Goal: Task Accomplishment & Management: Use online tool/utility

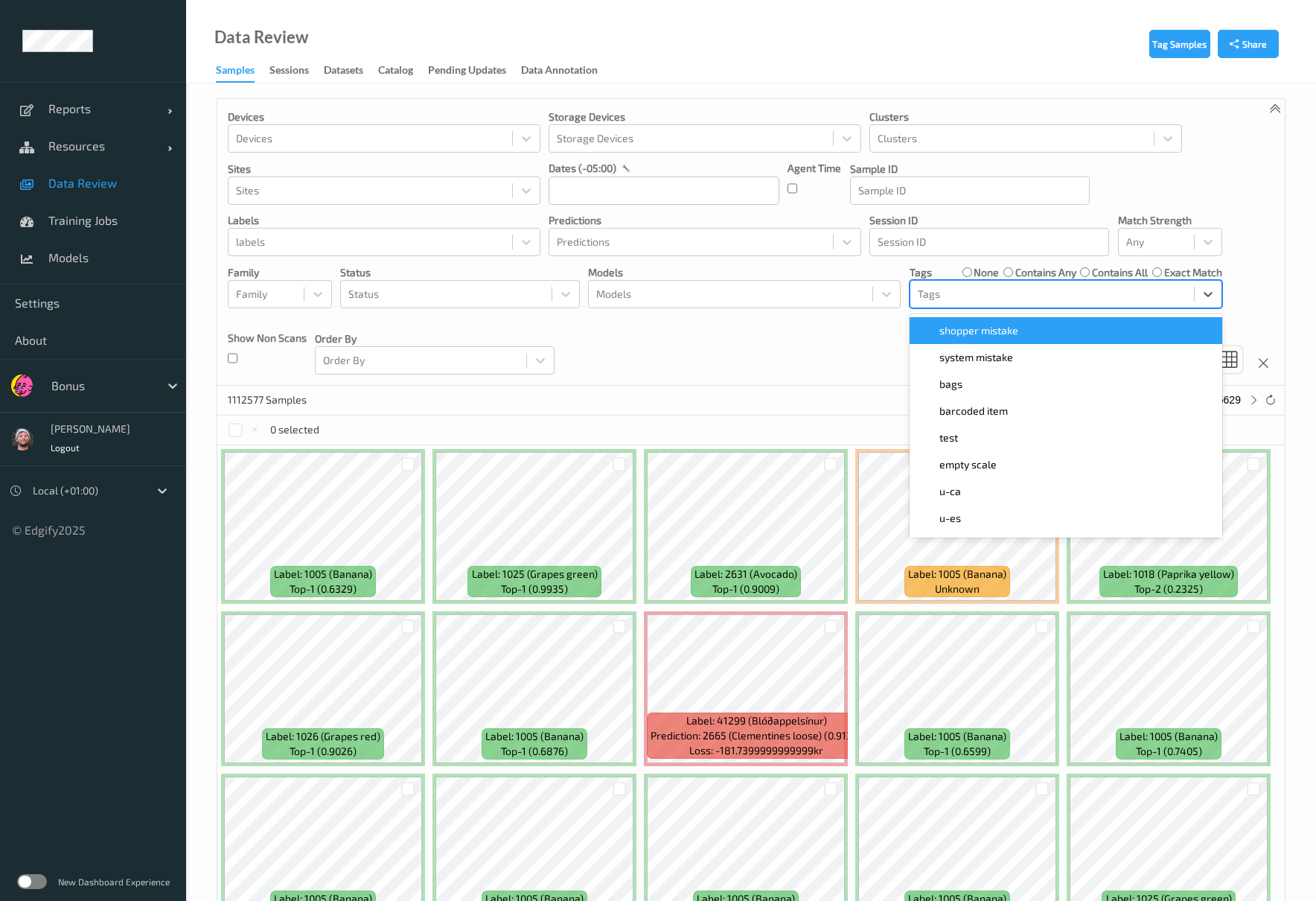
click at [991, 291] on div at bounding box center [1051, 294] width 269 height 18
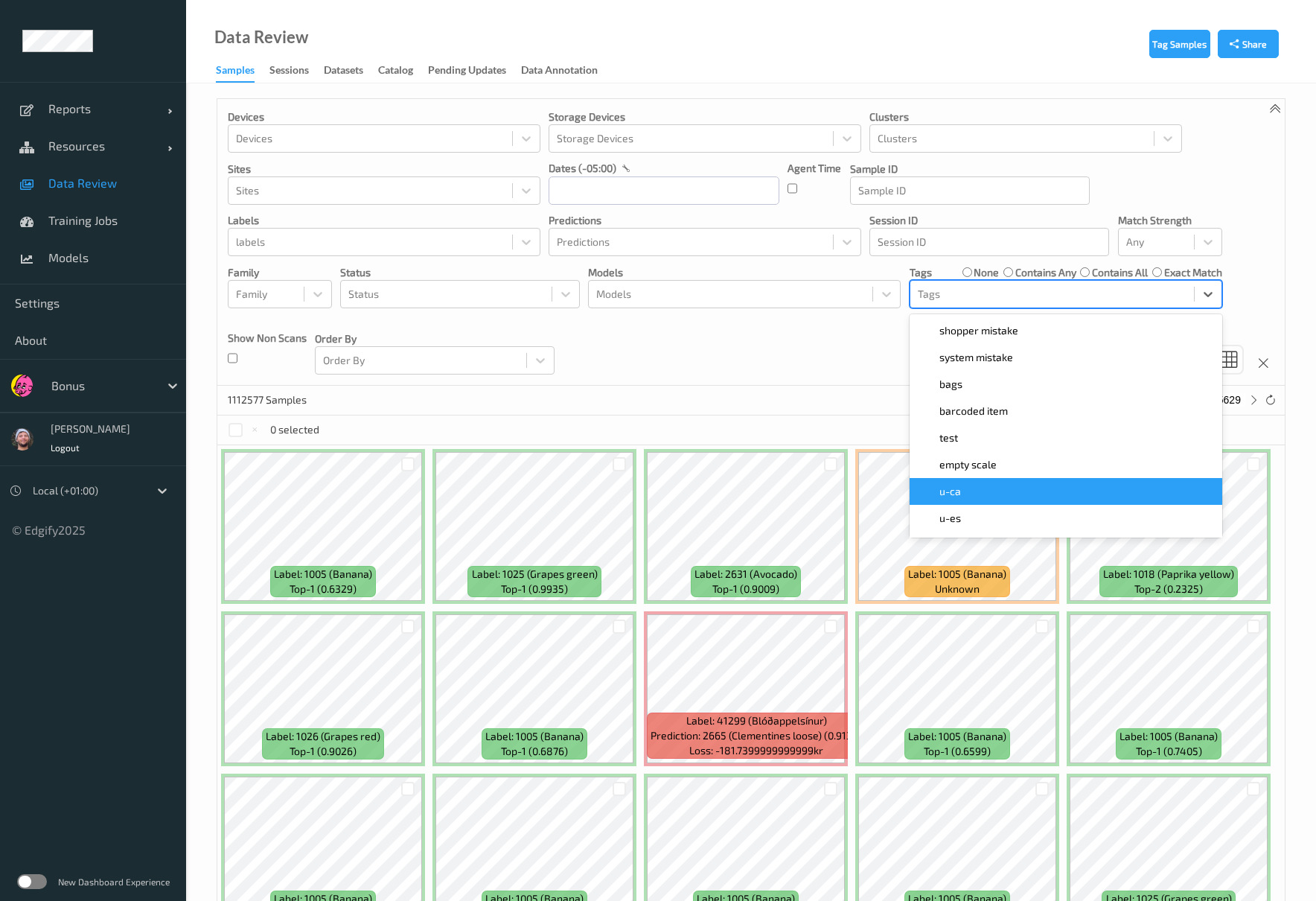
click at [971, 501] on div "u-ca" at bounding box center [1065, 491] width 312 height 27
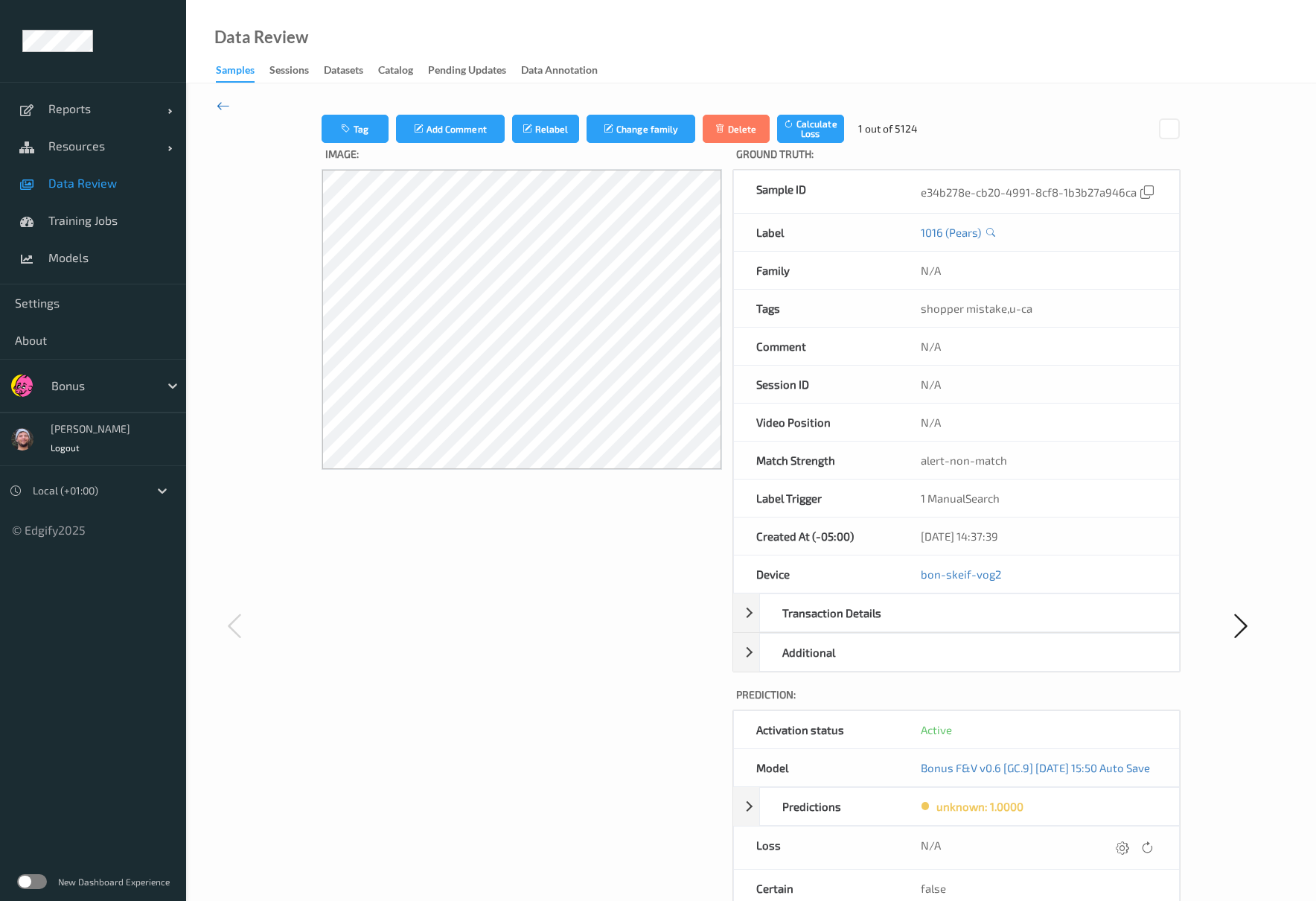
click at [228, 101] on icon at bounding box center [223, 105] width 13 height 17
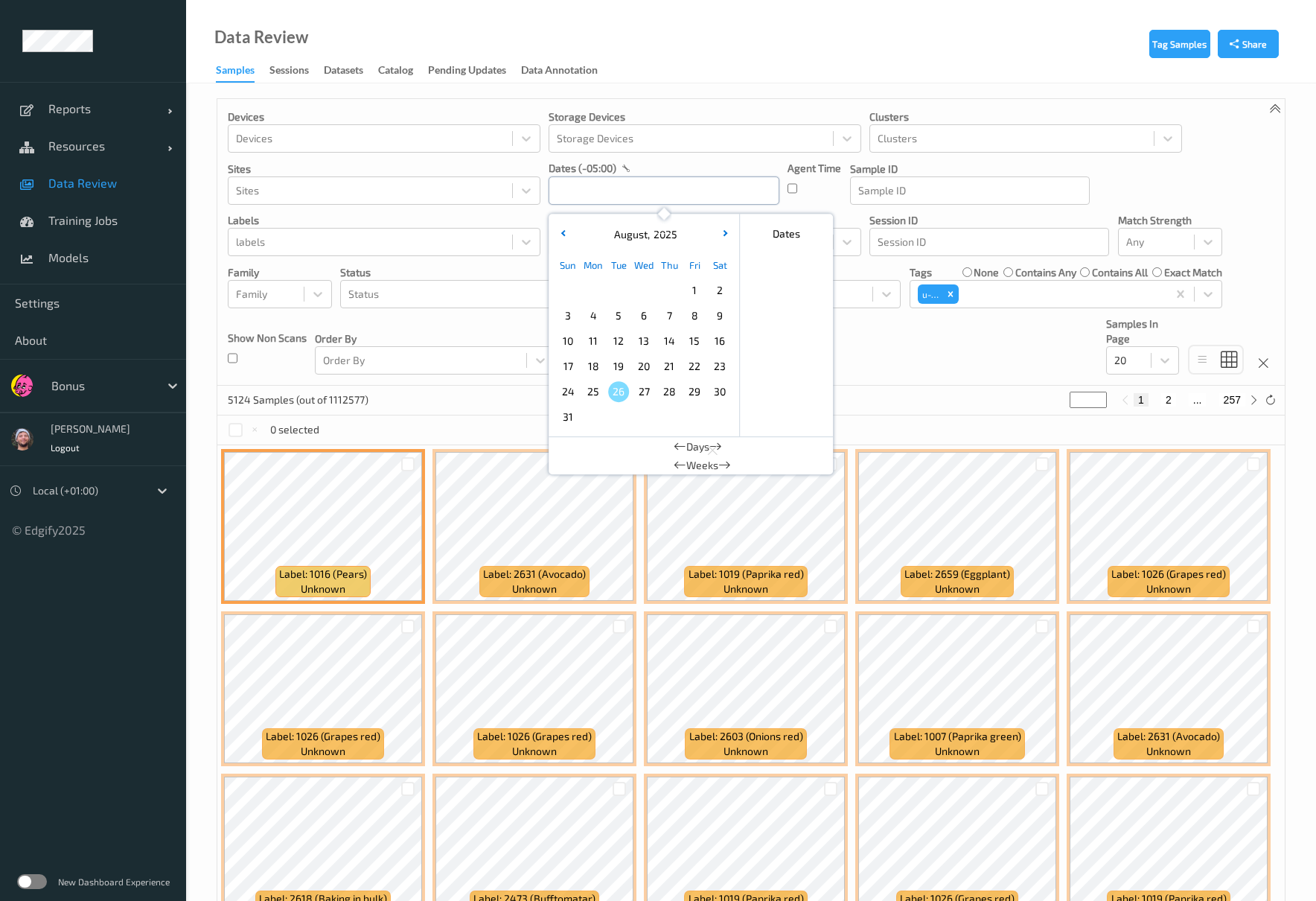
click at [686, 189] on input "text" at bounding box center [663, 191] width 231 height 28
click at [717, 367] on span "23" at bounding box center [720, 366] width 21 height 21
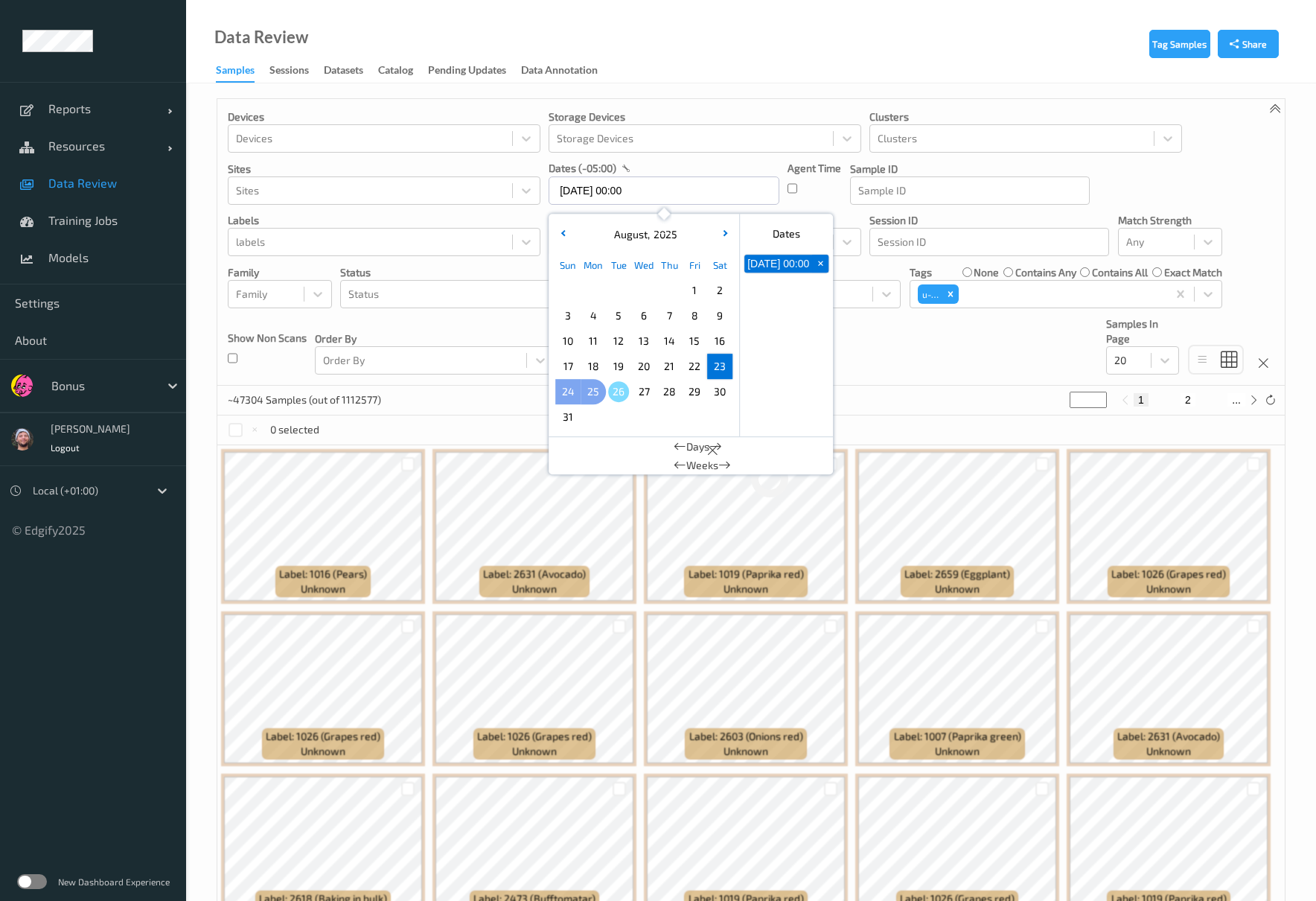
click at [594, 385] on span "25" at bounding box center [594, 392] width 21 height 21
type input "23/08/2025 00:00 -> 25/08/2025 23:59"
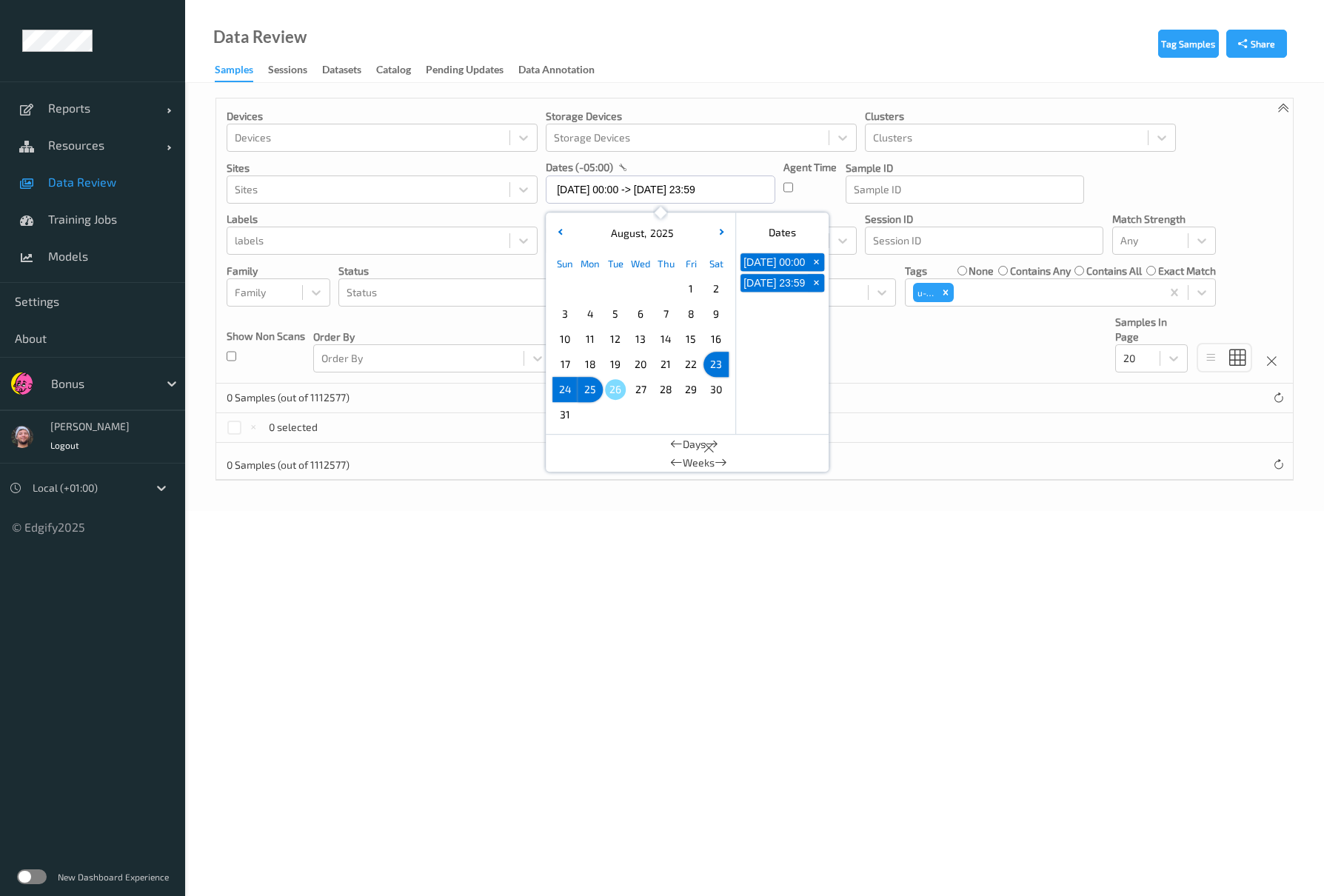
click at [988, 448] on div at bounding box center [754, 446] width 1076 height 8
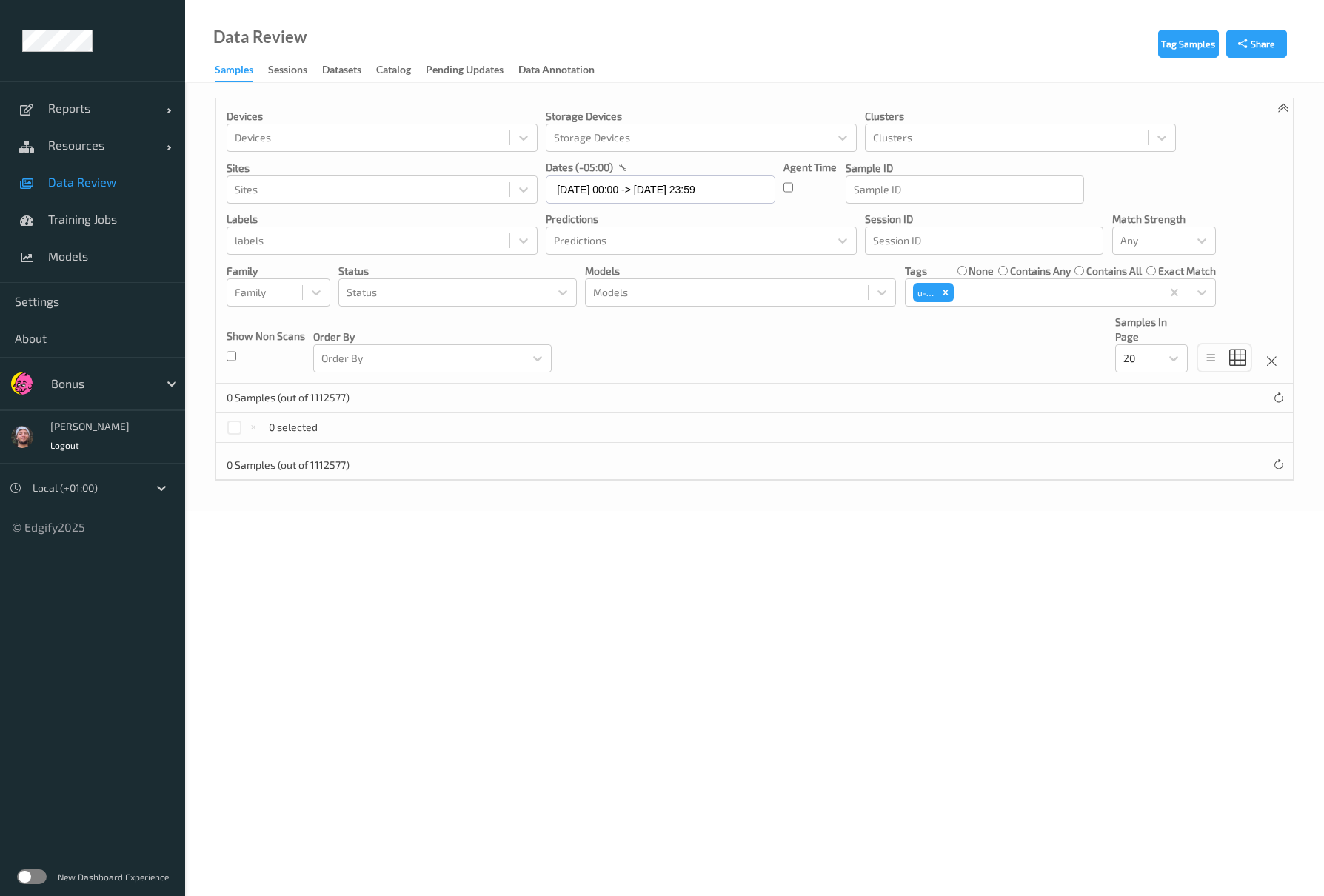
click at [987, 431] on div "0 selected" at bounding box center [754, 428] width 1076 height 29
click at [948, 288] on icon "Remove u-ca" at bounding box center [946, 293] width 10 height 10
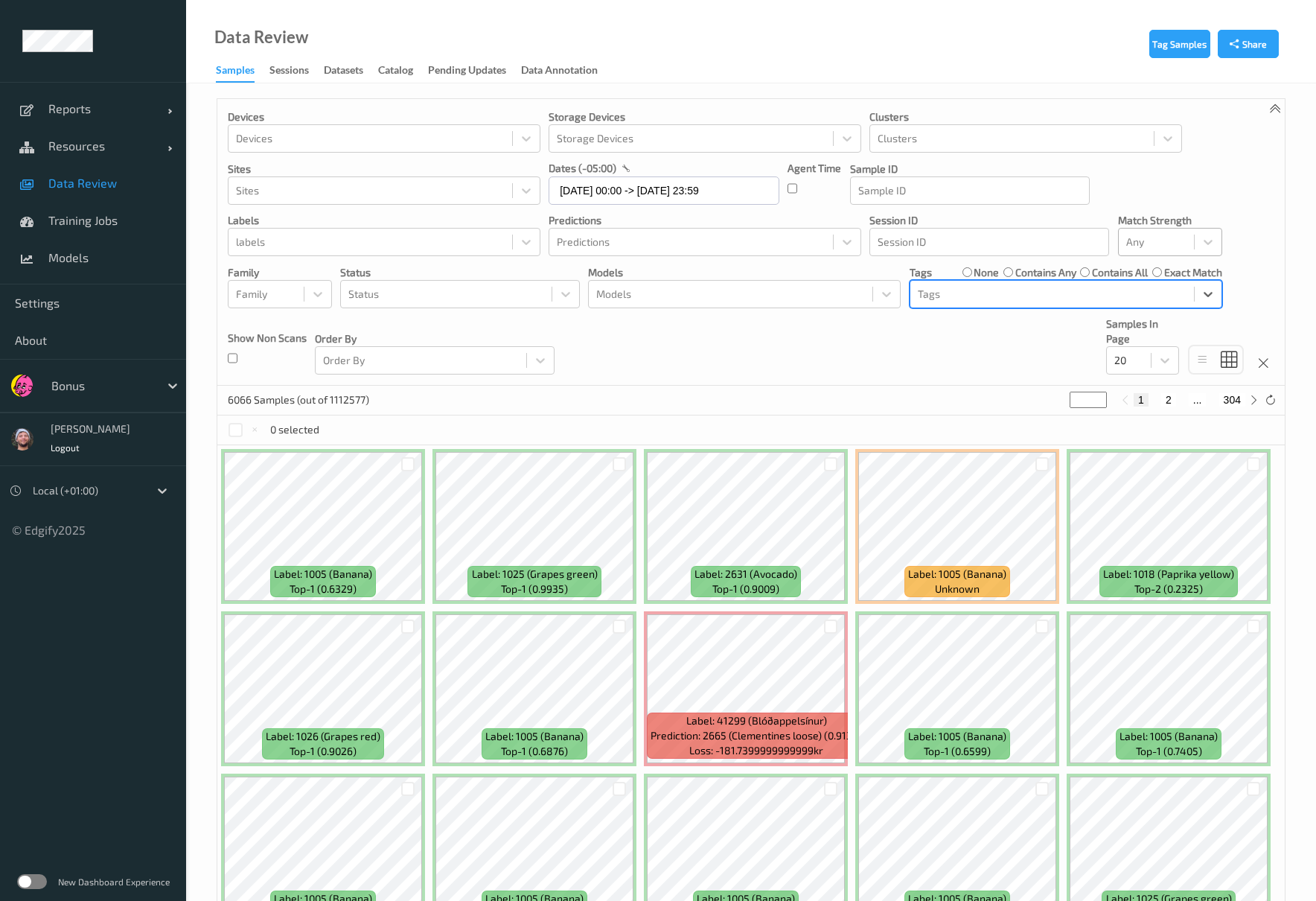
click at [1185, 251] on div at bounding box center [1156, 242] width 60 height 18
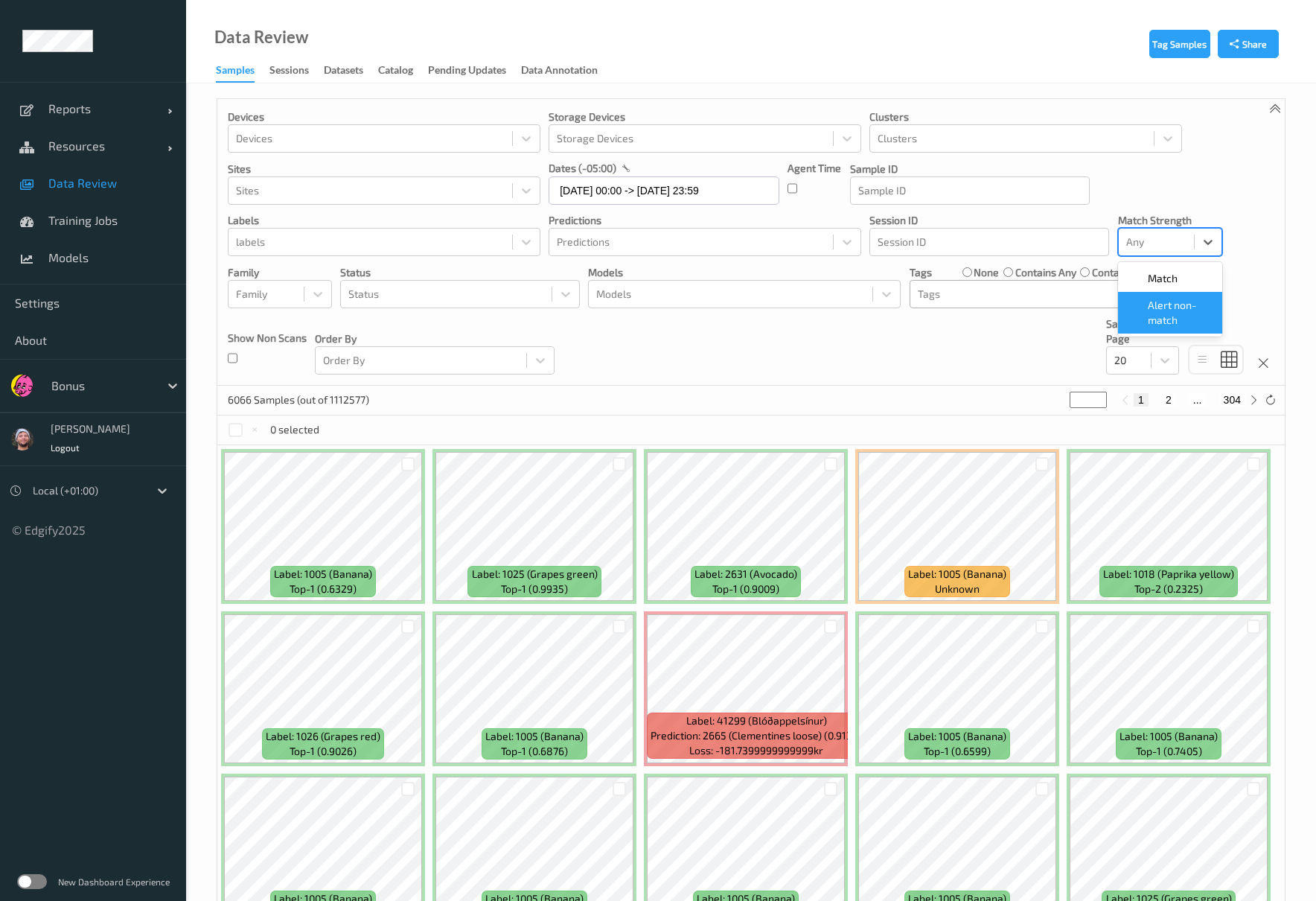
click at [1192, 319] on span "Alert non-match" at bounding box center [1180, 313] width 65 height 30
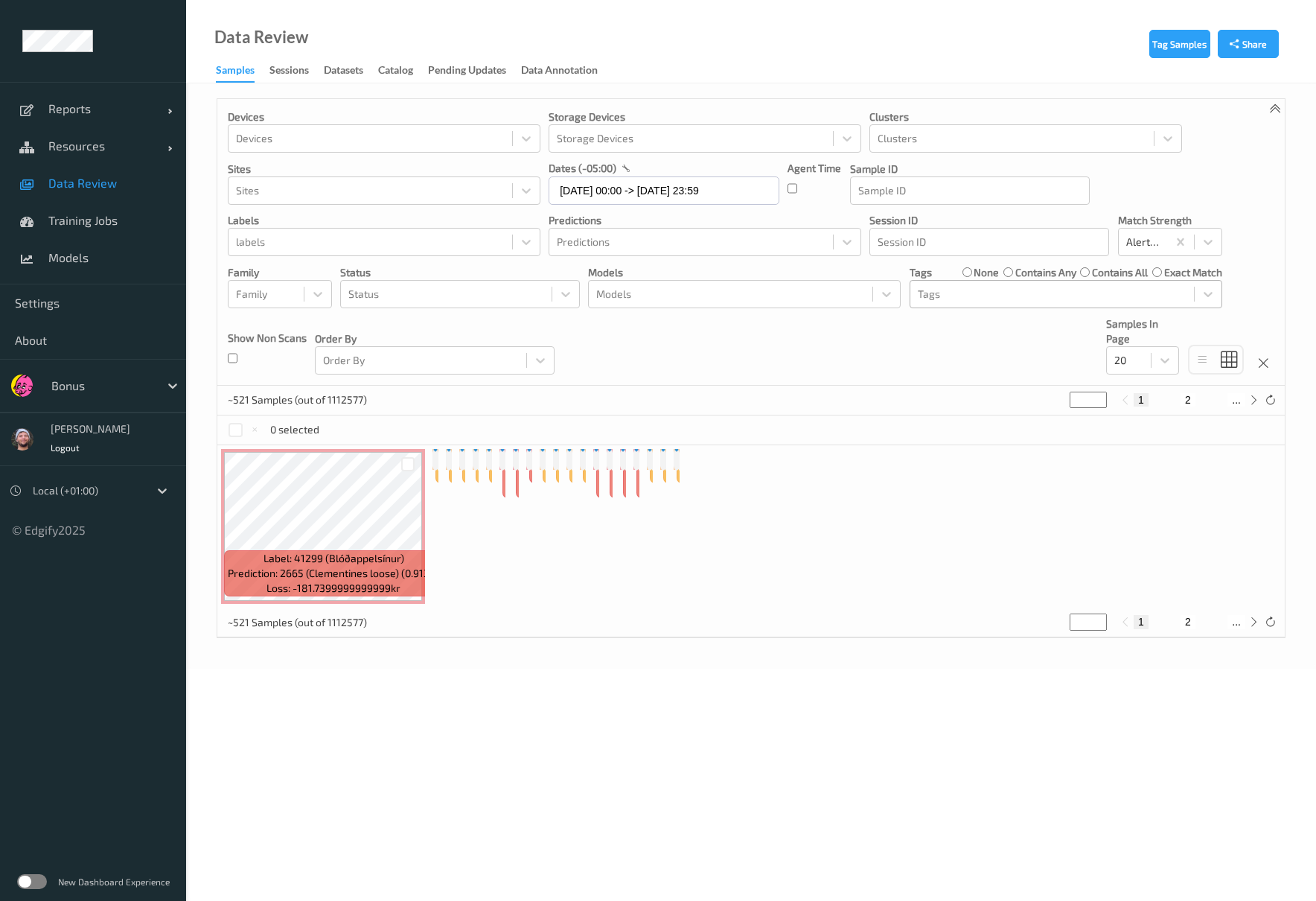
click at [929, 319] on div "Devices Devices Storage Devices Storage Devices Clusters Clusters Sites Sites d…" at bounding box center [751, 242] width 1067 height 286
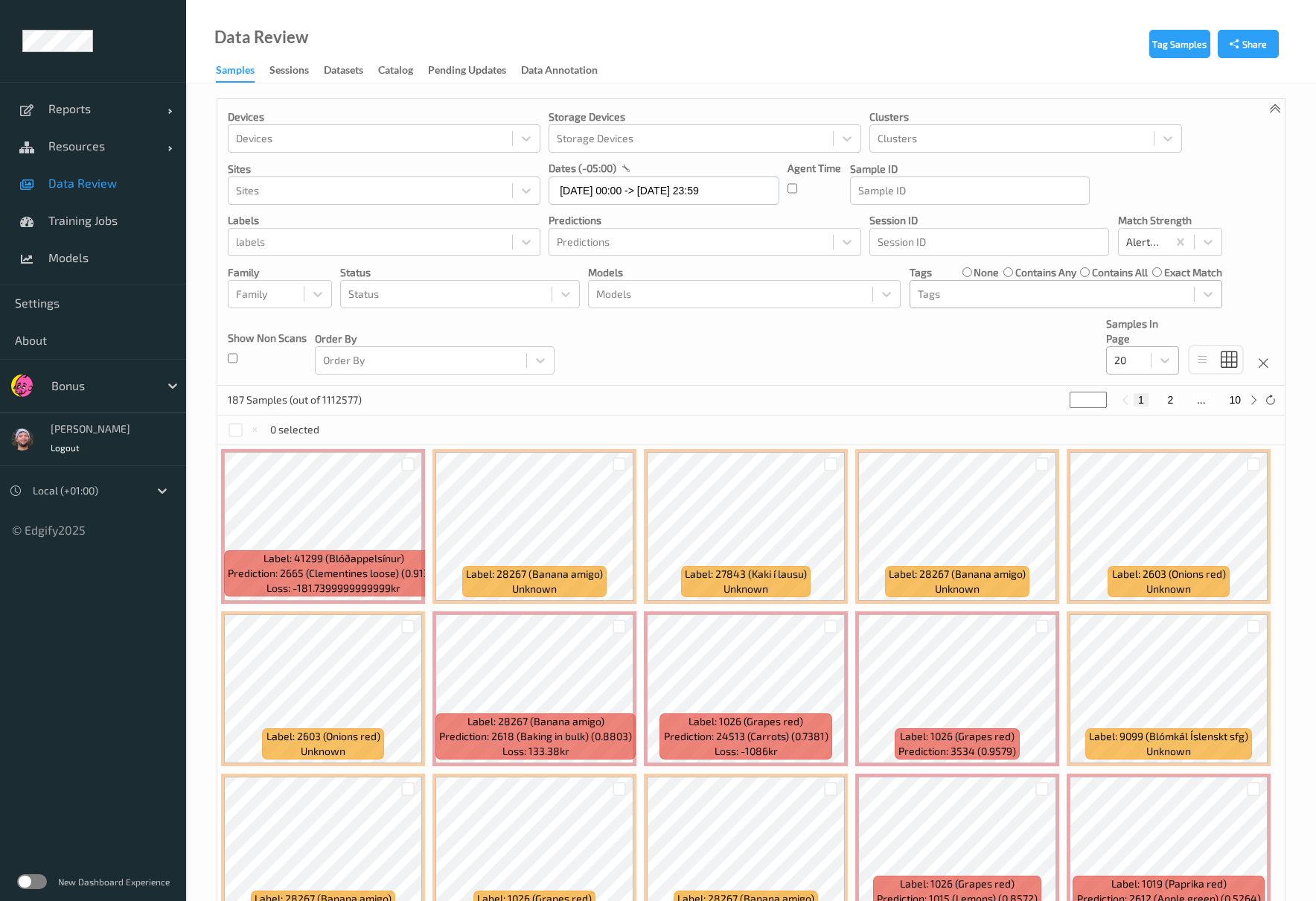
click at [1133, 358] on div at bounding box center [1128, 360] width 29 height 18
click at [1151, 485] on span "100" at bounding box center [1144, 477] width 17 height 15
click at [377, 305] on div "Status" at bounding box center [446, 293] width 211 height 24
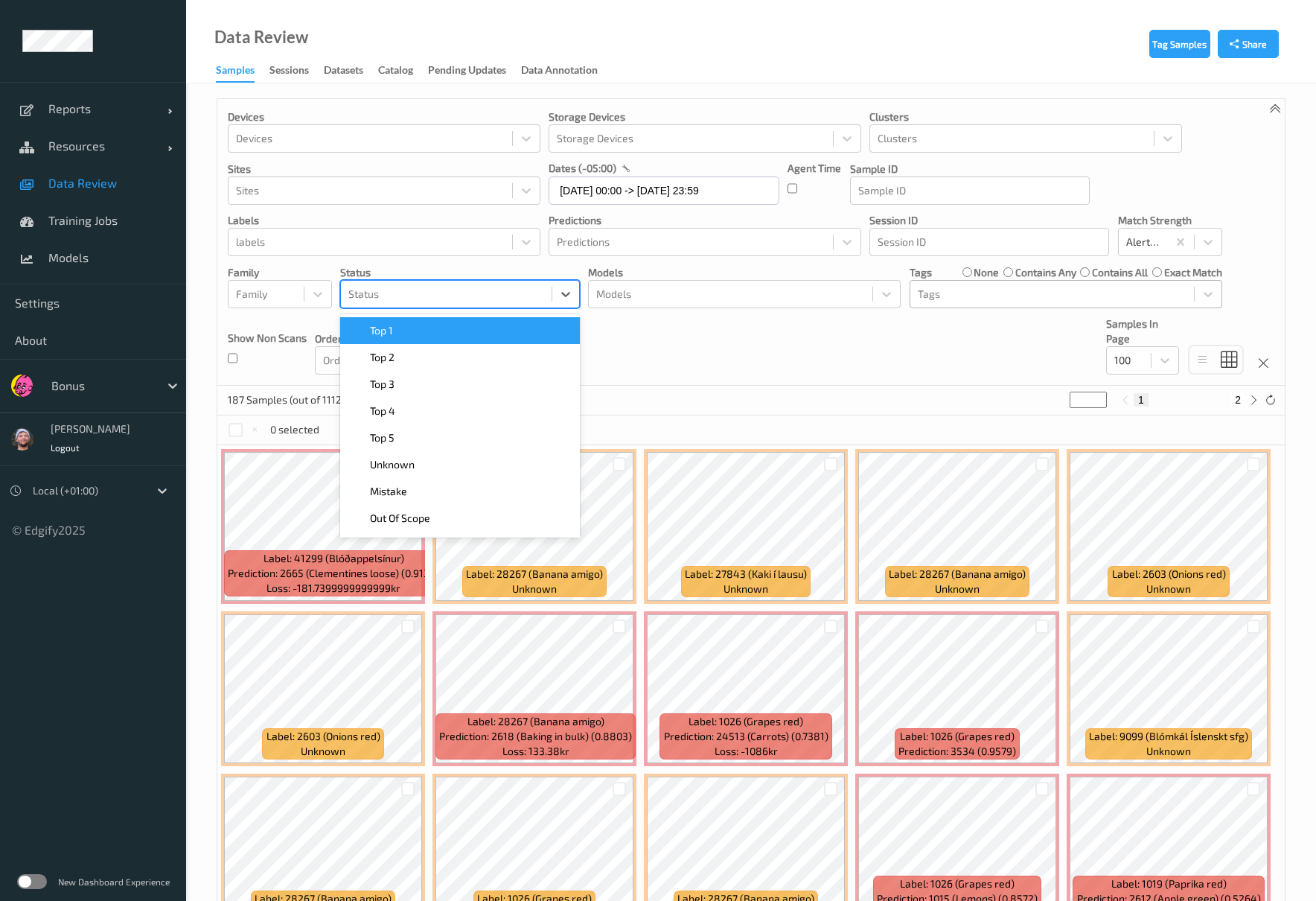
click at [399, 337] on div "Top 1" at bounding box center [460, 330] width 222 height 15
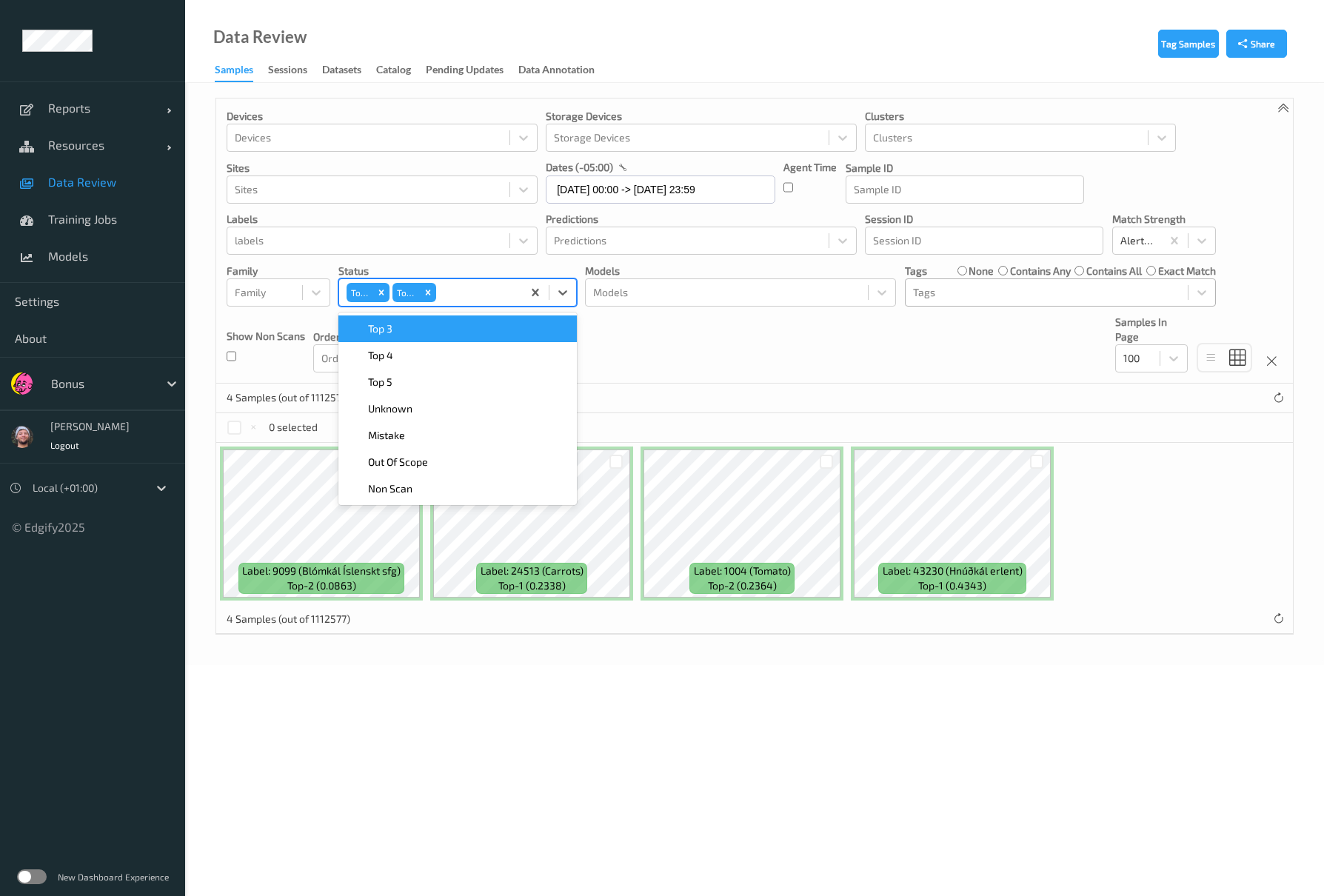
click at [565, 326] on div "Top 3" at bounding box center [457, 328] width 221 height 15
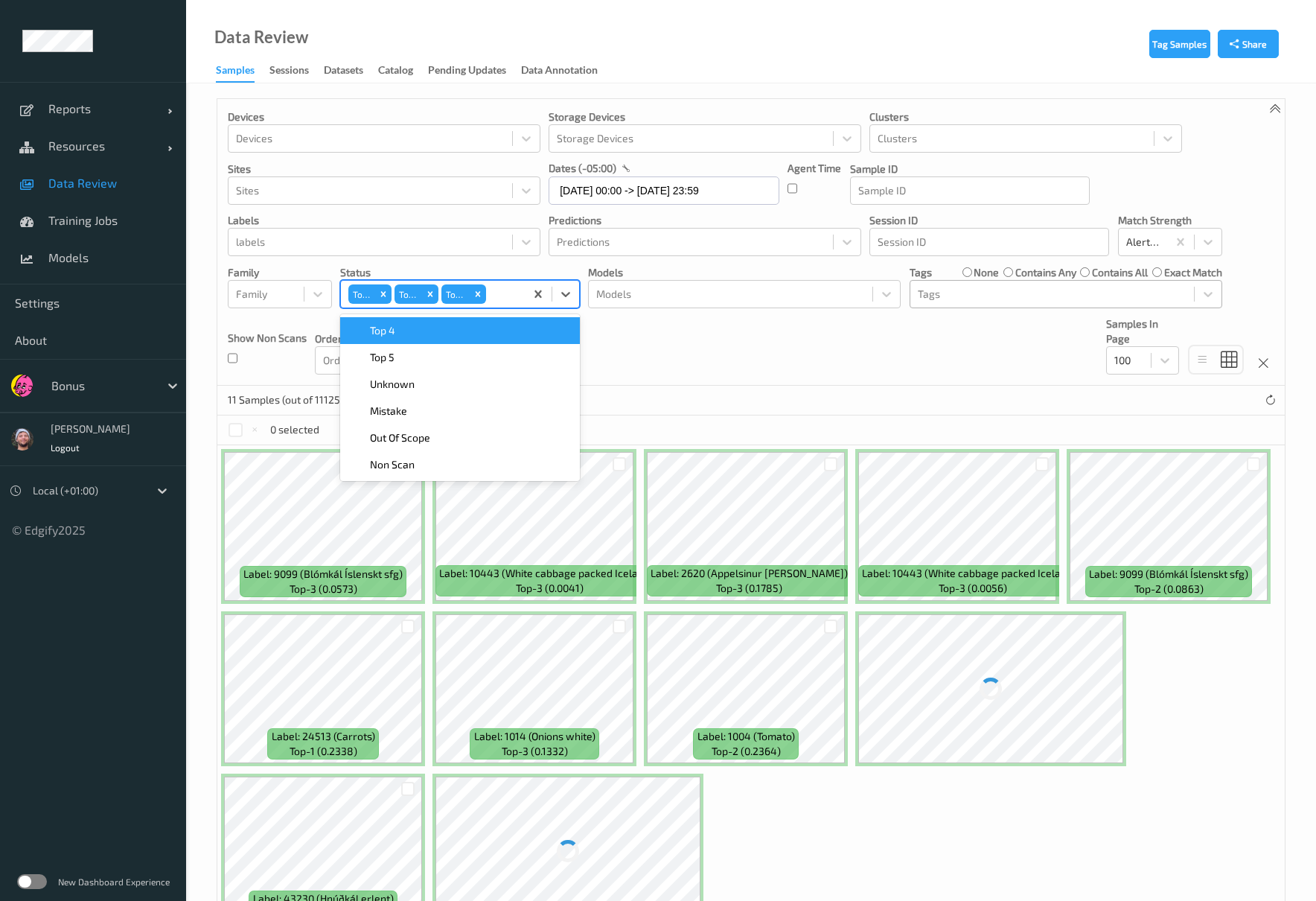
click at [614, 326] on div "Devices Devices Storage Devices Storage Devices Clusters Clusters Sites Sites d…" at bounding box center [751, 242] width 1067 height 286
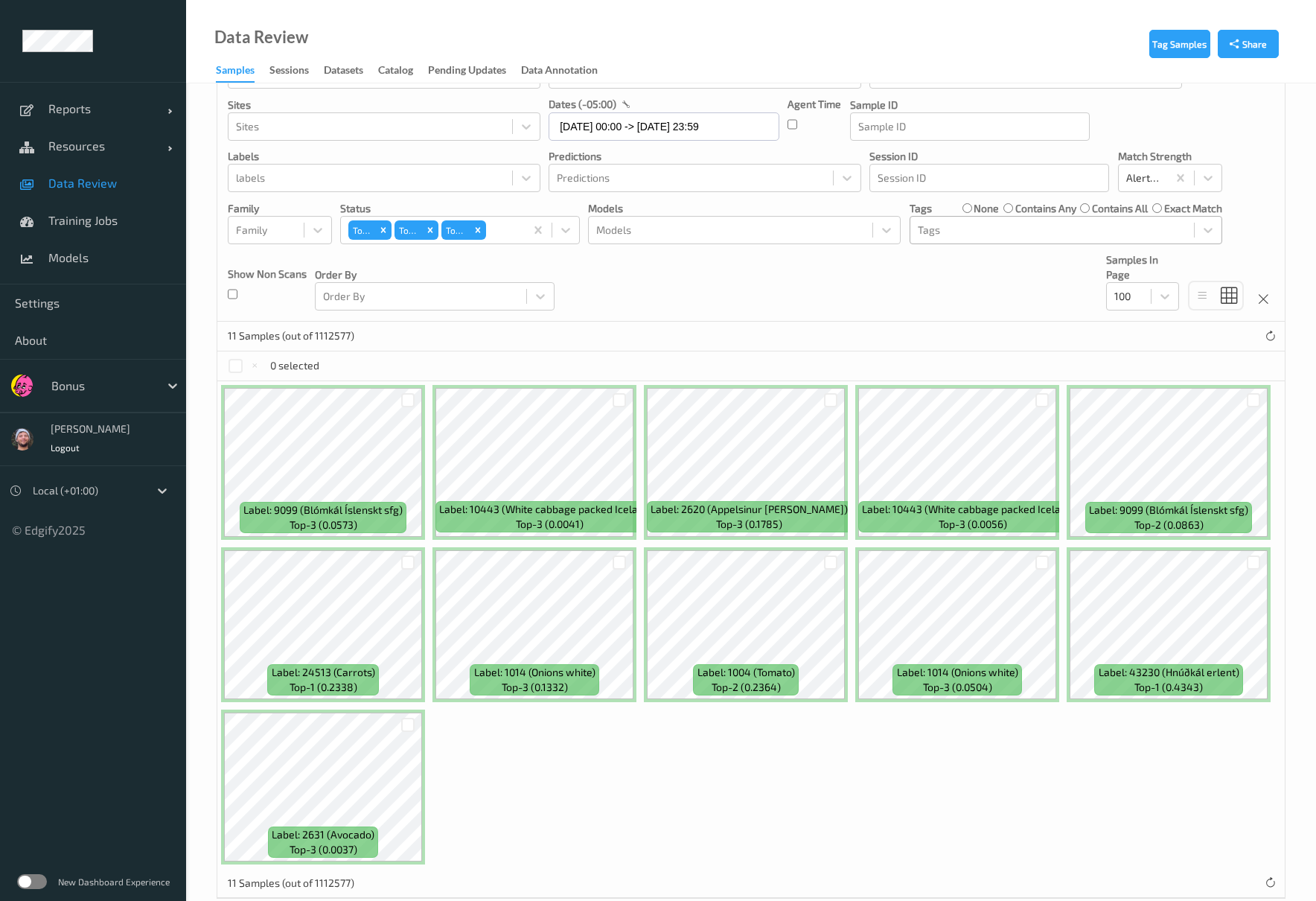
scroll to position [95, 0]
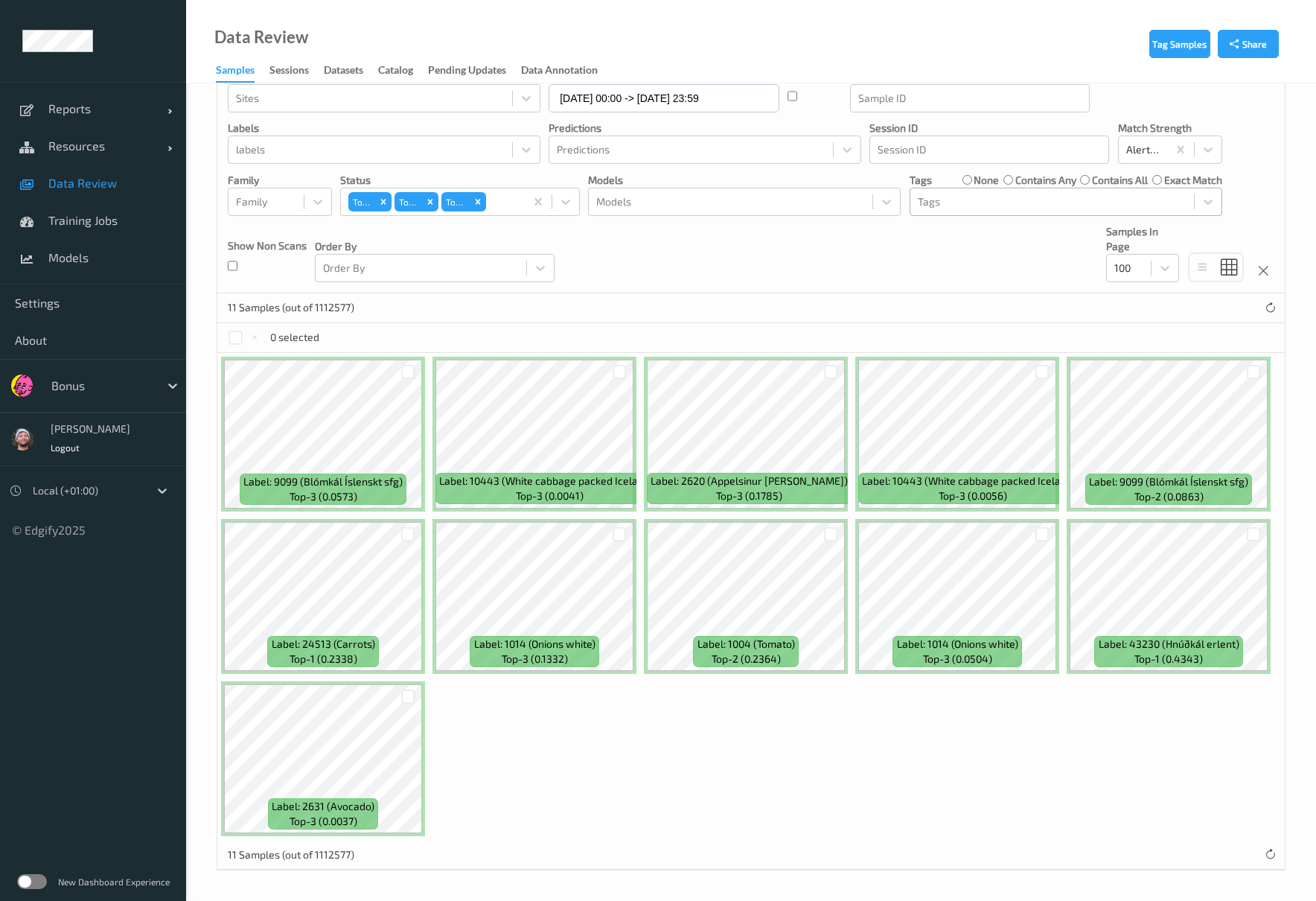
click at [405, 525] on div at bounding box center [407, 534] width 28 height 24
click at [614, 373] on div at bounding box center [620, 372] width 14 height 14
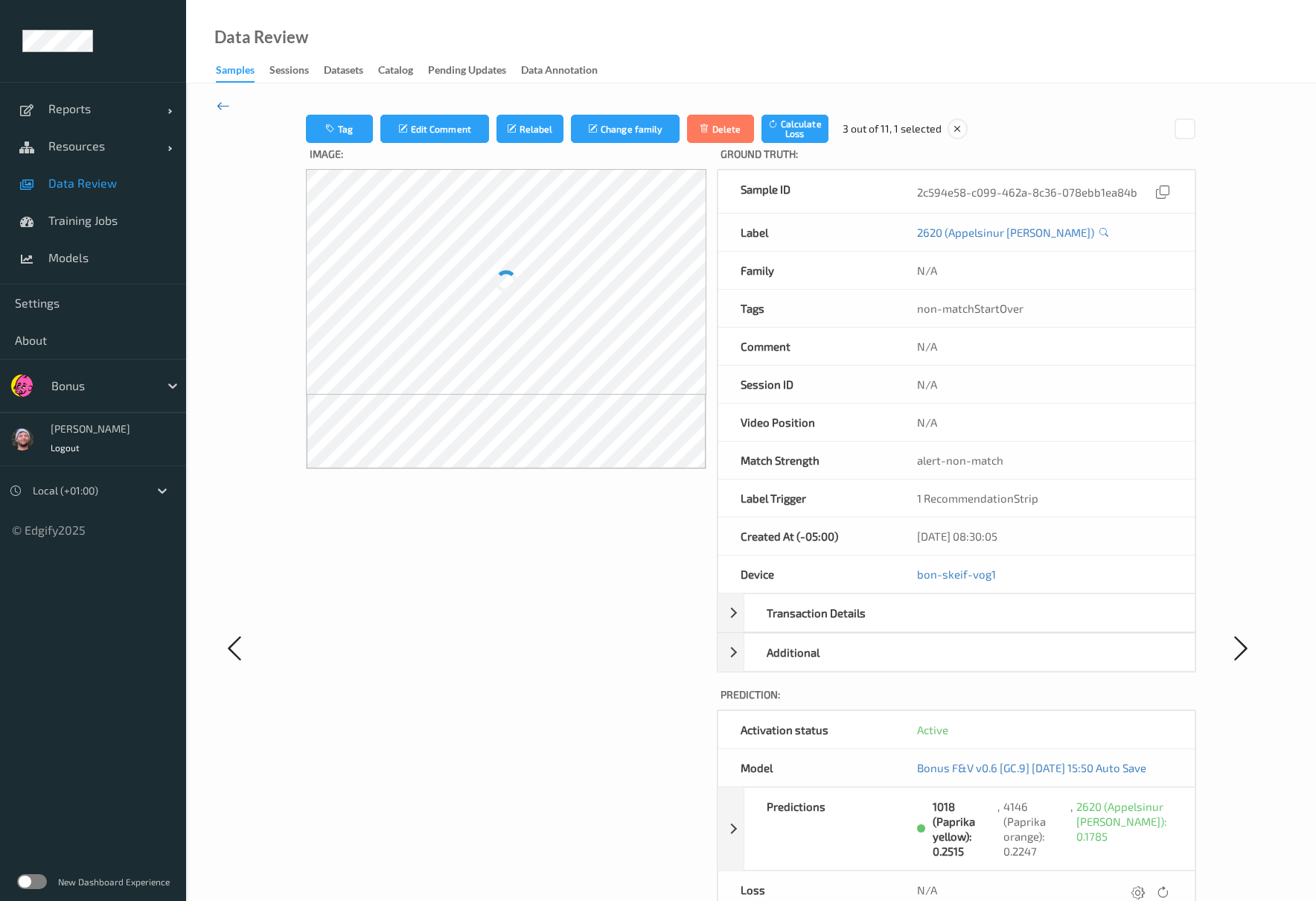
click at [222, 107] on icon at bounding box center [223, 105] width 13 height 17
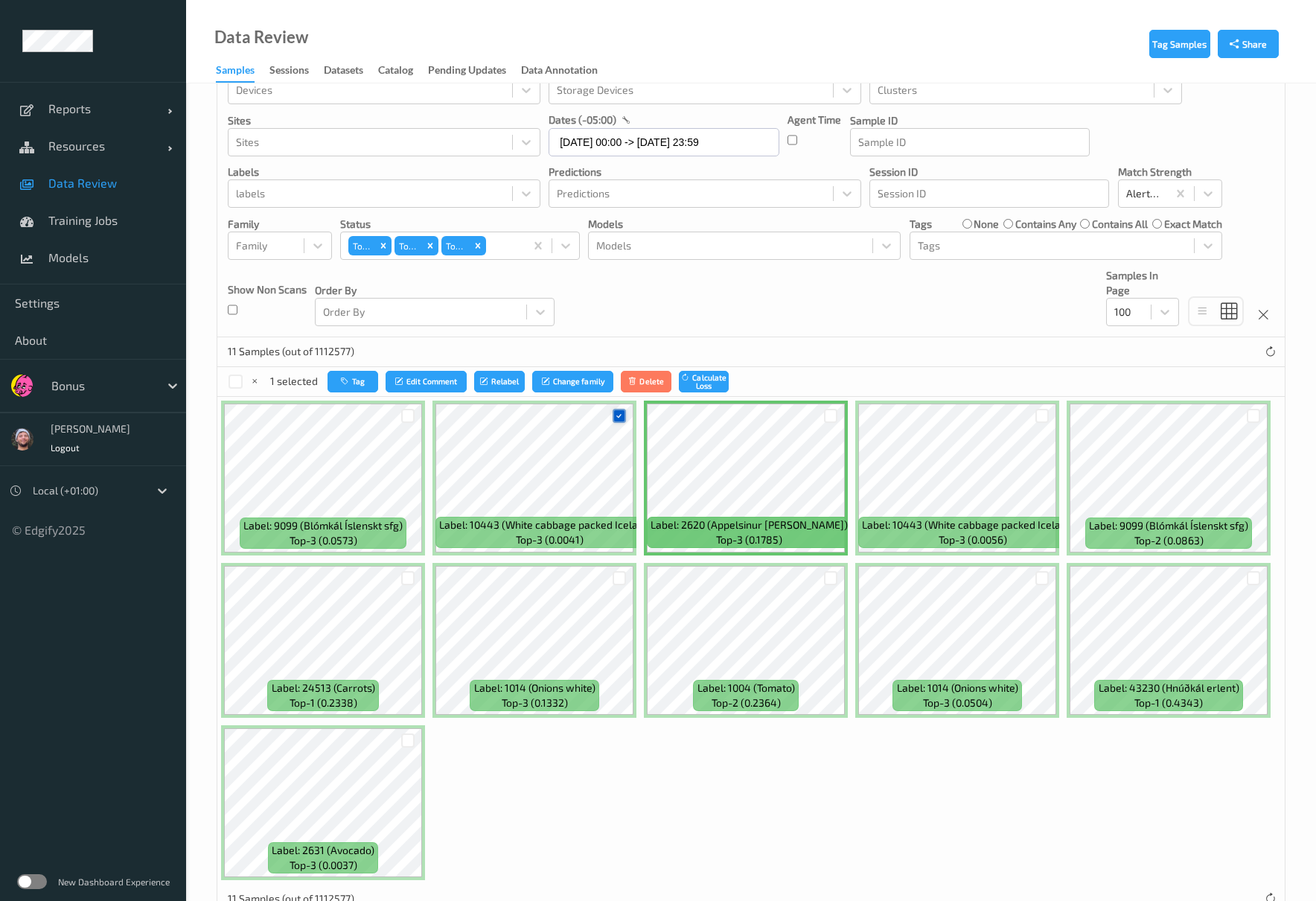
scroll to position [95, 0]
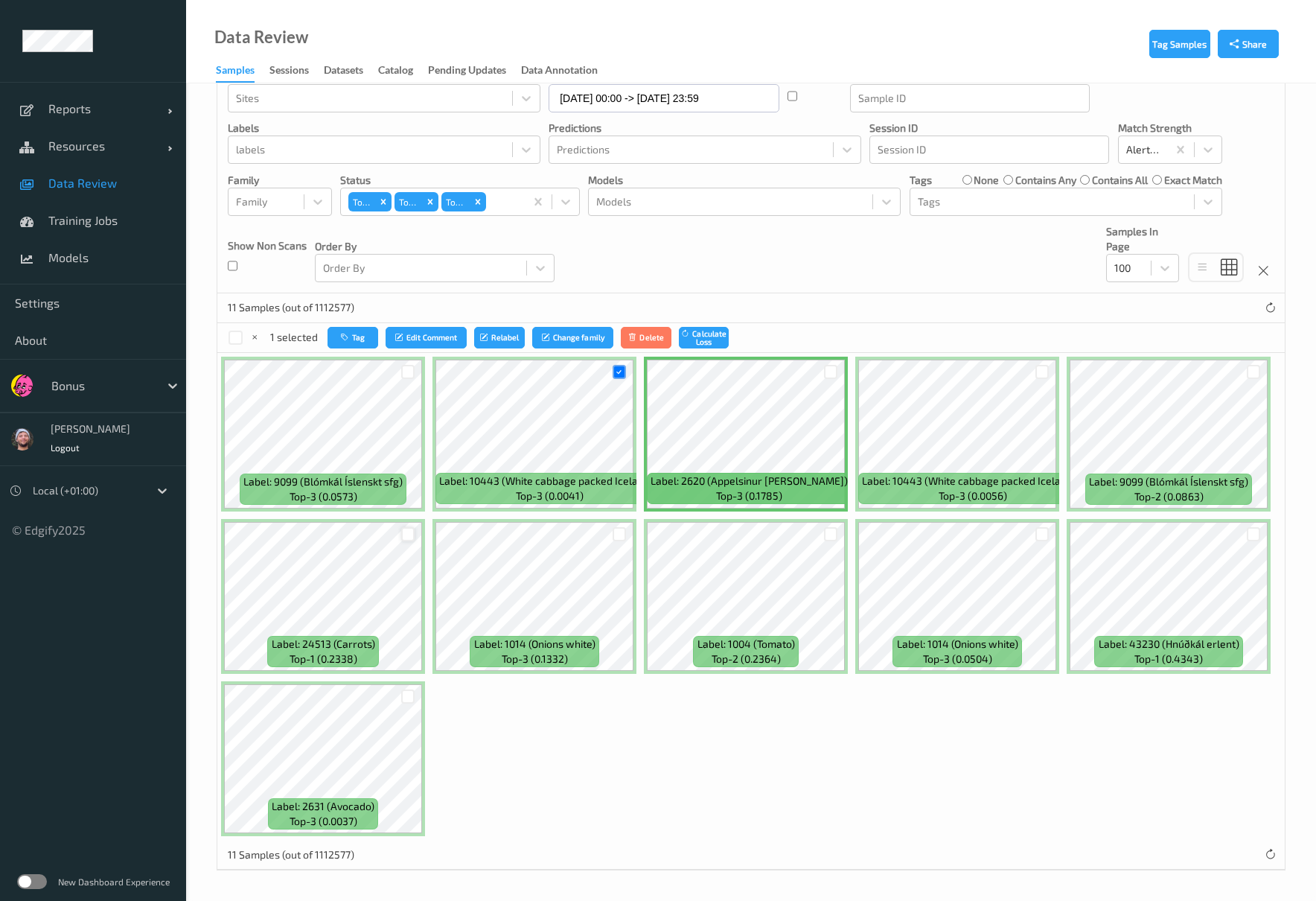
click at [408, 537] on div at bounding box center [408, 534] width 14 height 14
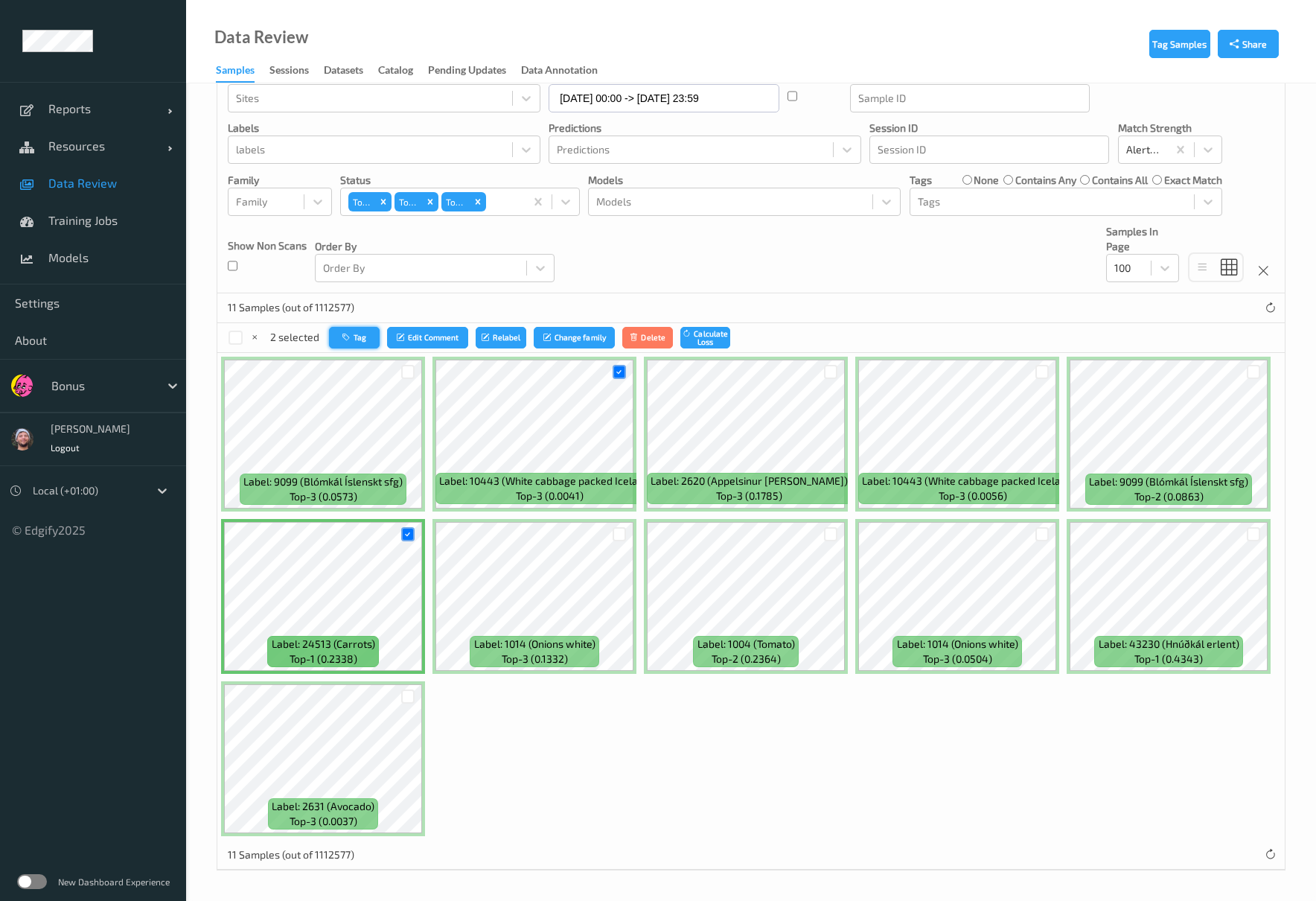
click at [373, 338] on button "Tag" at bounding box center [354, 337] width 50 height 22
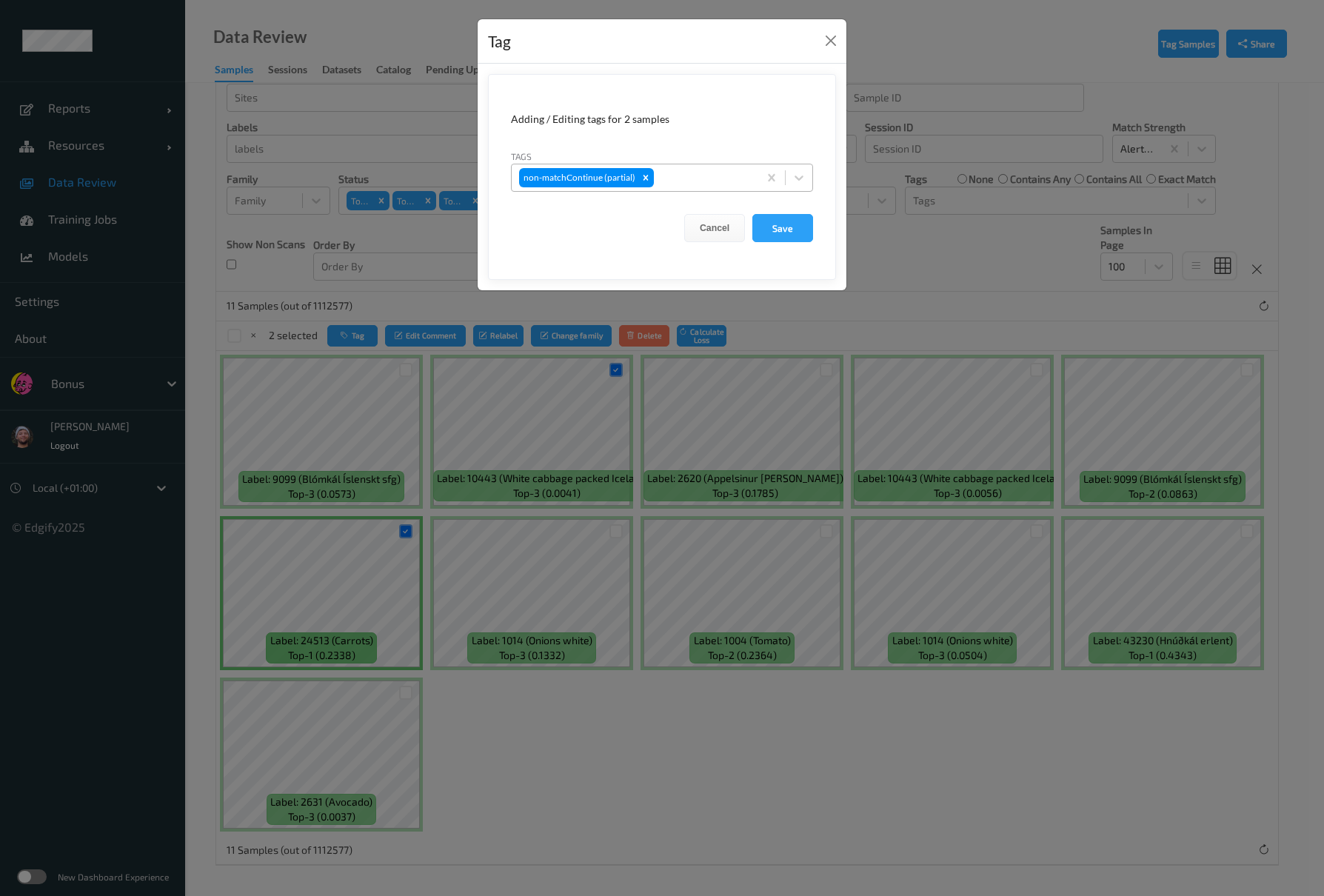
click at [739, 169] on div "non-matchContinue (partial)" at bounding box center [635, 177] width 247 height 25
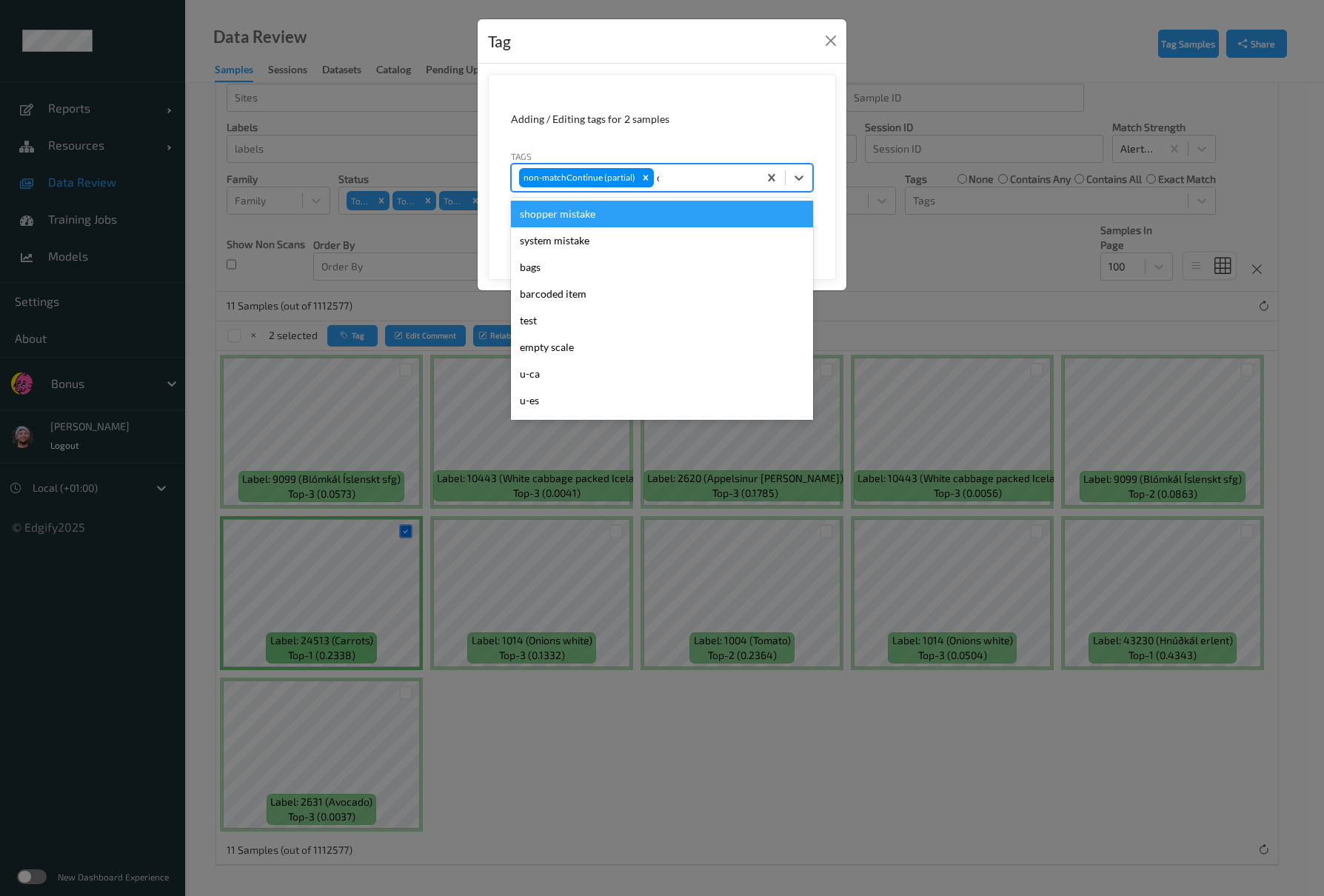
type input "ca"
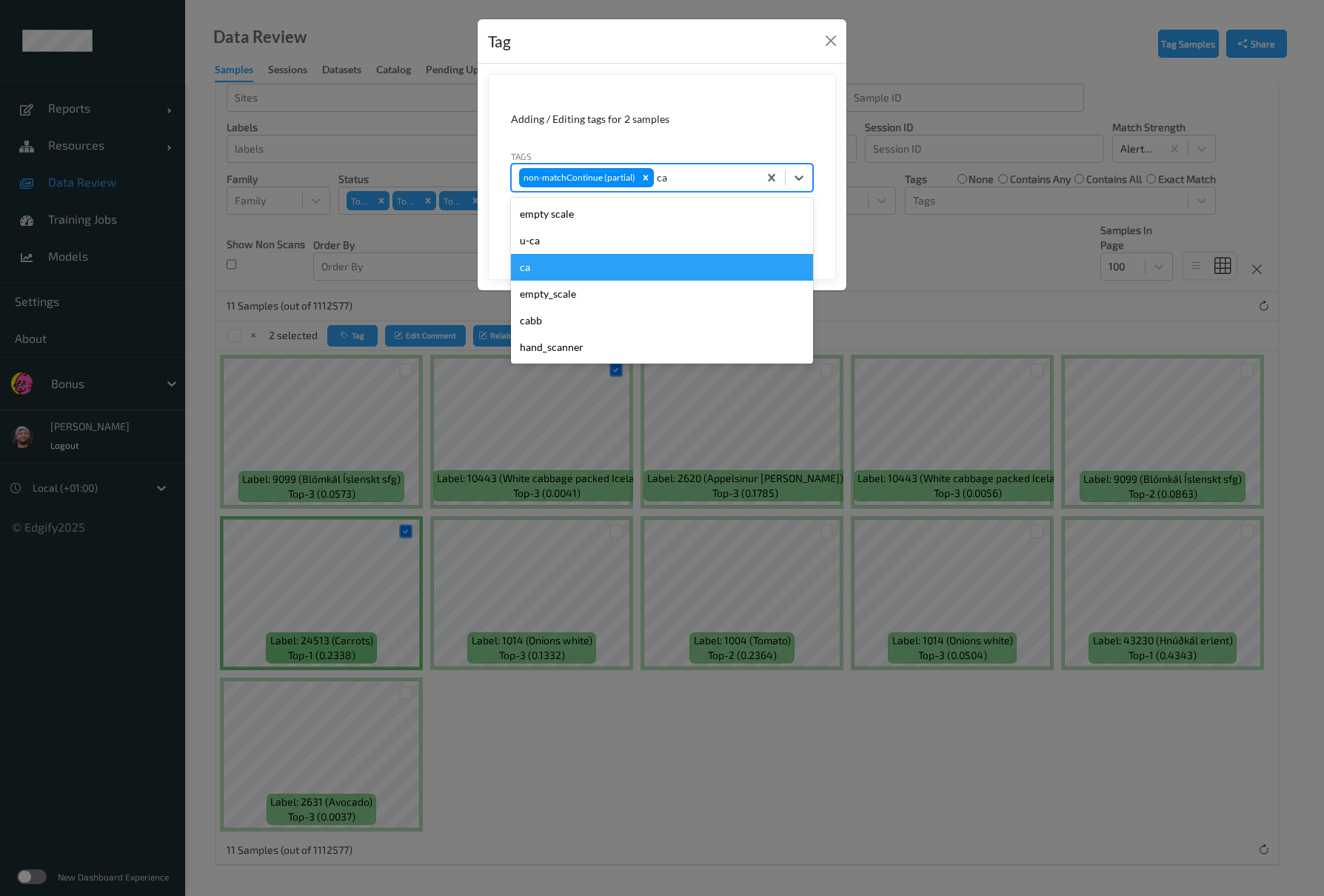
click at [565, 267] on div "ca" at bounding box center [662, 267] width 302 height 27
type input "s"
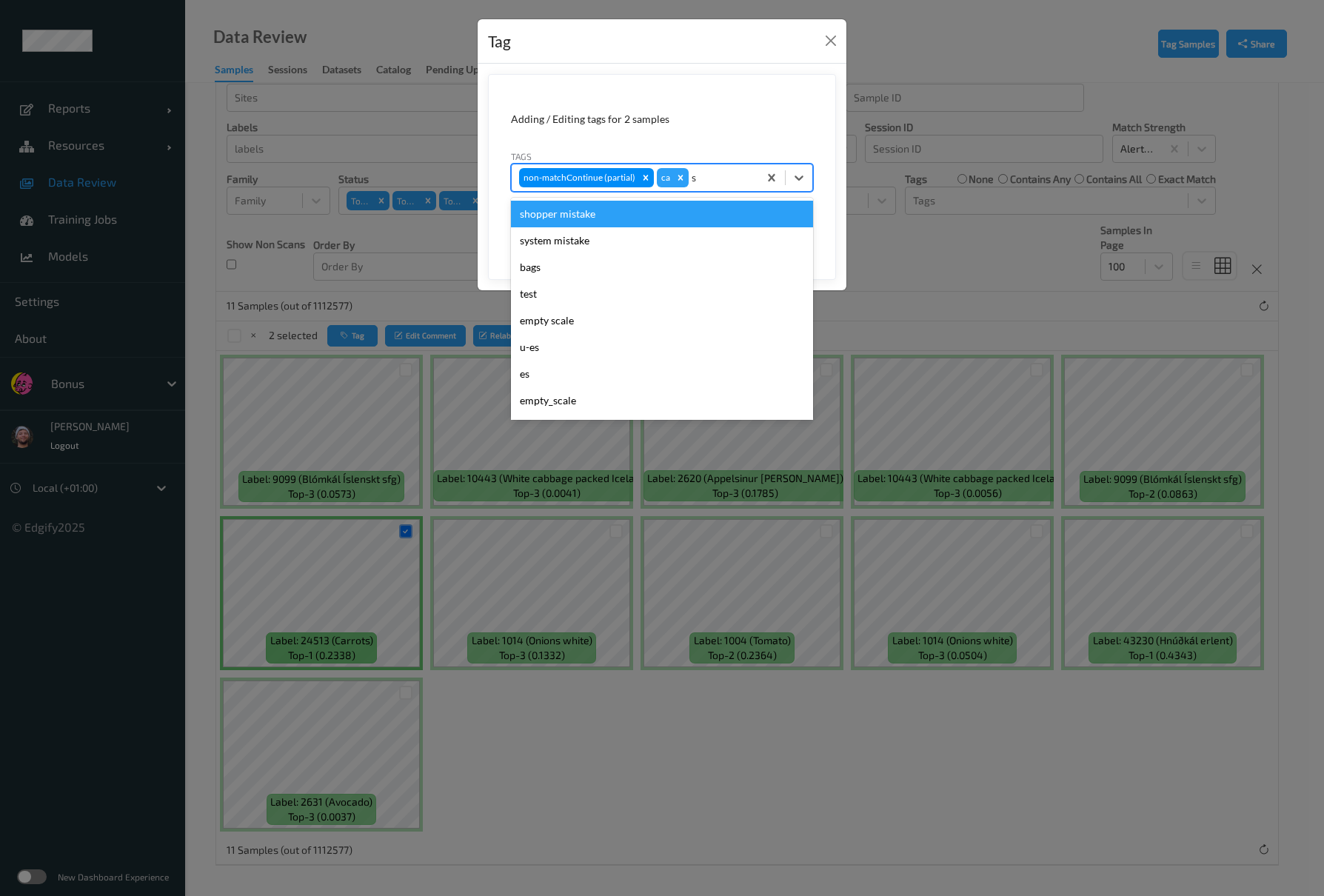
drag, startPoint x: 604, startPoint y: 216, endPoint x: 655, endPoint y: 215, distance: 51.0
click at [607, 215] on div "shopper mistake" at bounding box center [662, 214] width 302 height 27
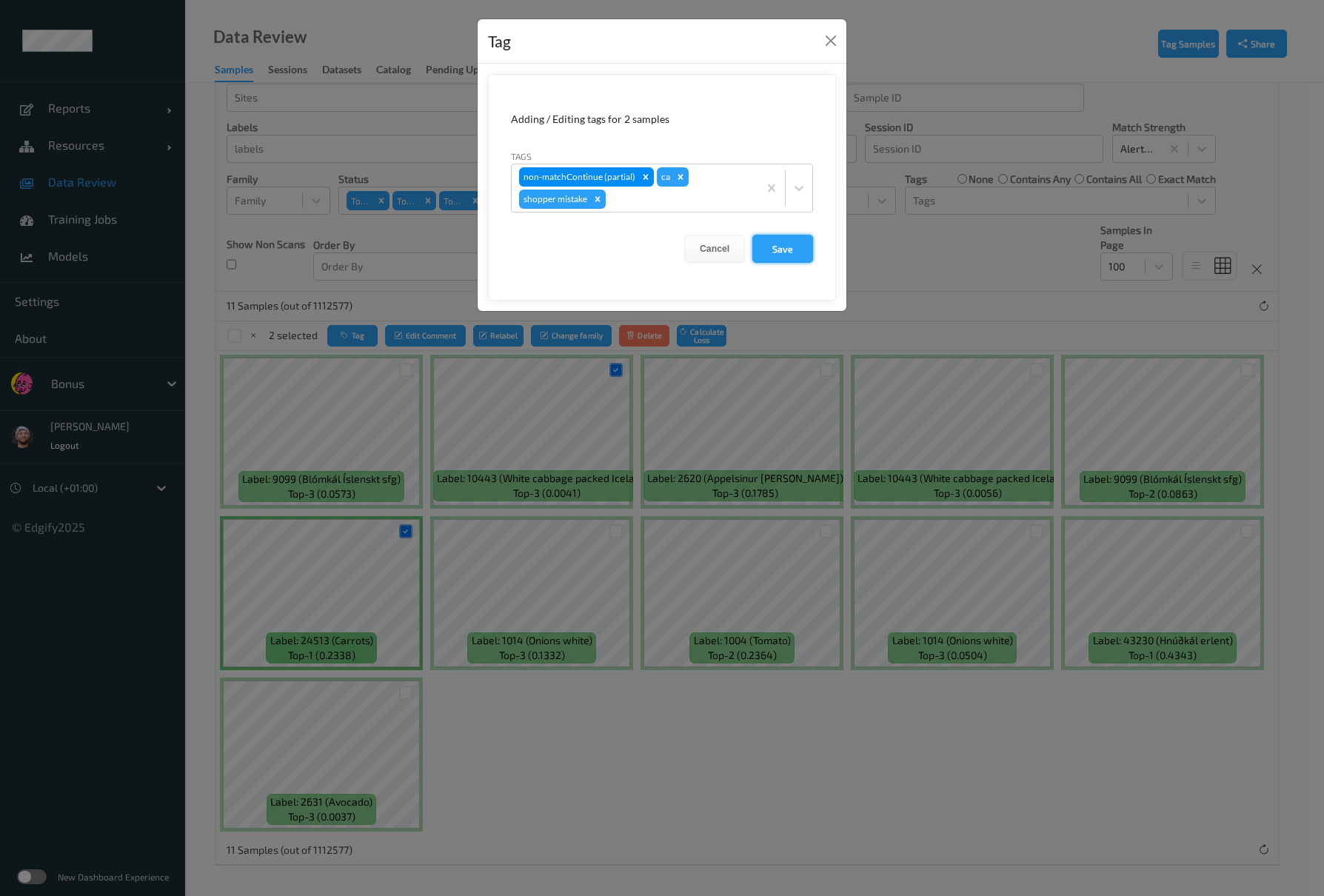
click at [770, 243] on button "Save" at bounding box center [783, 248] width 61 height 28
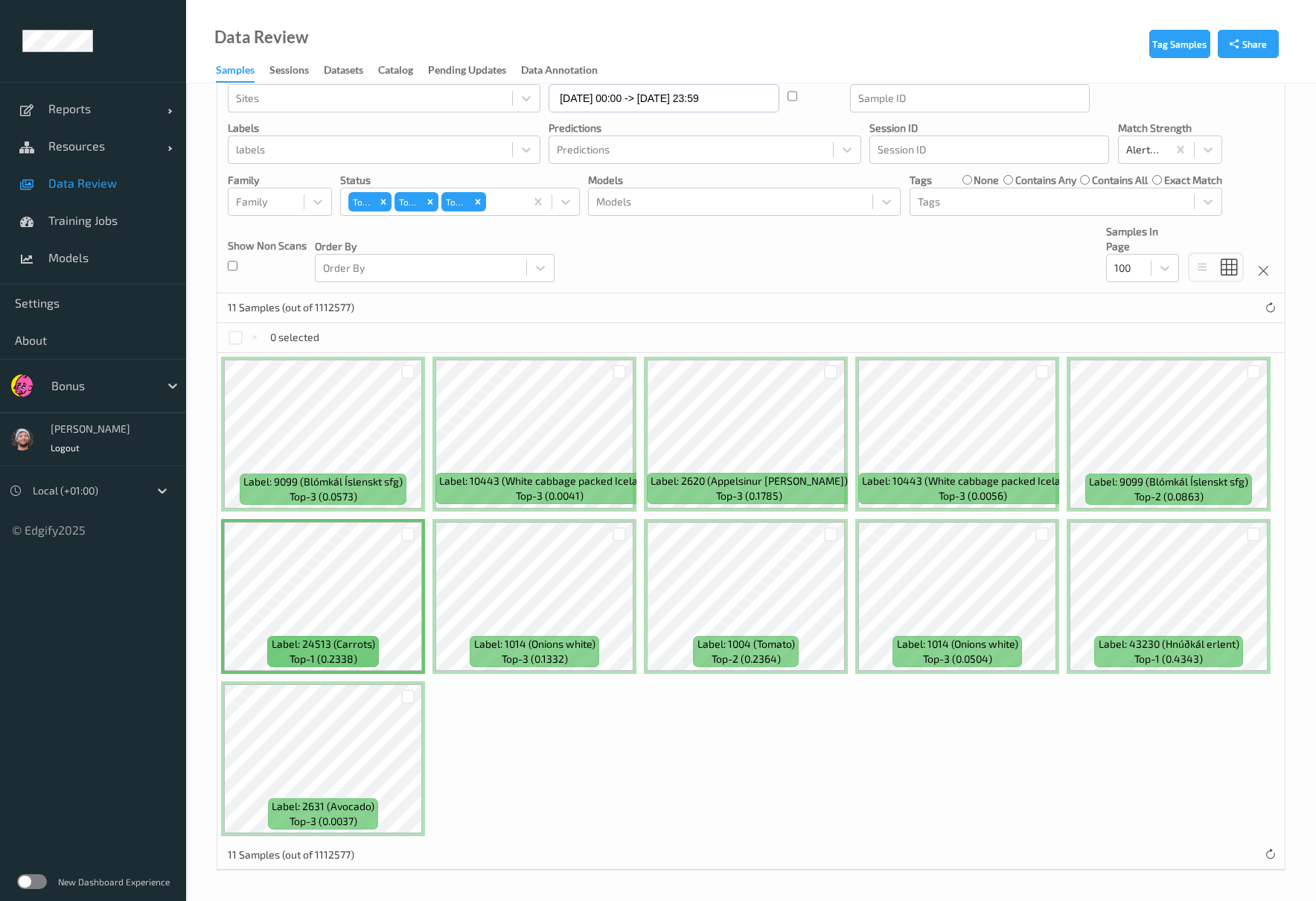
click at [983, 182] on label "none" at bounding box center [986, 179] width 25 height 15
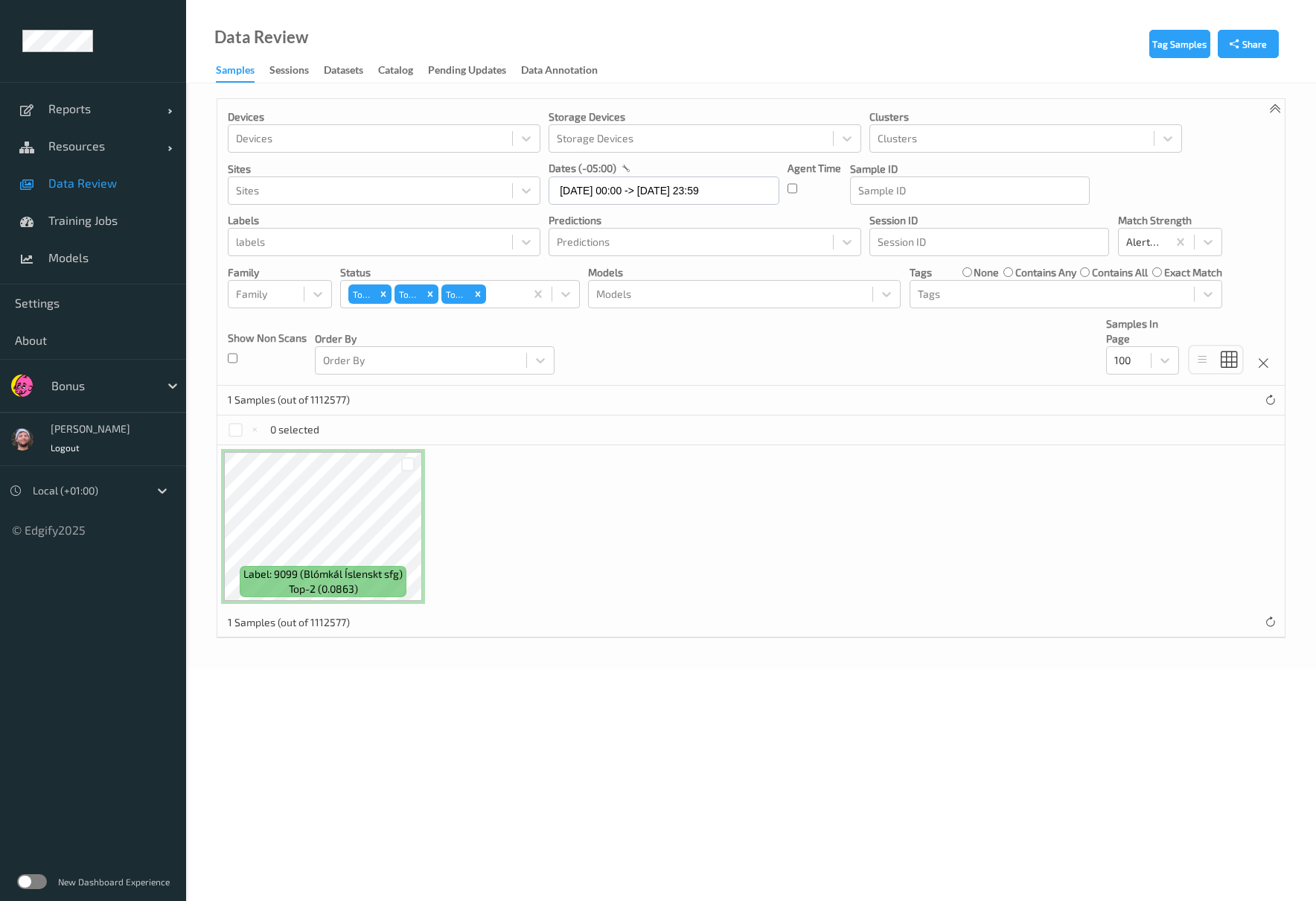
scroll to position [0, 0]
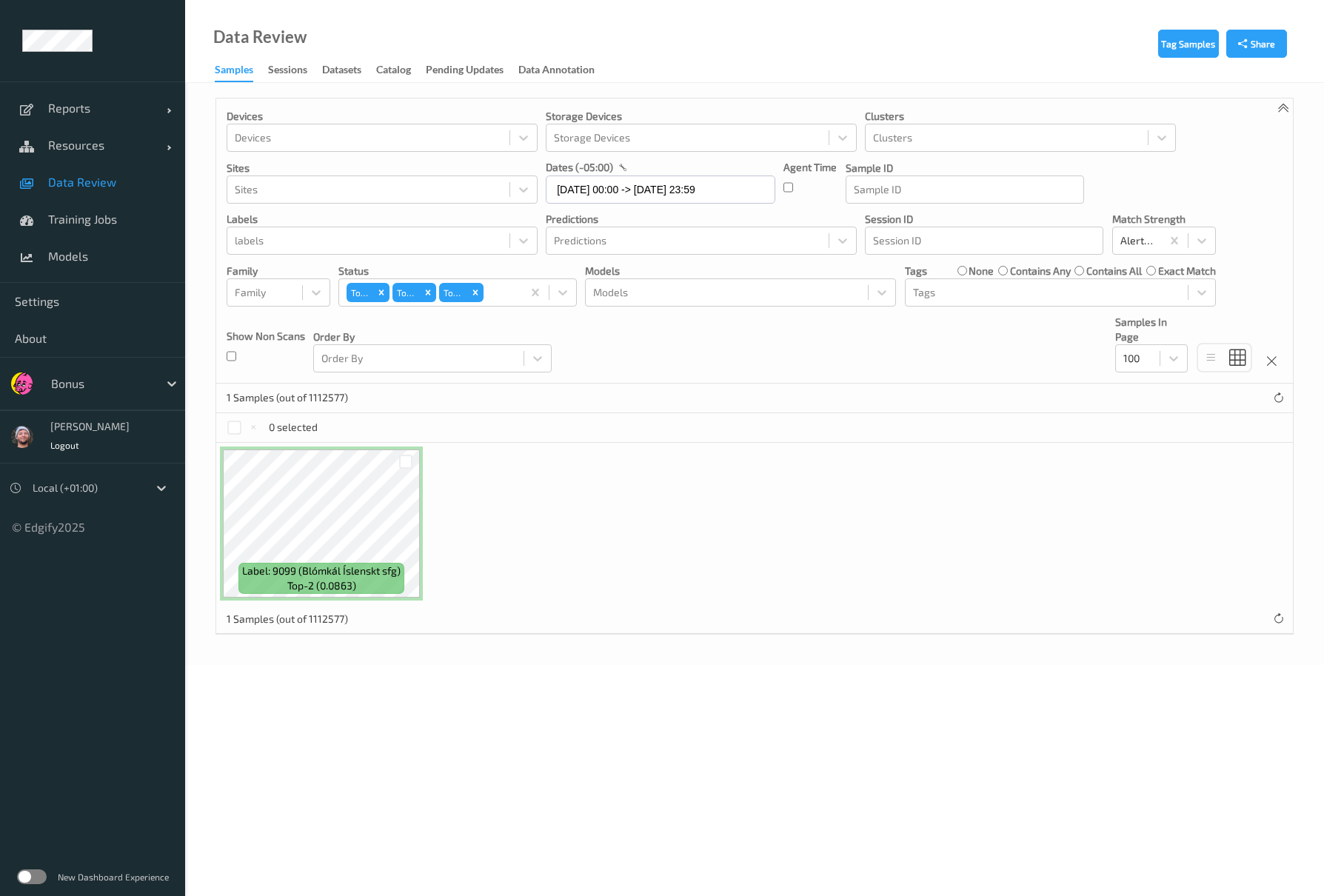
click at [969, 185] on div at bounding box center [965, 190] width 223 height 18
click at [932, 303] on div "Tags" at bounding box center [1047, 292] width 282 height 23
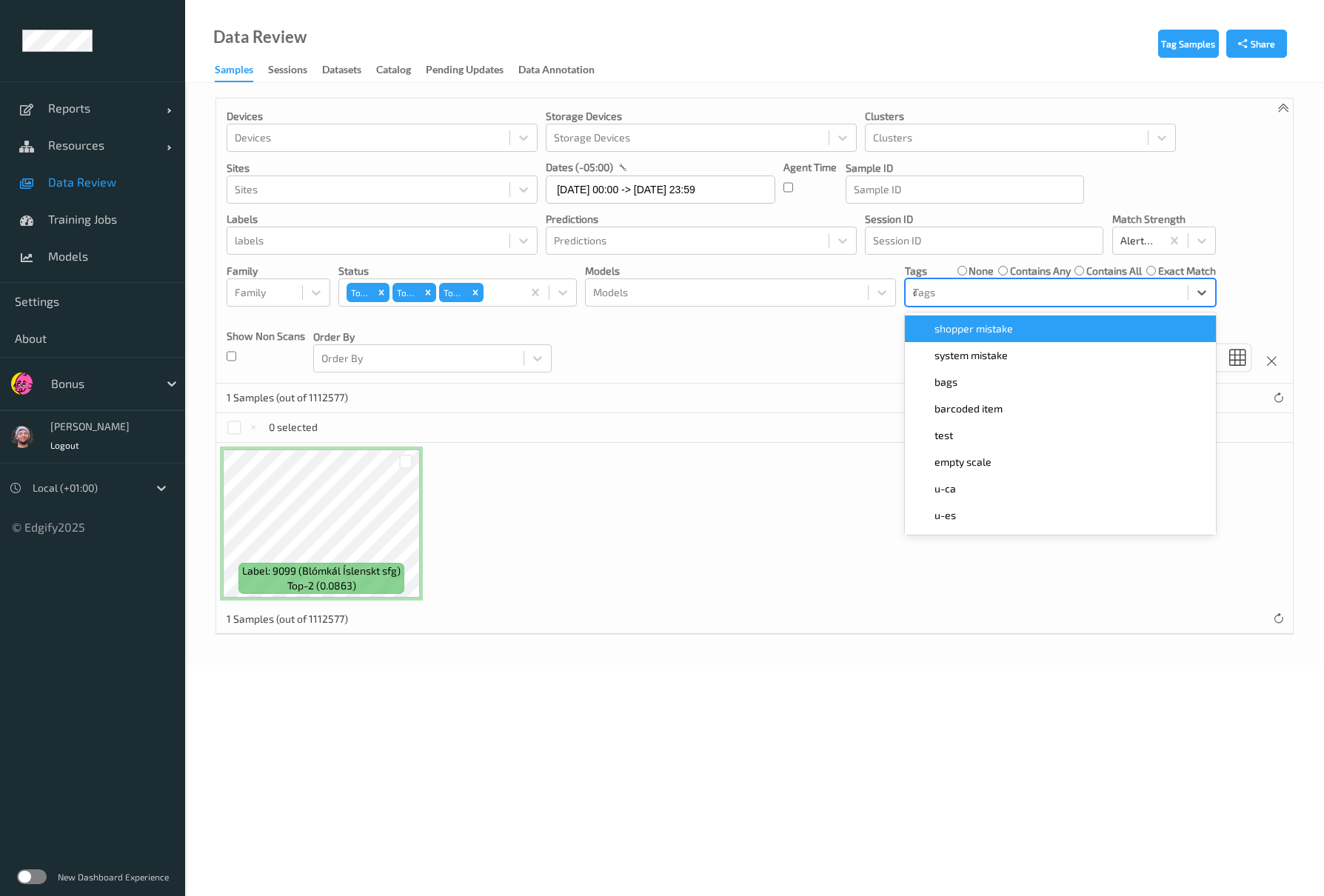
type input "ca"
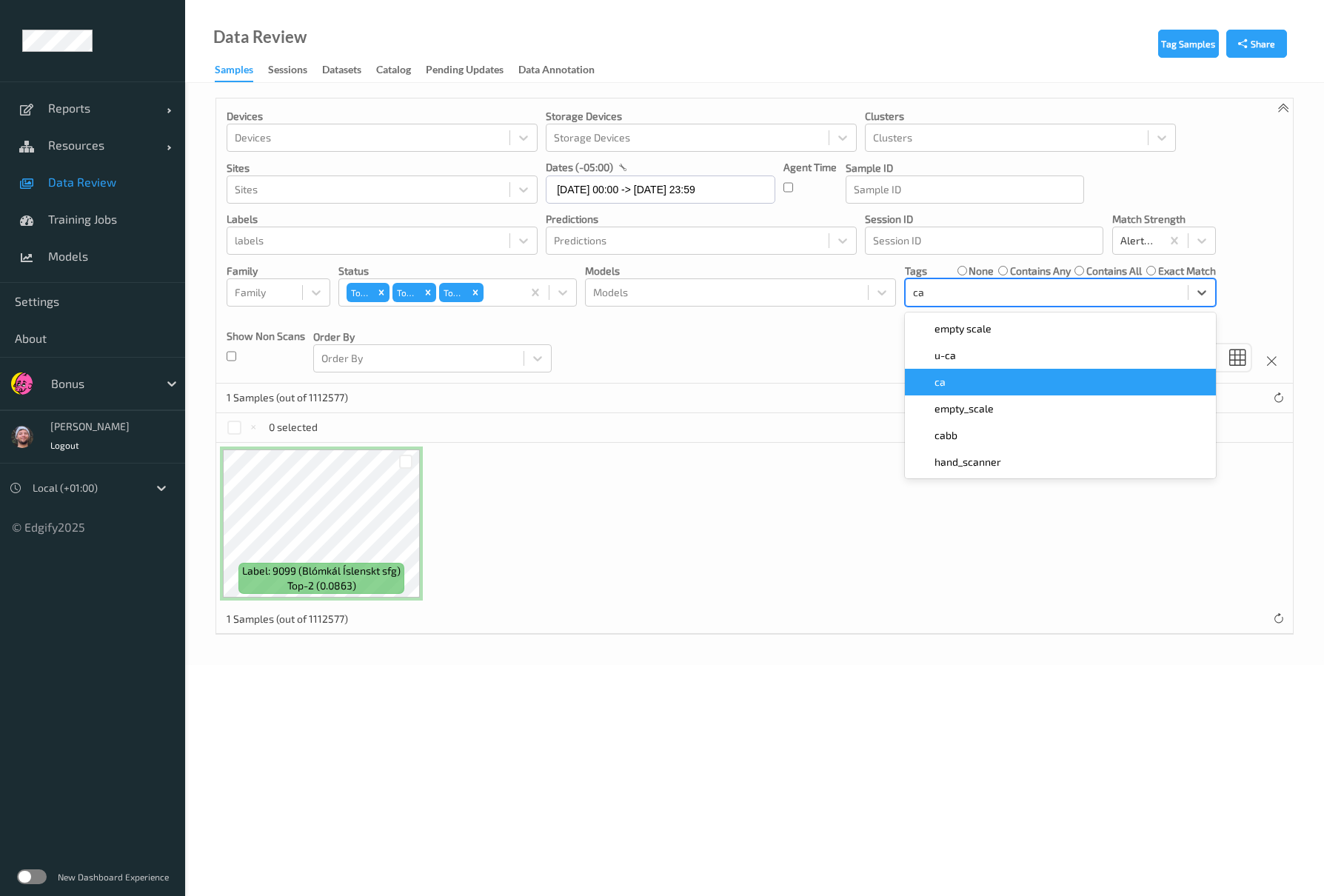
click at [957, 371] on div "ca" at bounding box center [1060, 382] width 311 height 27
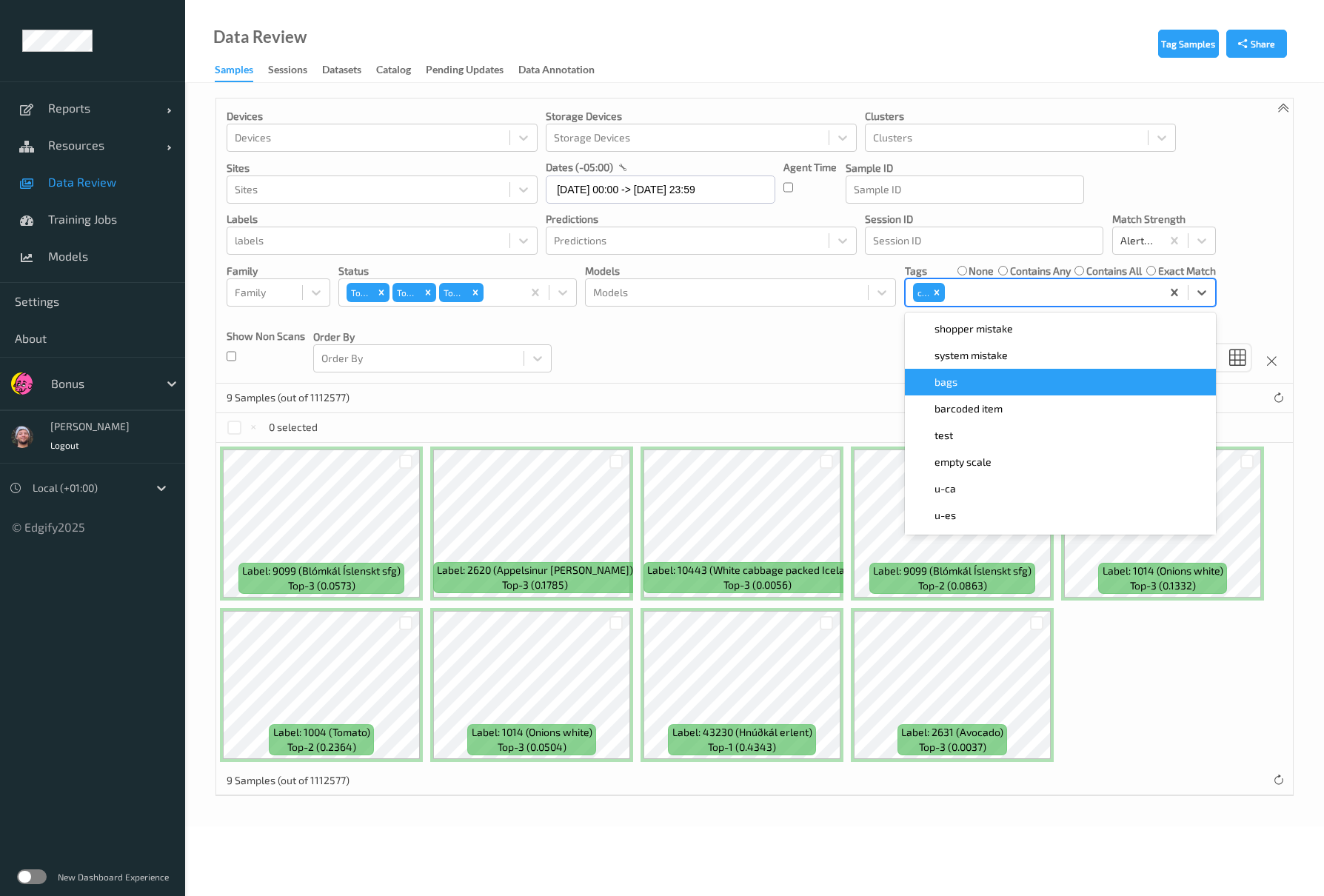
drag, startPoint x: 765, startPoint y: 350, endPoint x: 520, endPoint y: 369, distance: 245.7
click at [765, 348] on div "Devices Devices Storage Devices Storage Devices Clusters Clusters Sites Sites d…" at bounding box center [754, 241] width 1076 height 285
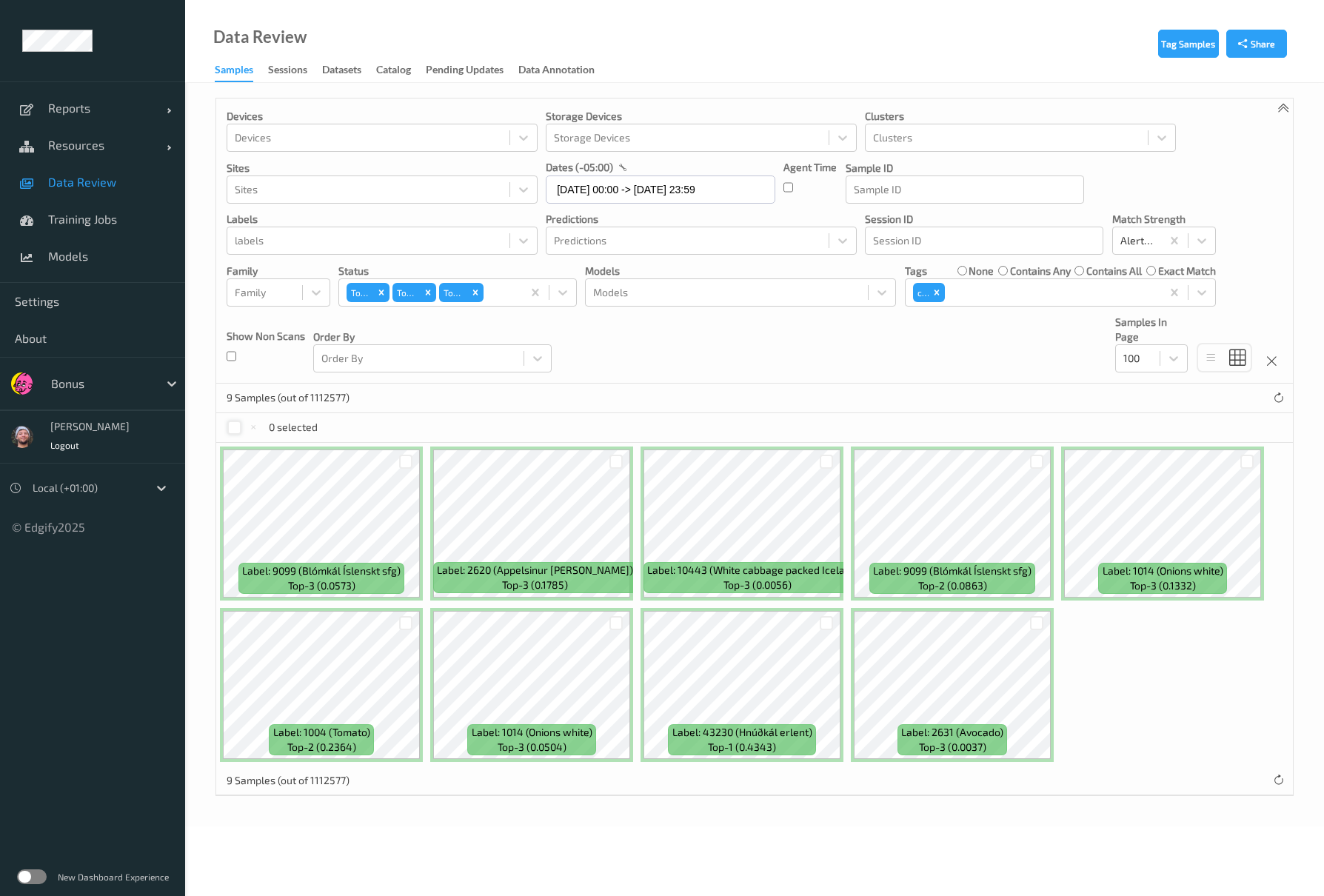
click at [238, 430] on div at bounding box center [235, 428] width 14 height 14
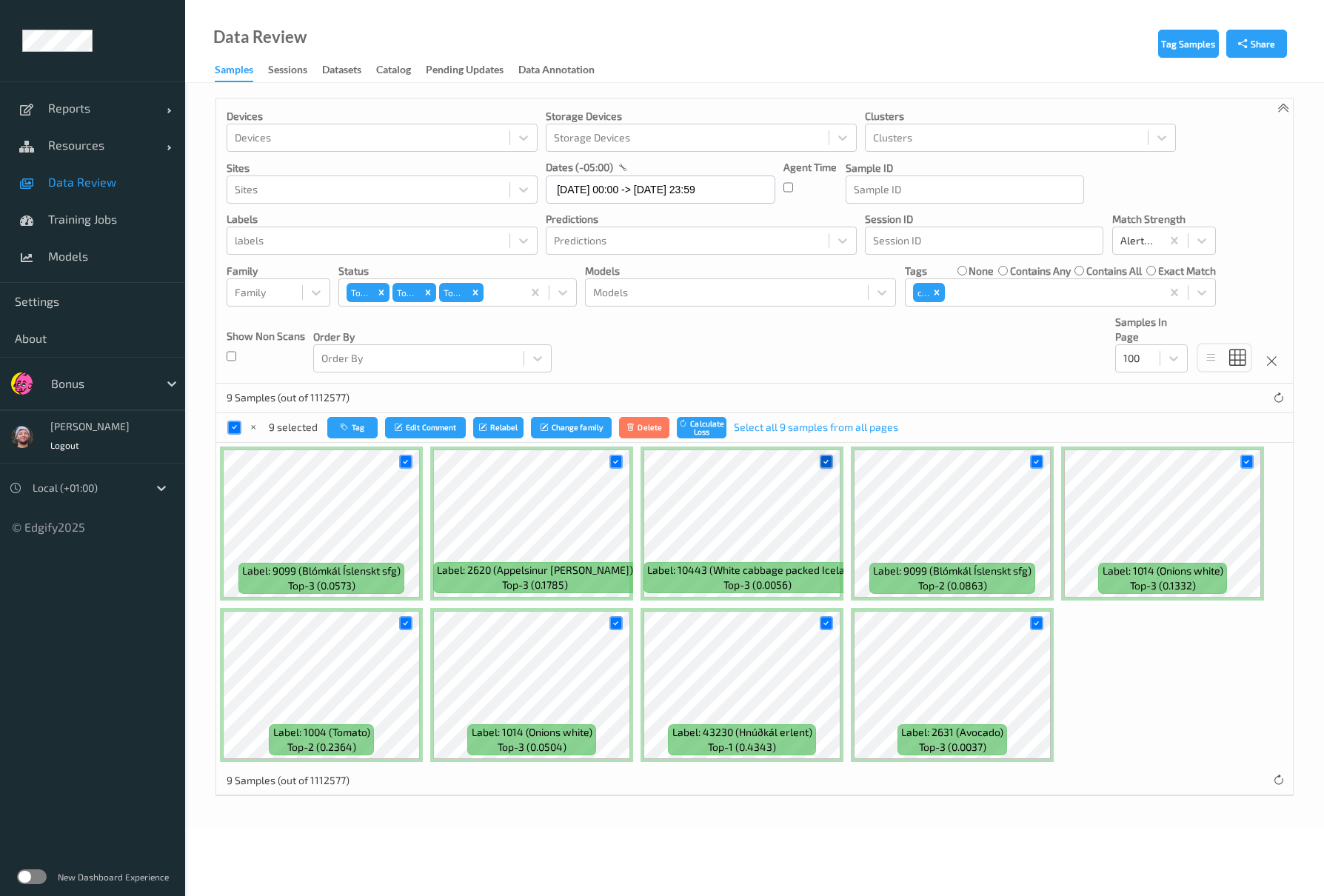
click at [826, 460] on icon at bounding box center [825, 461] width 10 height 10
click at [353, 432] on button "Tag" at bounding box center [353, 427] width 50 height 22
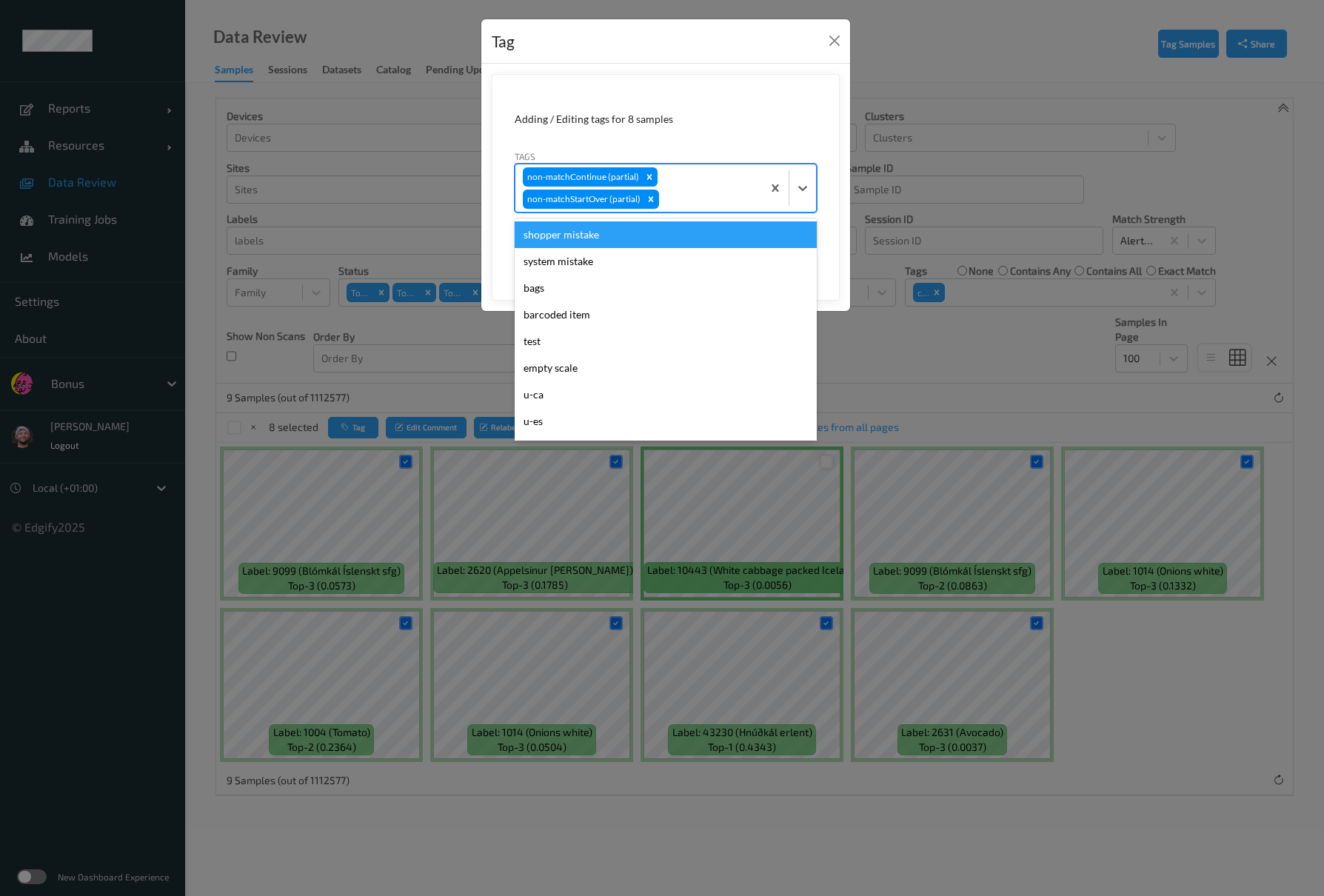
click at [699, 187] on div "non-matchContinue (partial) non-matchStartOver (partial)" at bounding box center [638, 188] width 247 height 48
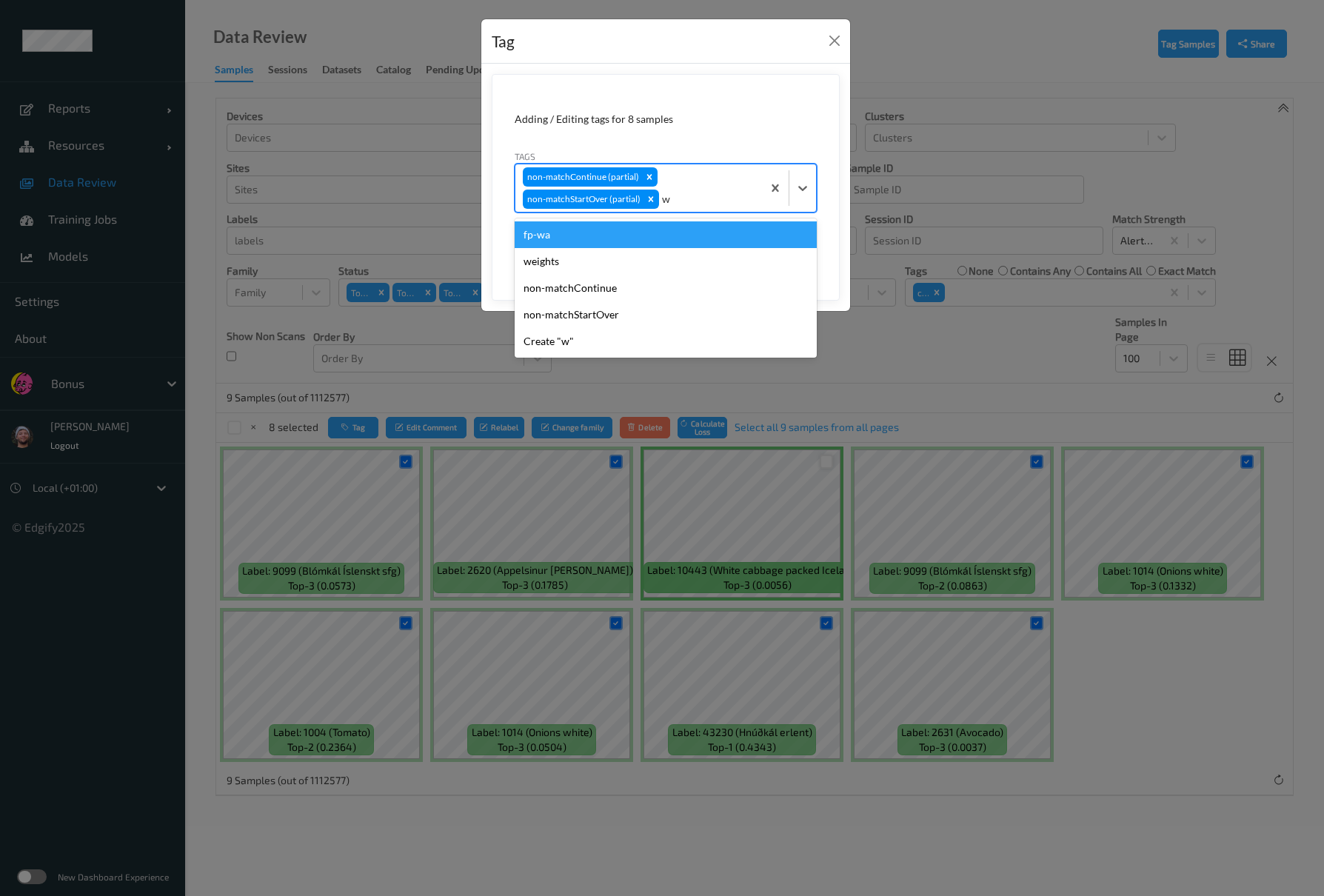
type input "wa"
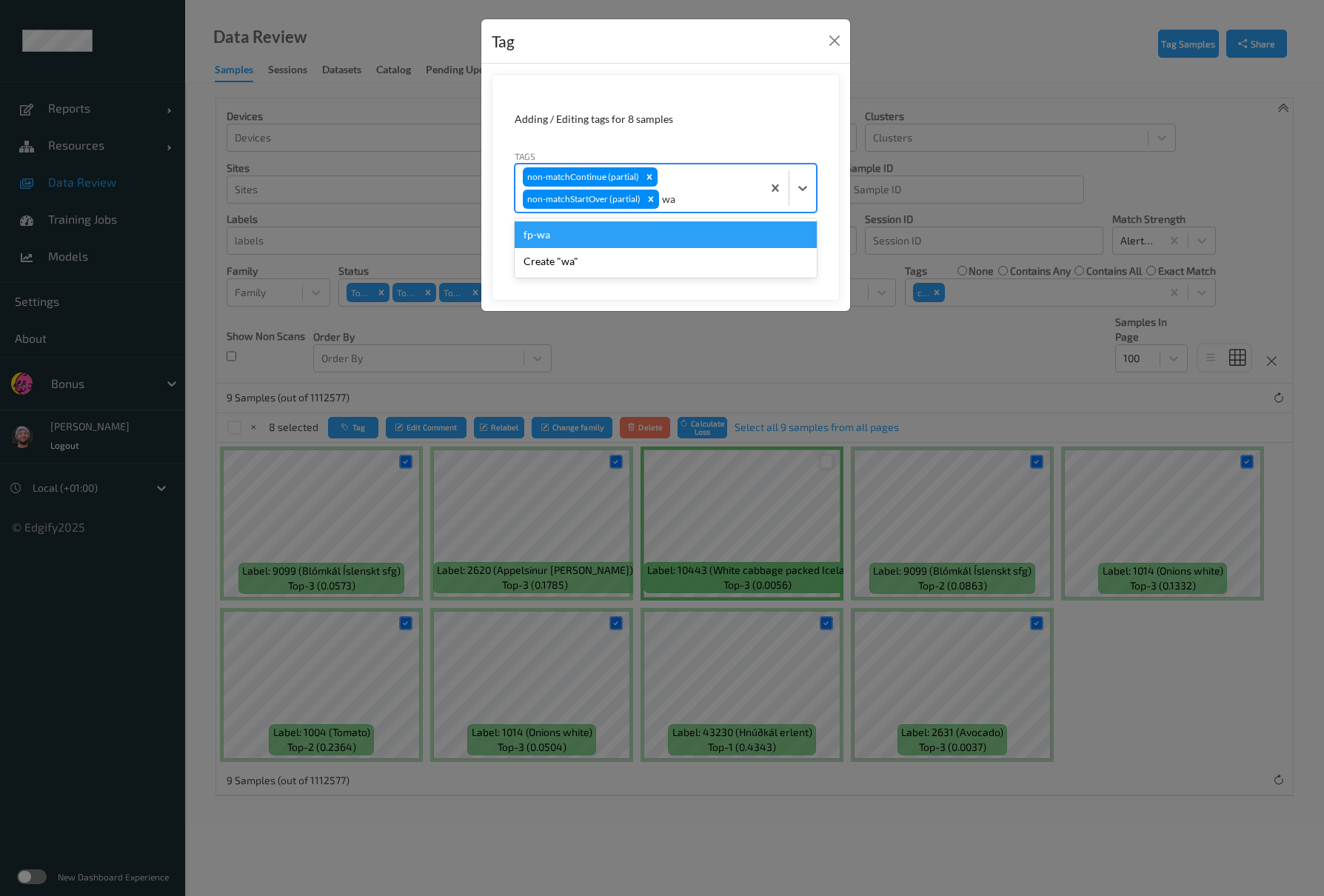
click at [606, 238] on div "fp-wa" at bounding box center [665, 235] width 302 height 27
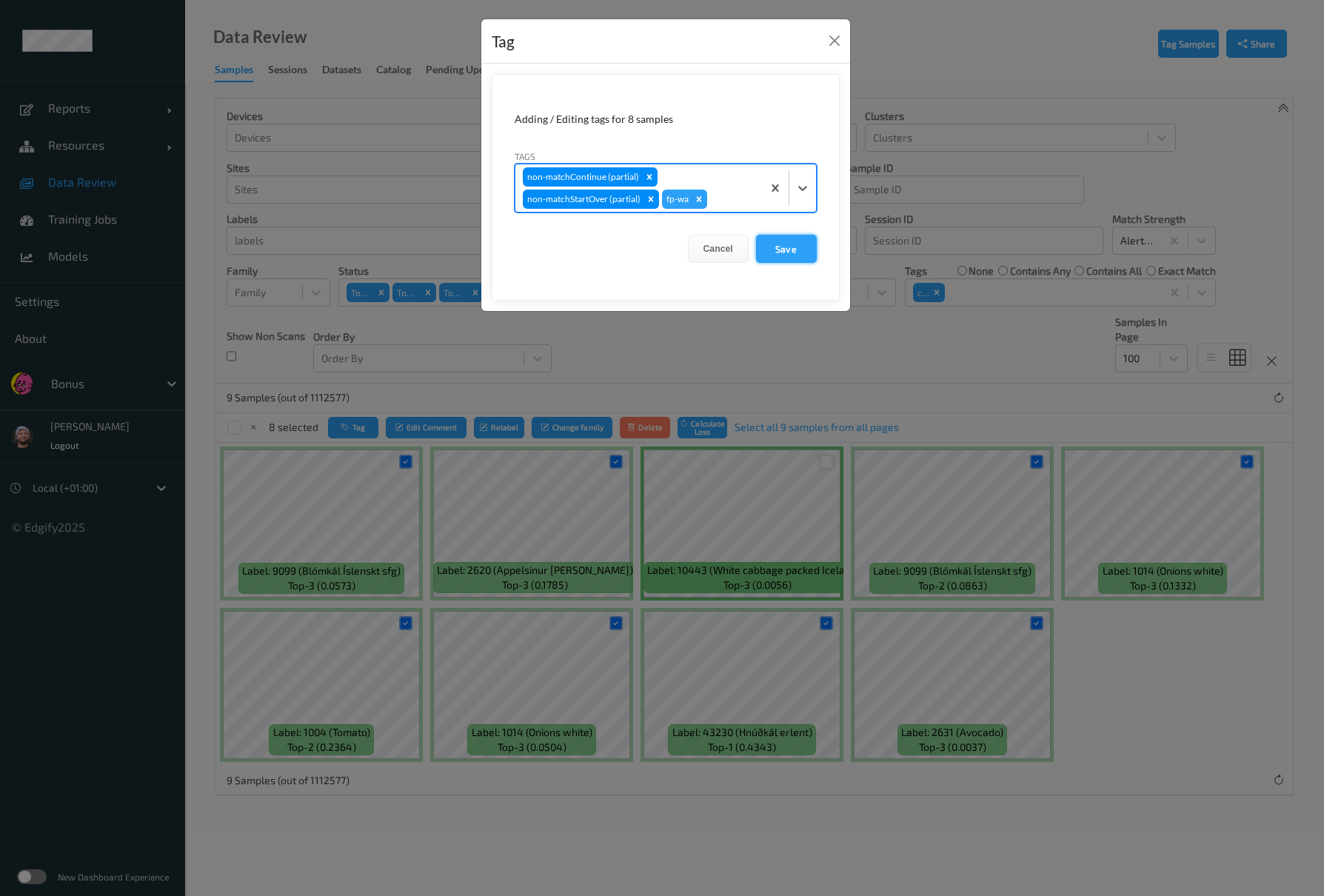
click at [811, 249] on button "Save" at bounding box center [786, 248] width 61 height 28
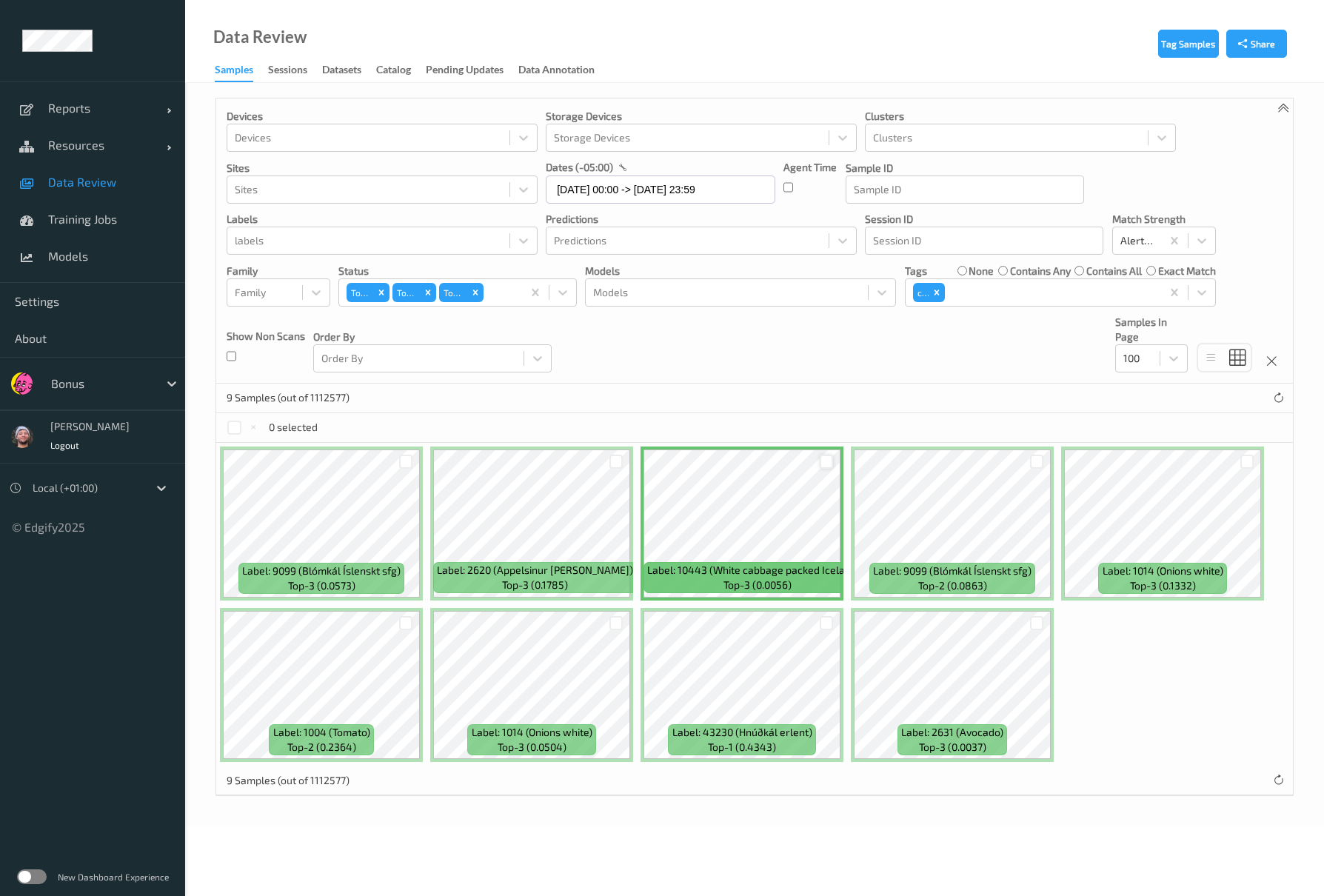
click at [826, 466] on div at bounding box center [827, 461] width 14 height 14
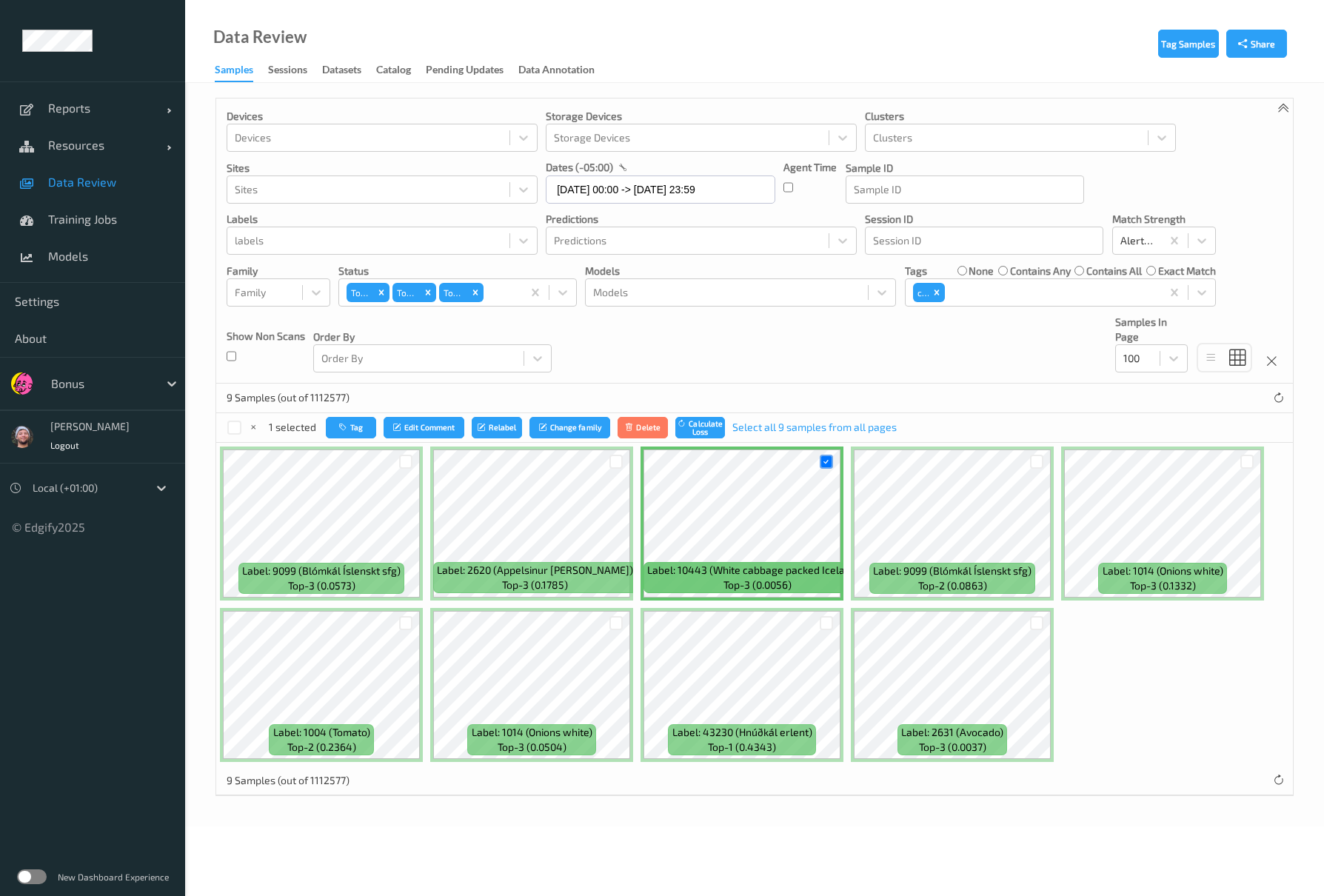
click at [327, 416] on div "1 selected Tag Edit Comment Relabel Change family Delete Calculate Loss Select …" at bounding box center [754, 428] width 1076 height 29
click at [336, 422] on button "Tag" at bounding box center [351, 427] width 50 height 22
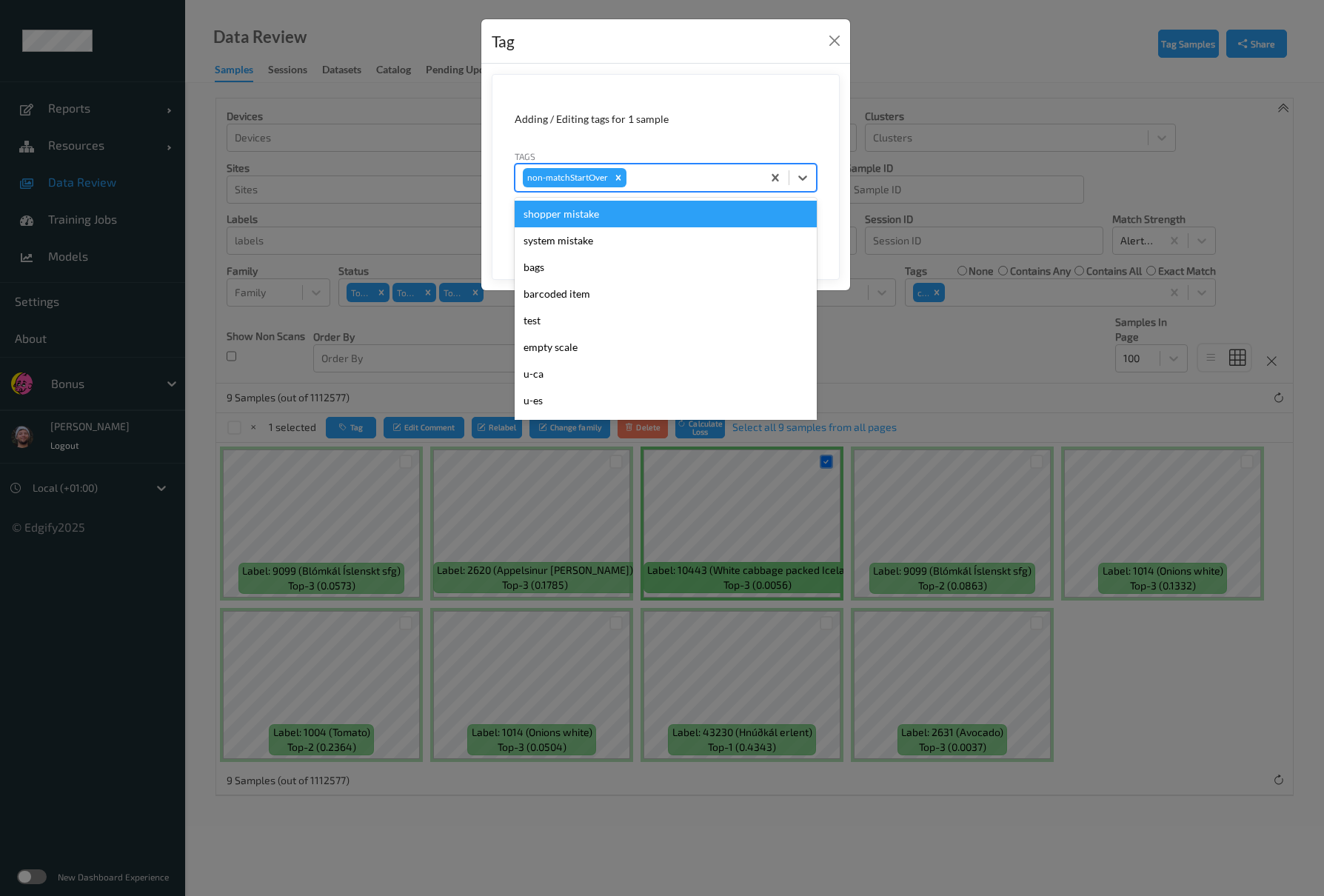
click at [655, 190] on div "non-matchStartOver" at bounding box center [638, 177] width 247 height 25
type input "ca"
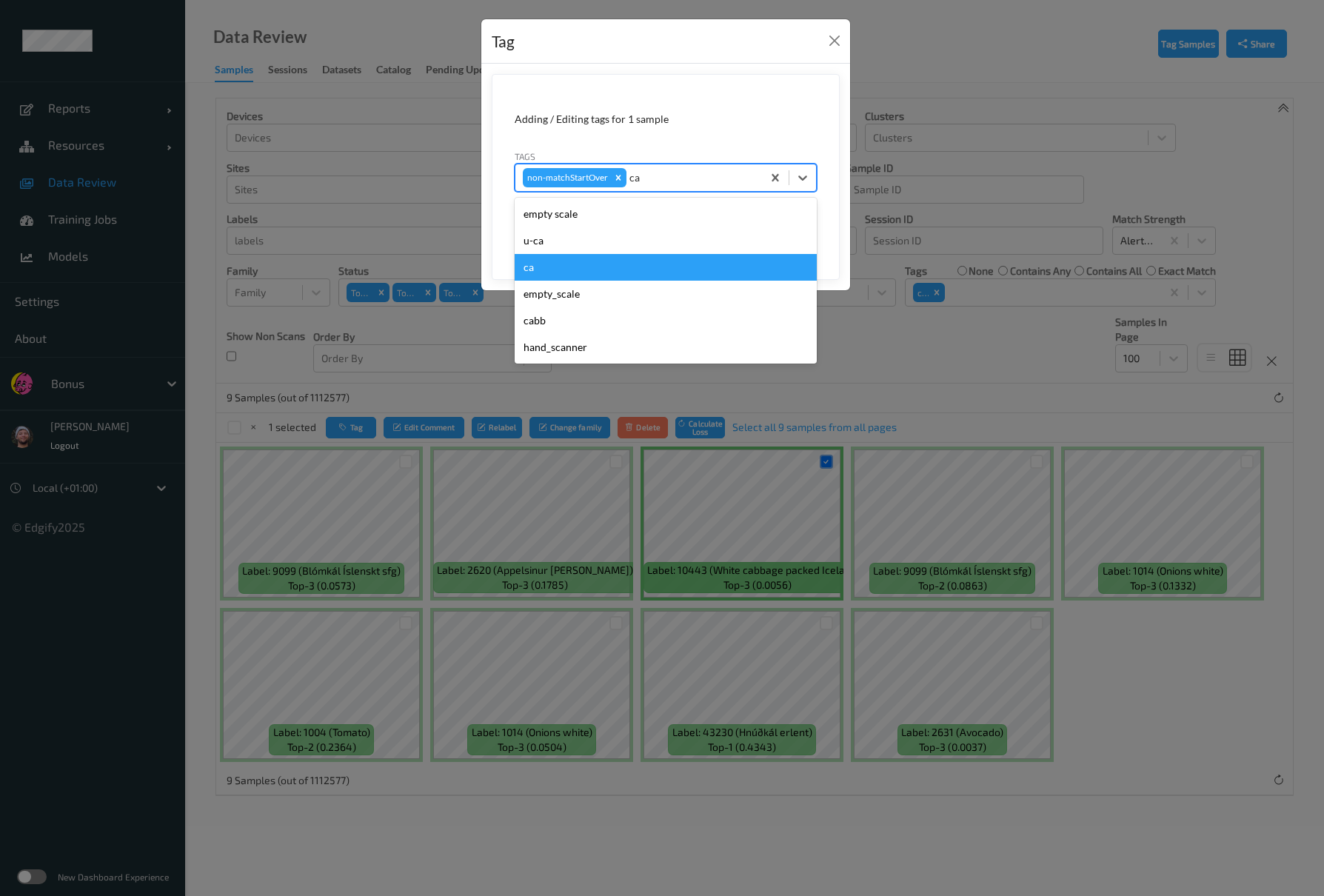
click at [559, 265] on div "ca" at bounding box center [665, 267] width 302 height 27
type input "s"
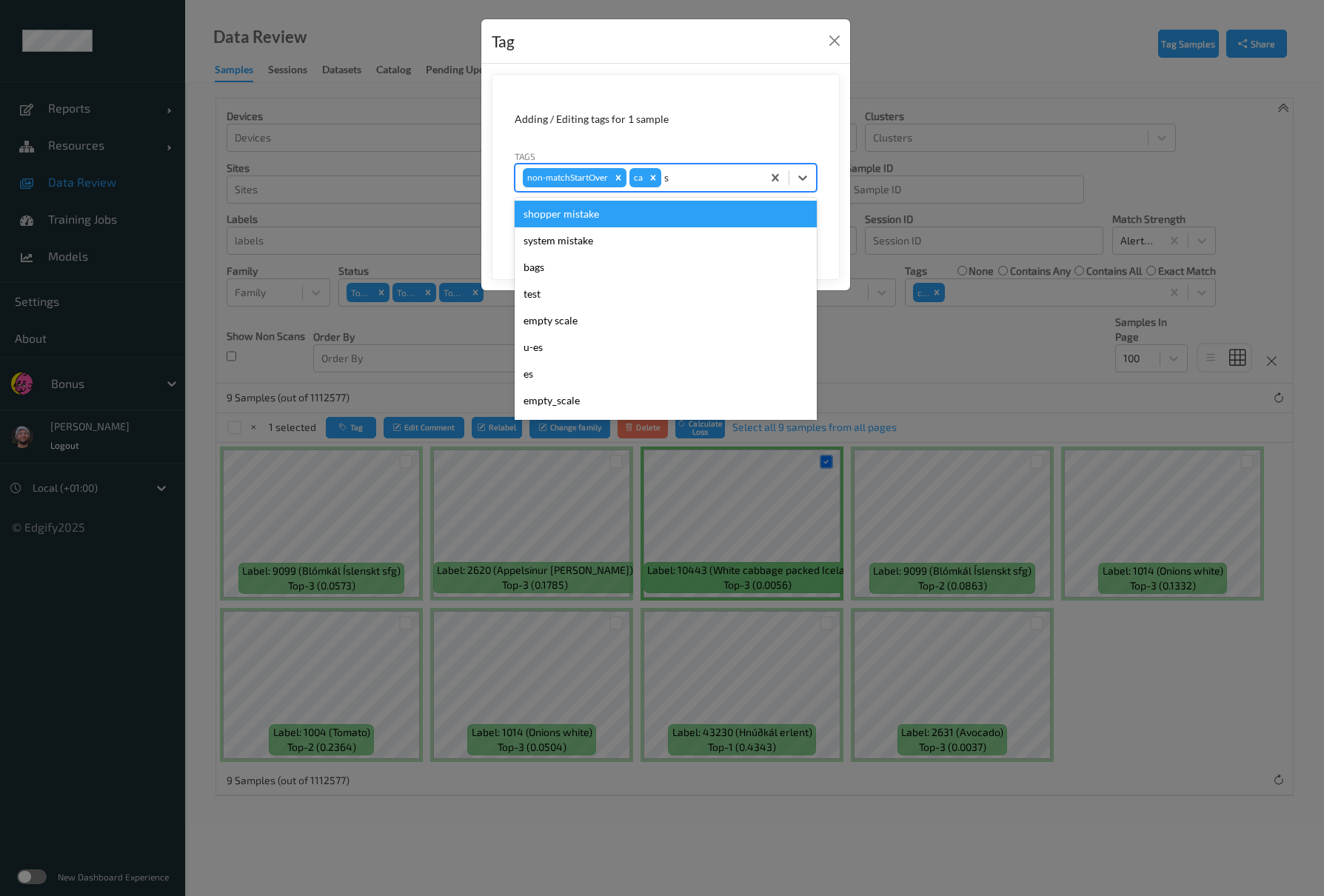
click at [605, 217] on div "shopper mistake" at bounding box center [665, 214] width 302 height 27
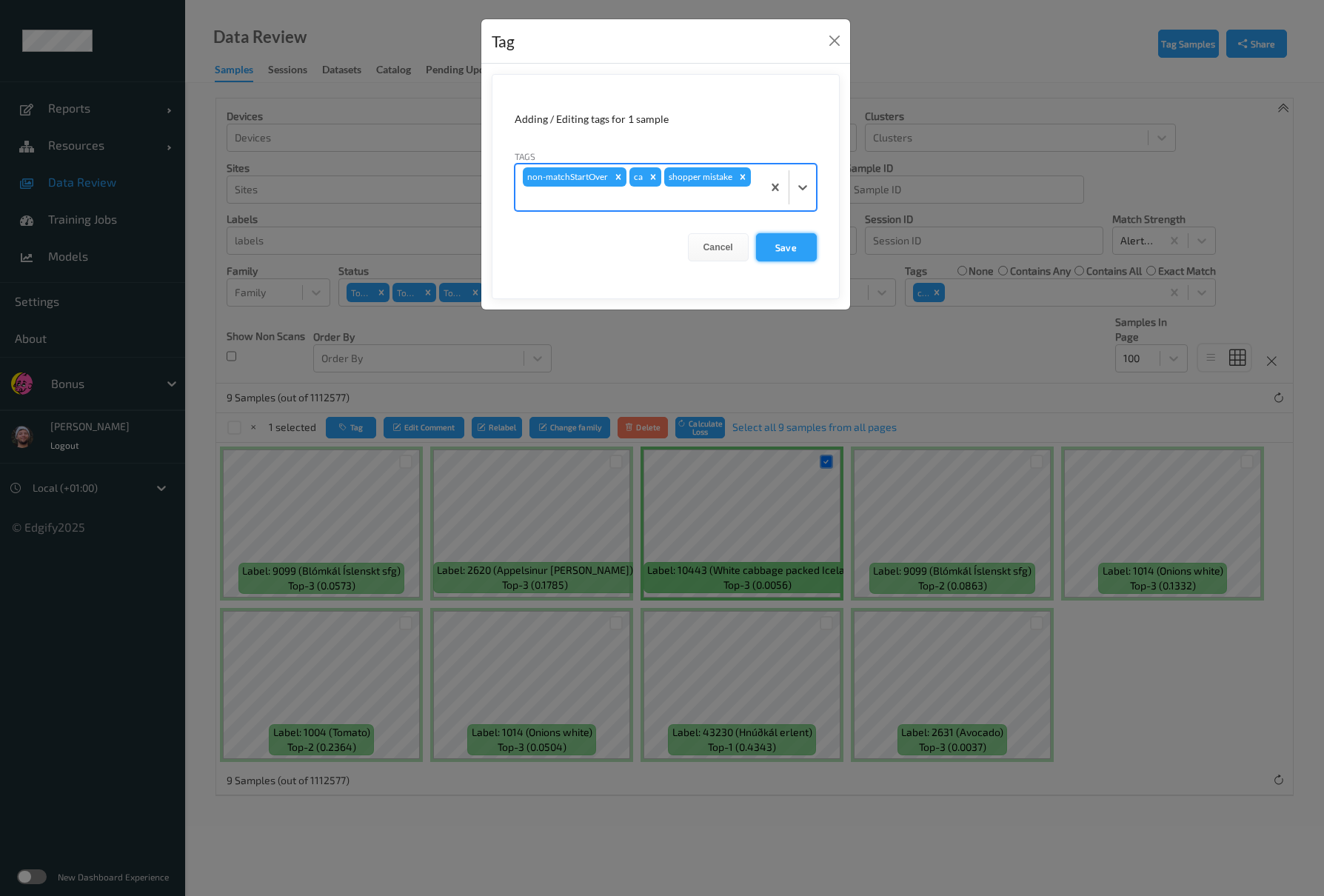
click at [812, 247] on button "Save" at bounding box center [786, 247] width 61 height 28
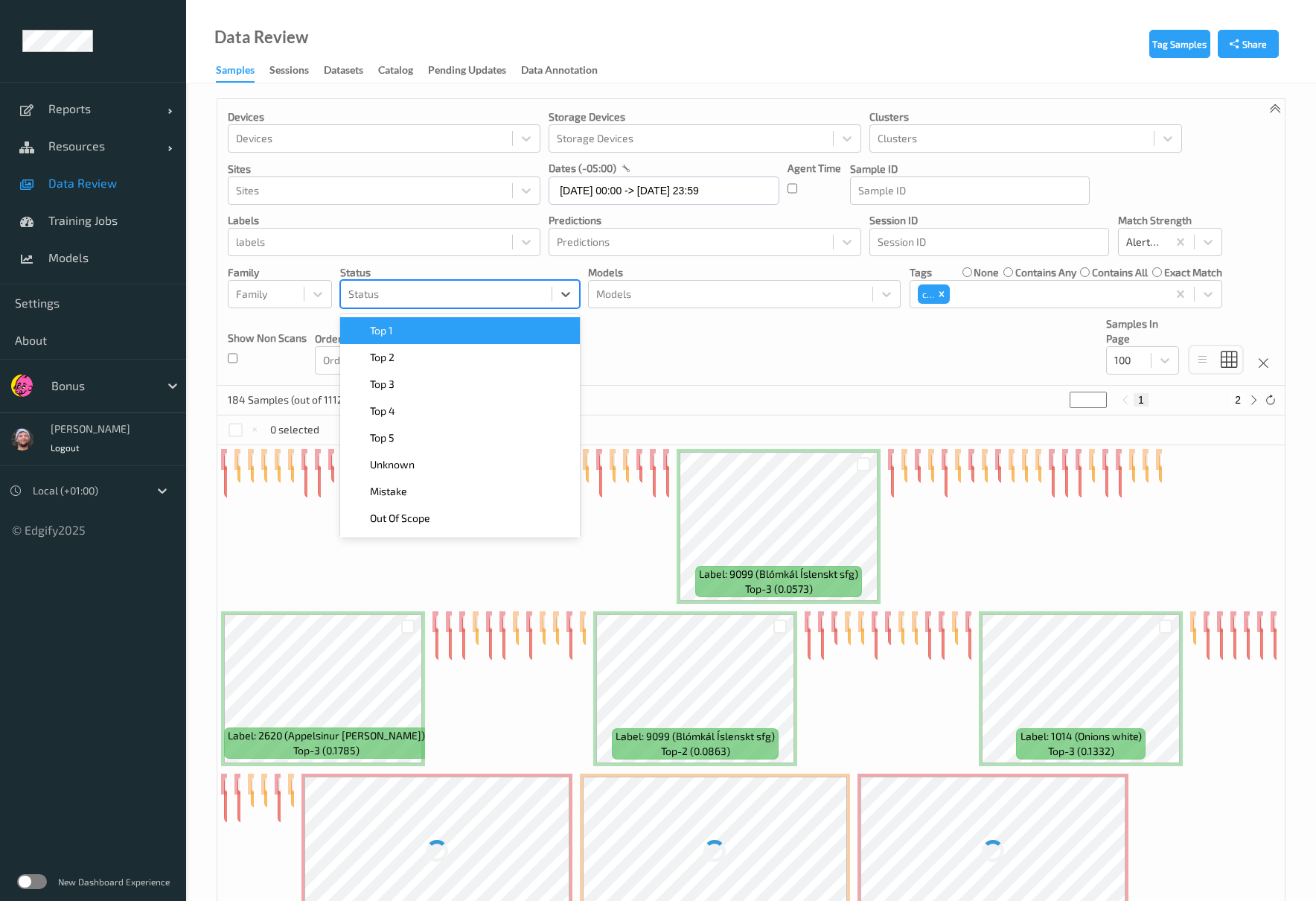
click at [483, 296] on div at bounding box center [446, 294] width 196 height 18
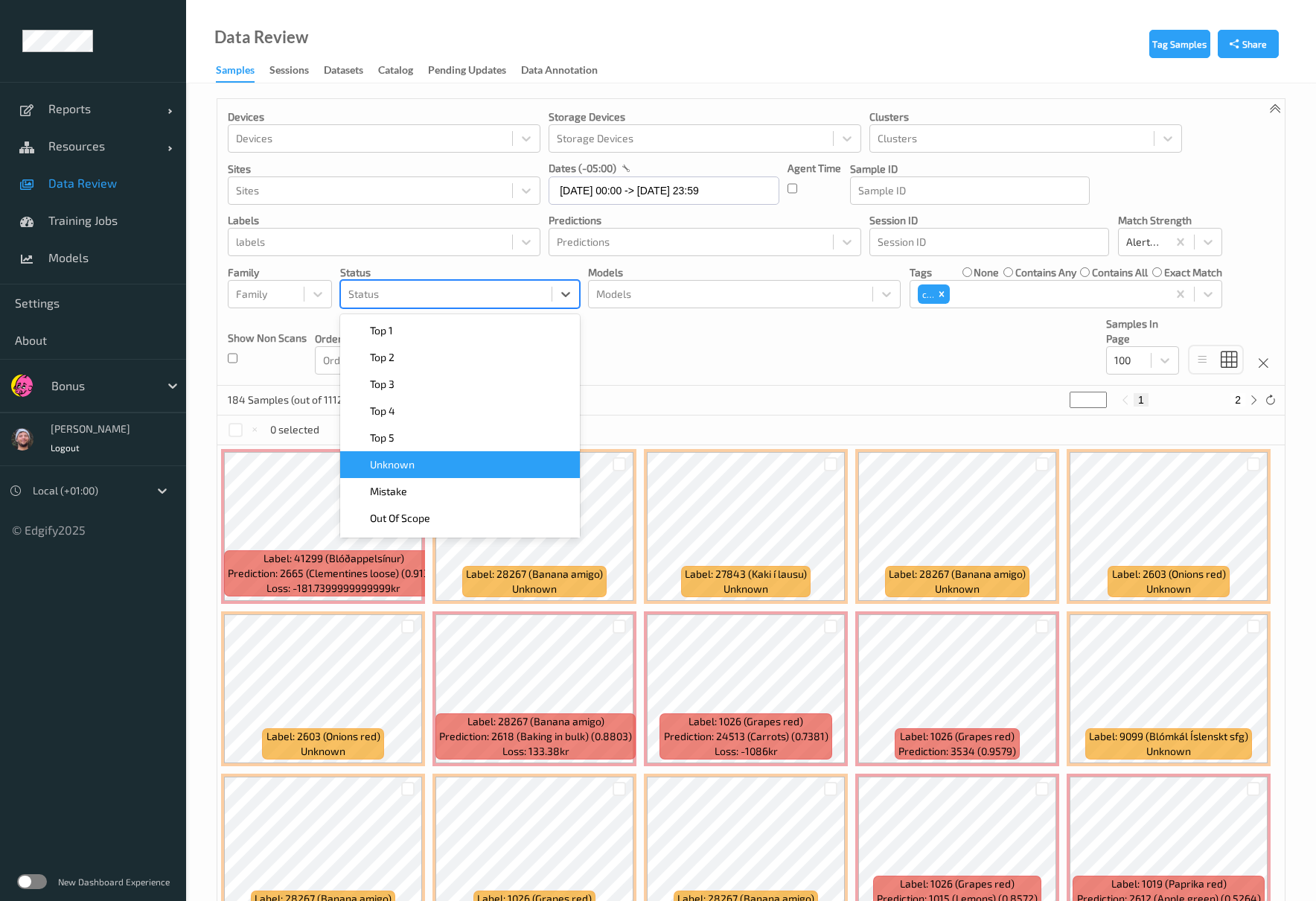
click at [404, 486] on span "Mistake" at bounding box center [388, 491] width 37 height 15
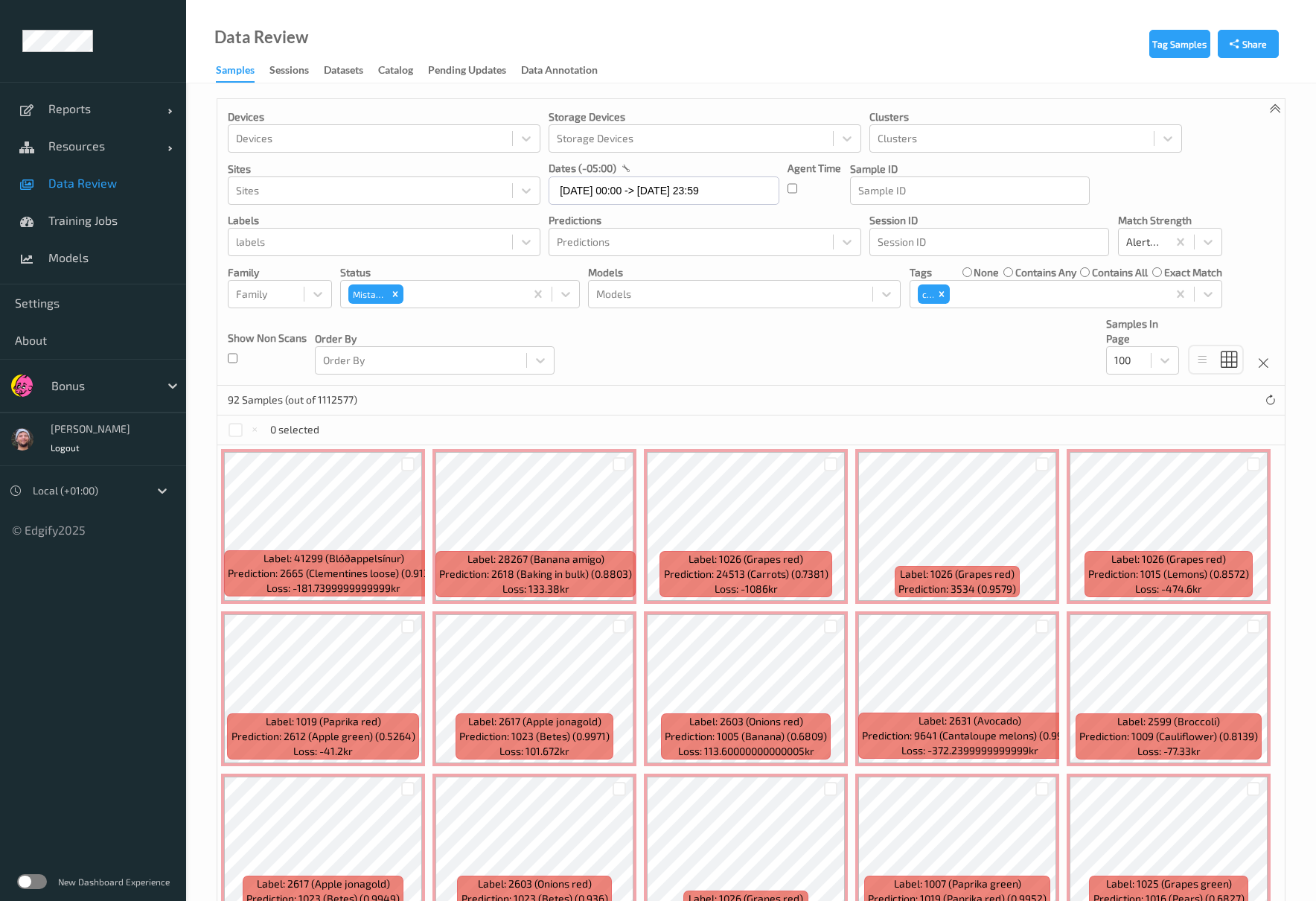
click at [697, 392] on div "92 Samples (out of 1112577)" at bounding box center [751, 400] width 1067 height 30
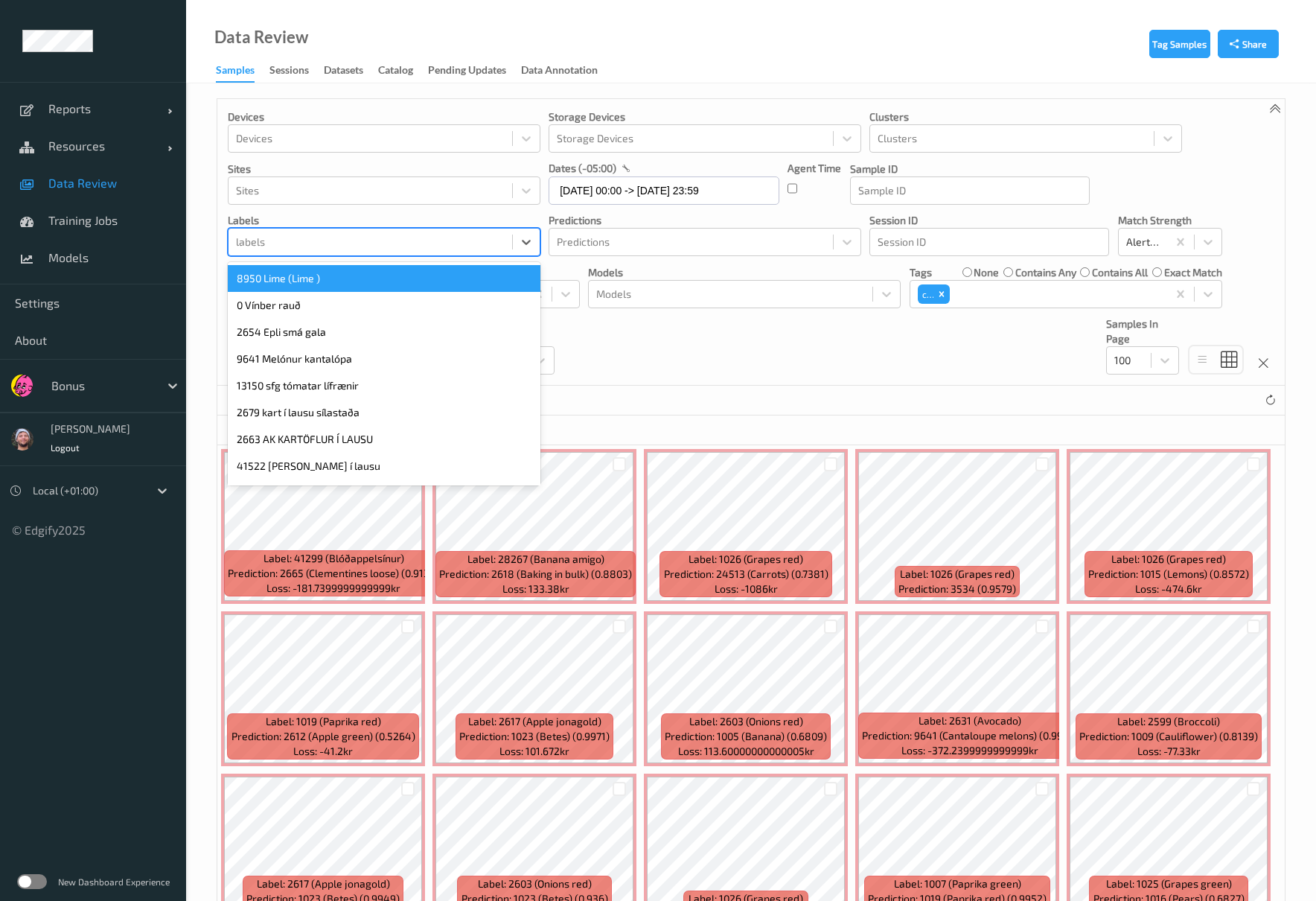
click at [387, 245] on div at bounding box center [370, 242] width 269 height 18
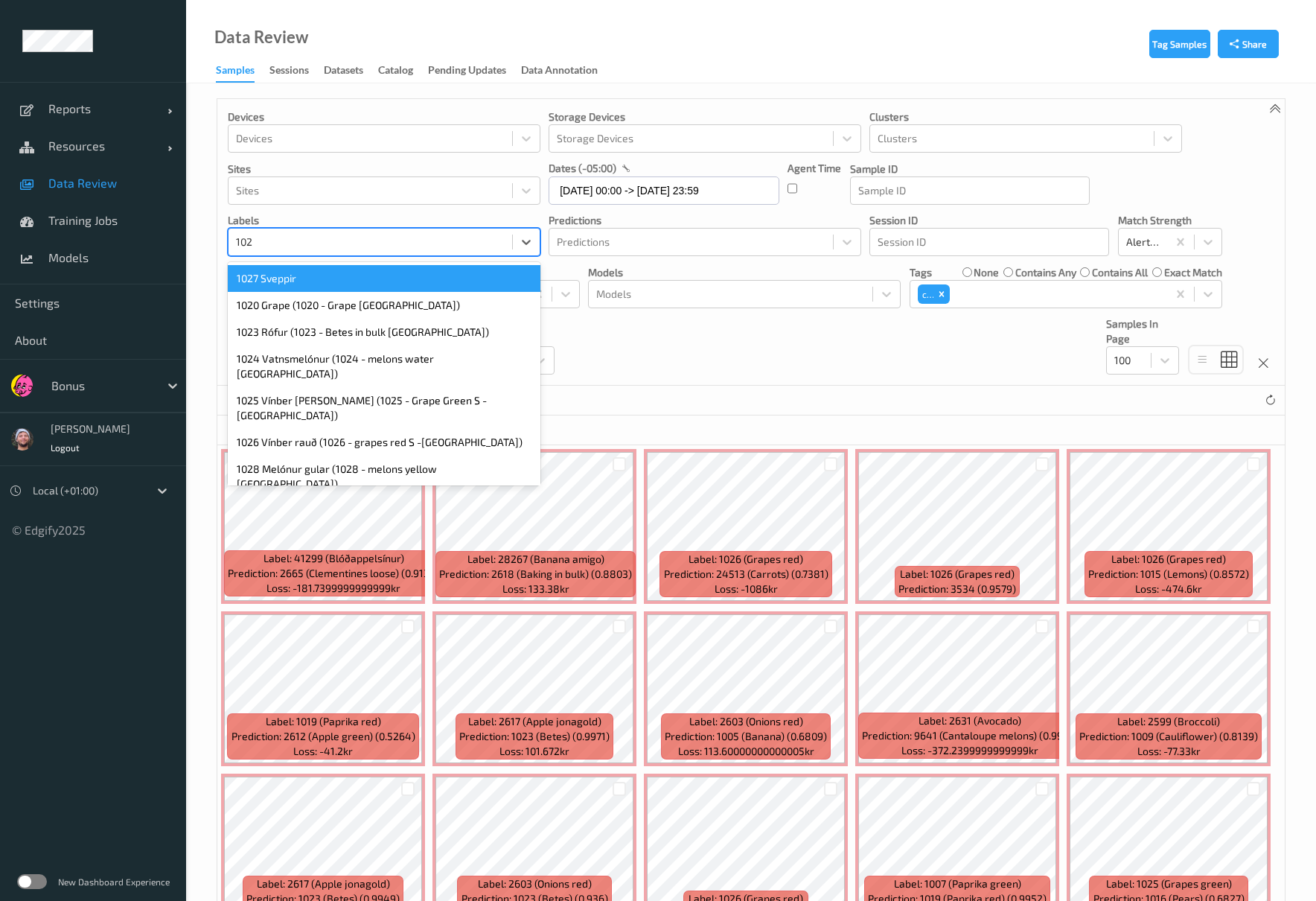
type input "1026"
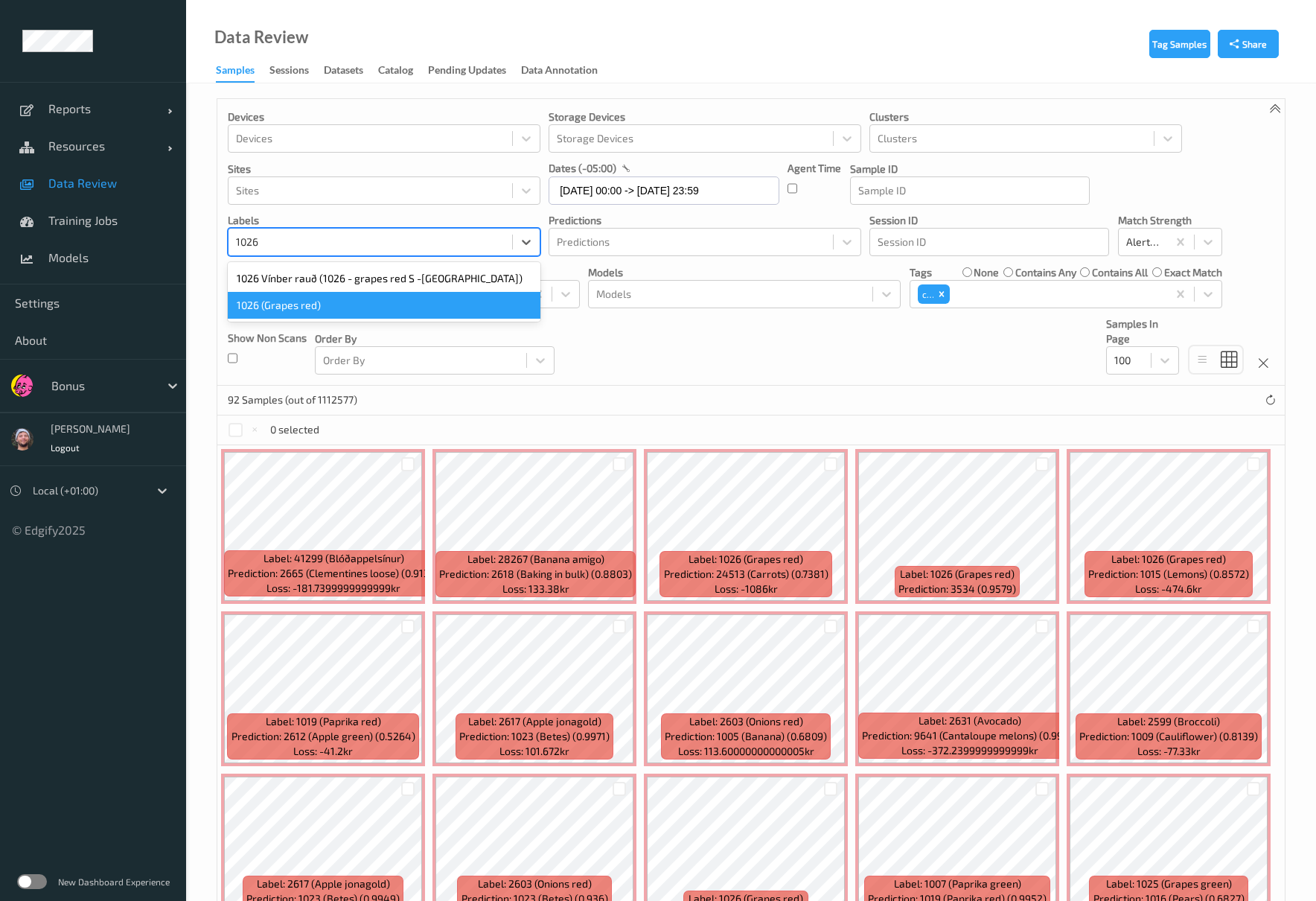
click at [391, 308] on div "1026 (Grapes red)" at bounding box center [384, 305] width 312 height 27
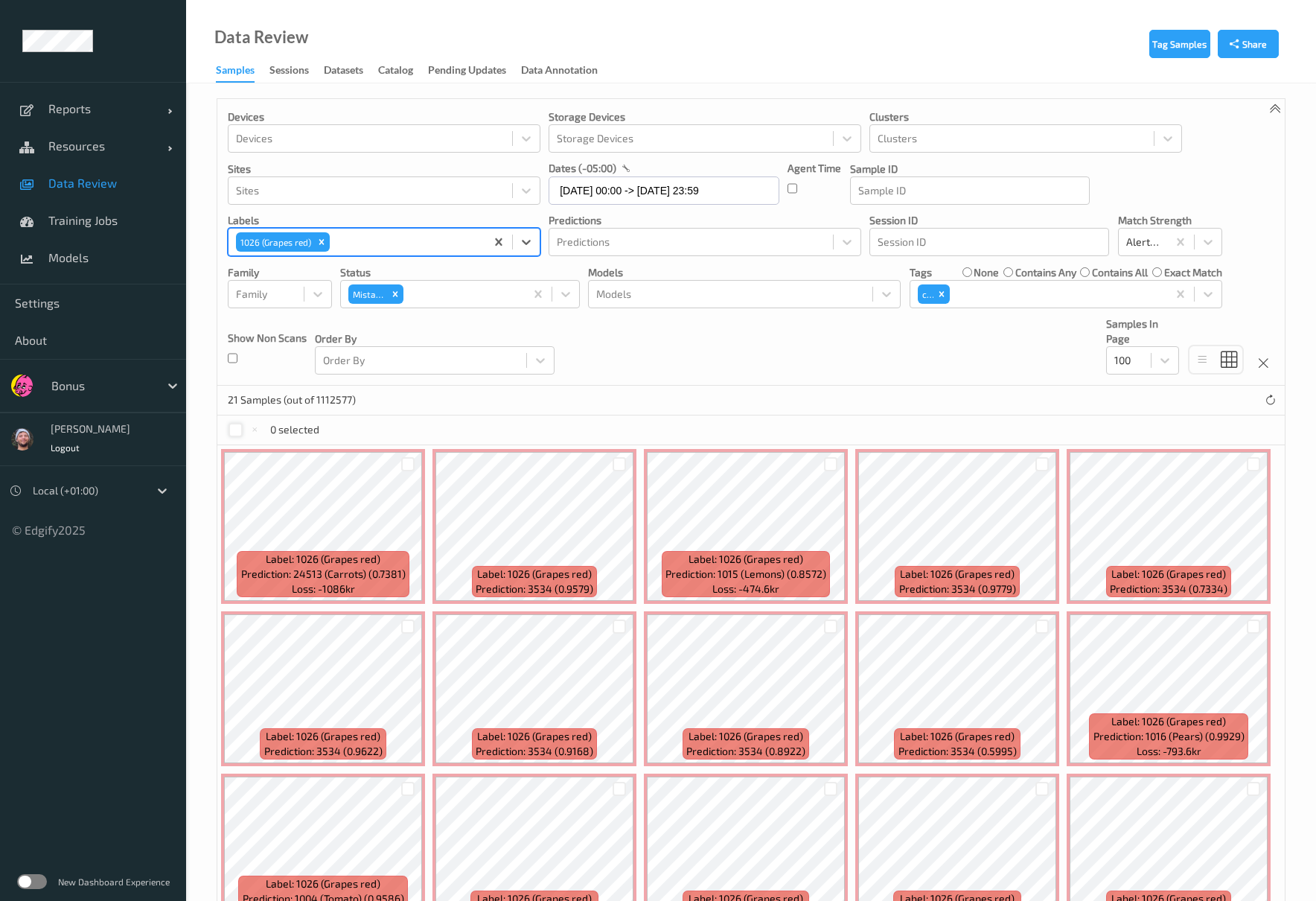
click at [233, 432] on div at bounding box center [236, 430] width 14 height 14
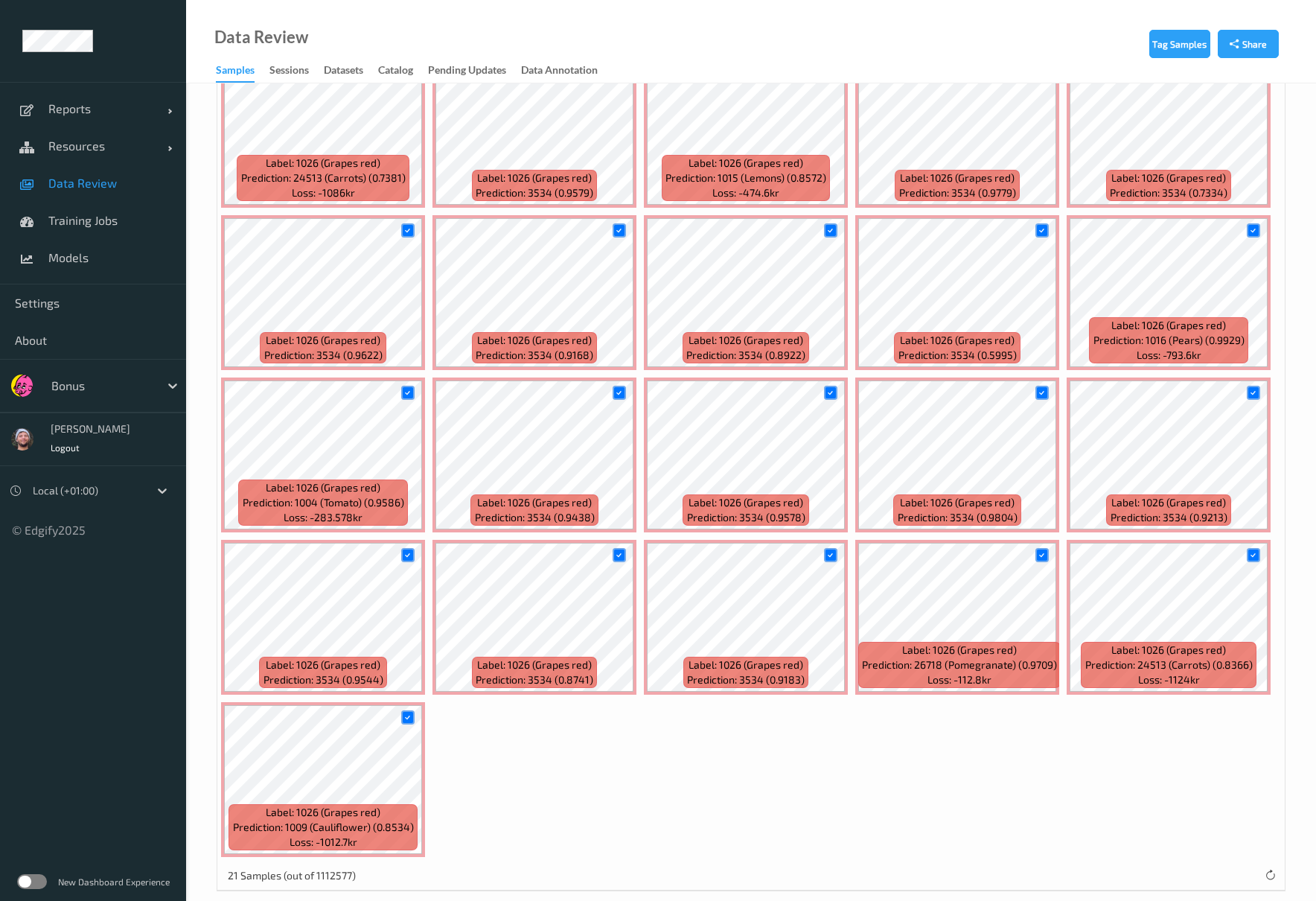
scroll to position [397, 0]
click at [402, 721] on div at bounding box center [408, 716] width 14 height 14
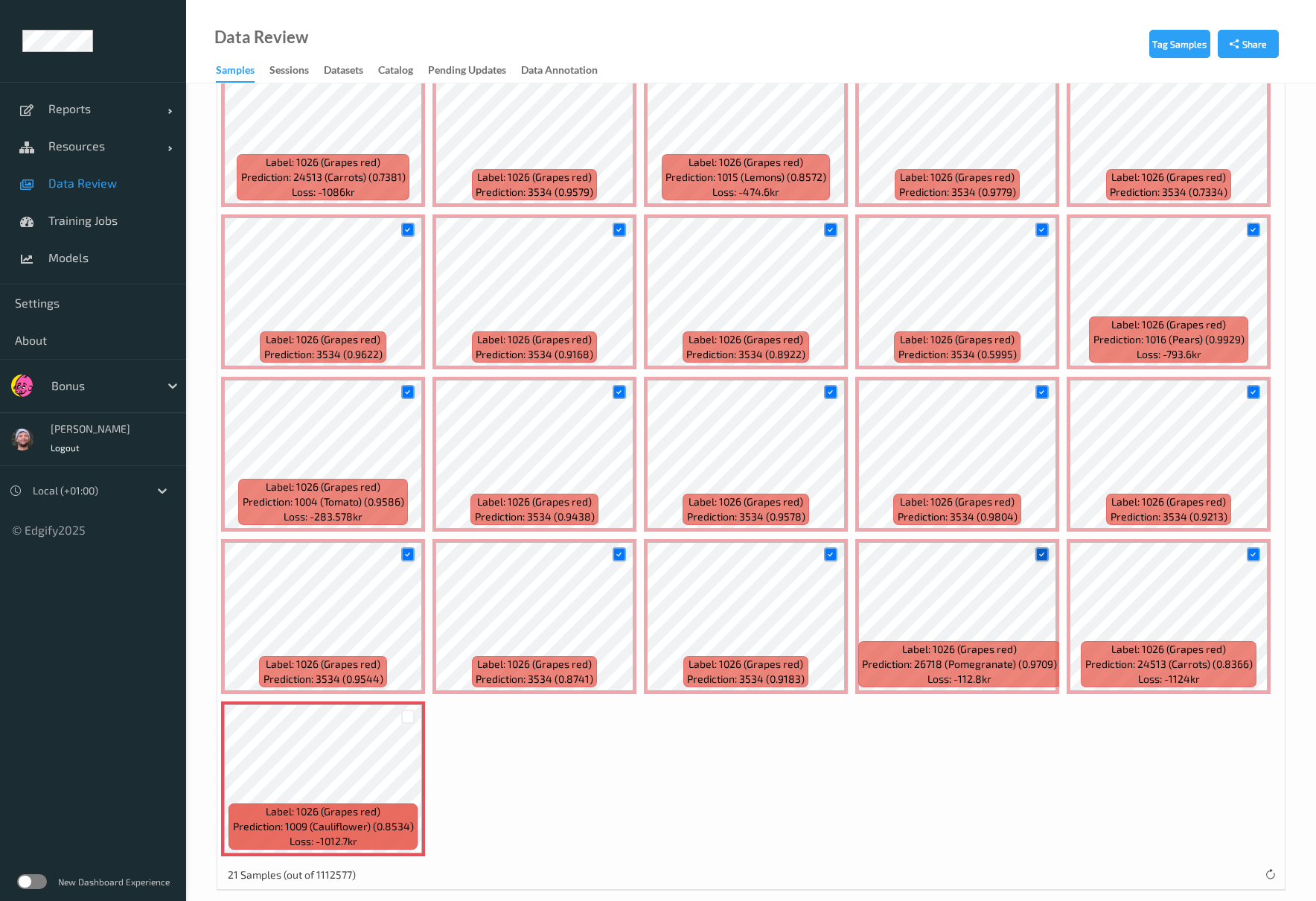
click at [1046, 554] on div at bounding box center [1043, 555] width 14 height 14
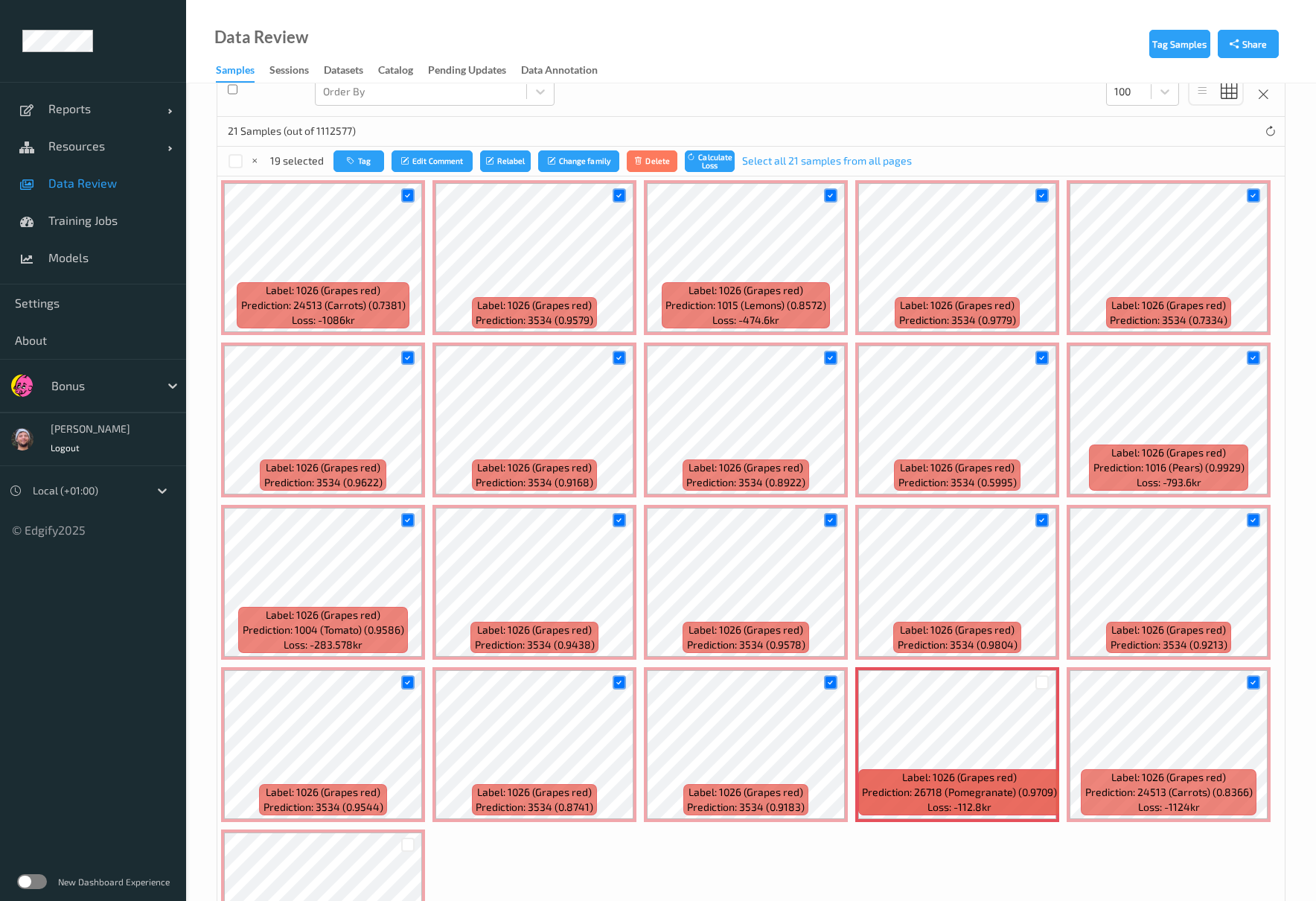
scroll to position [99, 0]
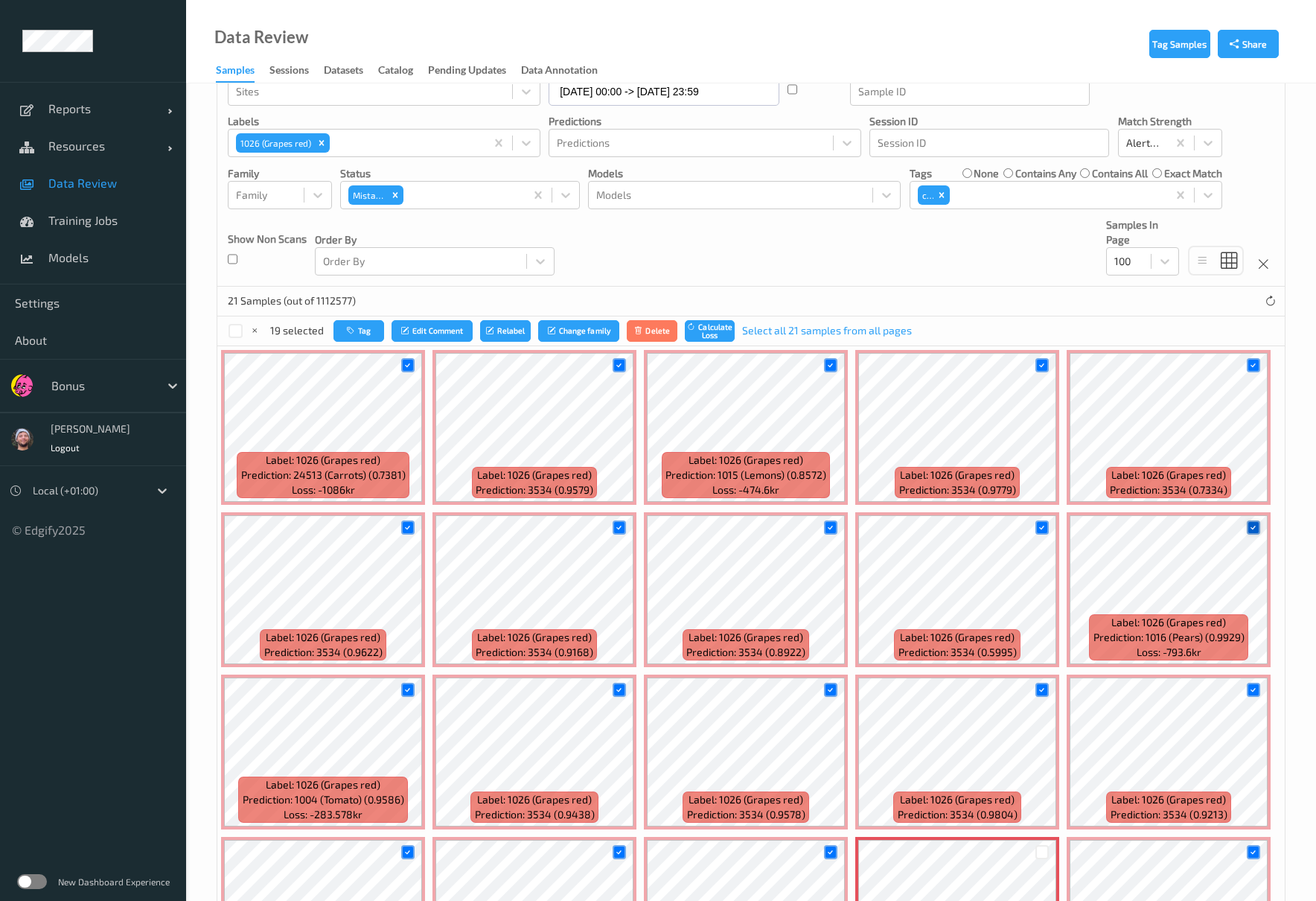
click at [1253, 535] on div at bounding box center [1253, 528] width 14 height 14
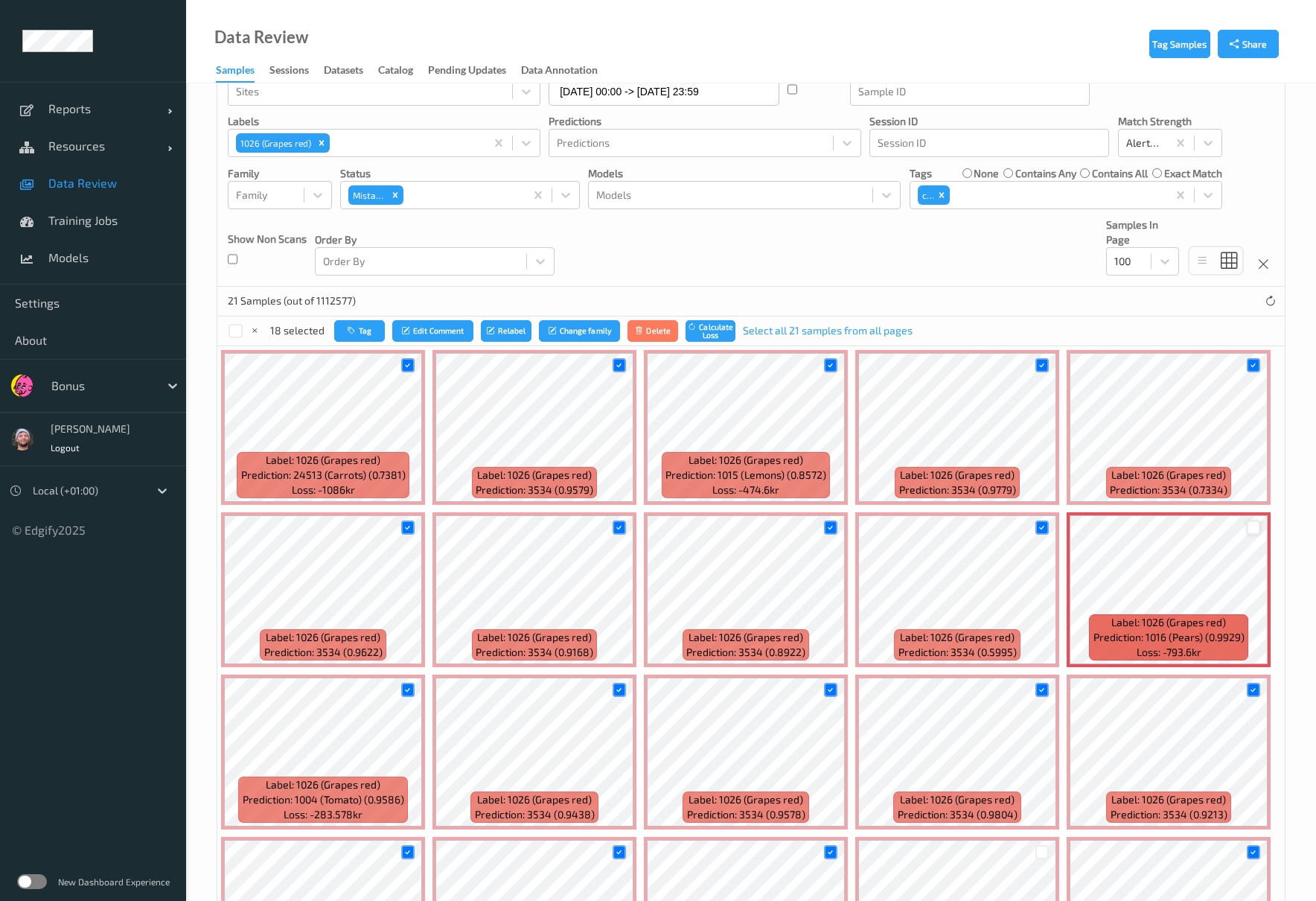
click at [1257, 532] on div at bounding box center [1253, 528] width 14 height 14
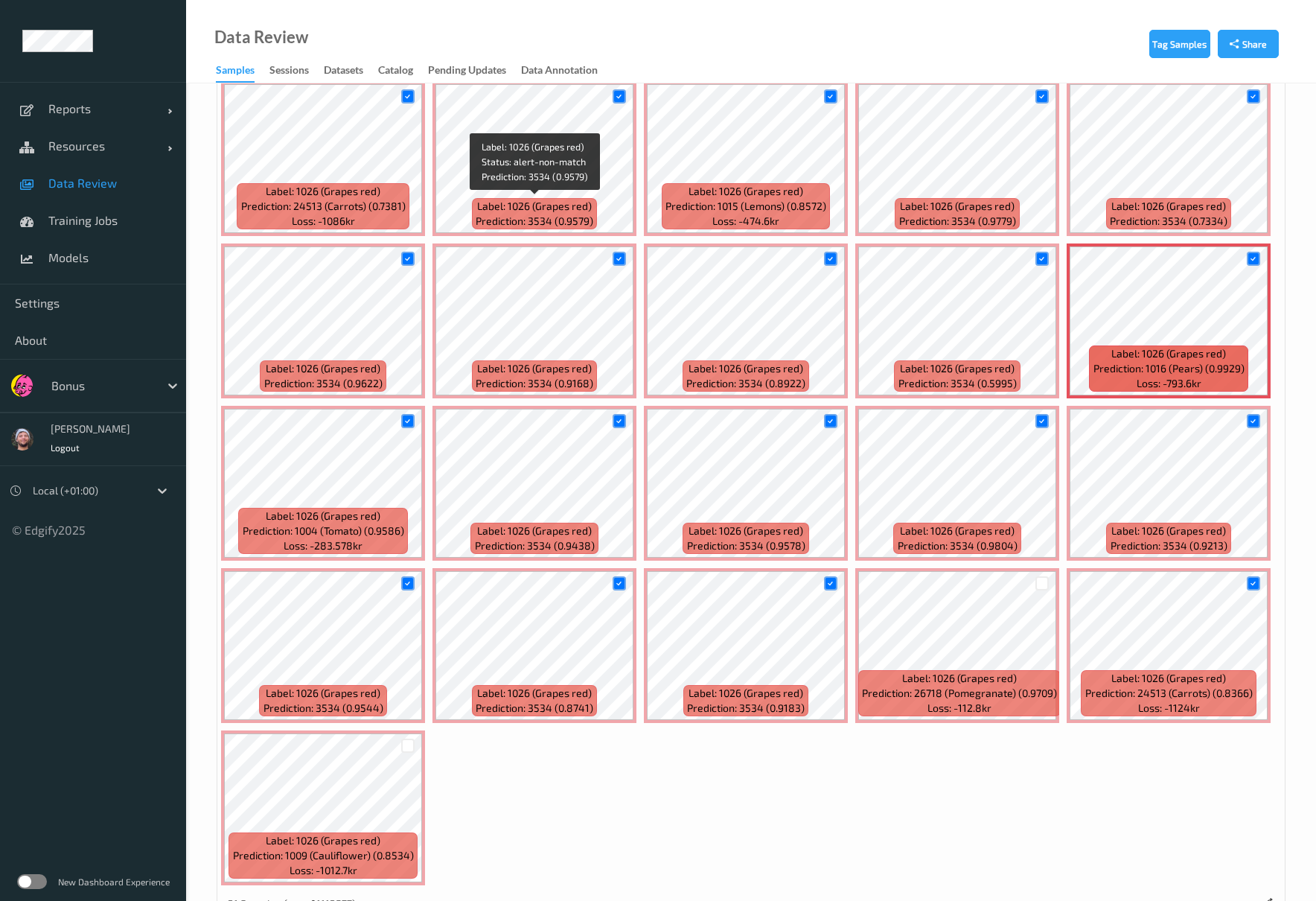
scroll to position [397, 0]
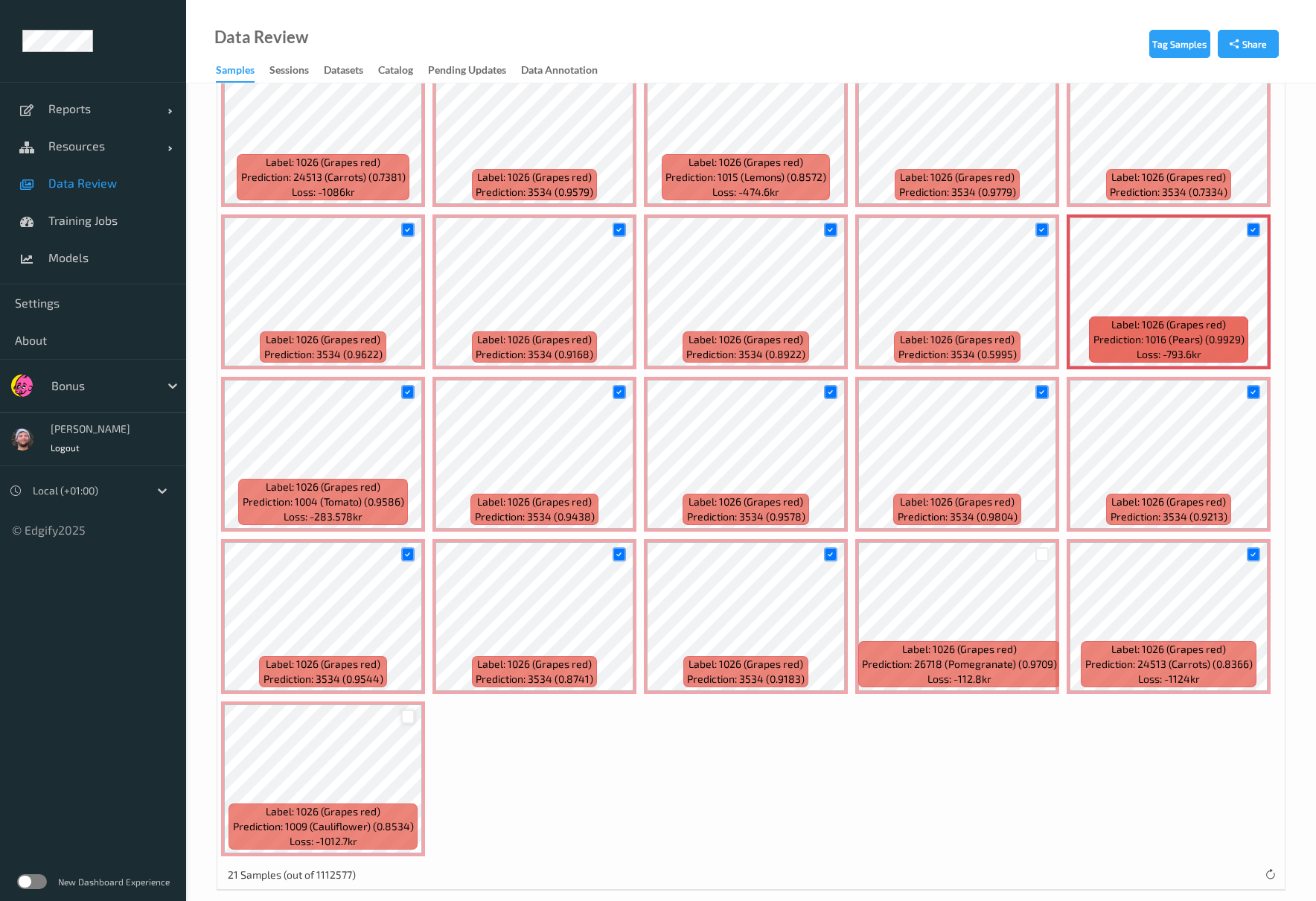
click at [409, 712] on div at bounding box center [408, 716] width 14 height 14
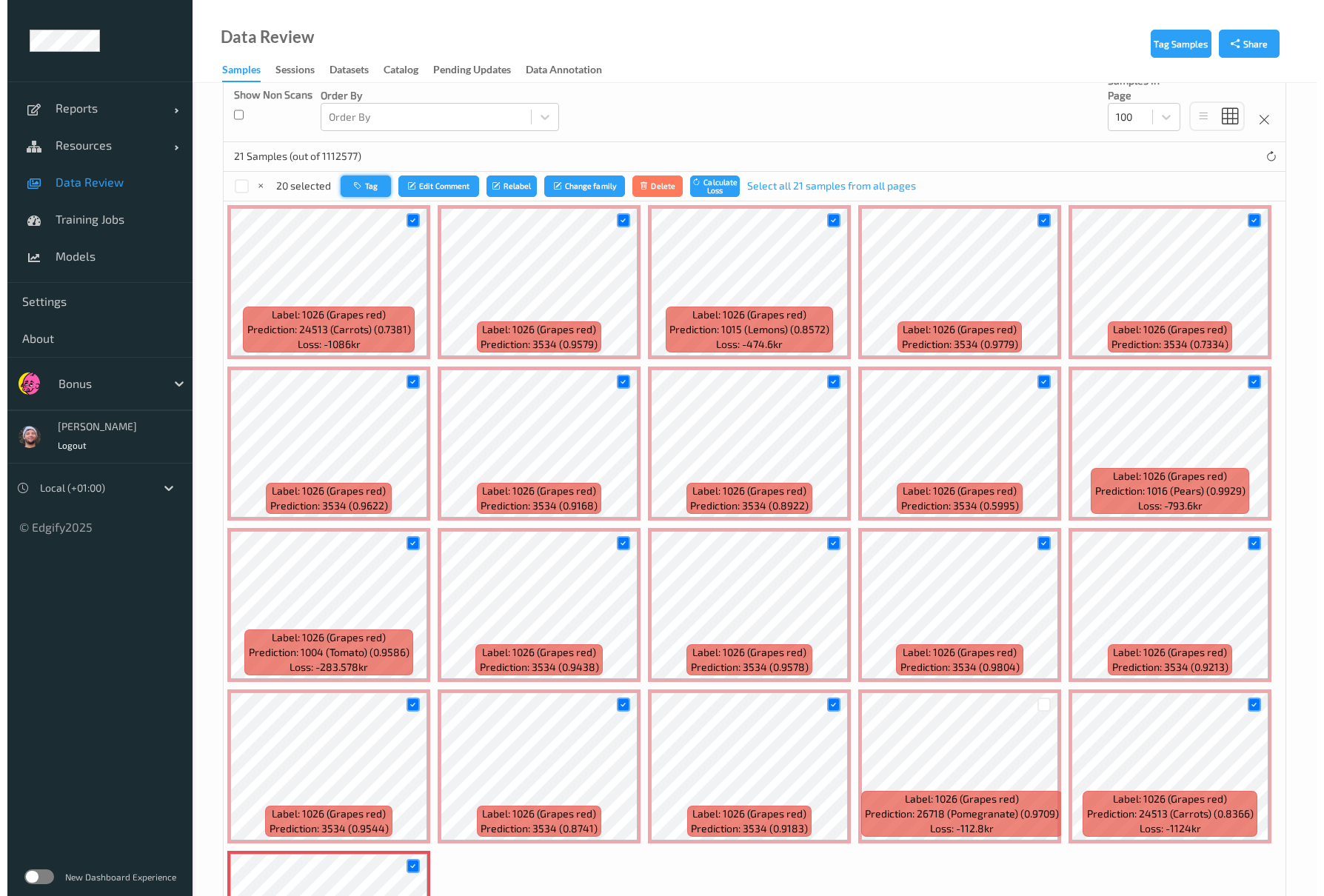
scroll to position [197, 0]
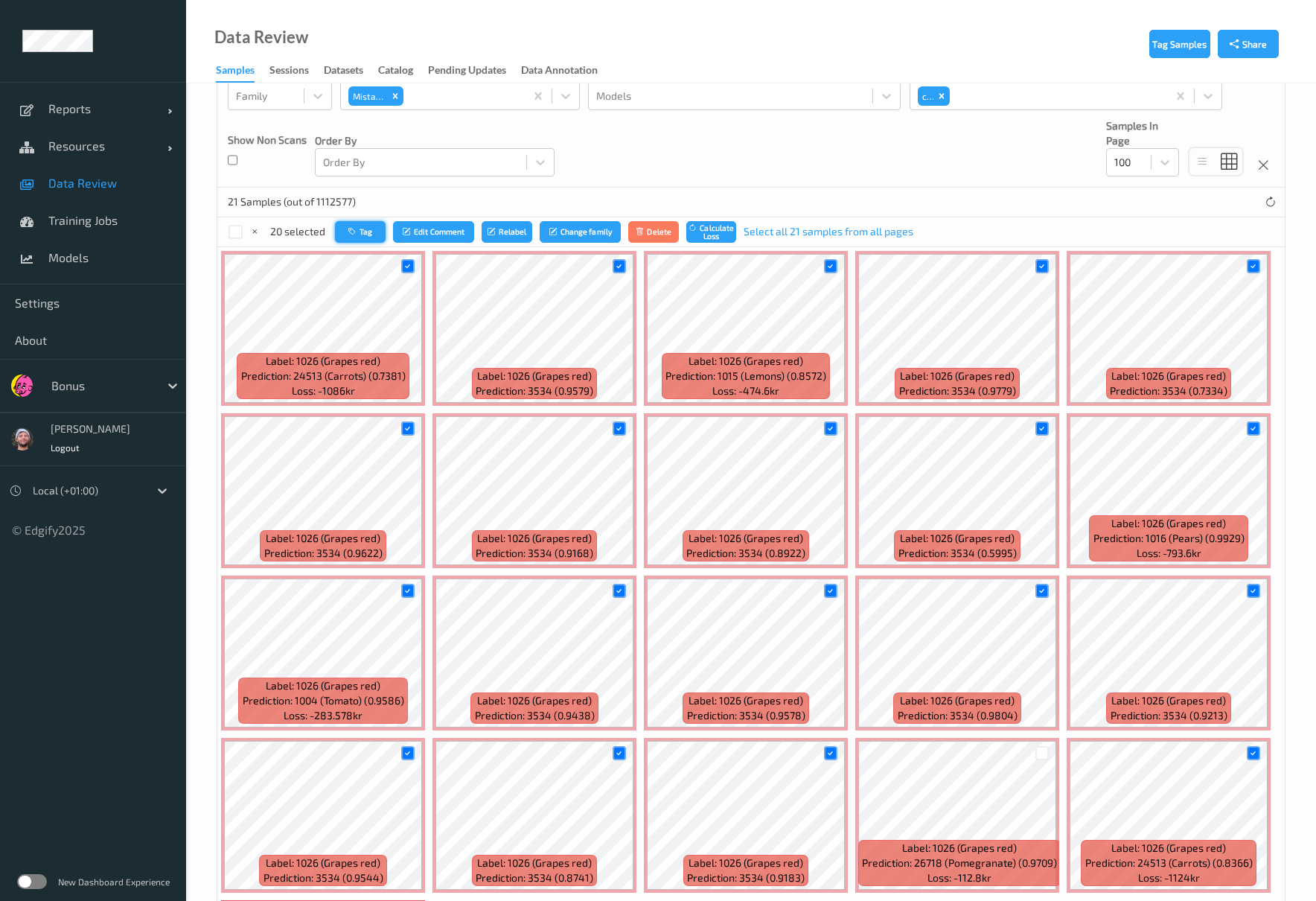
click at [376, 239] on button "Tag" at bounding box center [360, 232] width 50 height 22
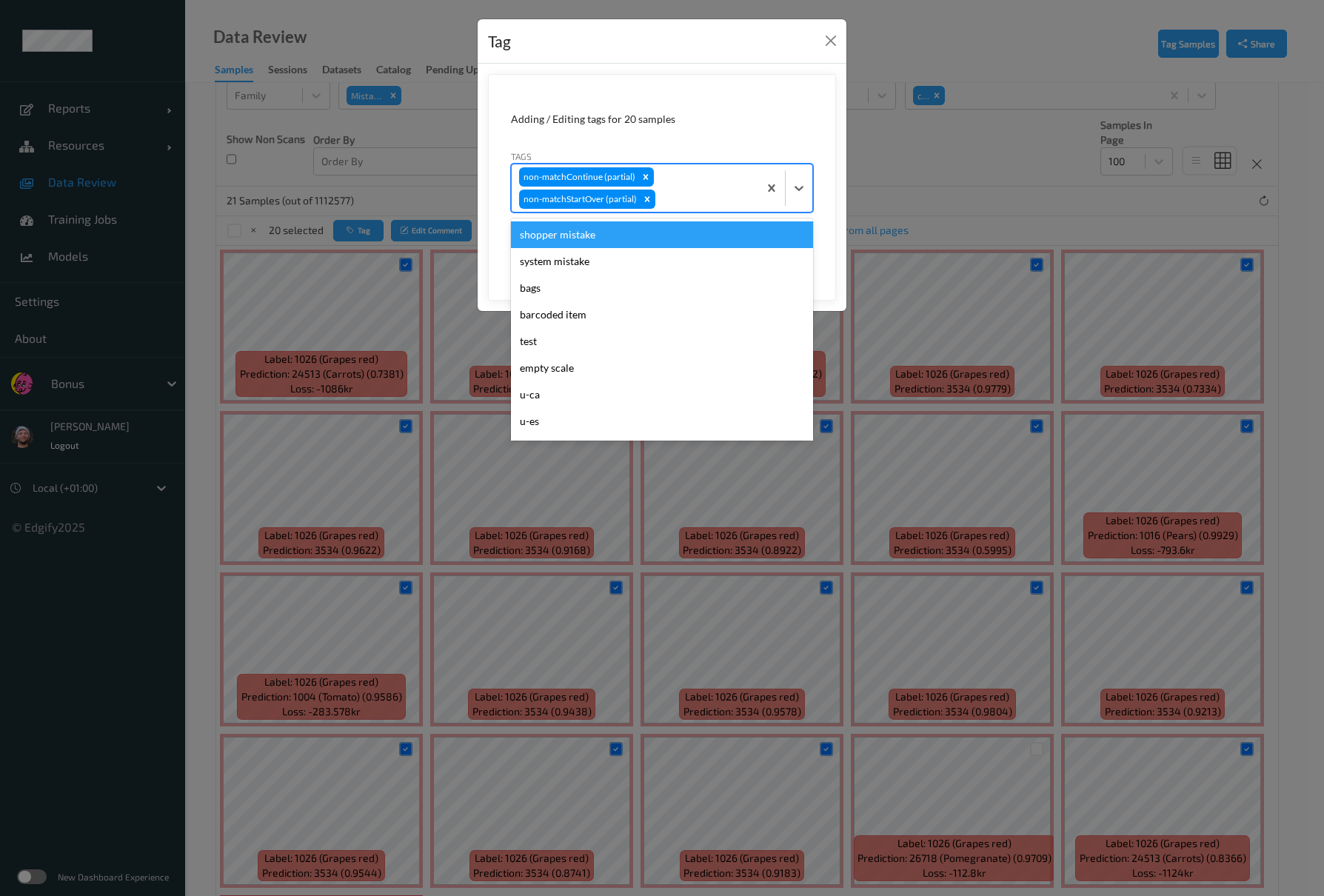
click at [694, 203] on div at bounding box center [704, 199] width 93 height 18
type input "ca"
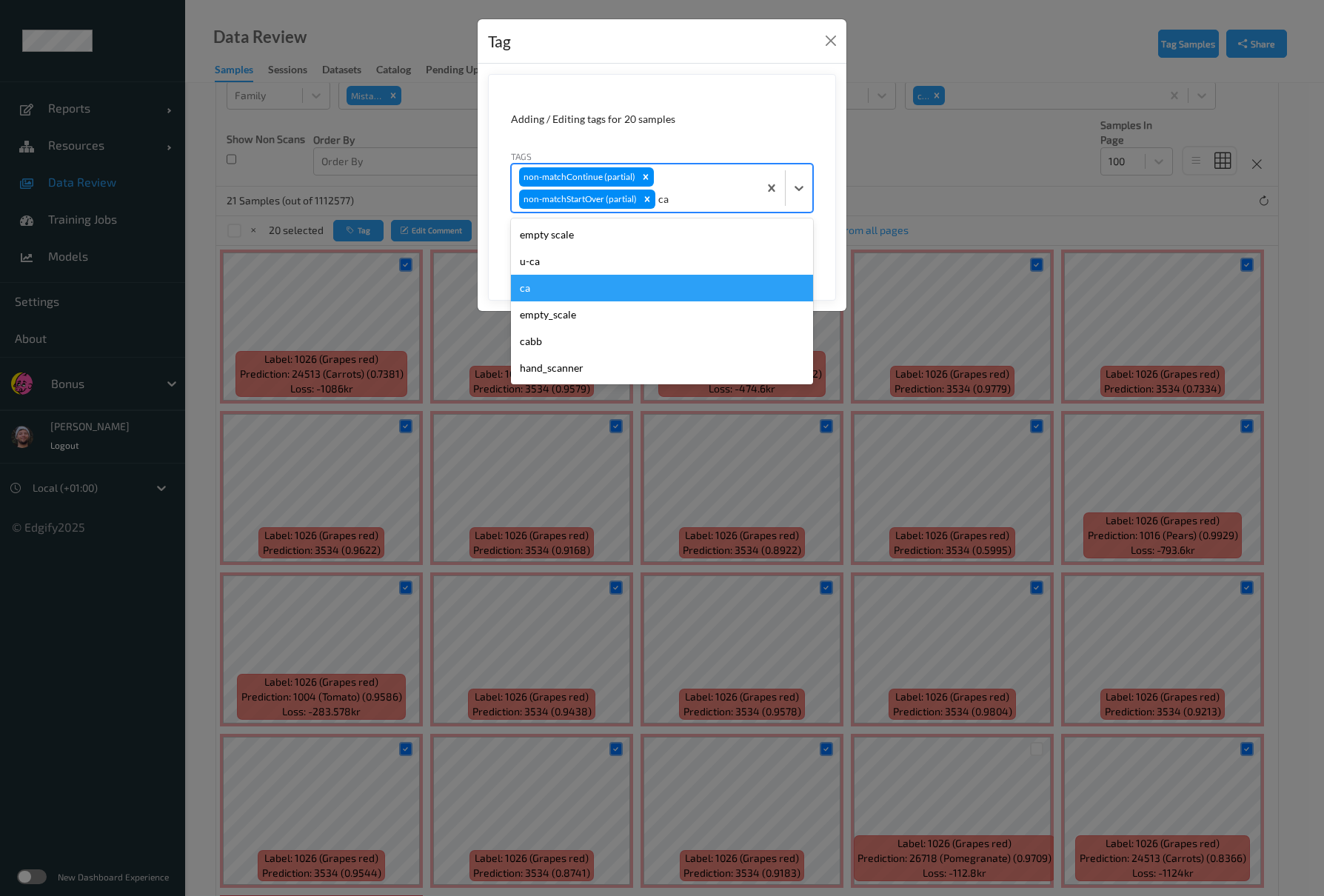
click at [608, 291] on div "ca" at bounding box center [662, 287] width 302 height 27
type input "s"
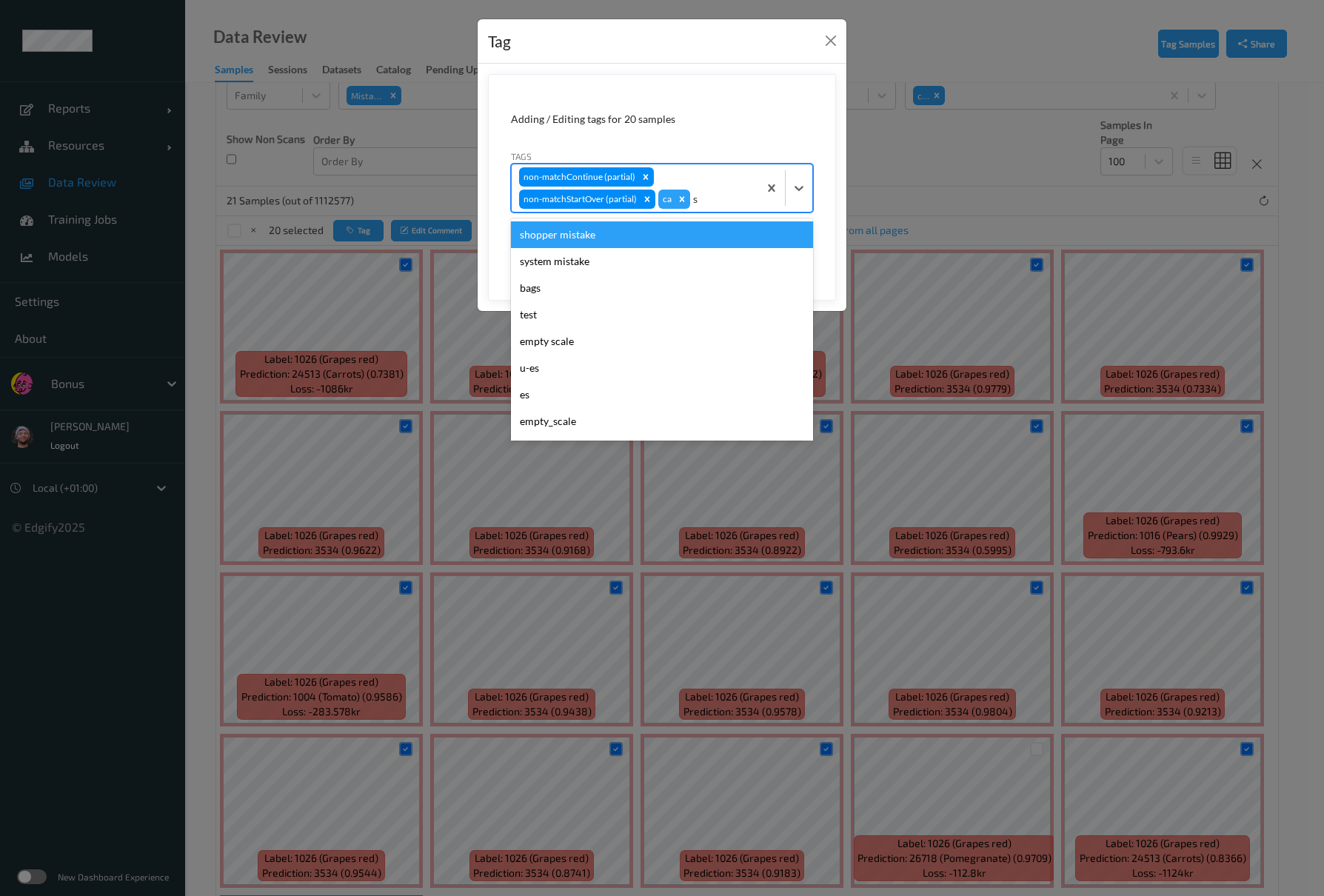
click at [598, 237] on div "shopper mistake" at bounding box center [662, 235] width 302 height 27
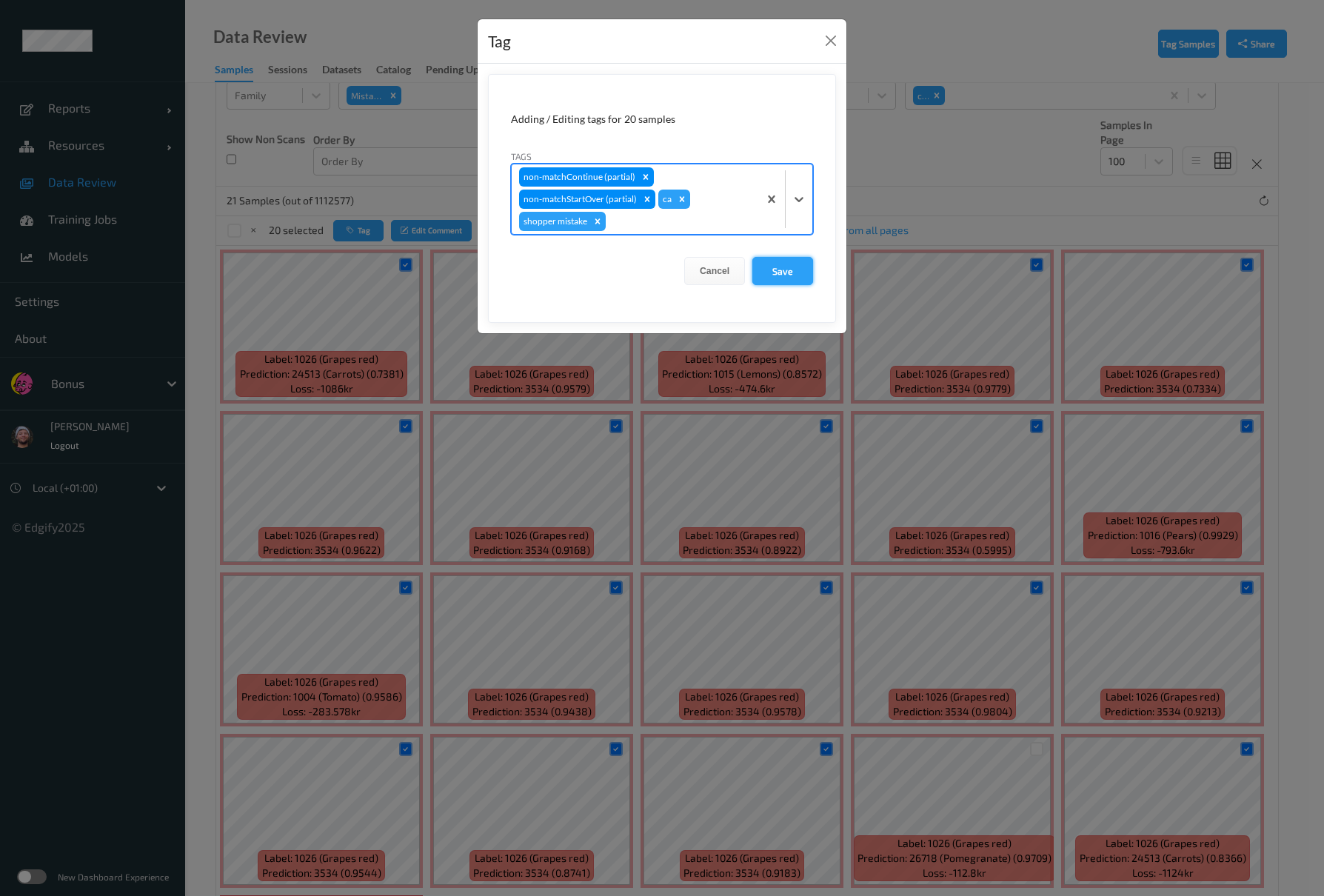
click at [791, 273] on button "Save" at bounding box center [783, 271] width 61 height 28
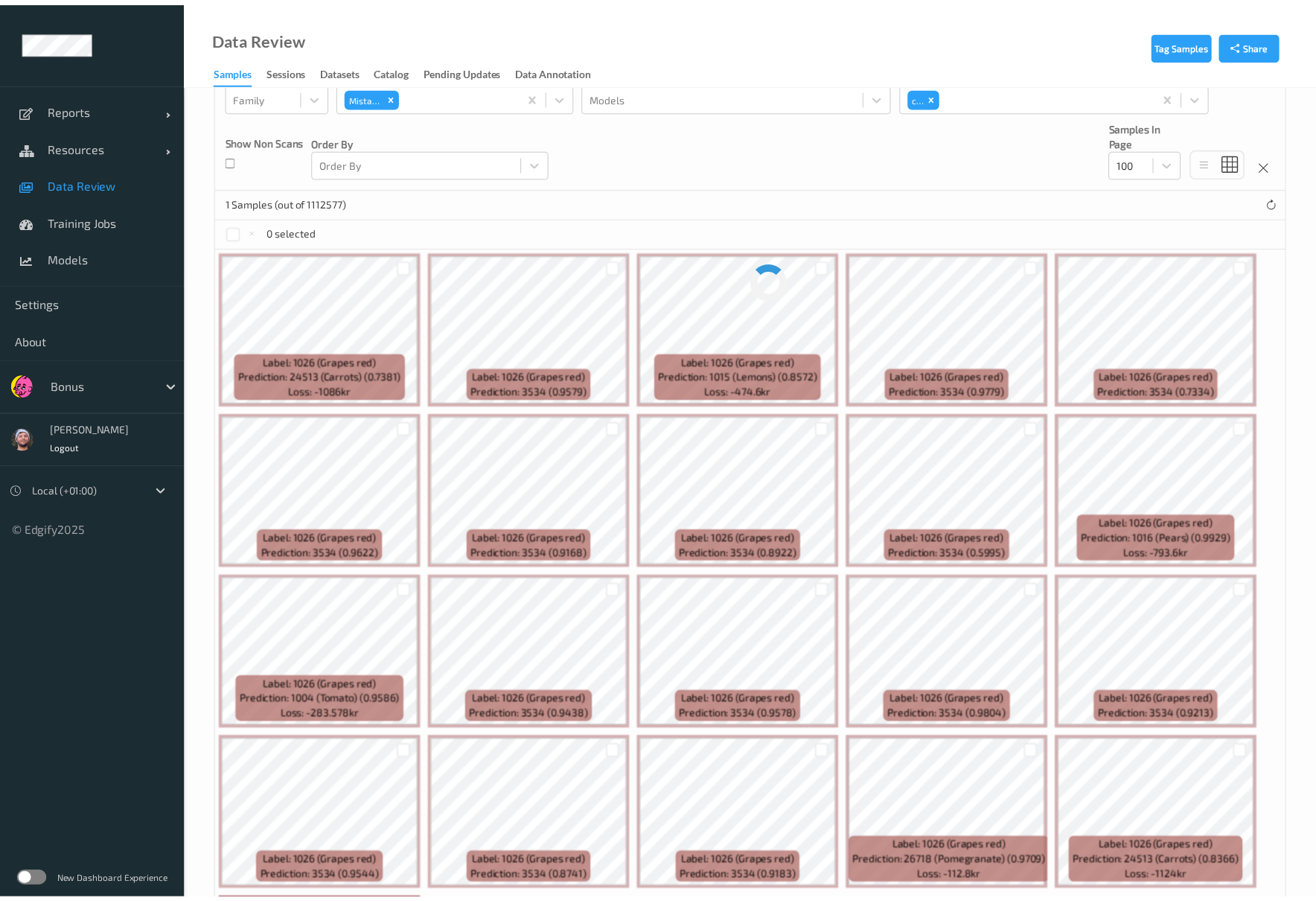
scroll to position [0, 0]
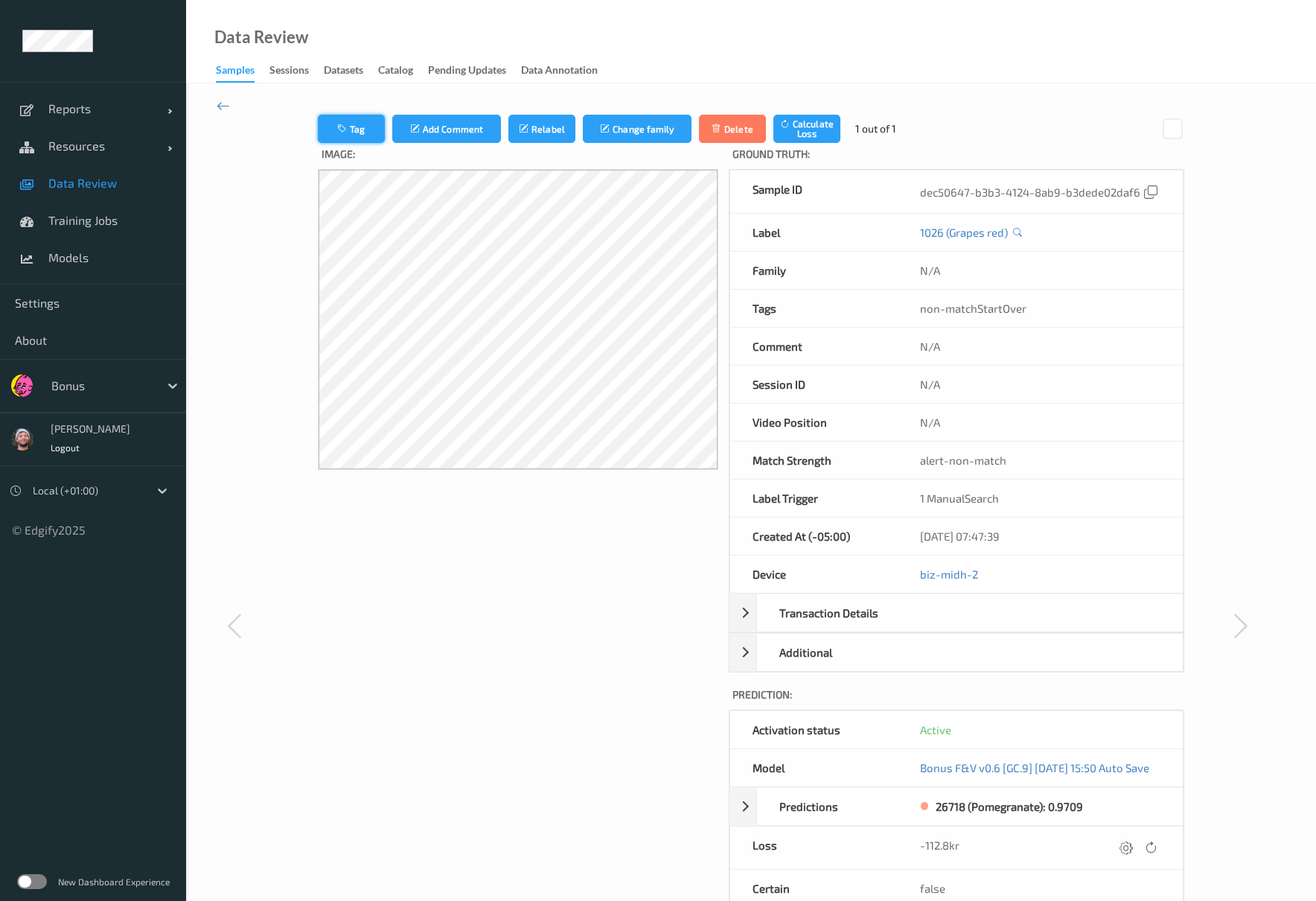
click at [318, 121] on button "Tag" at bounding box center [351, 129] width 67 height 28
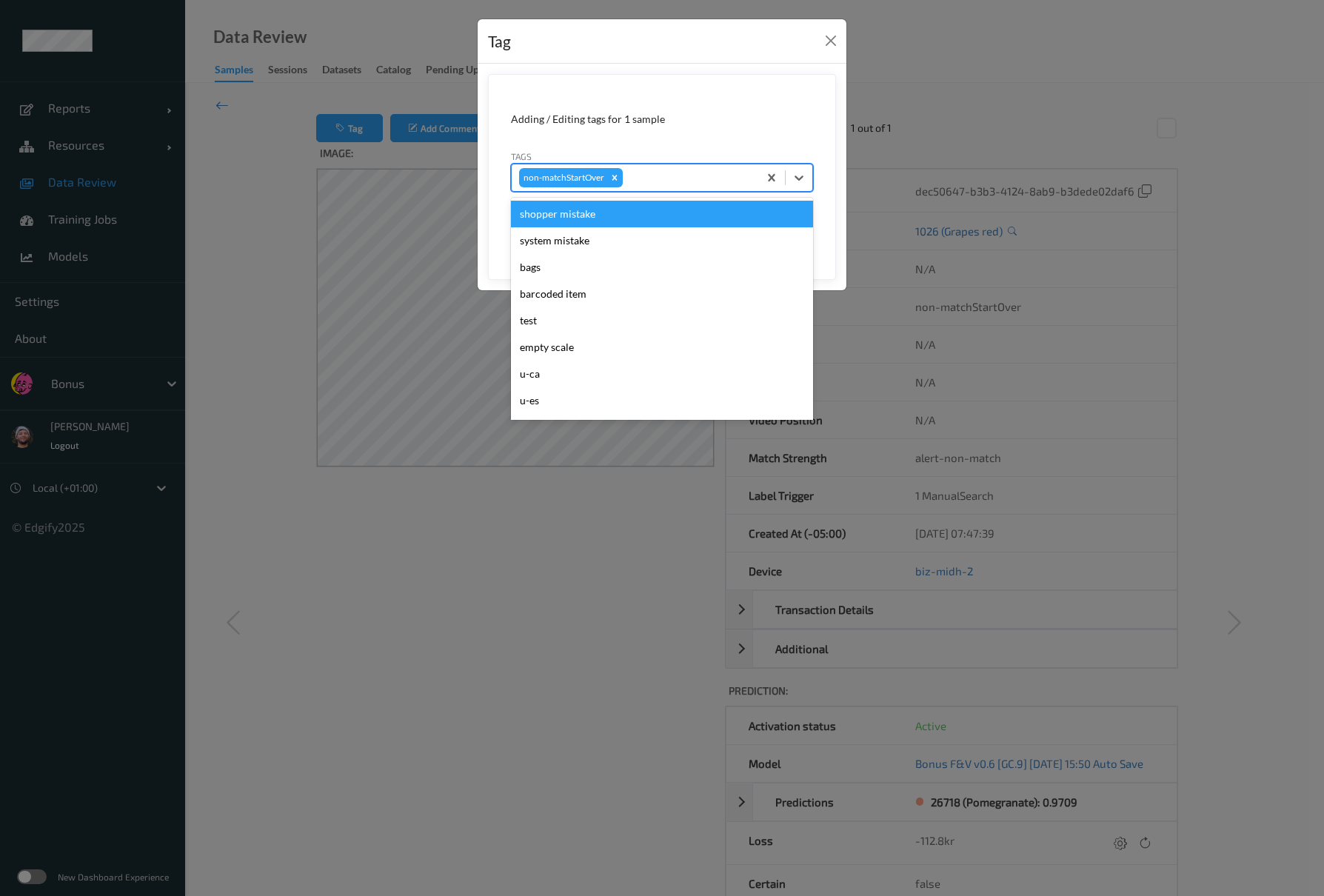
click at [711, 167] on div "non-matchStartOver" at bounding box center [635, 177] width 247 height 25
type input "ca"
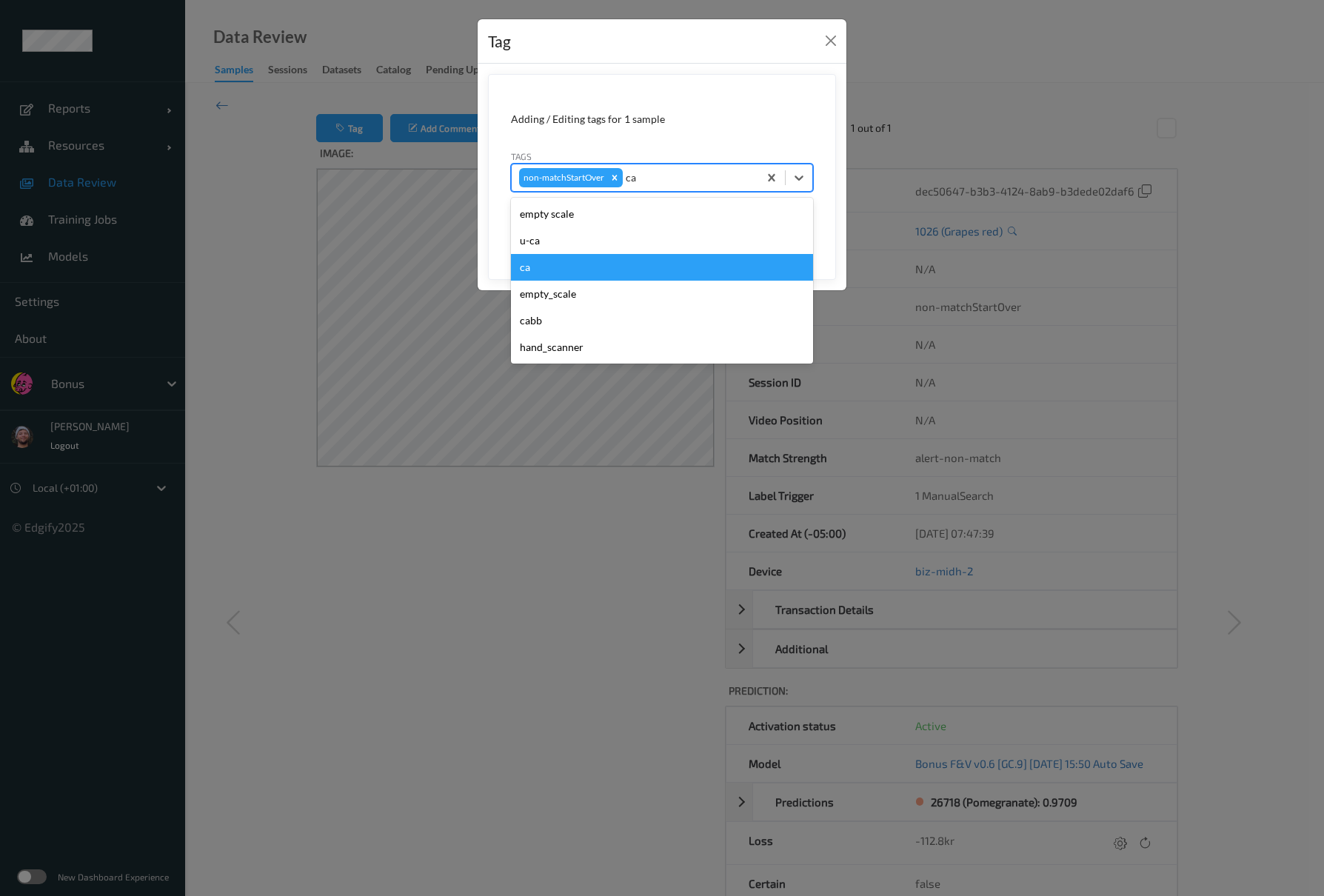
click at [603, 261] on div "ca" at bounding box center [662, 267] width 302 height 27
type input "s"
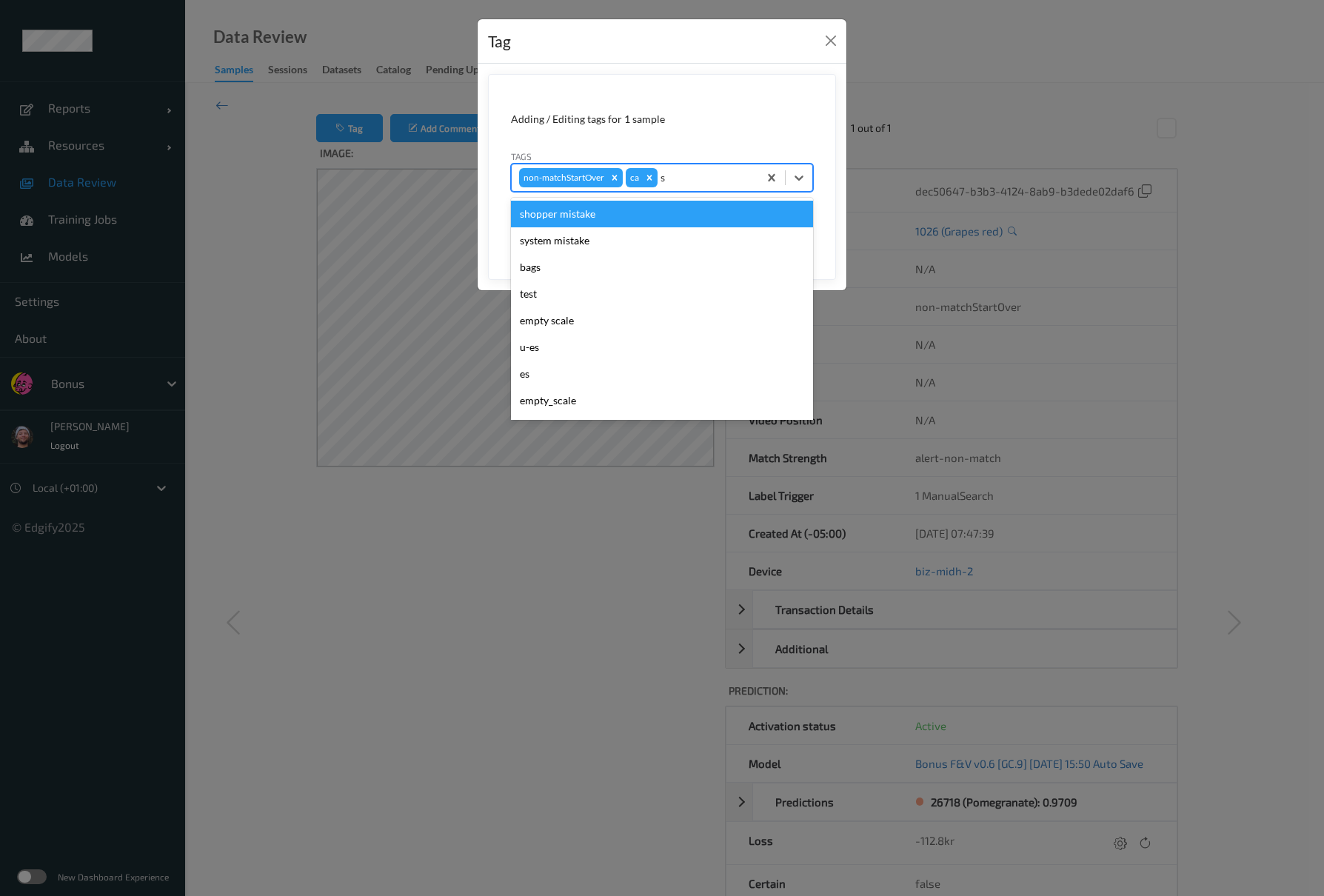
click at [600, 220] on div "shopper mistake" at bounding box center [662, 214] width 302 height 27
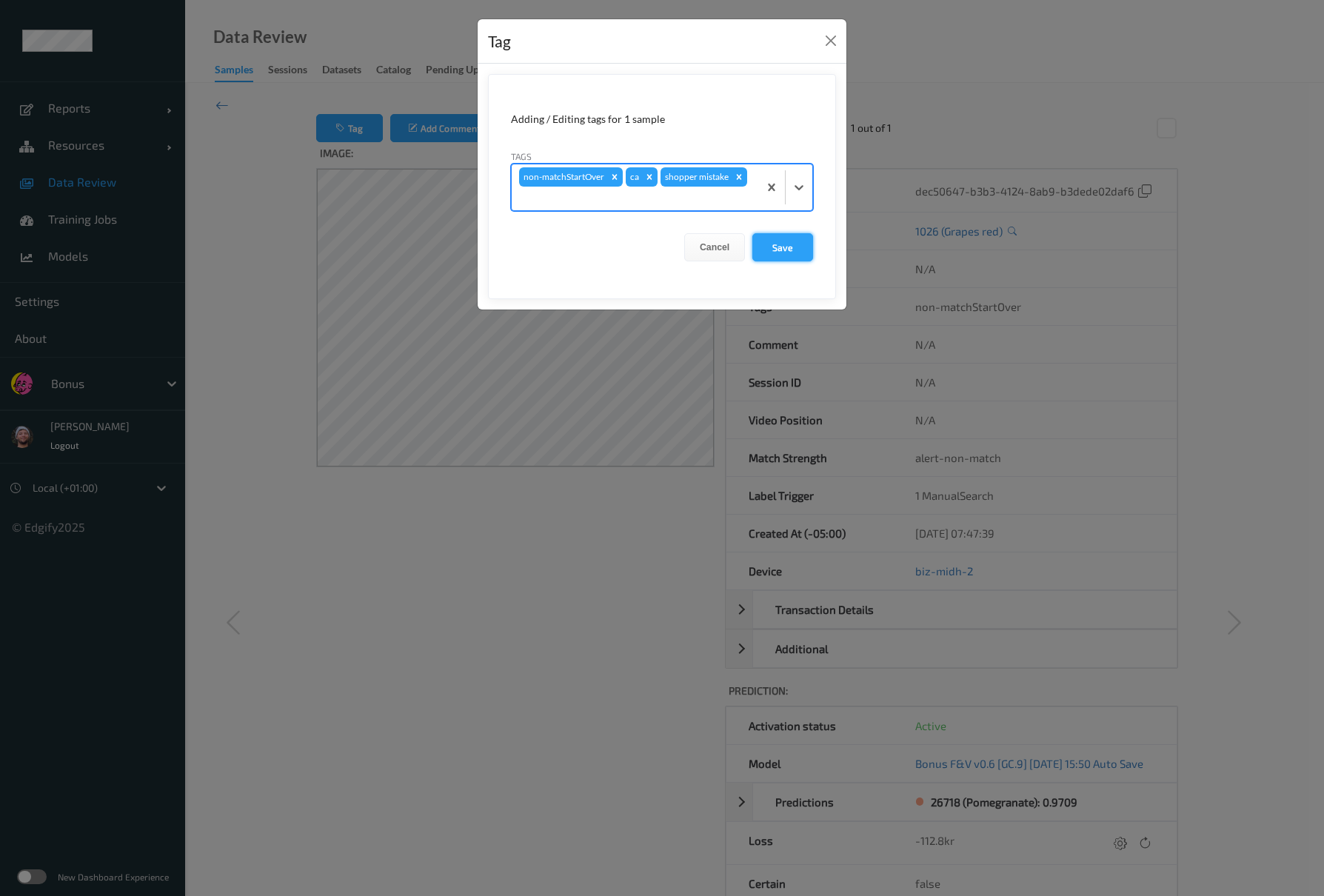
click at [778, 242] on button "Save" at bounding box center [783, 247] width 61 height 28
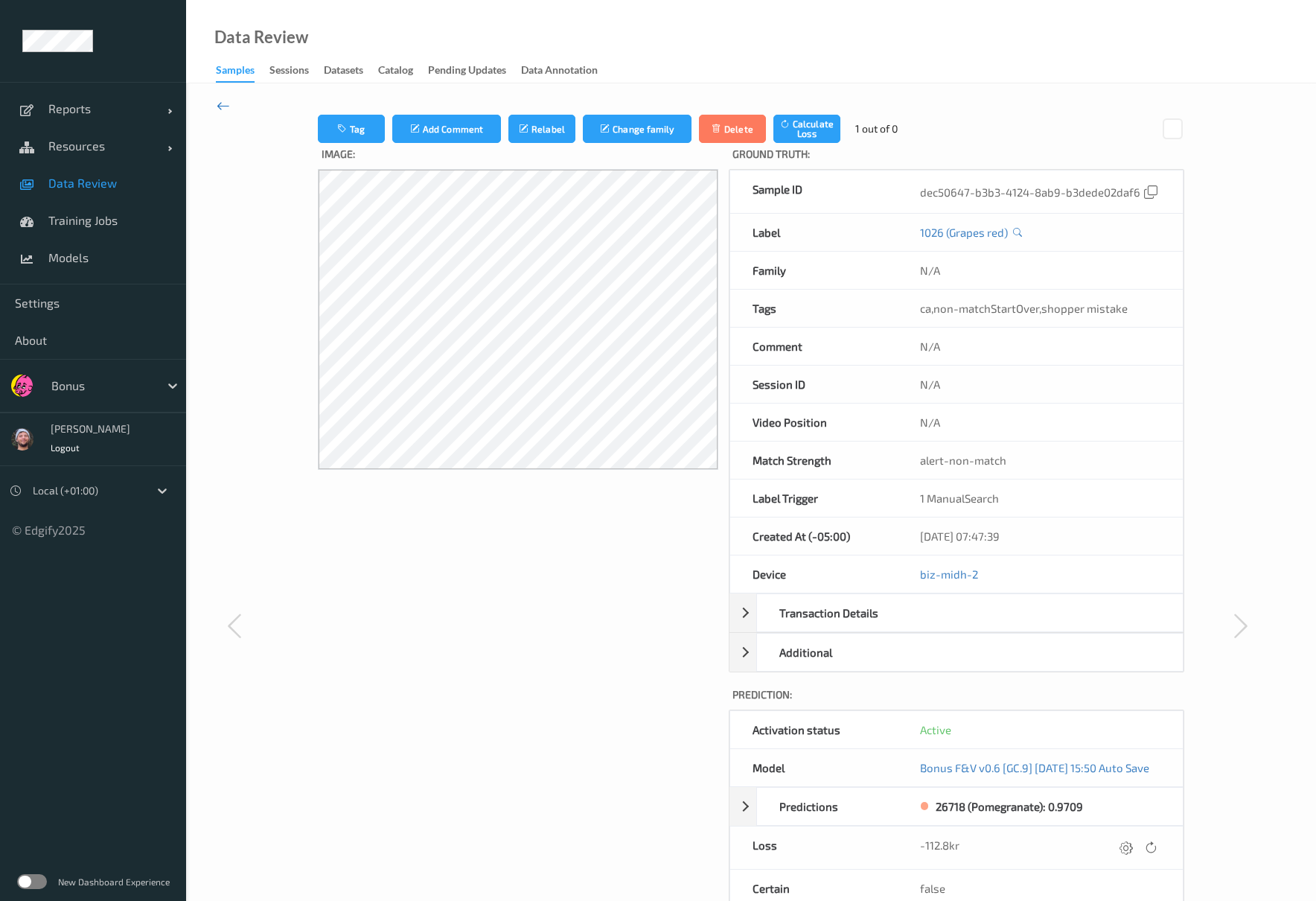
click at [226, 104] on icon at bounding box center [223, 105] width 13 height 17
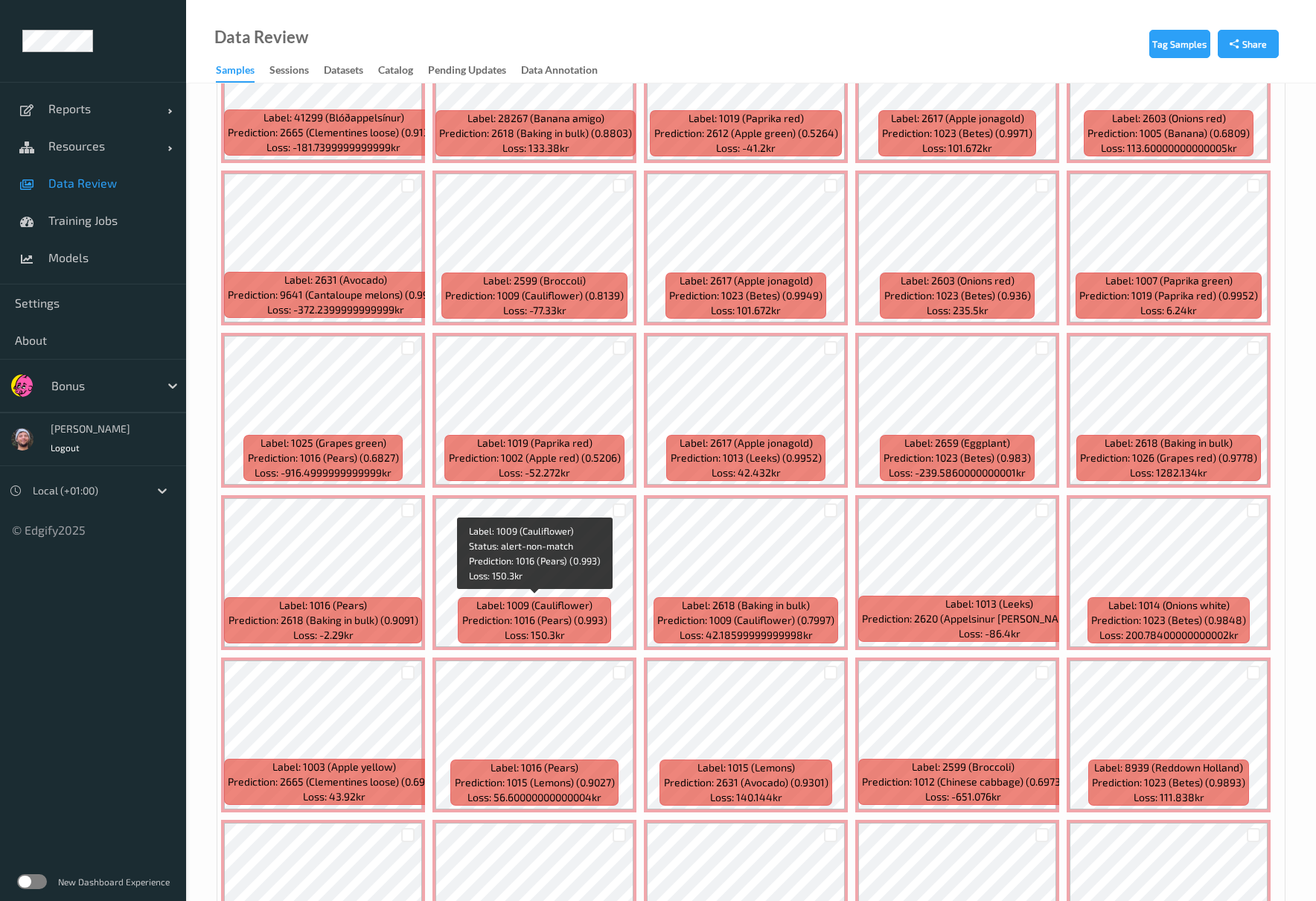
scroll to position [157, 0]
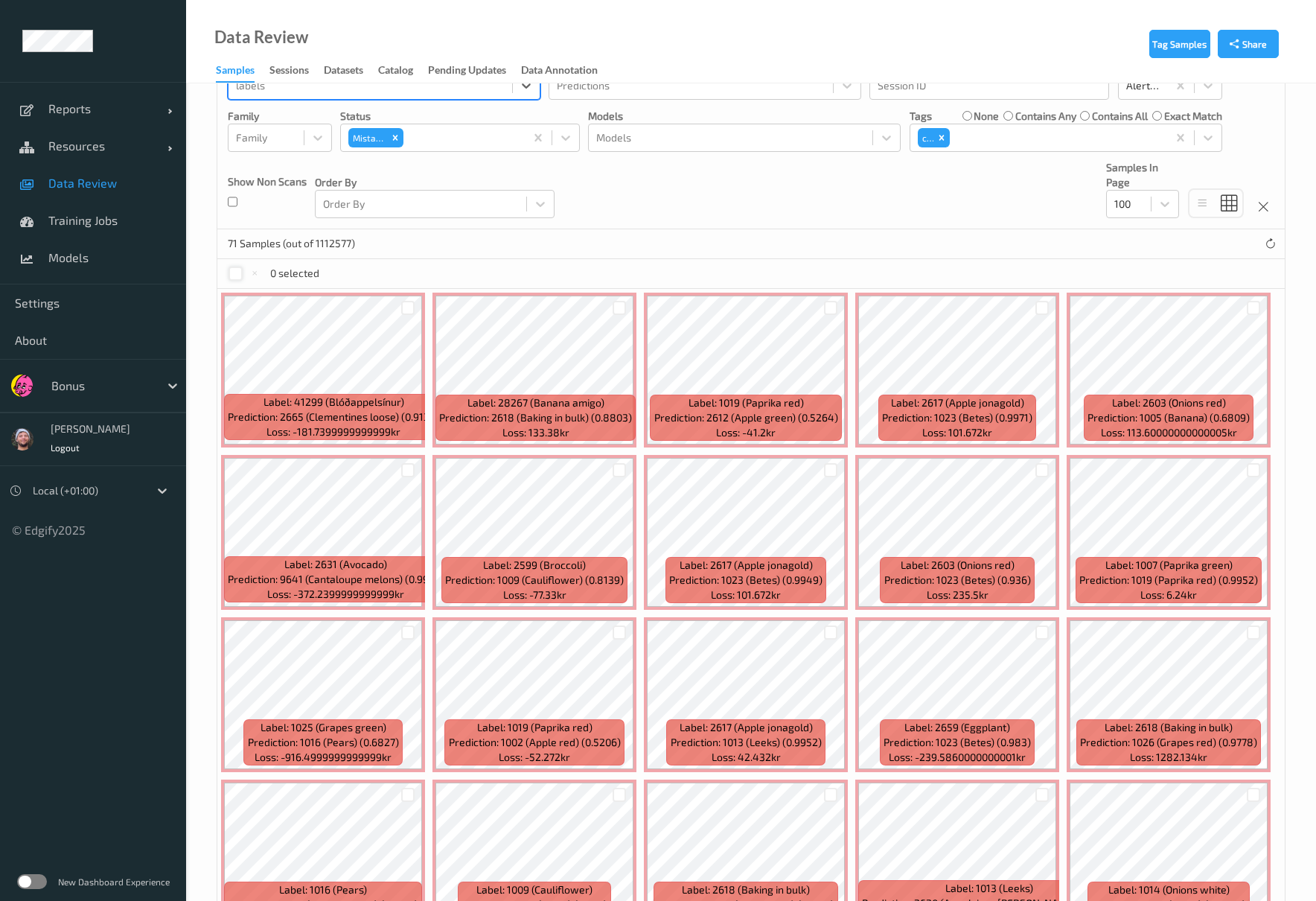
click at [237, 275] on div at bounding box center [236, 273] width 14 height 14
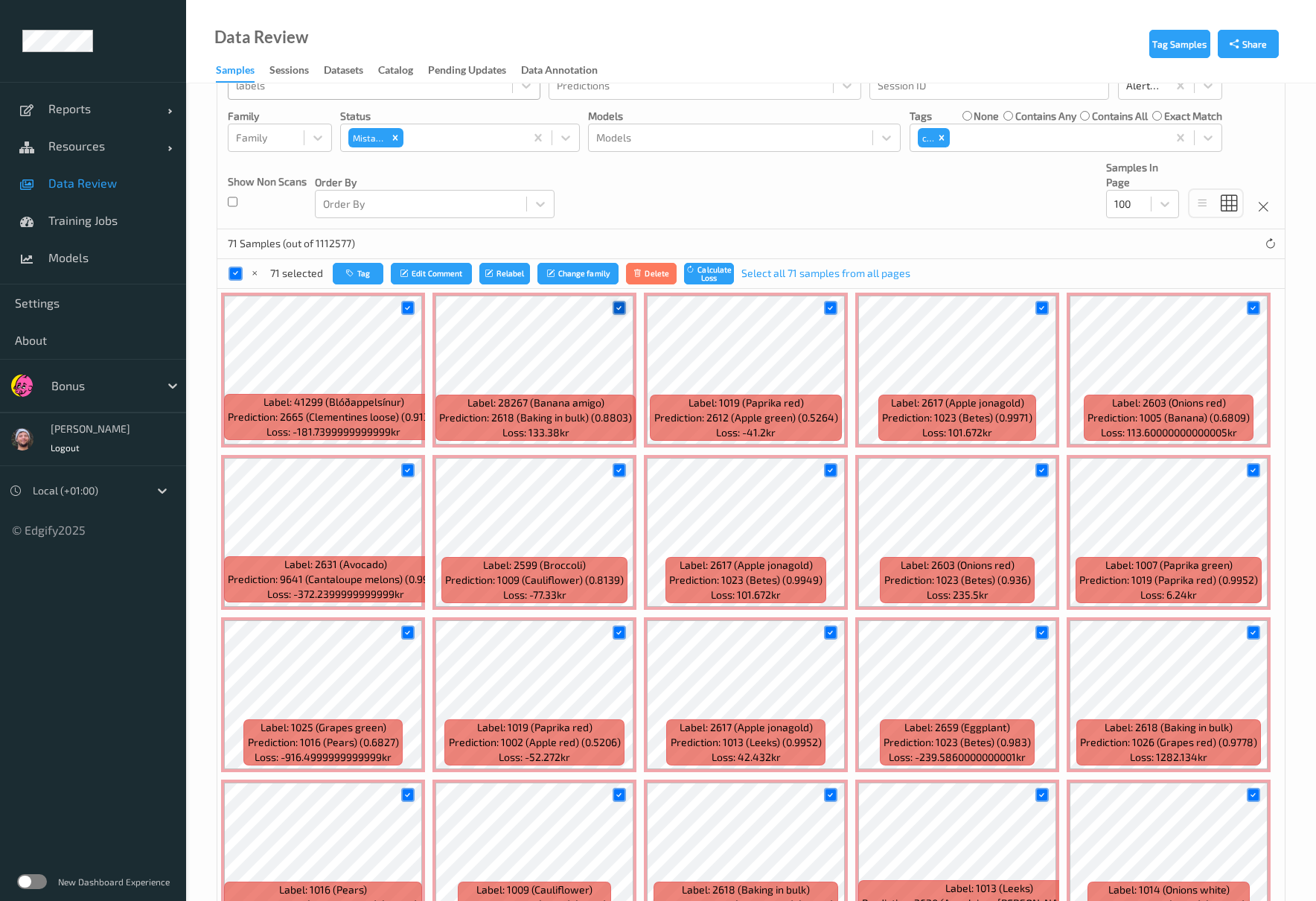
click at [614, 311] on icon at bounding box center [619, 307] width 10 height 10
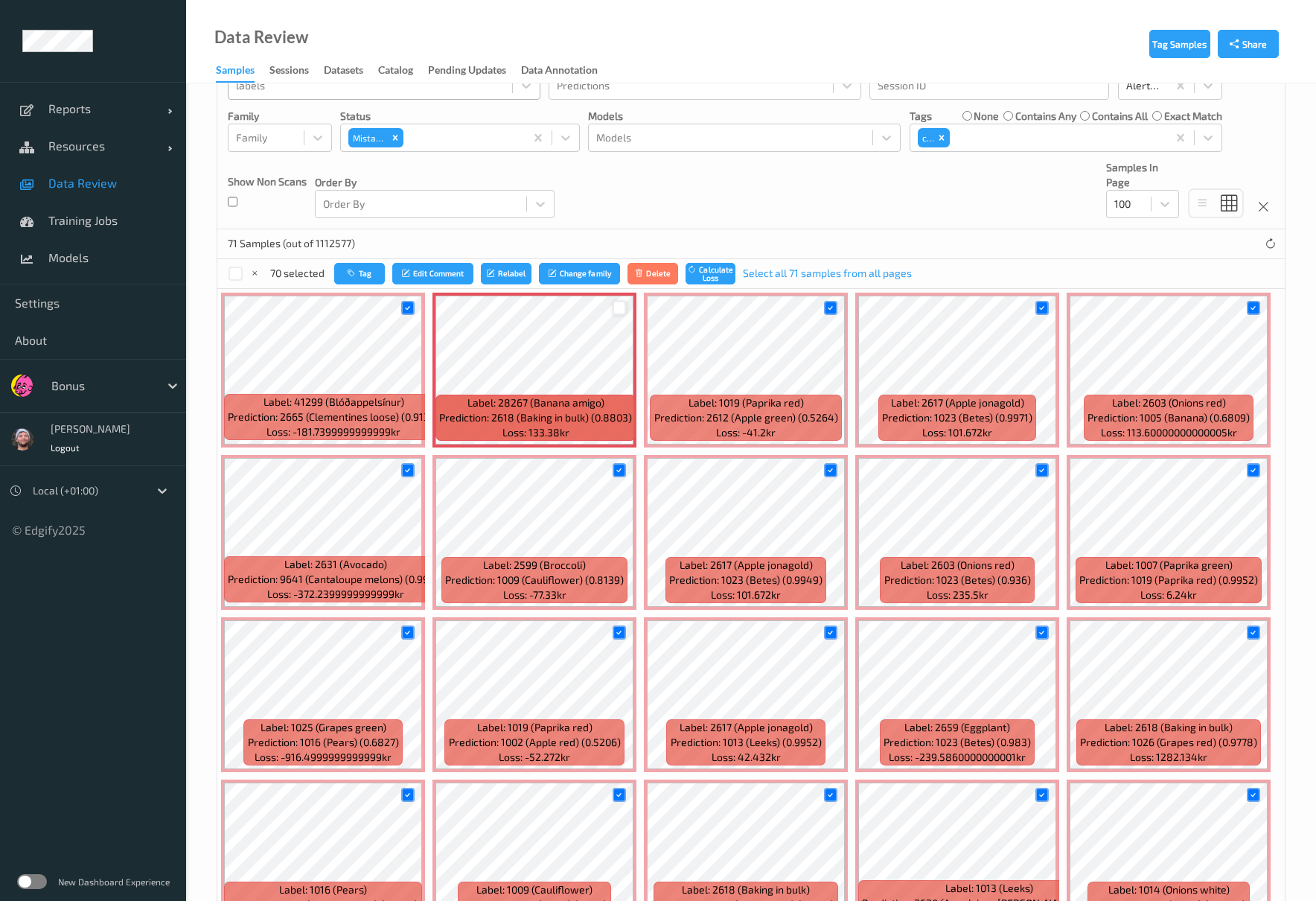
scroll to position [256, 0]
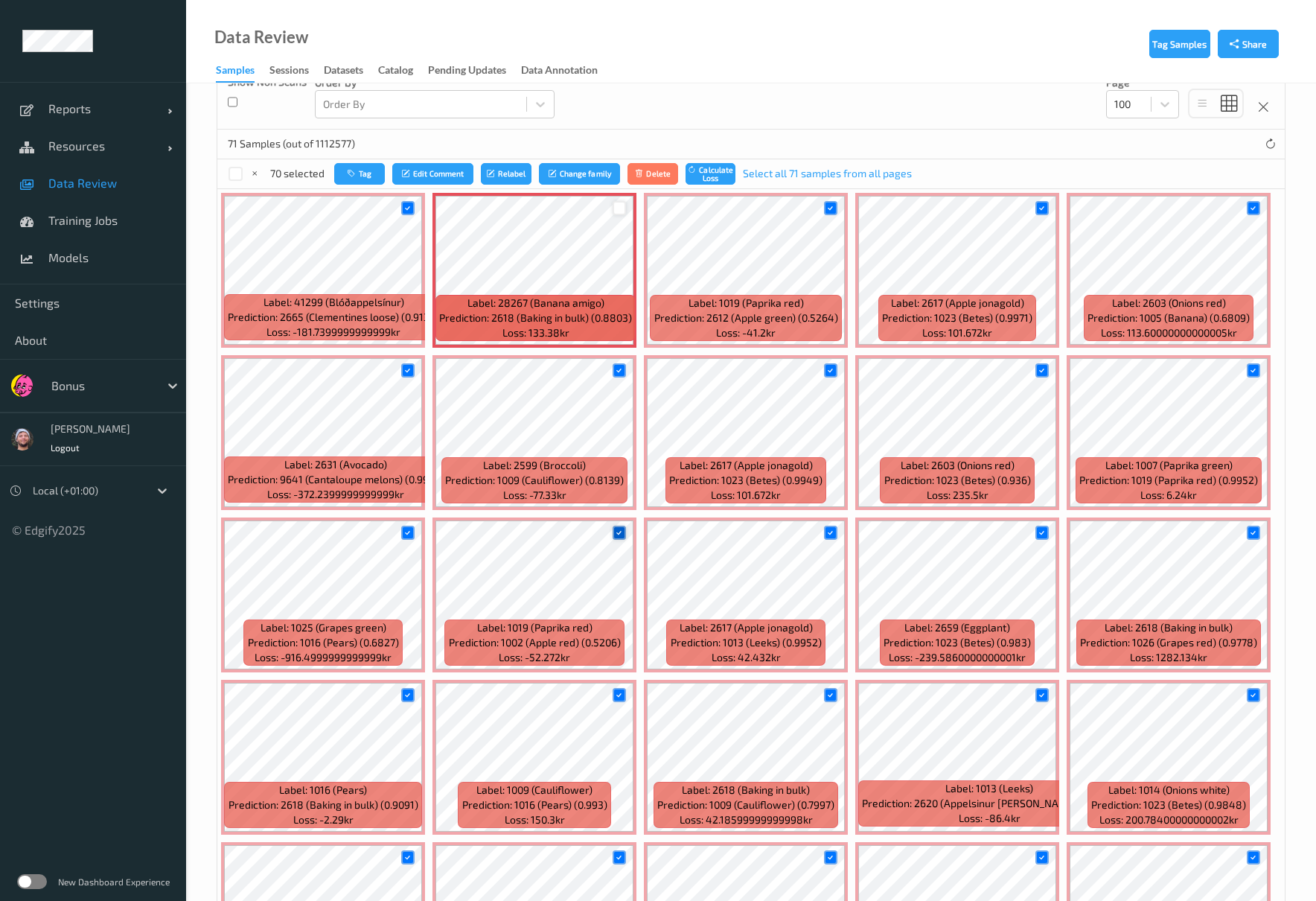
click at [624, 537] on div at bounding box center [620, 533] width 14 height 14
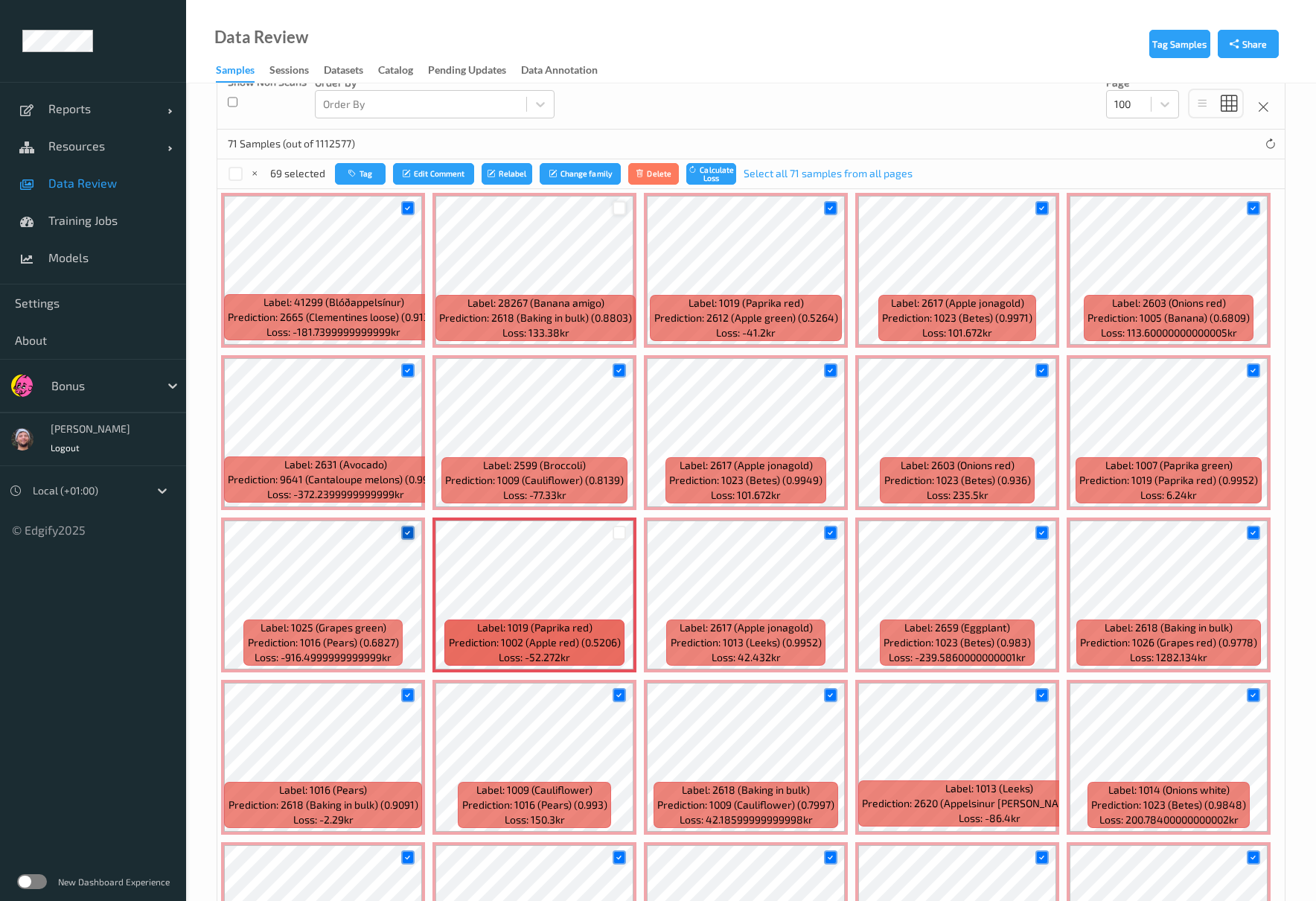
click at [411, 536] on icon at bounding box center [407, 532] width 10 height 10
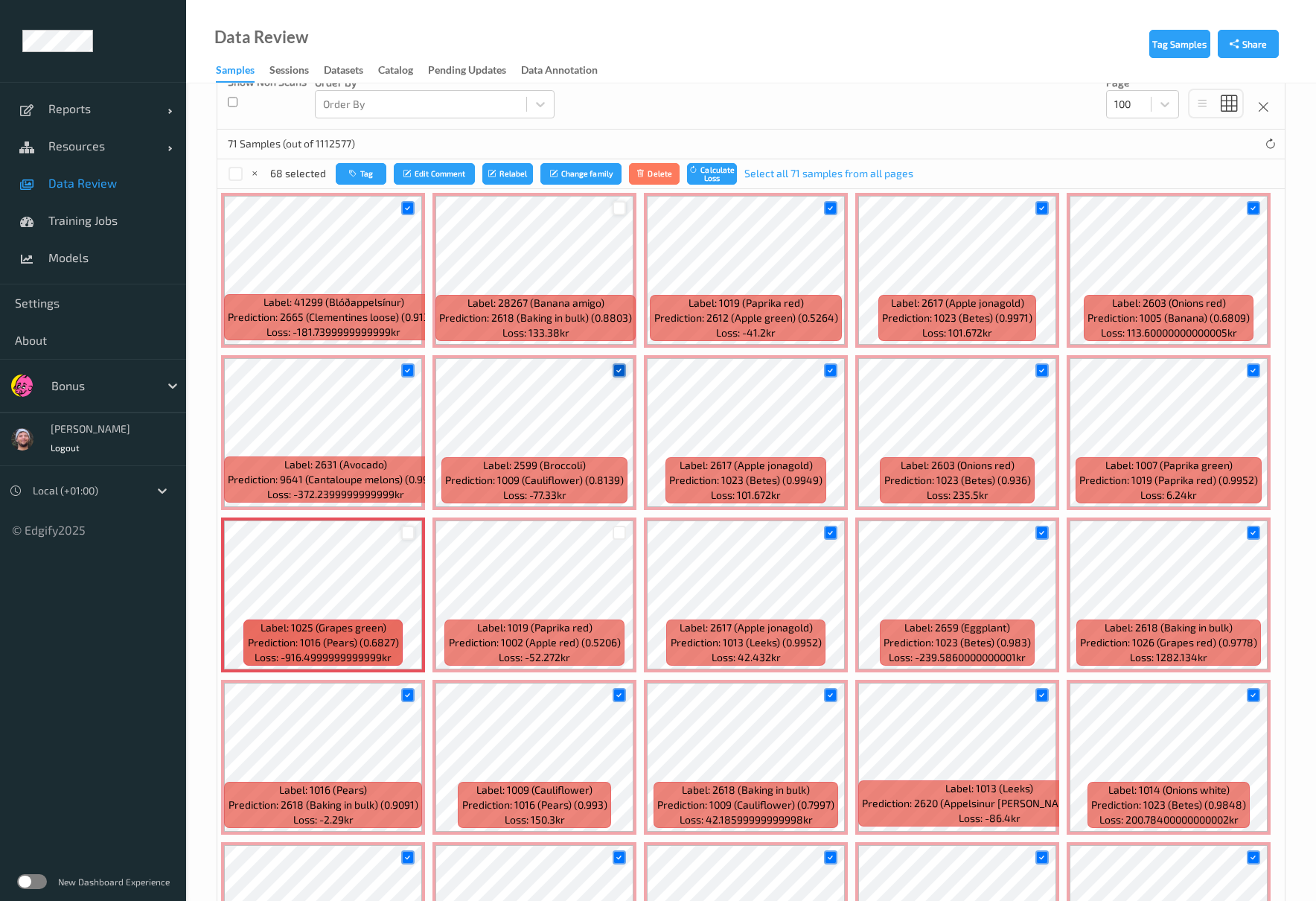
click at [613, 371] on div at bounding box center [620, 370] width 14 height 14
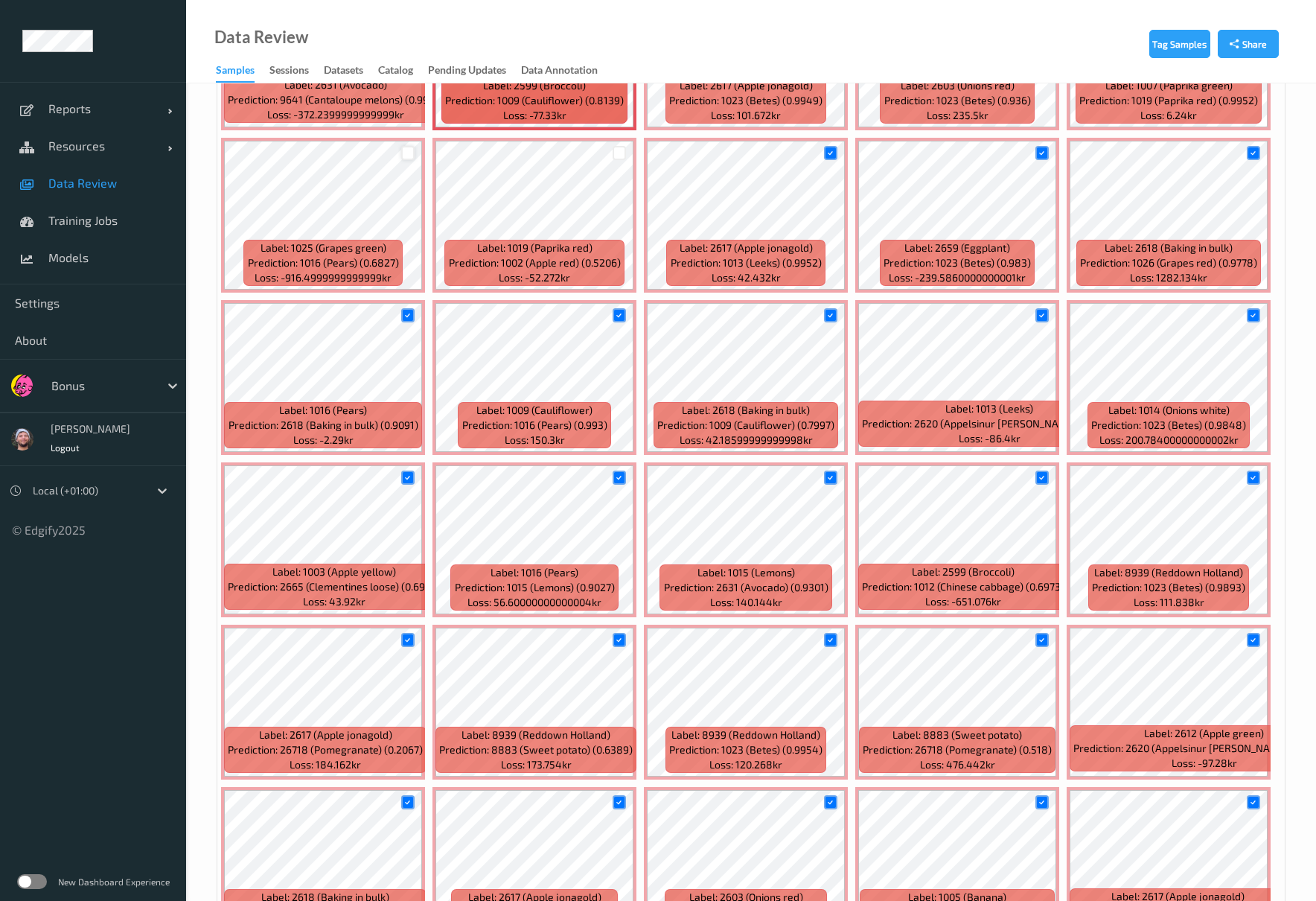
scroll to position [653, 0]
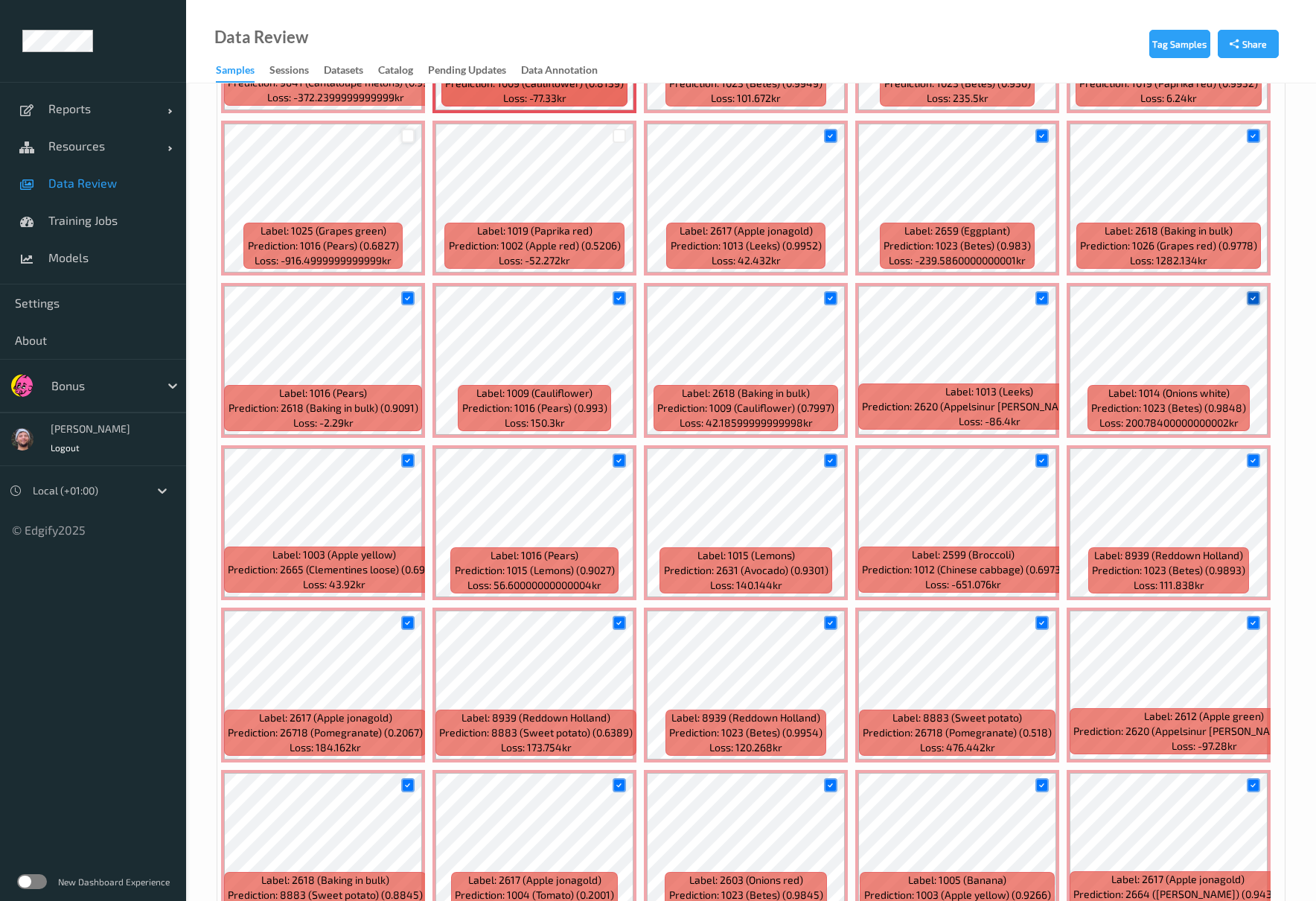
click at [1246, 299] on div at bounding box center [1253, 298] width 14 height 14
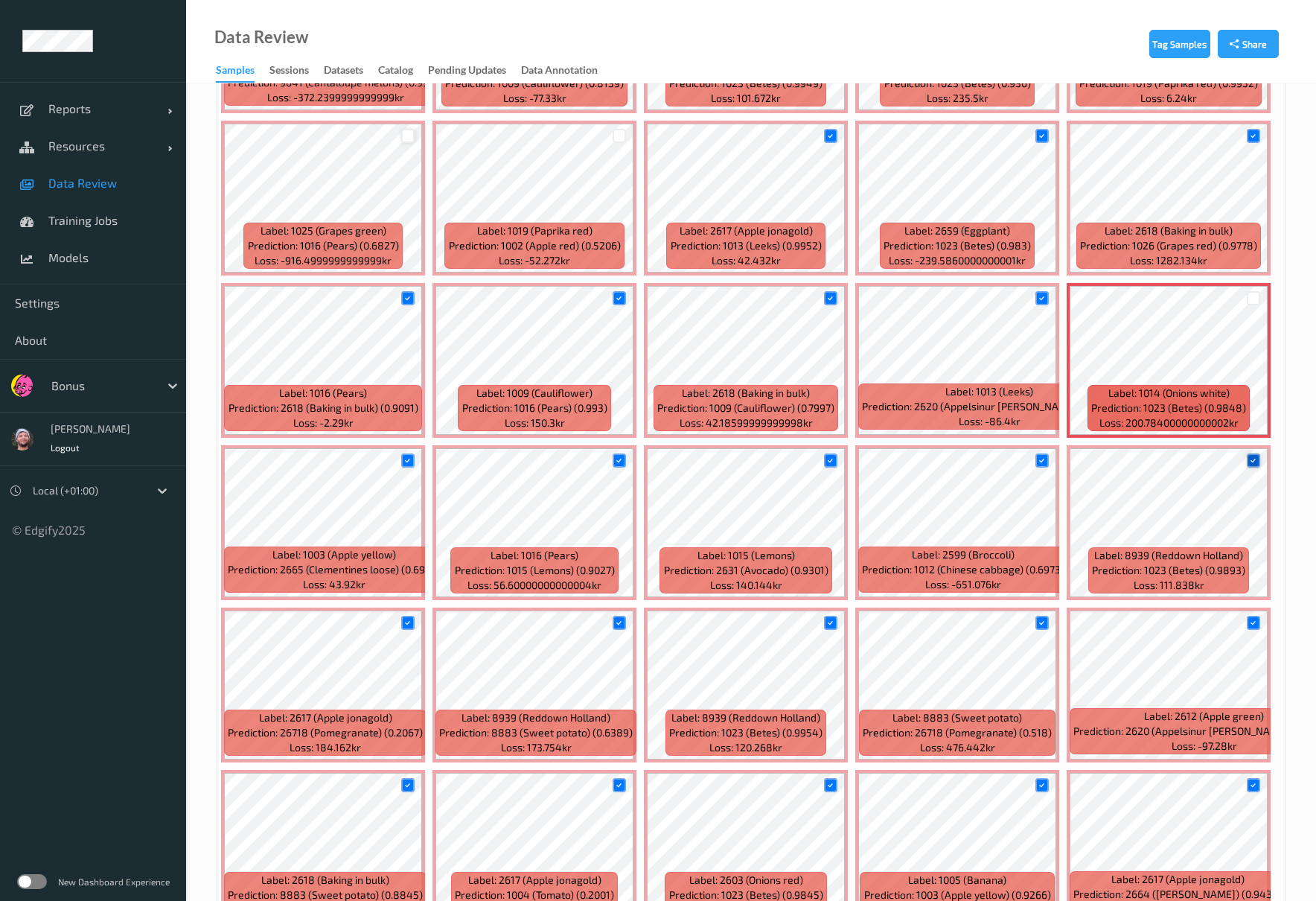
click at [1257, 461] on icon at bounding box center [1252, 460] width 10 height 10
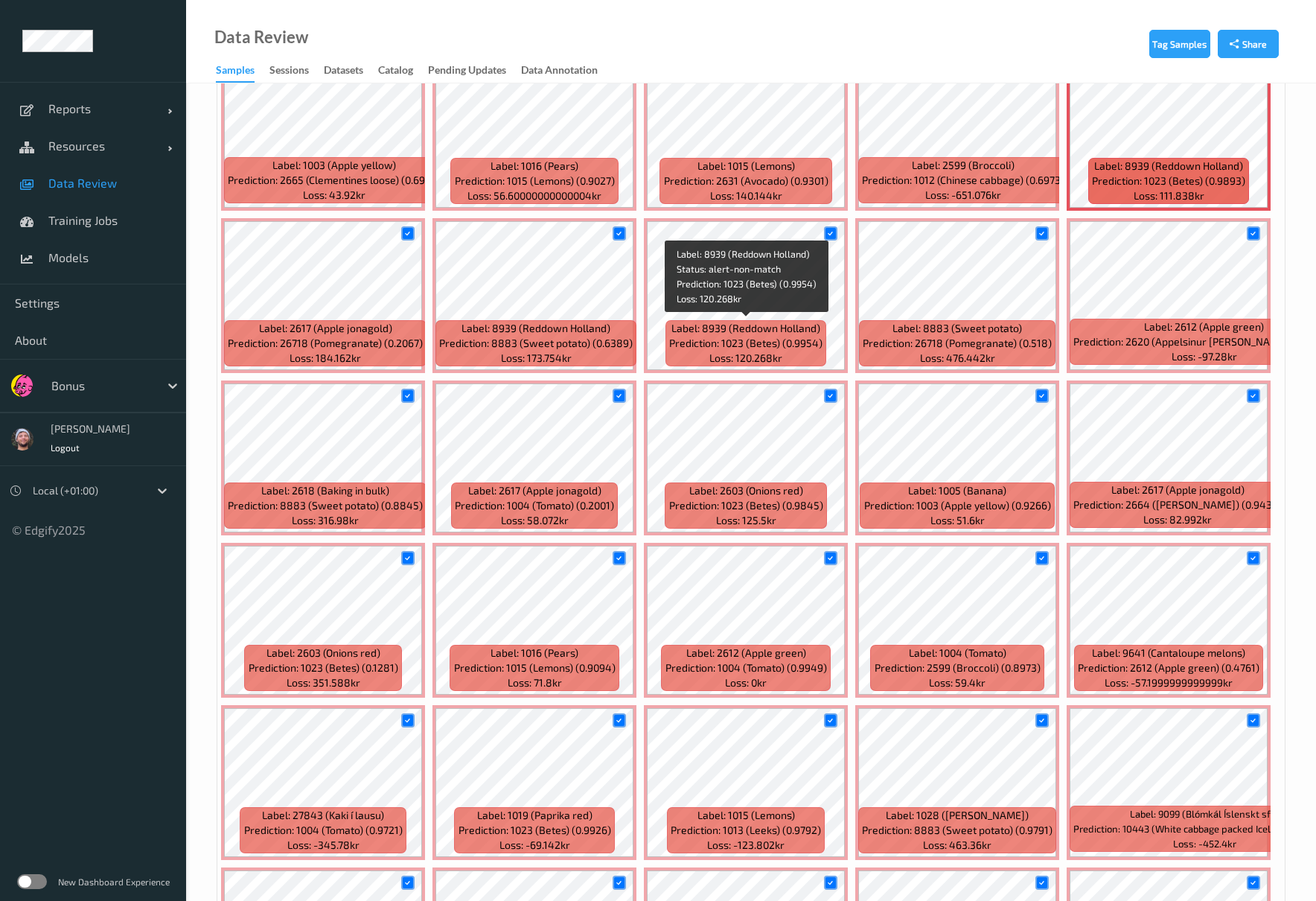
scroll to position [1248, 0]
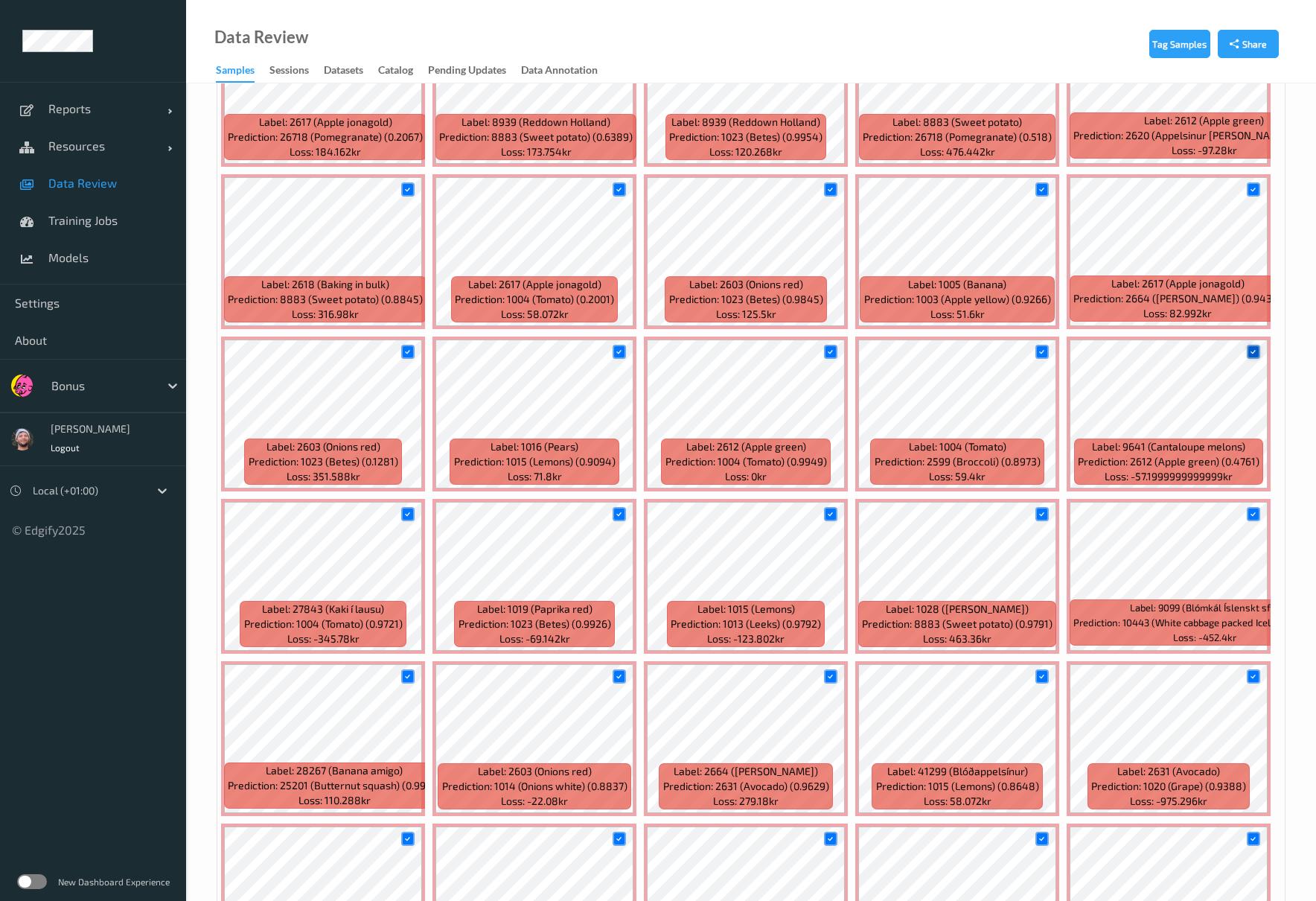
click at [1252, 356] on icon at bounding box center [1252, 352] width 10 height 10
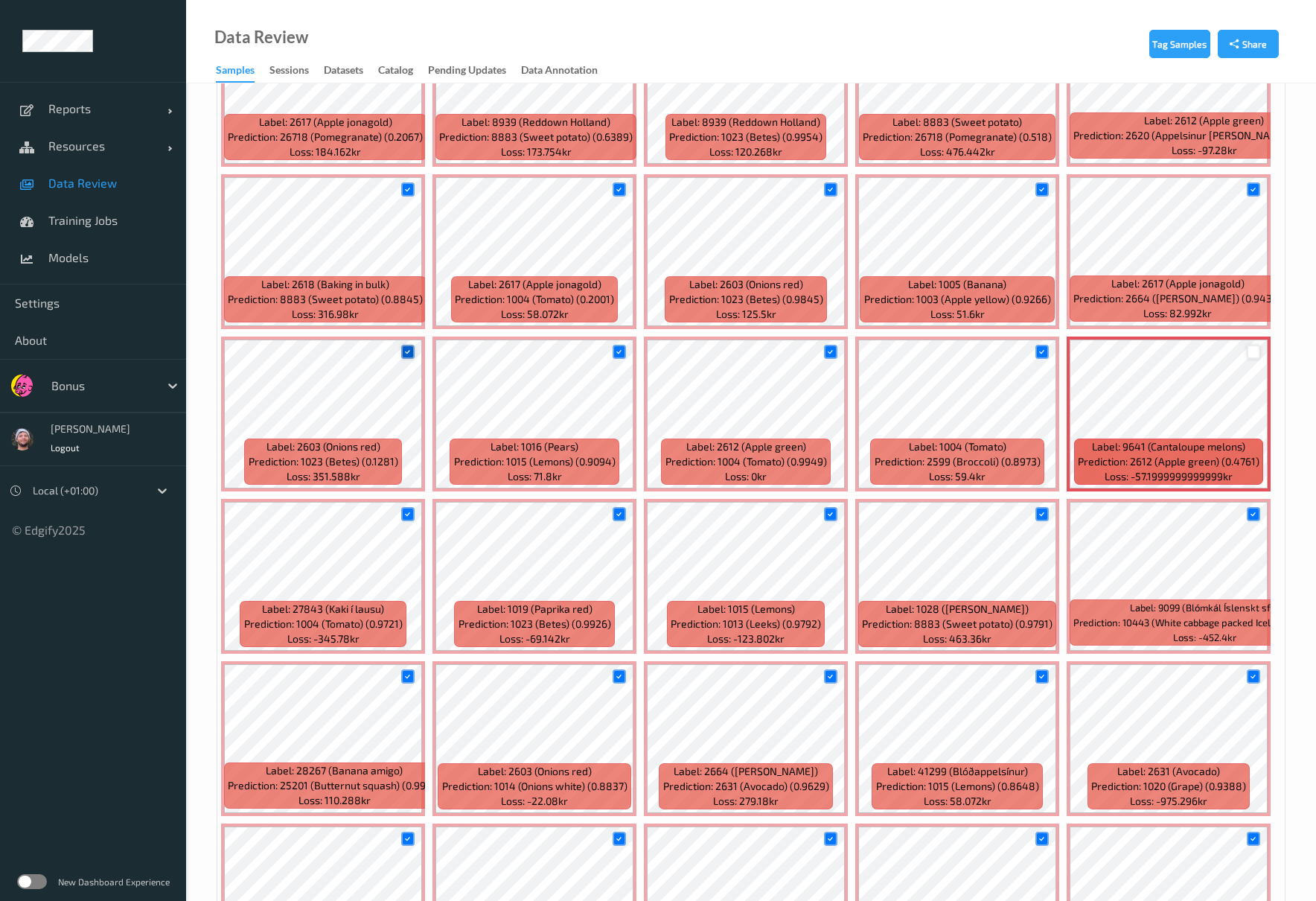
click at [409, 355] on icon at bounding box center [407, 352] width 10 height 10
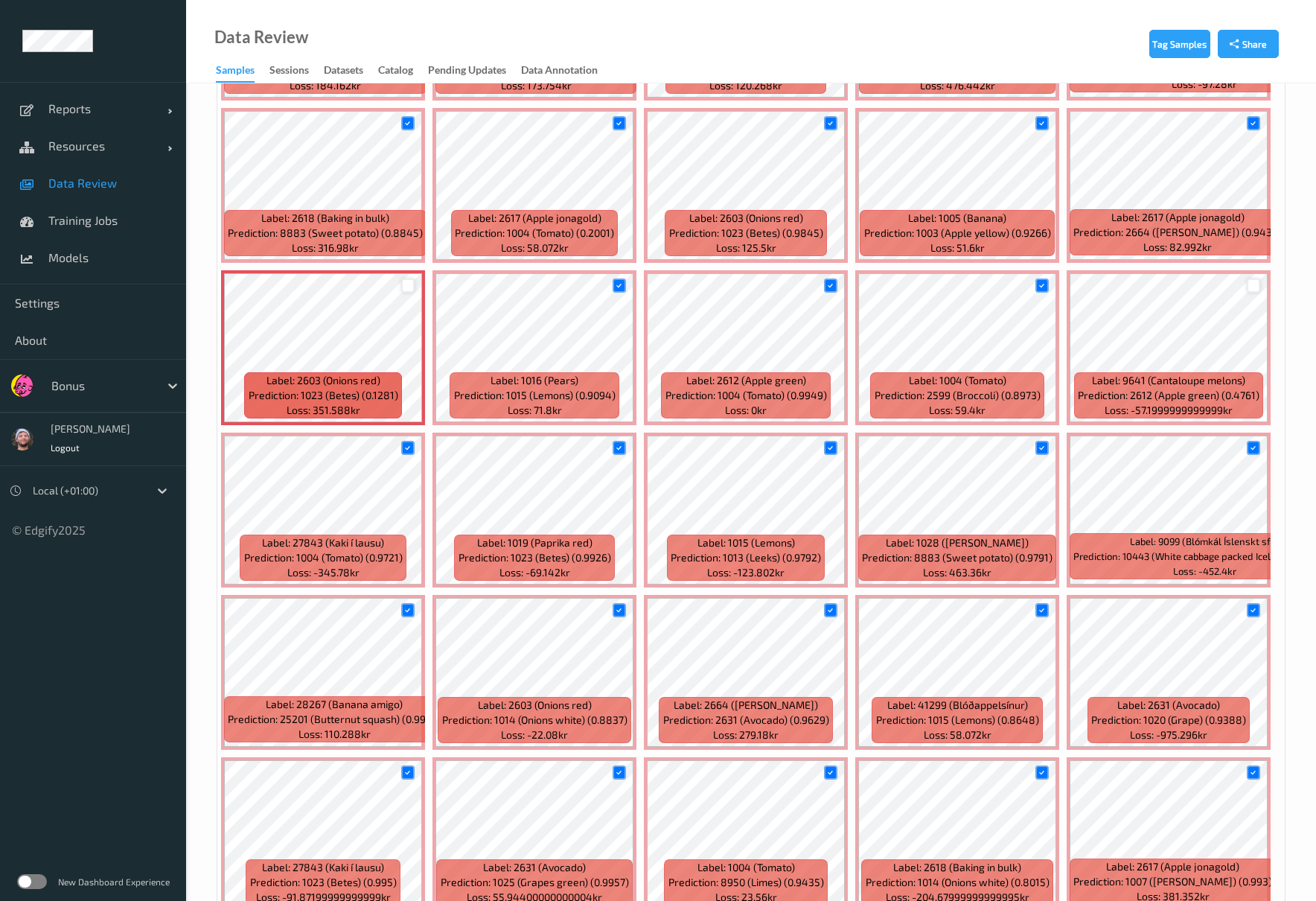
scroll to position [1348, 0]
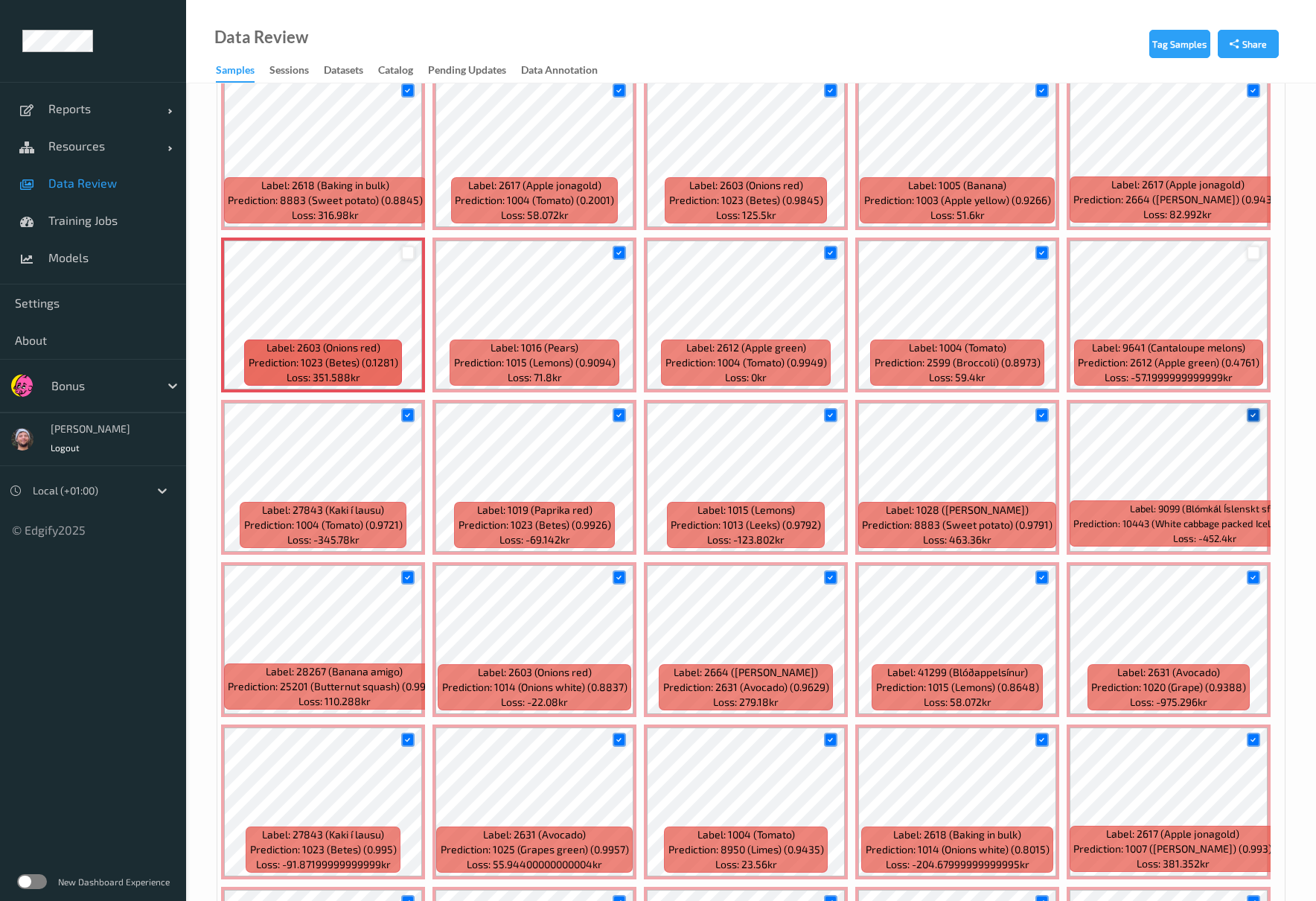
click at [1257, 420] on icon at bounding box center [1252, 414] width 10 height 10
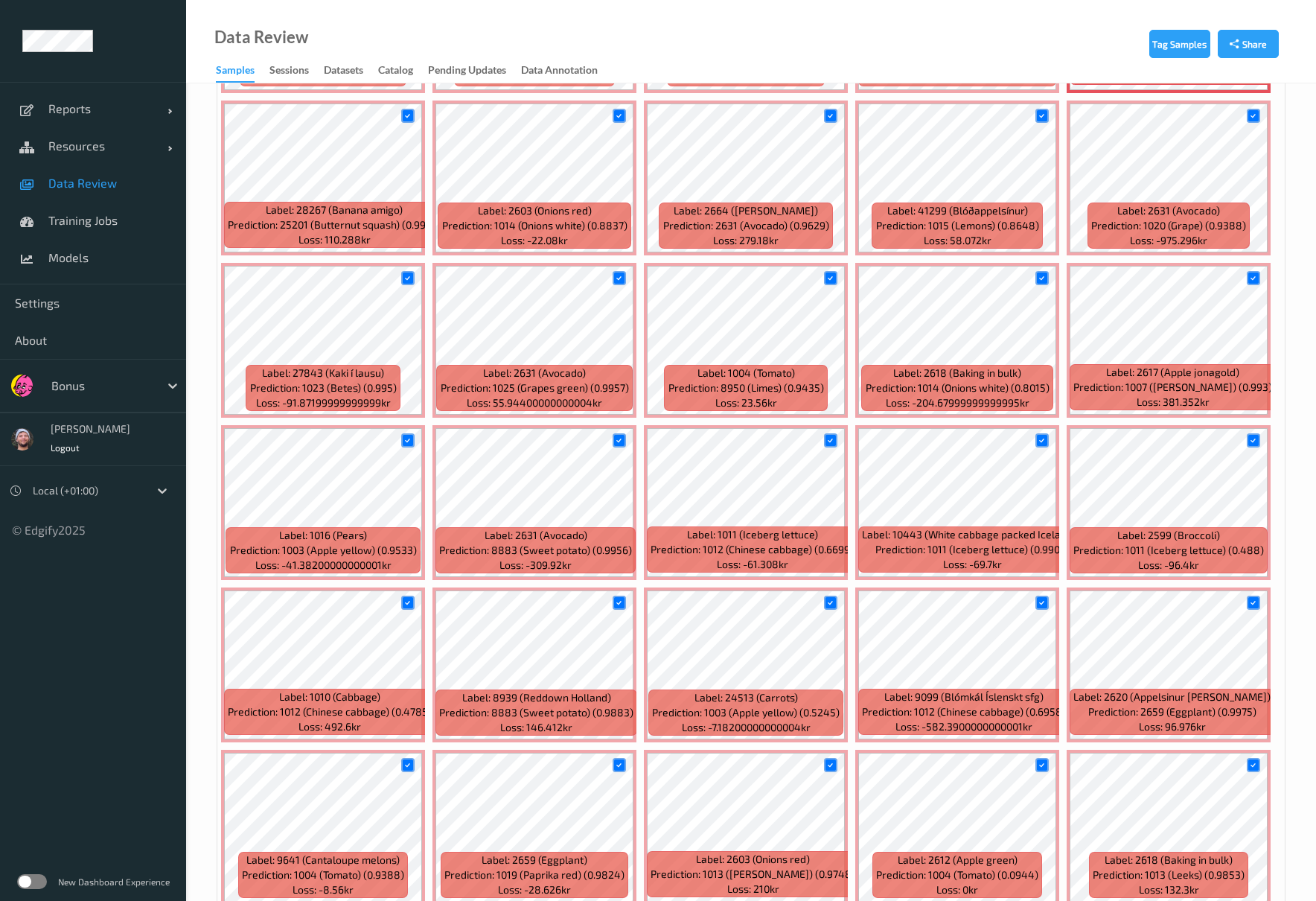
scroll to position [1844, 0]
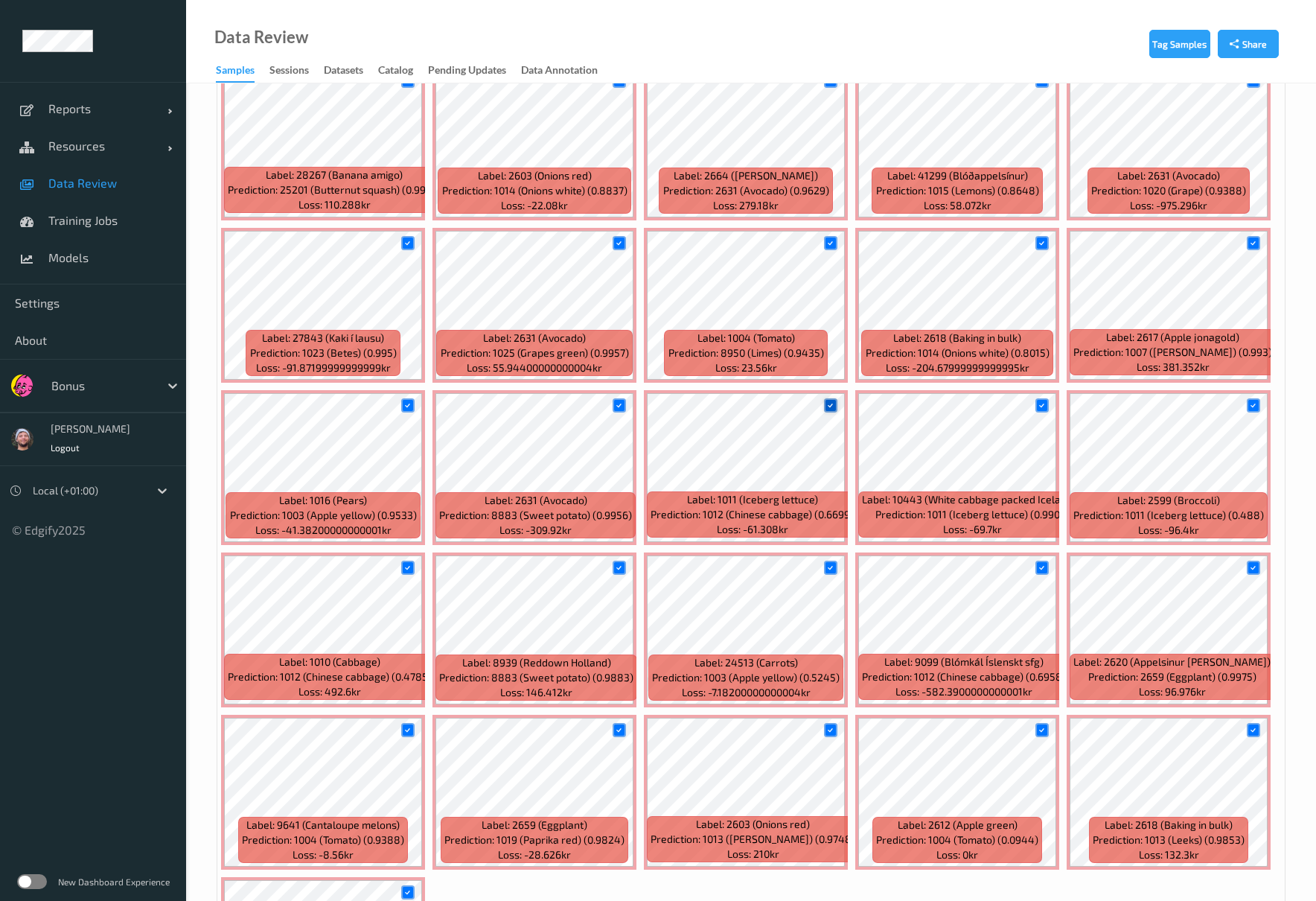
click at [834, 406] on icon at bounding box center [829, 405] width 10 height 10
click at [1044, 408] on icon at bounding box center [1041, 405] width 10 height 10
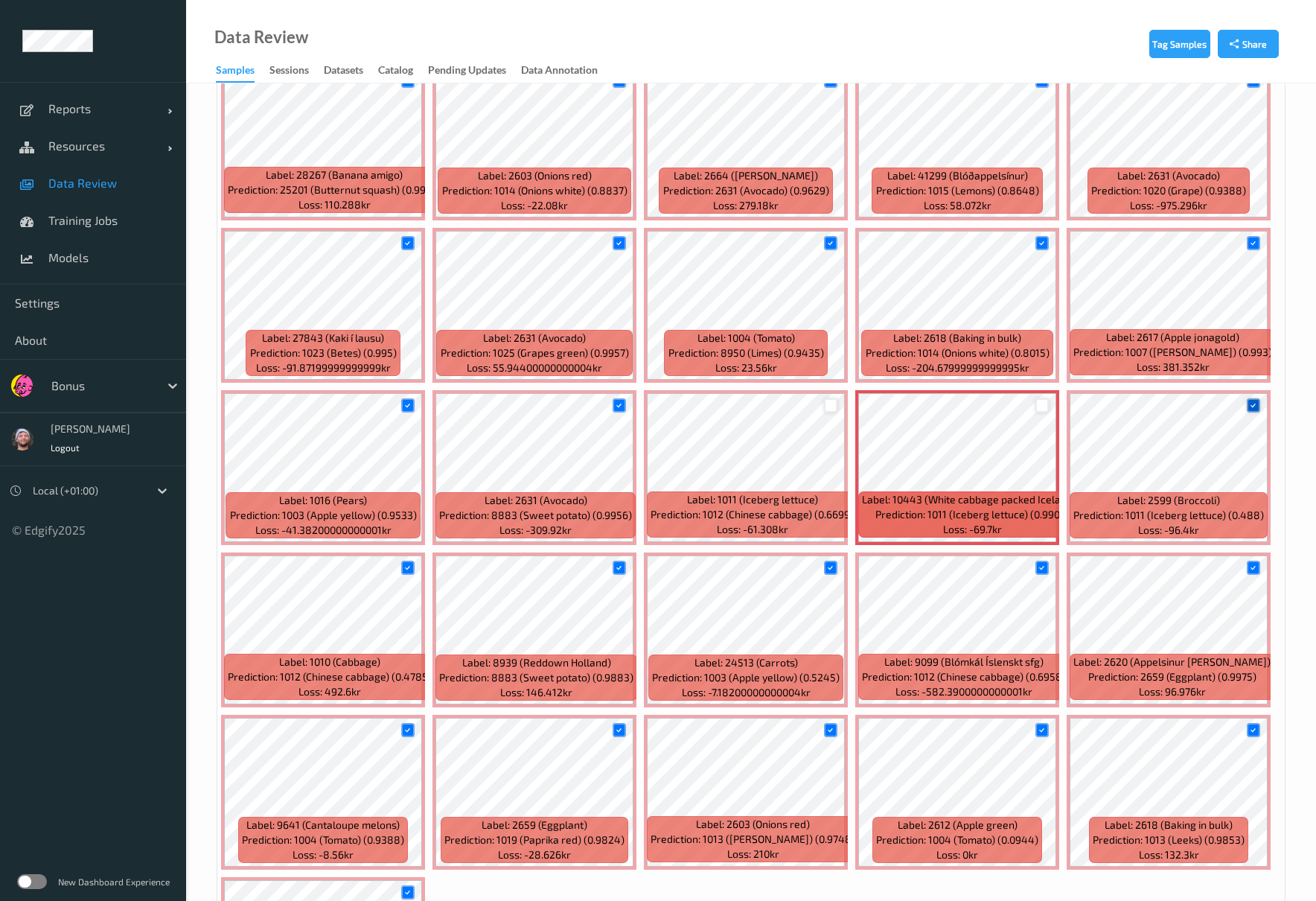
click at [1249, 409] on icon at bounding box center [1252, 405] width 10 height 10
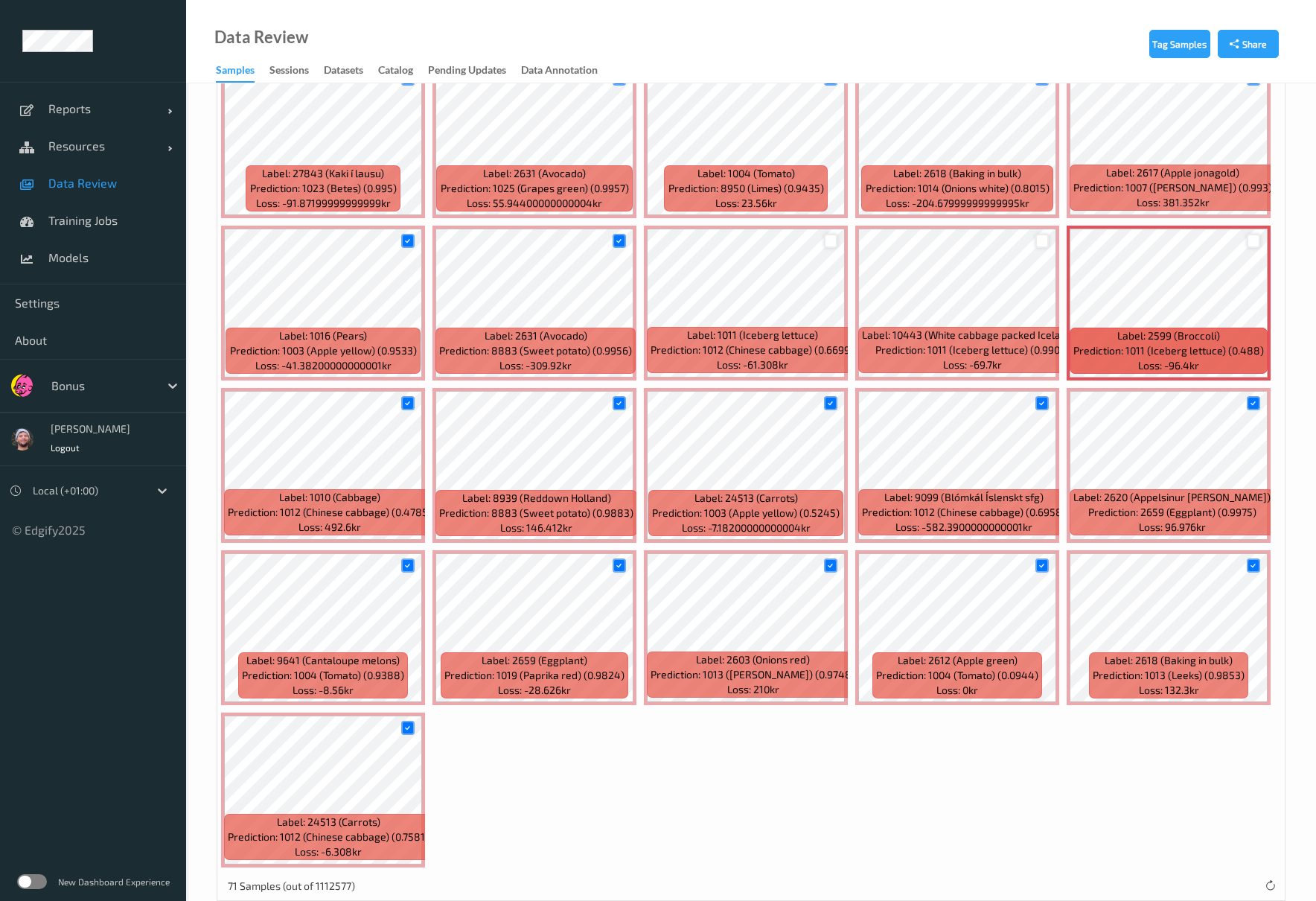
scroll to position [2043, 0]
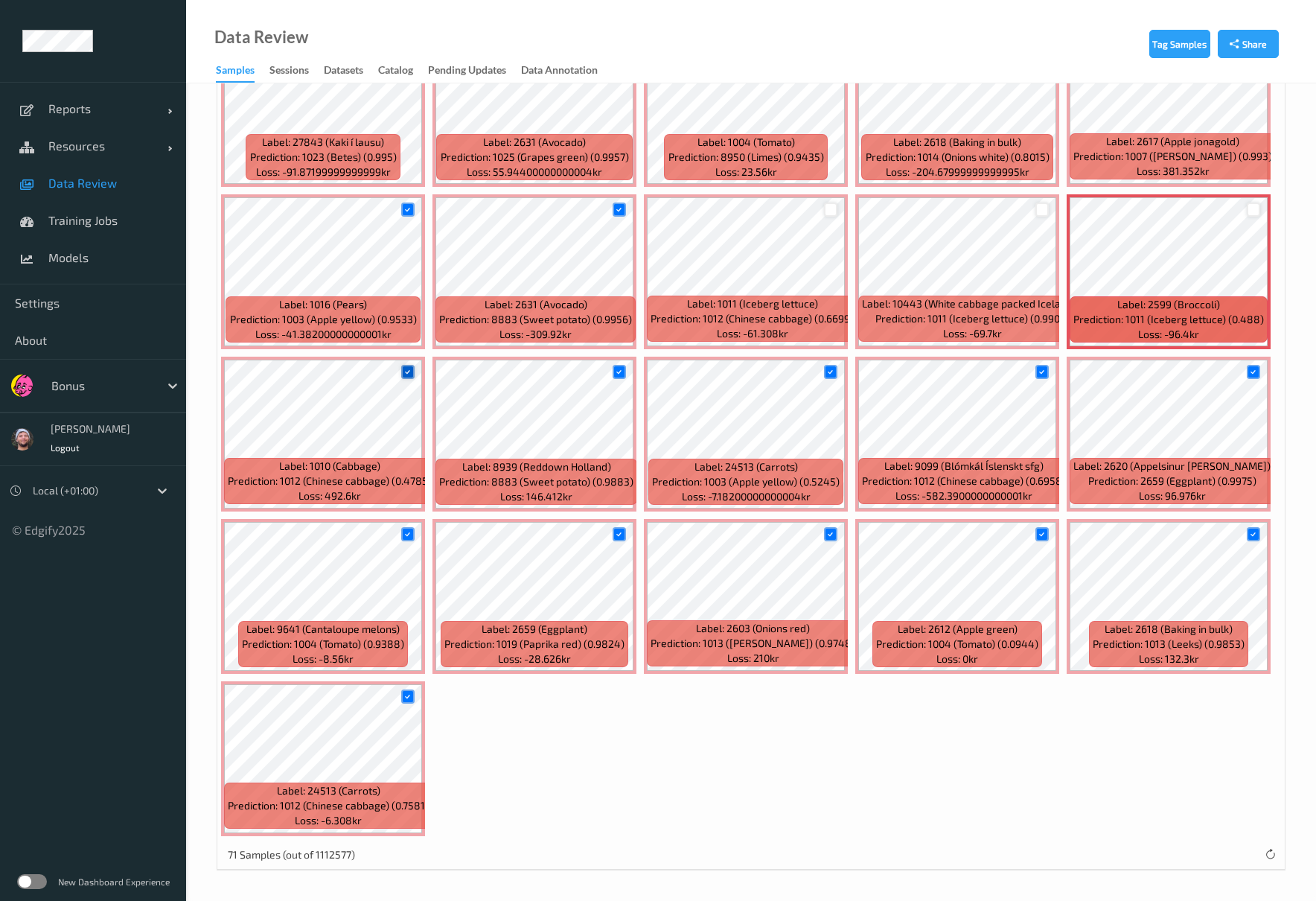
click at [404, 377] on div at bounding box center [408, 372] width 14 height 14
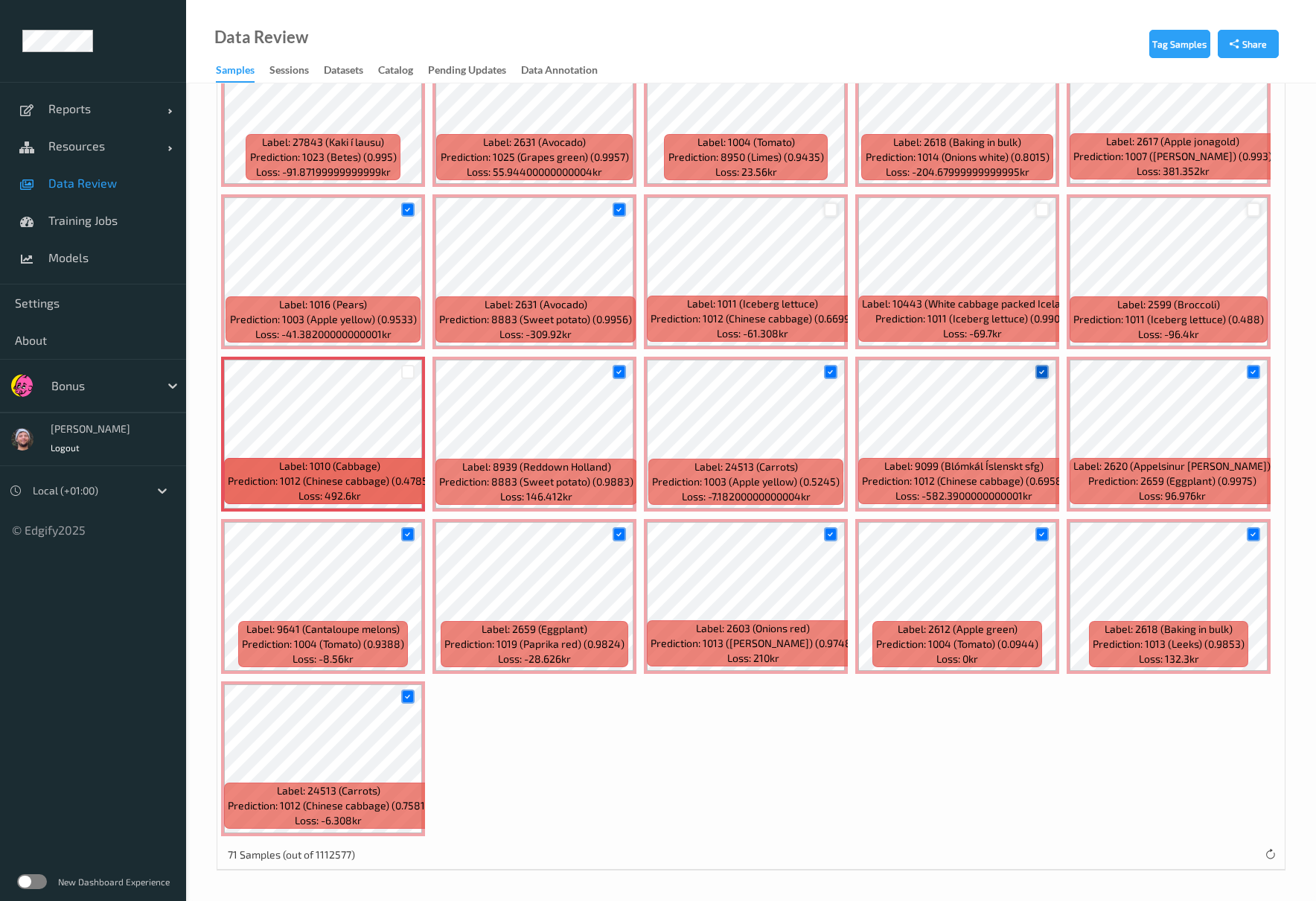
click at [1037, 373] on icon at bounding box center [1041, 372] width 10 height 10
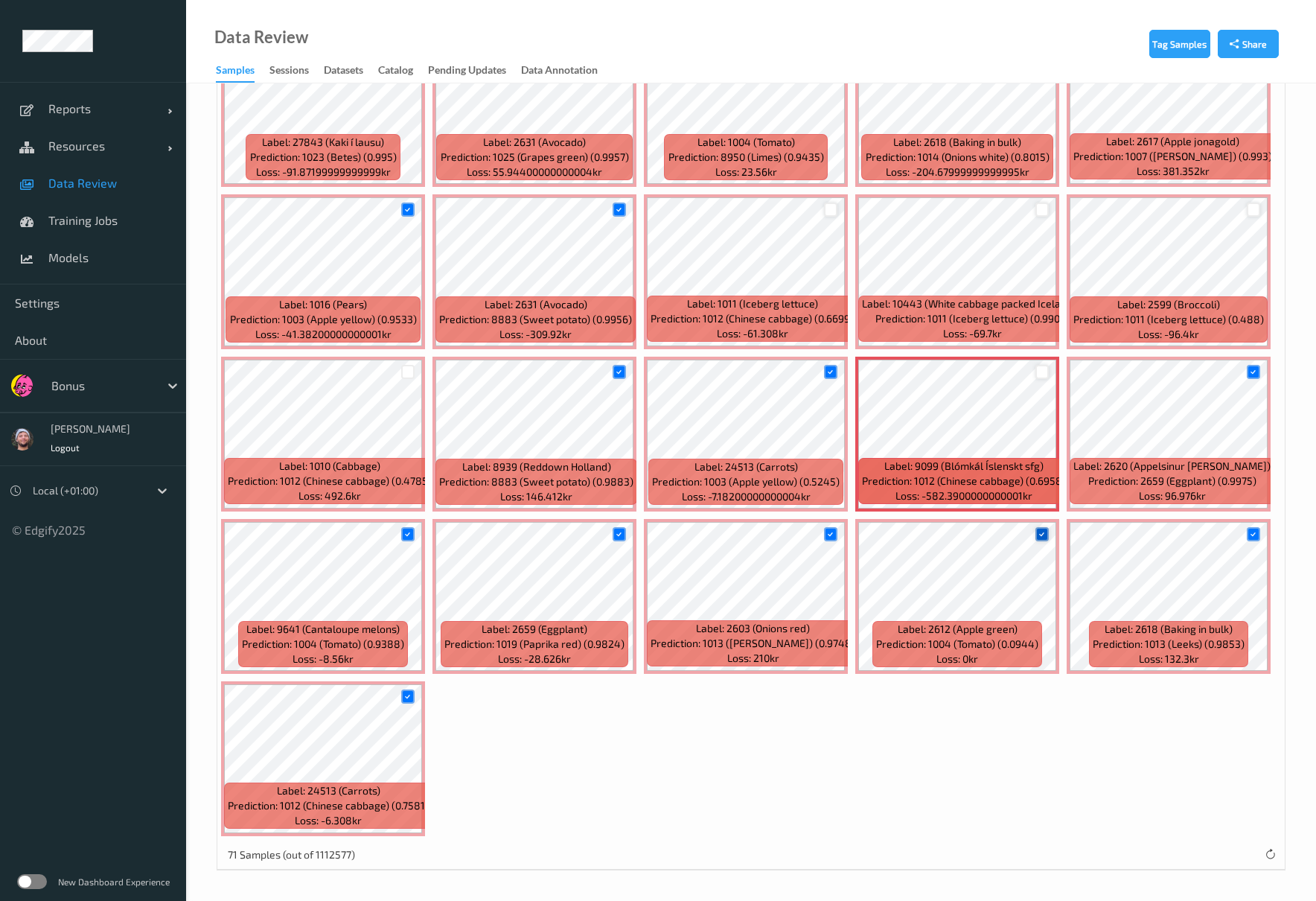
click at [1036, 534] on div at bounding box center [1043, 534] width 14 height 14
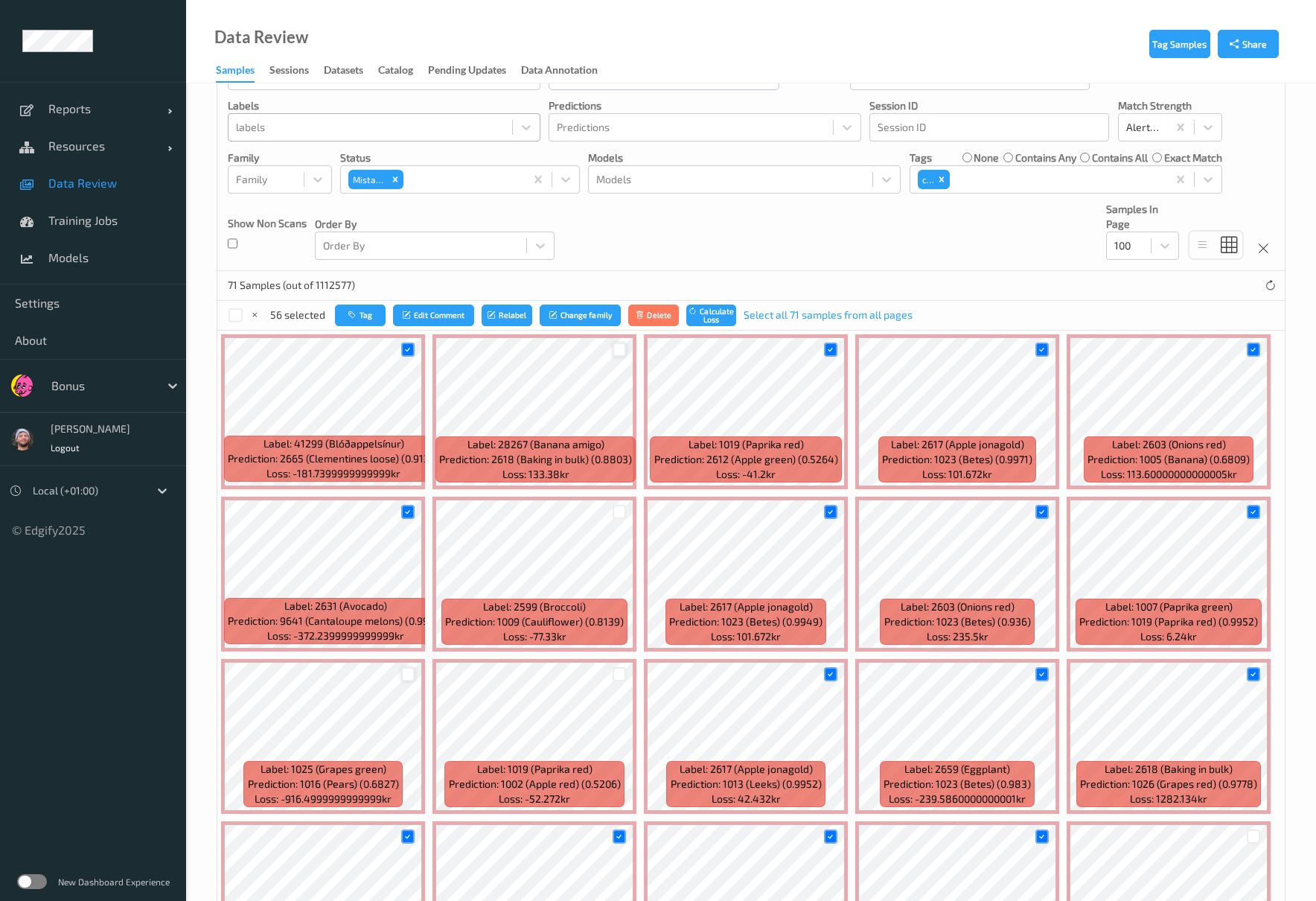
scroll to position [0, 0]
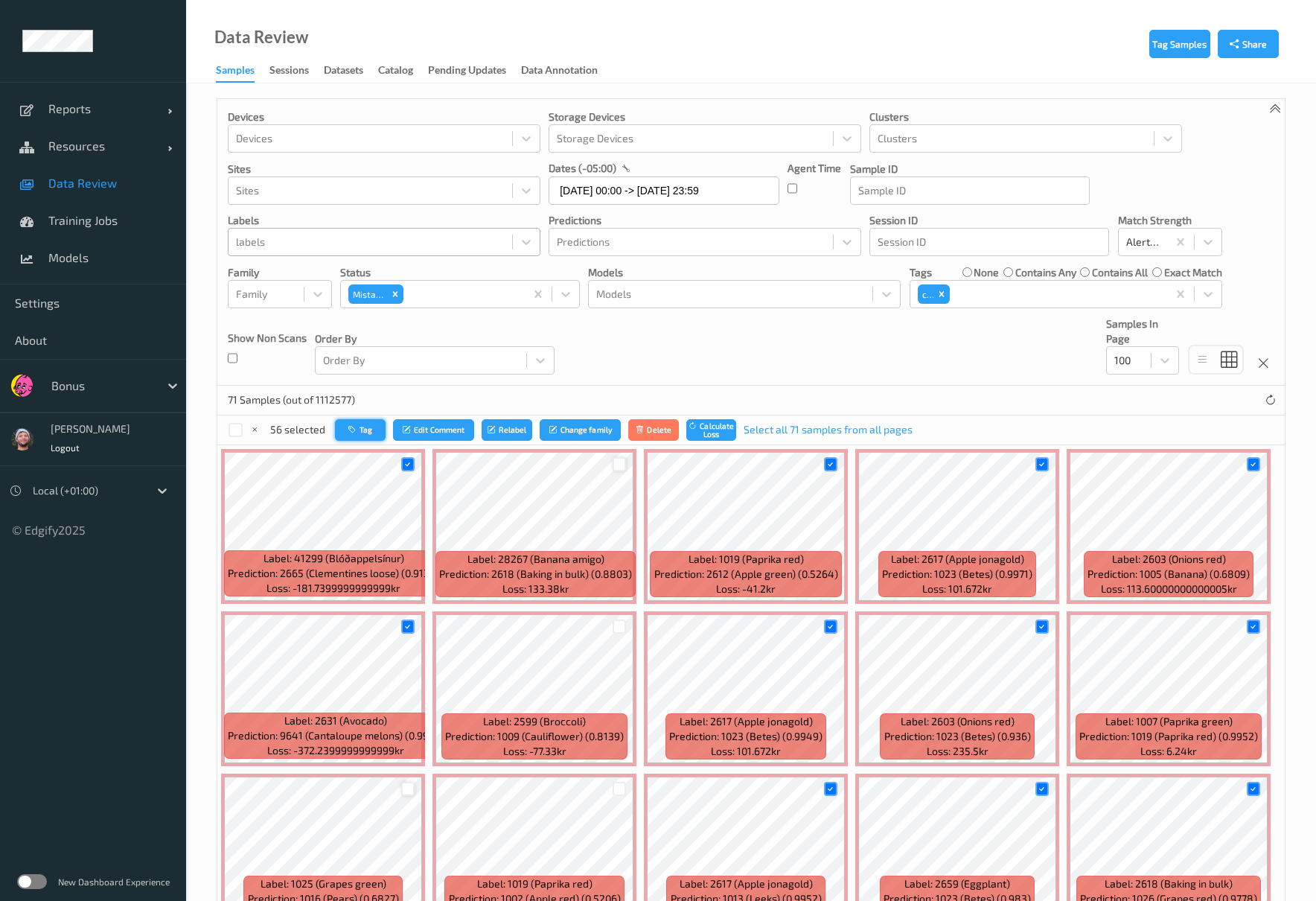
click at [348, 433] on icon "button" at bounding box center [353, 429] width 11 height 9
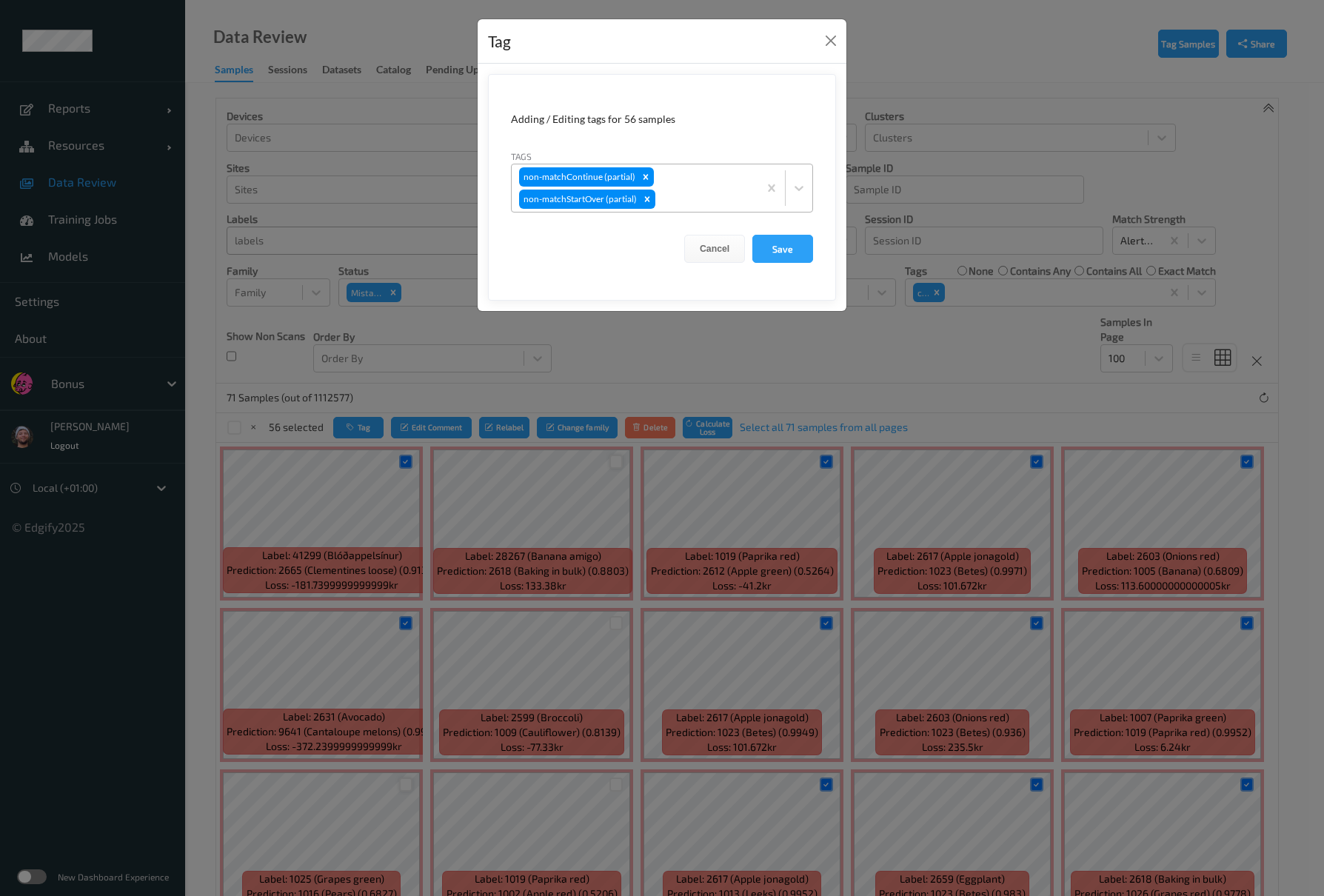
click at [699, 193] on div at bounding box center [704, 199] width 93 height 18
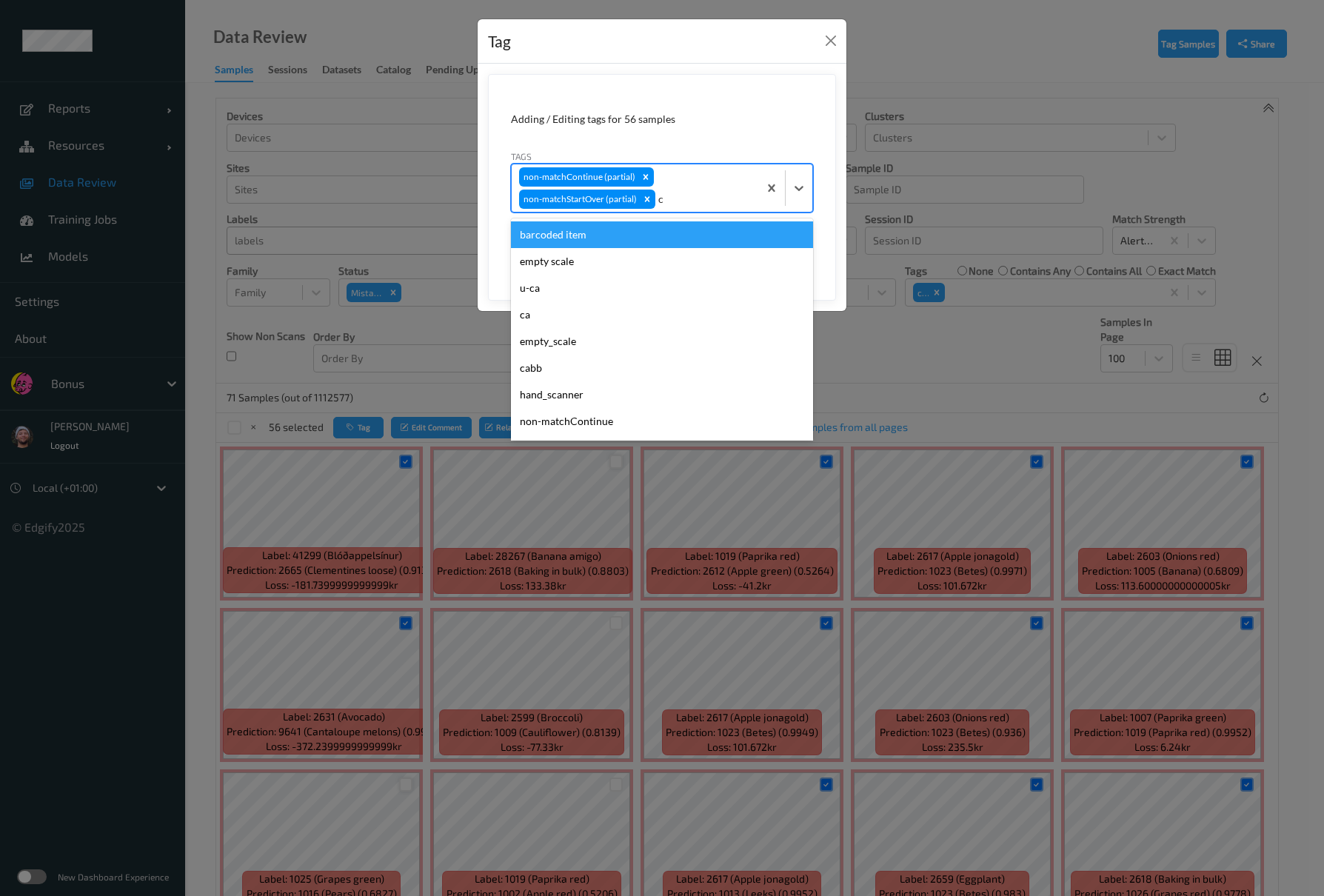
type input "ca"
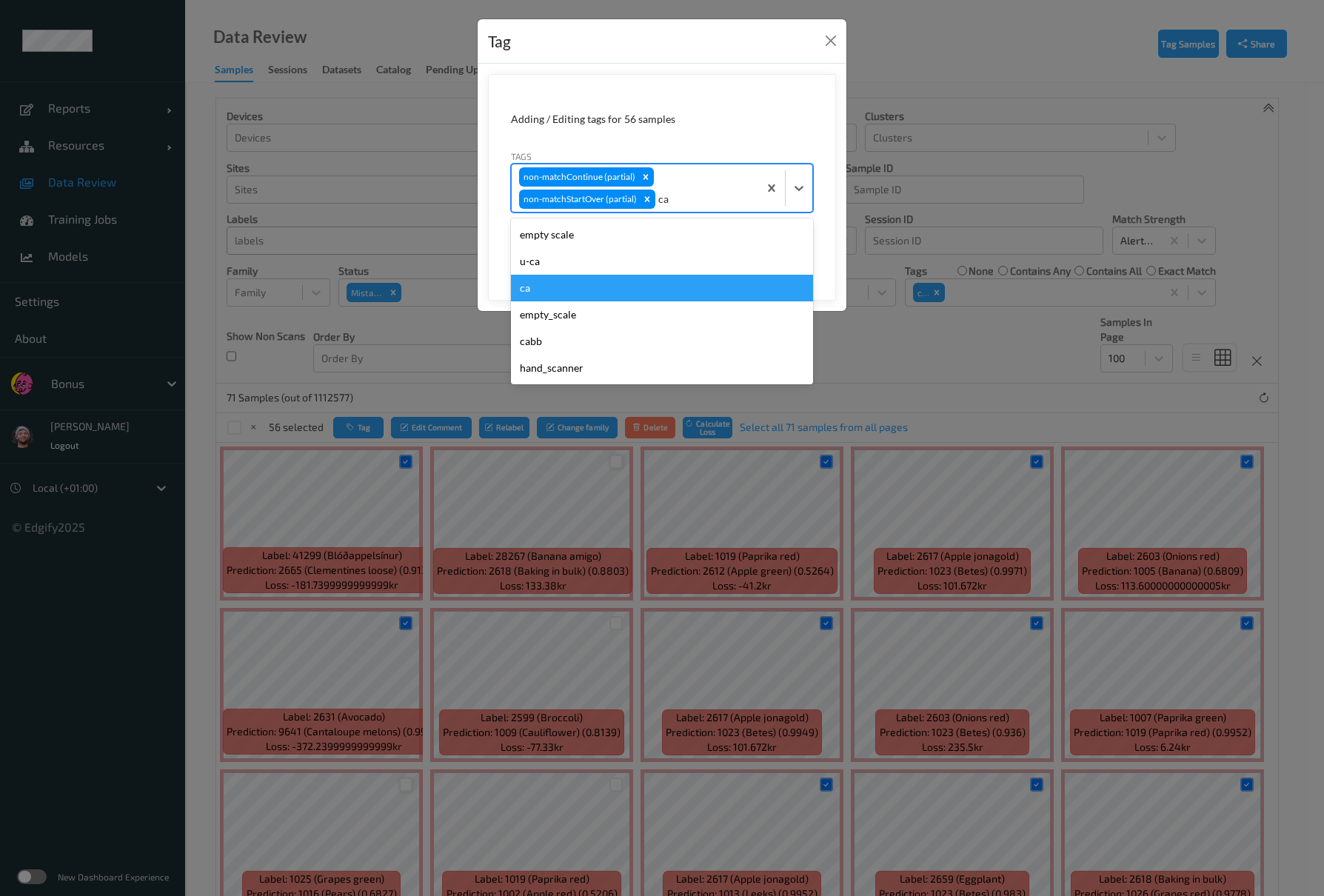
click at [554, 279] on div "ca" at bounding box center [662, 287] width 302 height 27
type input "s"
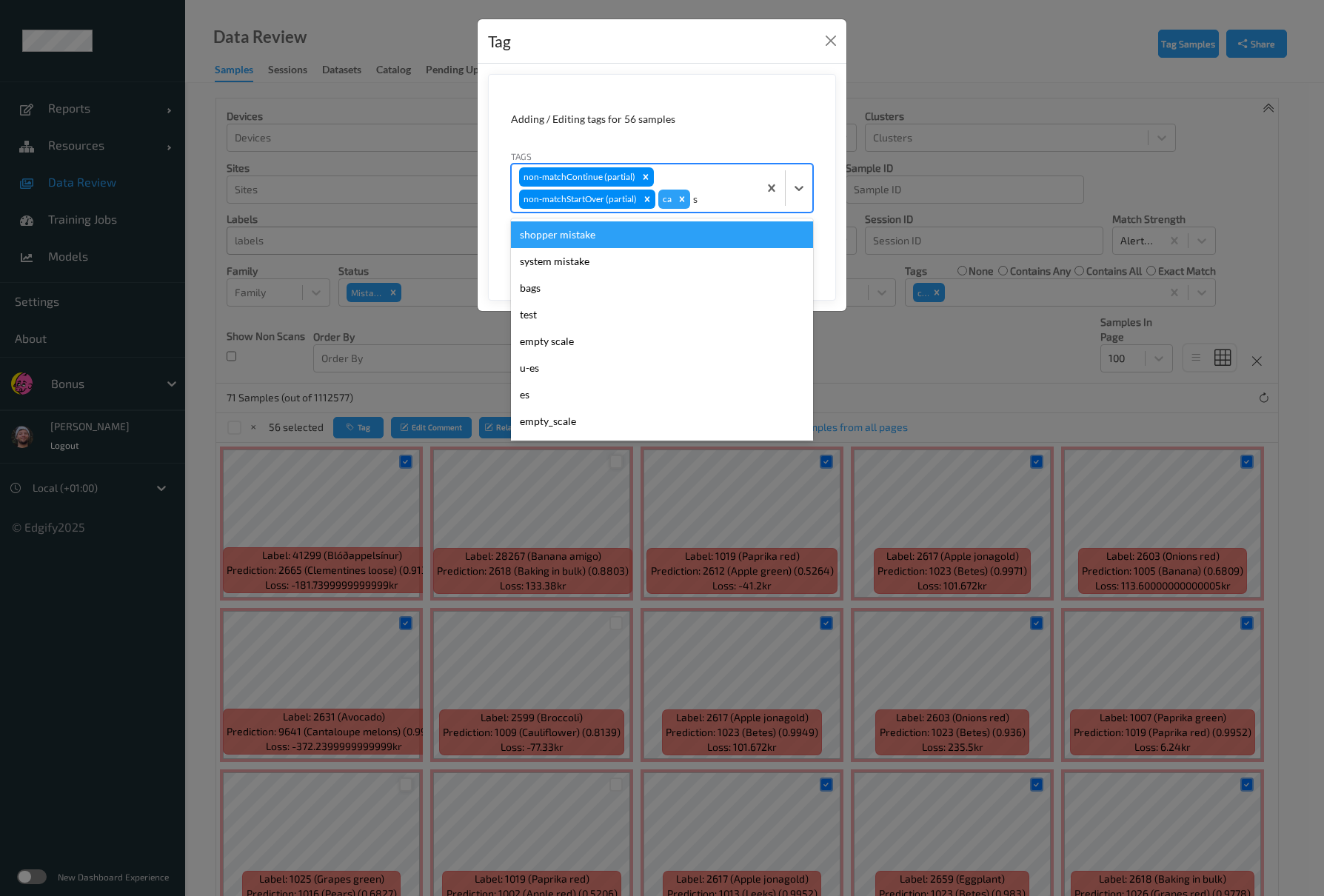
click at [580, 241] on div "shopper mistake" at bounding box center [662, 235] width 302 height 27
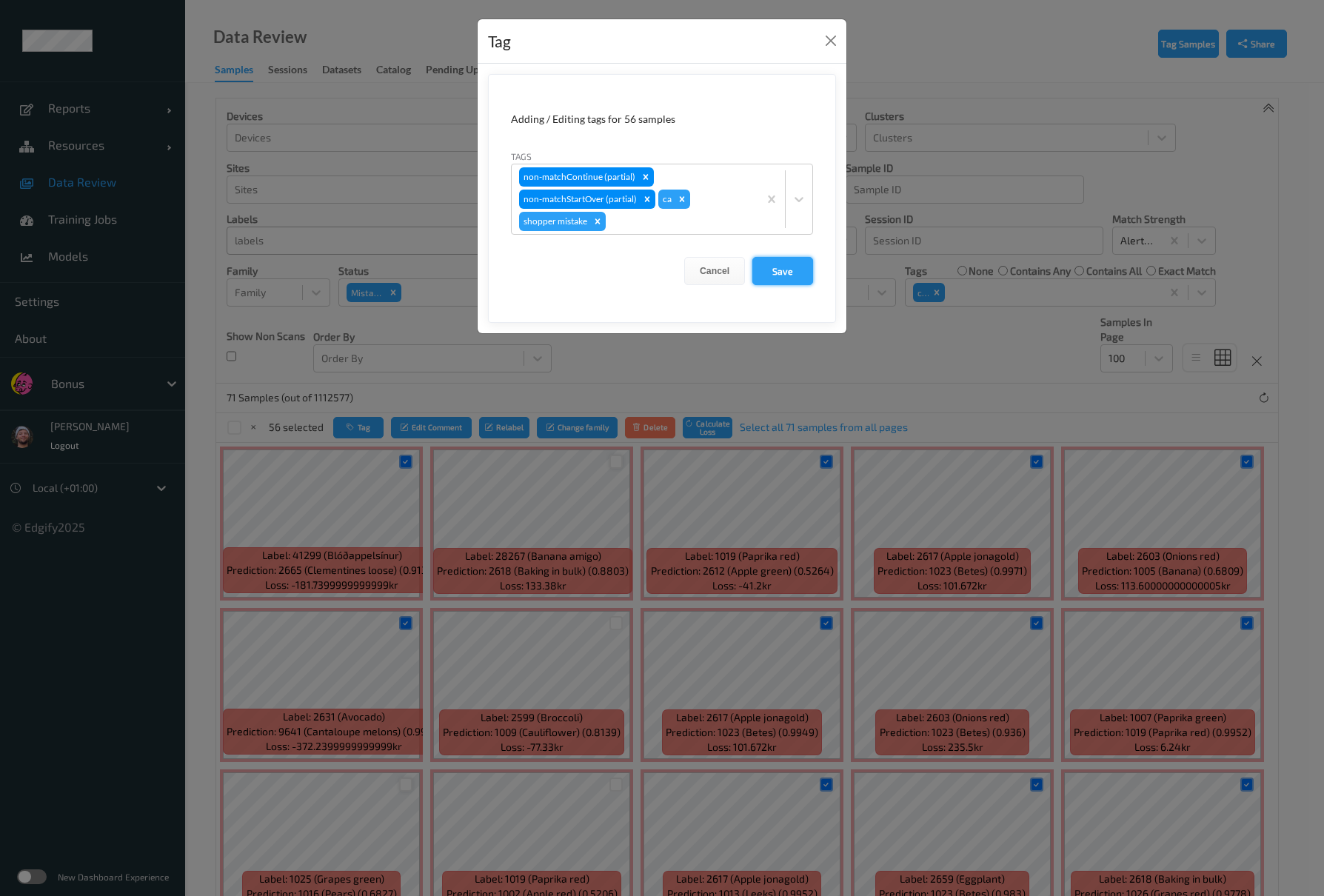
click at [780, 273] on button "Save" at bounding box center [783, 271] width 61 height 28
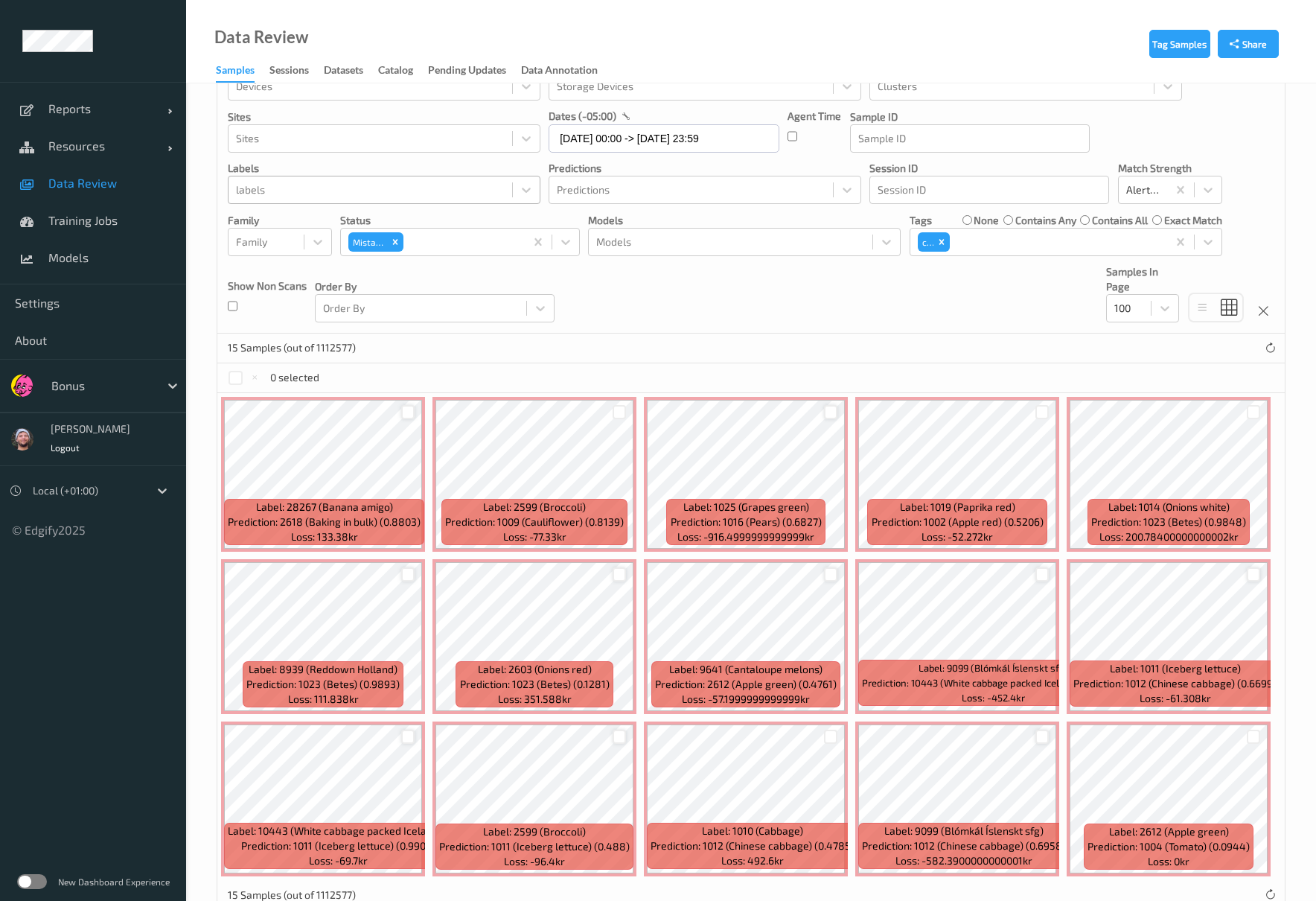
scroll to position [95, 0]
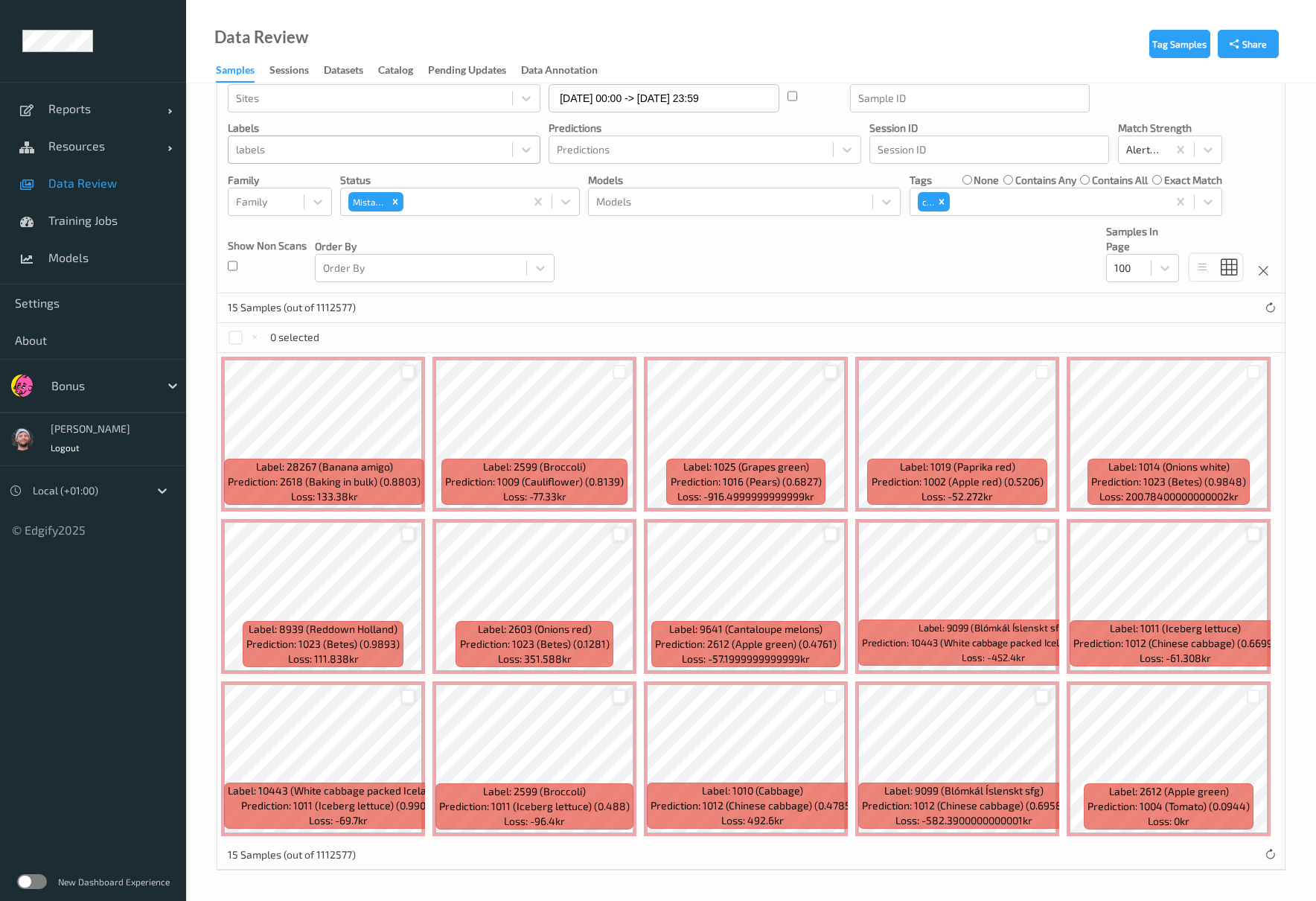
click at [406, 698] on div at bounding box center [408, 696] width 14 height 14
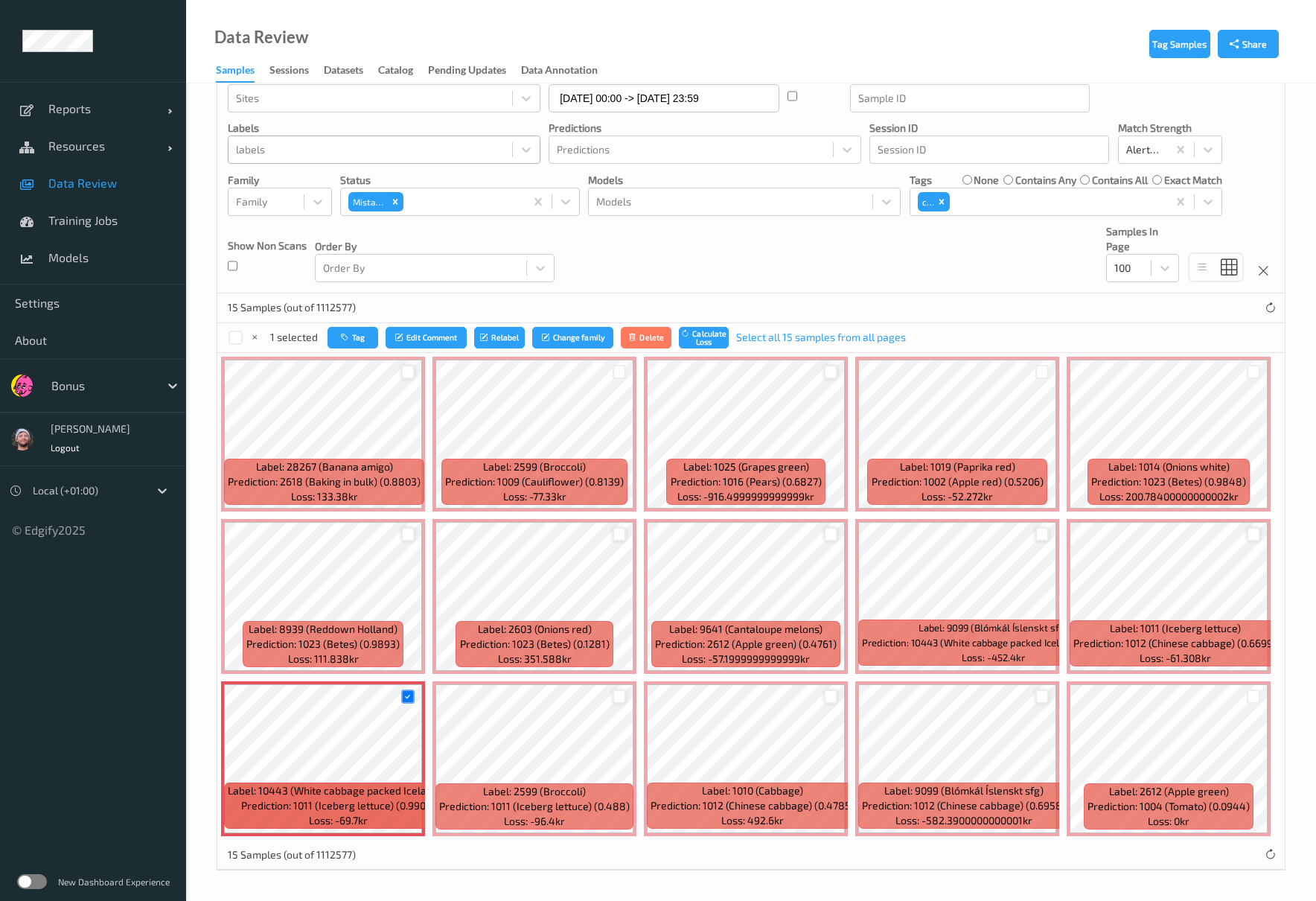
click at [834, 703] on div at bounding box center [831, 696] width 14 height 14
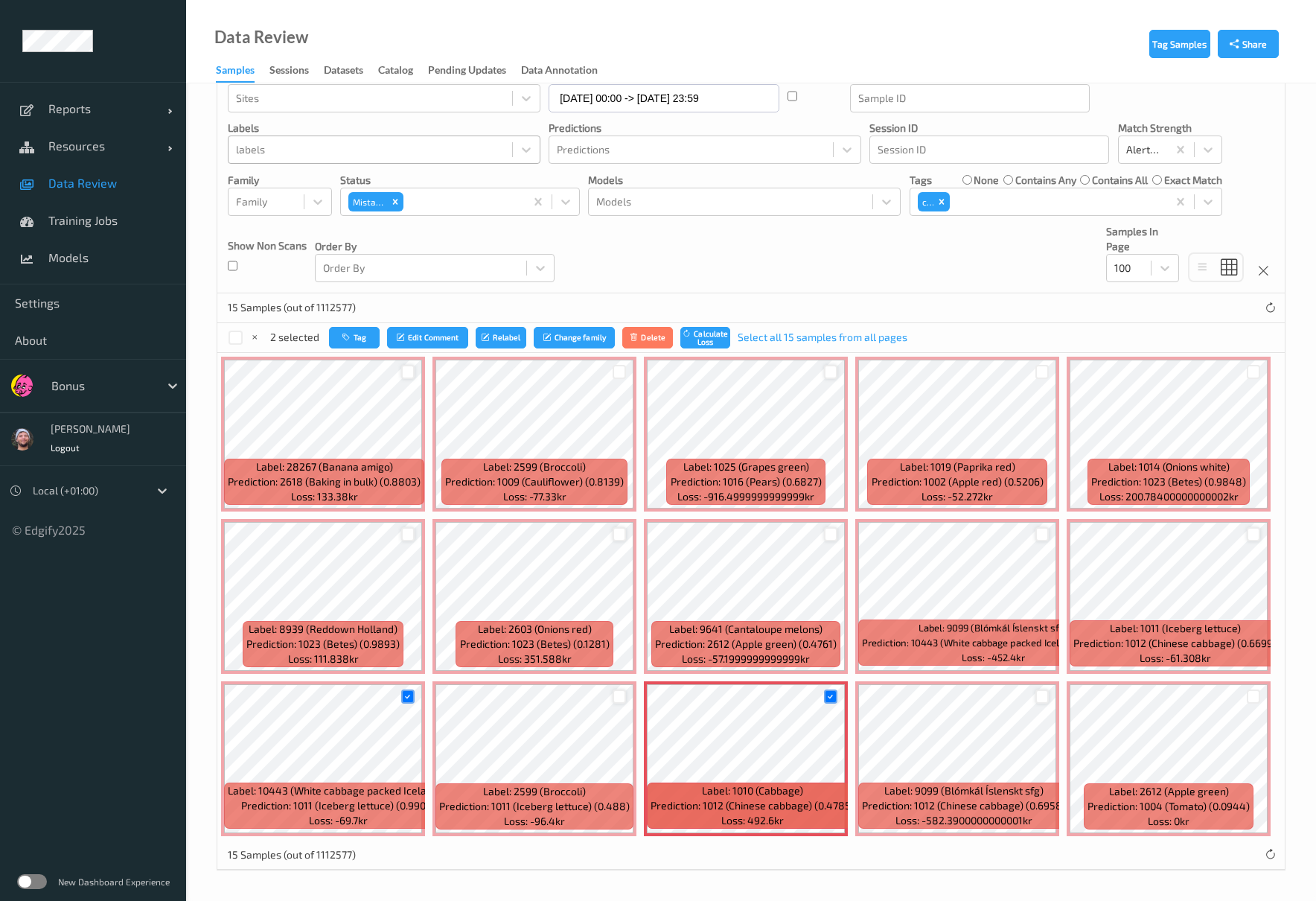
drag, startPoint x: 1042, startPoint y: 704, endPoint x: 1045, endPoint y: 696, distance: 8.5
click at [1043, 703] on div at bounding box center [1042, 696] width 28 height 24
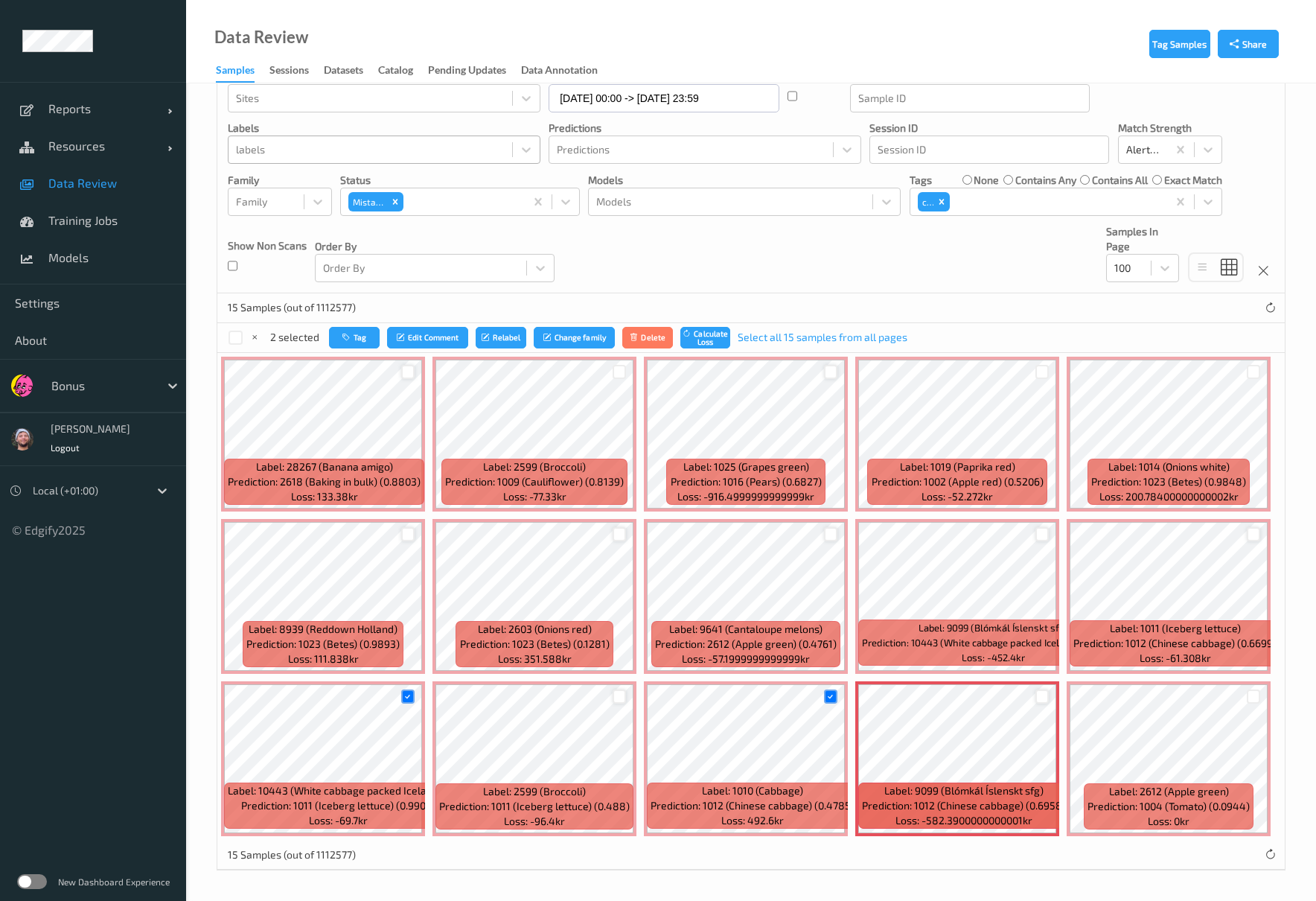
click at [1046, 692] on div at bounding box center [1043, 696] width 14 height 14
click at [1254, 702] on div at bounding box center [1253, 696] width 14 height 14
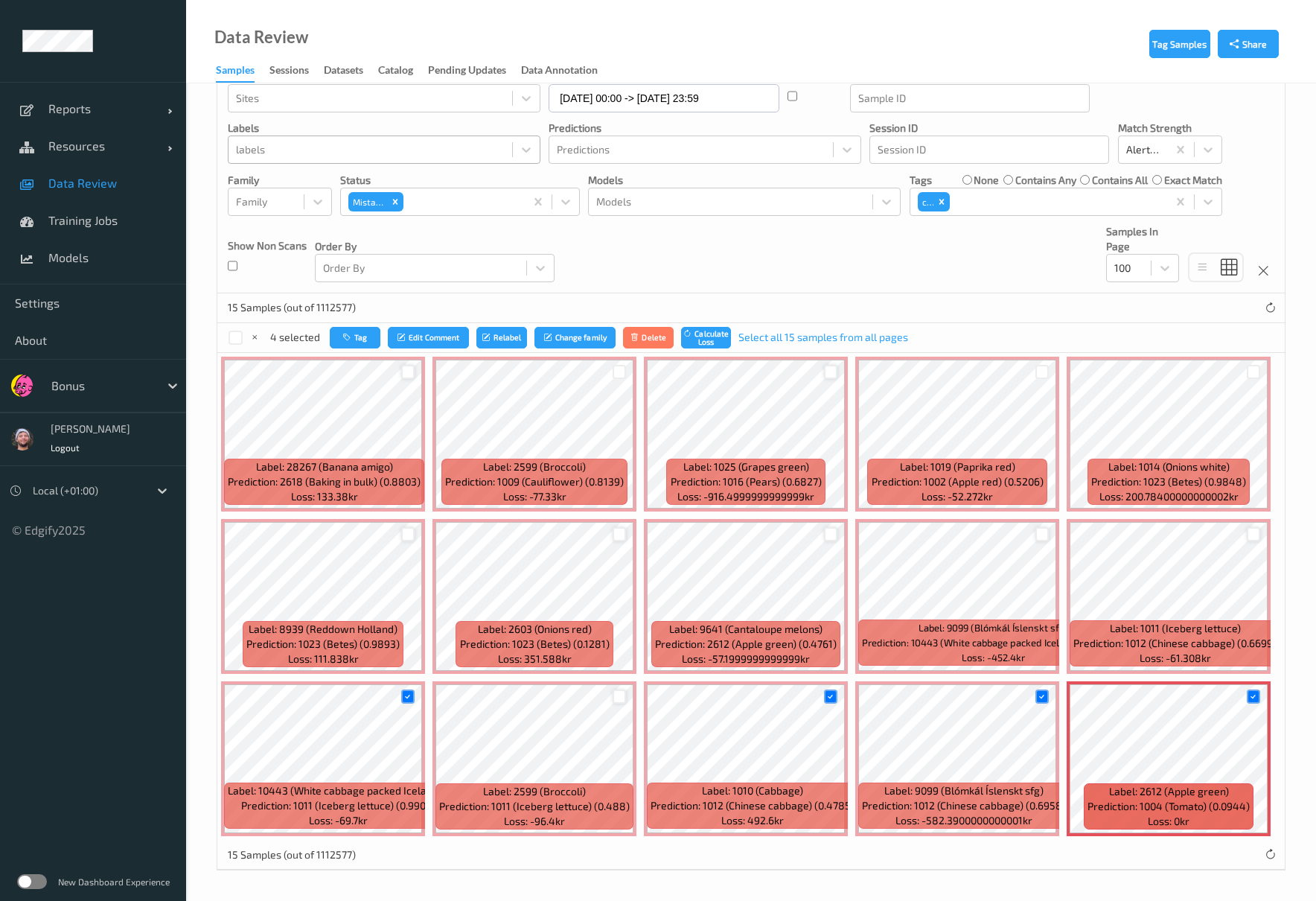
click at [1246, 530] on div at bounding box center [1253, 534] width 14 height 14
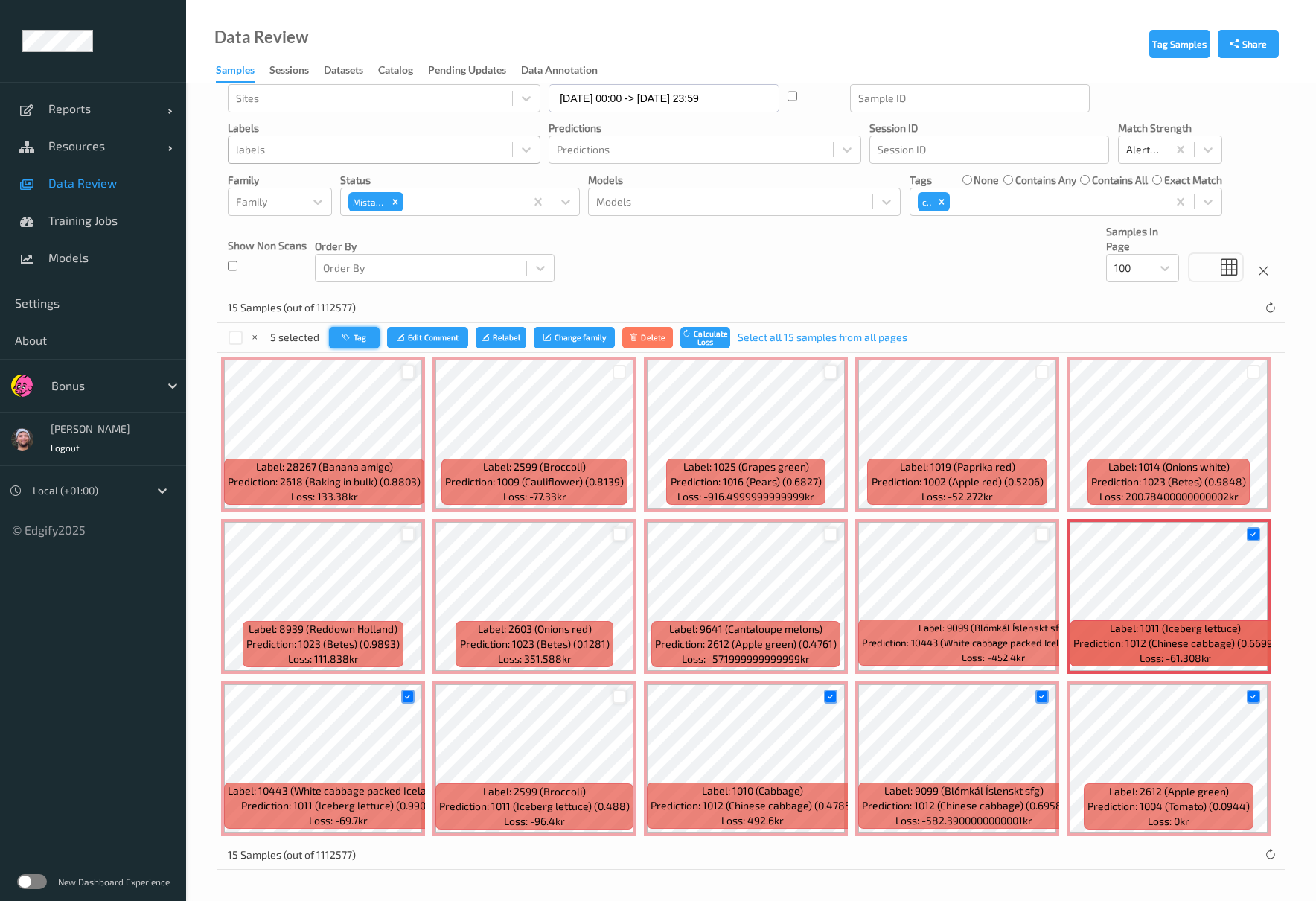
click at [352, 334] on icon "button" at bounding box center [347, 337] width 11 height 9
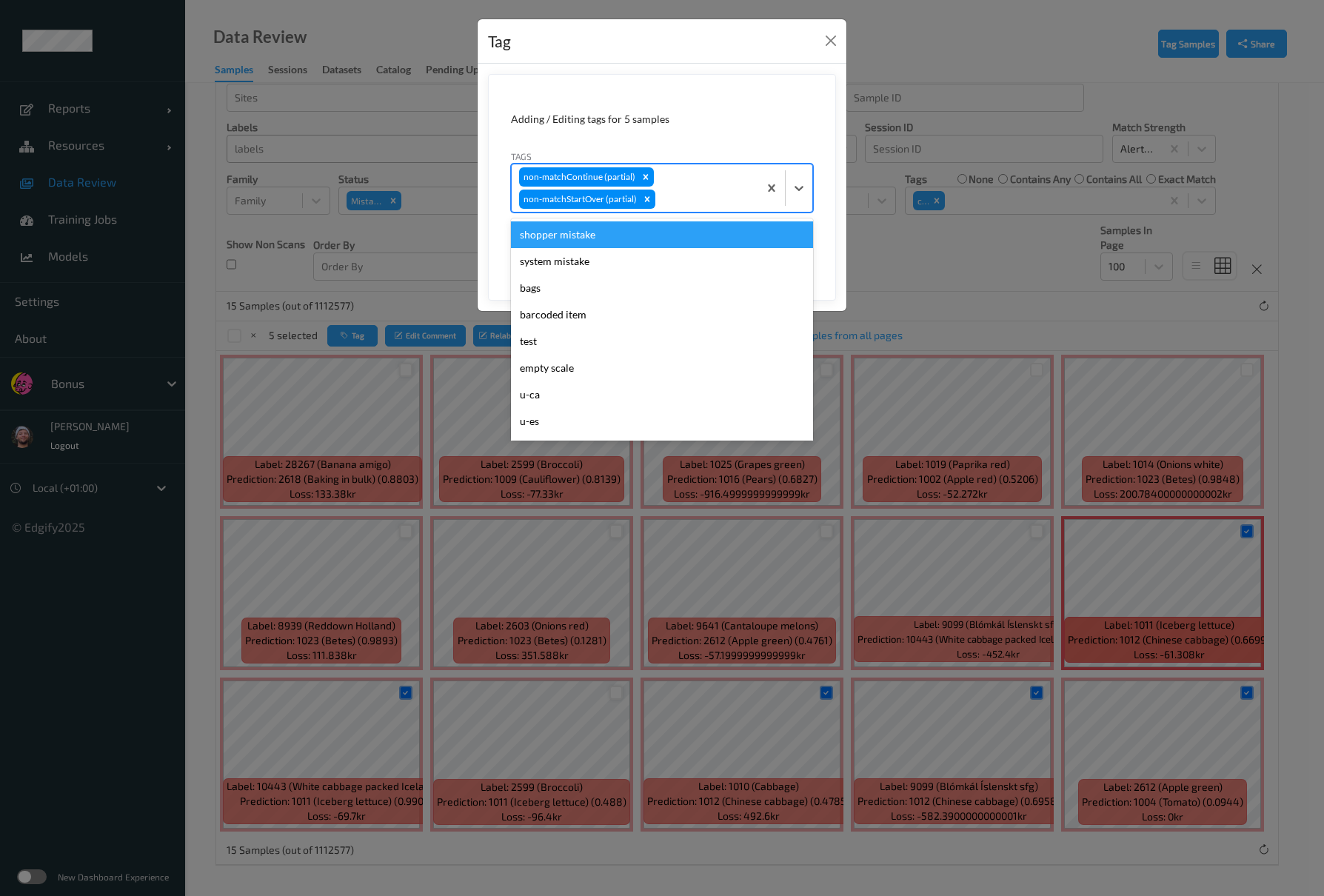
click at [718, 198] on div at bounding box center [704, 199] width 93 height 18
type input "pi"
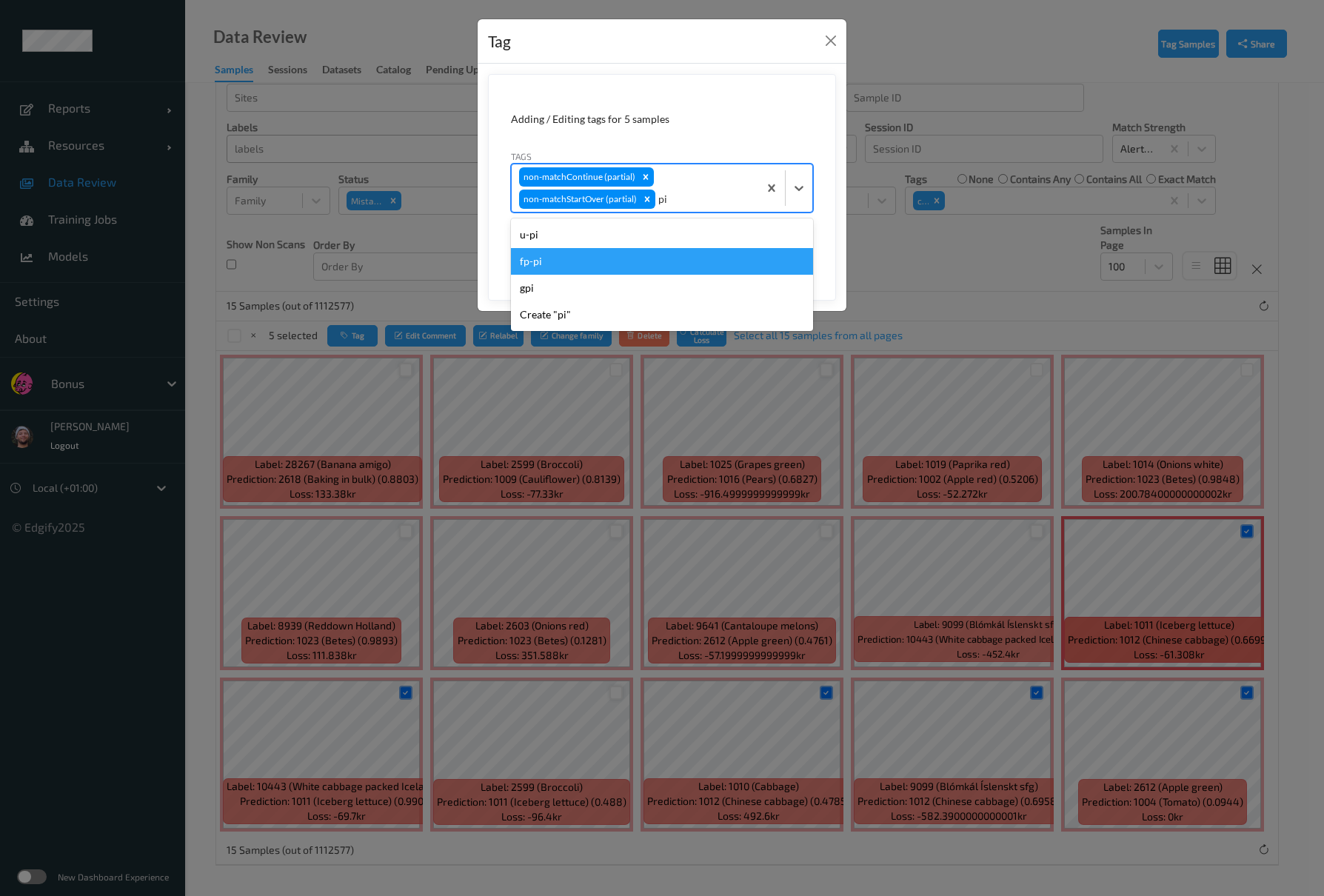
click at [559, 264] on div "fp-pi" at bounding box center [662, 261] width 302 height 27
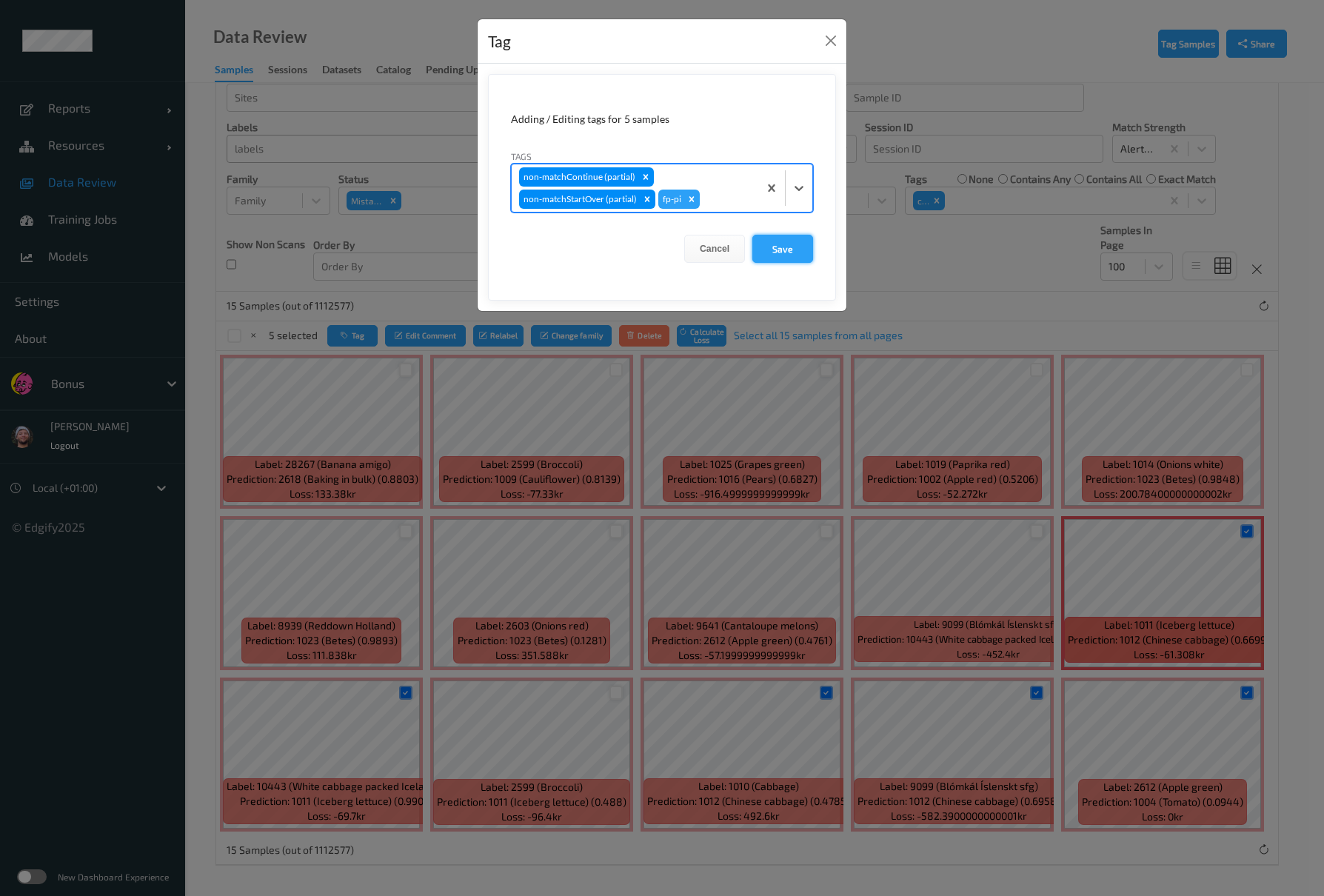
click at [765, 246] on button "Save" at bounding box center [783, 248] width 61 height 28
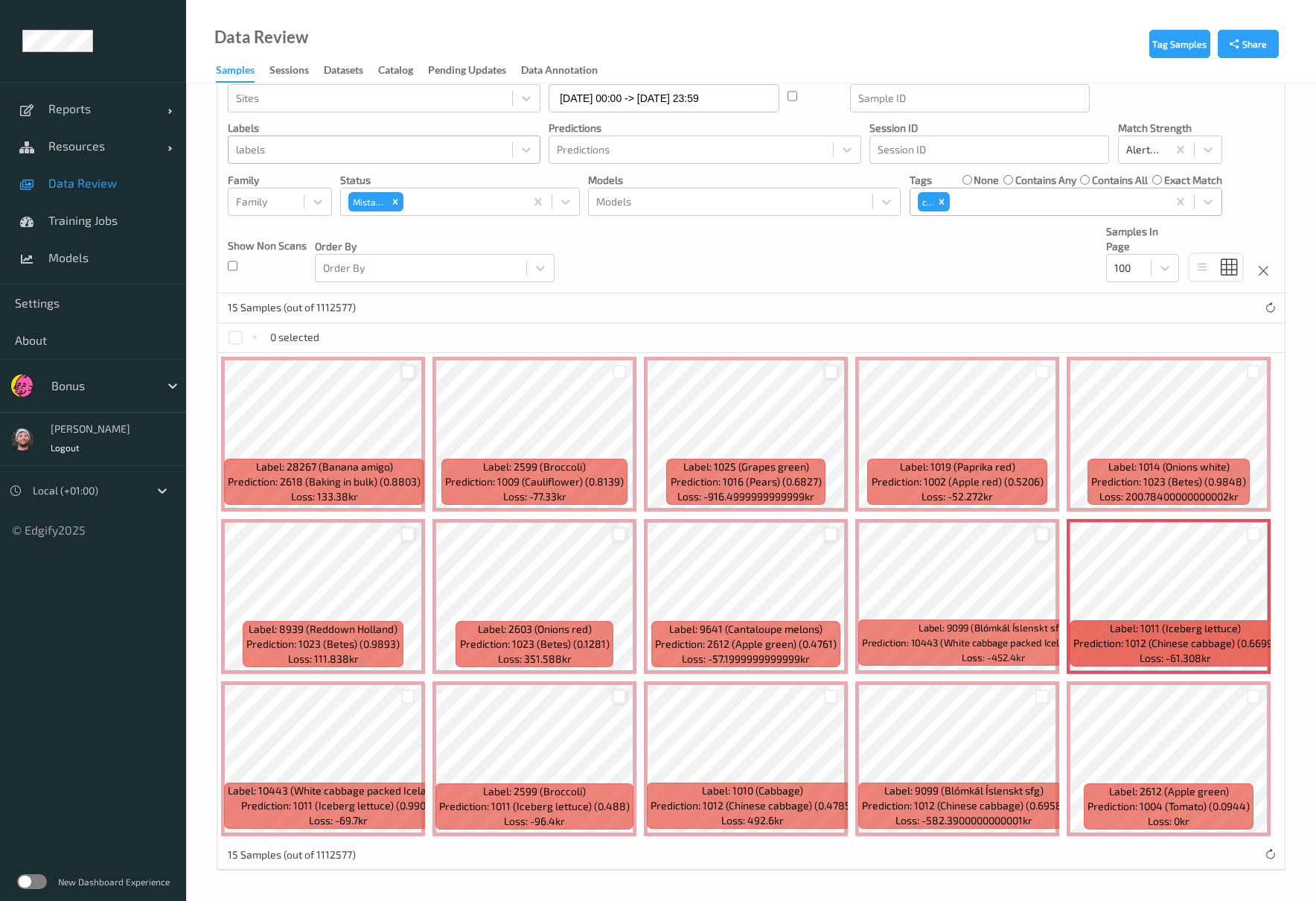
click at [1067, 203] on div at bounding box center [1057, 201] width 207 height 18
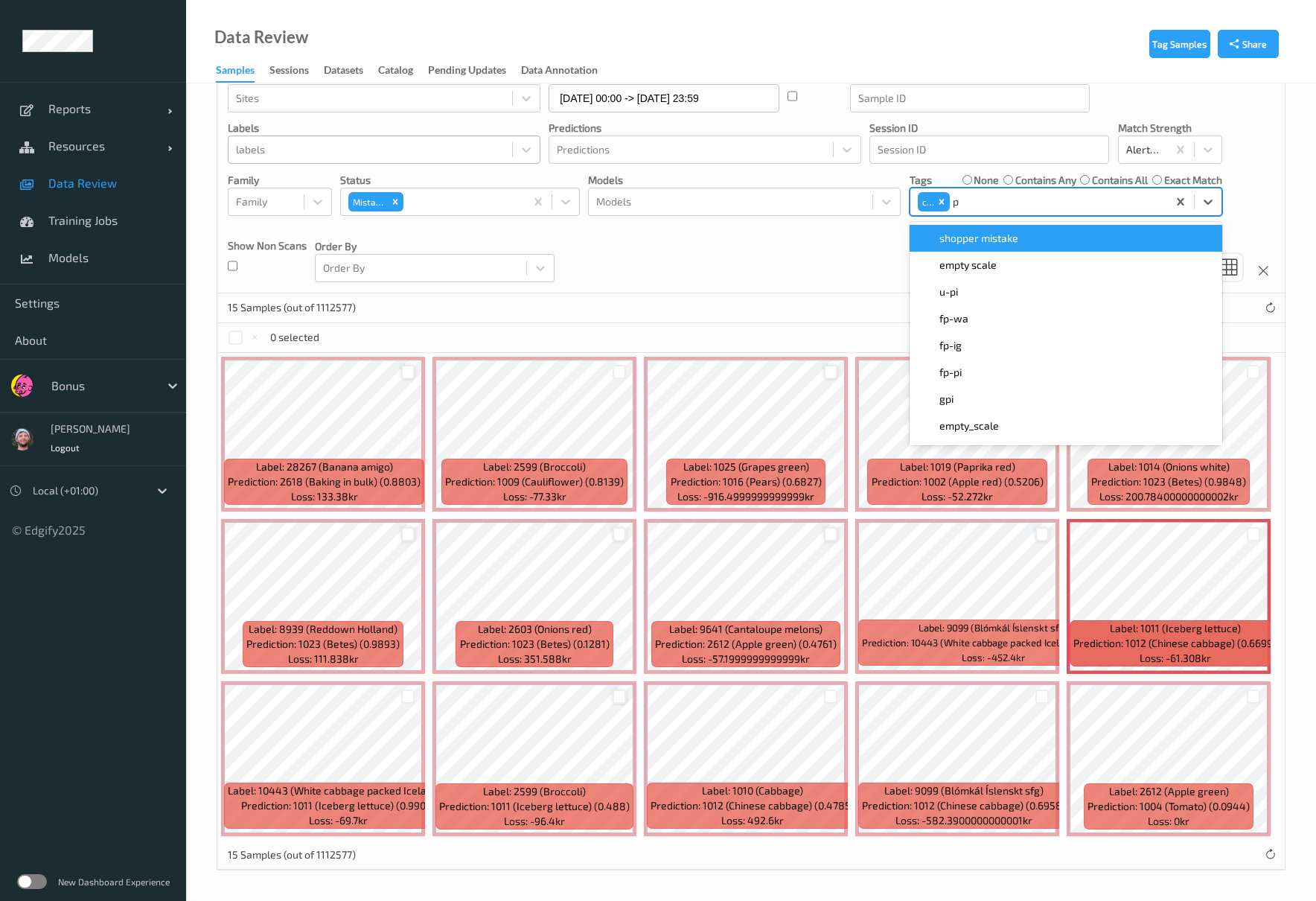
type input "pi"
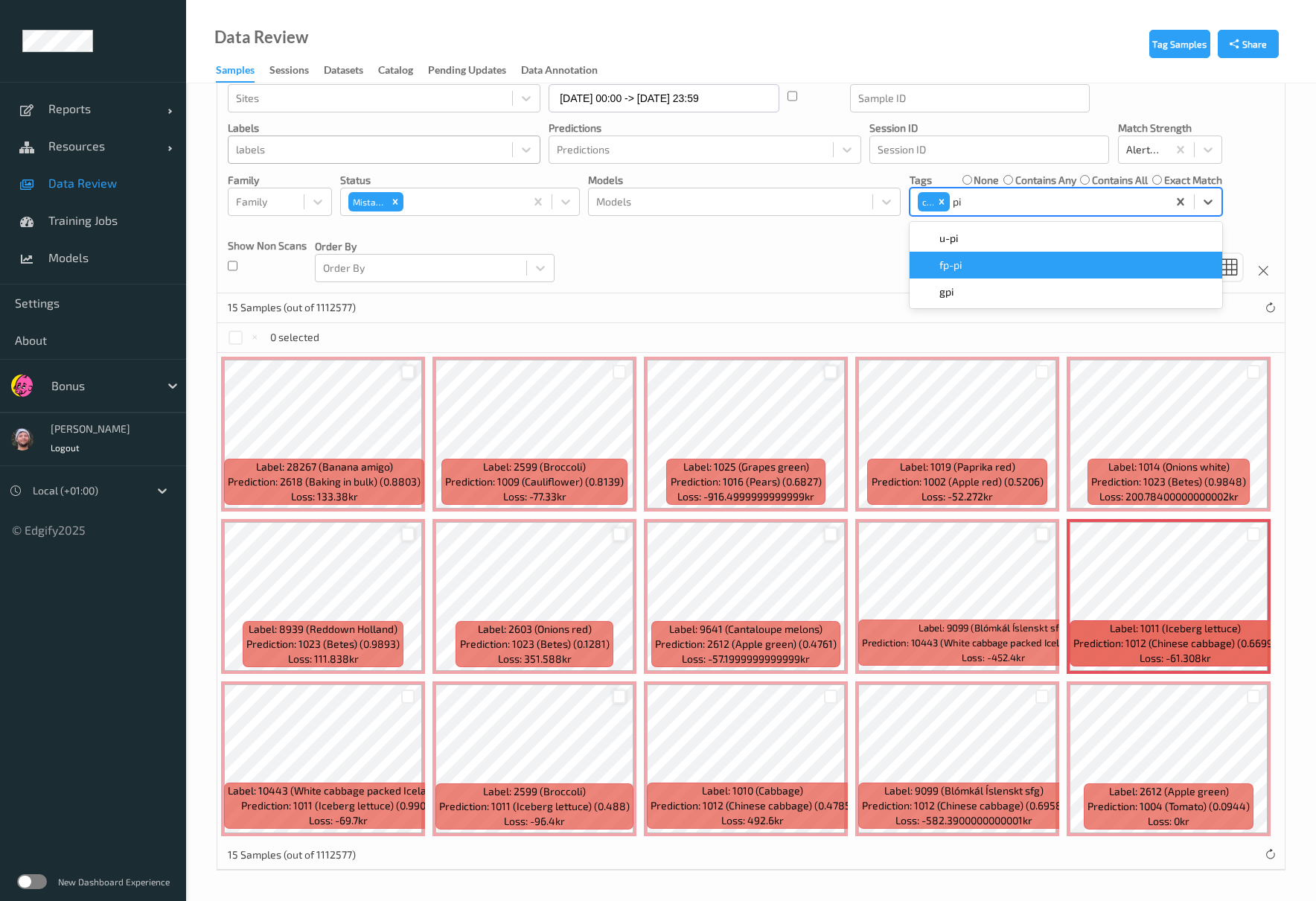
click at [969, 254] on div "fp-pi" at bounding box center [1065, 265] width 312 height 27
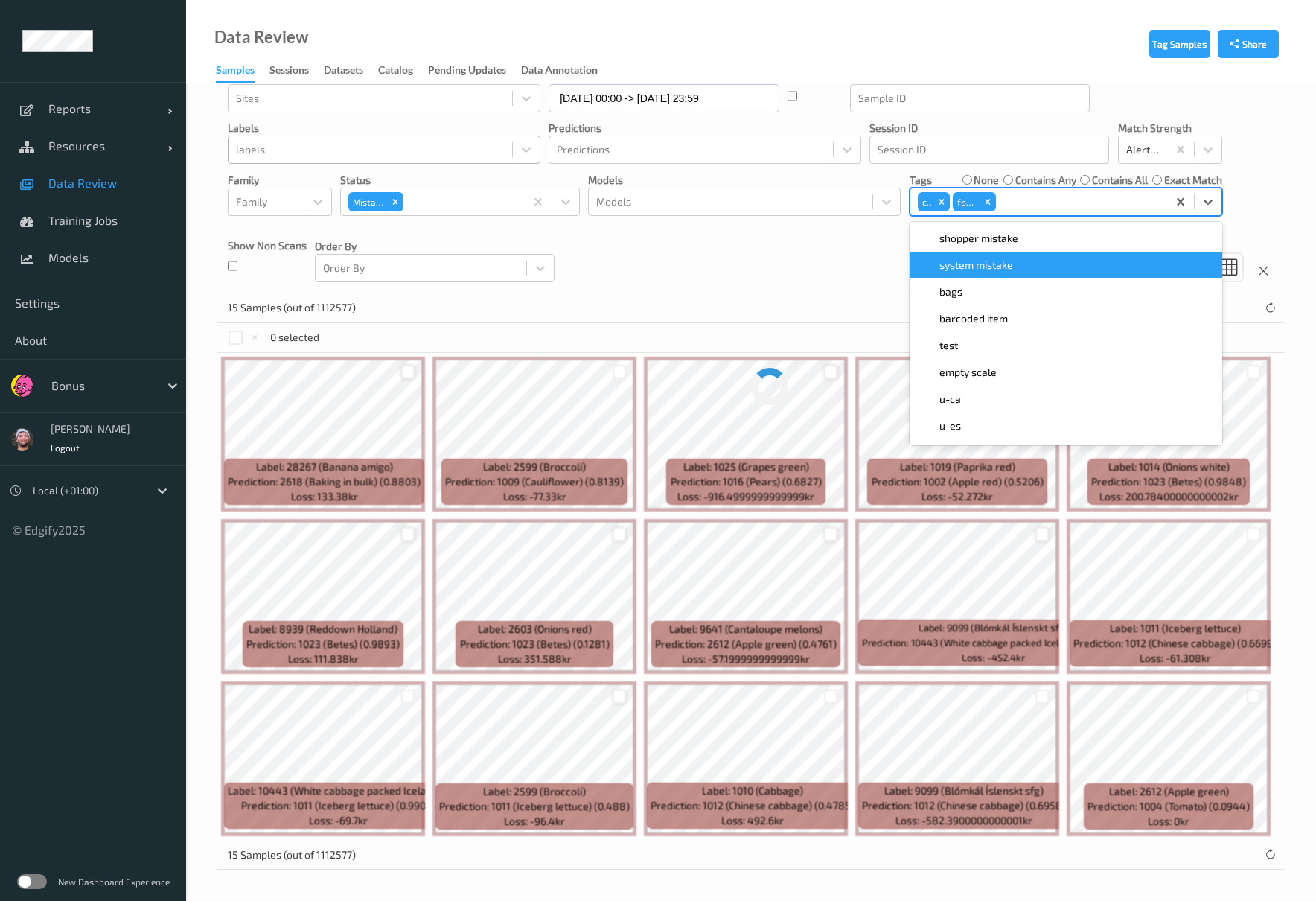
scroll to position [0, 0]
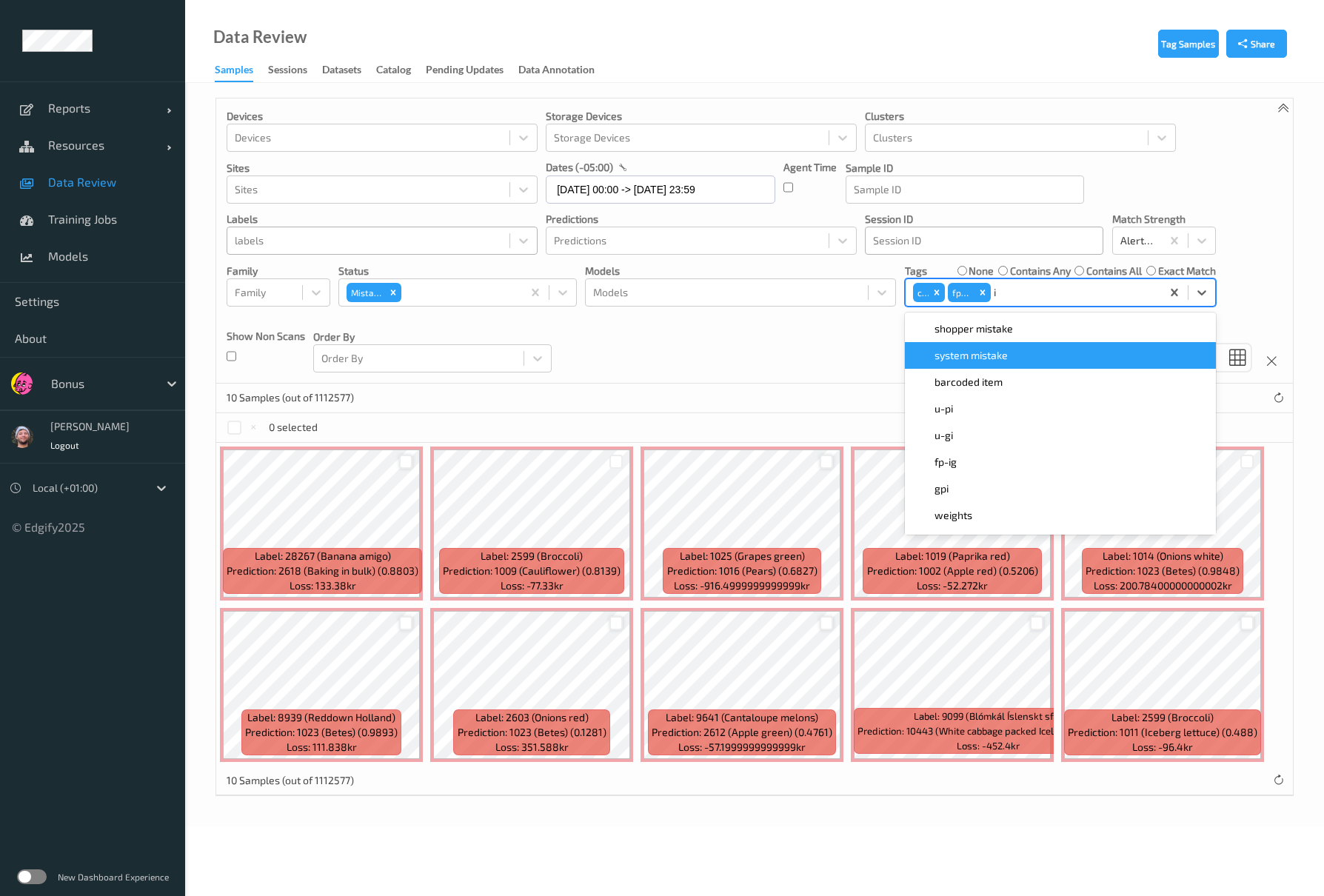
type input "ig"
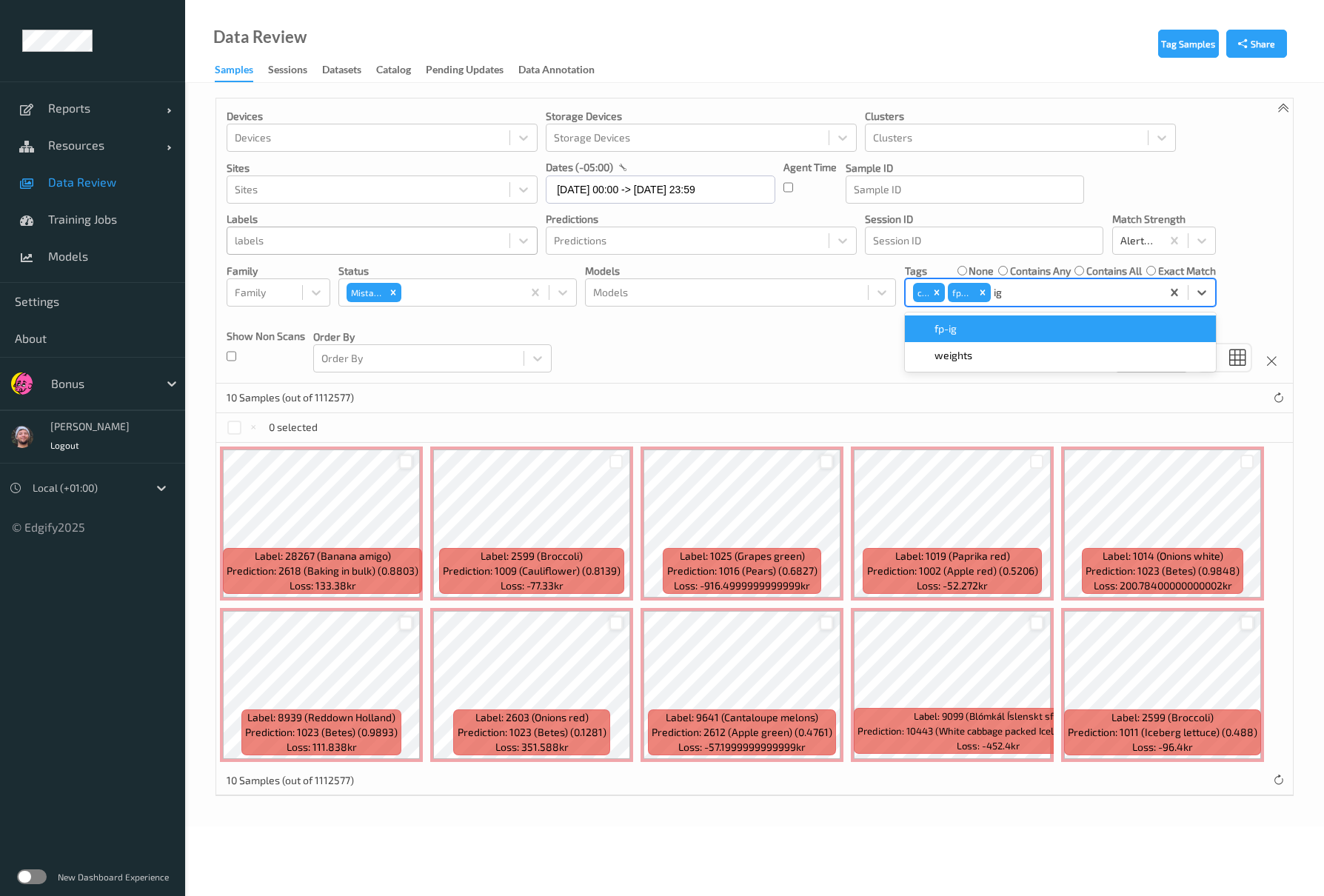
click at [949, 336] on span "fp-ig" at bounding box center [946, 328] width 23 height 15
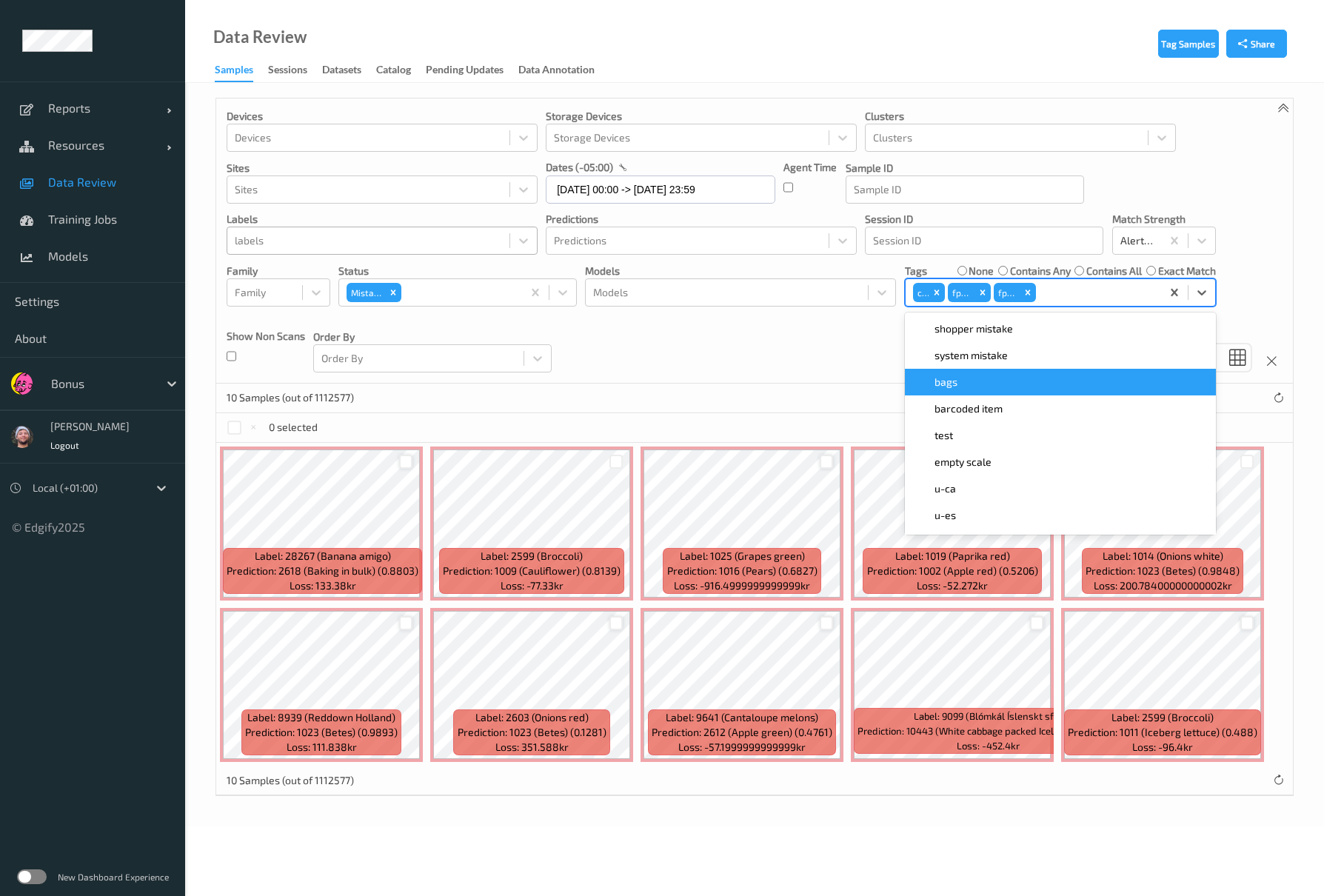
click at [813, 422] on div "0 selected" at bounding box center [754, 428] width 1076 height 29
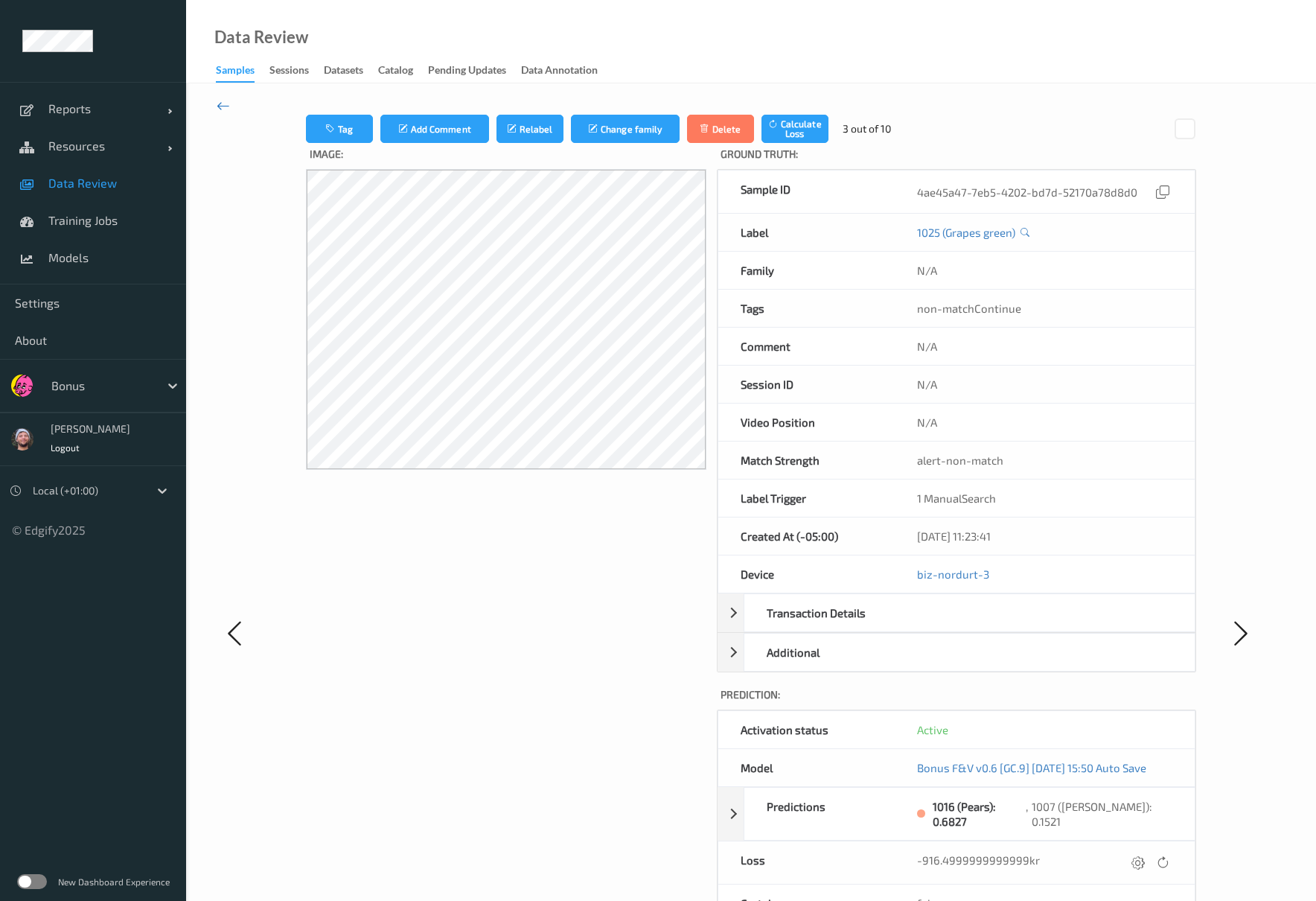
click at [226, 101] on icon at bounding box center [223, 105] width 13 height 17
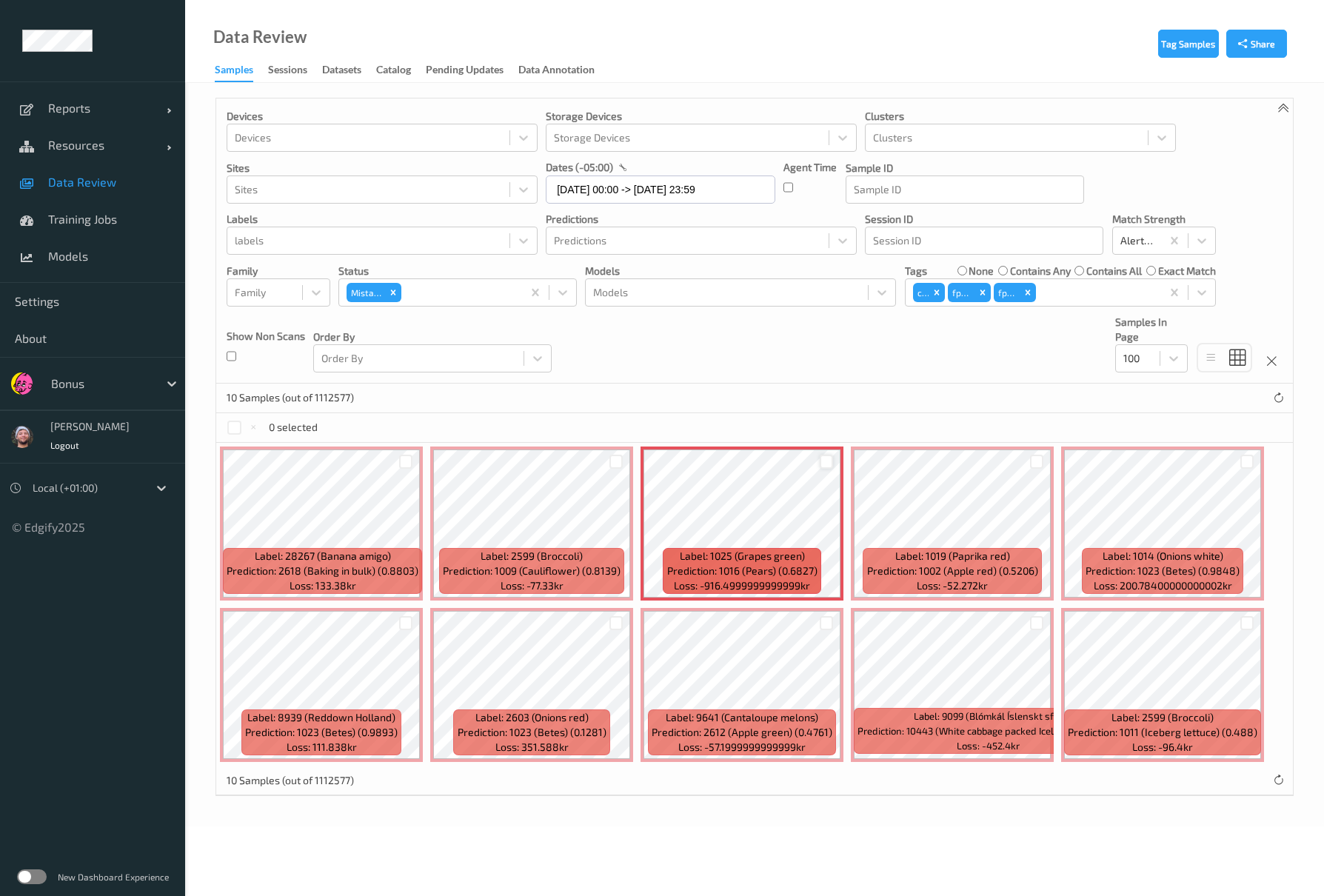
click at [824, 459] on div at bounding box center [827, 461] width 14 height 14
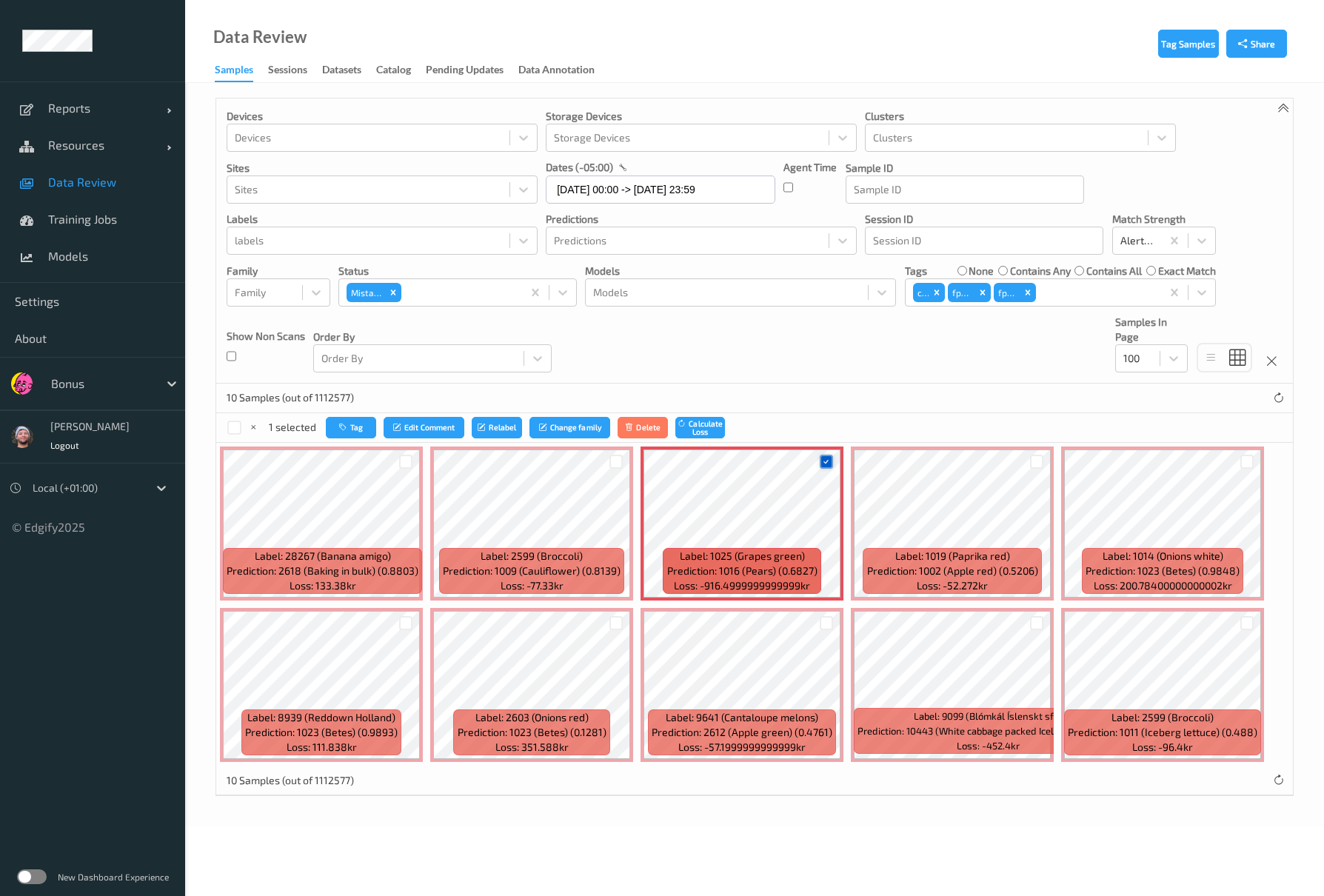
click at [825, 459] on icon at bounding box center [825, 461] width 10 height 10
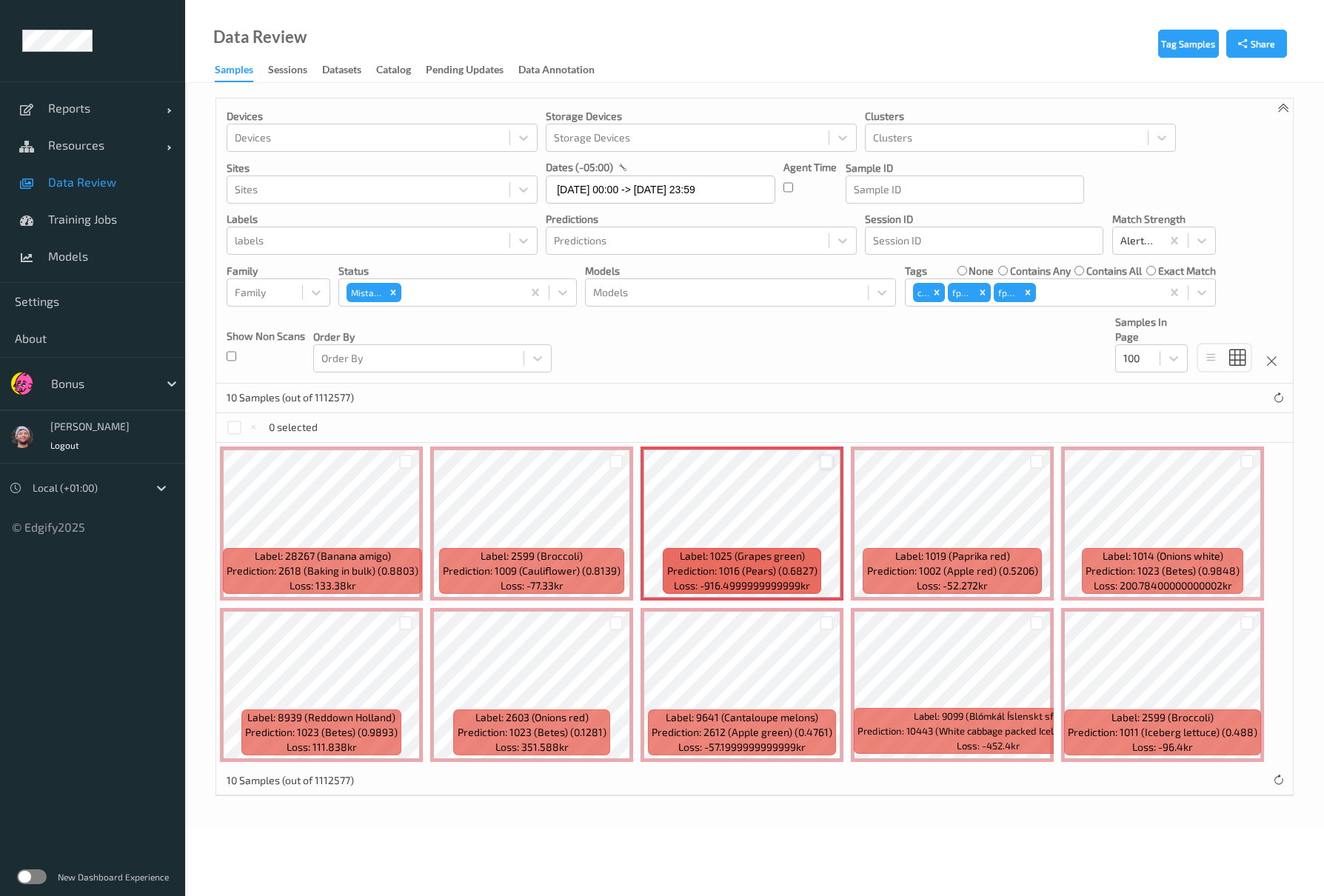
click at [832, 463] on div at bounding box center [827, 461] width 14 height 14
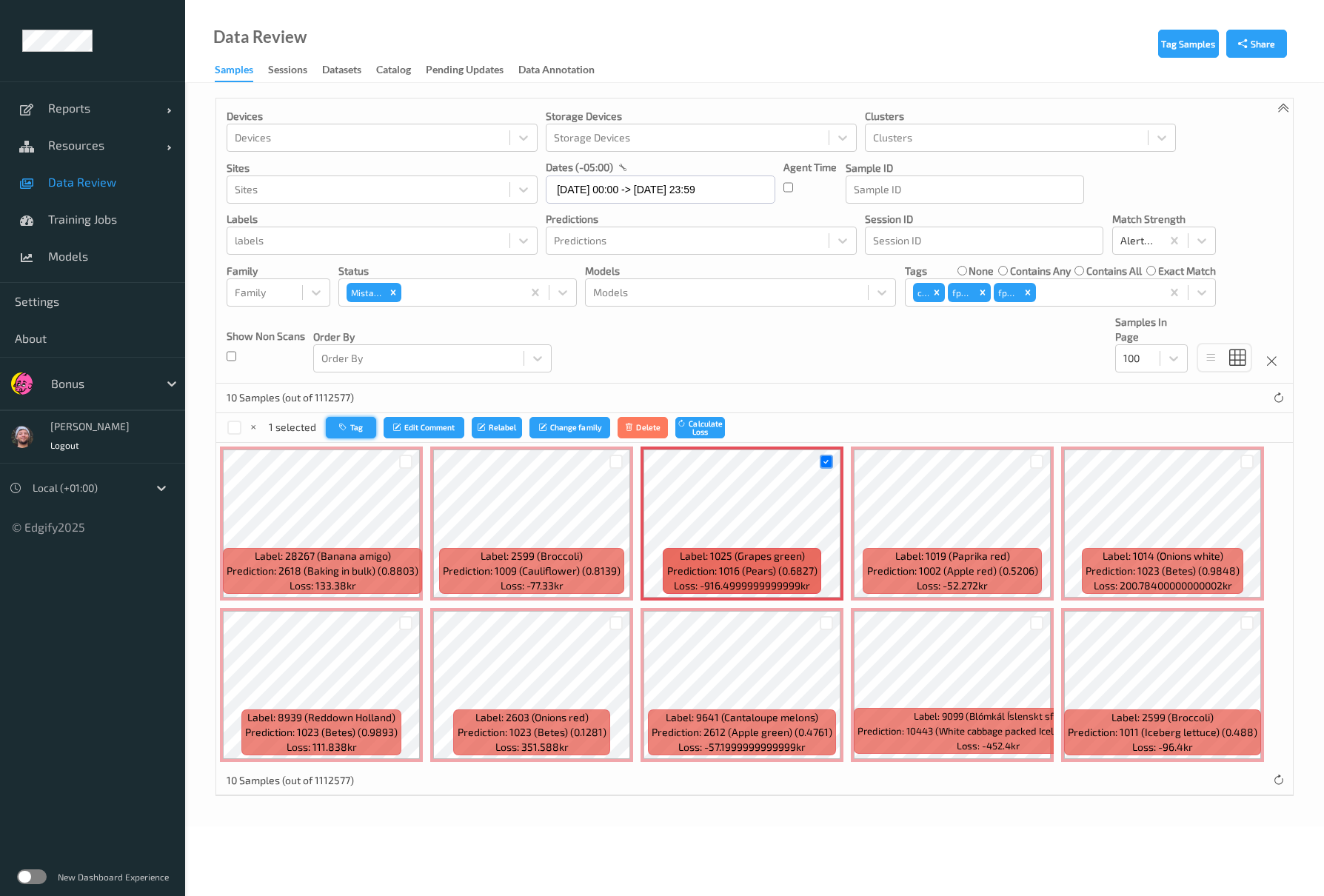
click at [327, 427] on button "Tag" at bounding box center [351, 427] width 50 height 22
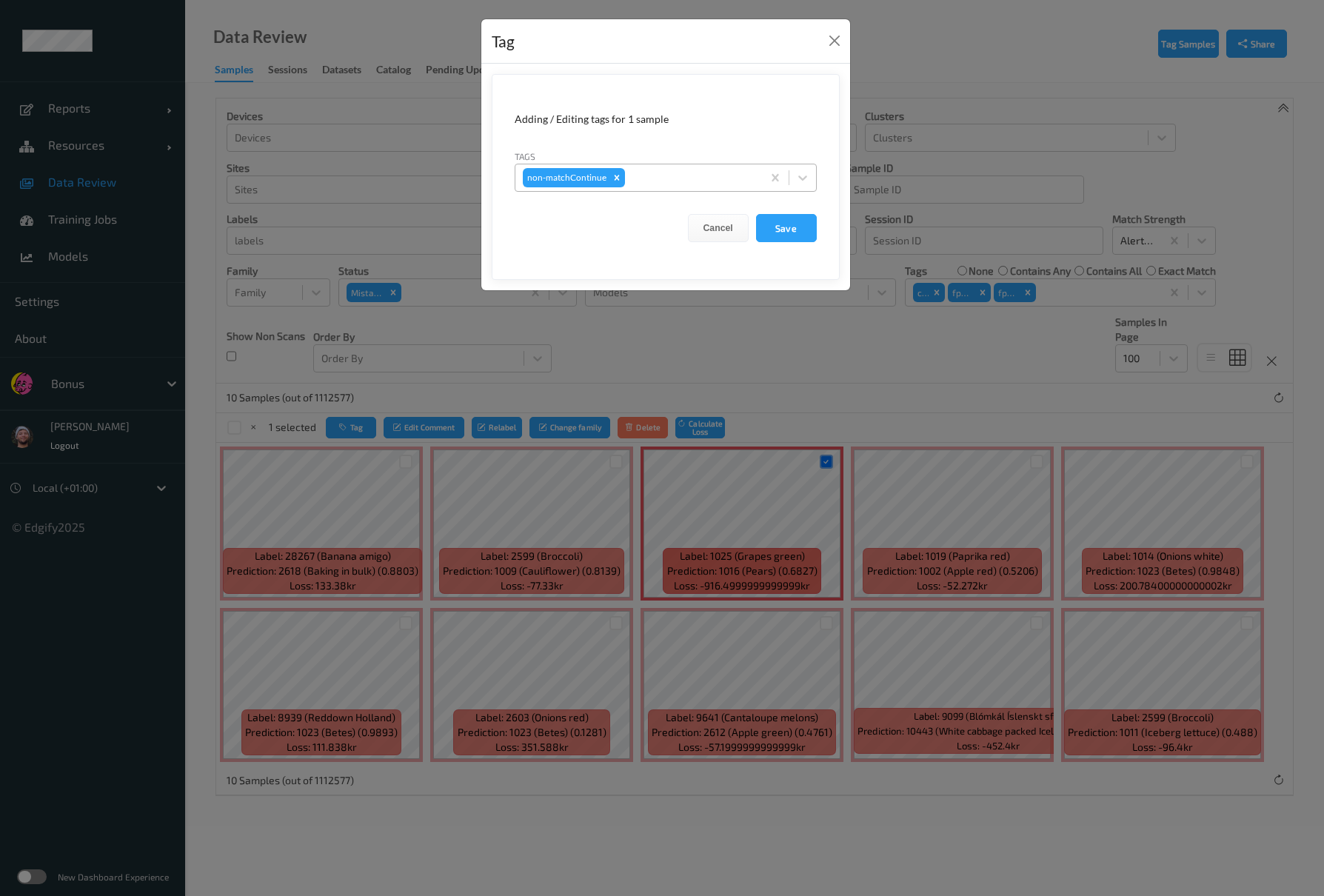
click at [688, 182] on div at bounding box center [691, 177] width 126 height 18
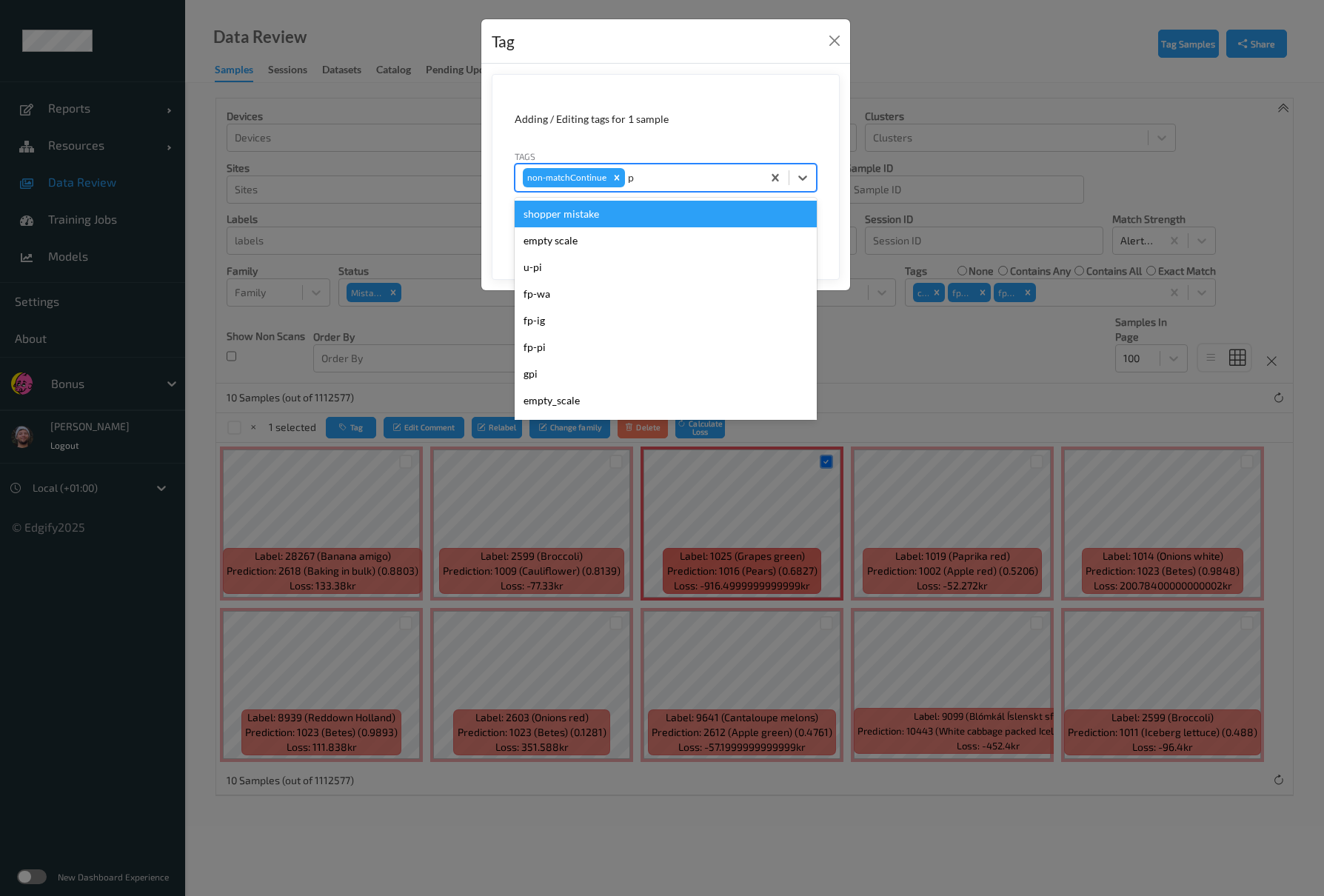
type input "pi"
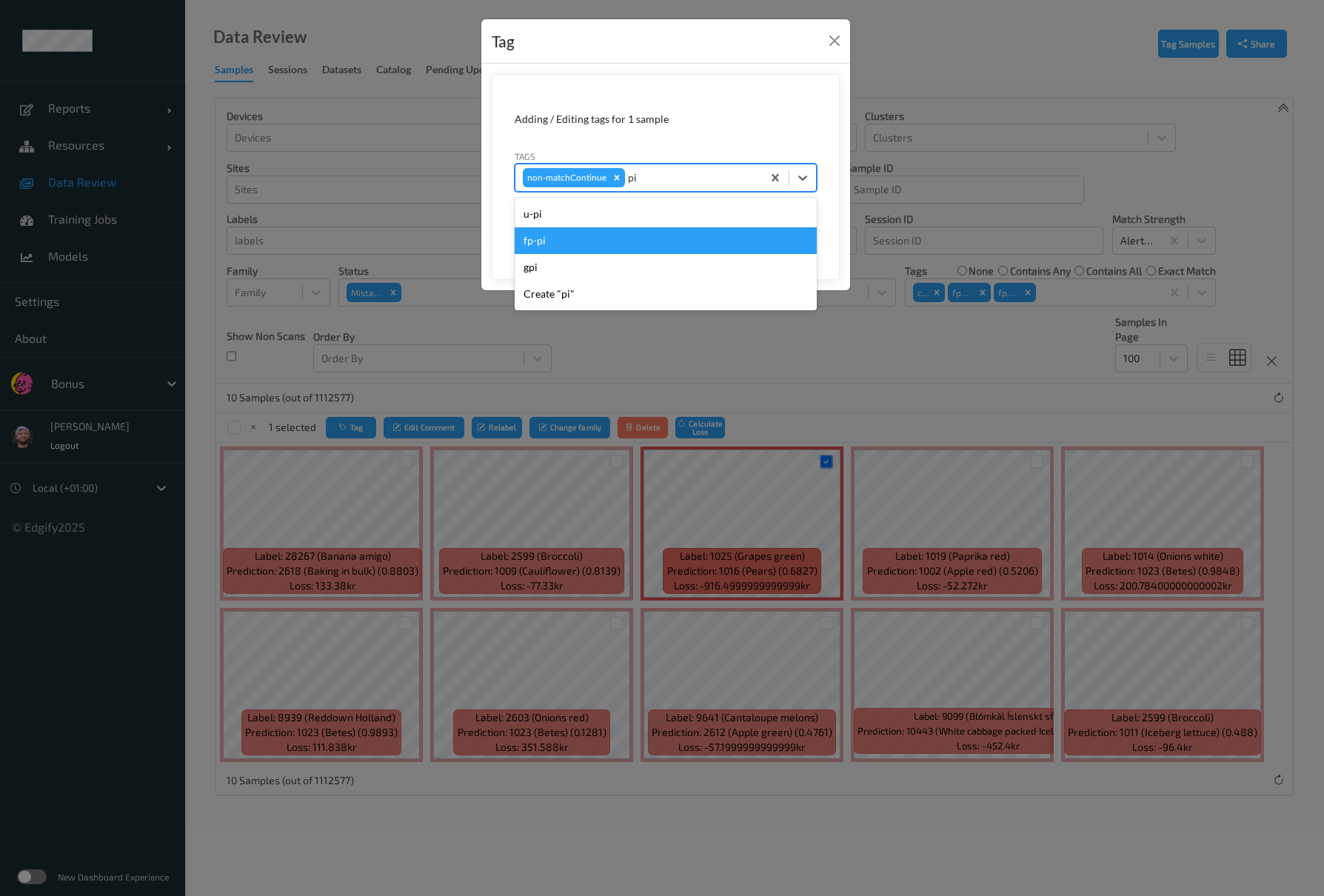
click at [597, 232] on div "fp-pi" at bounding box center [665, 241] width 302 height 27
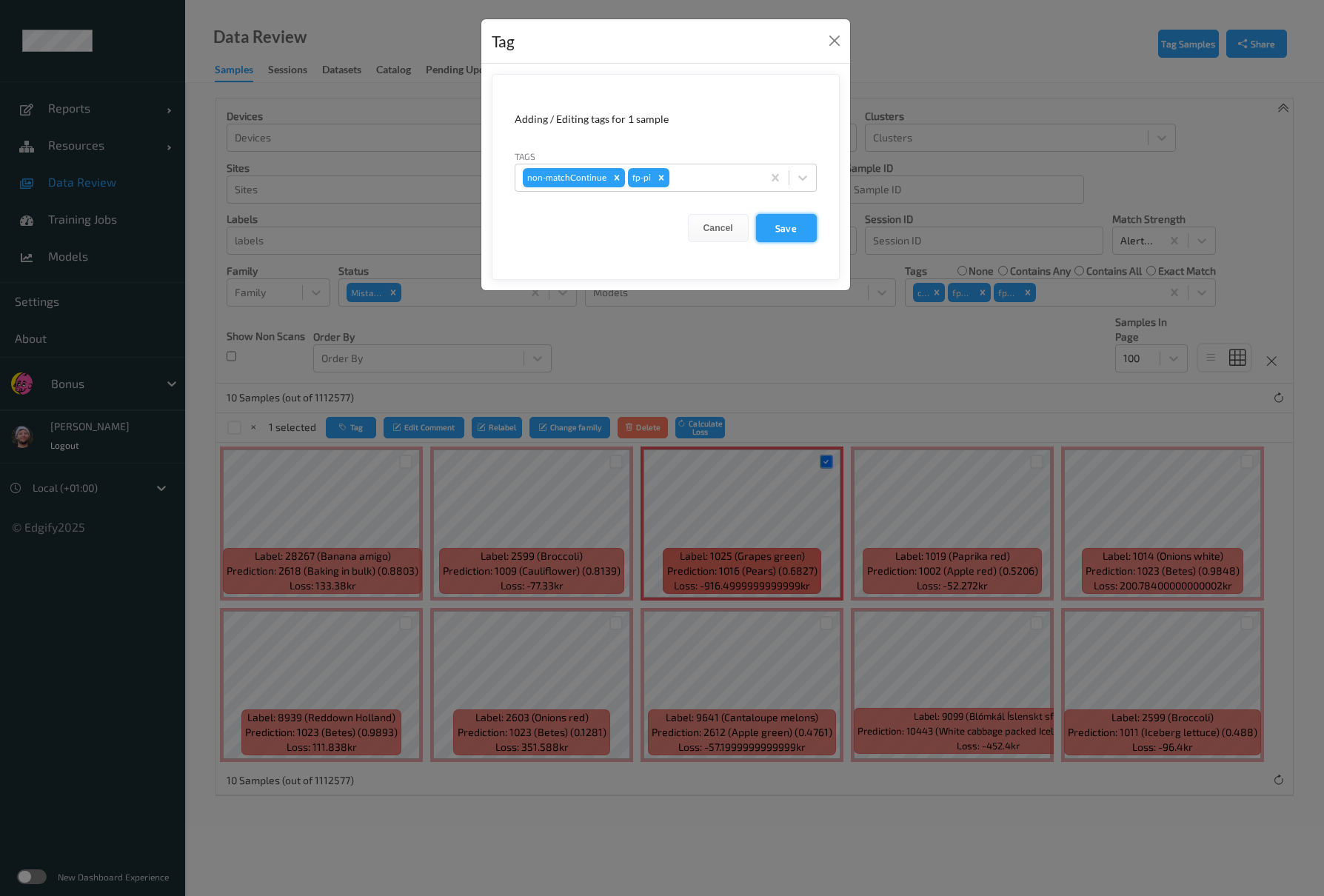
click at [779, 235] on button "Save" at bounding box center [786, 228] width 61 height 28
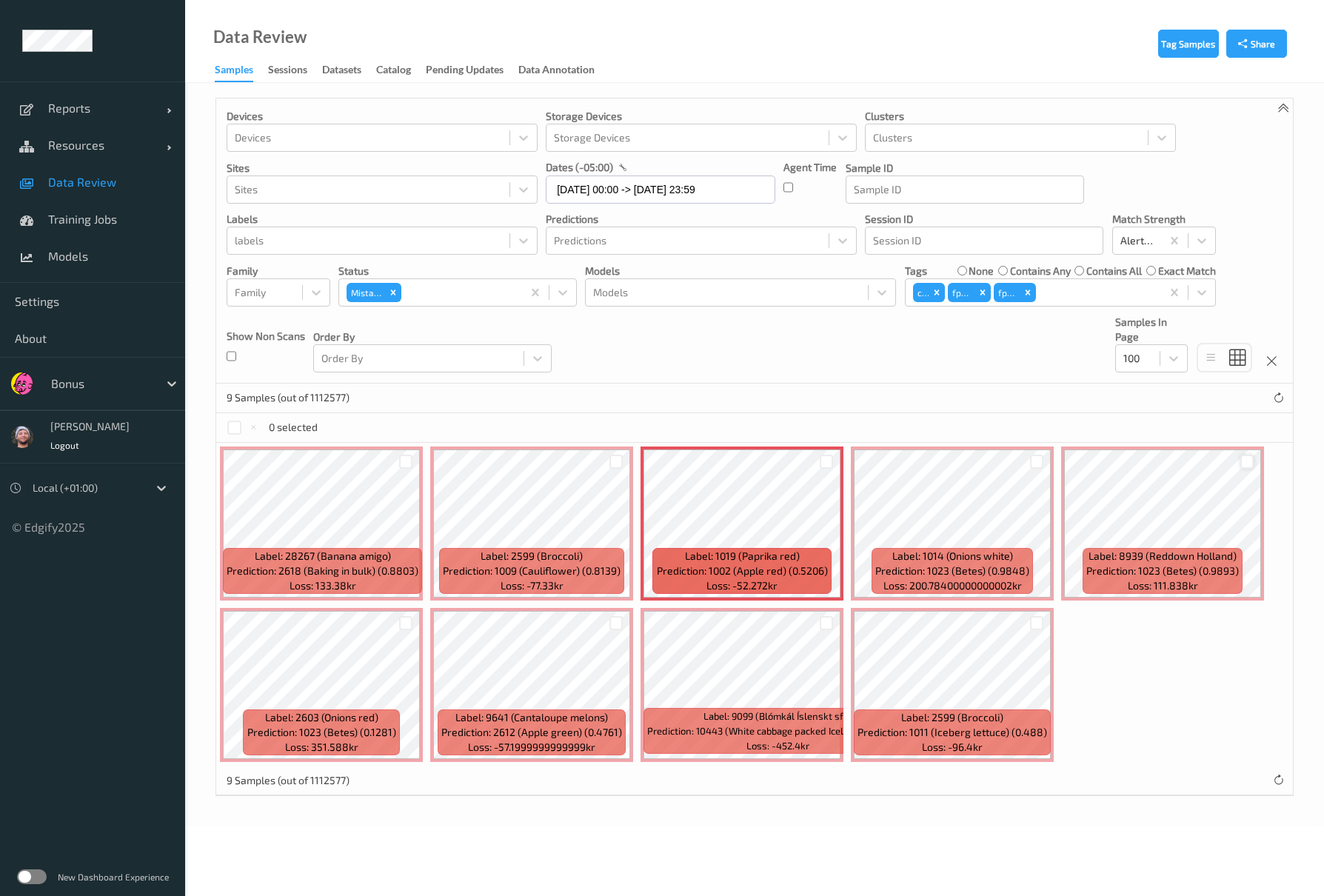
click at [1243, 463] on div at bounding box center [1247, 461] width 14 height 14
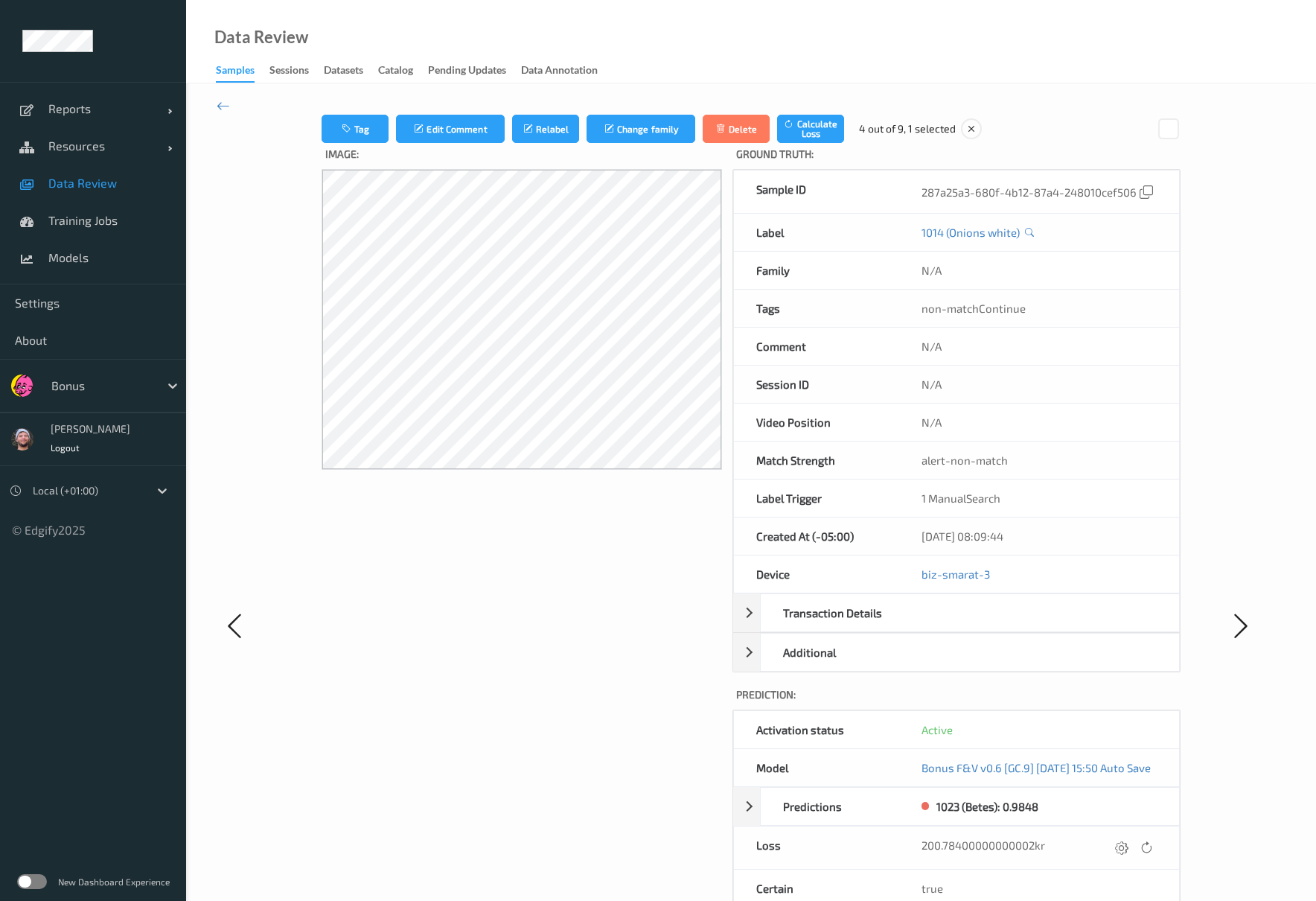
click at [230, 100] on div "Tag Edit Comment Relabel Change family Delete Calculate Loss 4 out of 9, 1 sele…" at bounding box center [751, 625] width 1130 height 1083
click at [228, 104] on icon at bounding box center [223, 105] width 13 height 17
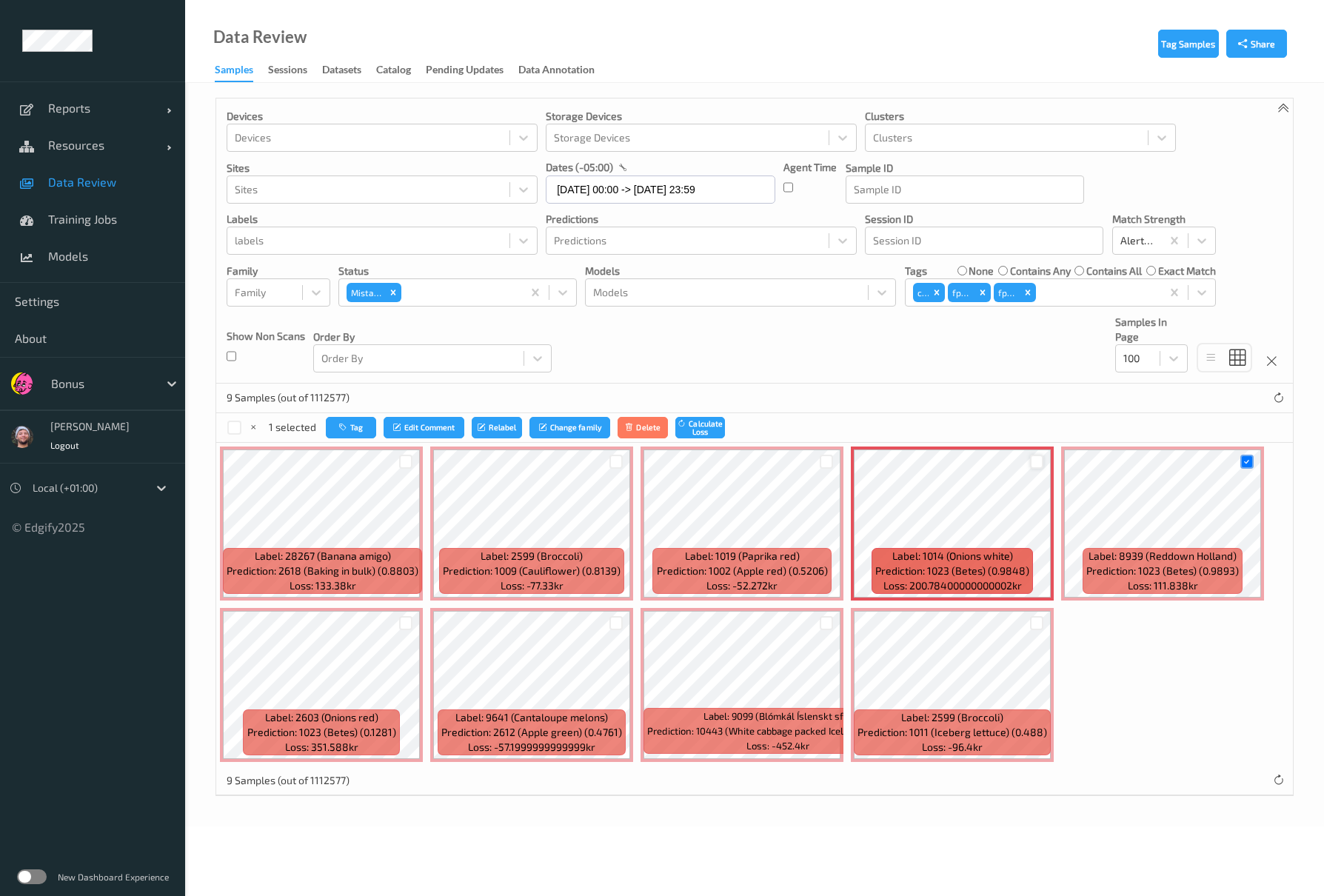
click at [1030, 459] on div at bounding box center [1037, 461] width 14 height 14
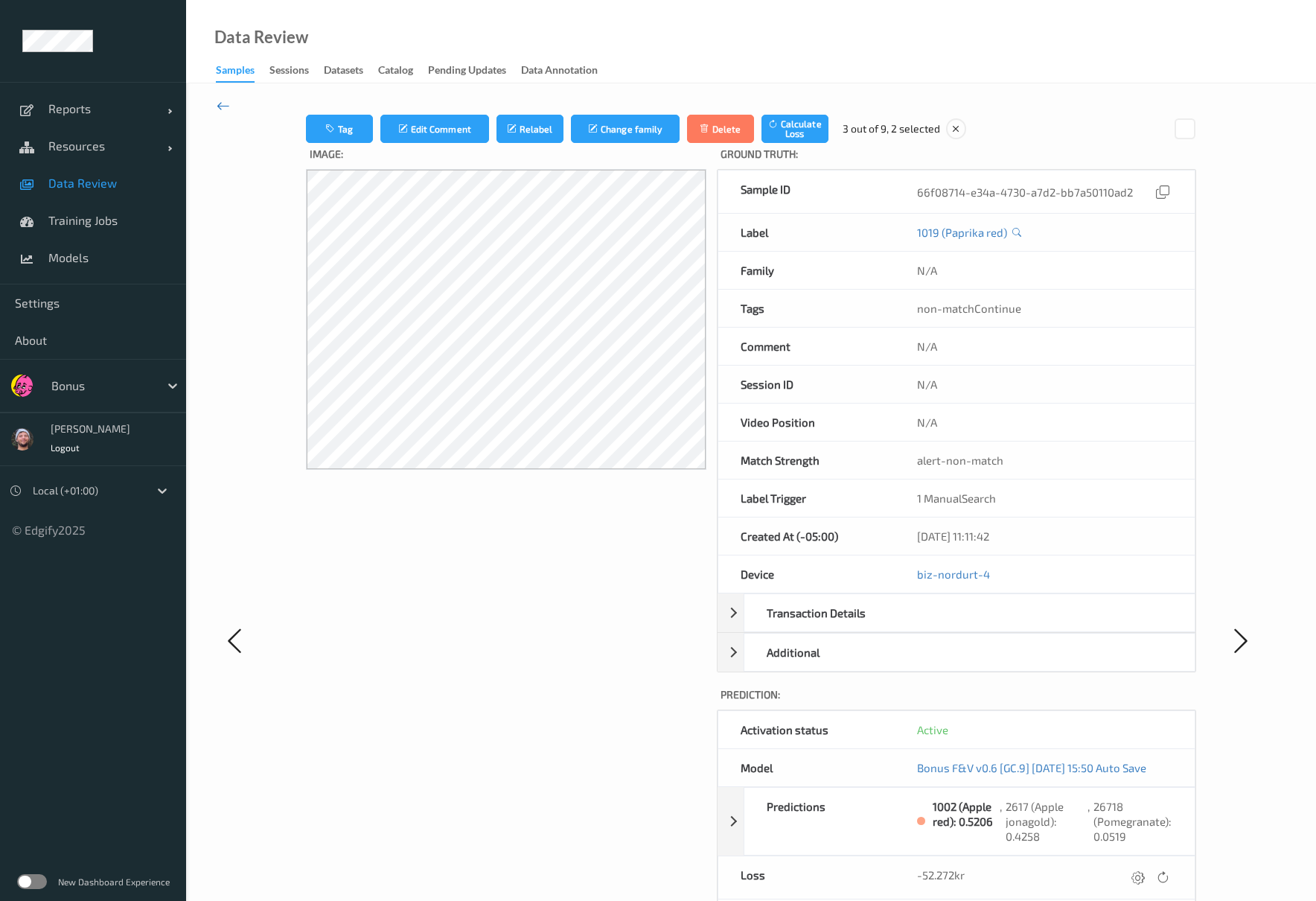
click at [228, 108] on icon at bounding box center [223, 105] width 13 height 17
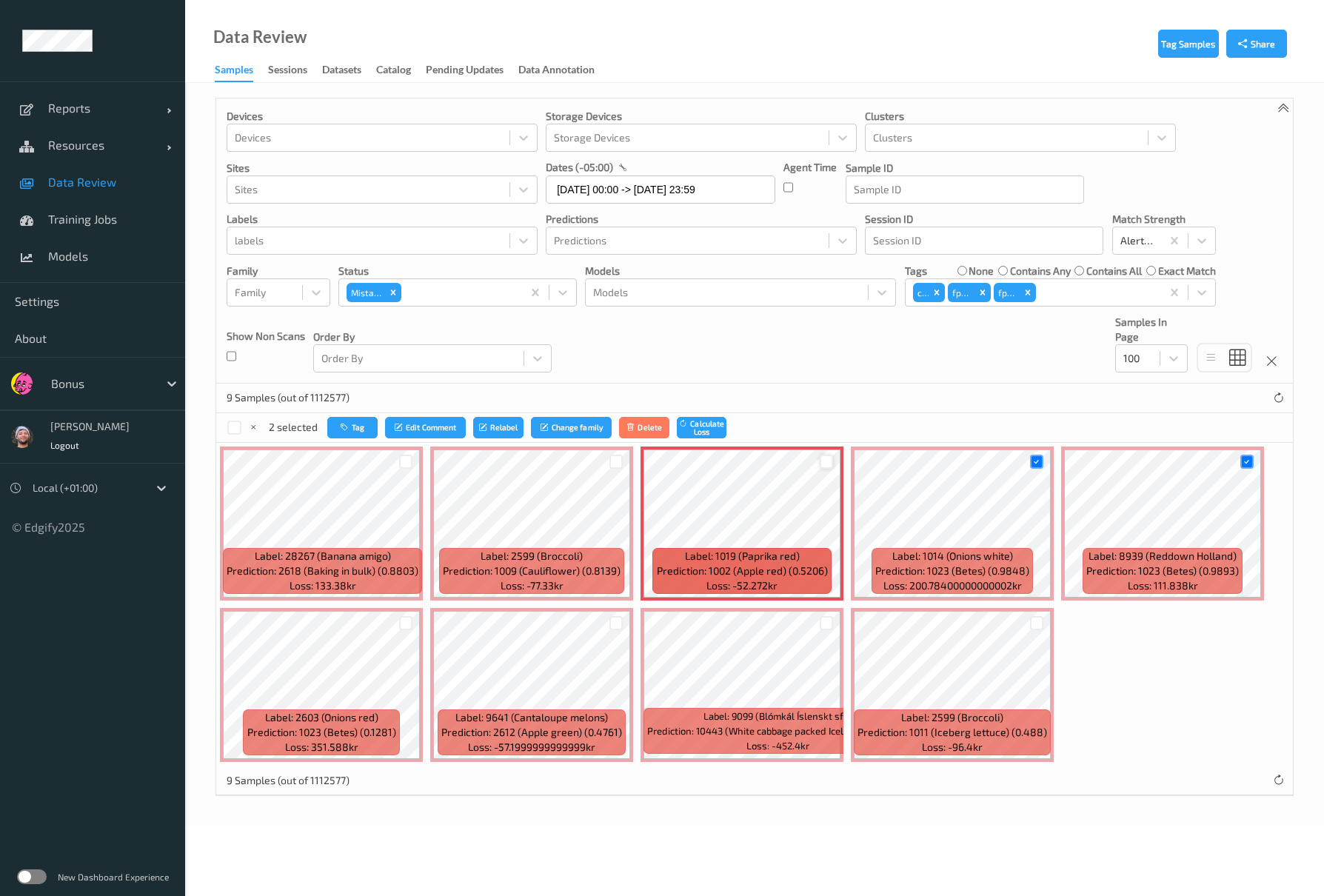
click at [826, 468] on div at bounding box center [827, 461] width 14 height 14
click at [617, 457] on div at bounding box center [617, 461] width 14 height 14
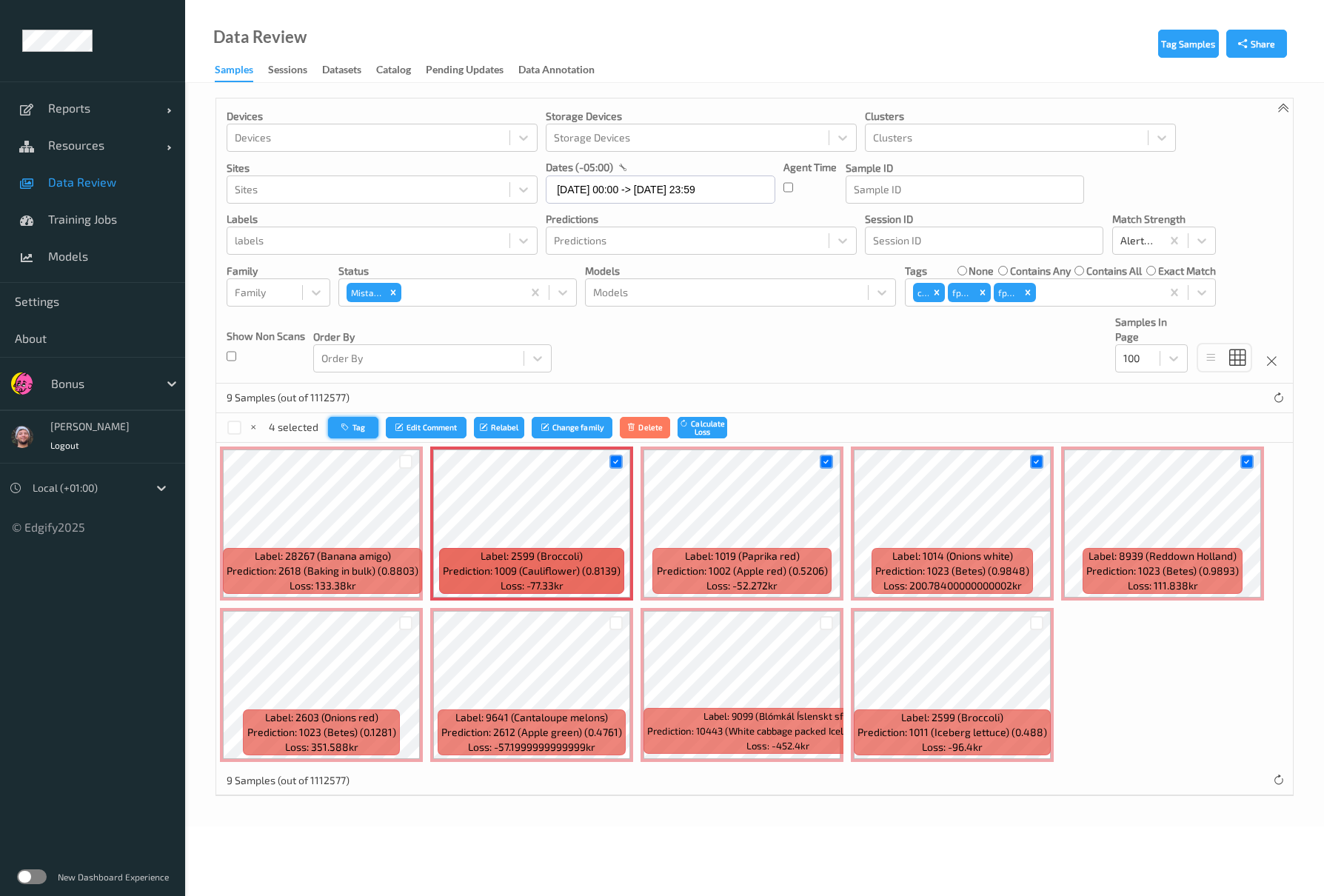
click at [360, 425] on button "Tag" at bounding box center [353, 427] width 50 height 22
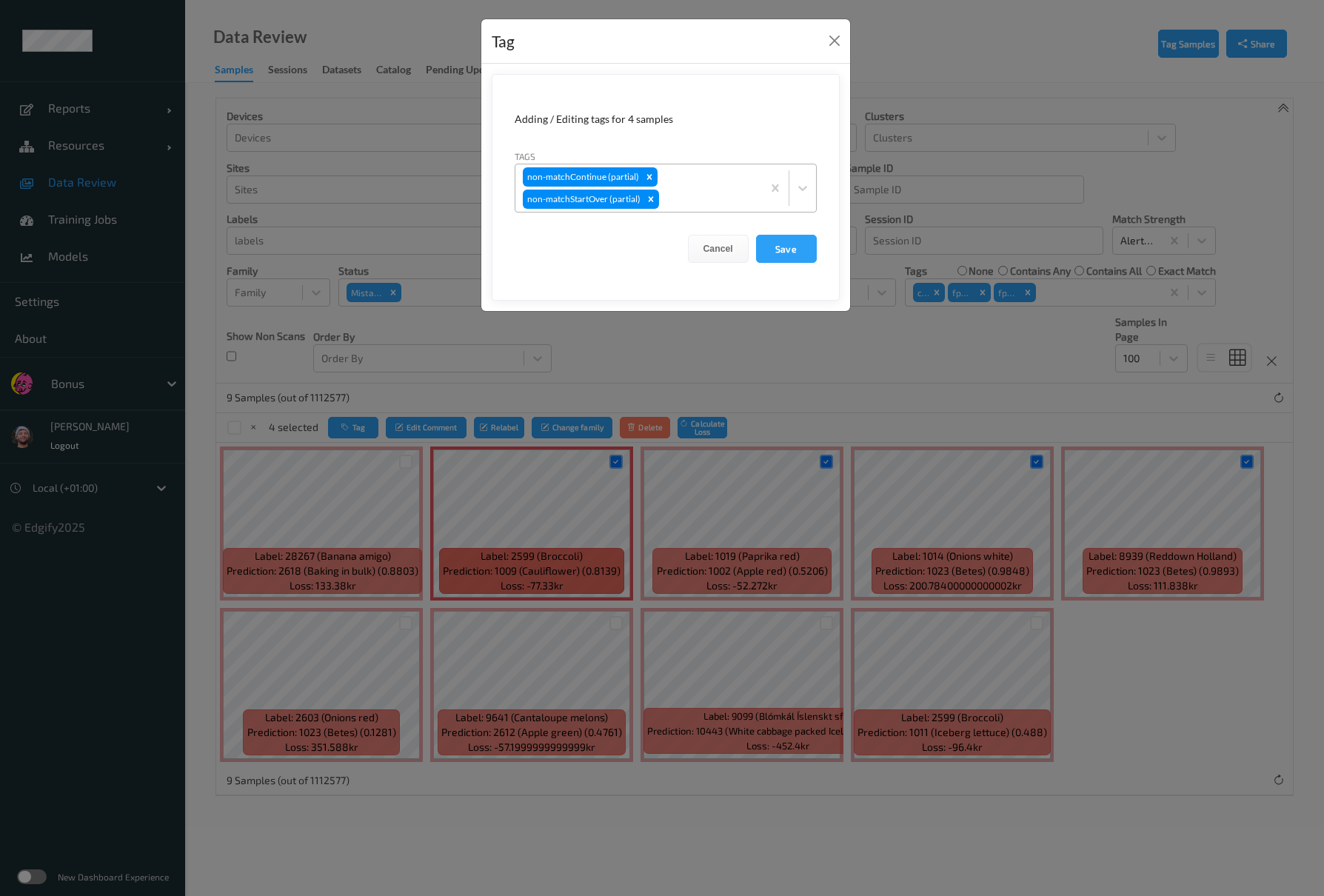
click at [676, 206] on div at bounding box center [708, 199] width 93 height 18
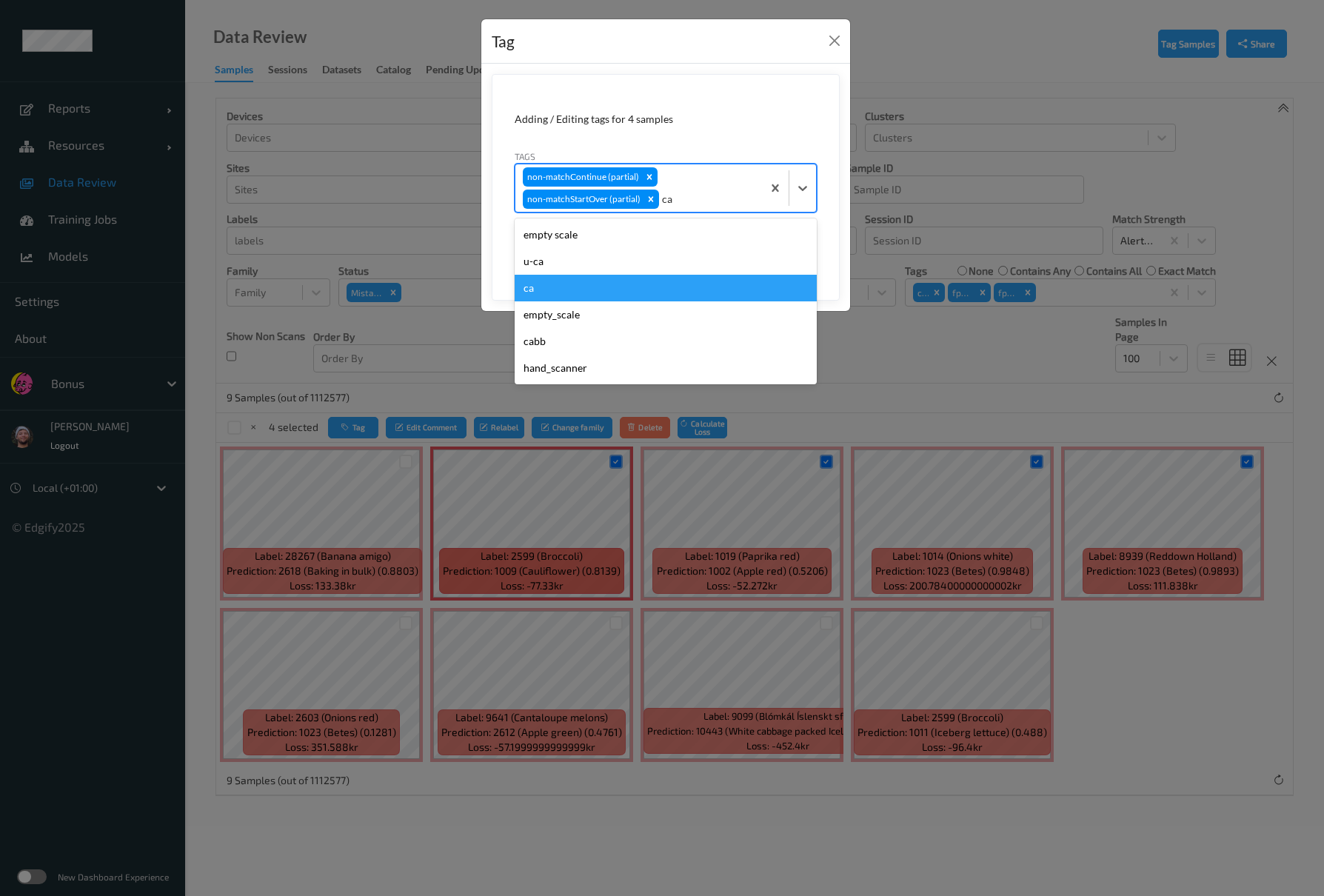
type input "cas"
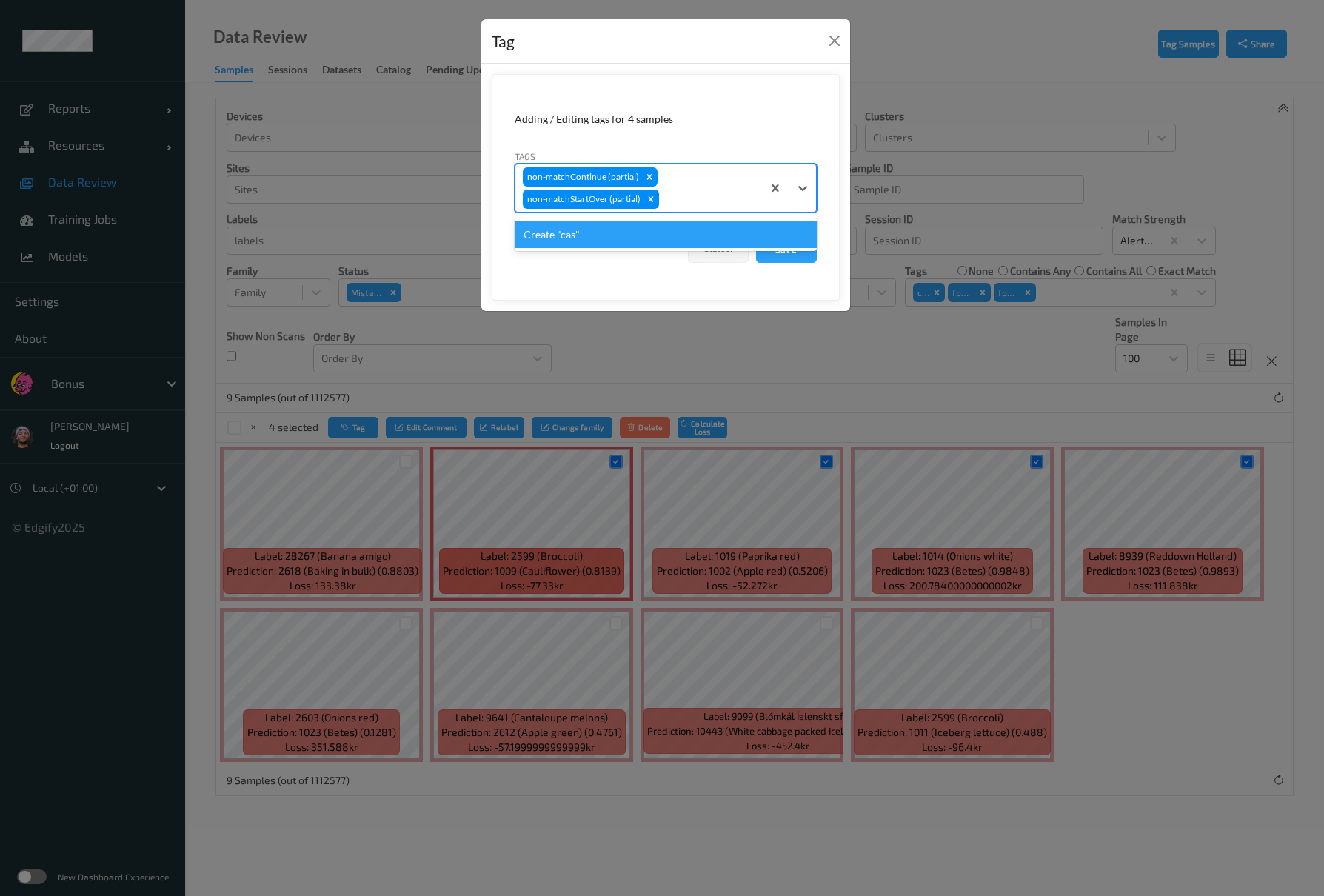
click at [690, 177] on div "non-matchContinue (partial) non-matchStartOver (partial)" at bounding box center [638, 188] width 247 height 48
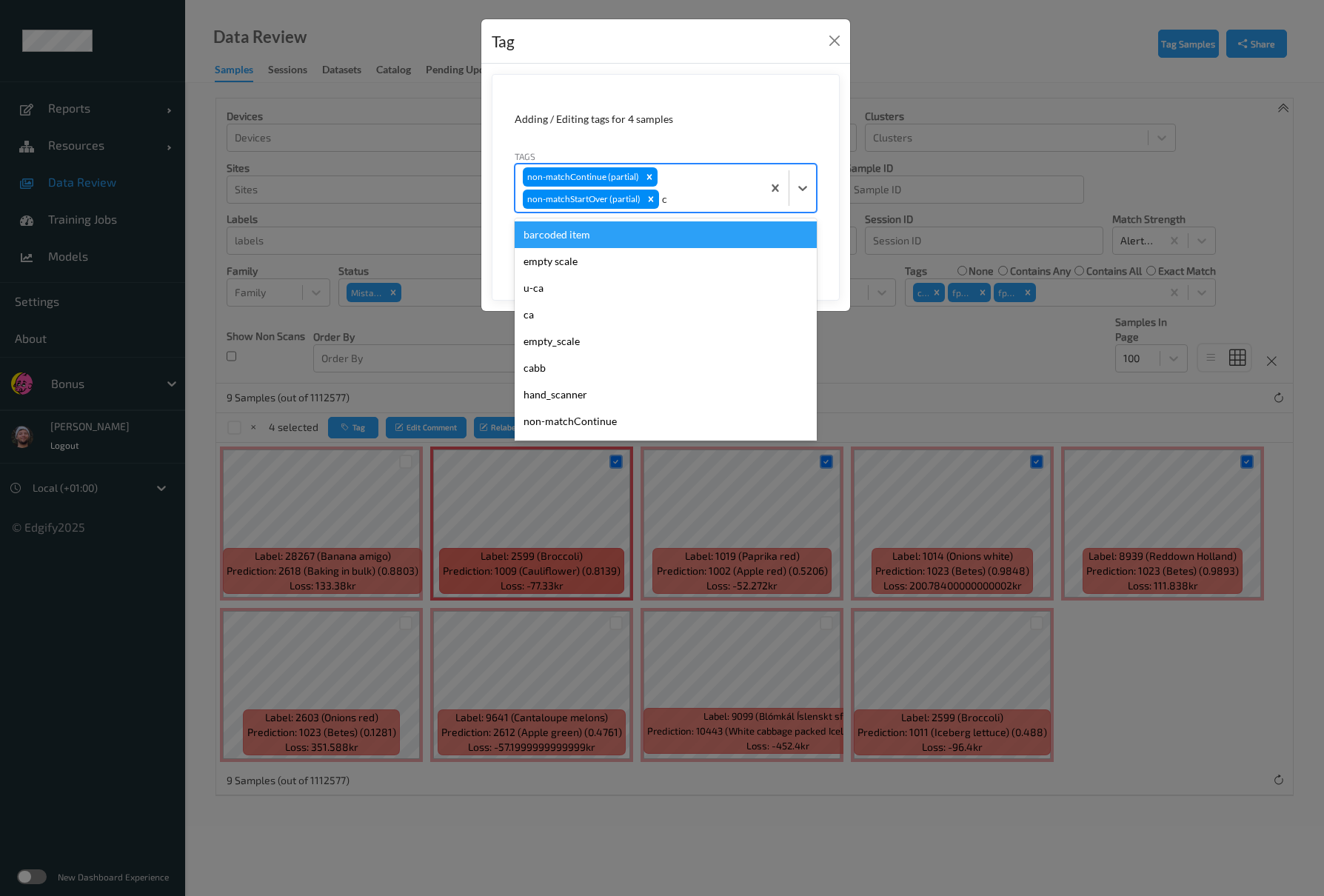
type input "ca"
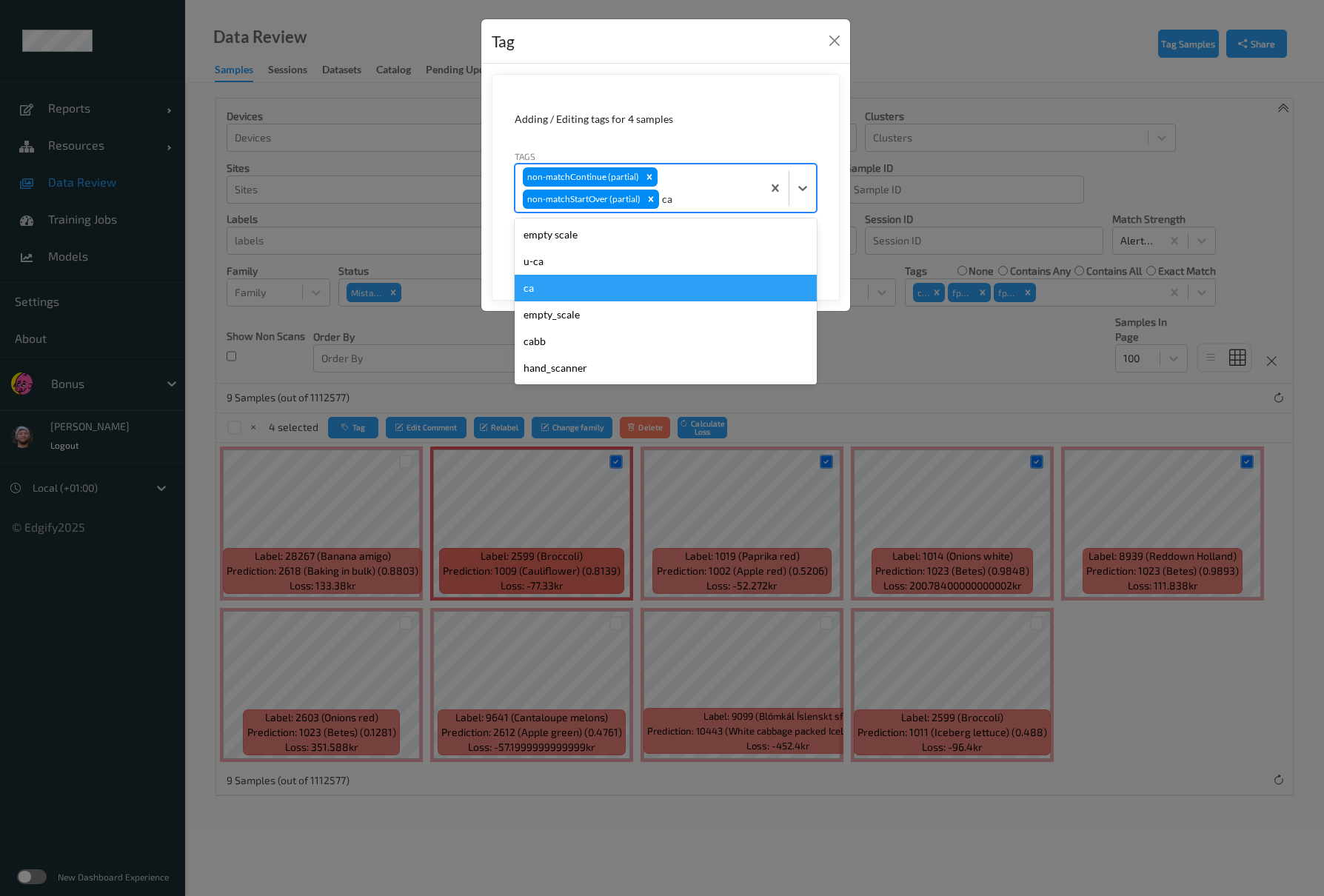
click at [546, 300] on div "ca" at bounding box center [665, 287] width 302 height 27
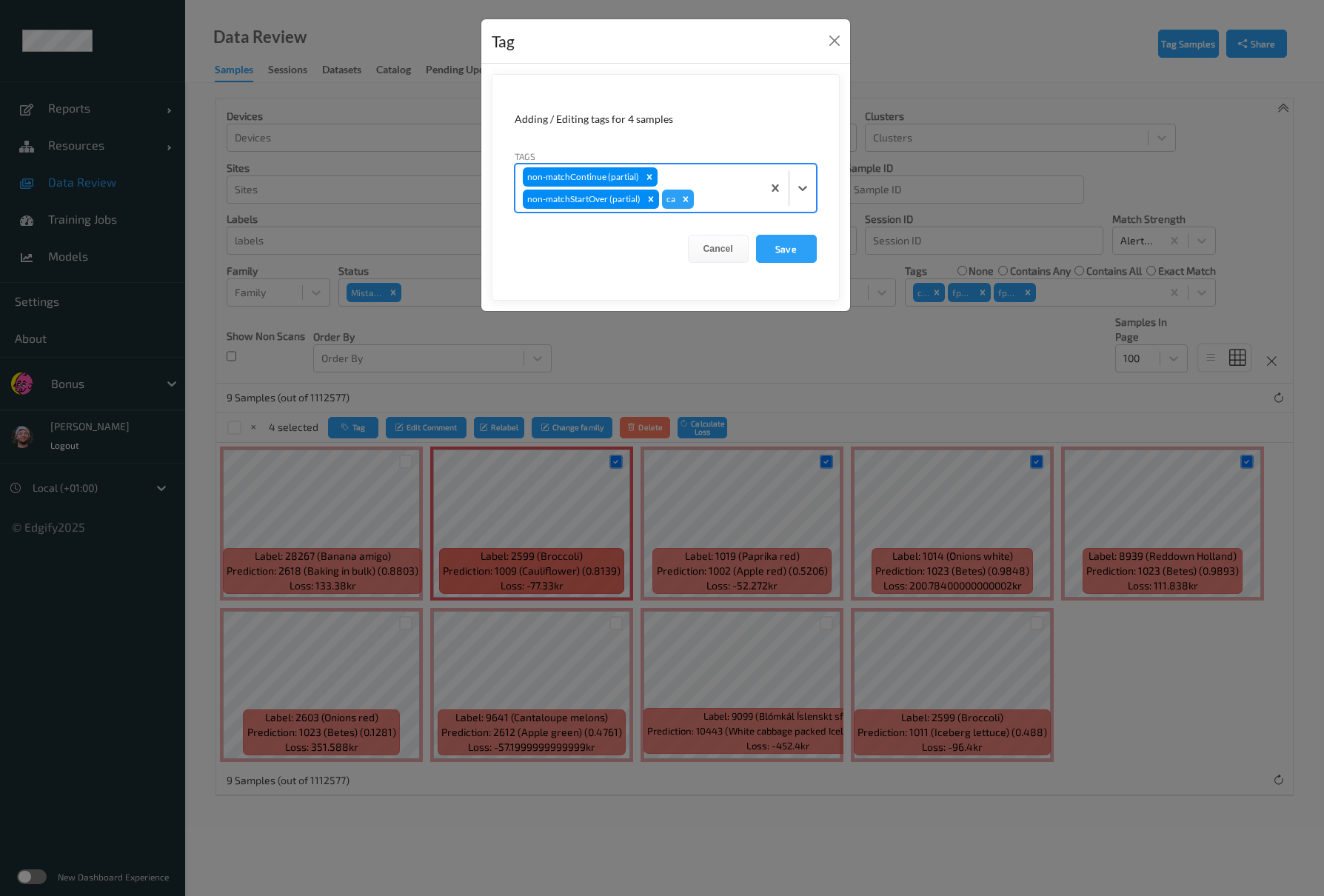
type input "s"
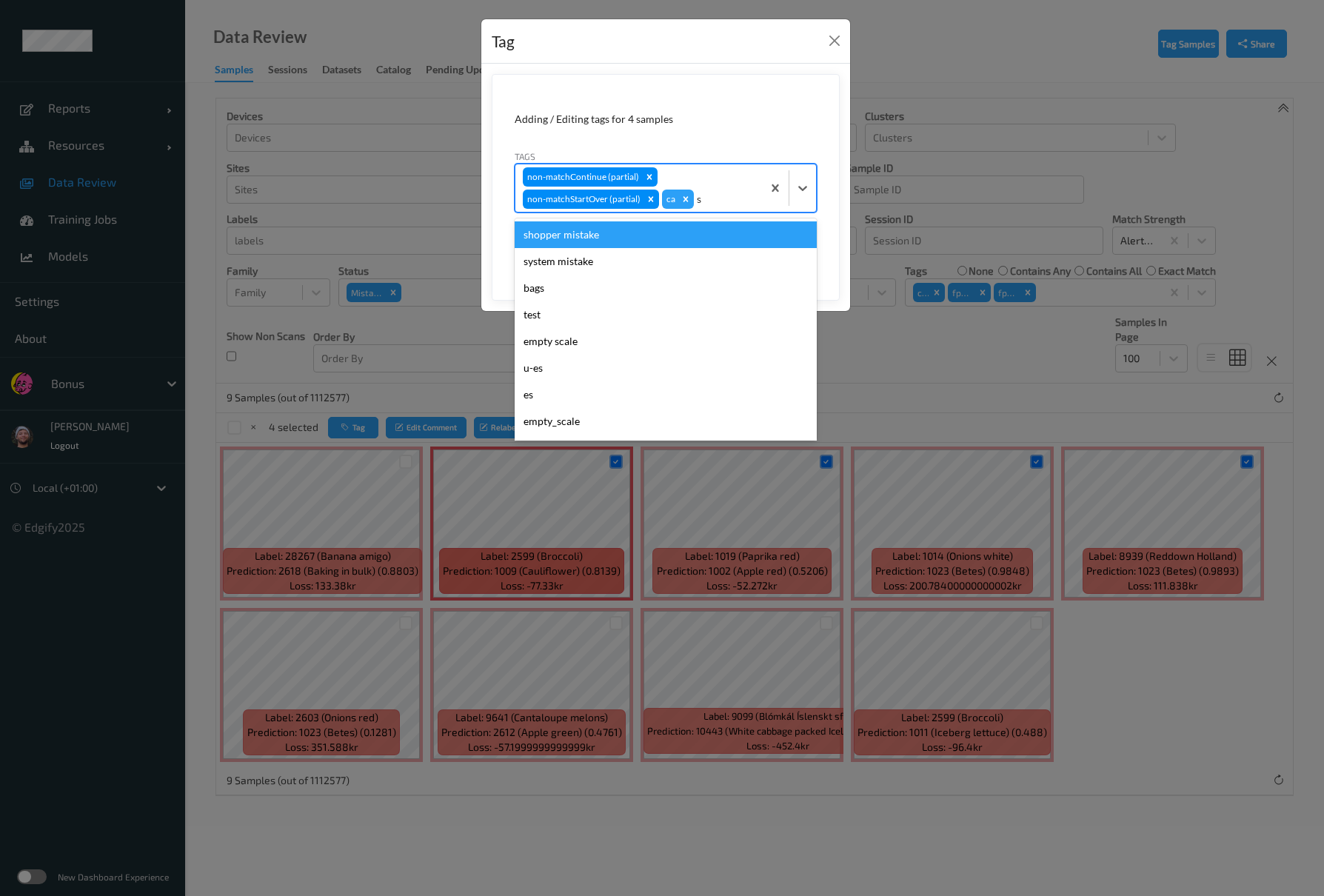
click at [601, 238] on div "shopper mistake" at bounding box center [665, 235] width 302 height 27
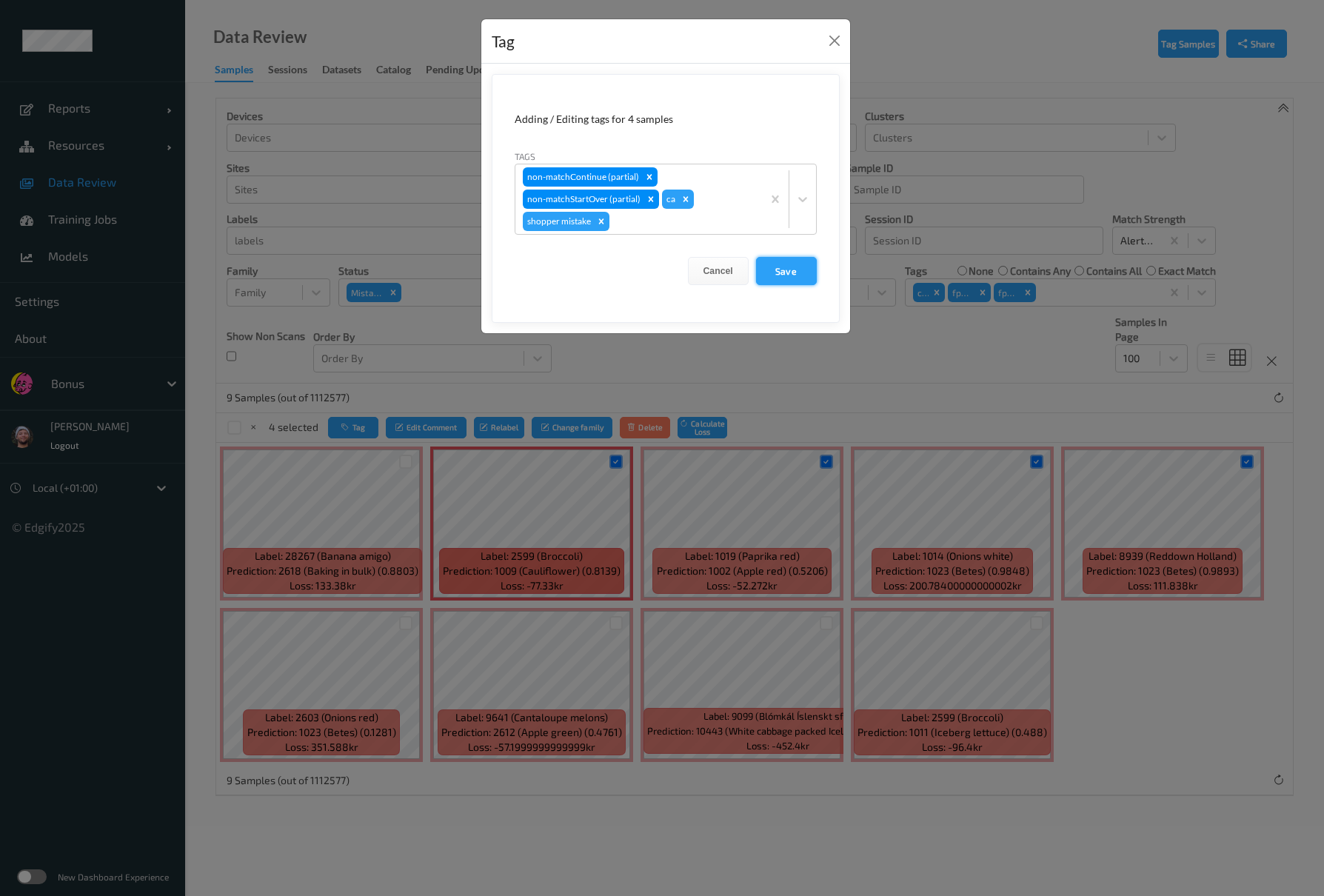
click at [804, 268] on button "Save" at bounding box center [786, 271] width 61 height 28
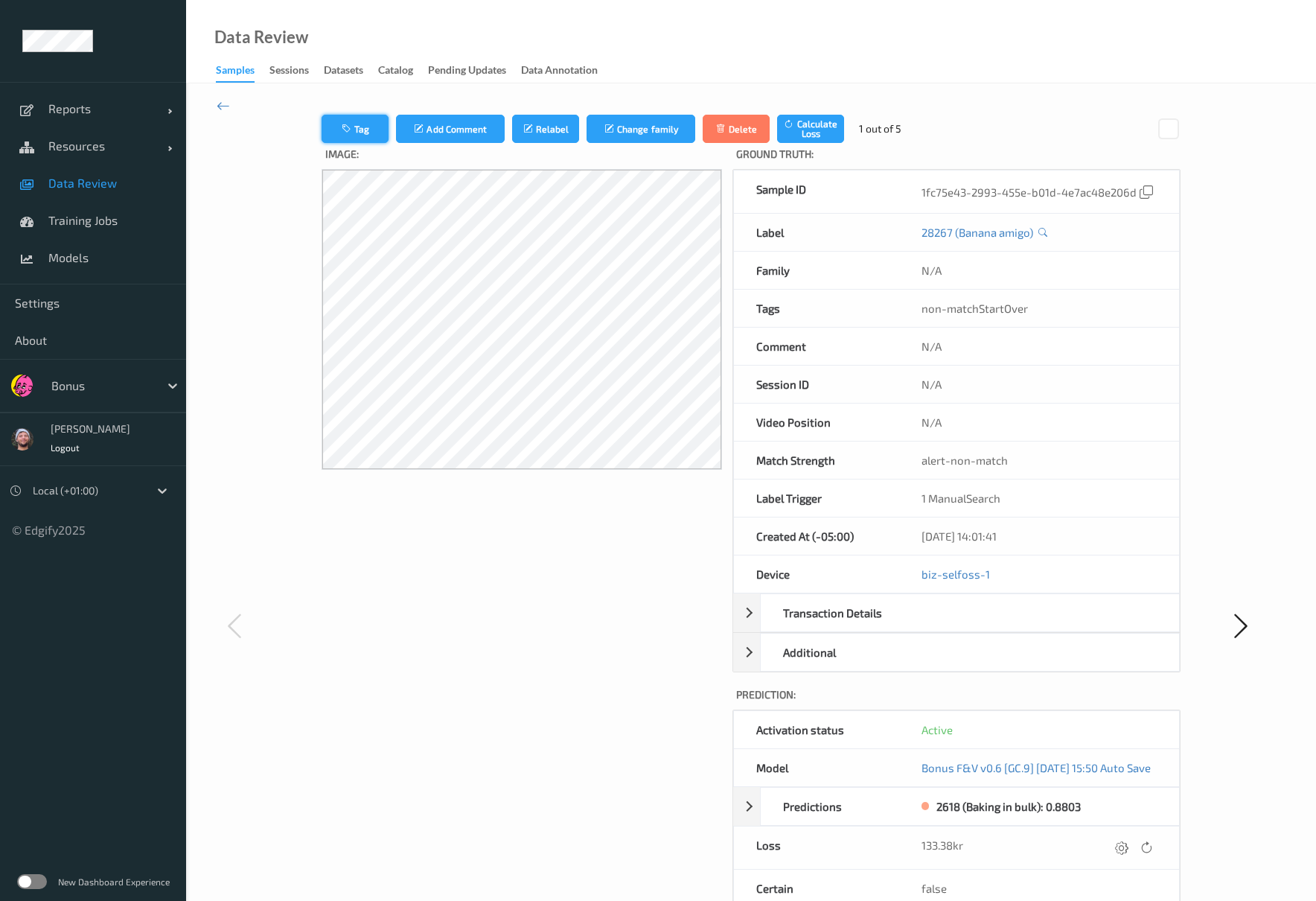
click at [322, 126] on button "Tag" at bounding box center [354, 129] width 67 height 28
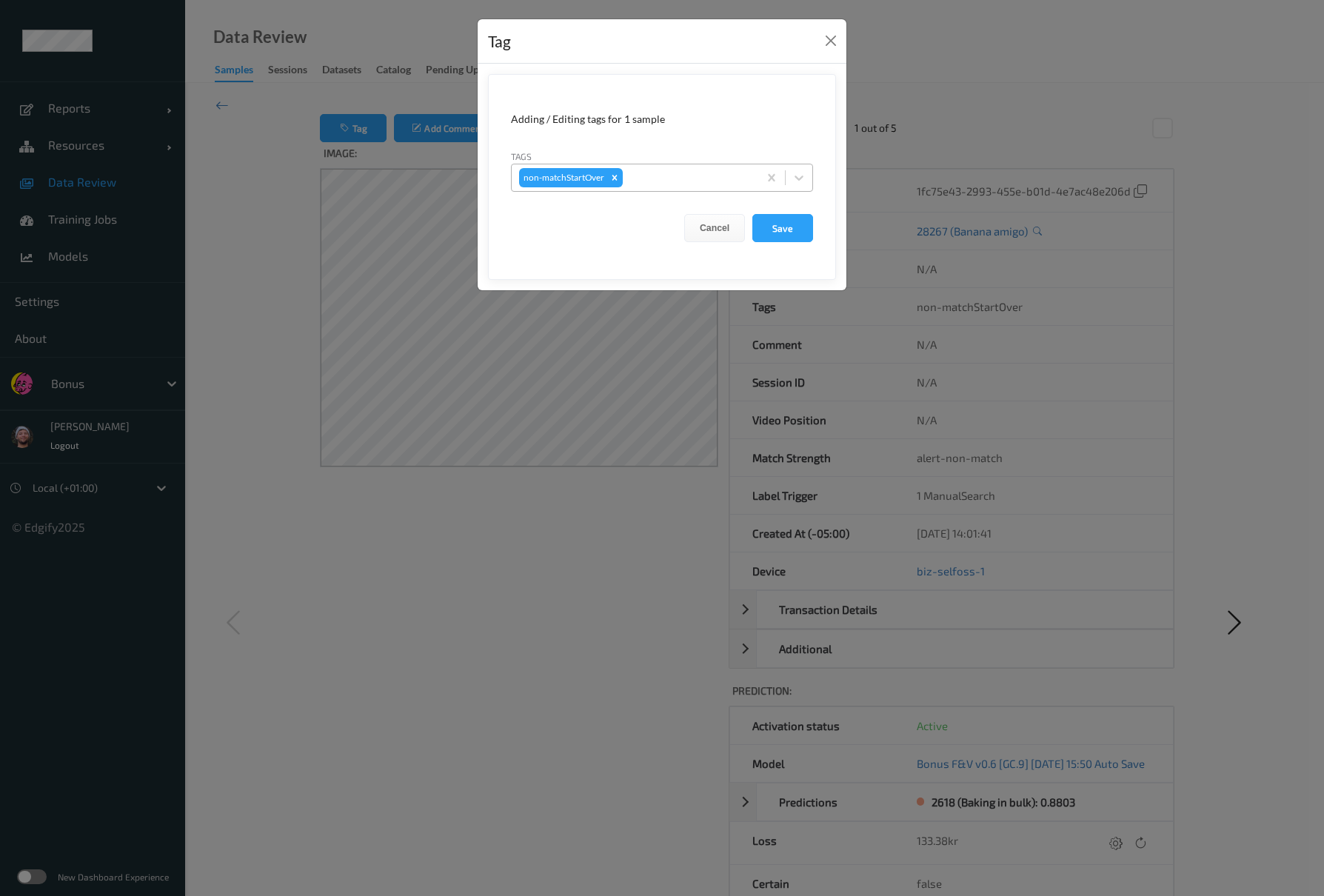
click at [686, 184] on div at bounding box center [688, 177] width 126 height 18
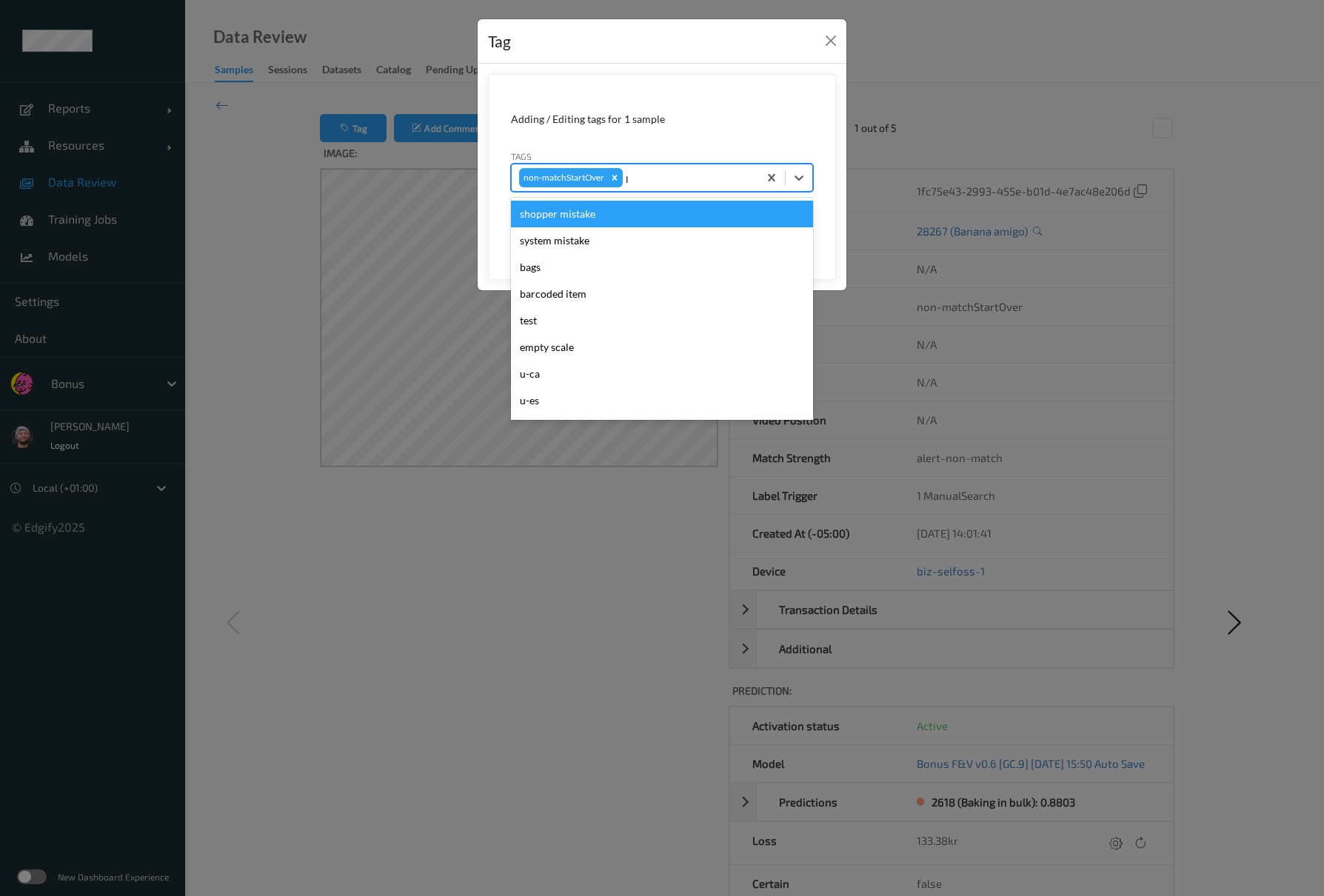
type input "pi"
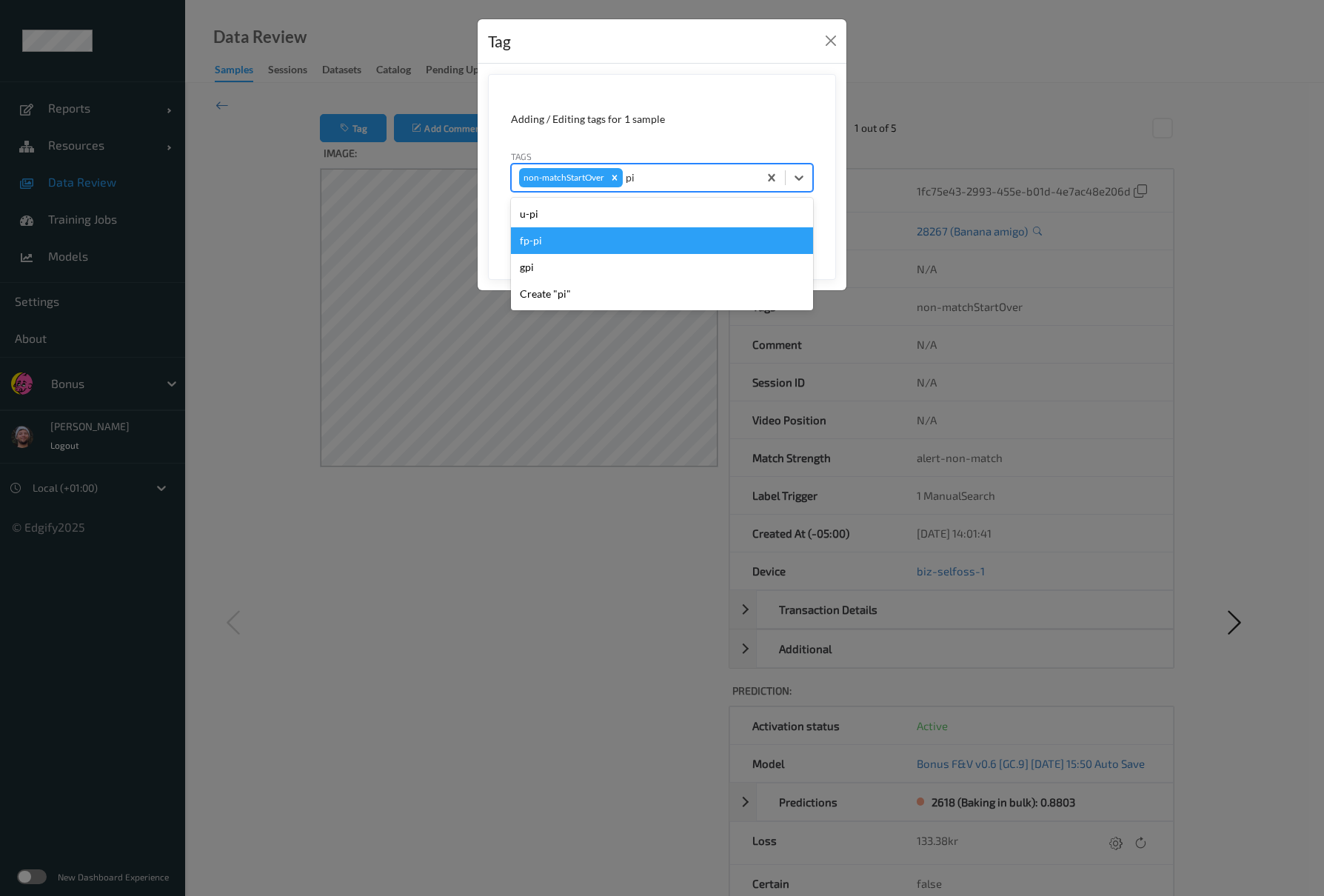
click at [575, 238] on div "fp-pi" at bounding box center [662, 241] width 302 height 27
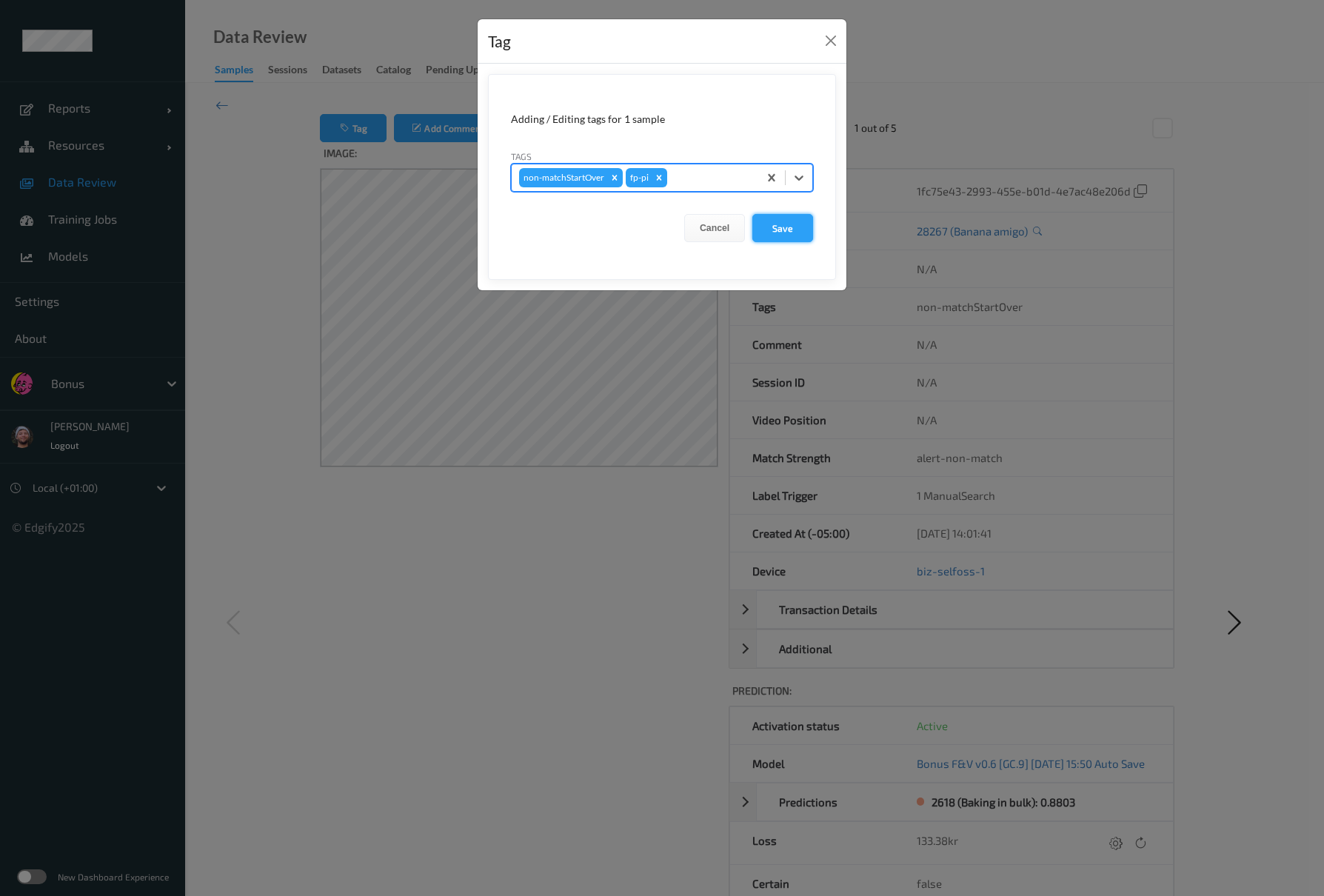
click at [782, 228] on button "Save" at bounding box center [783, 228] width 61 height 28
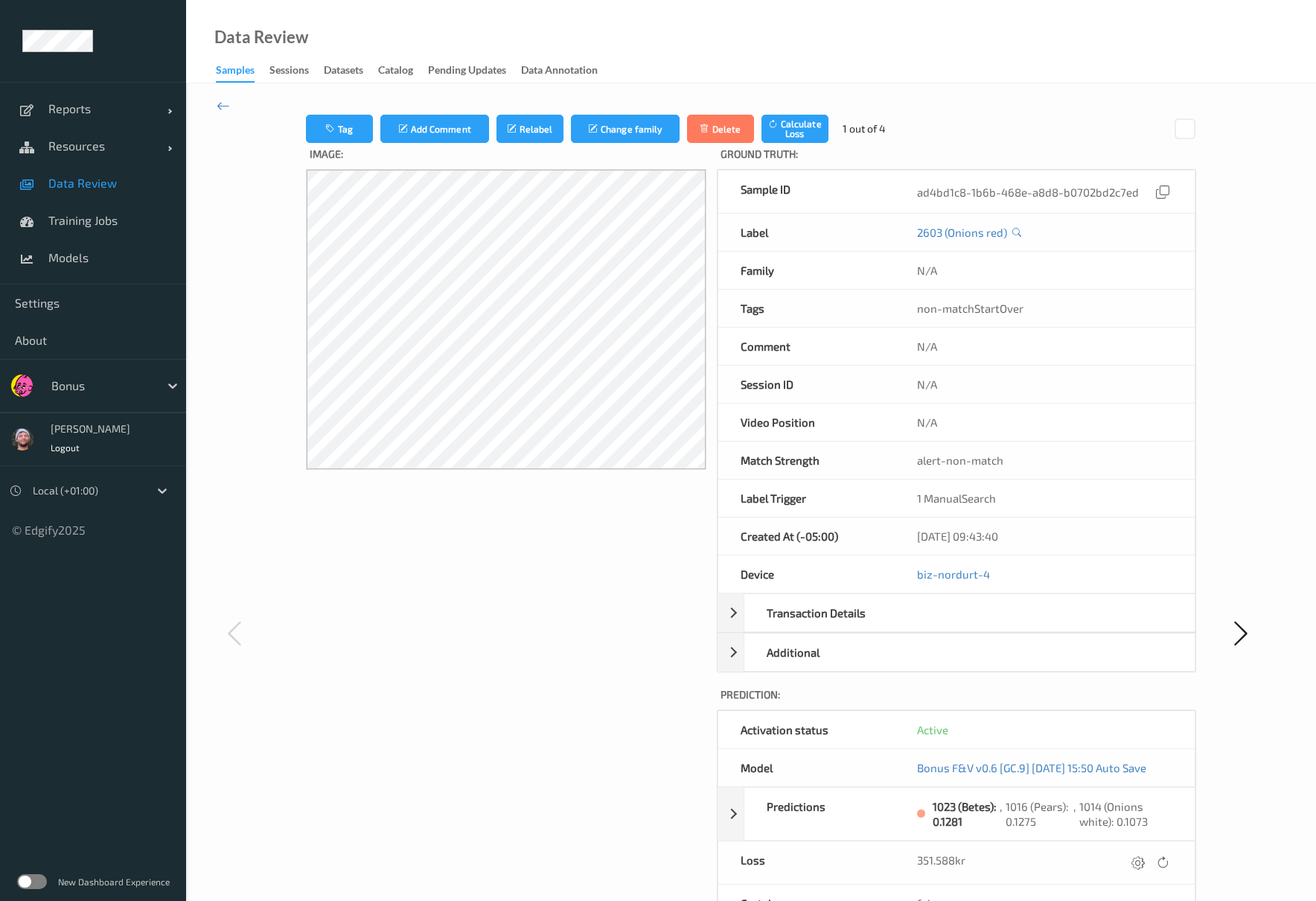
click at [554, 527] on div "Image:" at bounding box center [506, 647] width 400 height 1008
click at [365, 131] on button "Tag" at bounding box center [339, 129] width 67 height 28
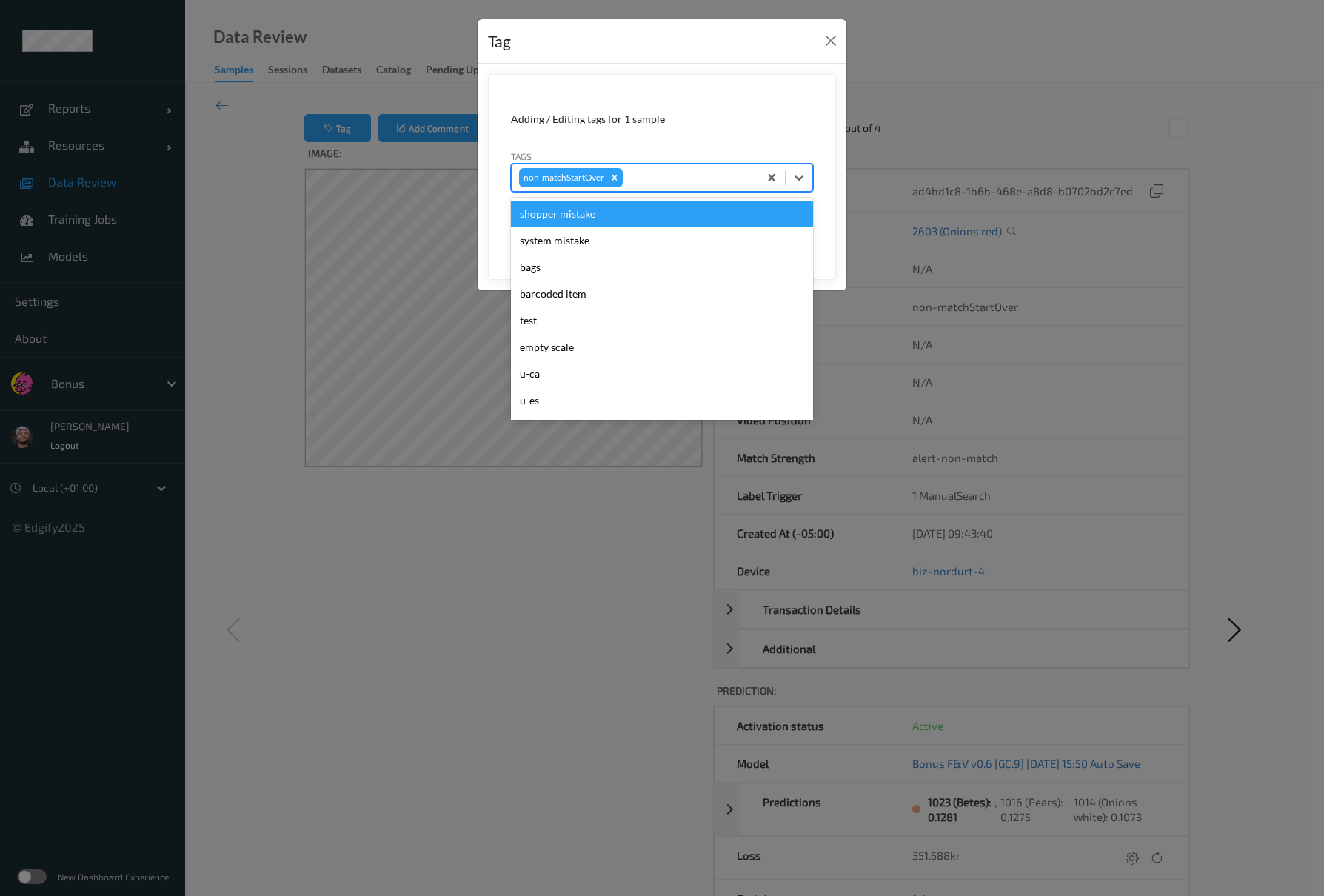
click at [661, 184] on div at bounding box center [688, 177] width 126 height 18
type input "ca"
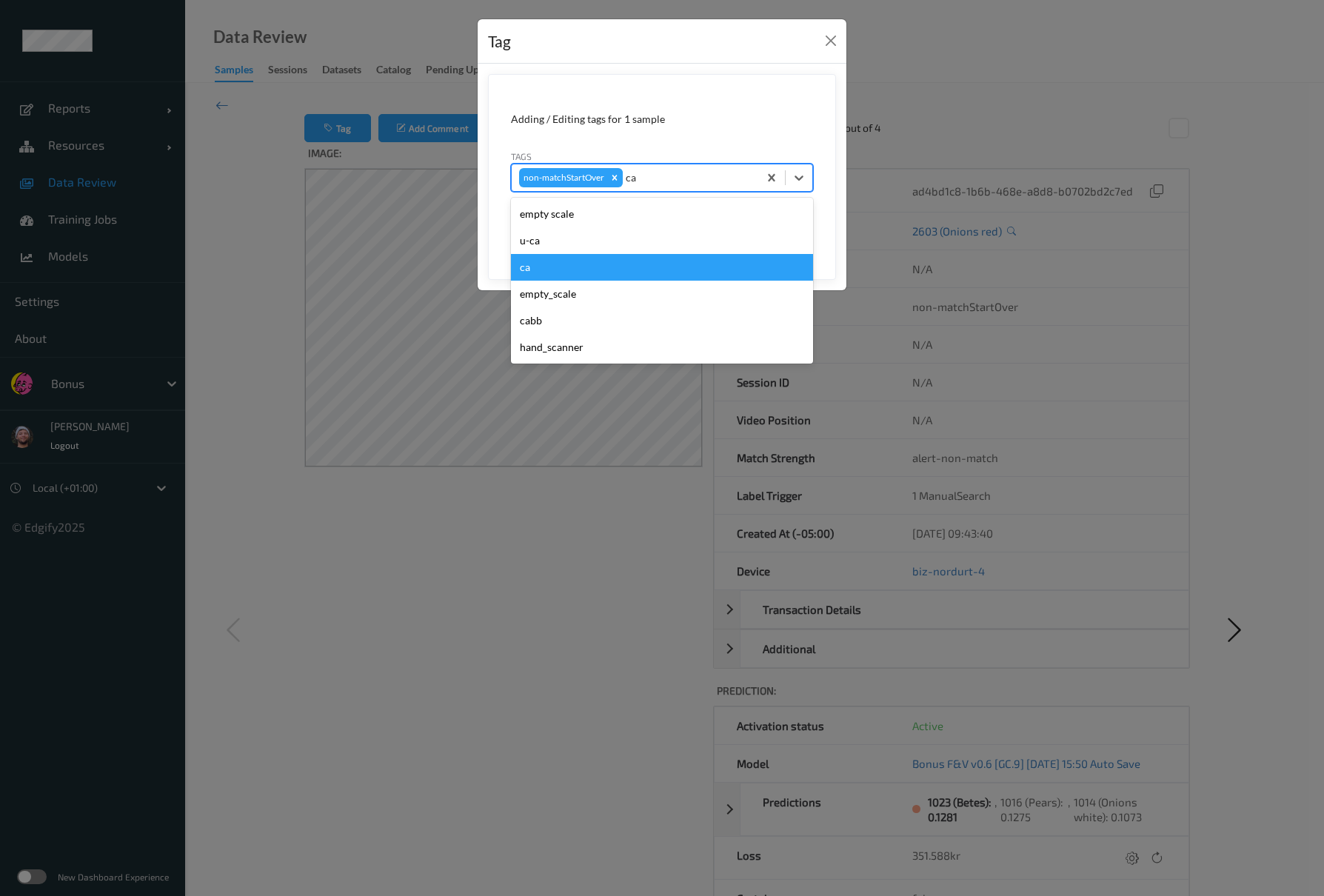
click at [592, 273] on div "ca" at bounding box center [662, 267] width 302 height 27
type input "s"
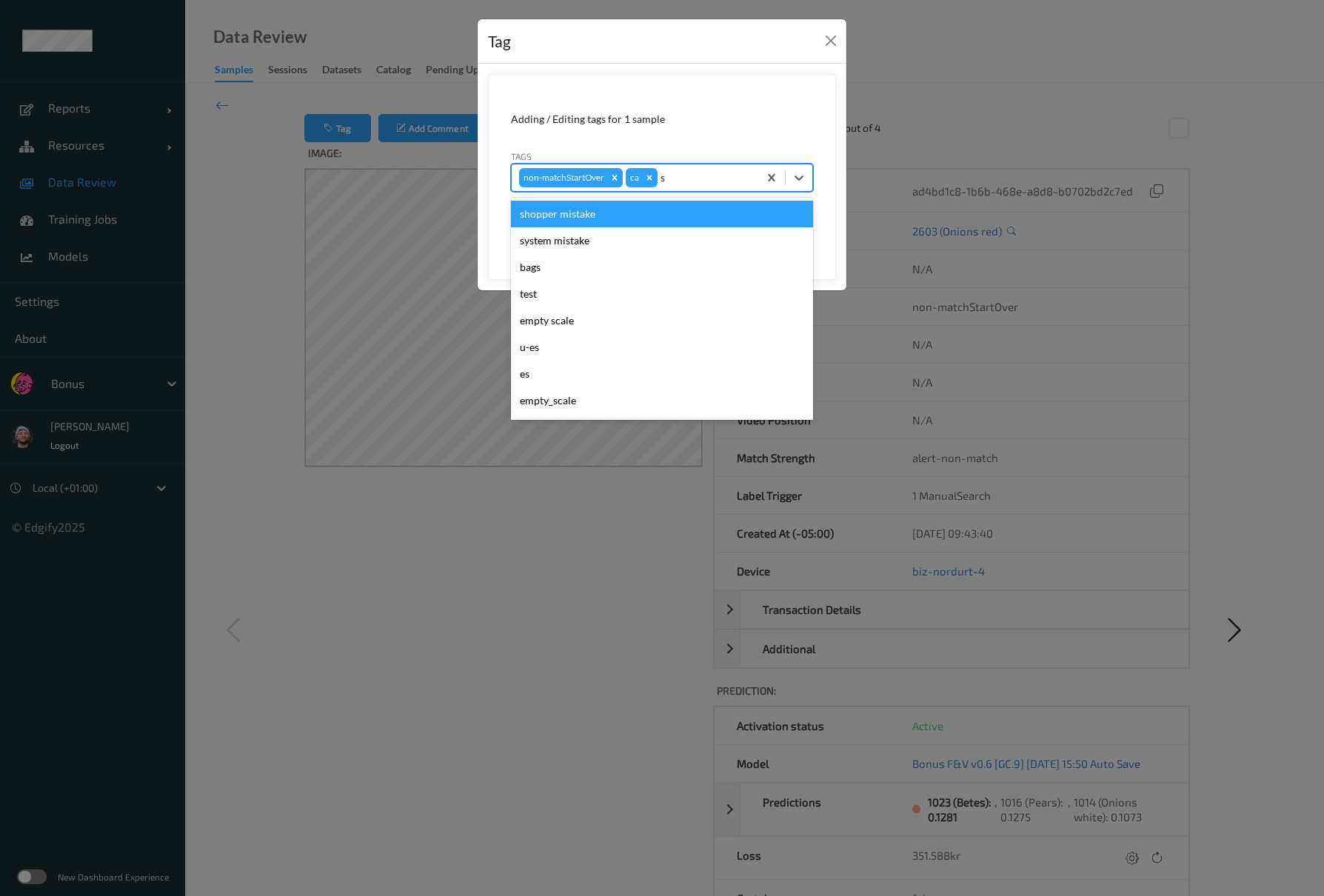
click at [592, 221] on div "shopper mistake" at bounding box center [662, 214] width 302 height 27
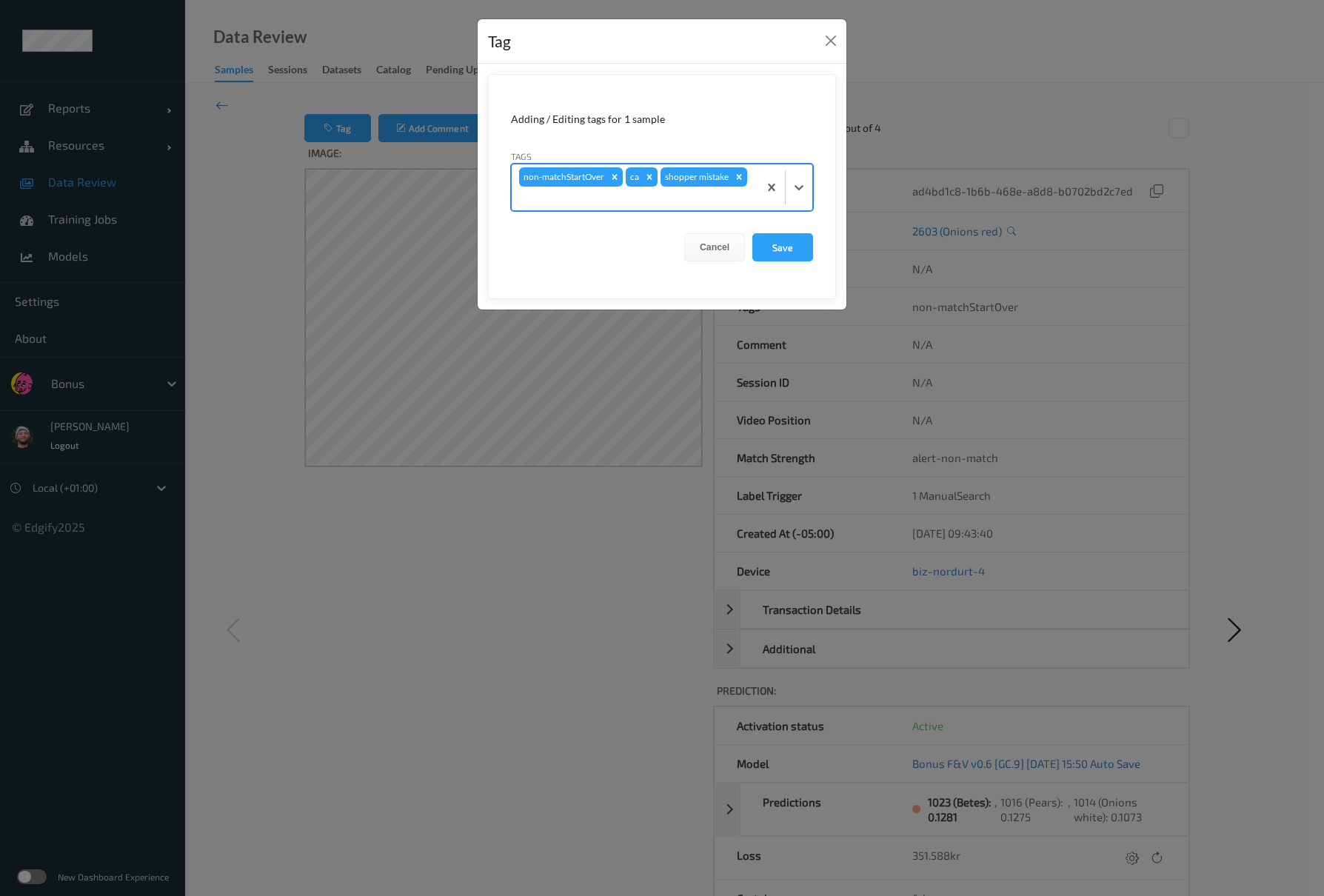
click at [792, 262] on form "Adding / Editing tags for 1 sample Tags option shopper mistake, selected. Selec…" at bounding box center [662, 187] width 348 height 225
click at [791, 255] on button "Save" at bounding box center [783, 247] width 61 height 28
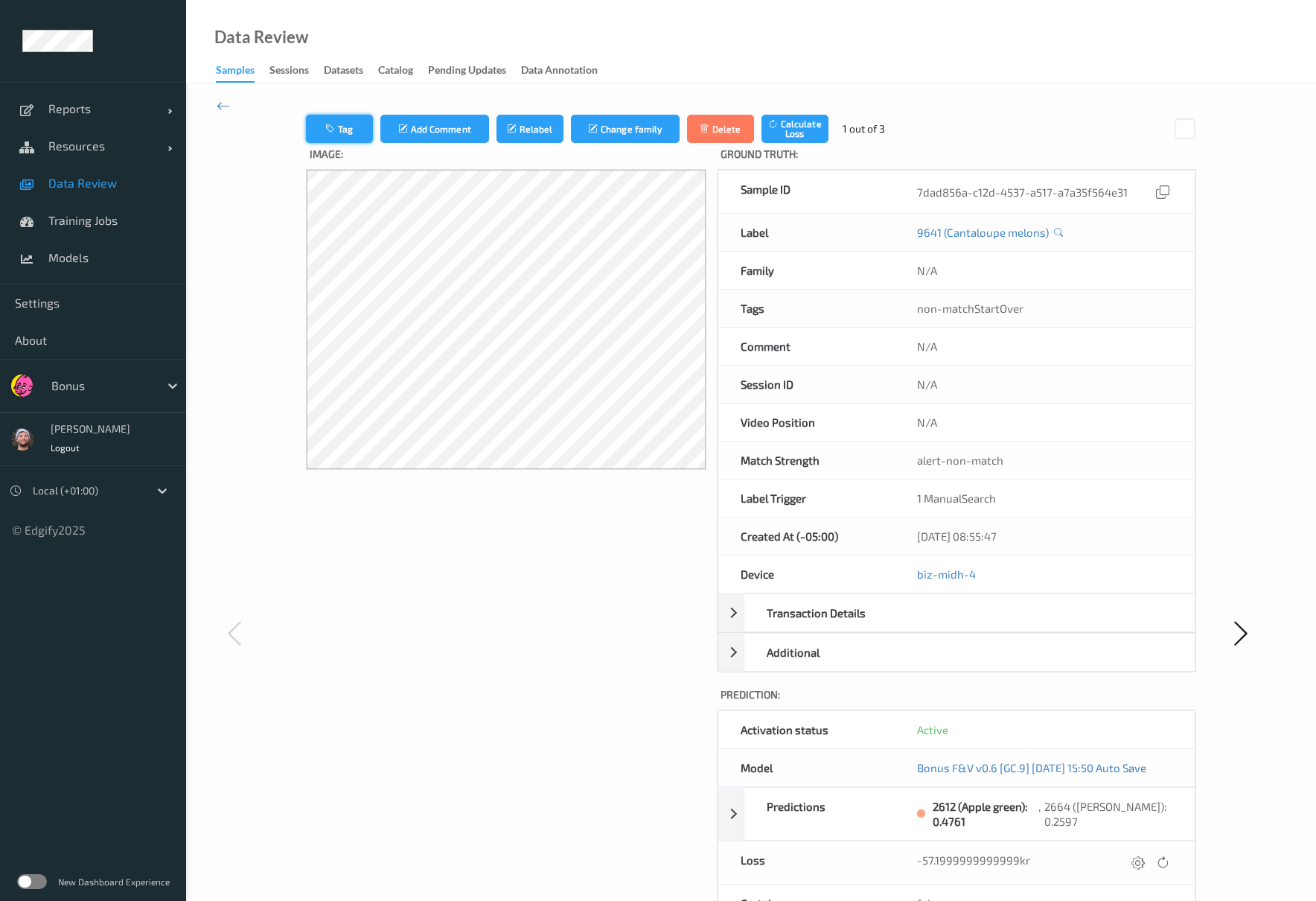
click at [329, 119] on button "Tag" at bounding box center [339, 129] width 67 height 28
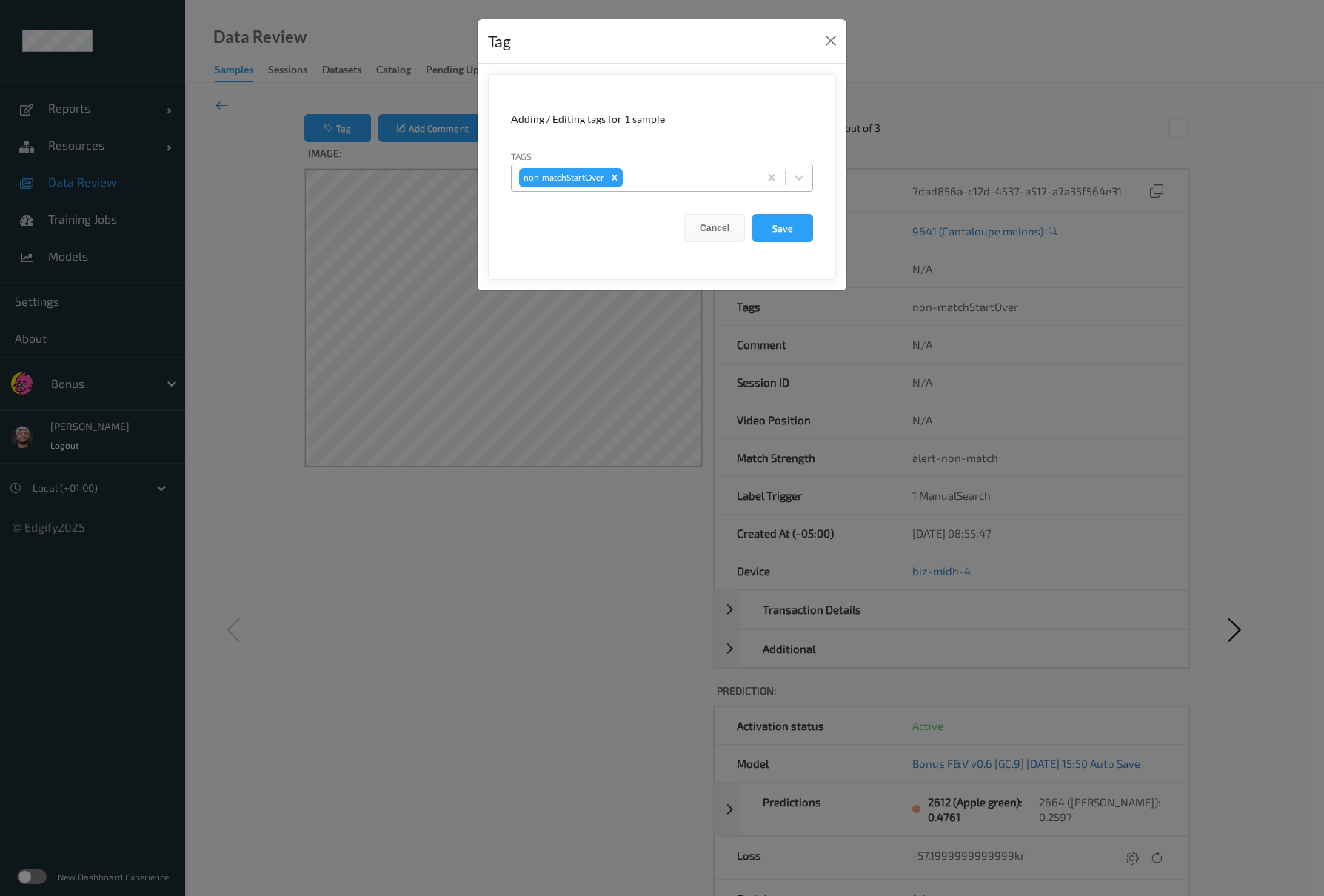
click at [631, 172] on div at bounding box center [688, 177] width 126 height 18
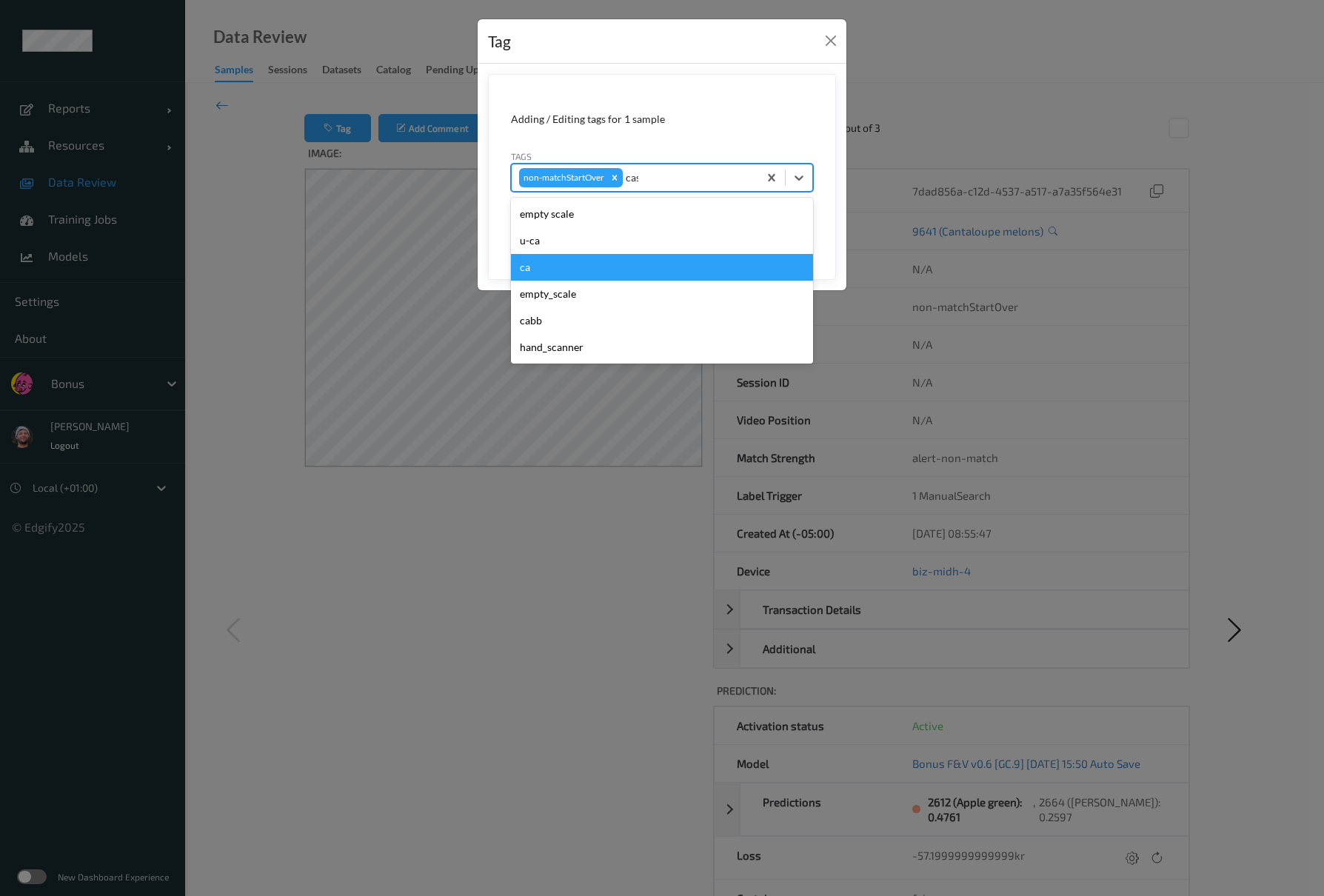
type input "cas"
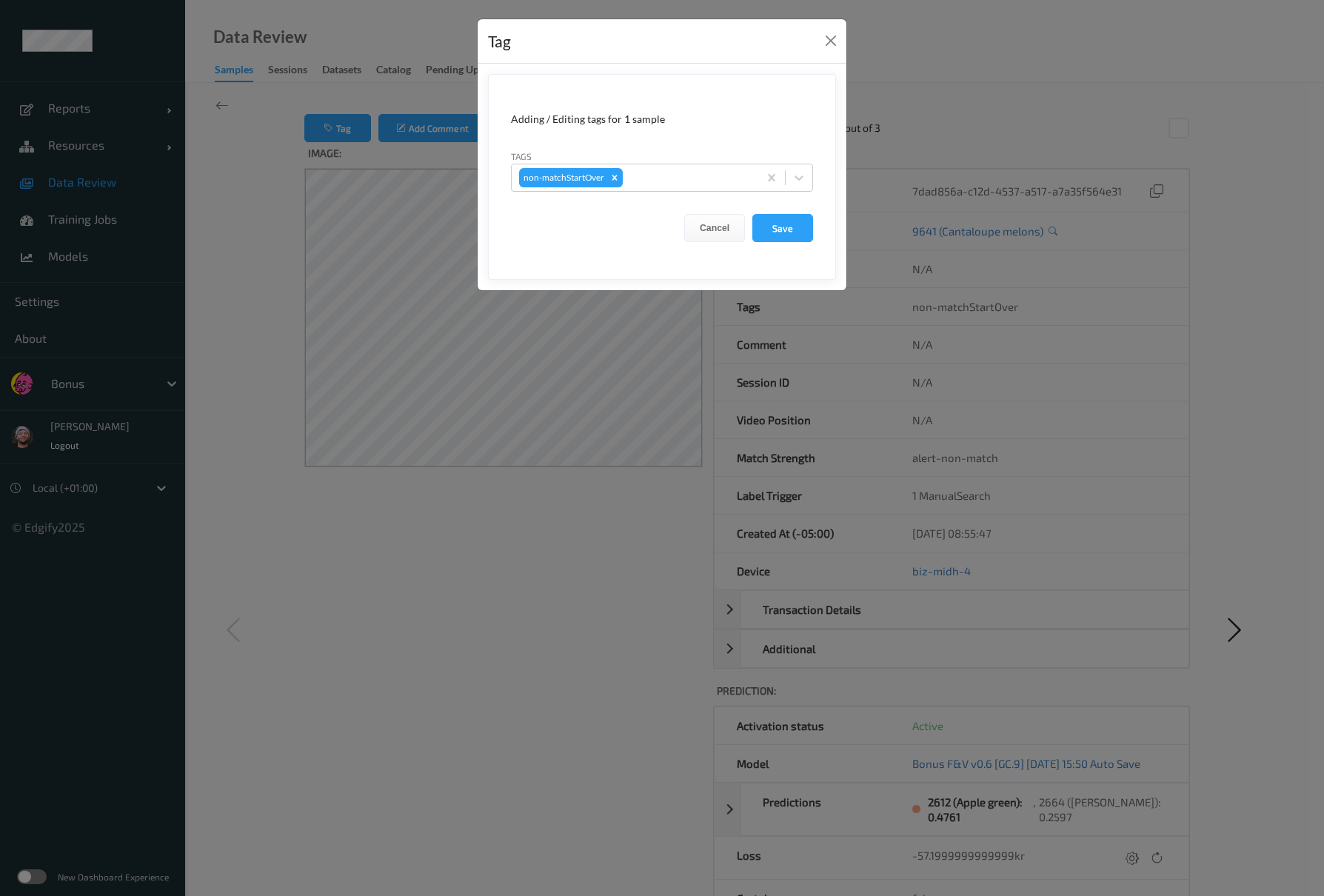
click at [582, 256] on form "Adding / Editing tags for 1 sample Tags non-matchStartOver Cancel Save" at bounding box center [662, 177] width 348 height 206
click at [658, 169] on div "non-matchStartOver" at bounding box center [635, 177] width 247 height 25
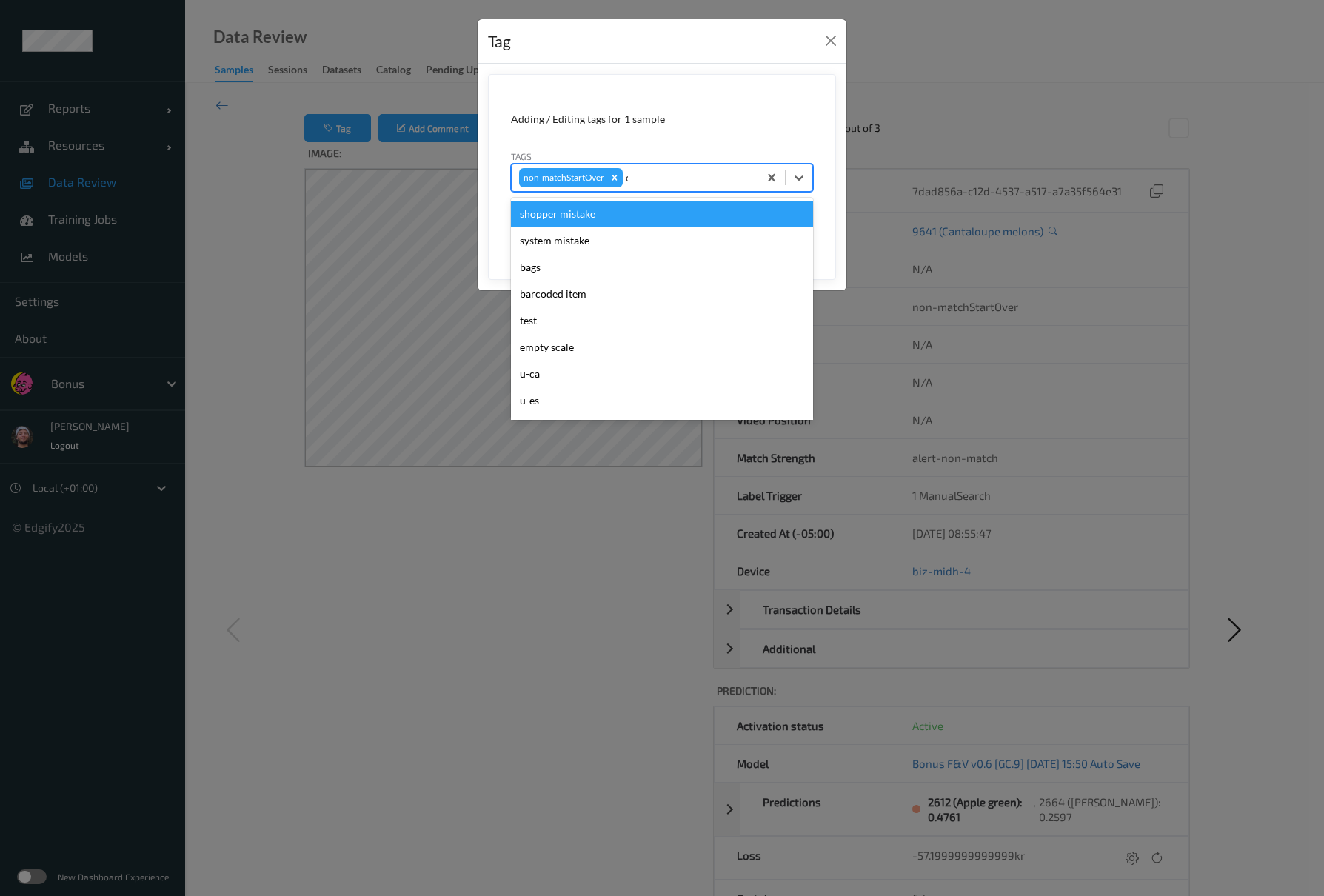
type input "ca"
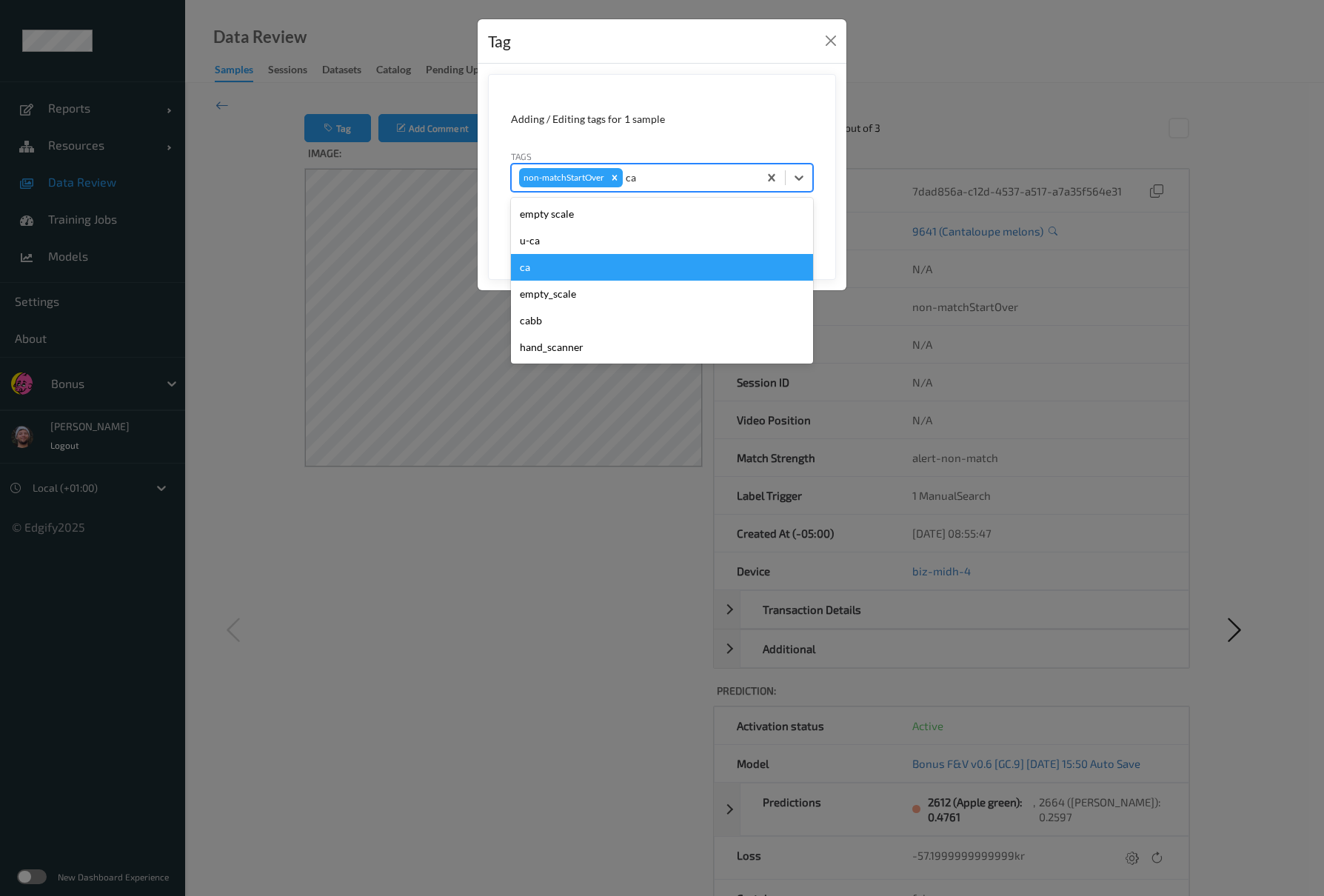
click at [572, 256] on div "ca" at bounding box center [662, 267] width 302 height 27
type input "s"
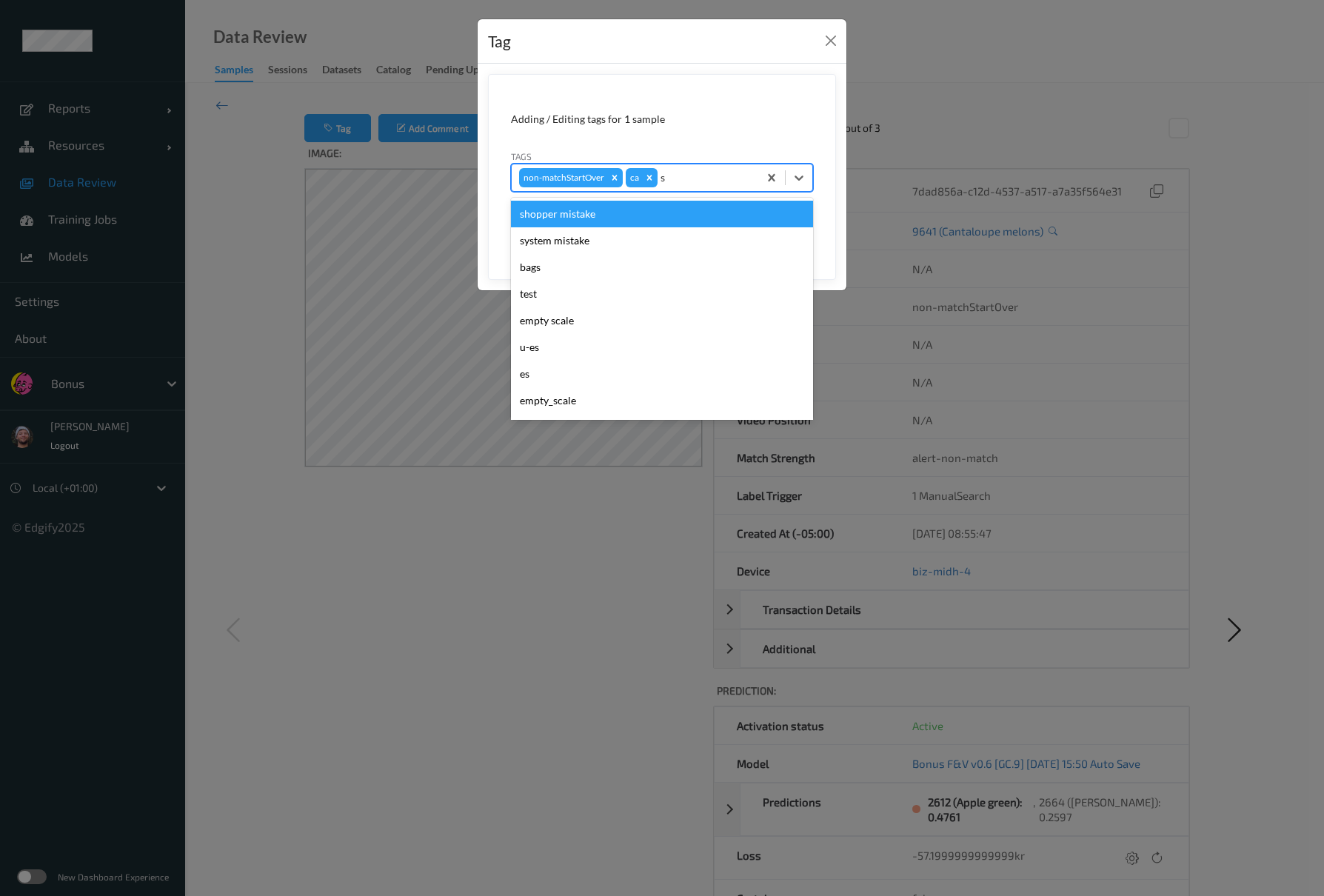
click at [597, 217] on div "shopper mistake" at bounding box center [662, 214] width 302 height 27
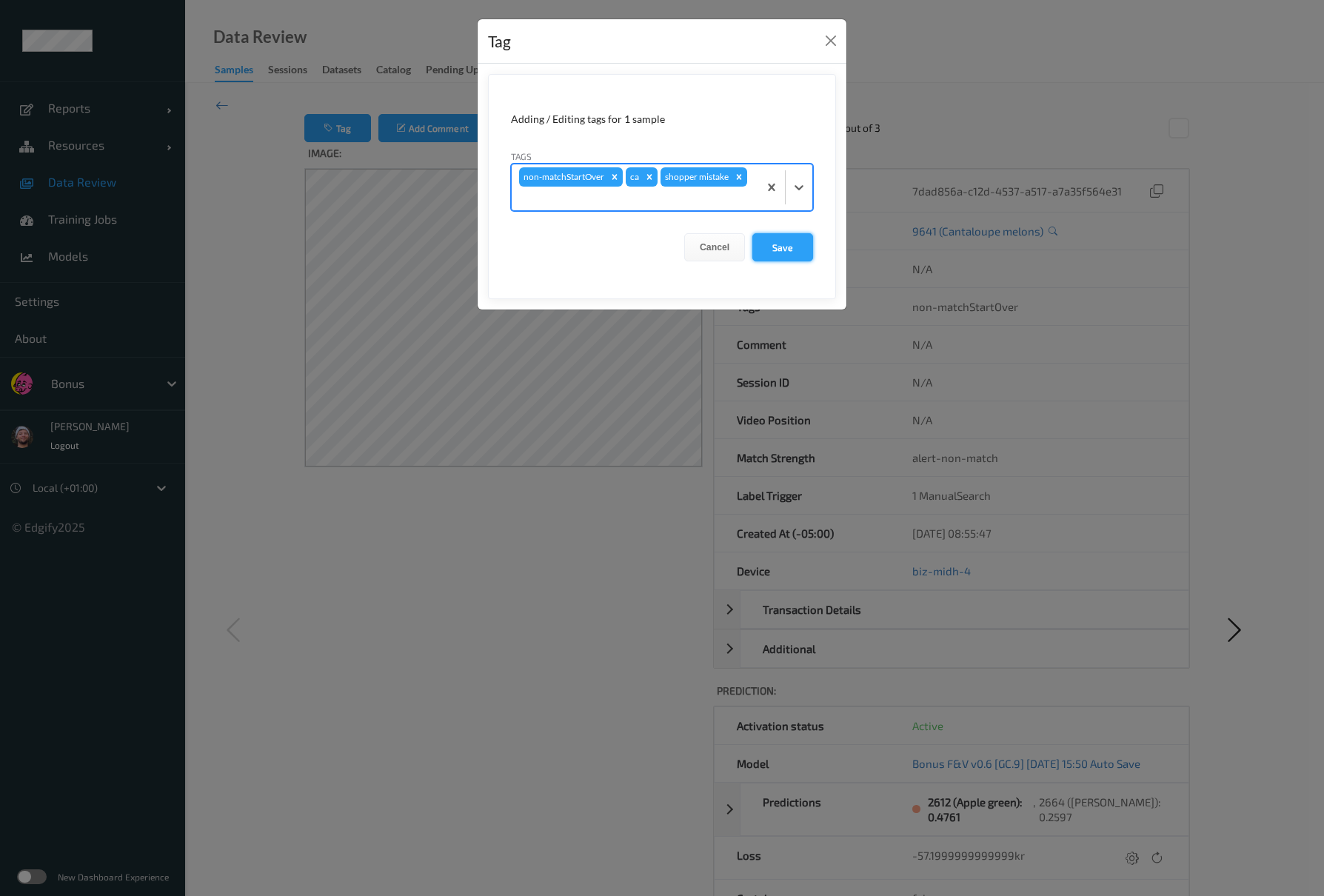
click at [762, 248] on button "Save" at bounding box center [783, 247] width 61 height 28
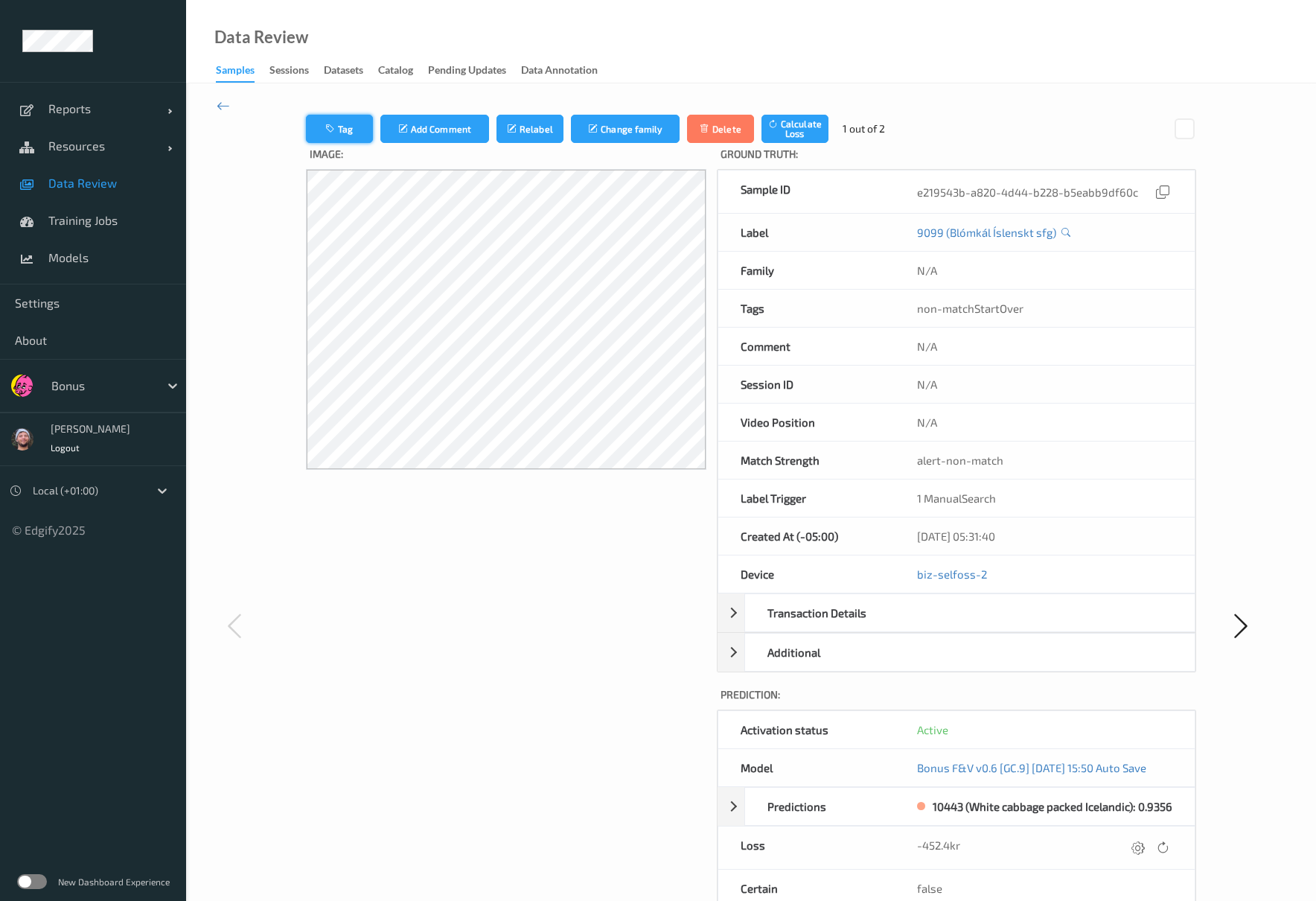
click at [339, 116] on button "Tag" at bounding box center [339, 129] width 67 height 28
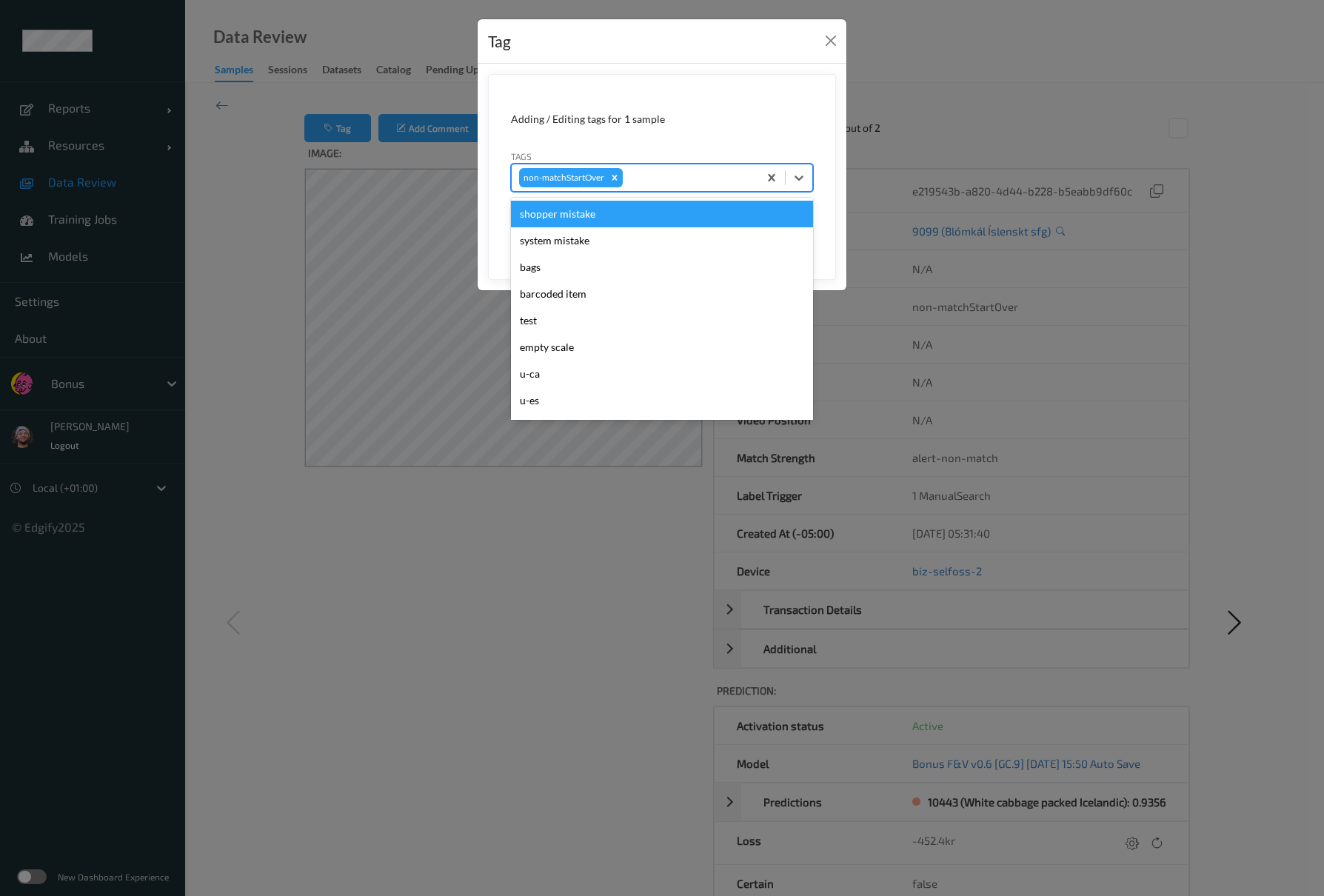
click at [649, 177] on div at bounding box center [688, 177] width 126 height 18
type input "ig"
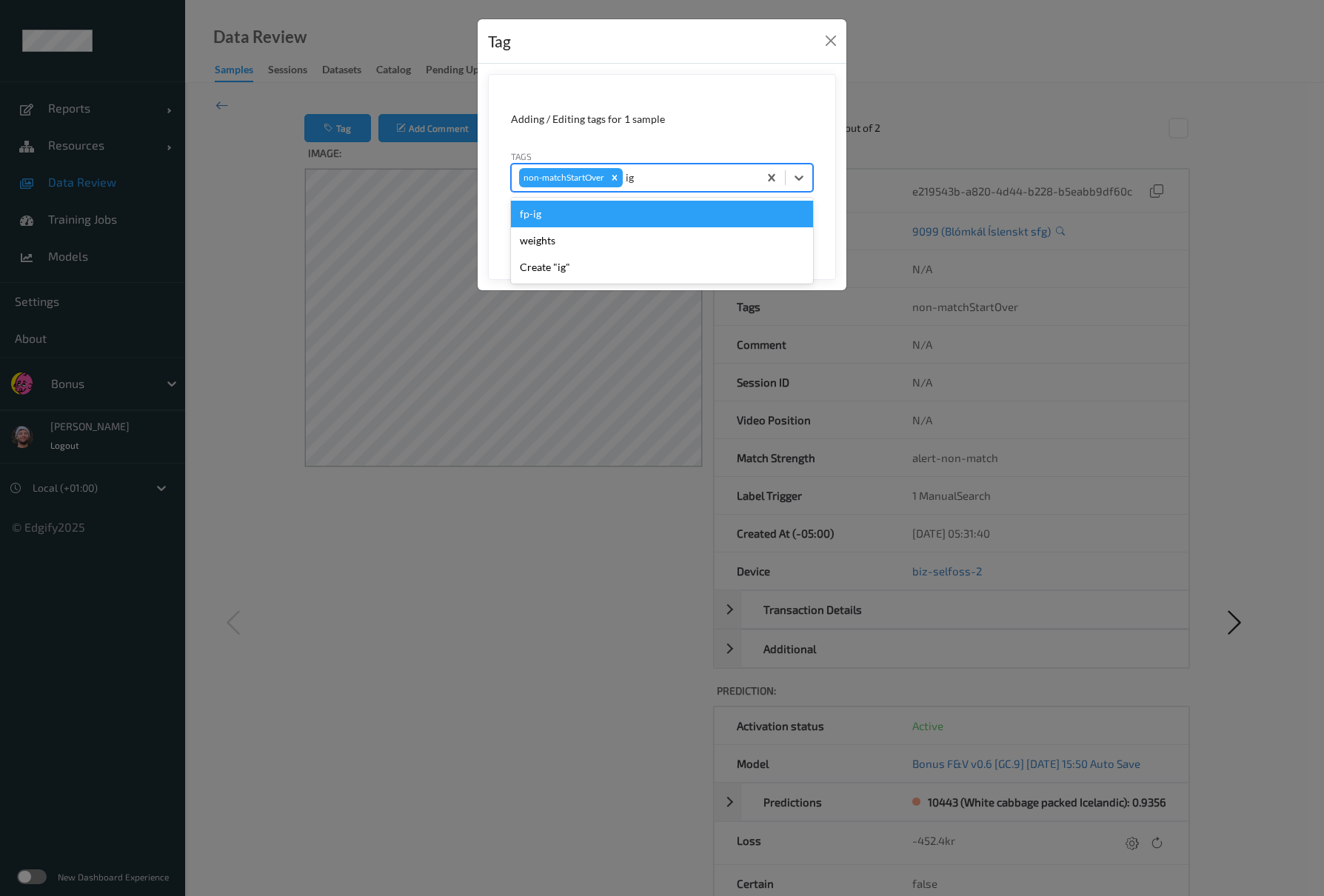
click at [615, 222] on div "fp-ig" at bounding box center [662, 214] width 302 height 27
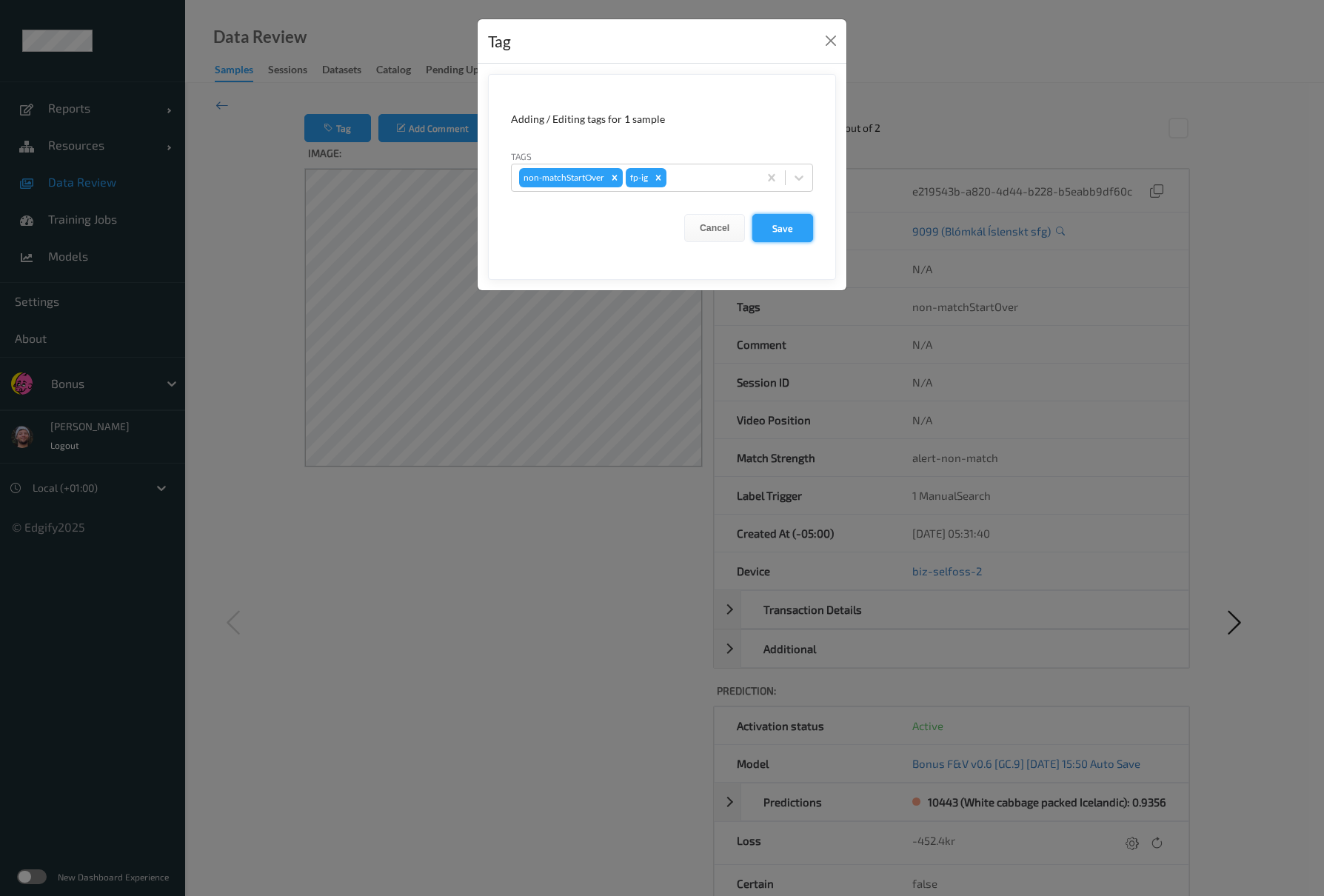
click at [761, 231] on button "Save" at bounding box center [783, 228] width 61 height 28
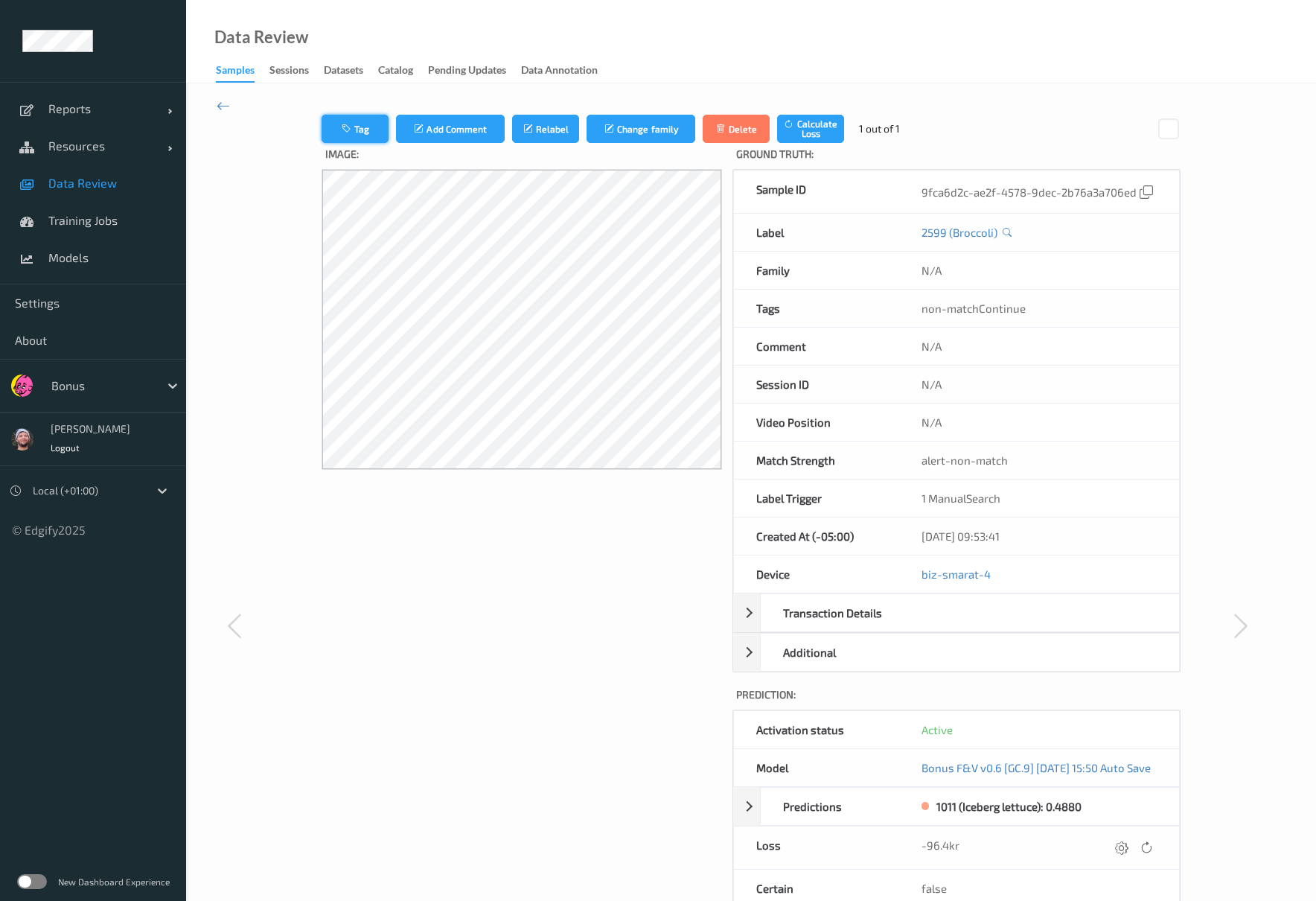
click at [342, 129] on icon "button" at bounding box center [348, 129] width 13 height 10
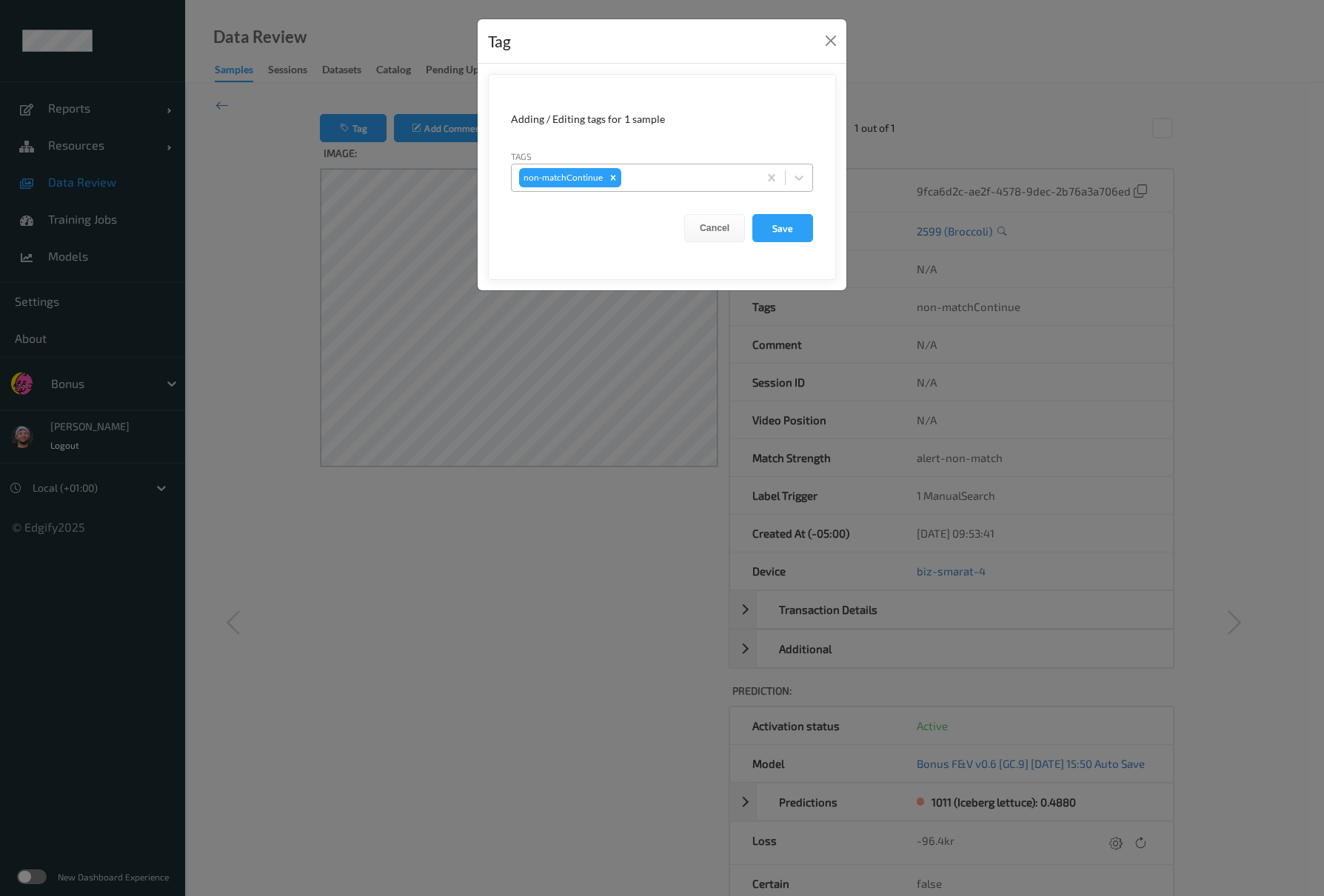
click at [724, 182] on div at bounding box center [688, 177] width 126 height 18
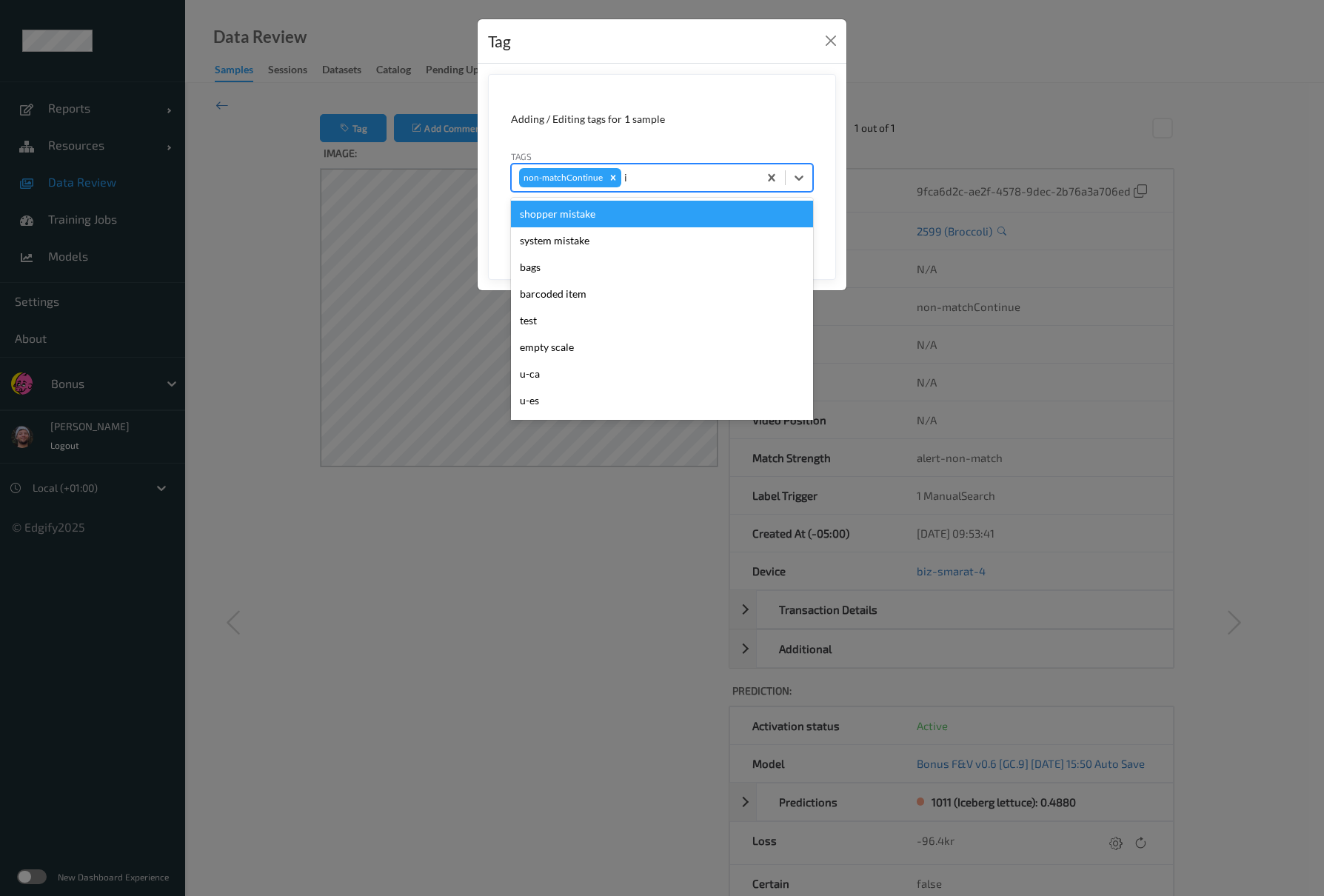
type input "ig"
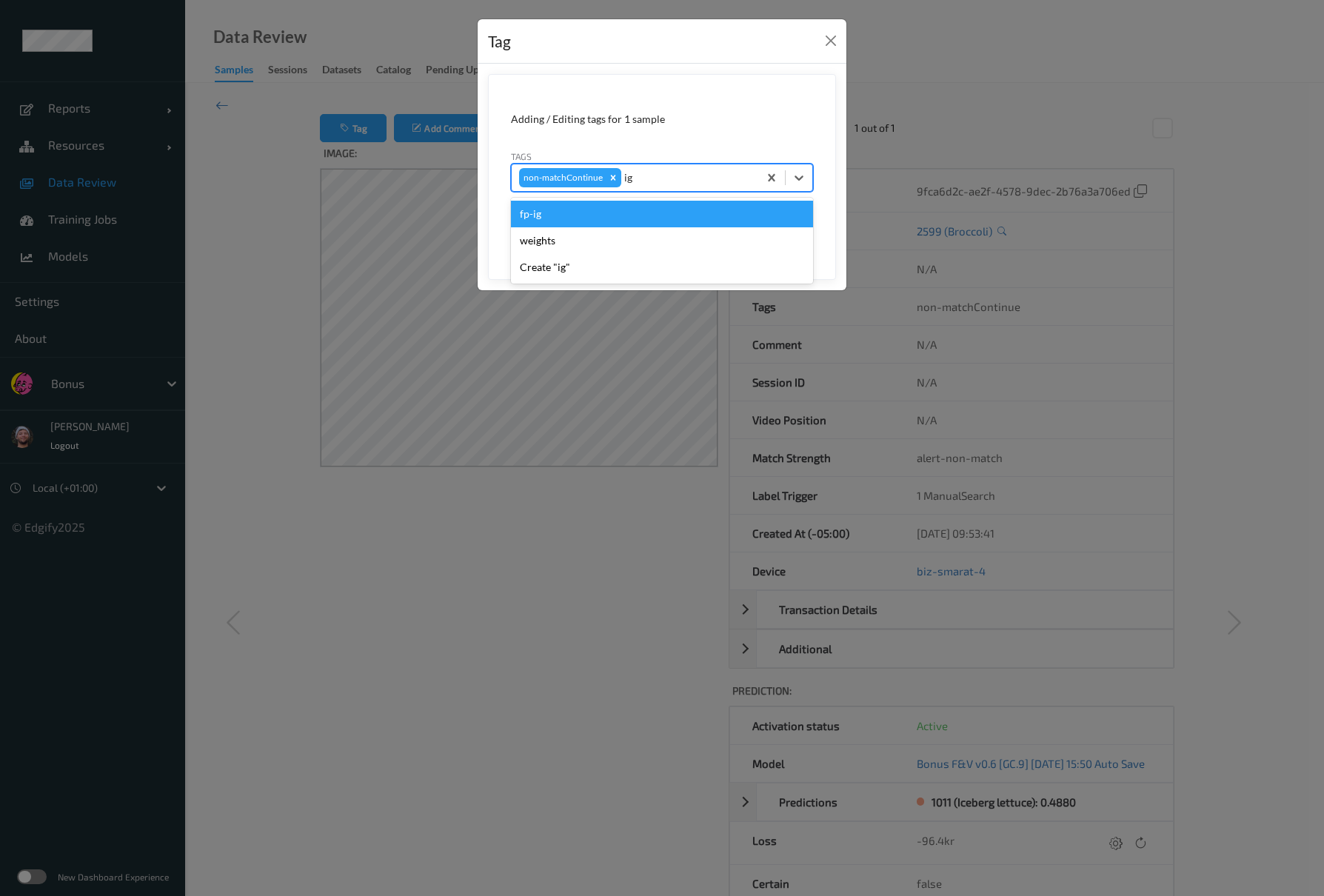
click at [673, 211] on div "fp-ig" at bounding box center [662, 214] width 302 height 27
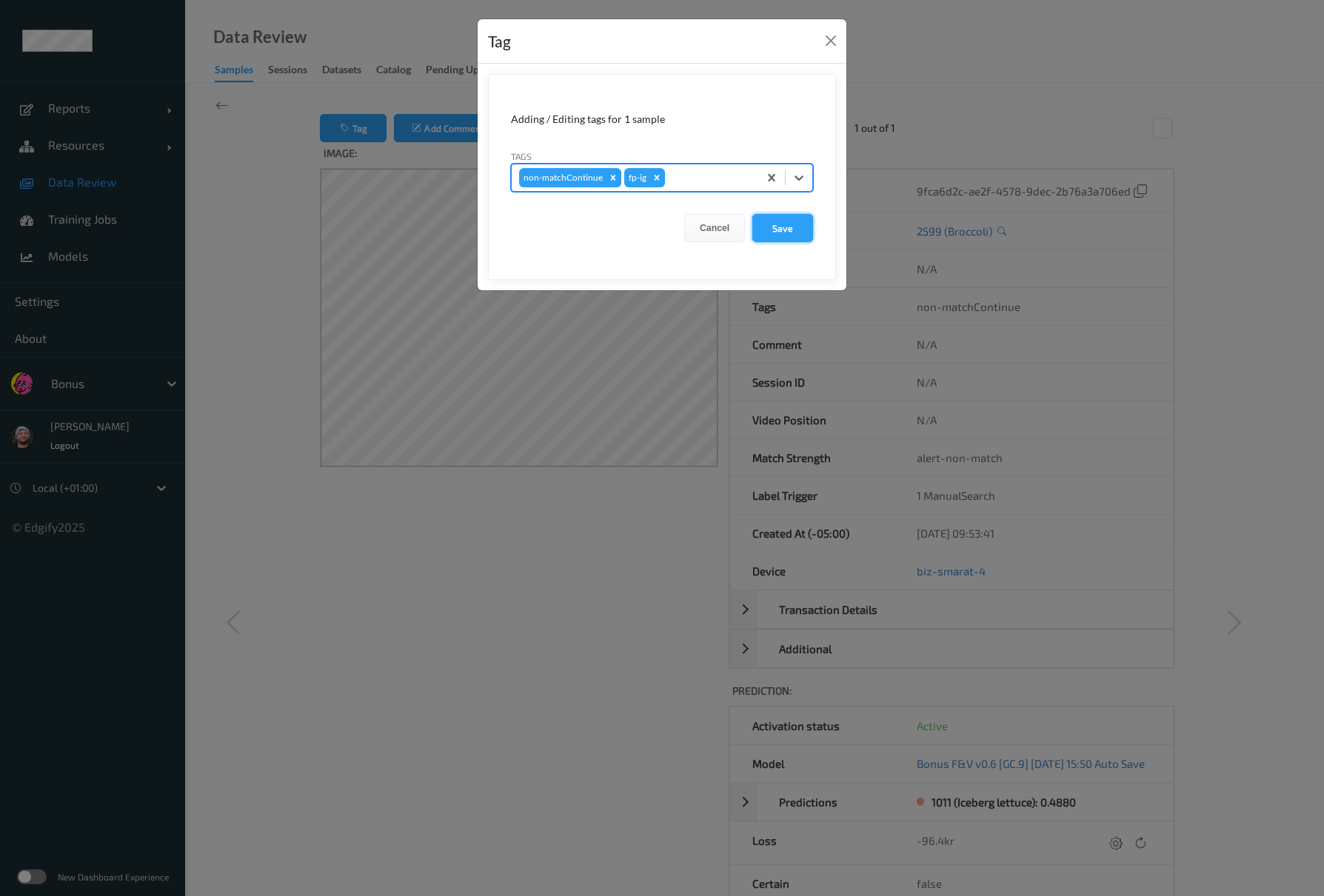
click at [755, 231] on button "Save" at bounding box center [783, 228] width 61 height 28
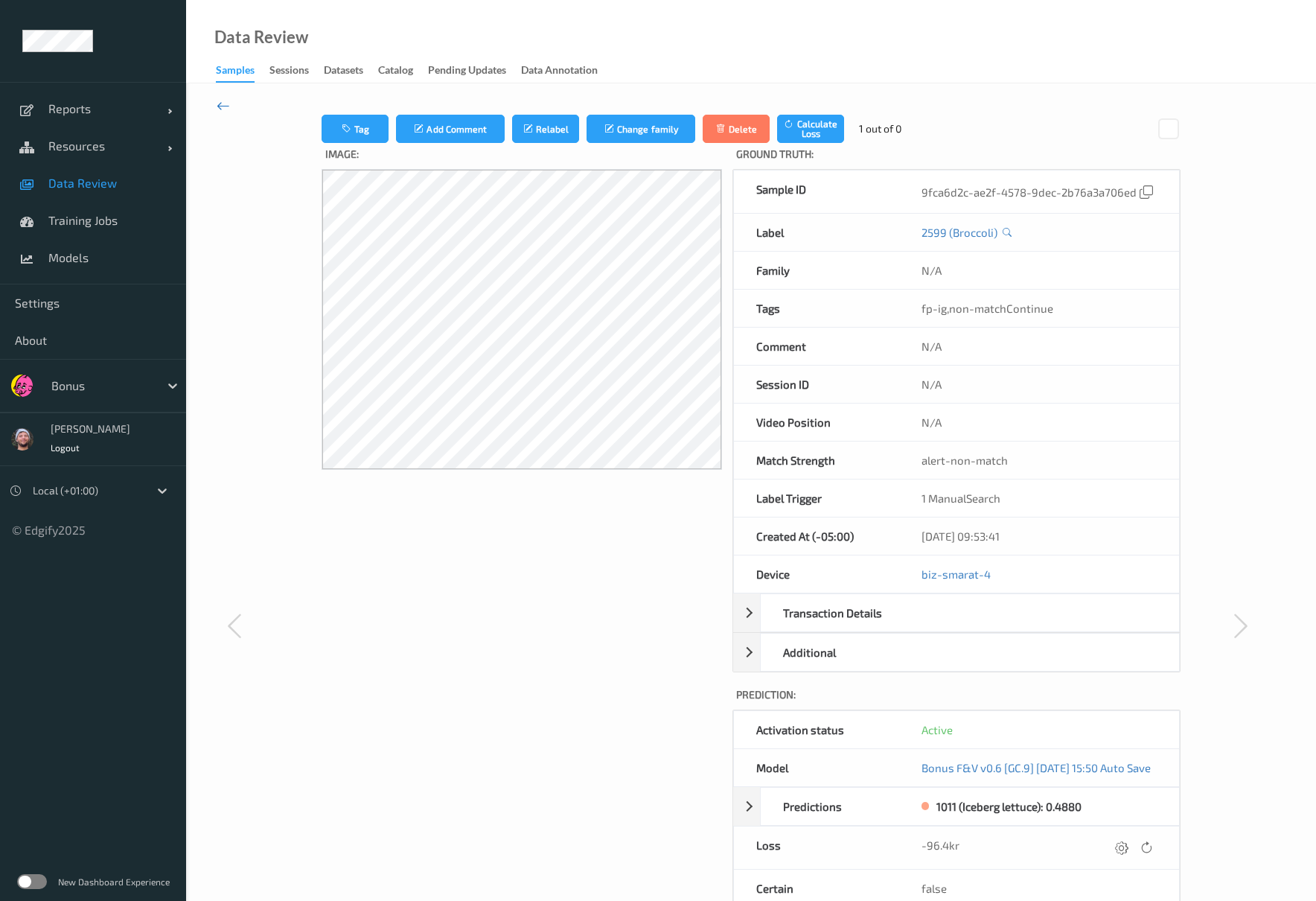
click at [220, 100] on icon at bounding box center [223, 105] width 13 height 17
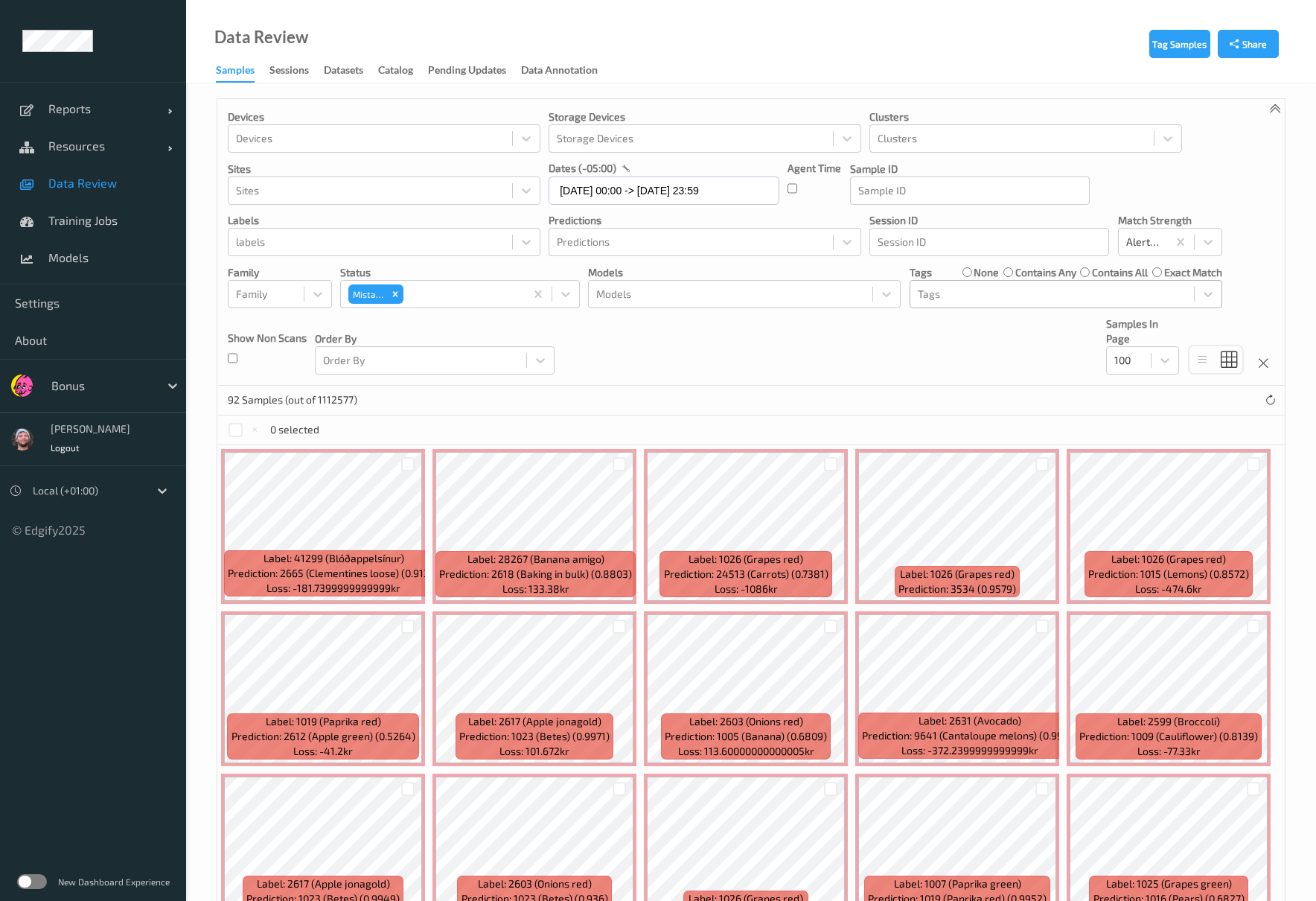
click at [978, 275] on label "none" at bounding box center [986, 272] width 25 height 15
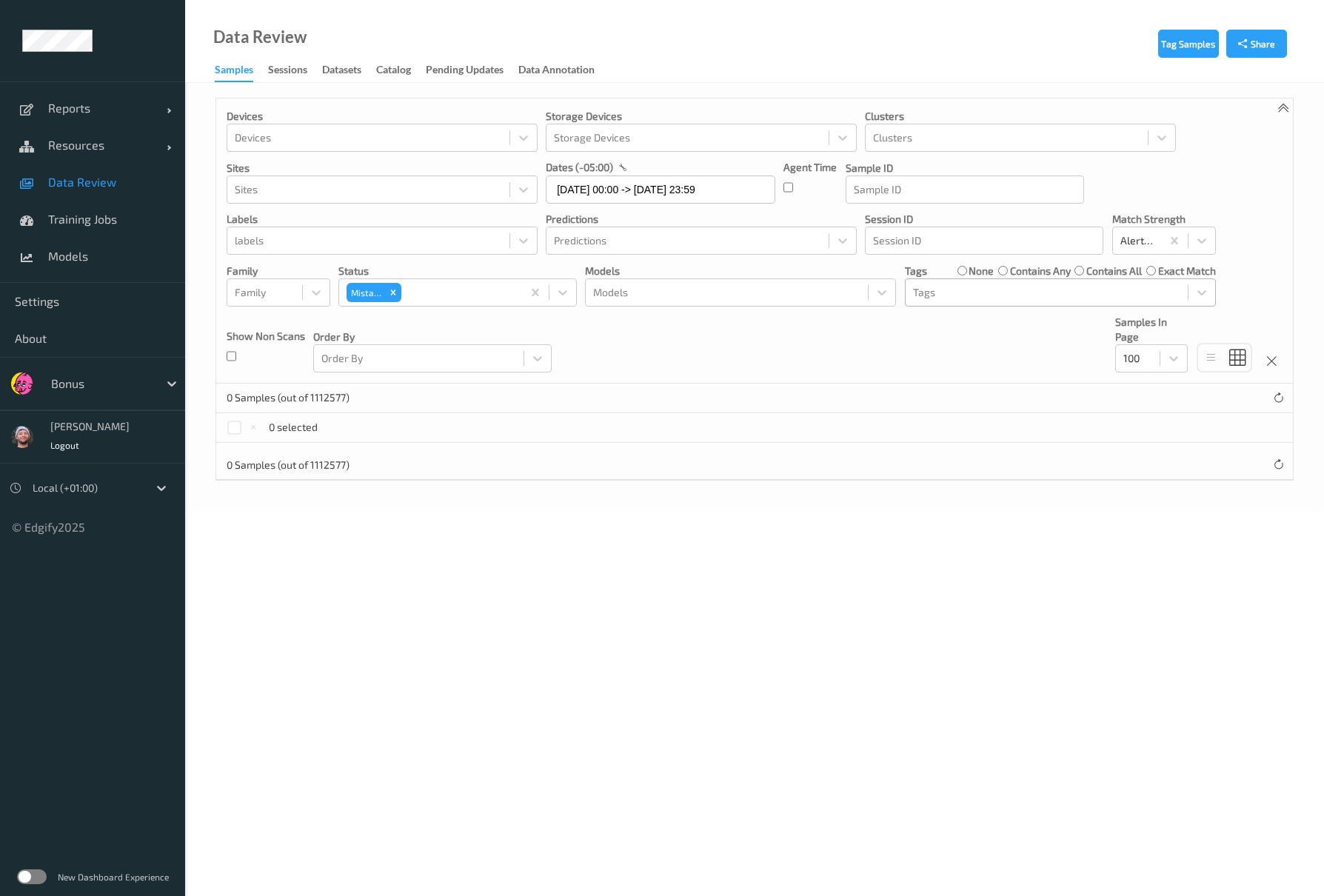
click at [980, 294] on div at bounding box center [1046, 293] width 268 height 18
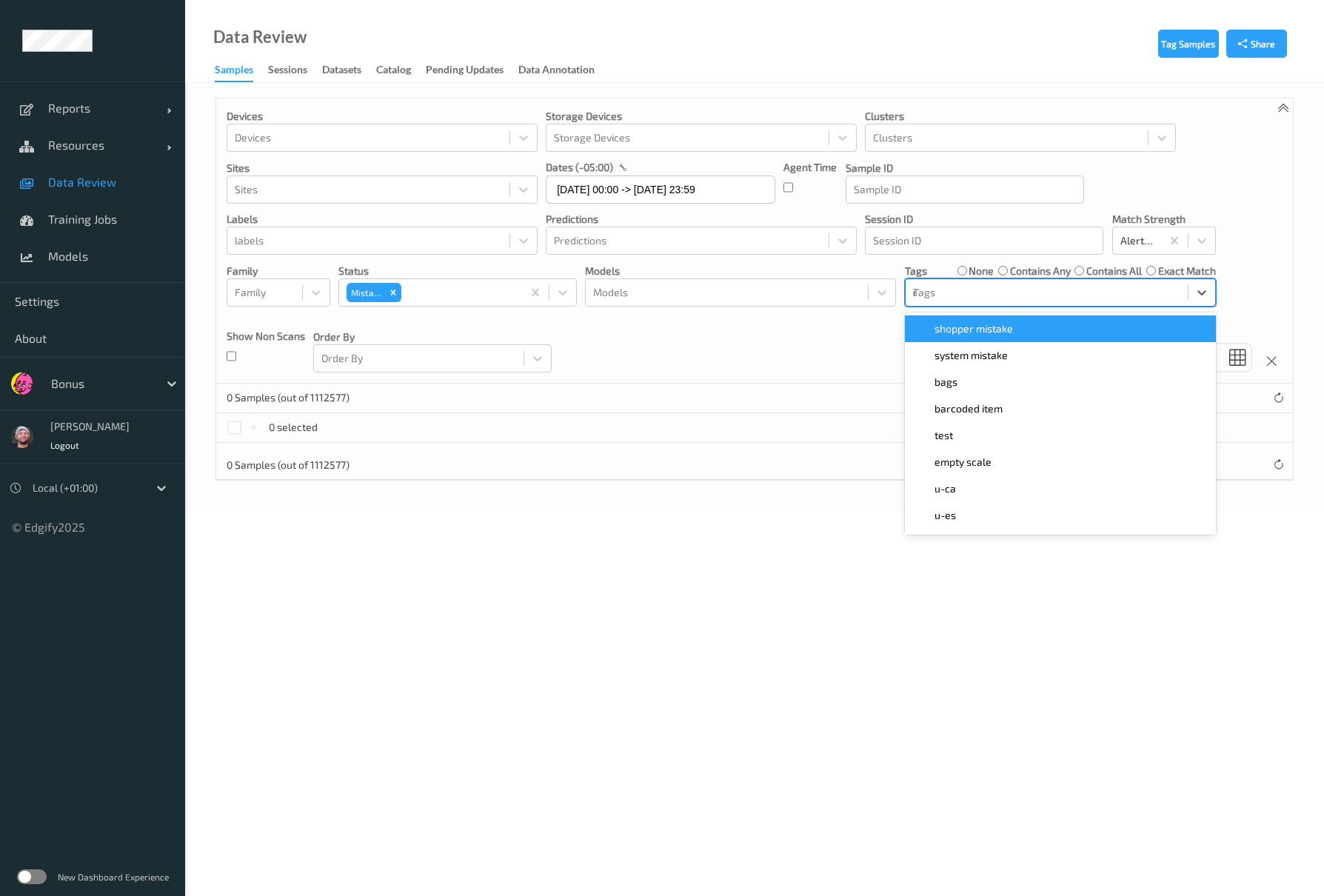
type input "ca"
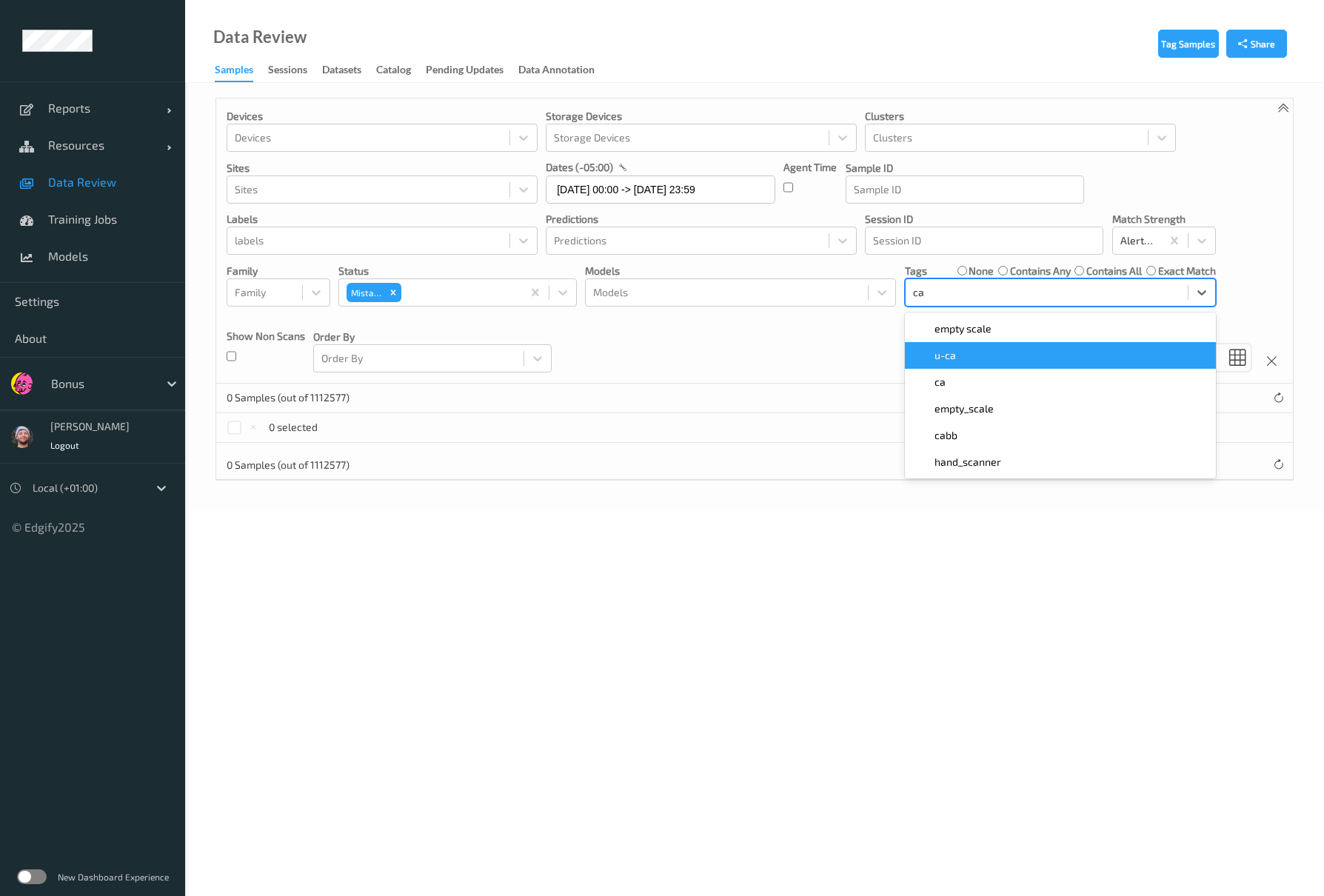
click at [966, 358] on div "u-ca" at bounding box center [1060, 355] width 294 height 15
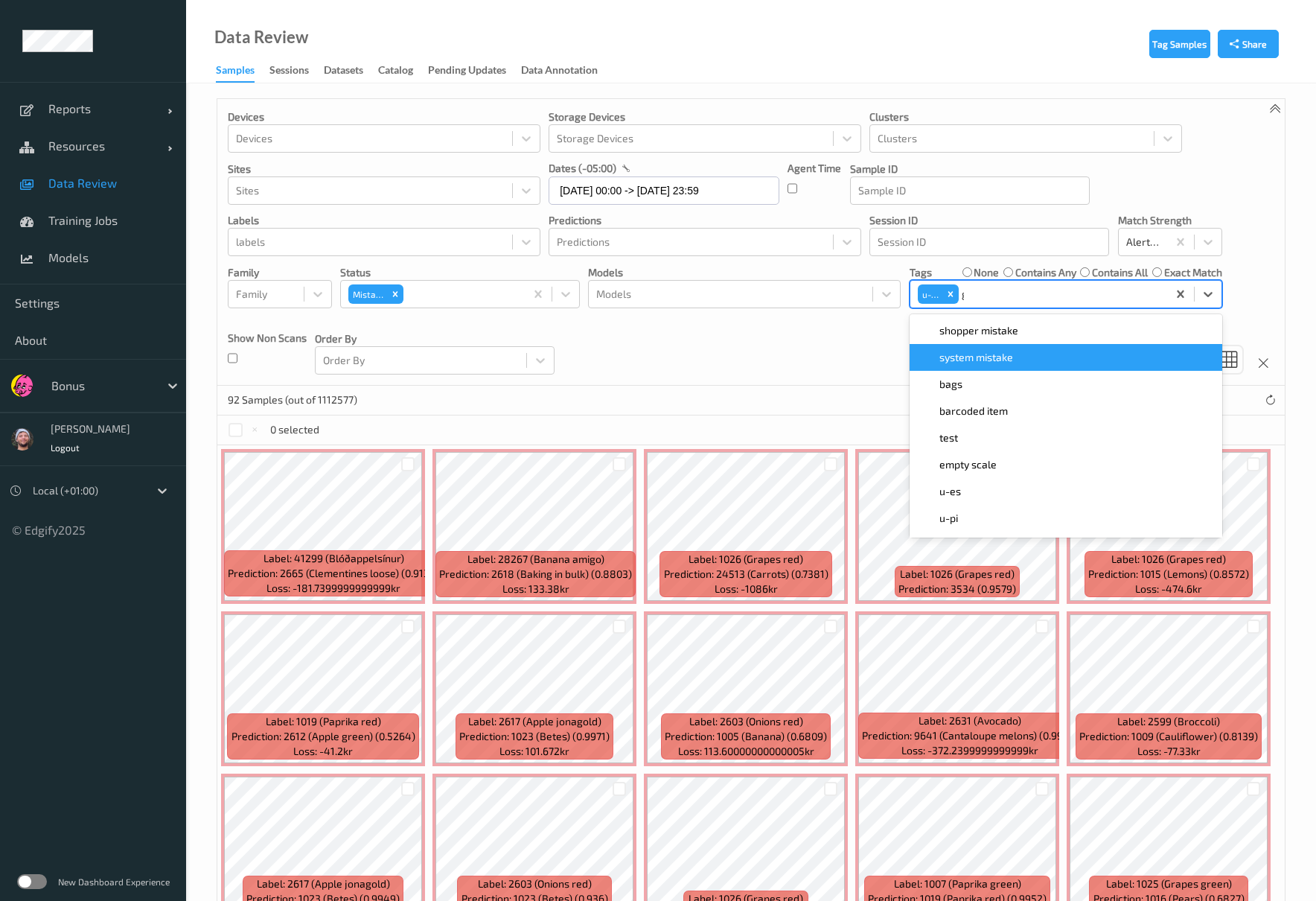
type input "gi"
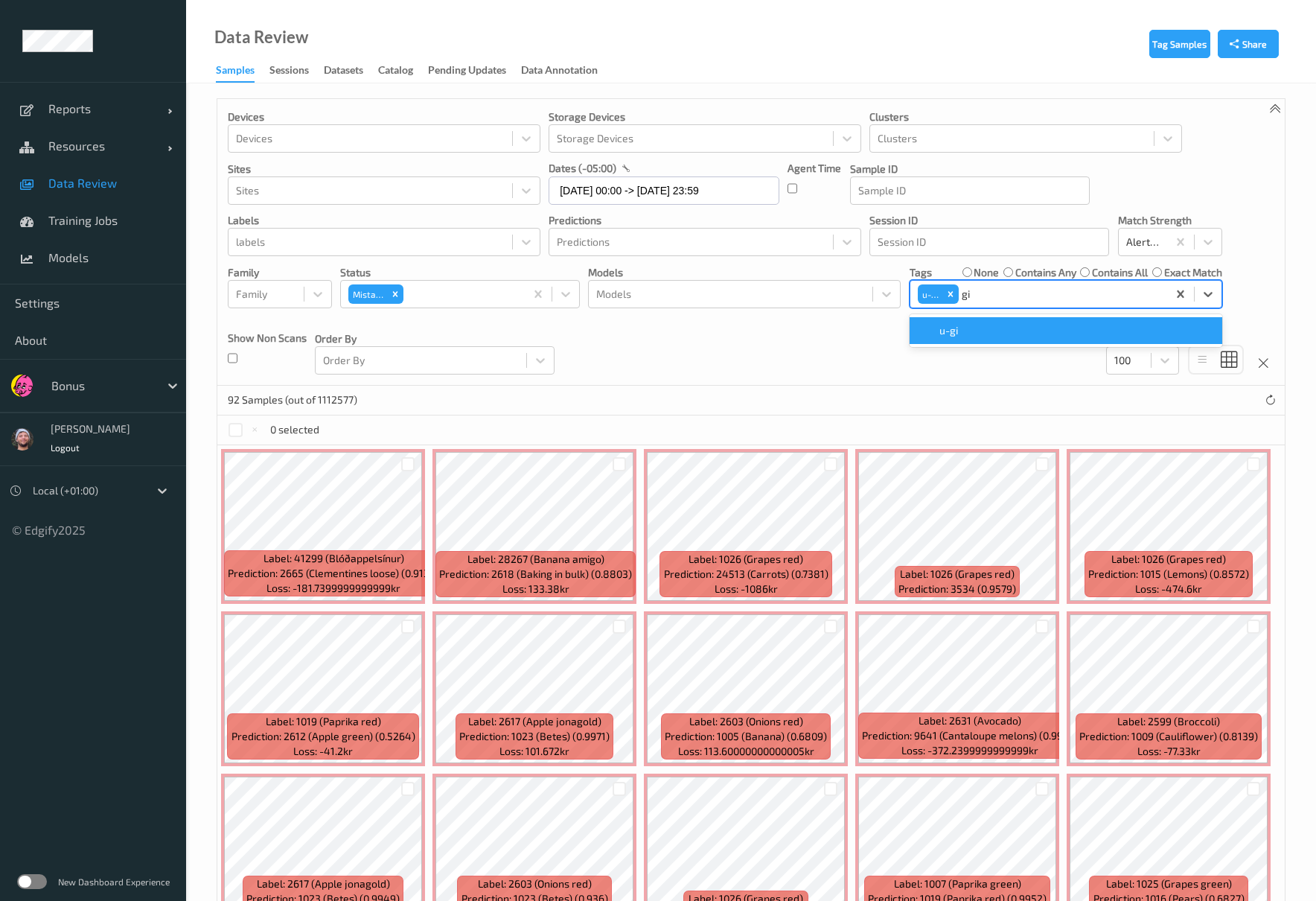
click at [989, 332] on div "u-gi" at bounding box center [1065, 330] width 295 height 15
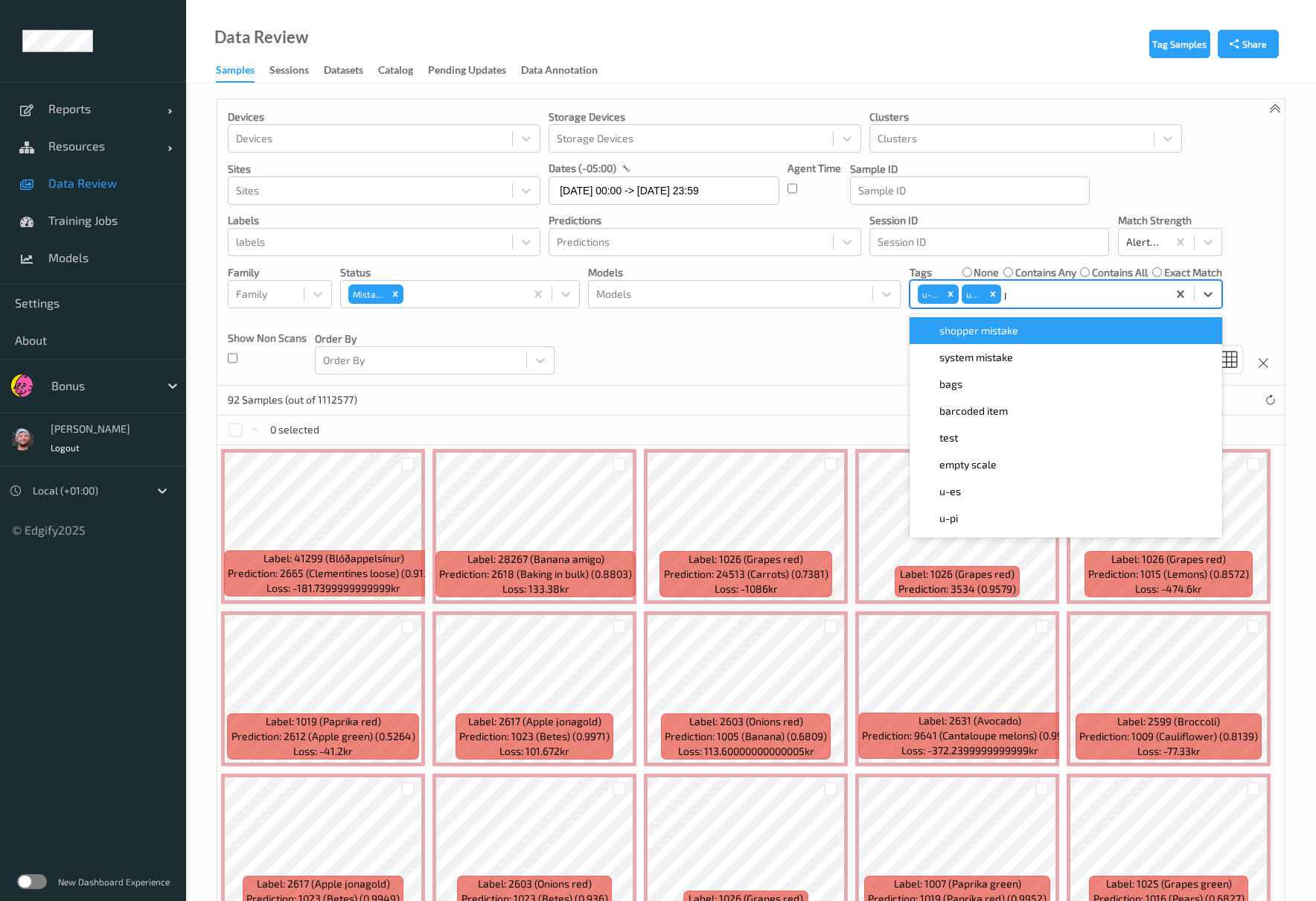
type input "pi"
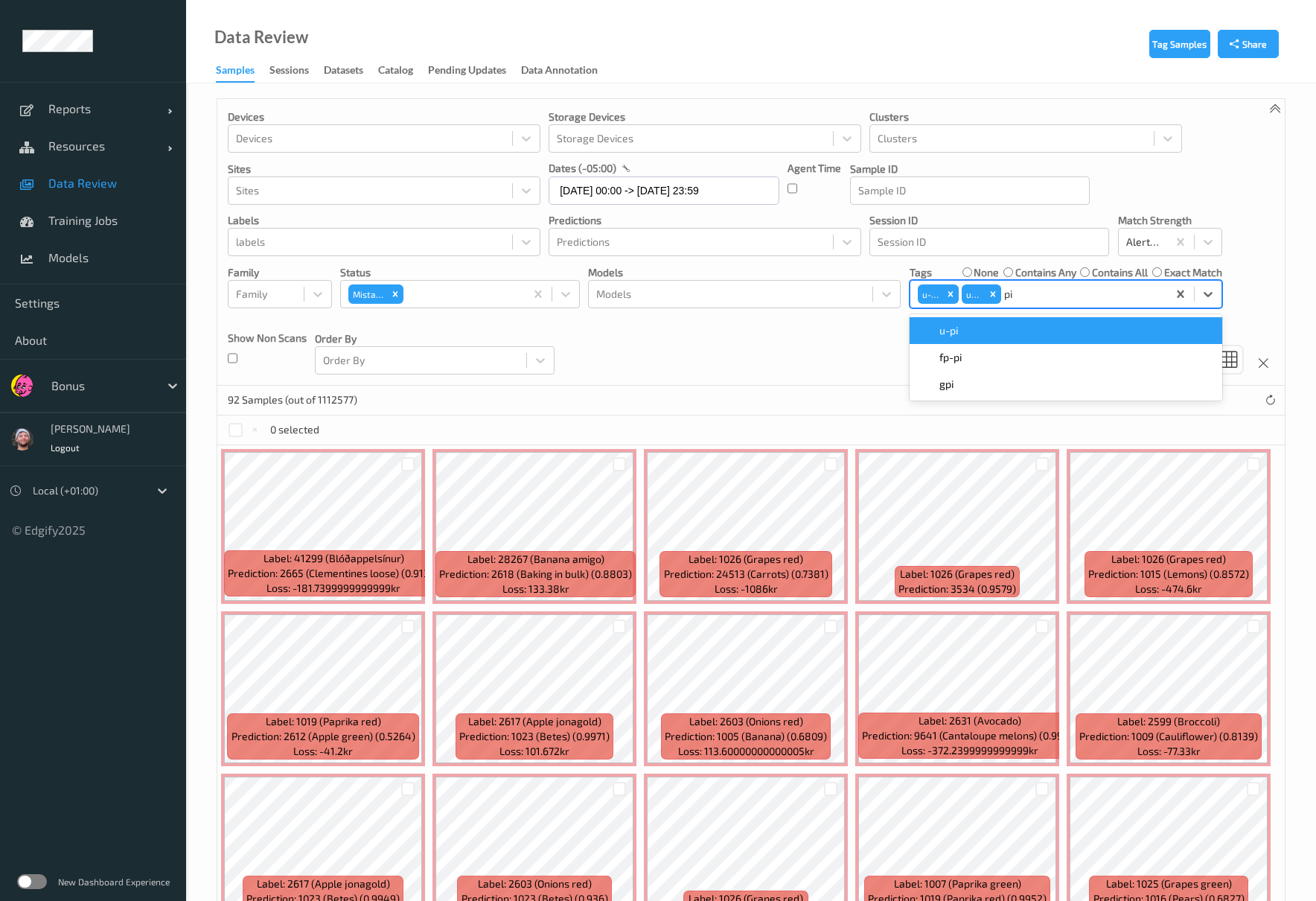
click at [998, 327] on div "u-pi" at bounding box center [1065, 330] width 295 height 15
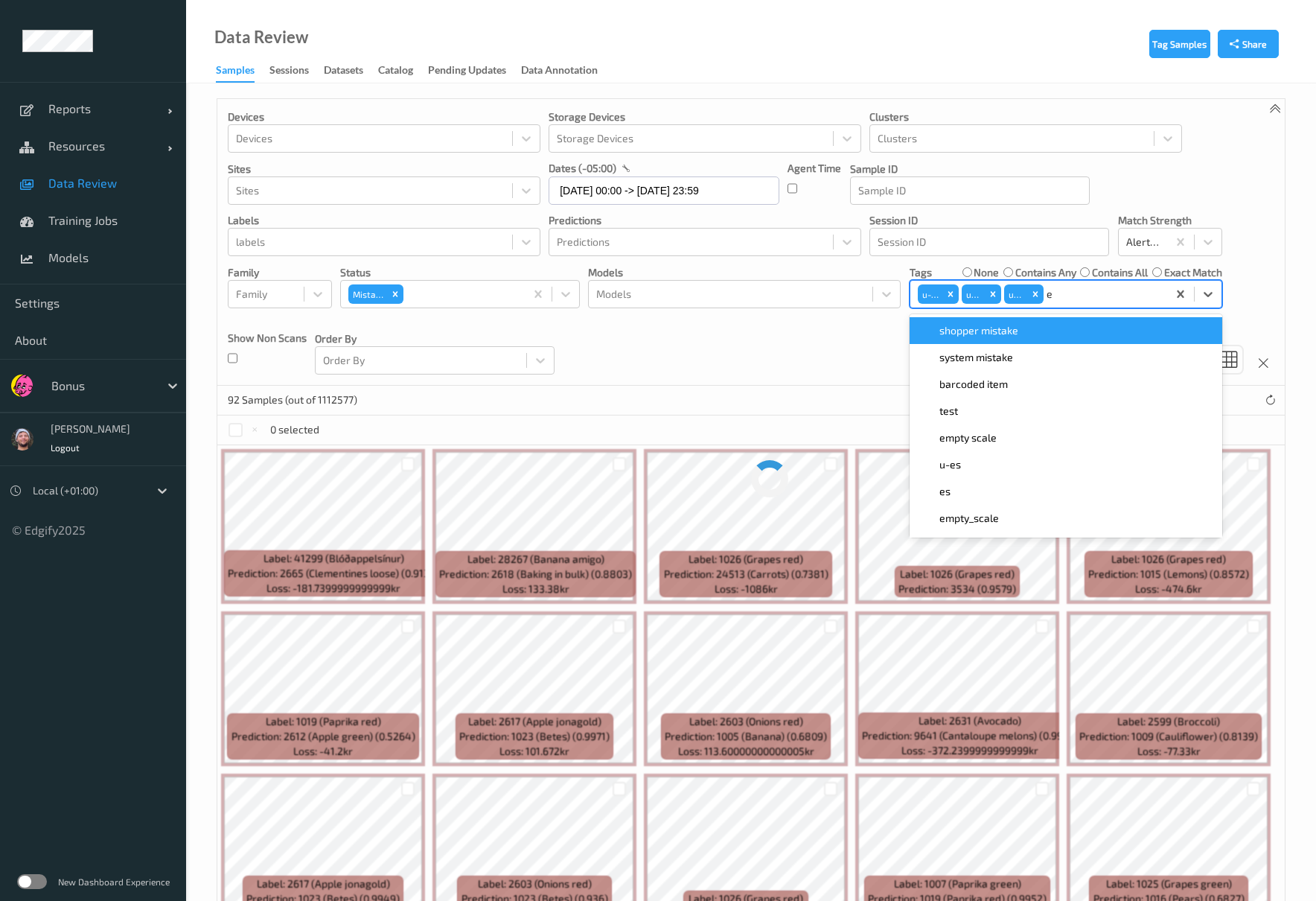
type input "es"
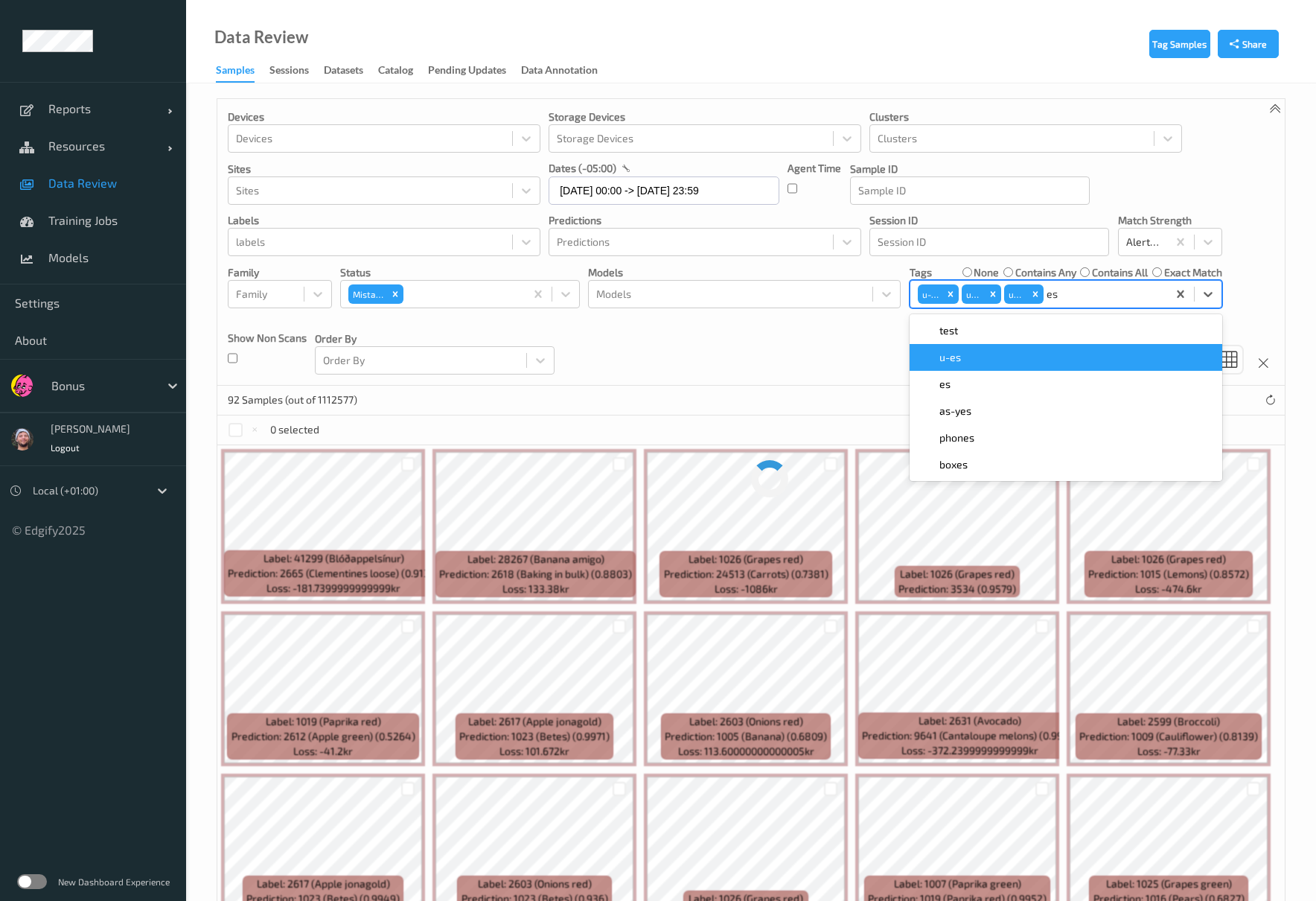
click at [963, 360] on div "u-es" at bounding box center [1065, 357] width 295 height 15
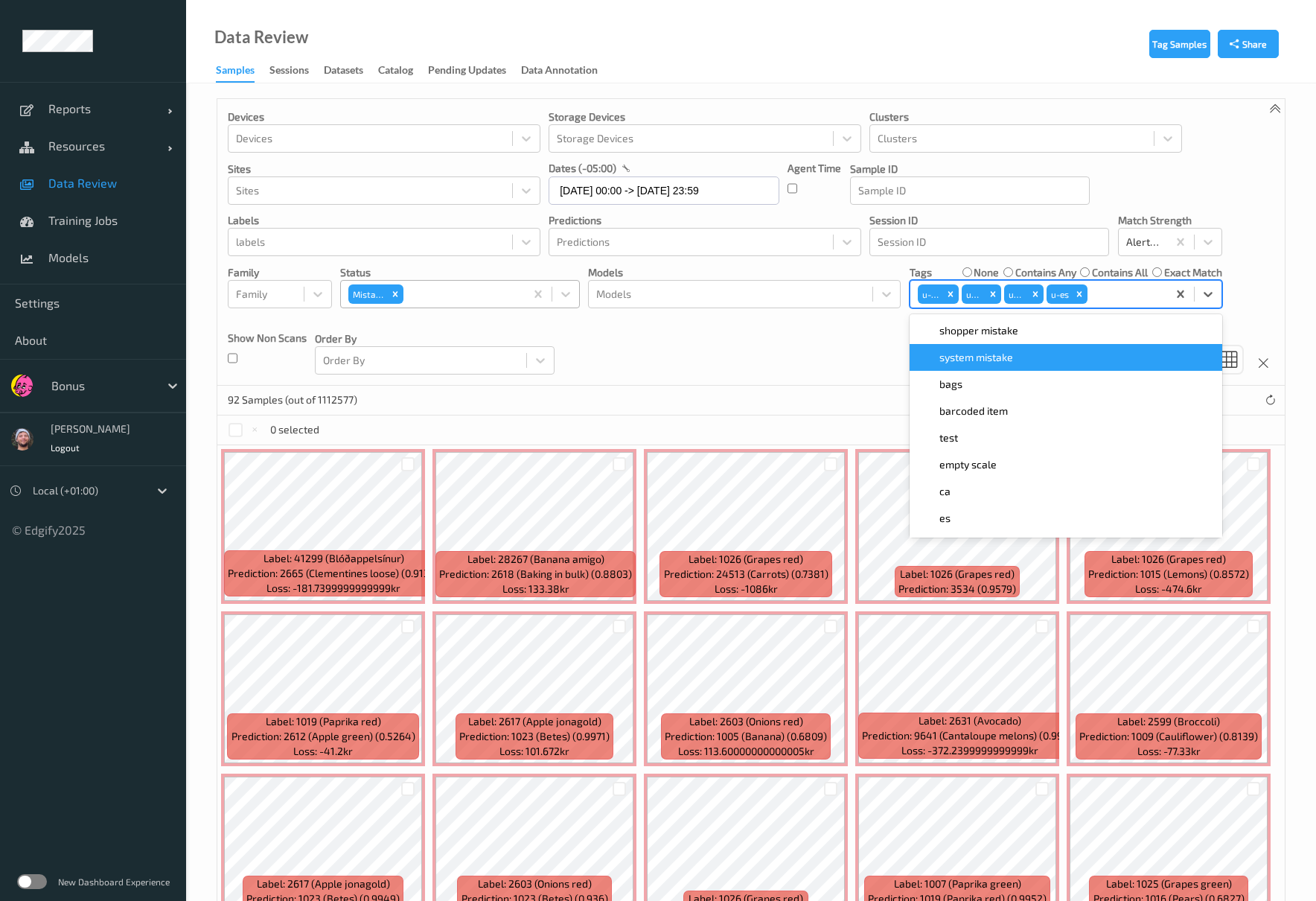
click at [413, 293] on div at bounding box center [461, 294] width 111 height 18
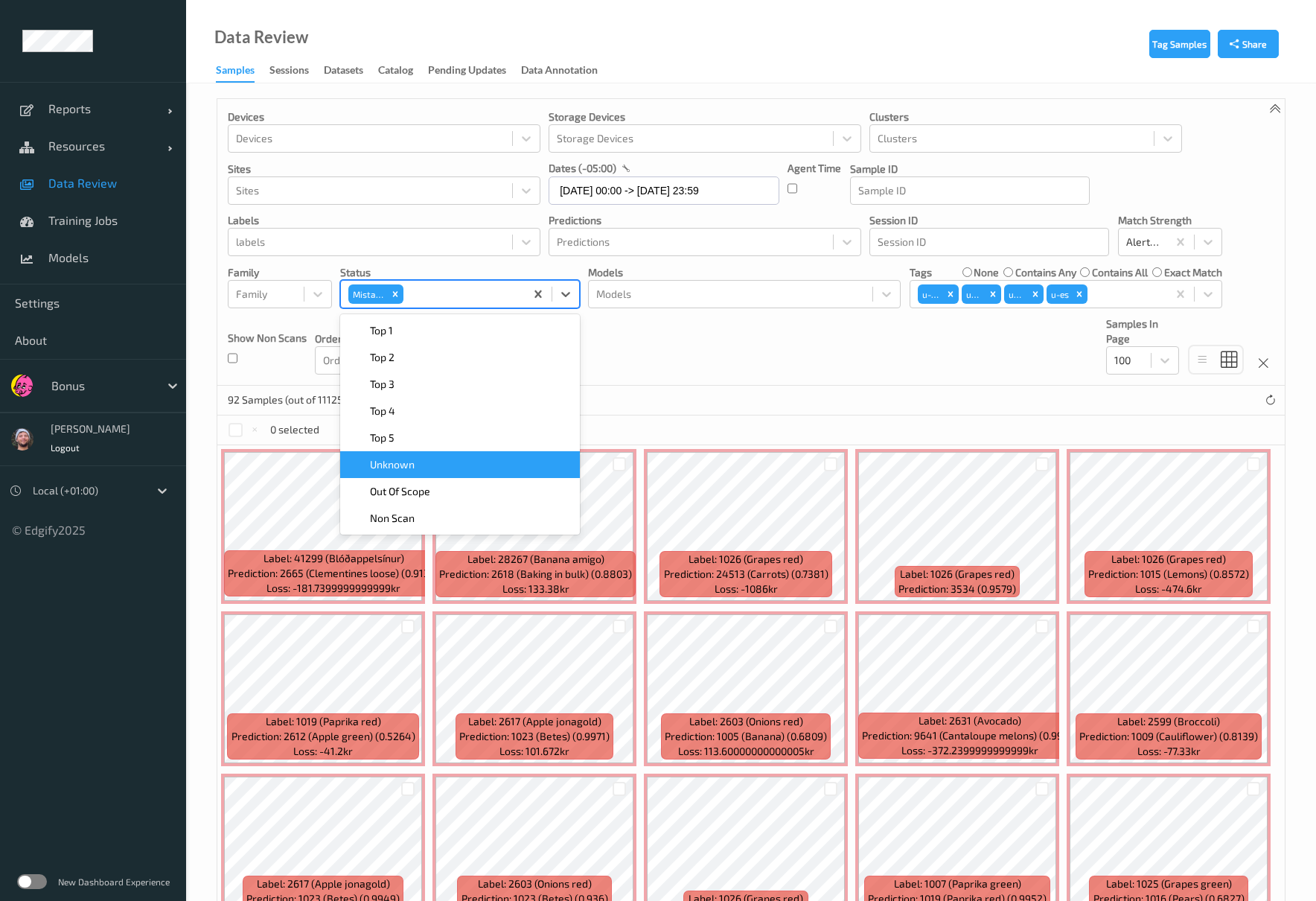
click at [404, 471] on span "Unknown" at bounding box center [392, 464] width 44 height 15
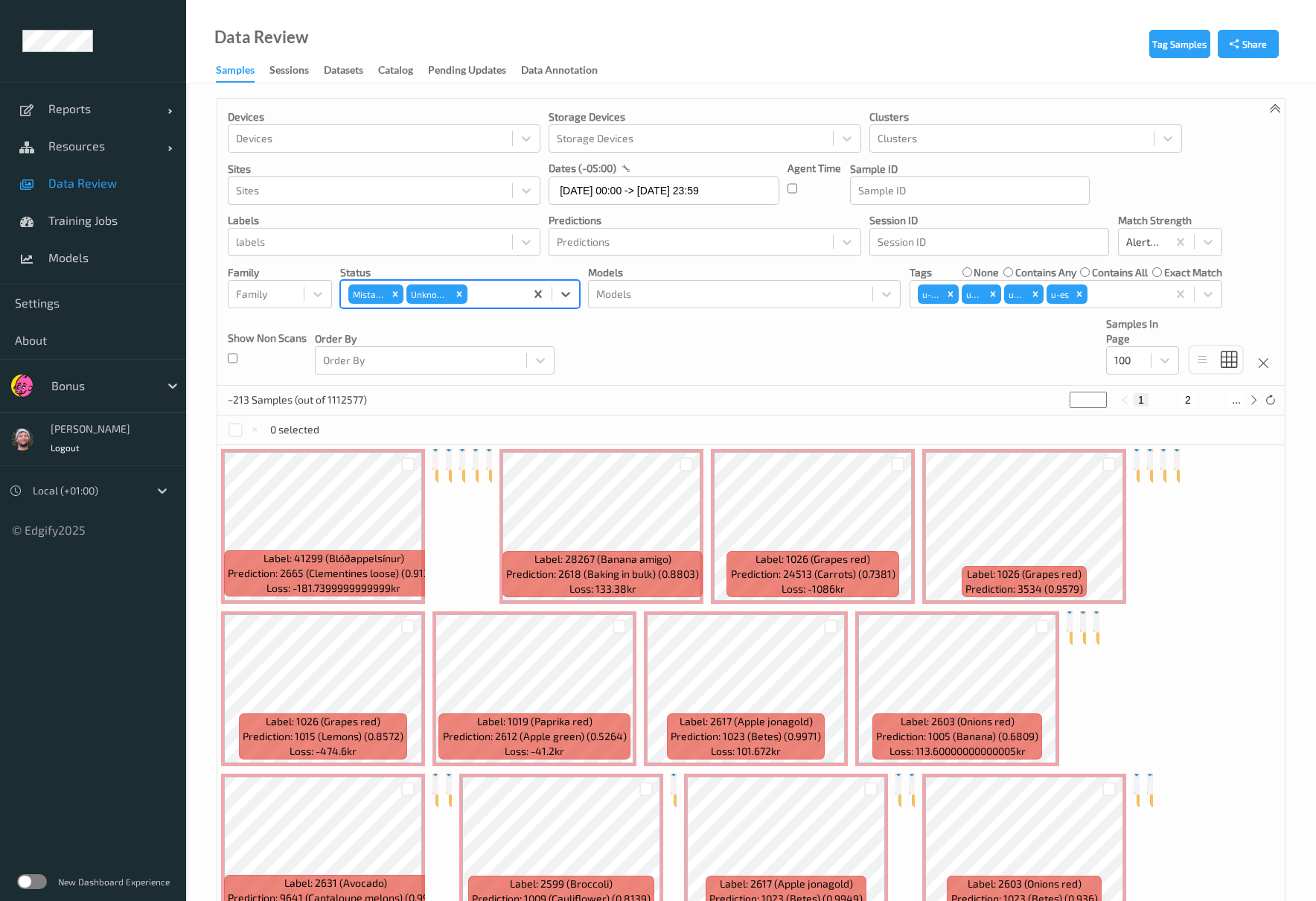
click at [388, 284] on div "Mistake" at bounding box center [376, 294] width 58 height 23
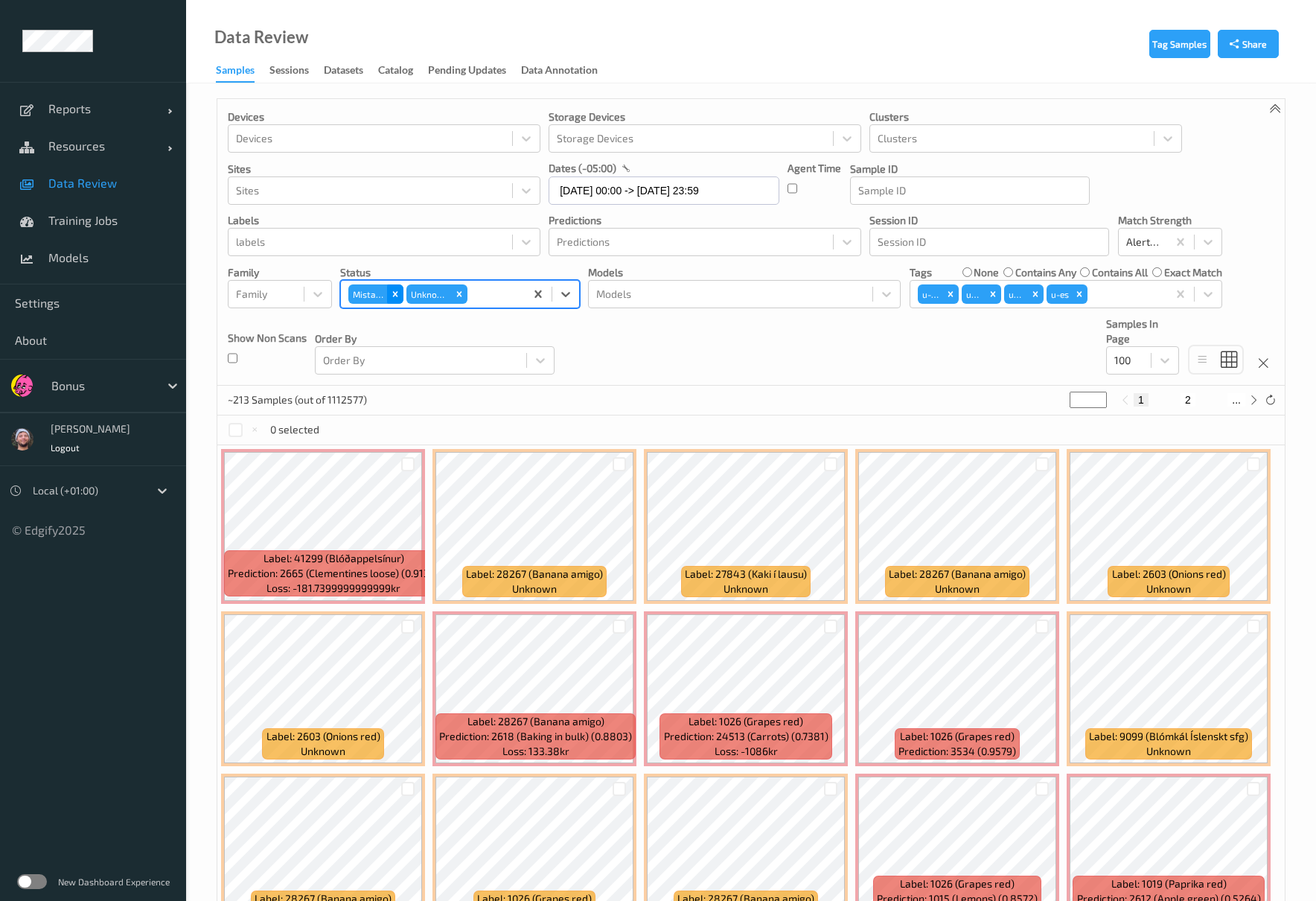
click at [400, 300] on div "Remove Mistake" at bounding box center [395, 294] width 17 height 19
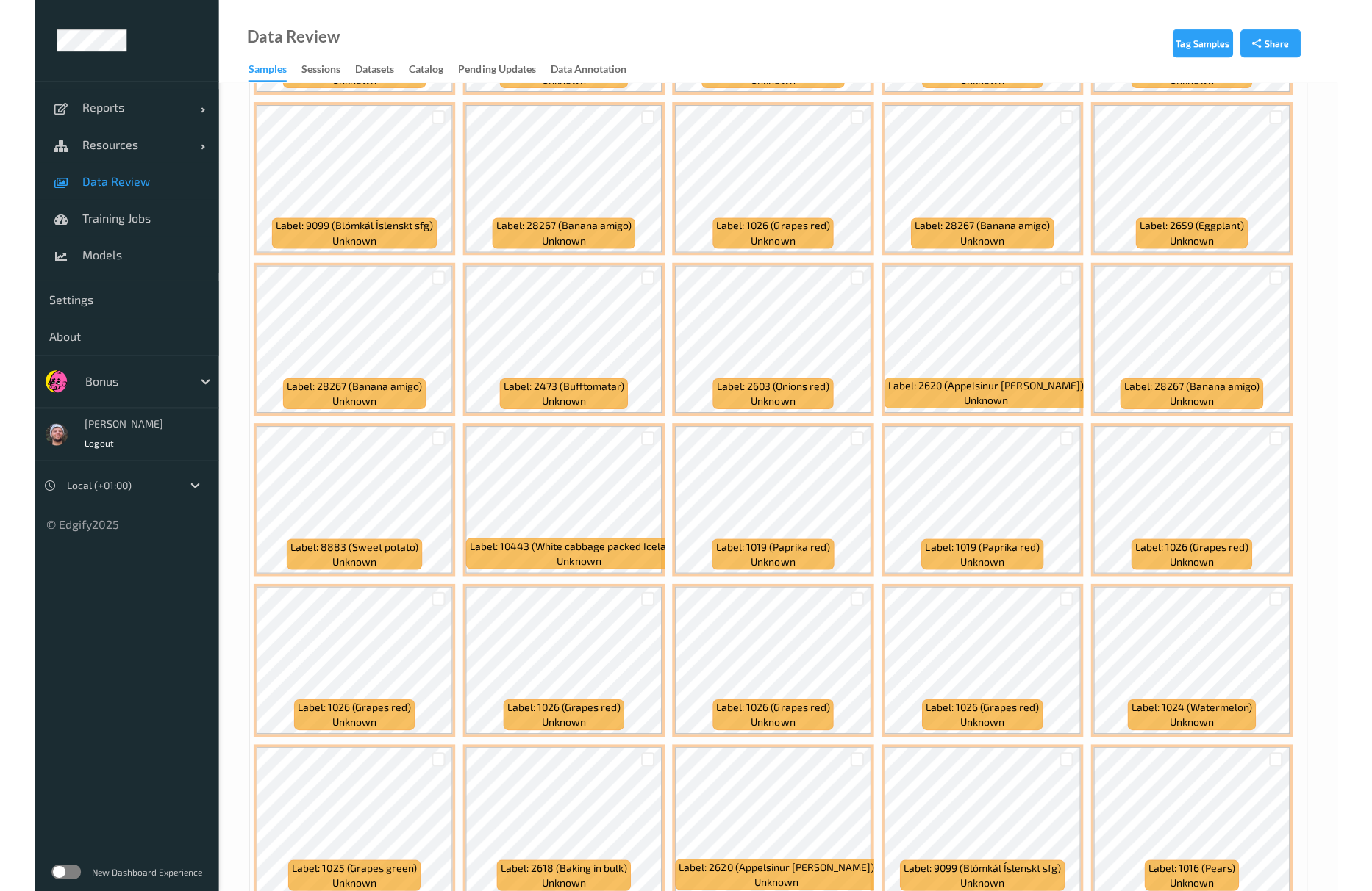
scroll to position [180, 0]
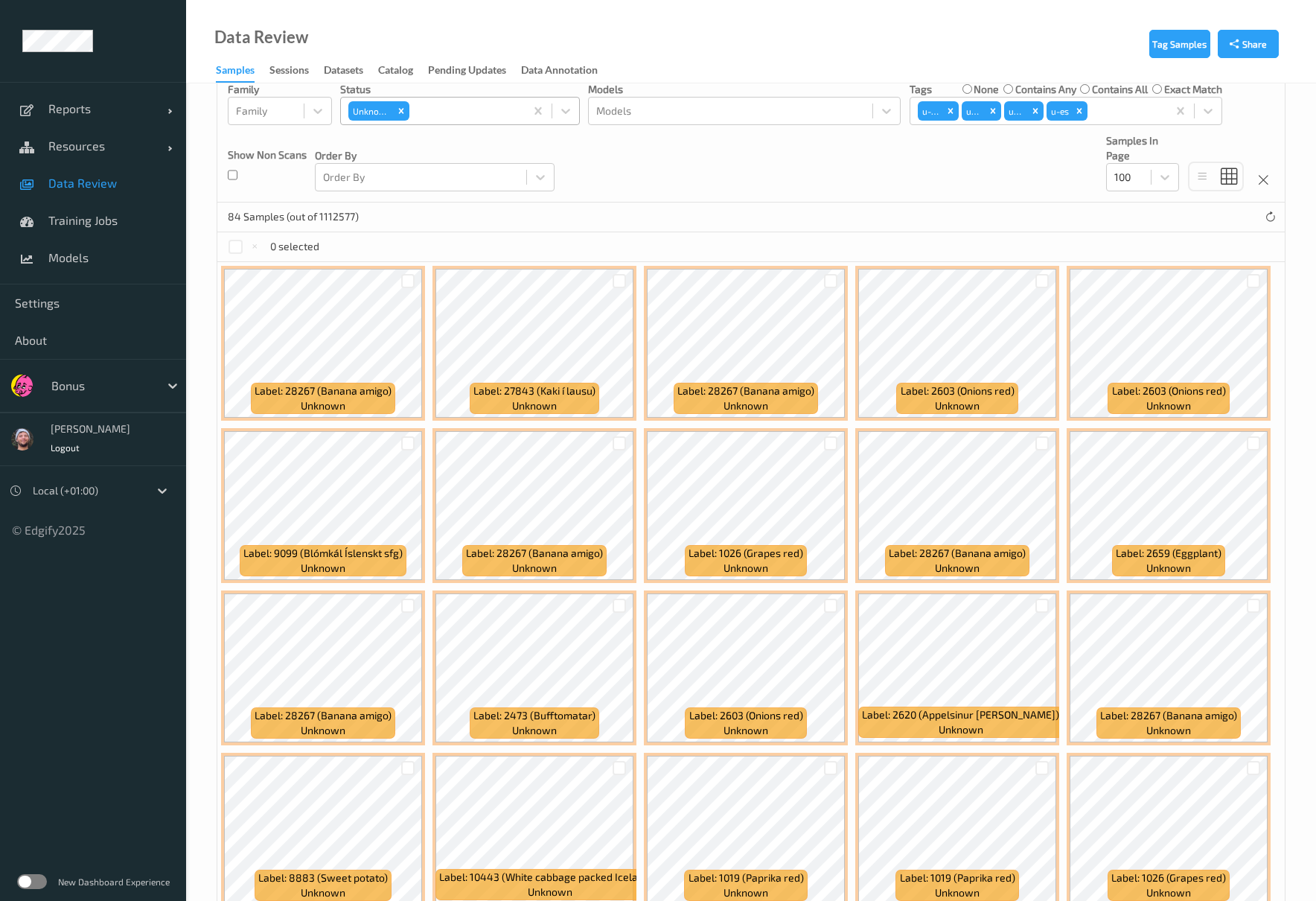
drag, startPoint x: 801, startPoint y: 44, endPoint x: 1326, endPoint y: 13, distance: 525.9
click at [801, 44] on div "Data Review Samples Sessions Datasets Catalog Pending Updates Data Annotation" at bounding box center [751, 42] width 1130 height 84
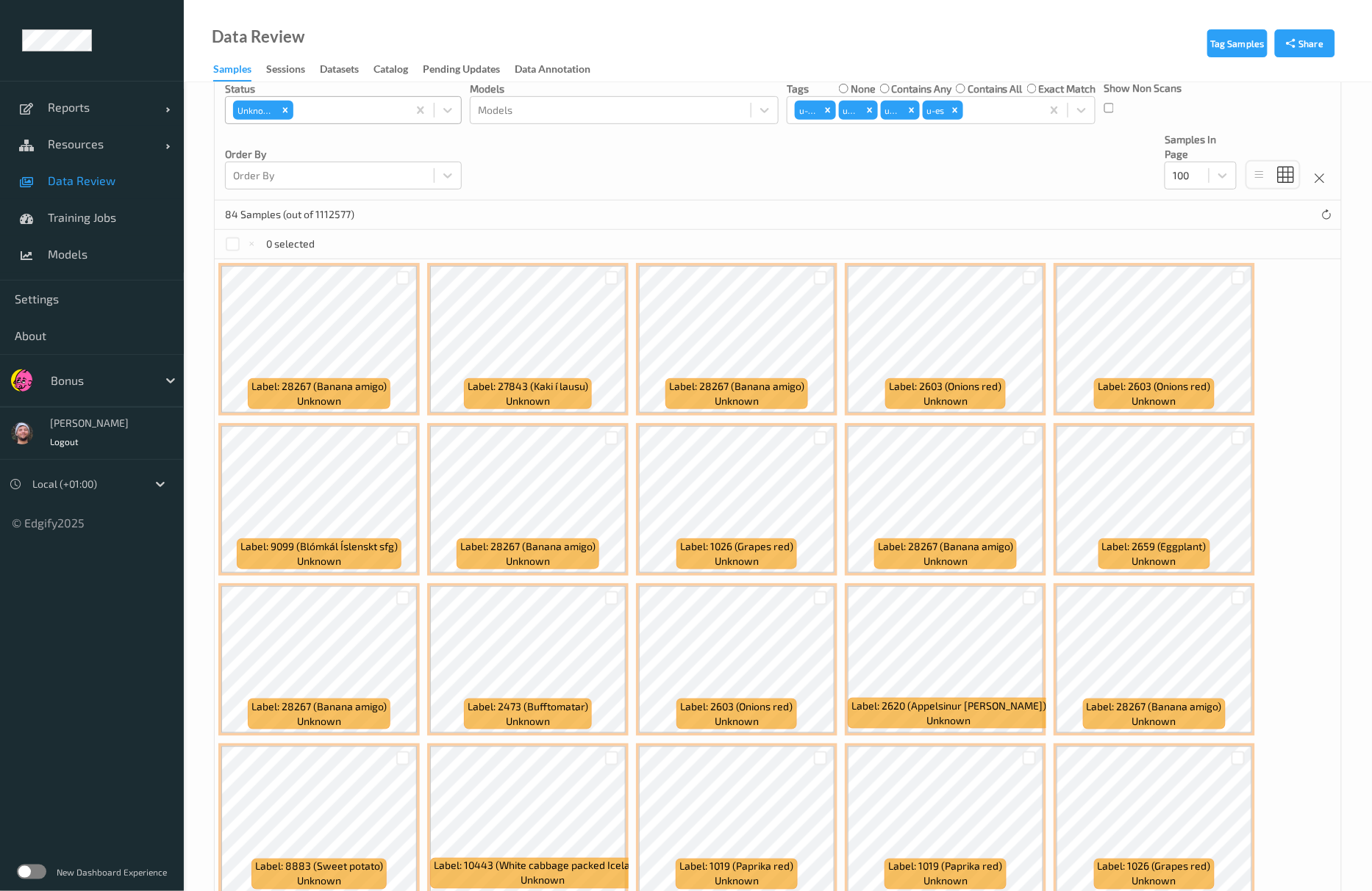
click at [652, 221] on div "84 Samples (out of 1112577)" at bounding box center [778, 215] width 1126 height 29
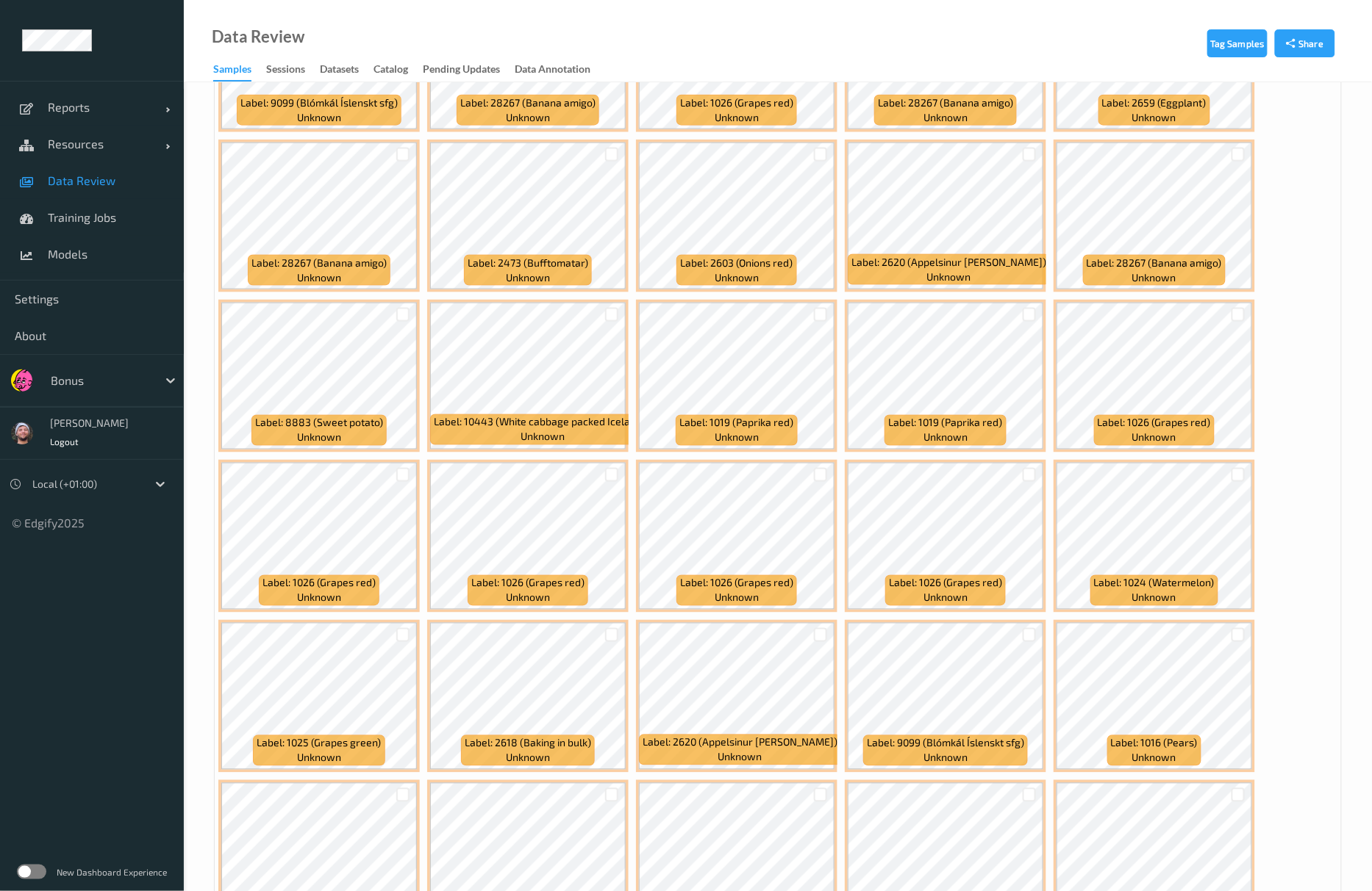
scroll to position [769, 0]
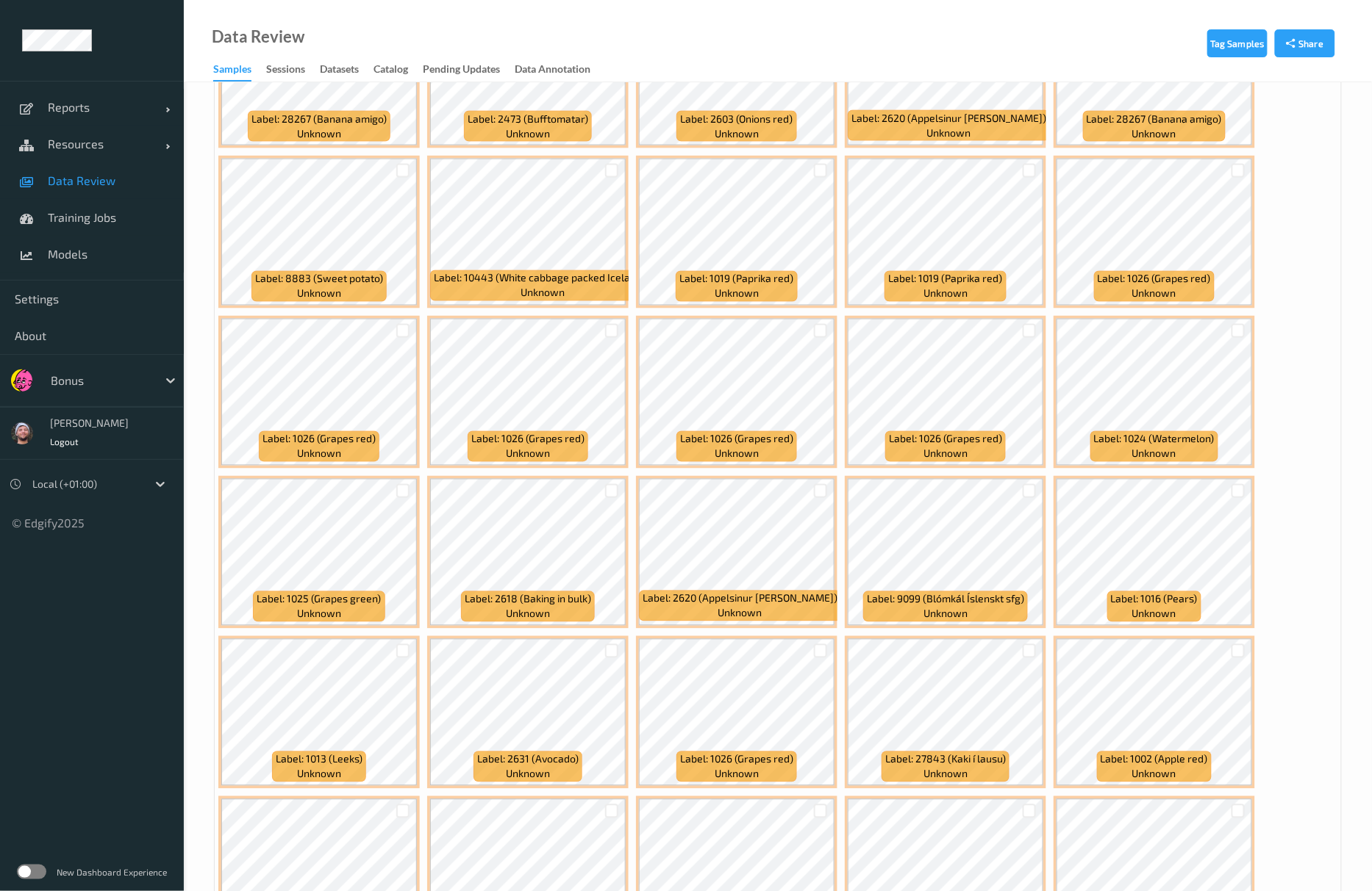
click at [845, 369] on div "Label: 1026 (Grapes red) unknown" at bounding box center [946, 393] width 201 height 153
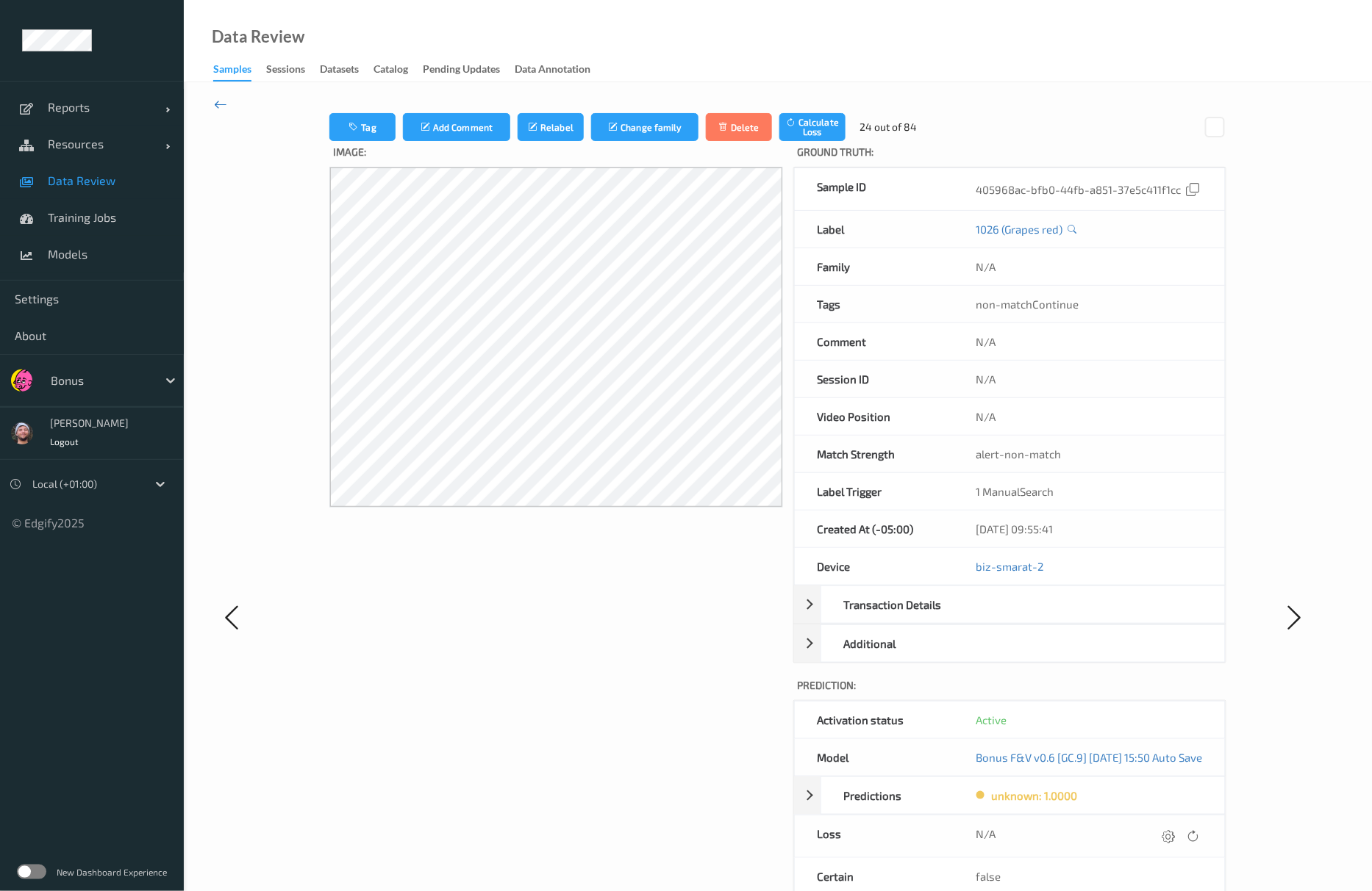
click at [216, 101] on icon at bounding box center [220, 104] width 13 height 16
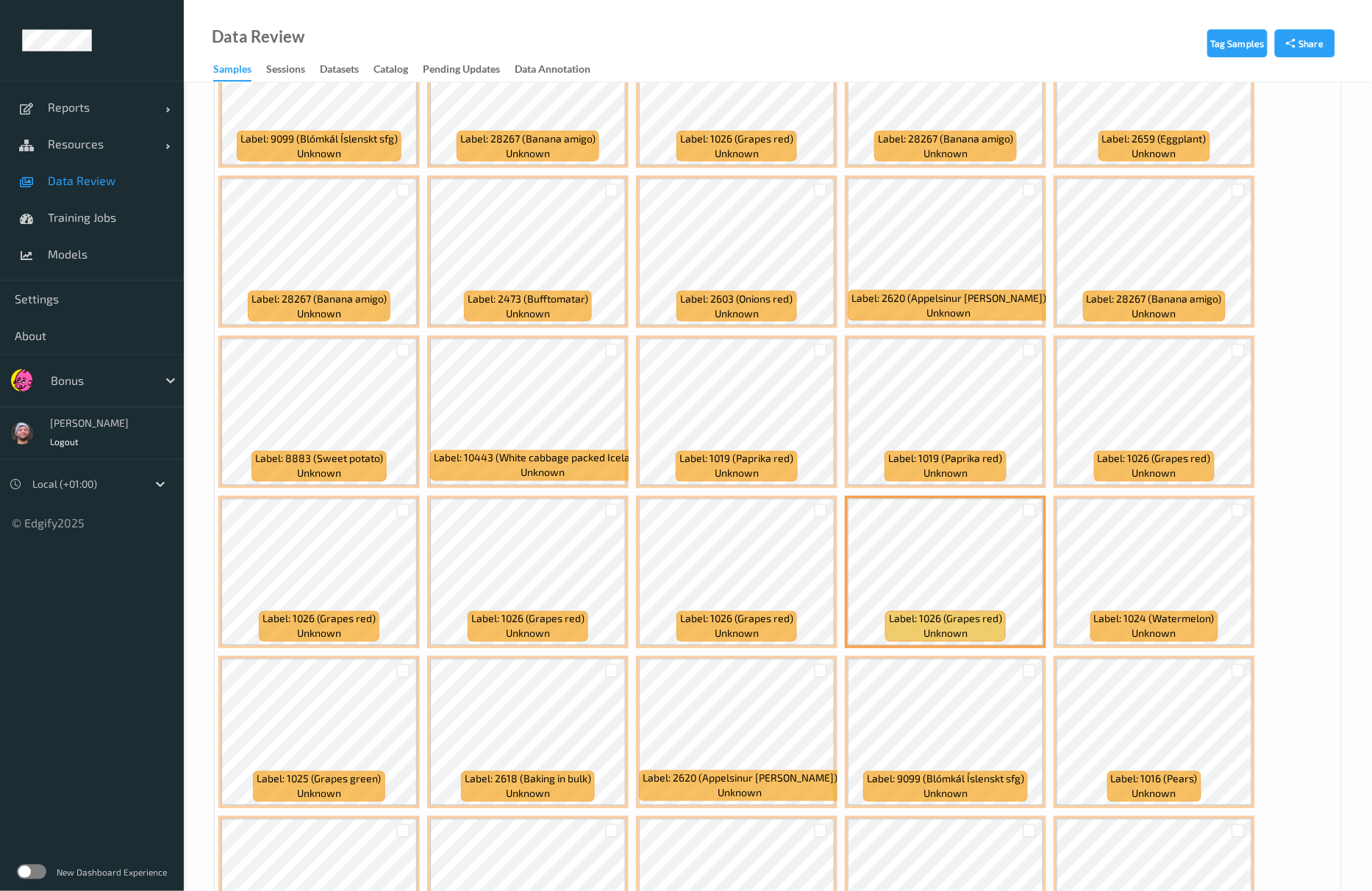
scroll to position [882, 0]
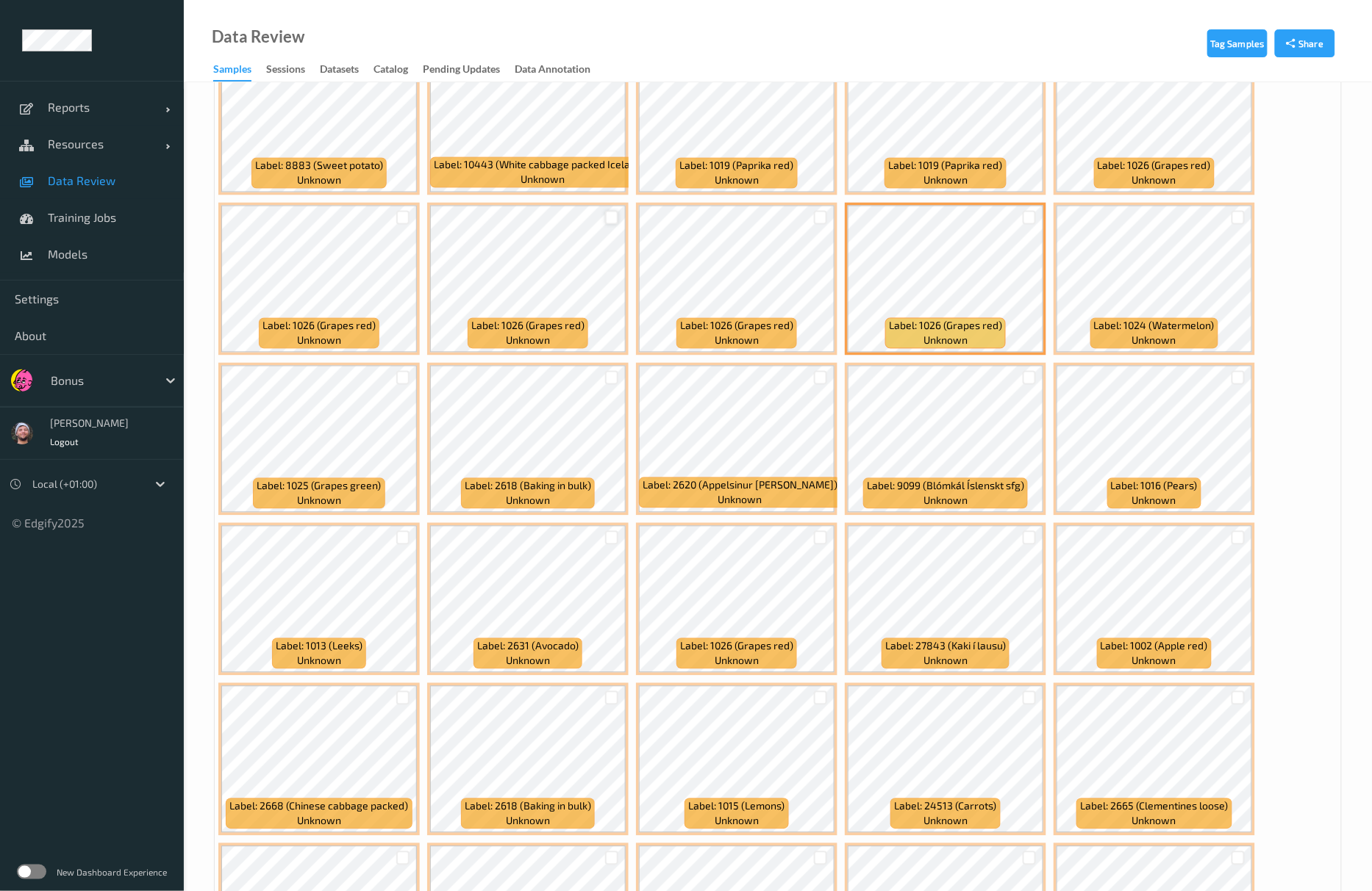
click at [615, 221] on div at bounding box center [612, 217] width 14 height 14
drag, startPoint x: 816, startPoint y: 219, endPoint x: 845, endPoint y: 218, distance: 29.0
click at [816, 218] on div at bounding box center [821, 217] width 14 height 14
click at [1029, 223] on div at bounding box center [1030, 217] width 14 height 14
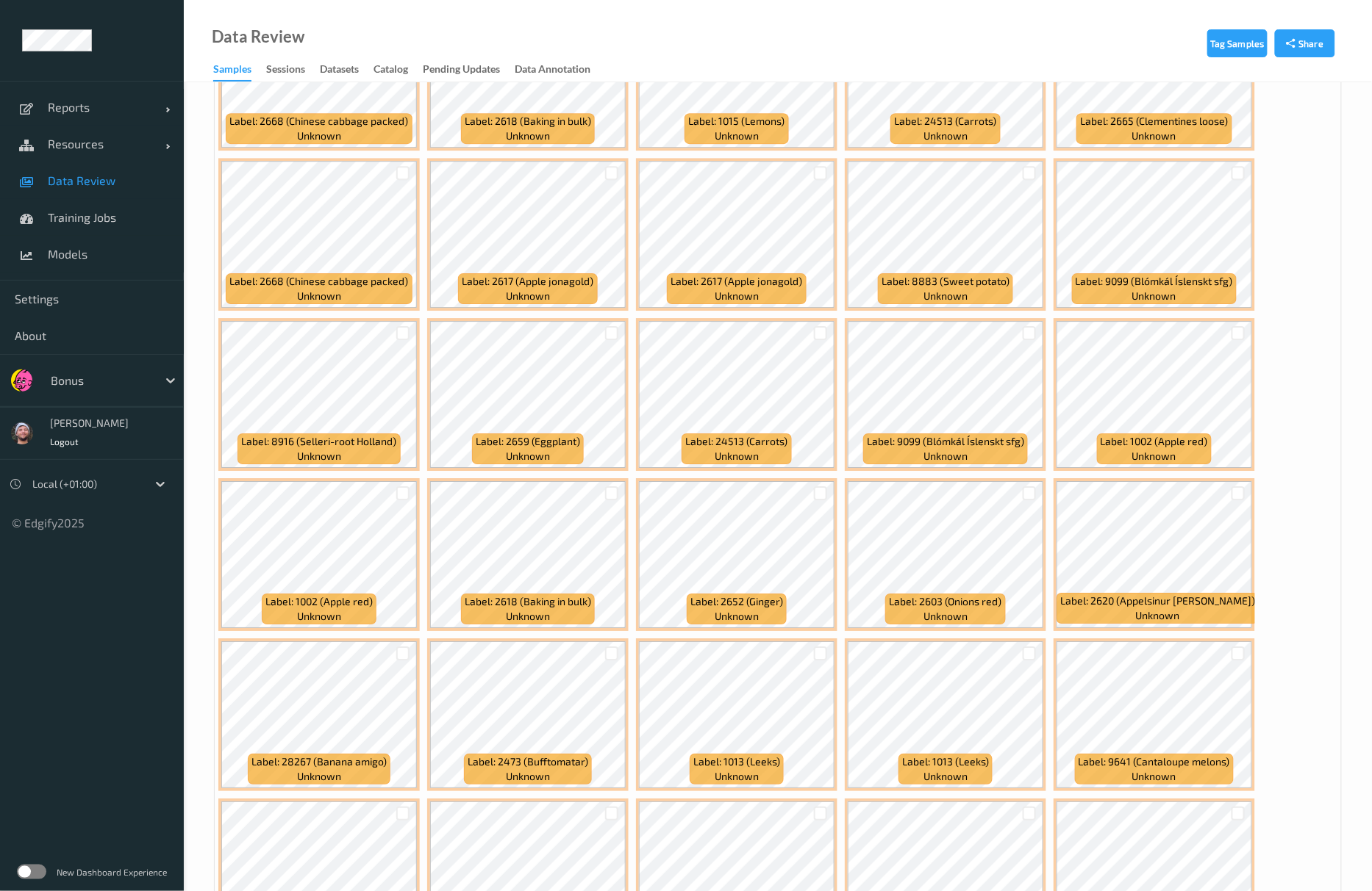
scroll to position [1959, 0]
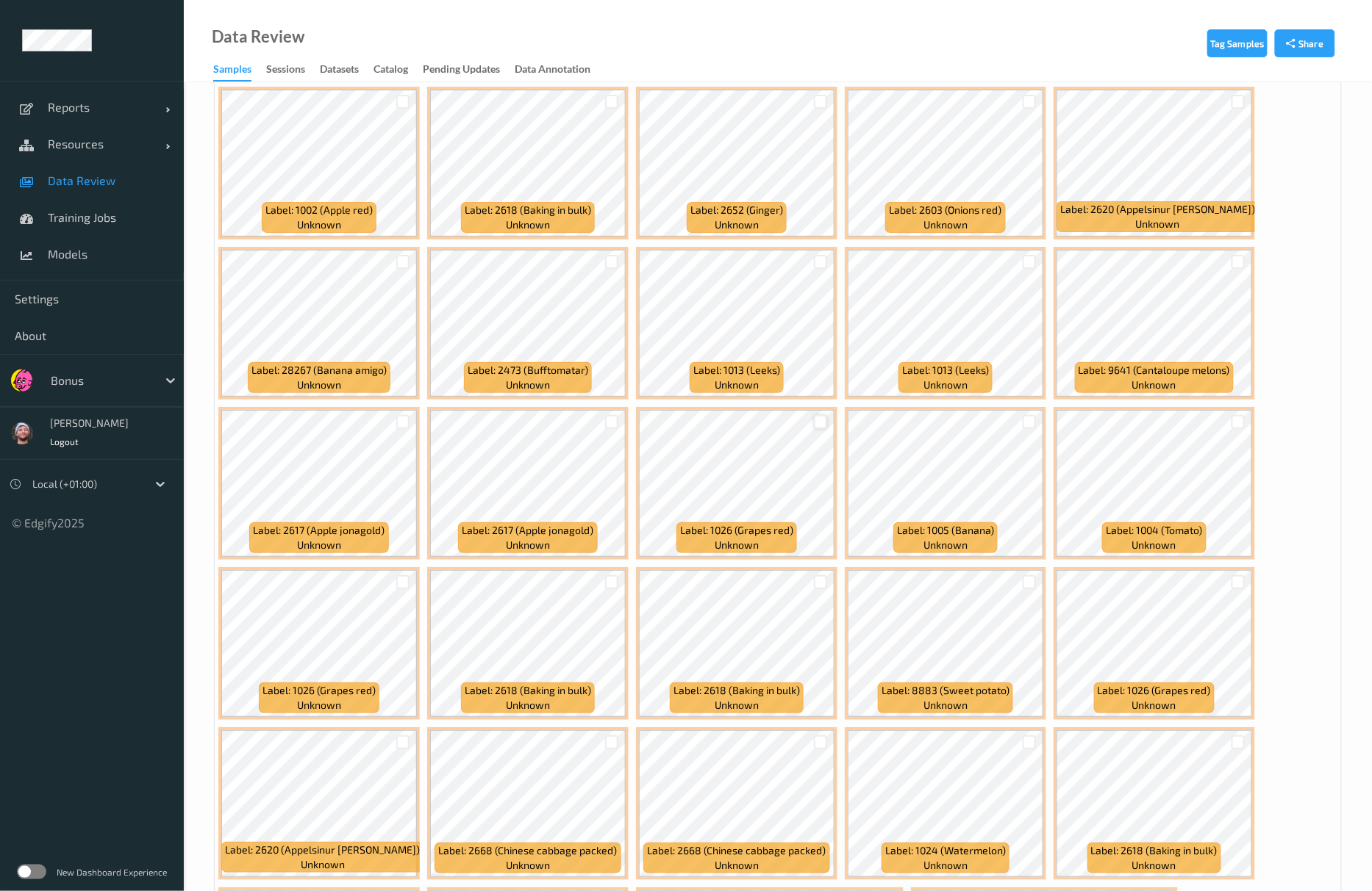
click at [815, 418] on div at bounding box center [821, 422] width 14 height 14
click at [398, 588] on div at bounding box center [403, 583] width 14 height 14
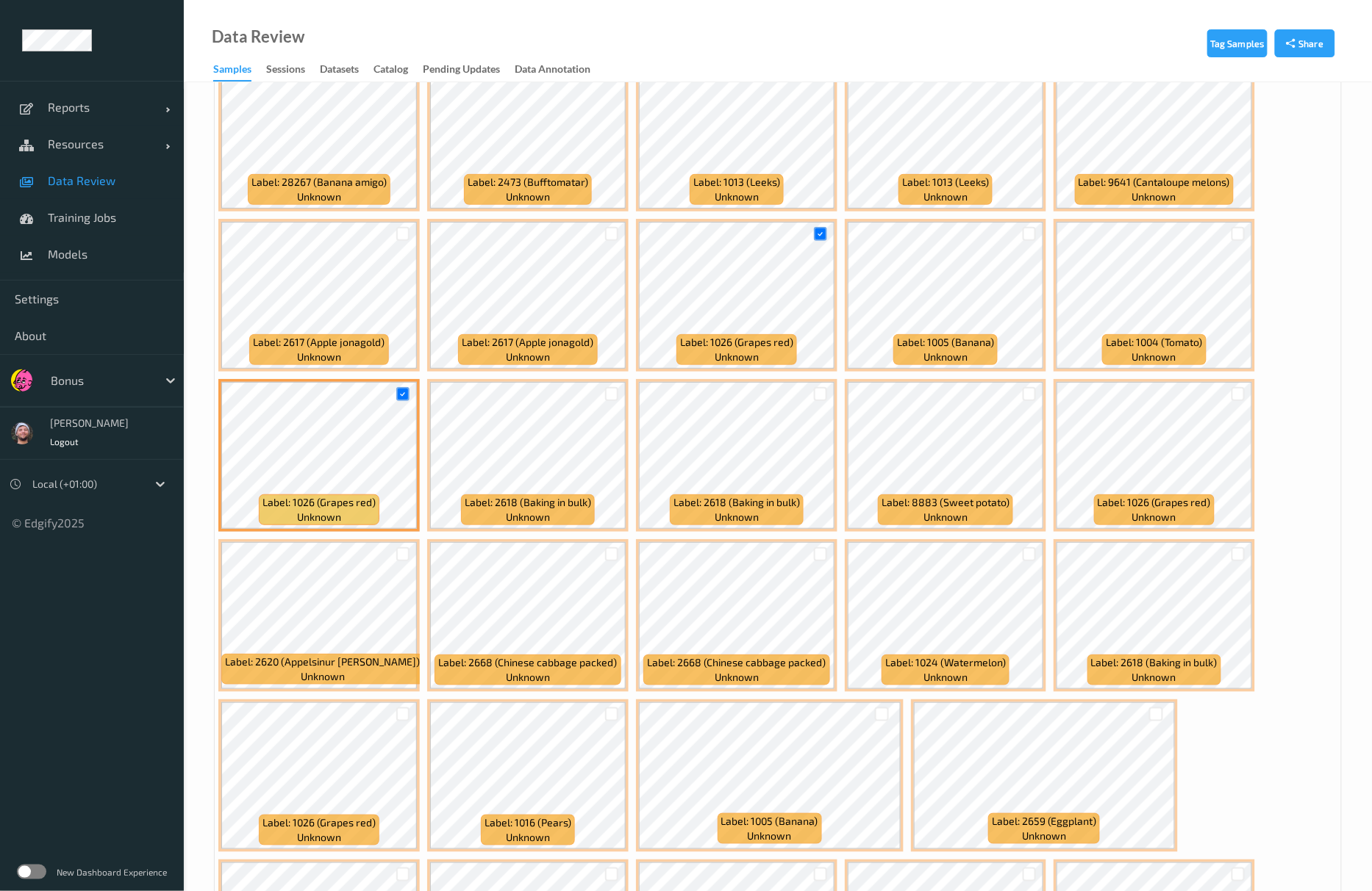
scroll to position [2253, 0]
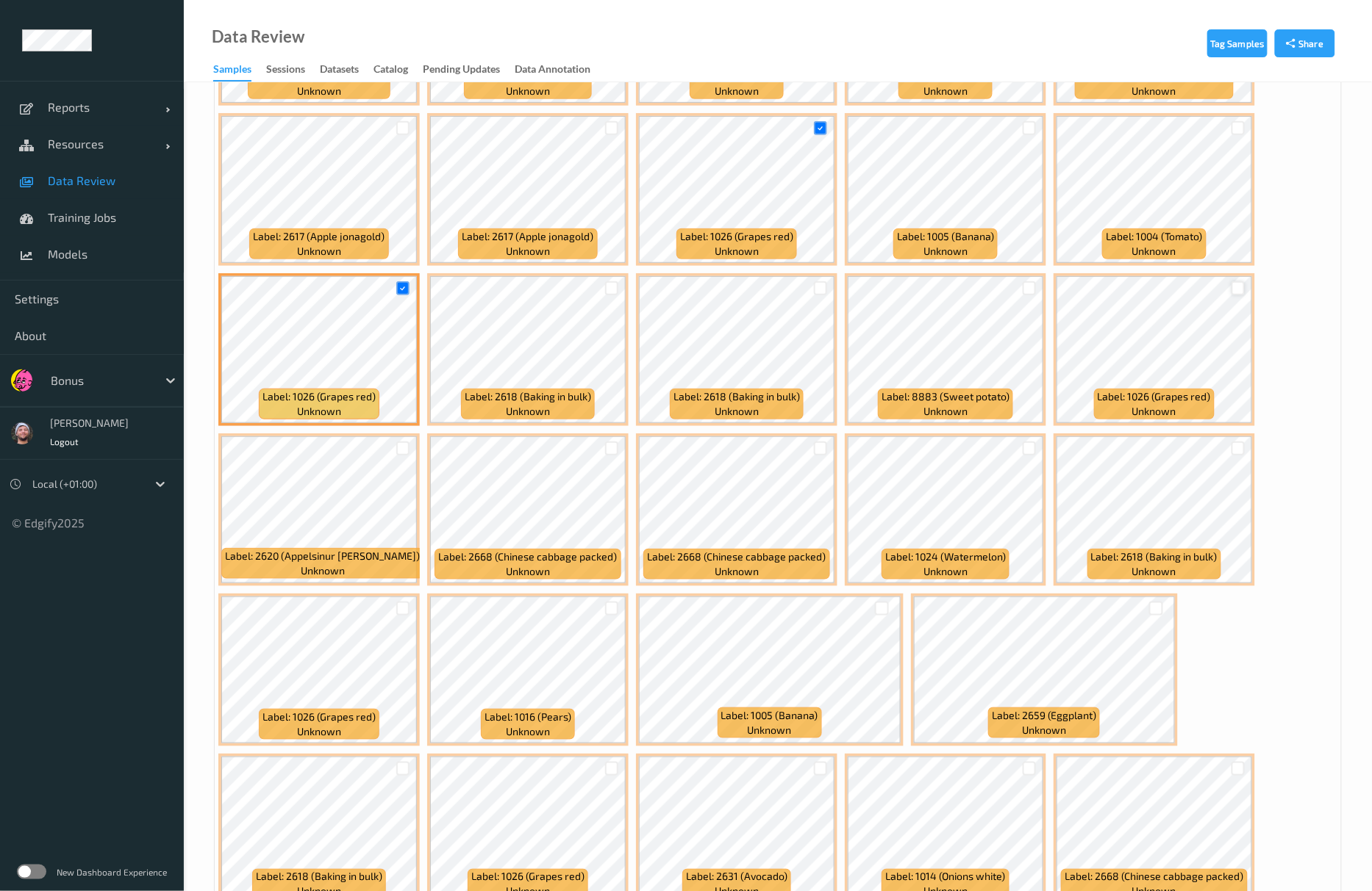
click at [1240, 292] on div at bounding box center [1238, 289] width 14 height 14
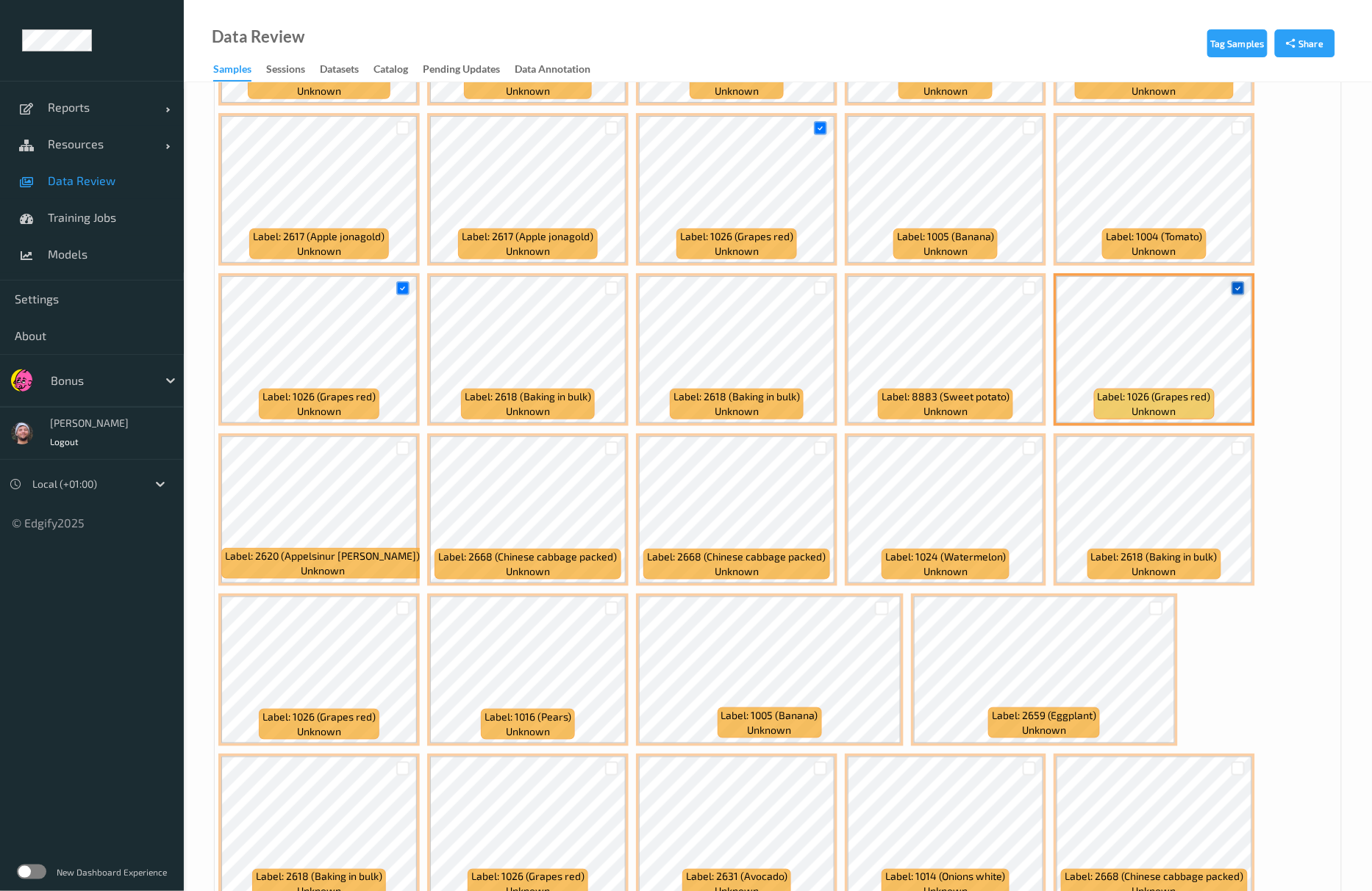
click at [1240, 292] on icon at bounding box center [1237, 288] width 9 height 9
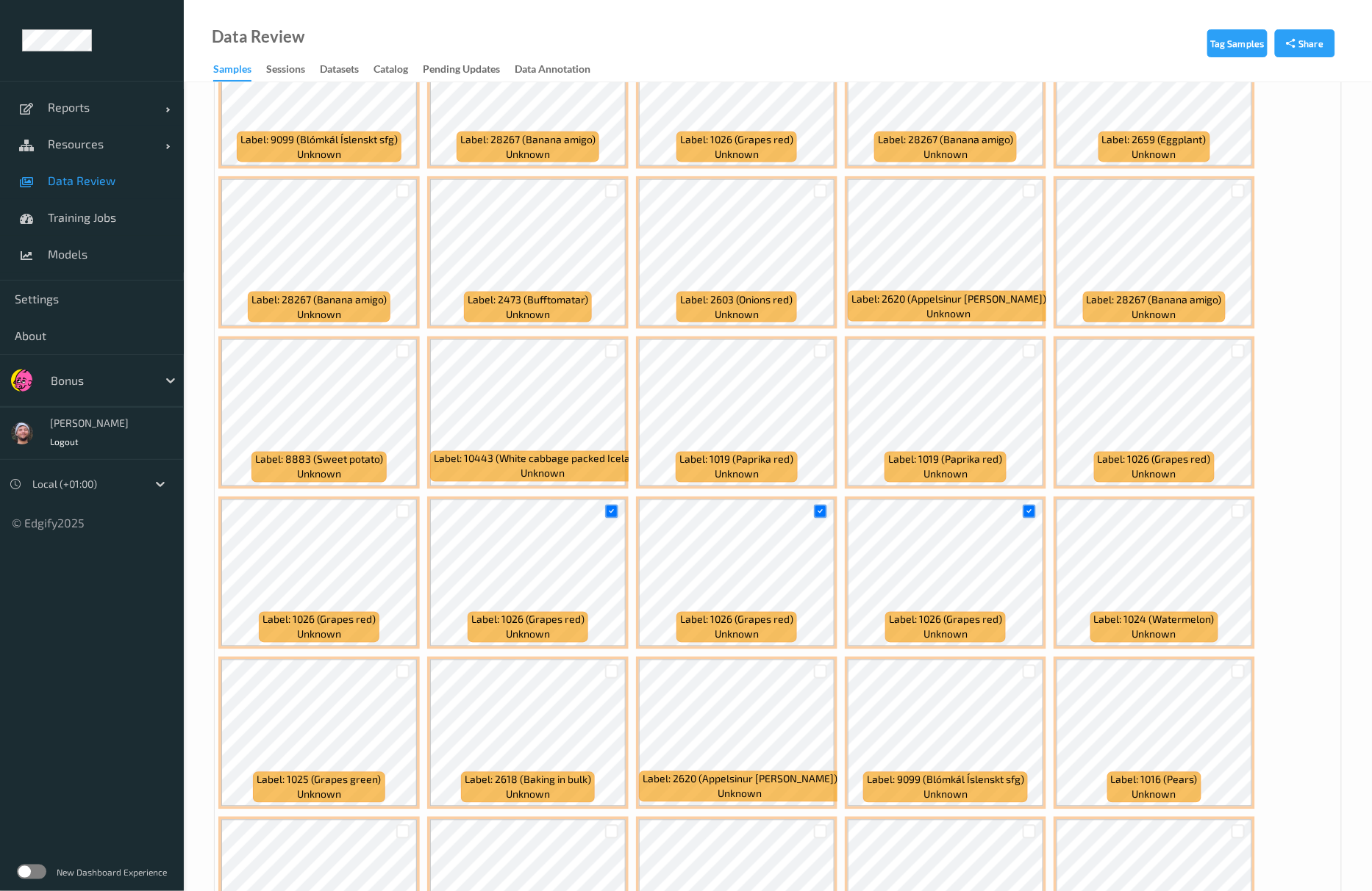
scroll to position [195, 0]
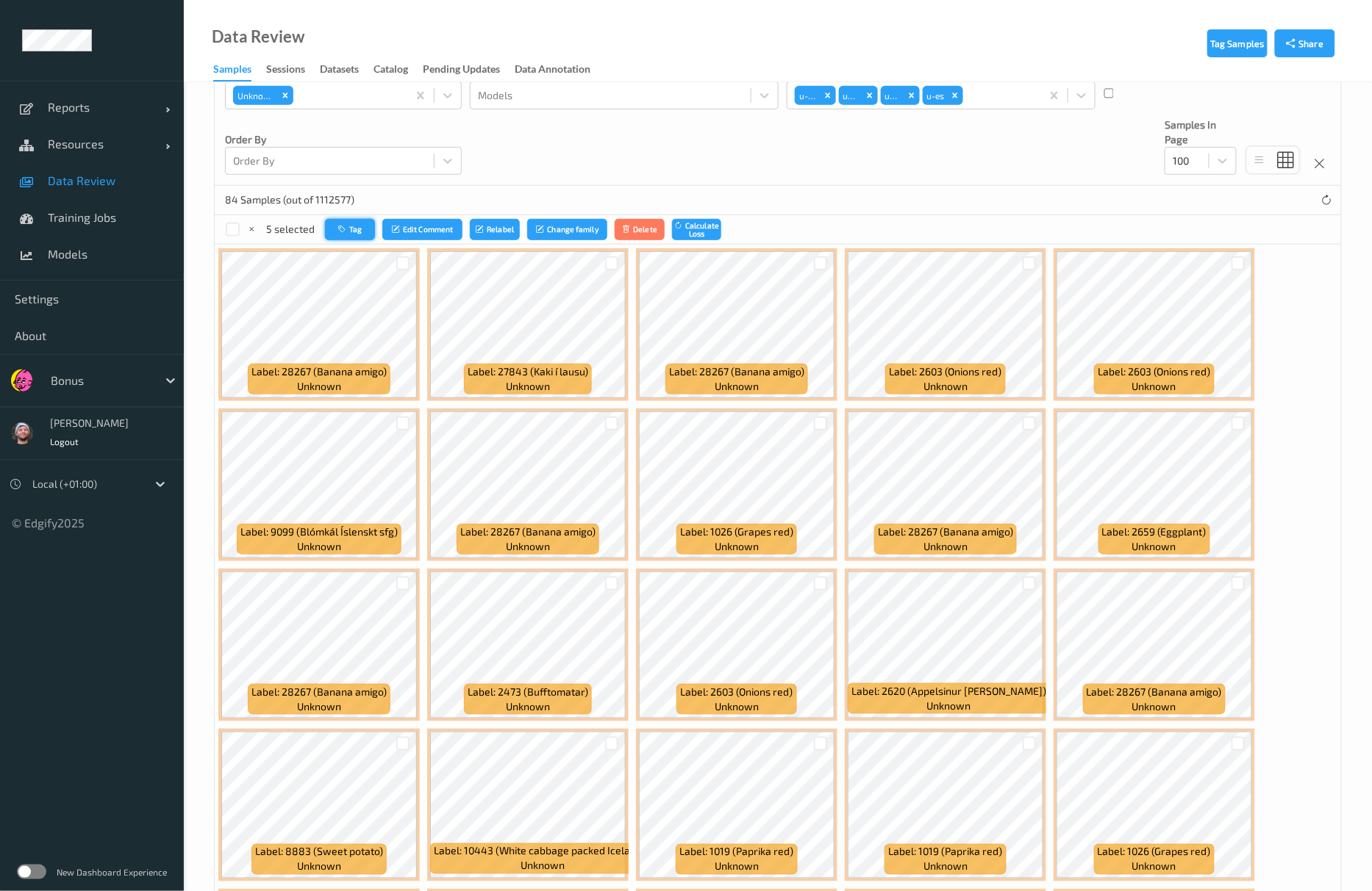
click at [366, 226] on button "Tag" at bounding box center [350, 229] width 50 height 21
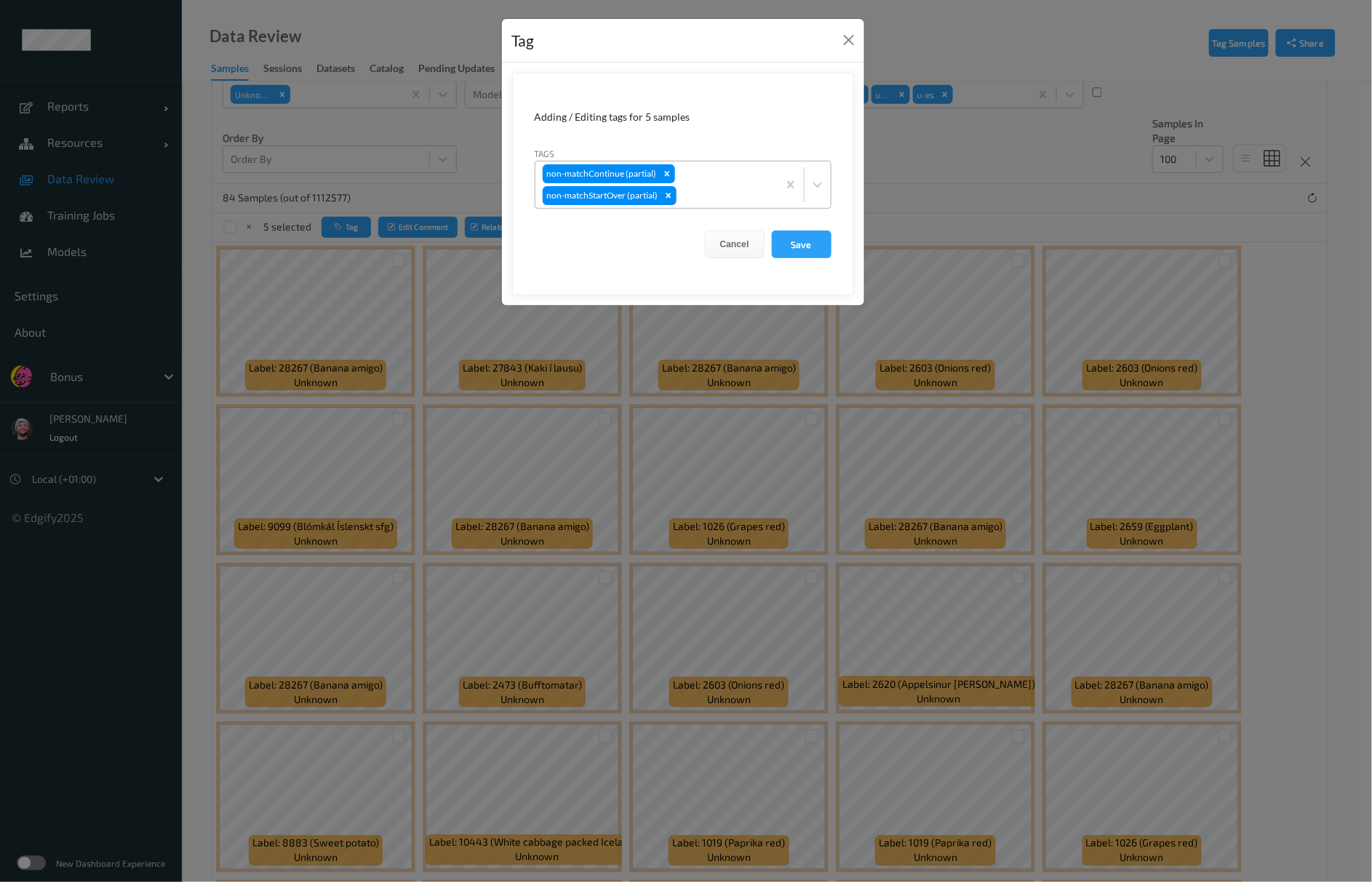
click at [764, 204] on div at bounding box center [725, 196] width 91 height 18
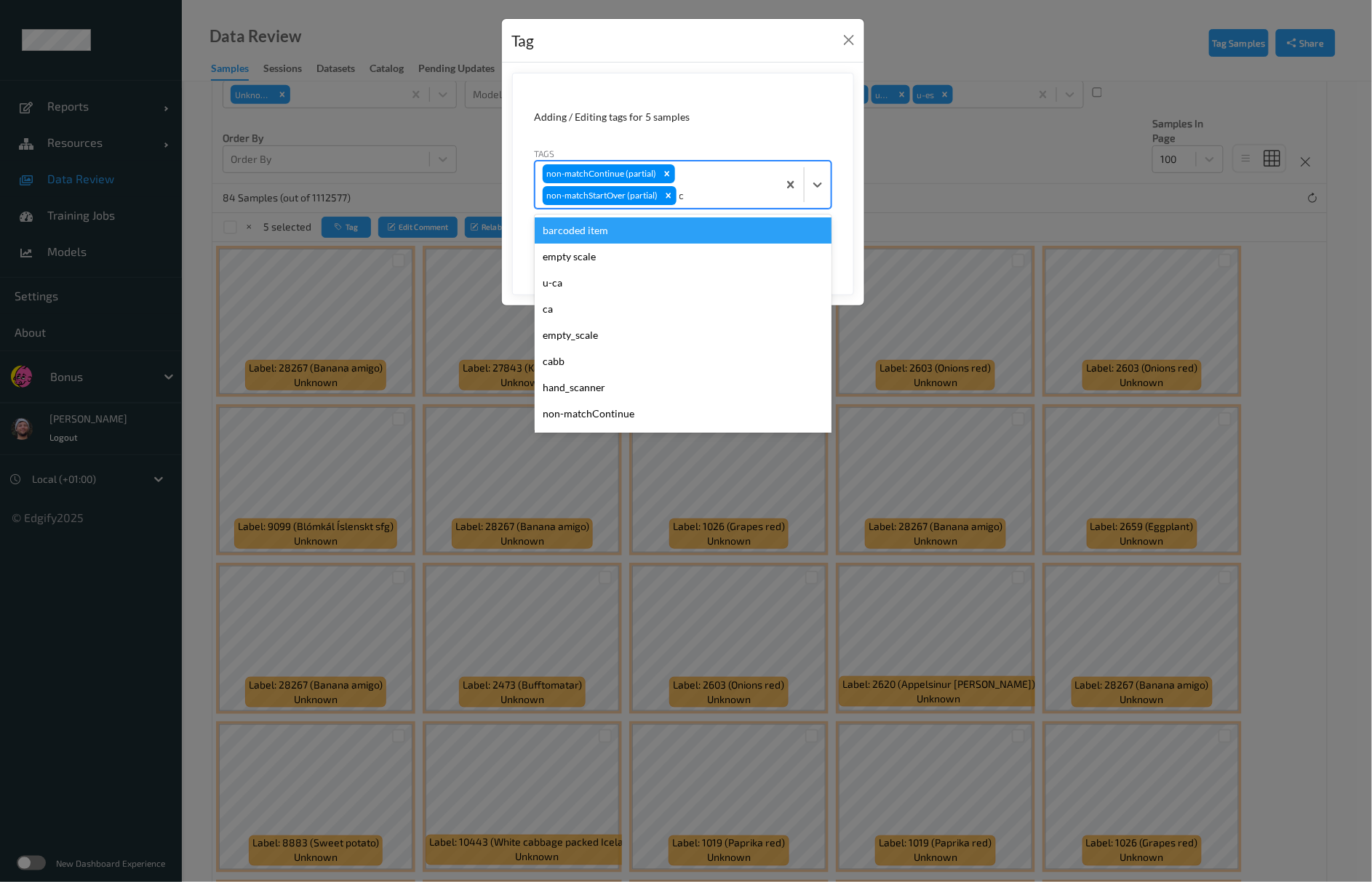
type input "ca"
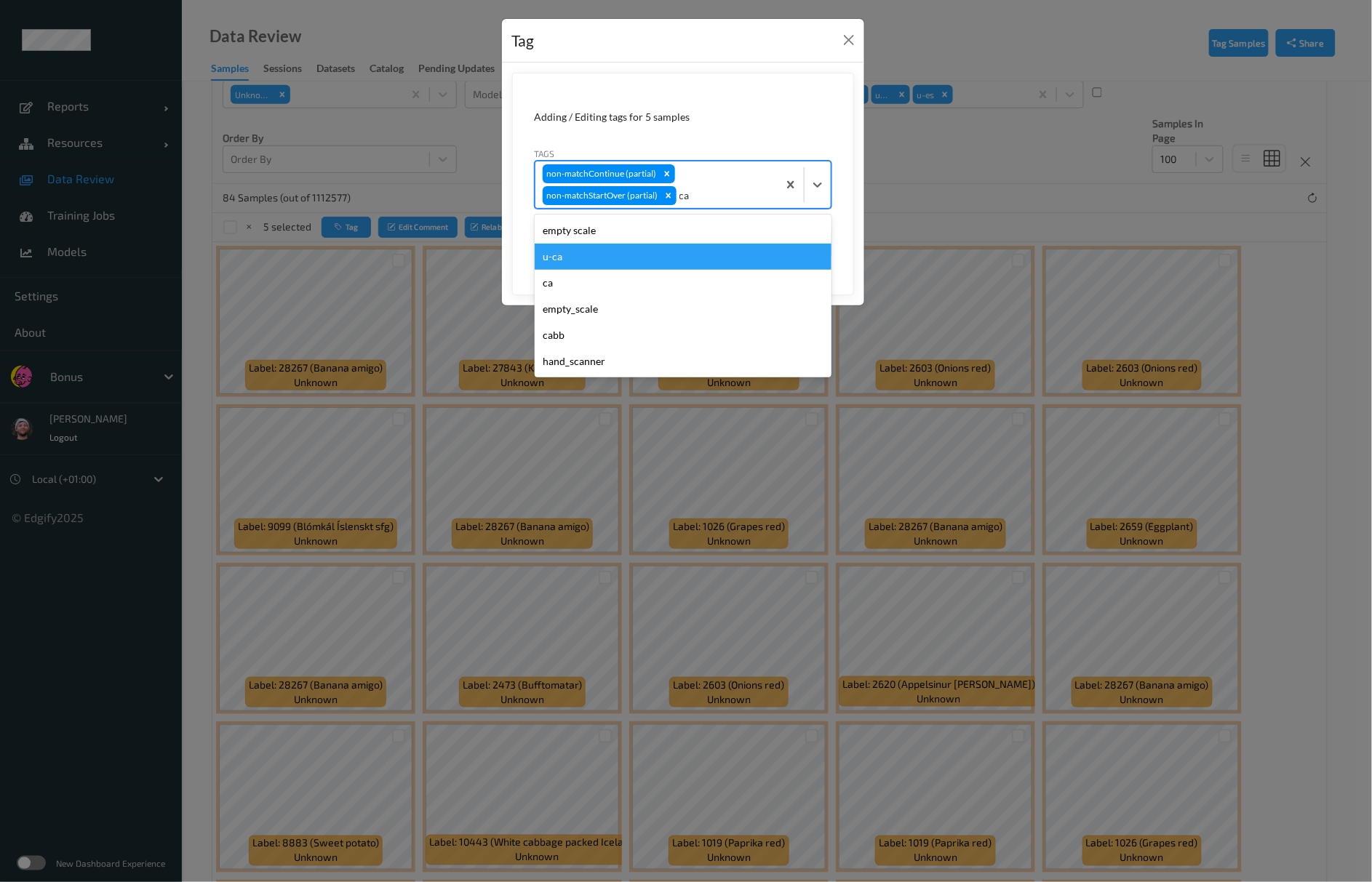
click at [585, 263] on div "u-ca" at bounding box center [683, 256] width 297 height 26
type input "s"
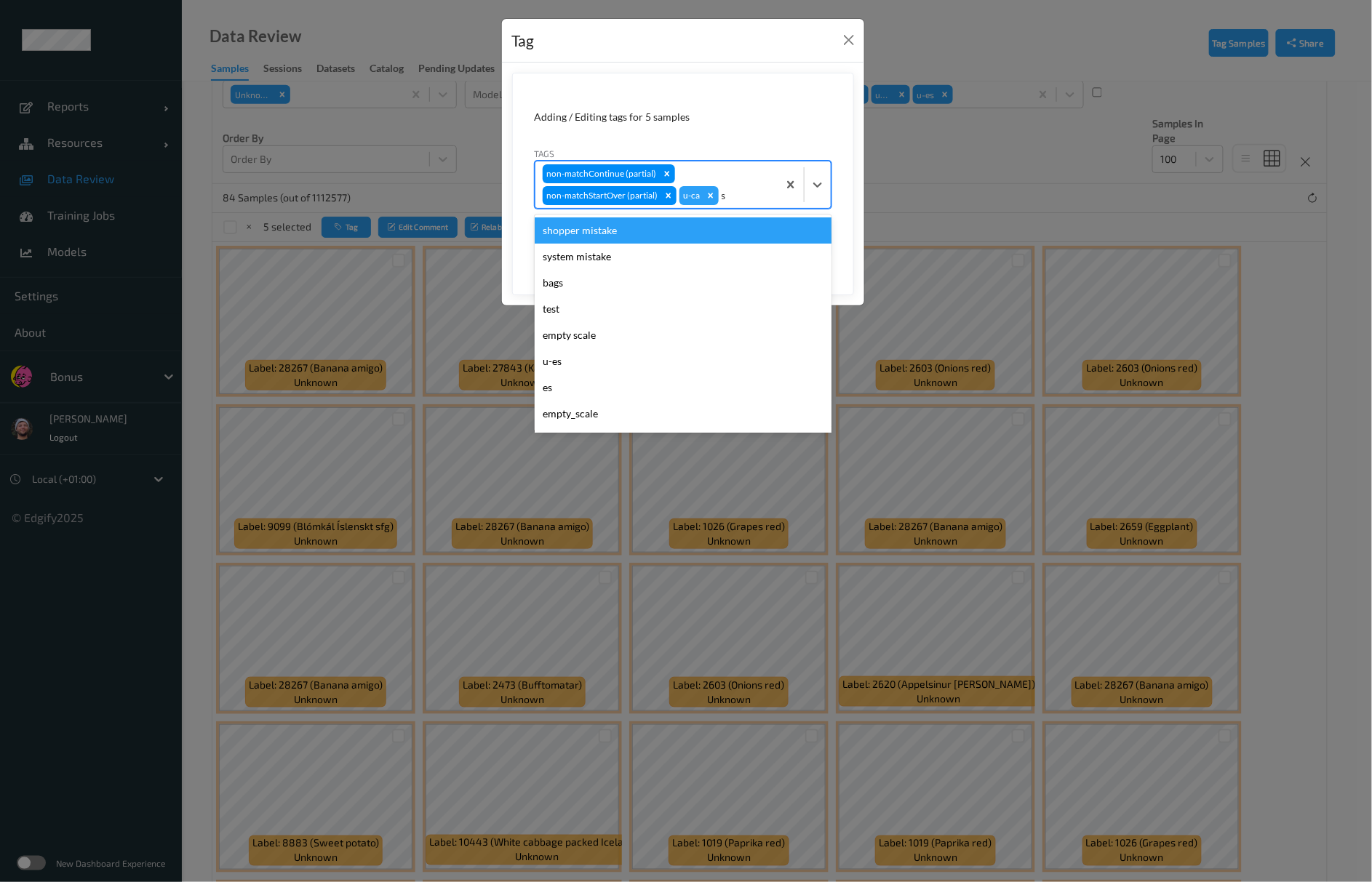
click at [623, 234] on div "shopper mistake" at bounding box center [683, 230] width 297 height 26
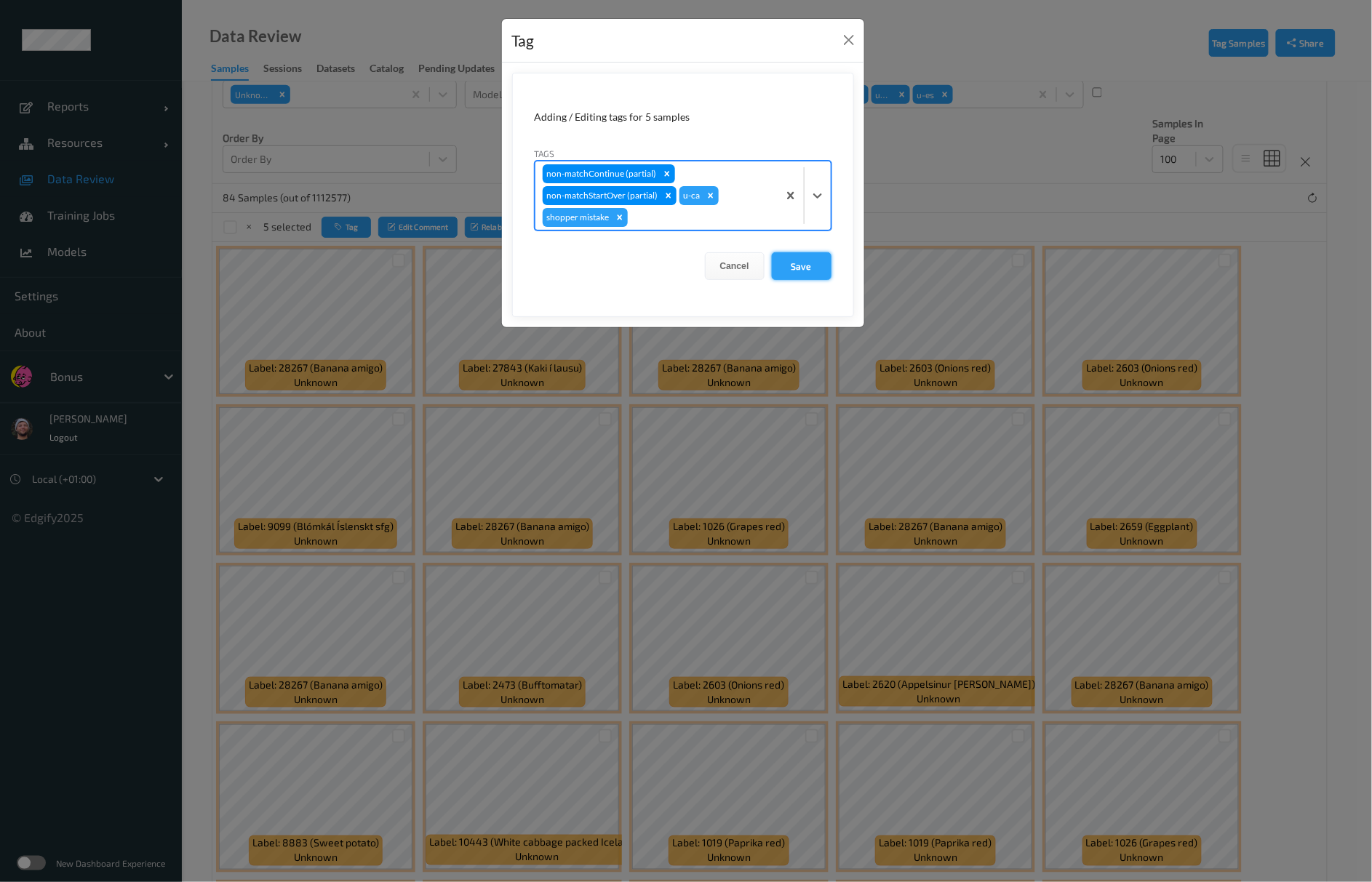
click at [792, 259] on button "Save" at bounding box center [801, 266] width 60 height 27
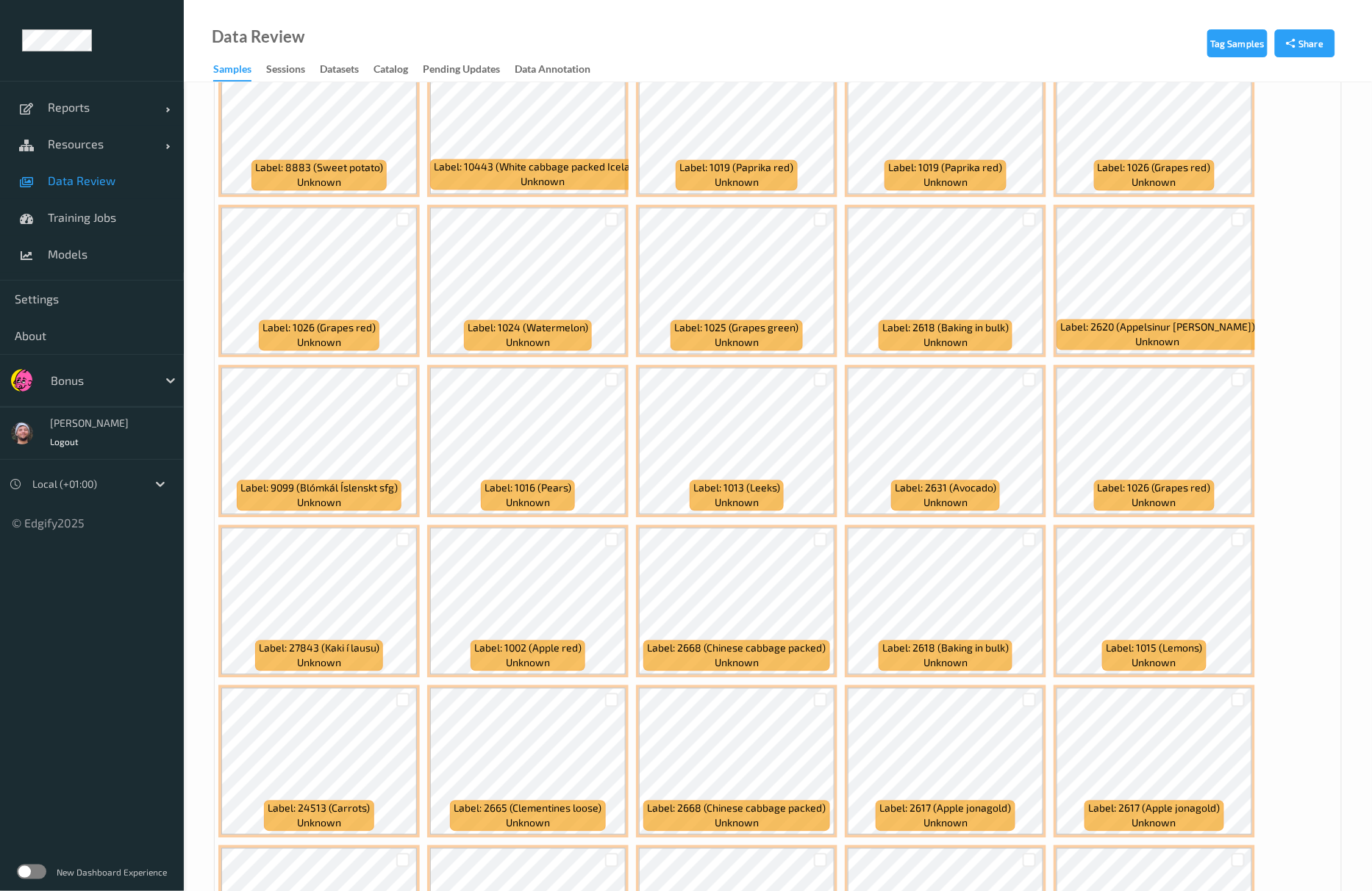
scroll to position [882, 0]
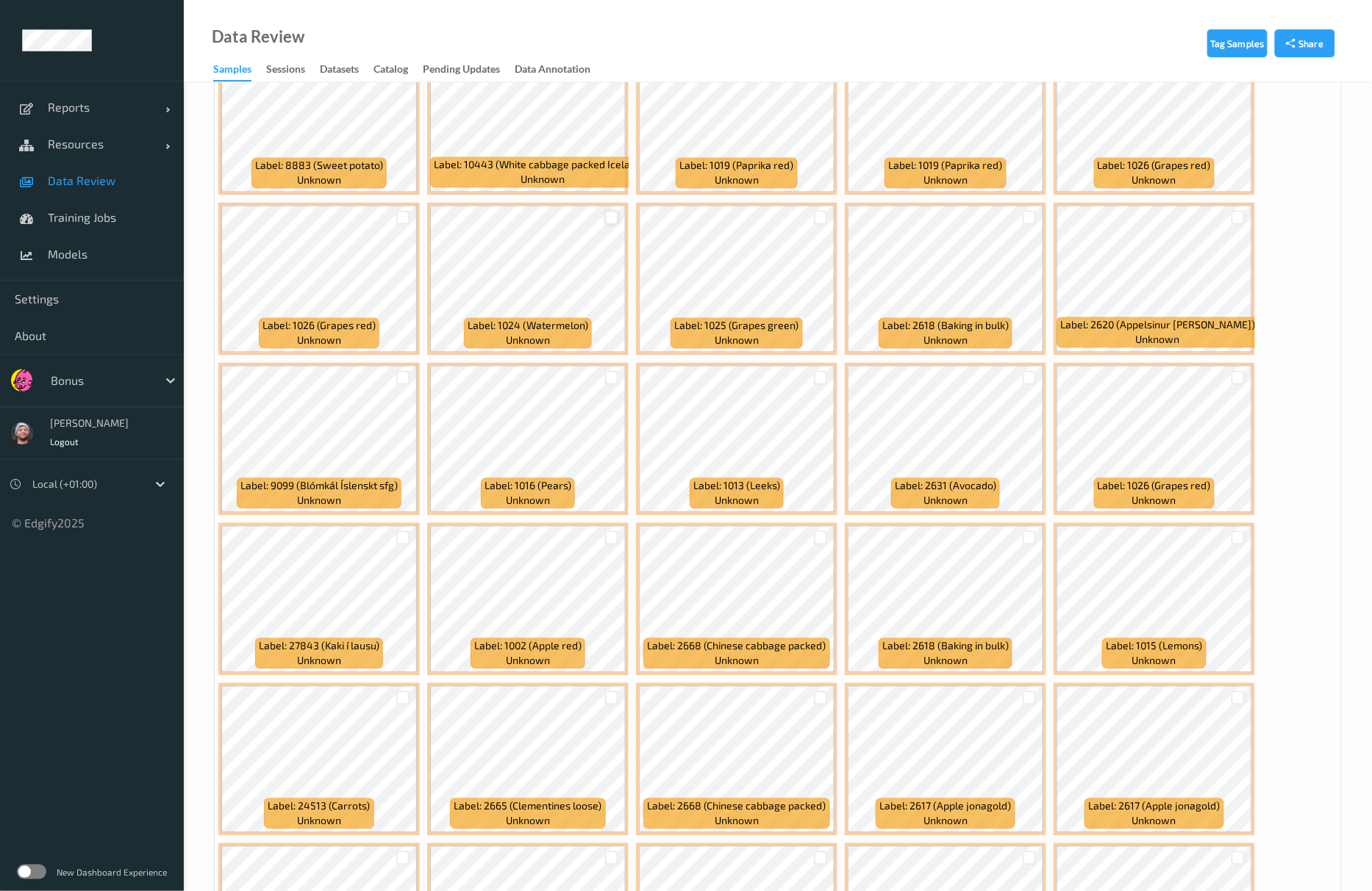
click at [616, 217] on div at bounding box center [612, 217] width 14 height 14
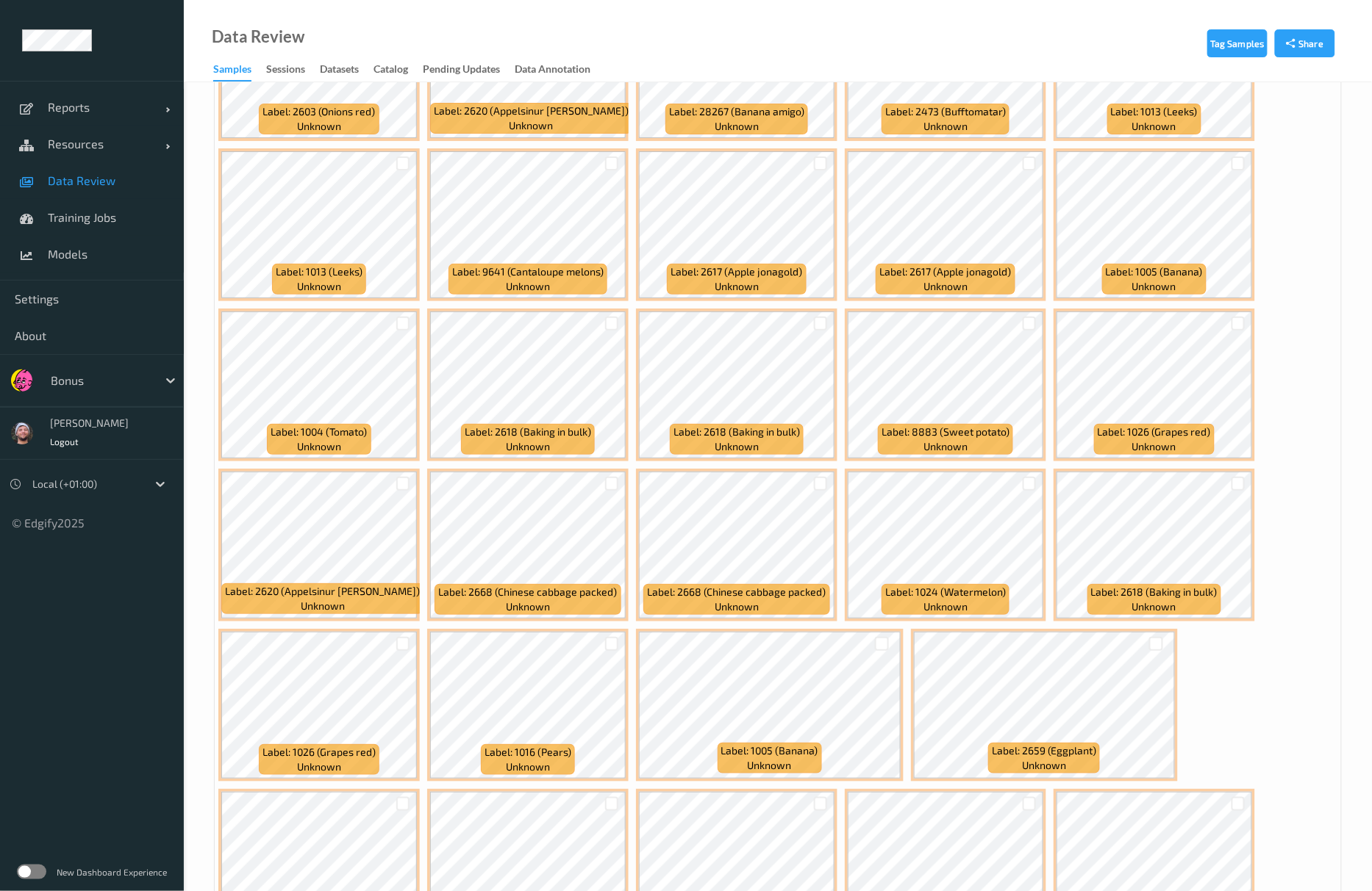
scroll to position [2175, 0]
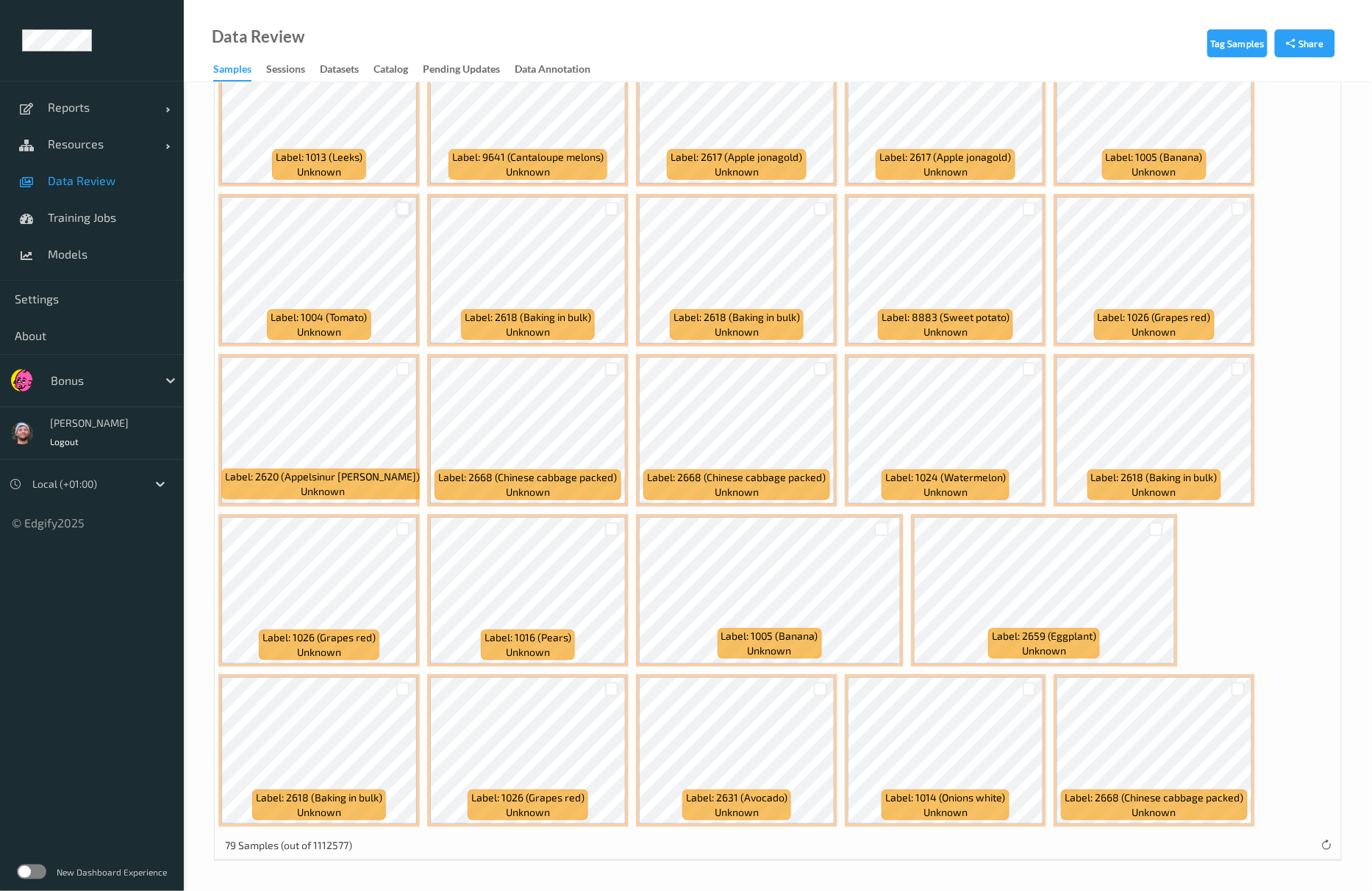
click at [401, 206] on div at bounding box center [403, 209] width 14 height 14
click at [400, 212] on icon at bounding box center [402, 209] width 9 height 9
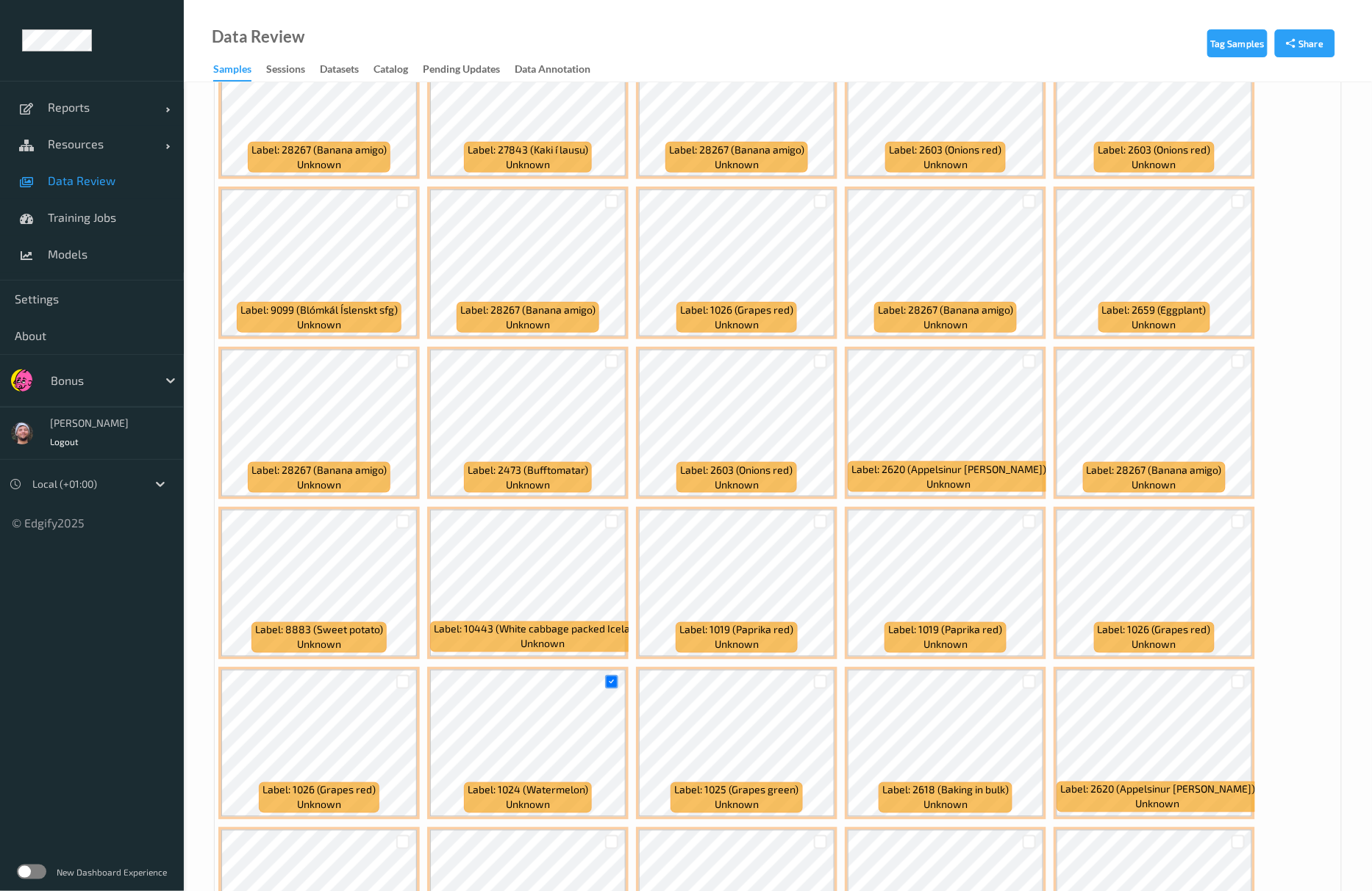
scroll to position [216, 0]
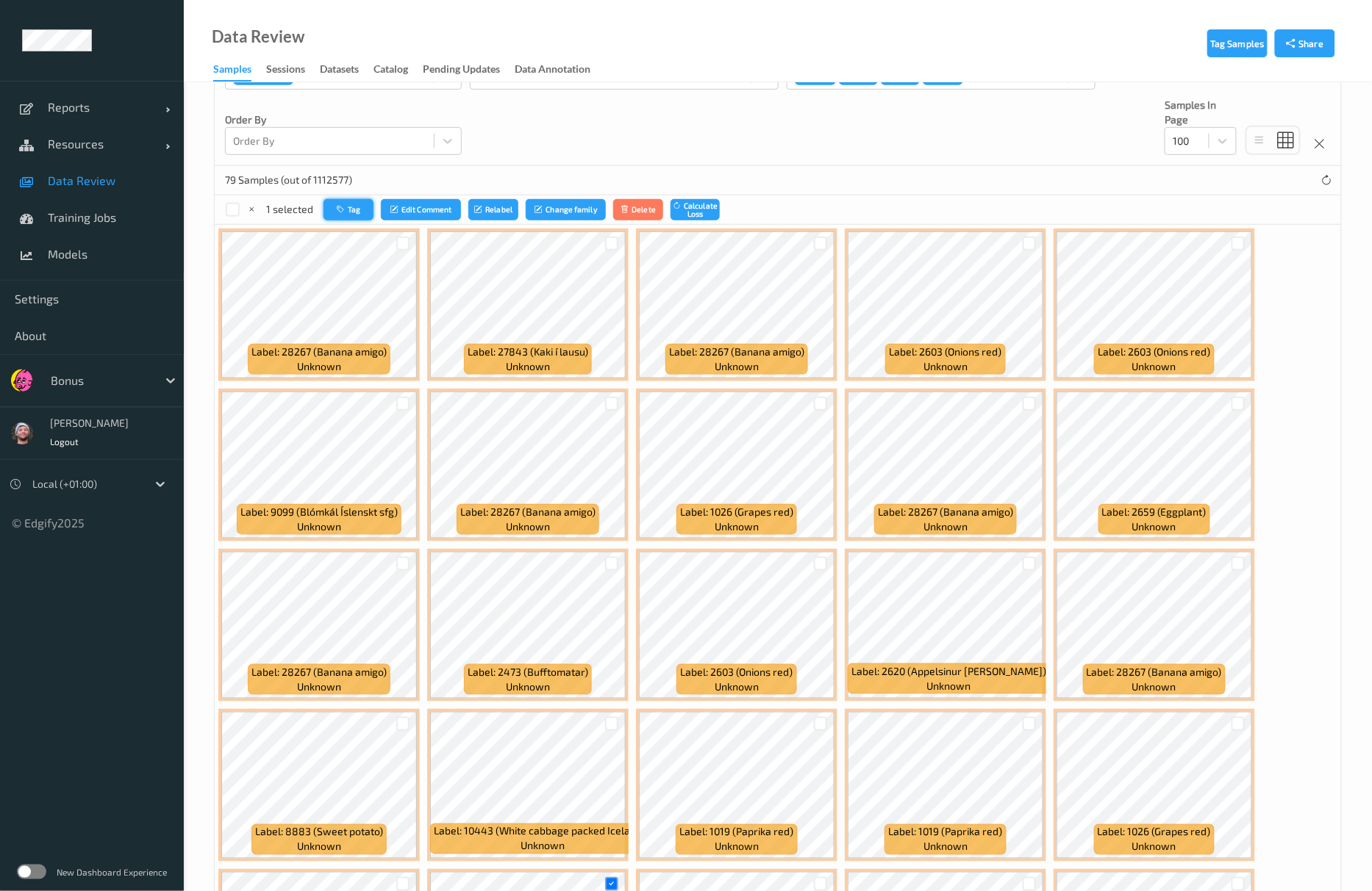
click at [330, 211] on button "Tag" at bounding box center [348, 210] width 50 height 21
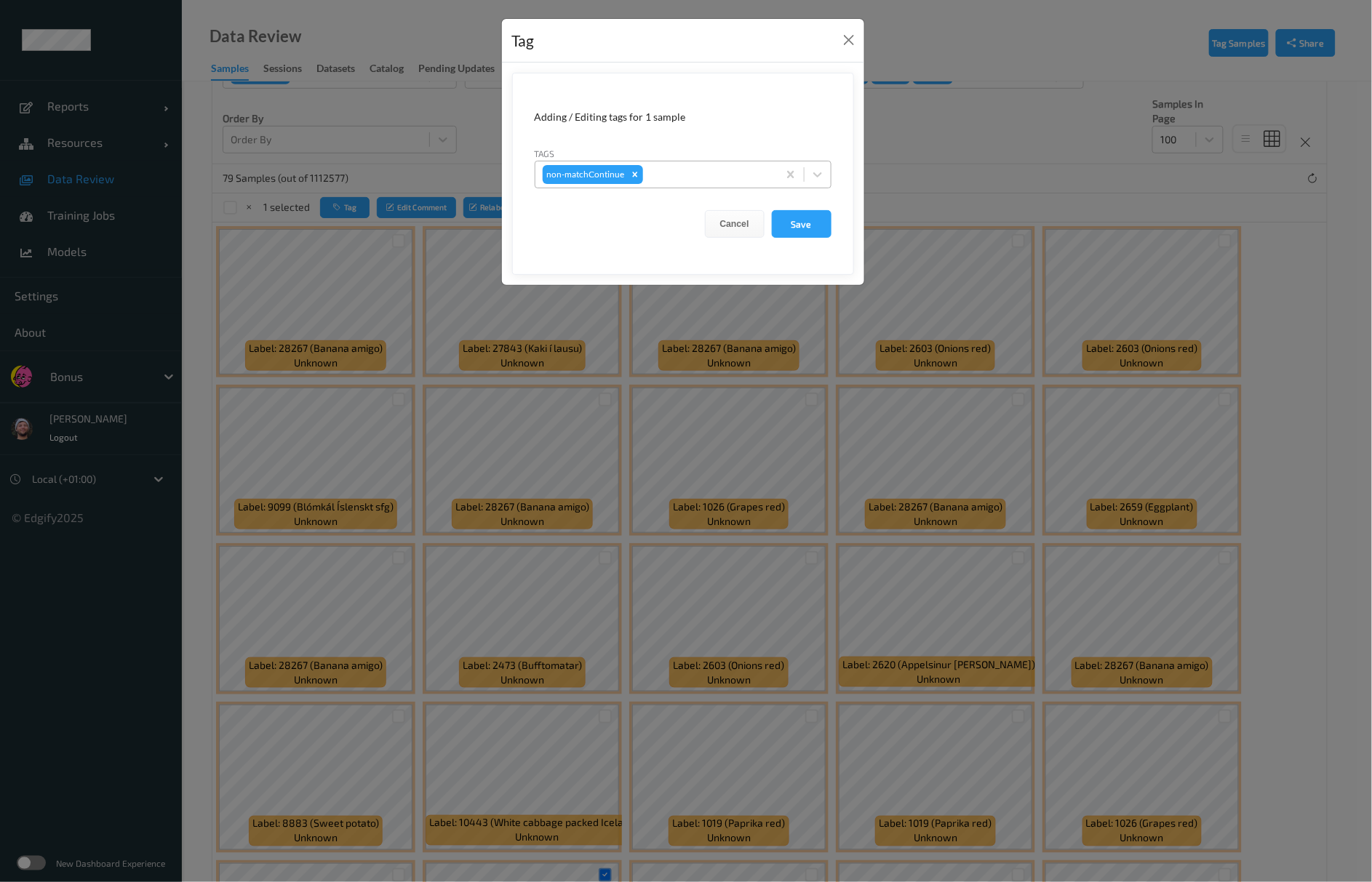
click at [743, 169] on div at bounding box center [708, 174] width 124 height 18
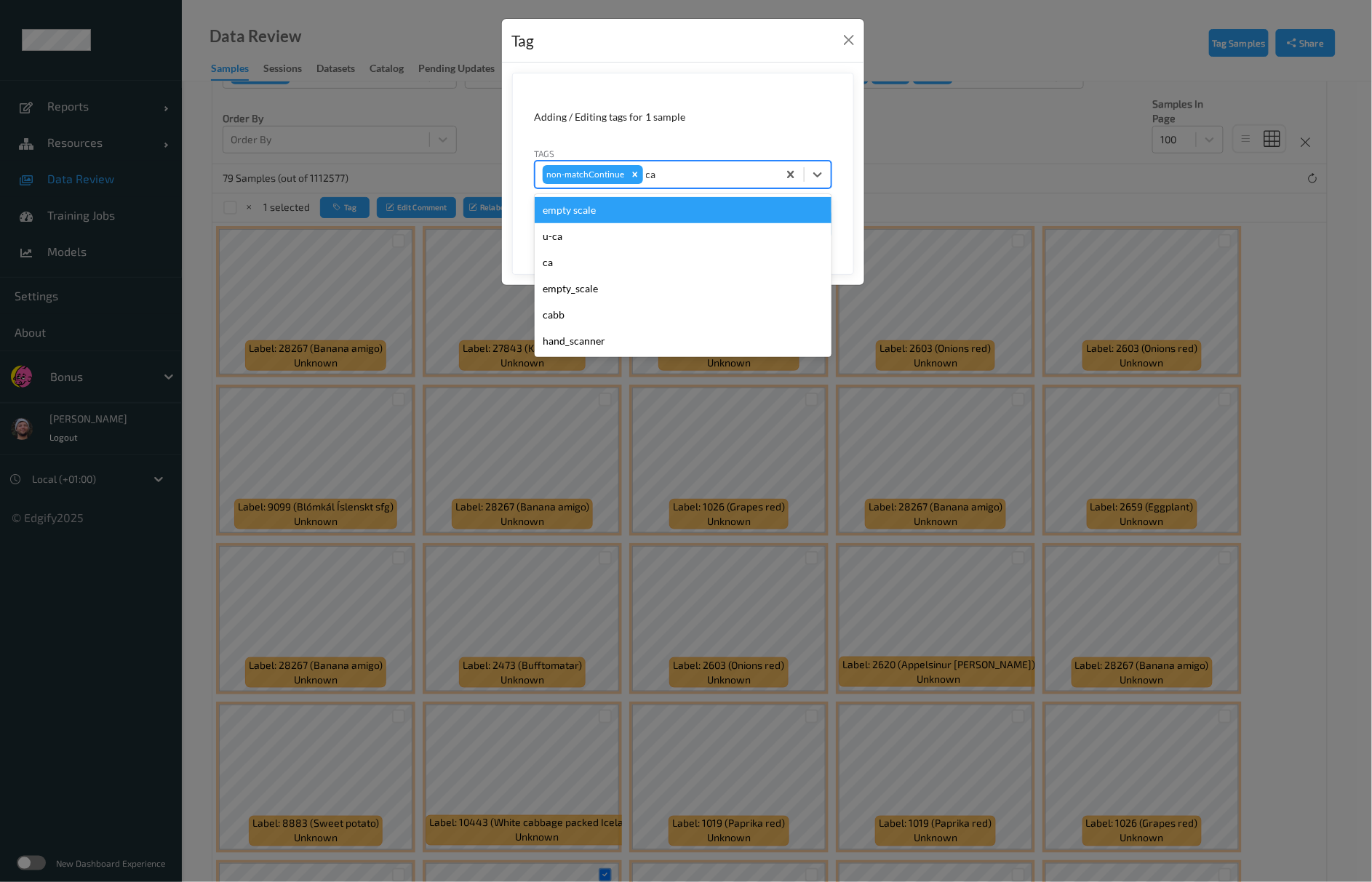
type input "ca"
click at [678, 154] on div "Tags option empty scale focused, 1 of 6. 6 results available for search term ca…" at bounding box center [683, 168] width 297 height 43
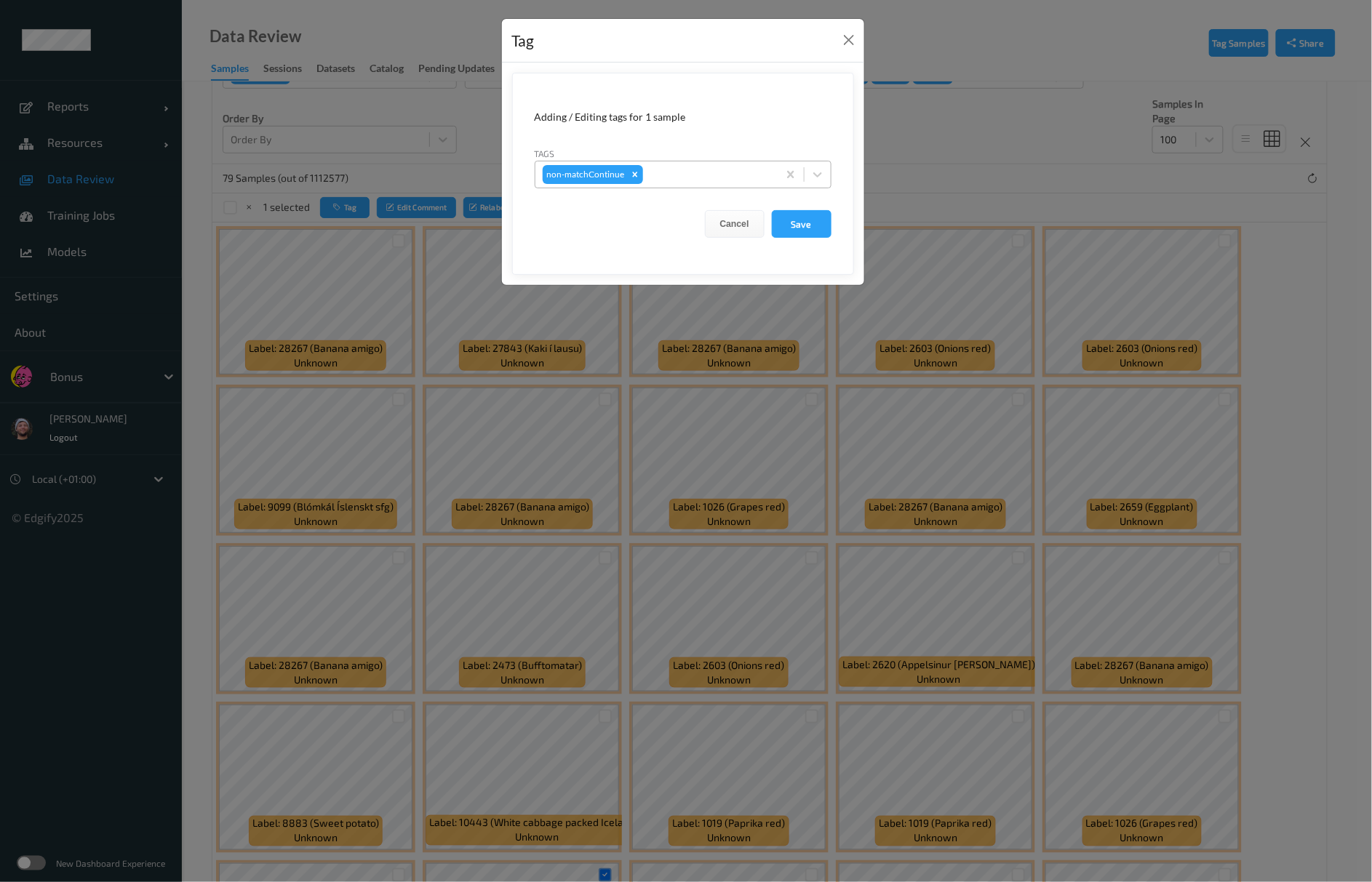
click at [658, 166] on div "non-matchContinue" at bounding box center [656, 174] width 242 height 25
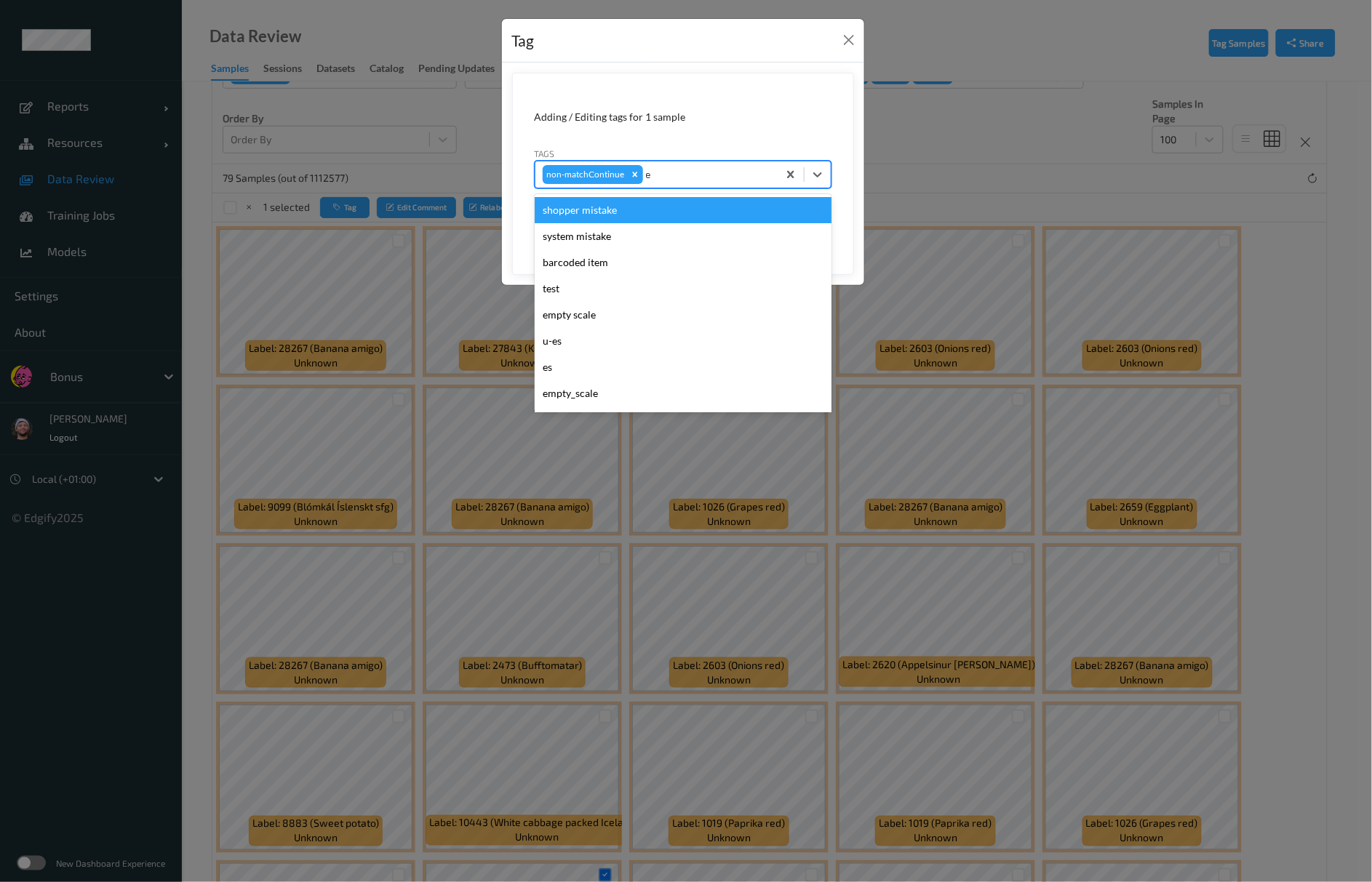
type input "es"
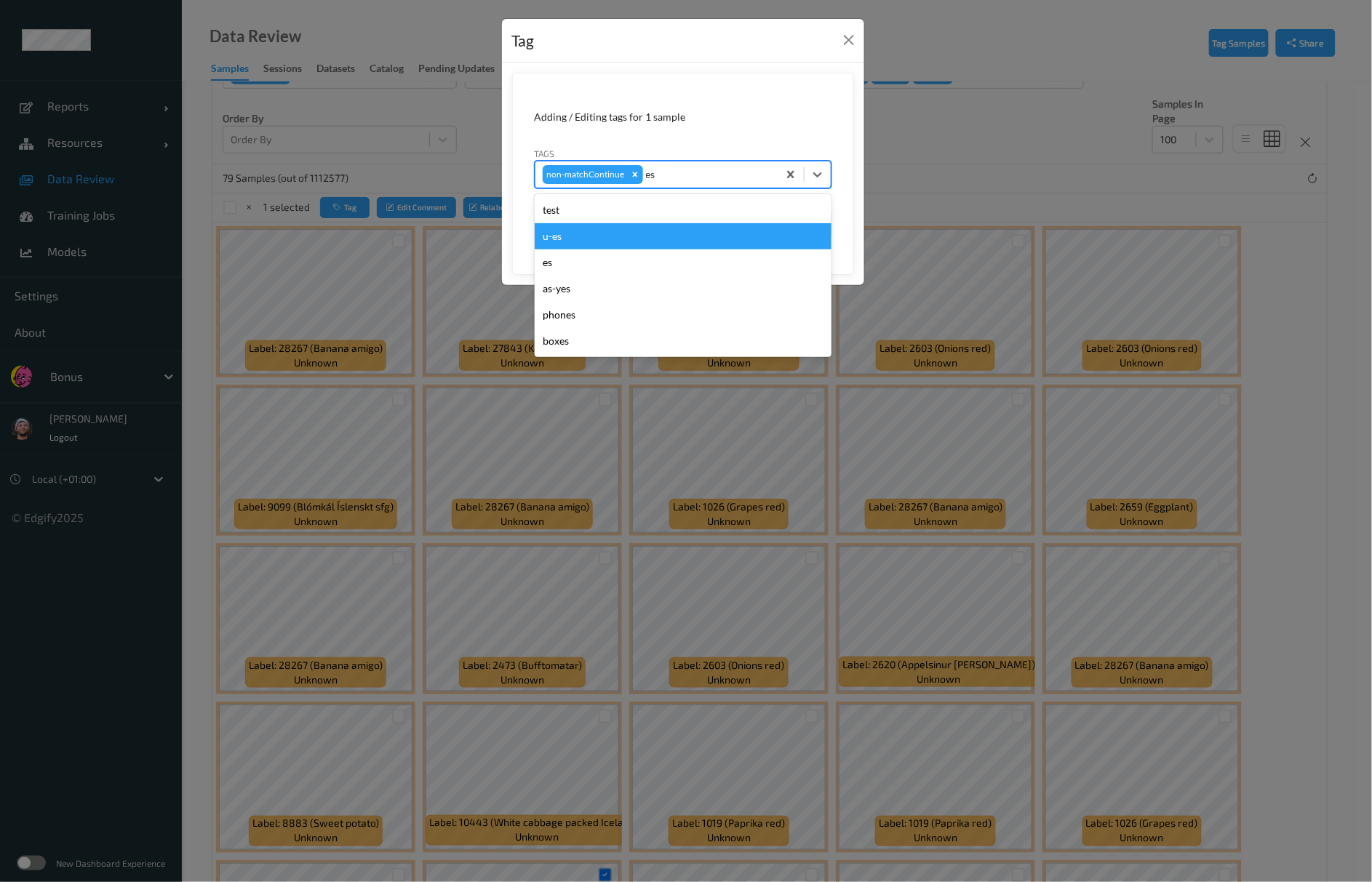
click at [596, 233] on div "u-es" at bounding box center [683, 236] width 297 height 26
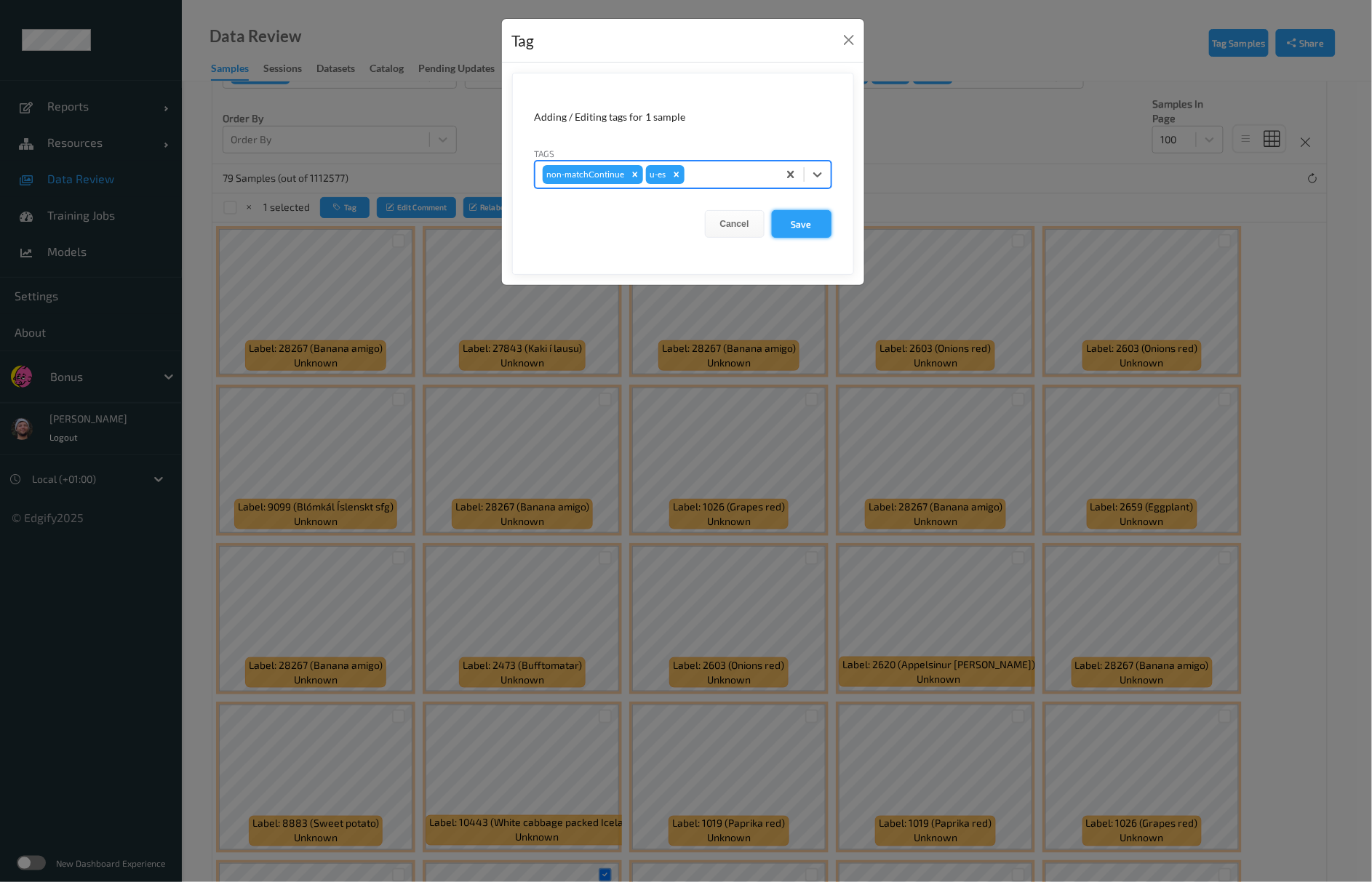
click at [810, 219] on button "Save" at bounding box center [801, 224] width 60 height 27
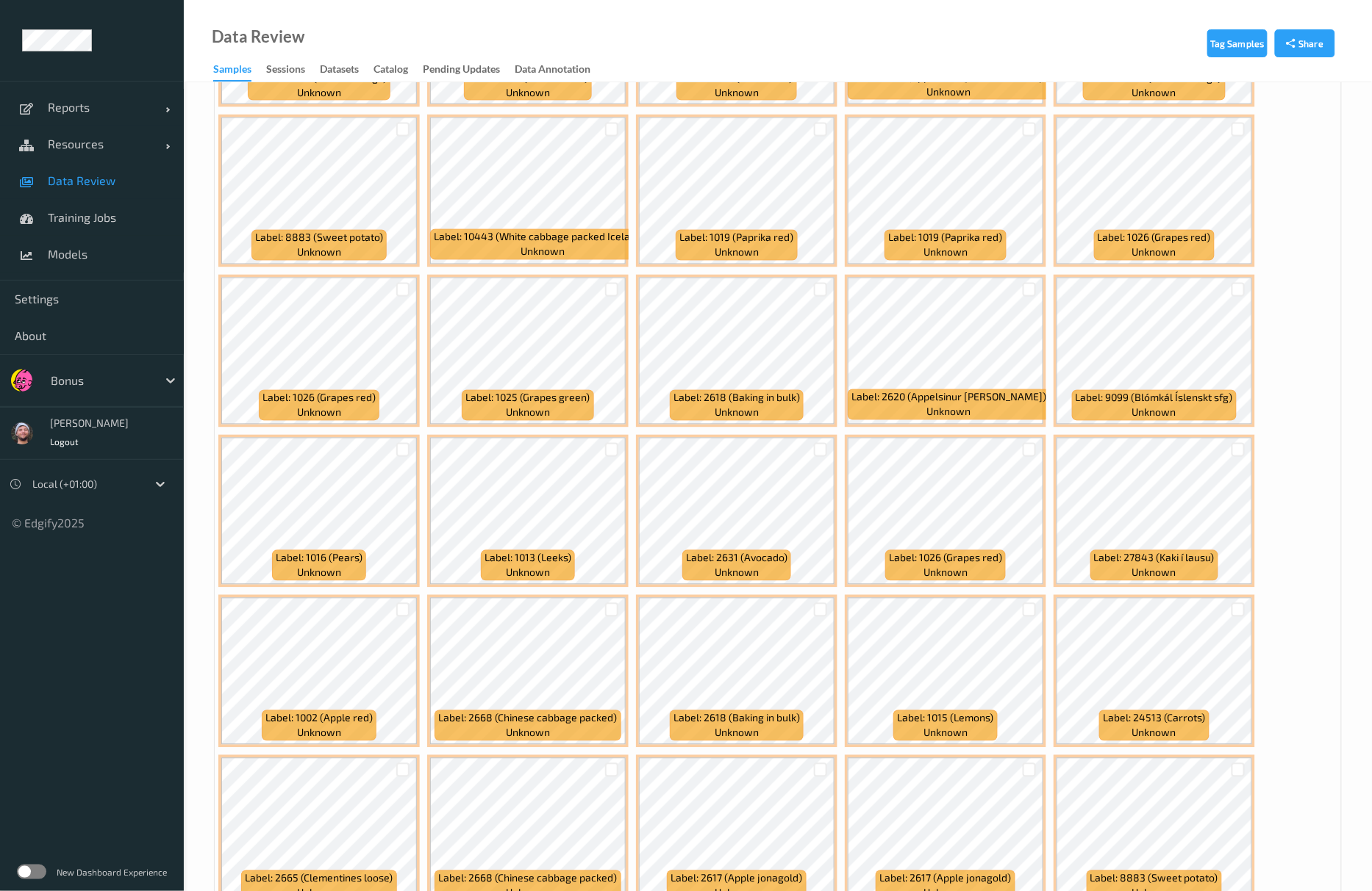
scroll to position [900, 0]
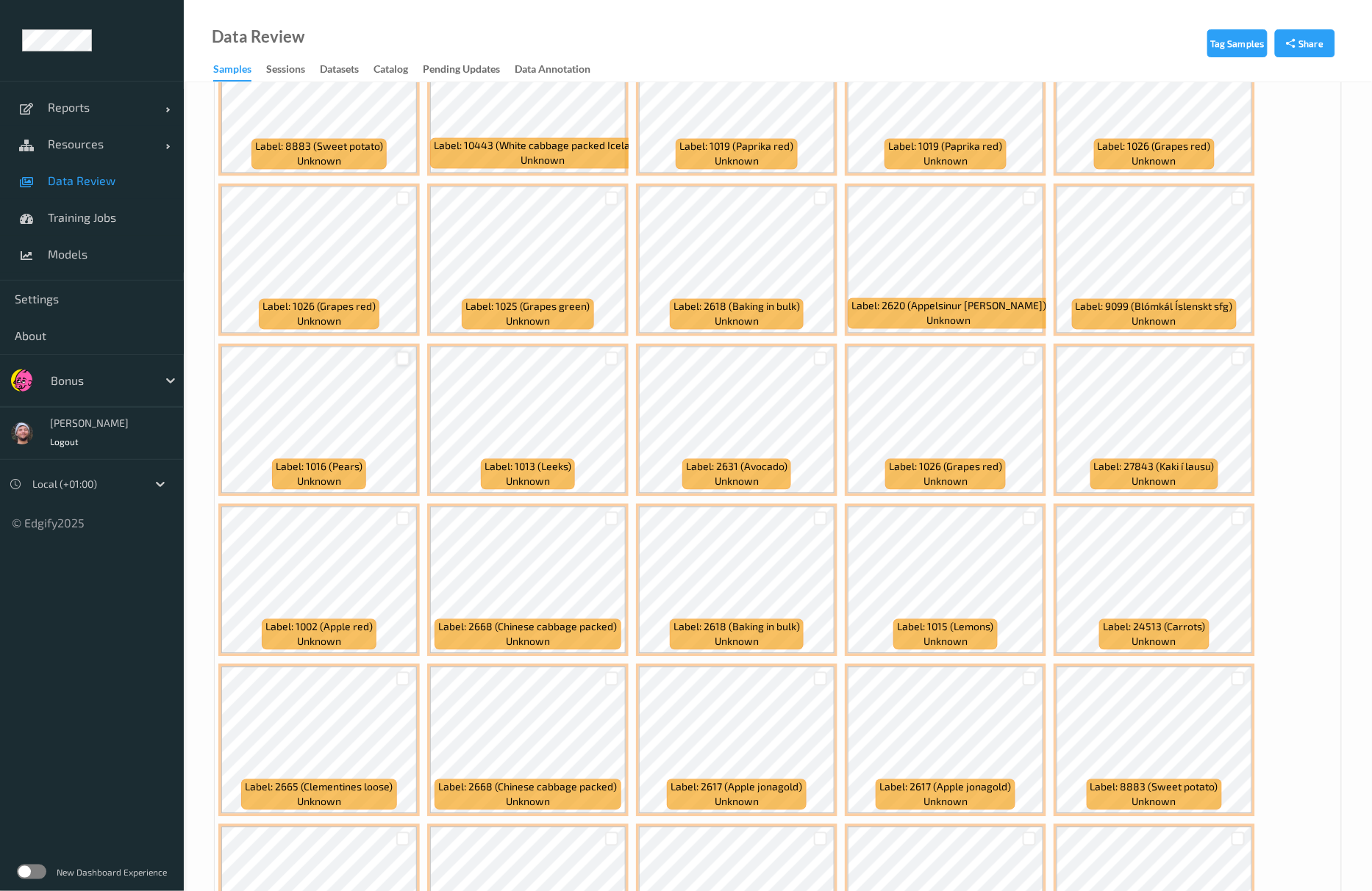
click at [396, 366] on div at bounding box center [403, 359] width 14 height 14
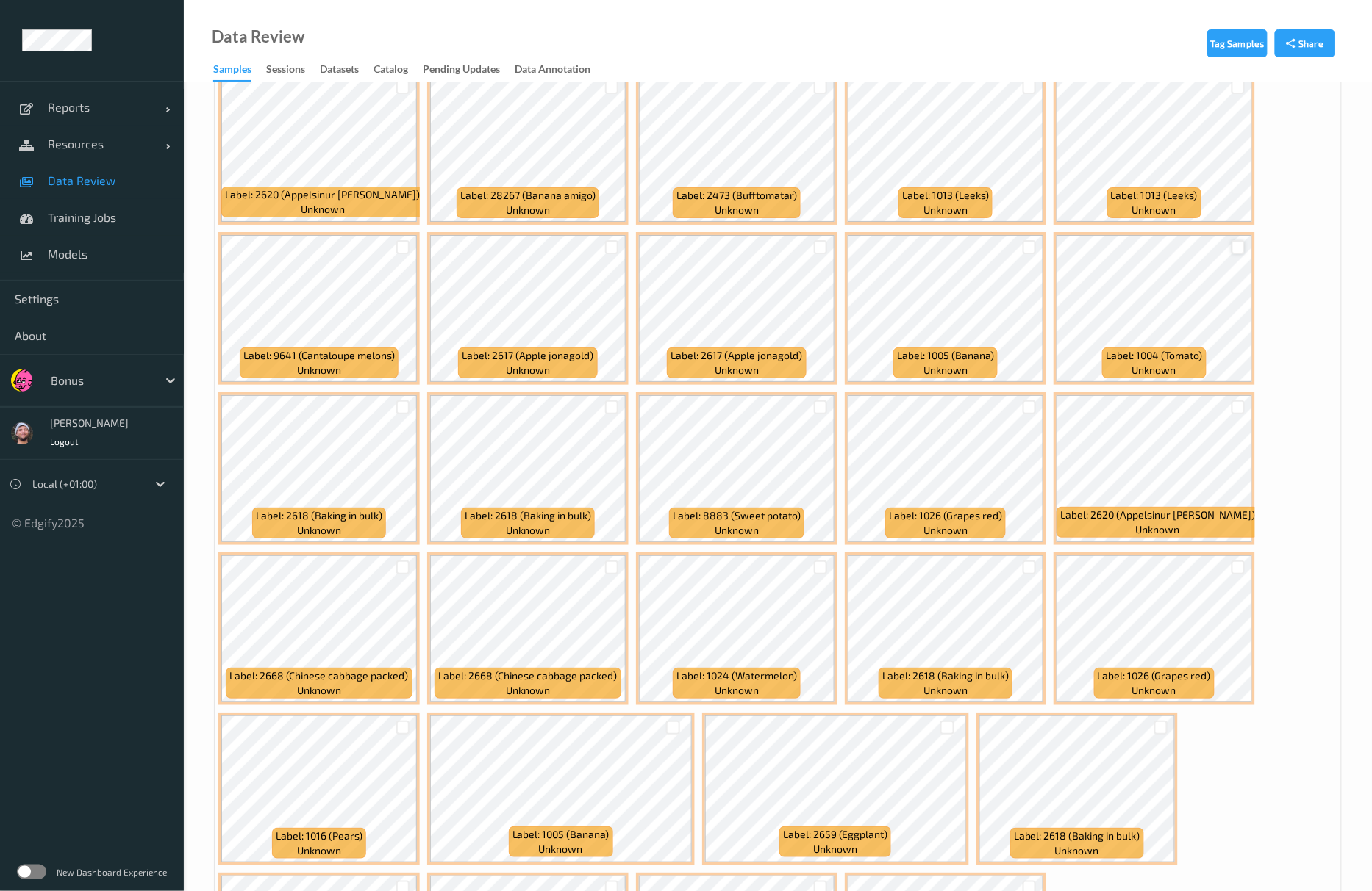
scroll to position [2077, 0]
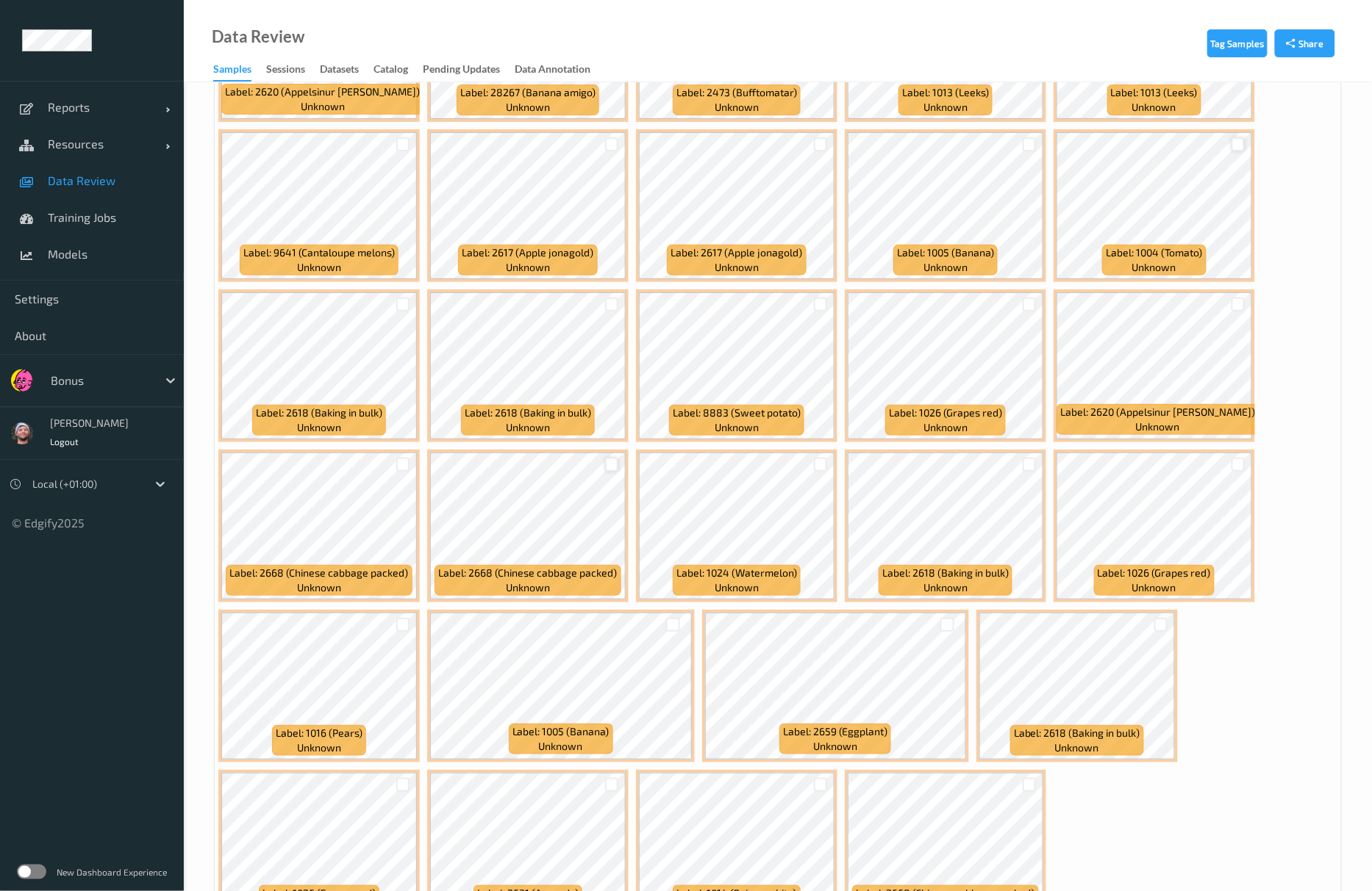
click at [612, 467] on div at bounding box center [612, 465] width 14 height 14
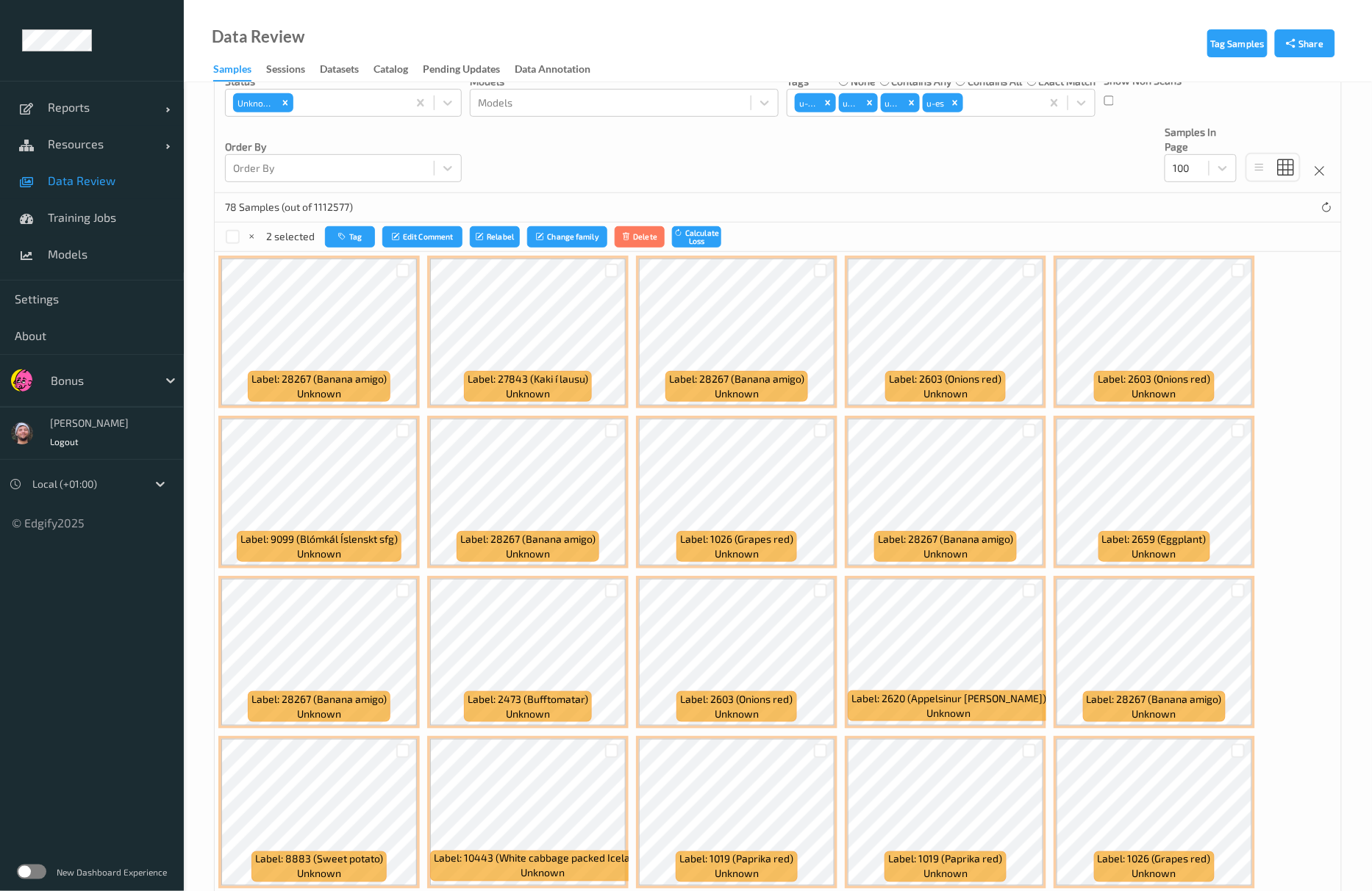
scroll to position [0, 0]
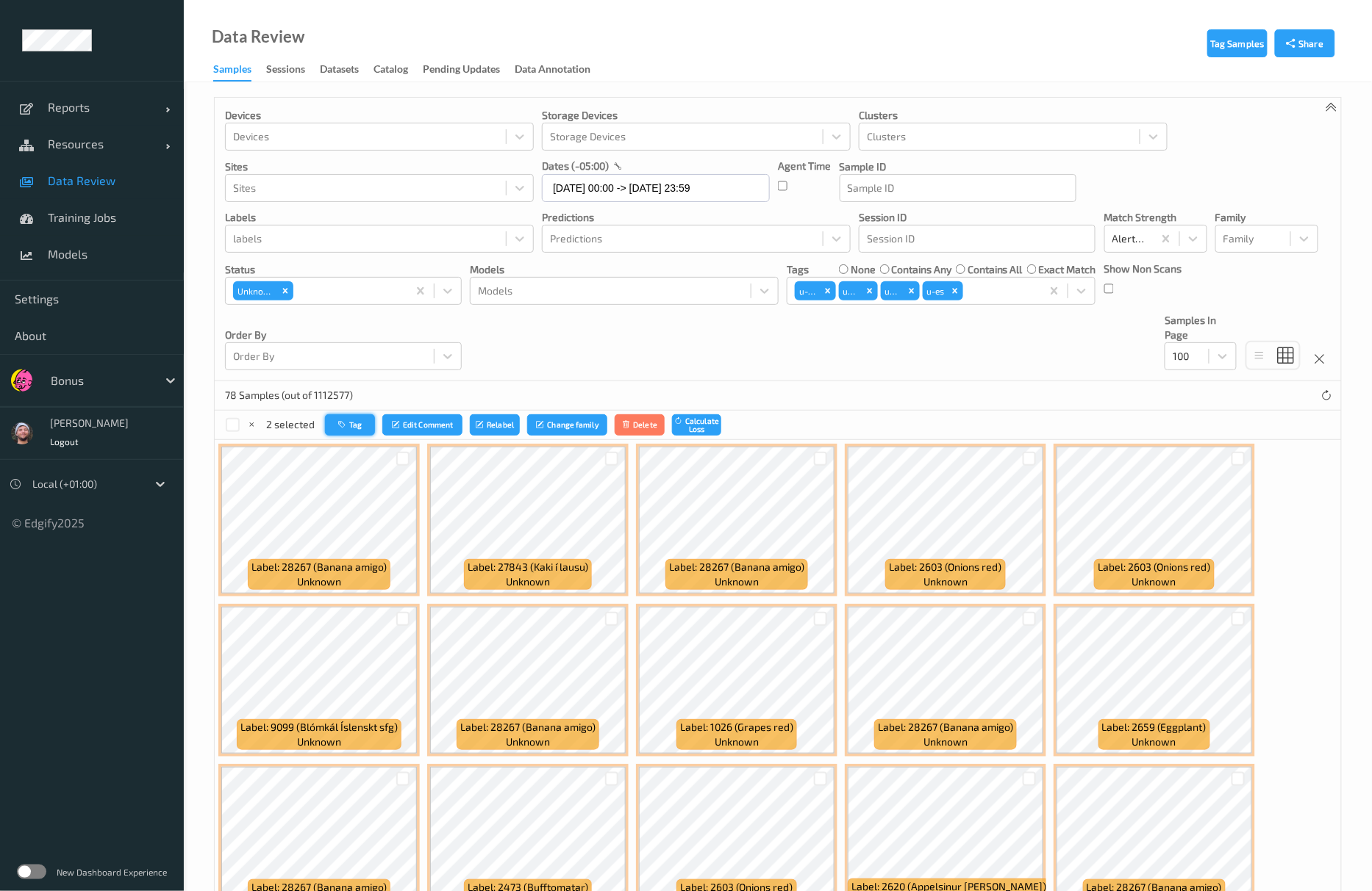
click at [339, 424] on icon "button" at bounding box center [343, 424] width 11 height 9
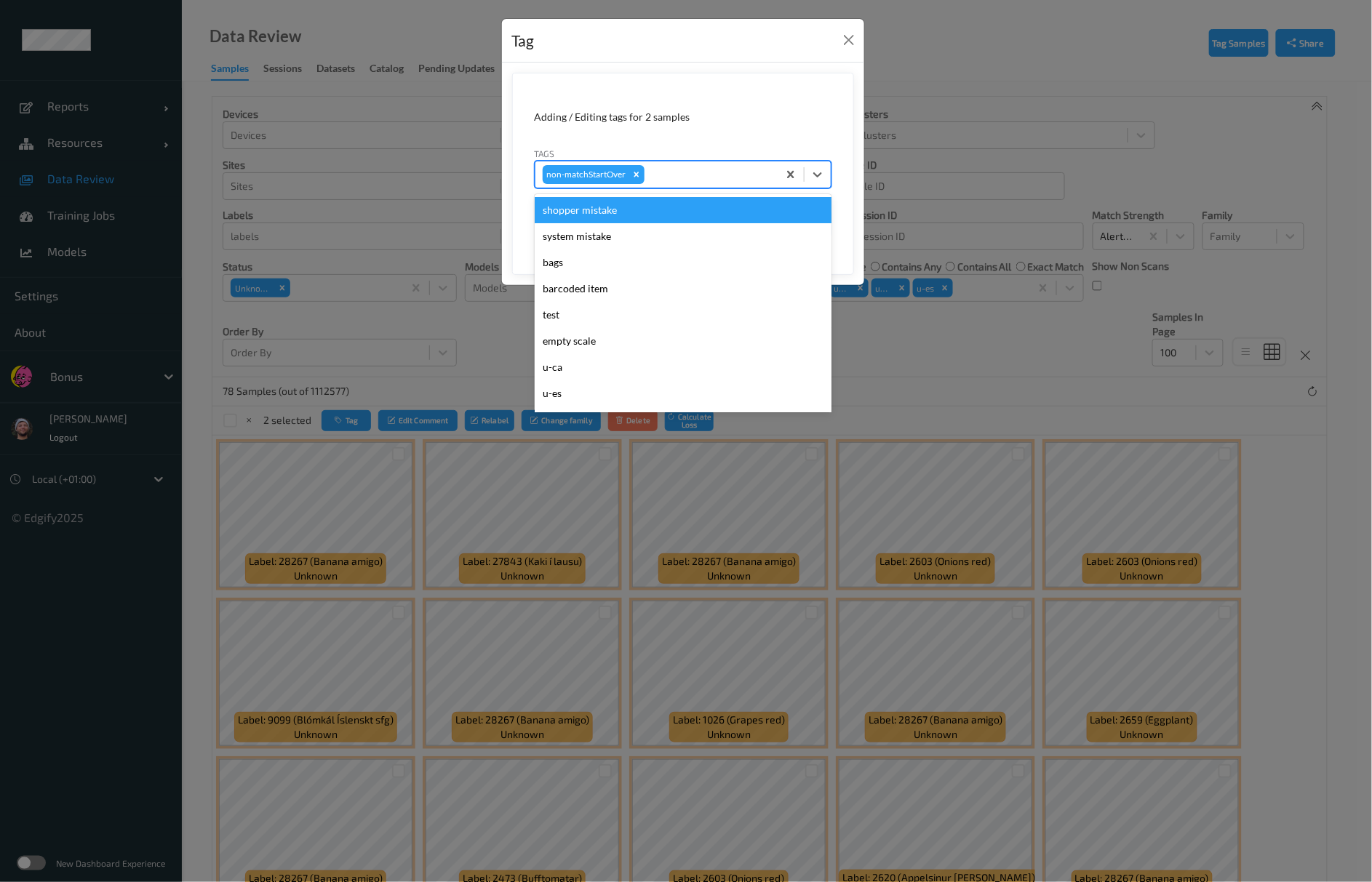
click at [680, 163] on div "non-matchStartOver" at bounding box center [656, 174] width 242 height 25
type input "pi"
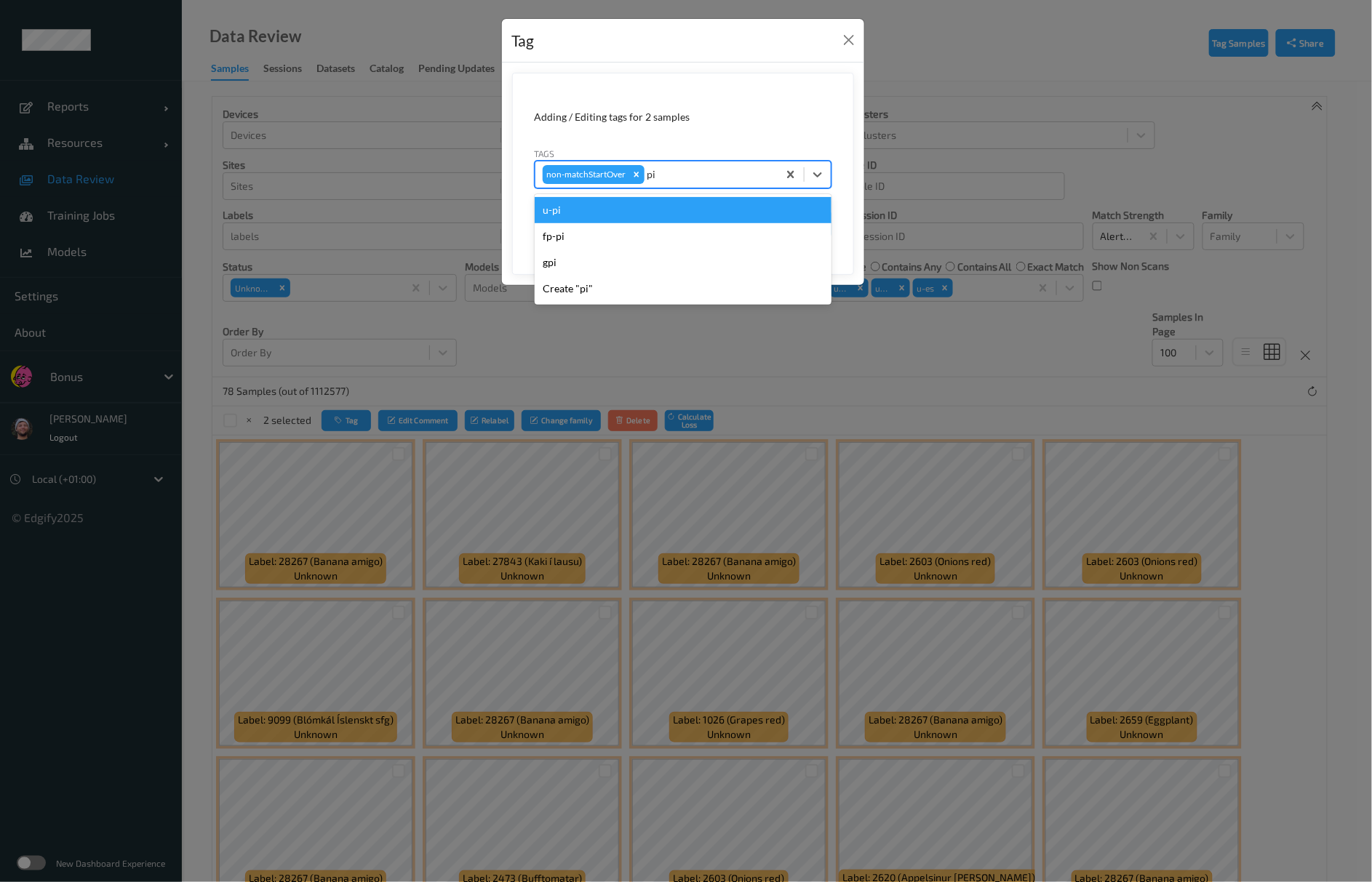
click at [635, 209] on div "u-pi" at bounding box center [683, 210] width 297 height 26
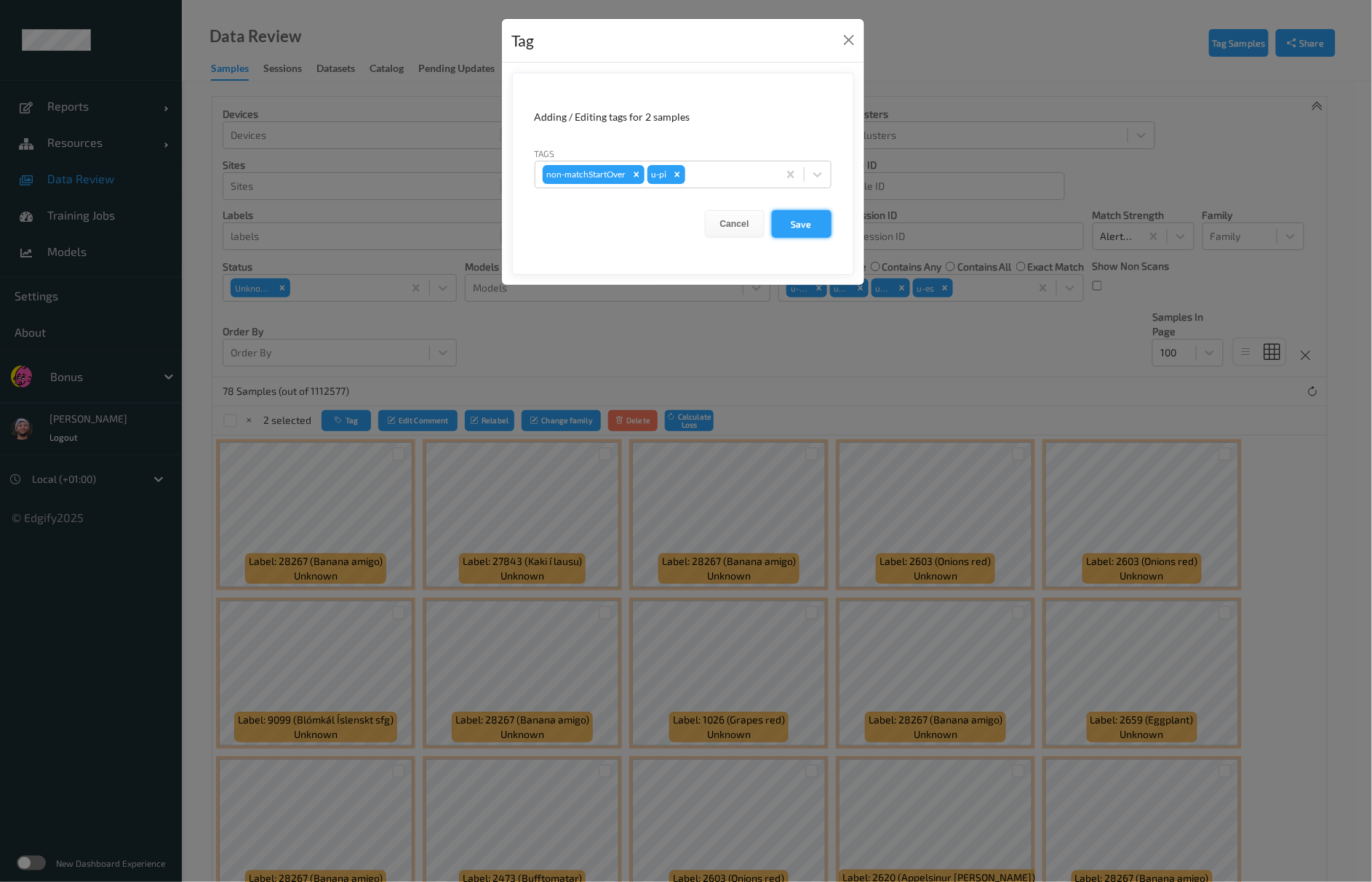
click at [827, 234] on button "Save" at bounding box center [801, 224] width 60 height 27
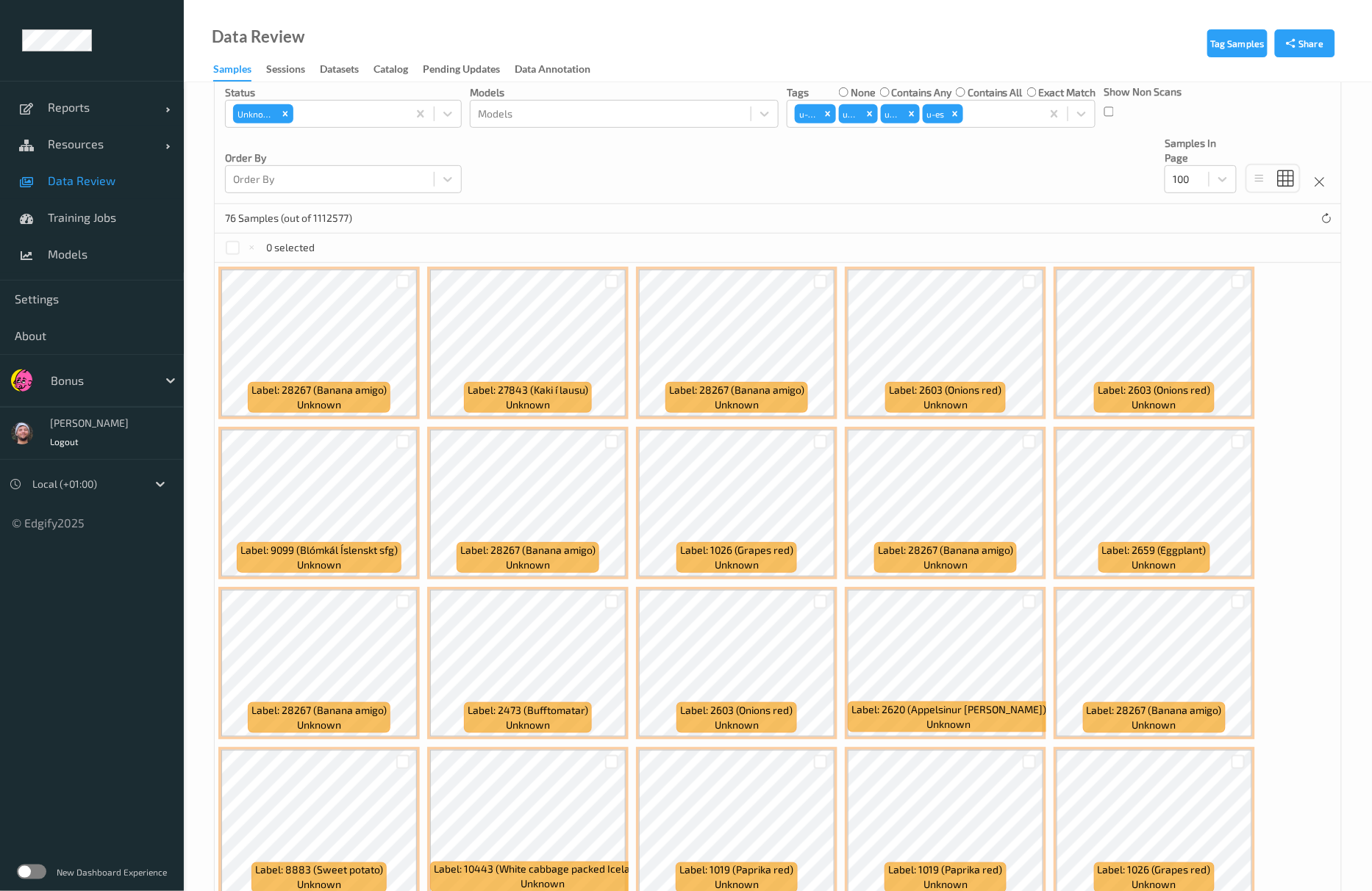
scroll to position [195, 0]
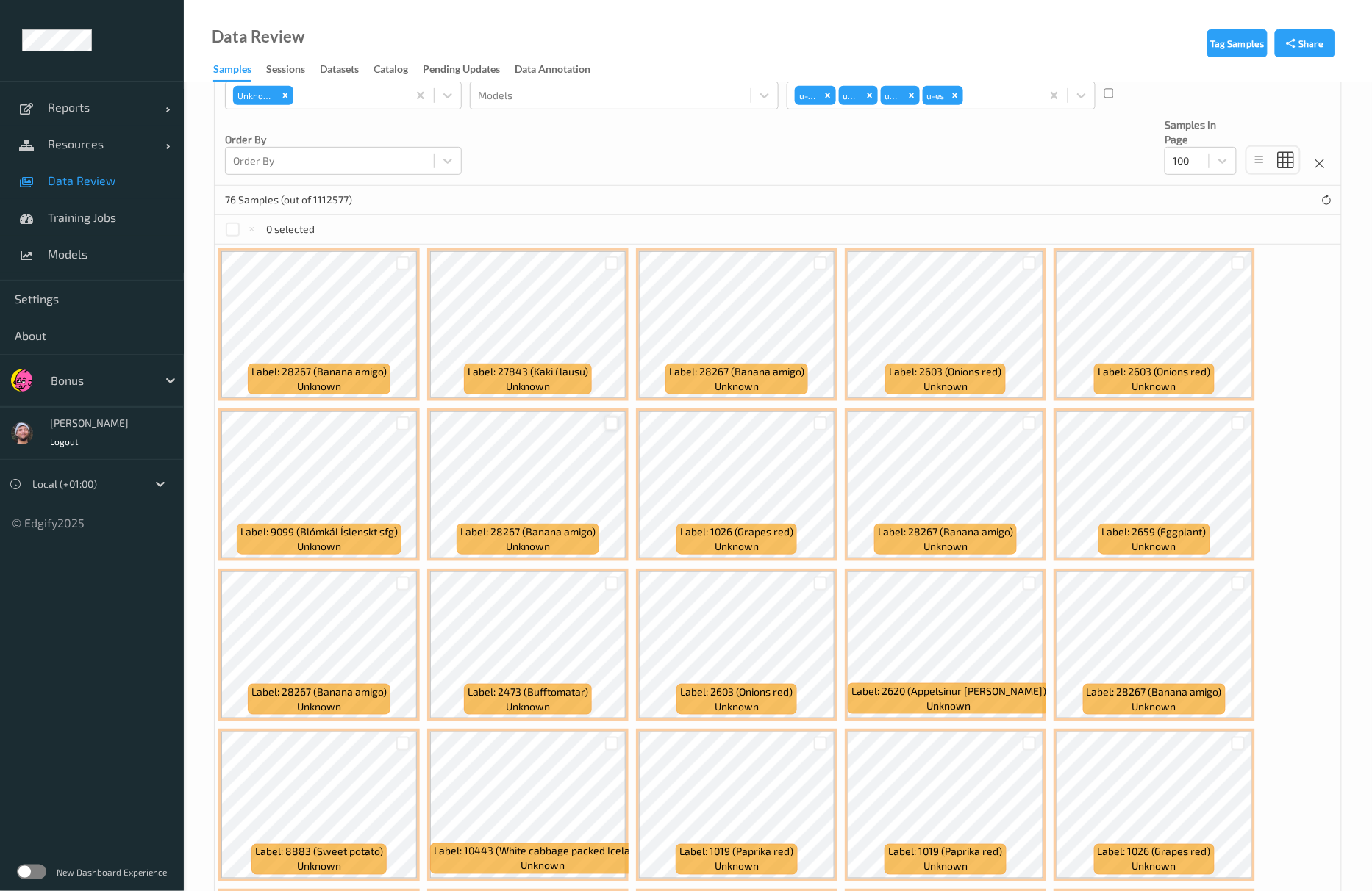
click at [612, 429] on div at bounding box center [612, 424] width 14 height 14
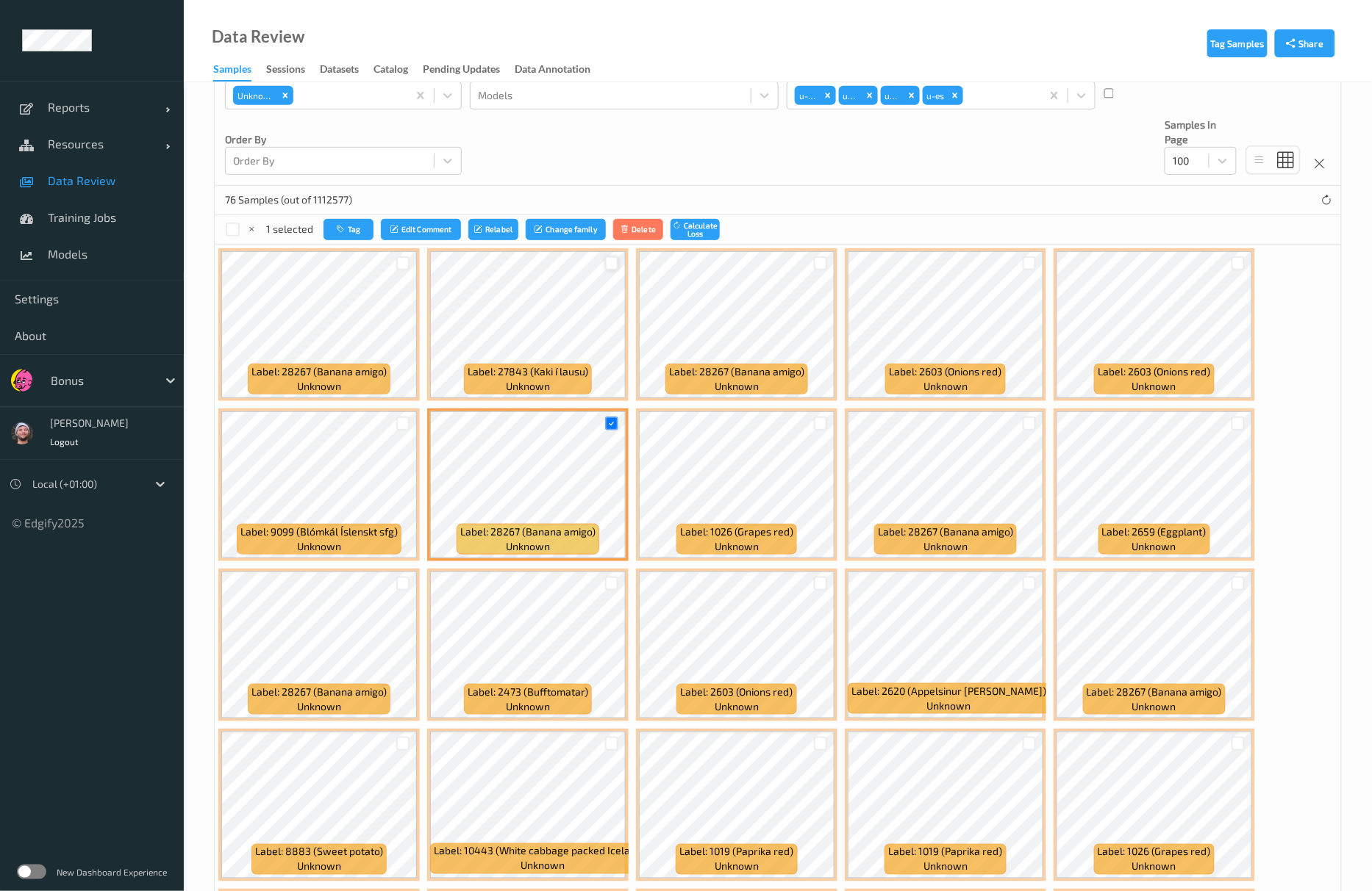
click at [615, 265] on div at bounding box center [612, 263] width 14 height 14
click at [398, 271] on div at bounding box center [403, 263] width 14 height 14
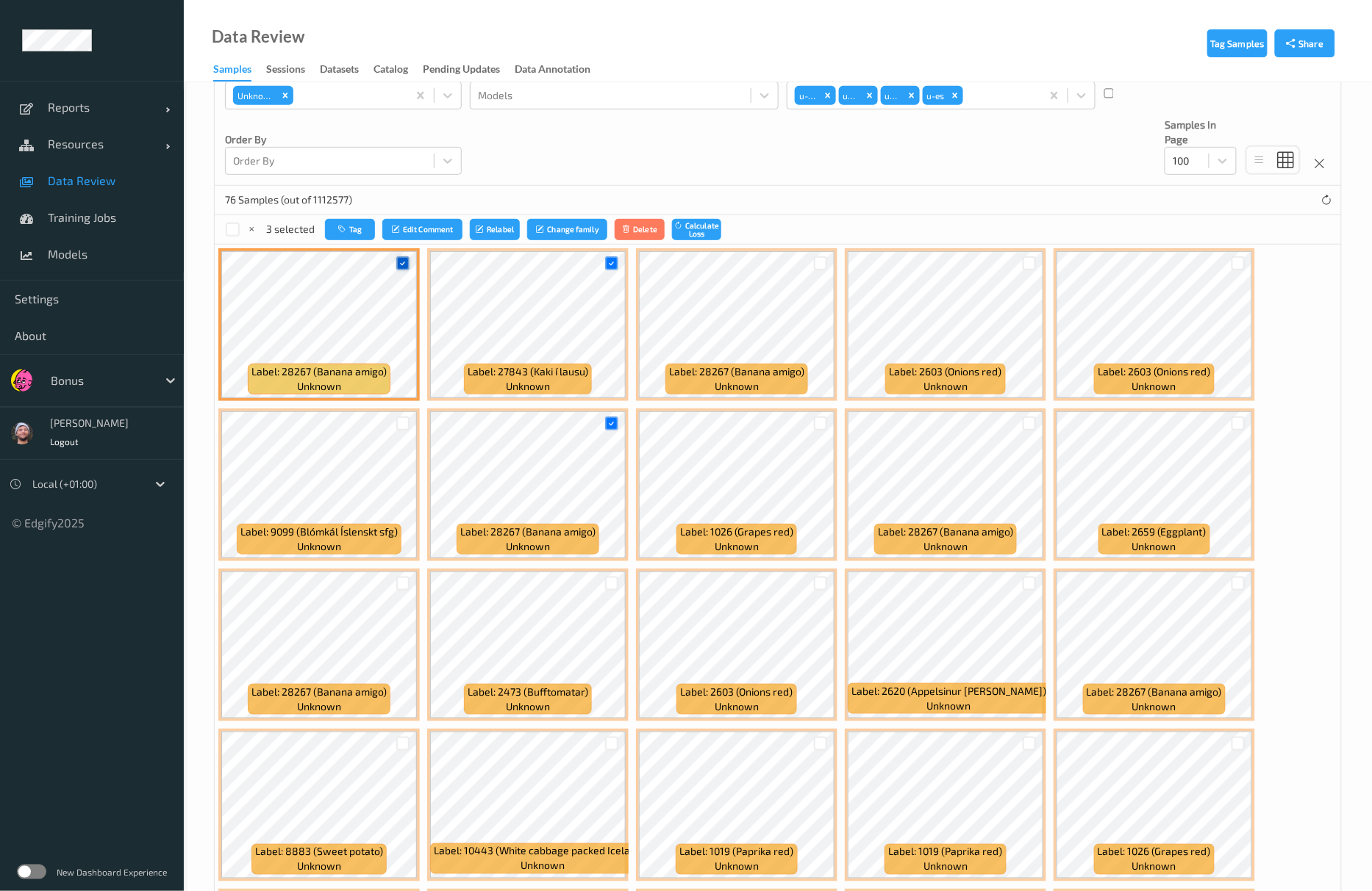
click at [404, 265] on icon at bounding box center [402, 263] width 9 height 9
click at [819, 589] on div at bounding box center [821, 583] width 14 height 14
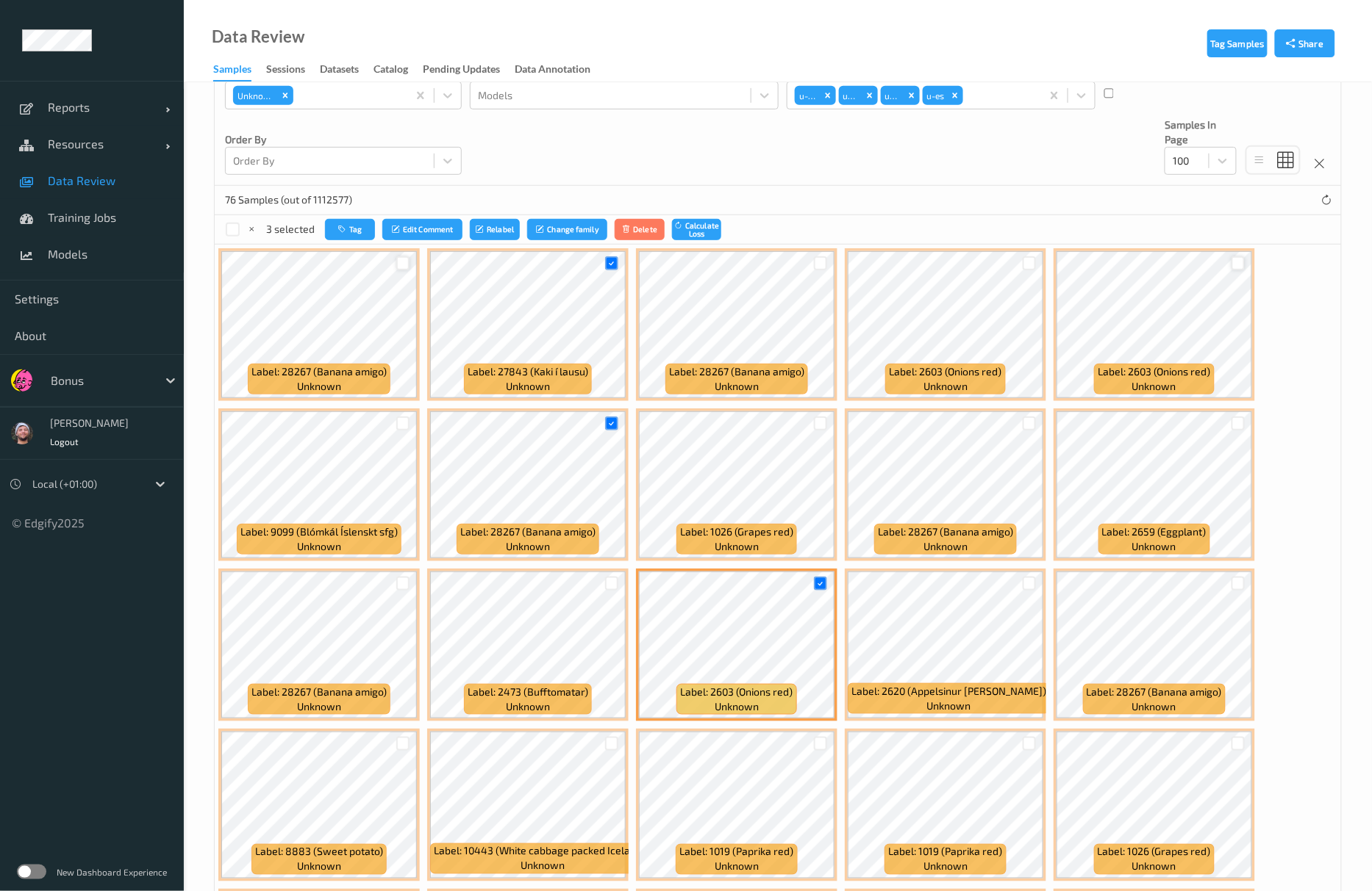
click at [1232, 259] on div at bounding box center [1238, 263] width 14 height 14
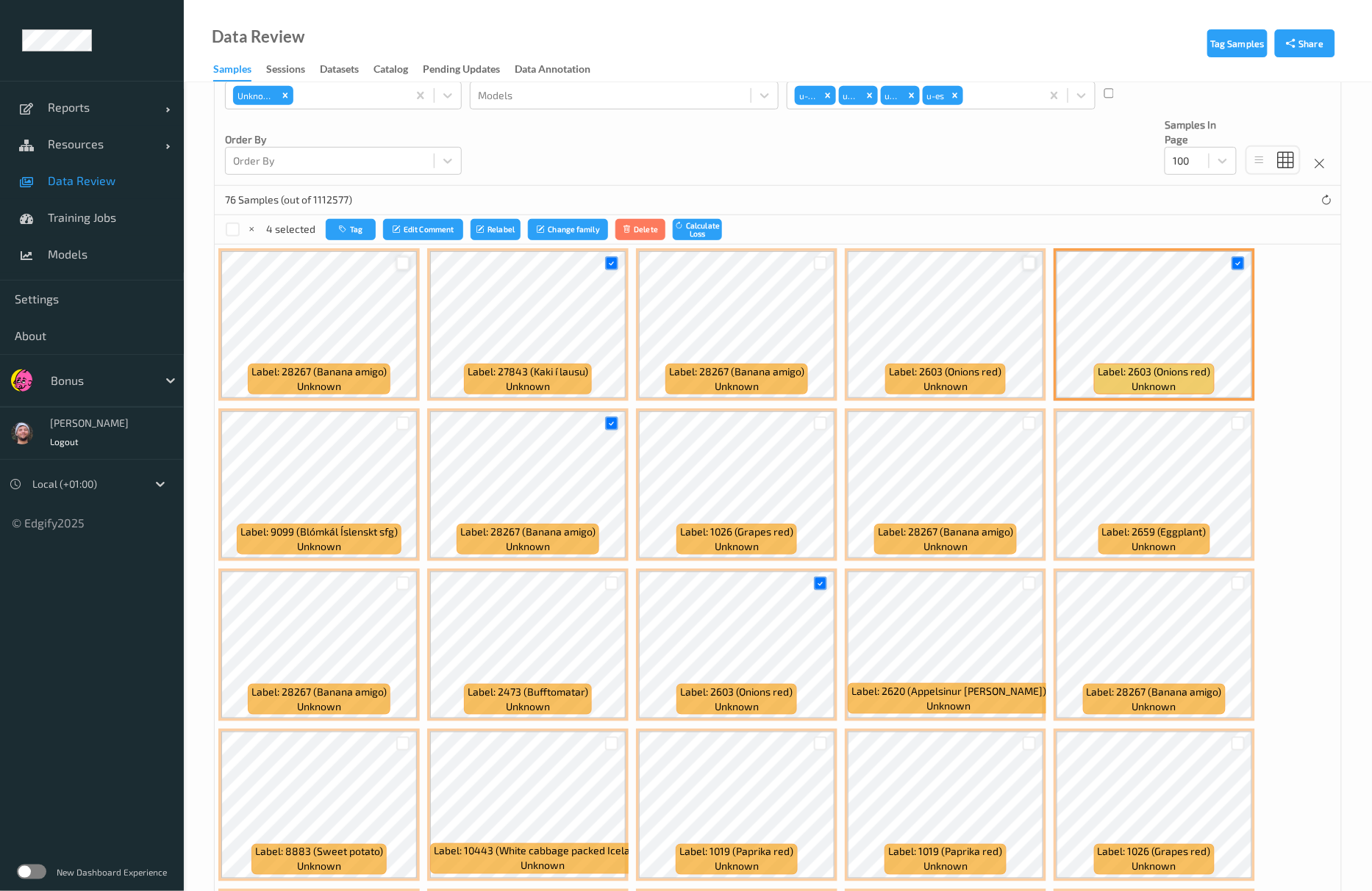
click at [1023, 259] on div at bounding box center [1030, 263] width 14 height 14
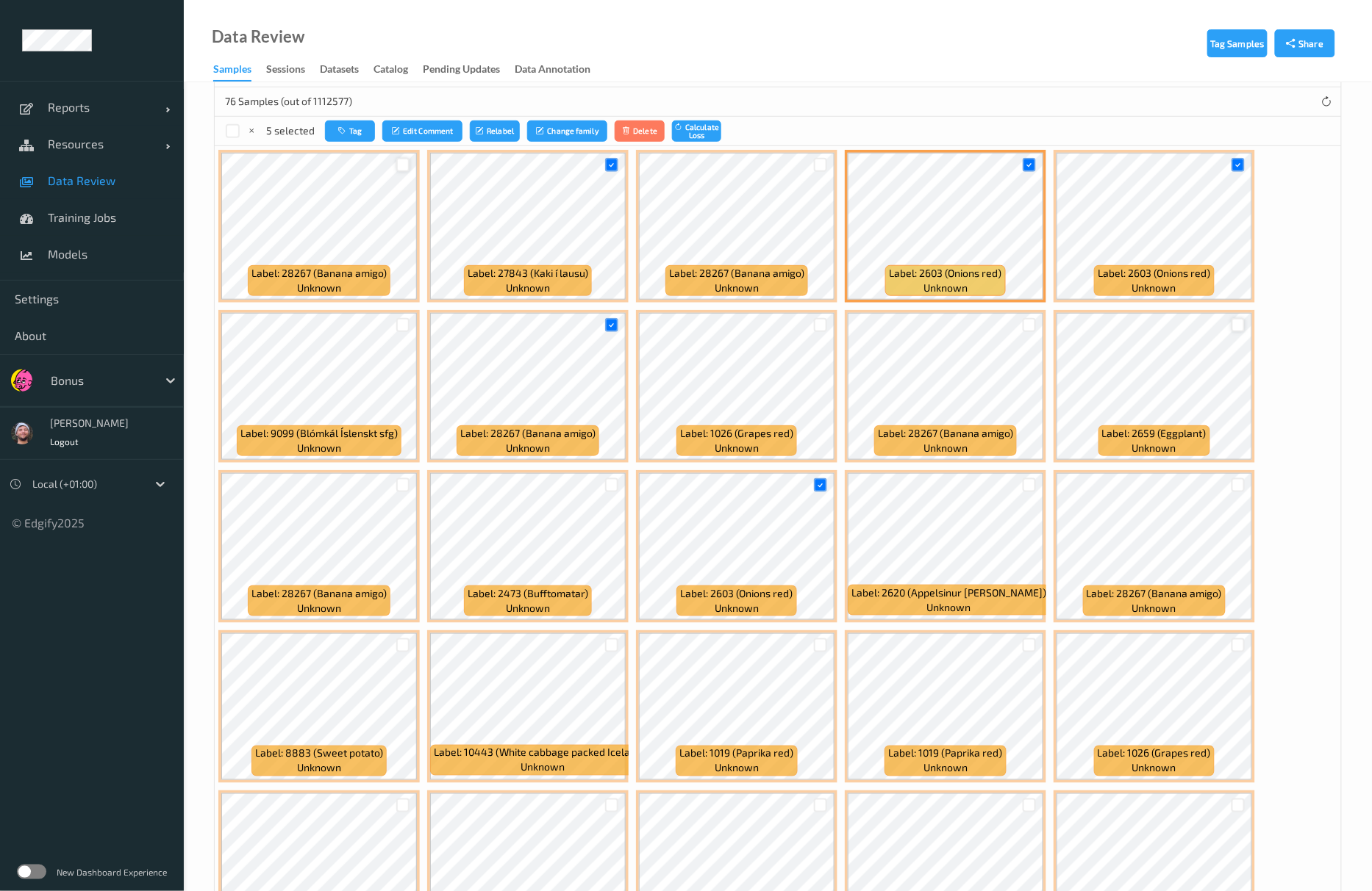
click at [1231, 331] on div at bounding box center [1238, 325] width 14 height 14
click at [824, 322] on div at bounding box center [821, 325] width 14 height 14
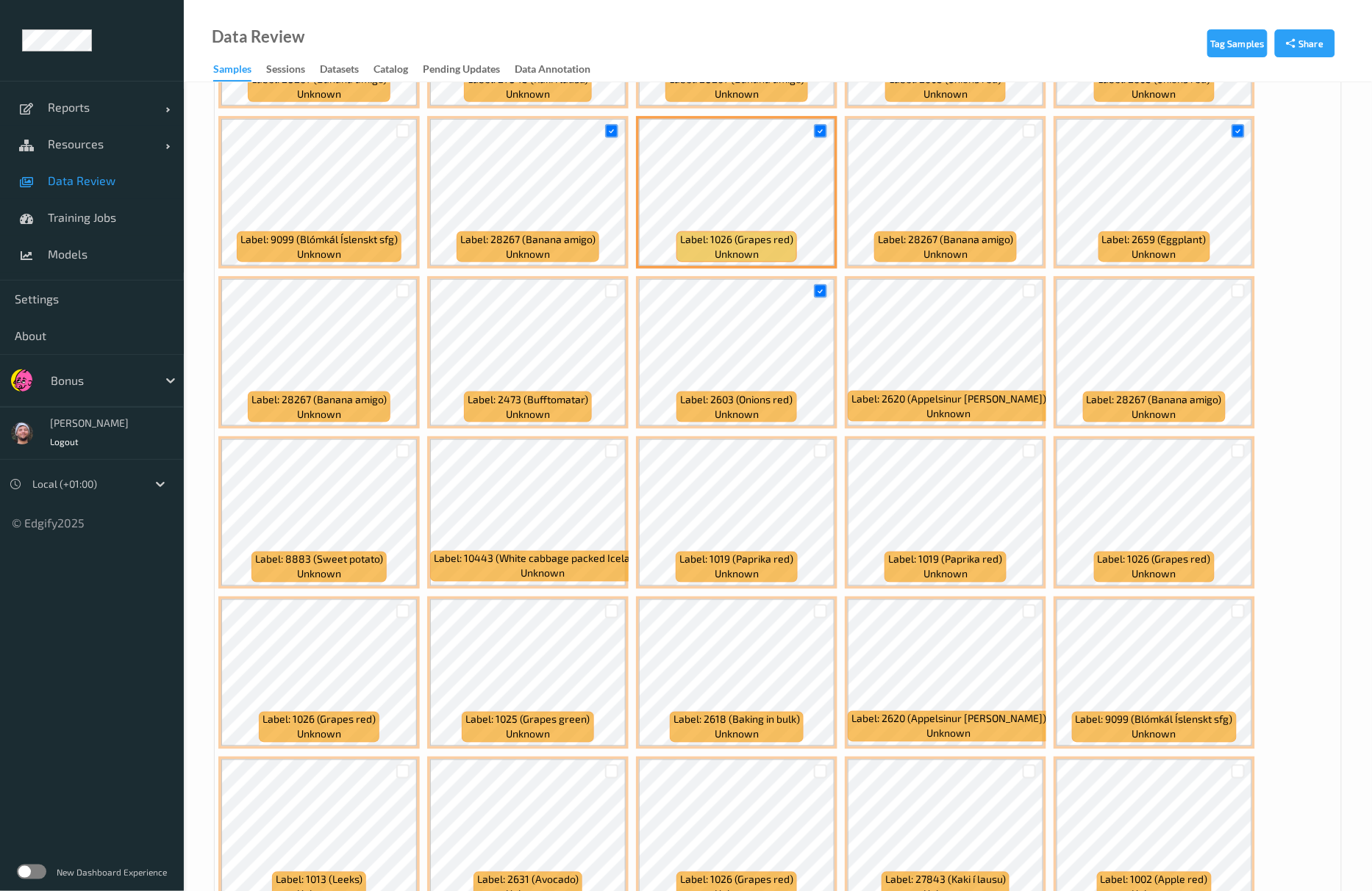
scroll to position [490, 0]
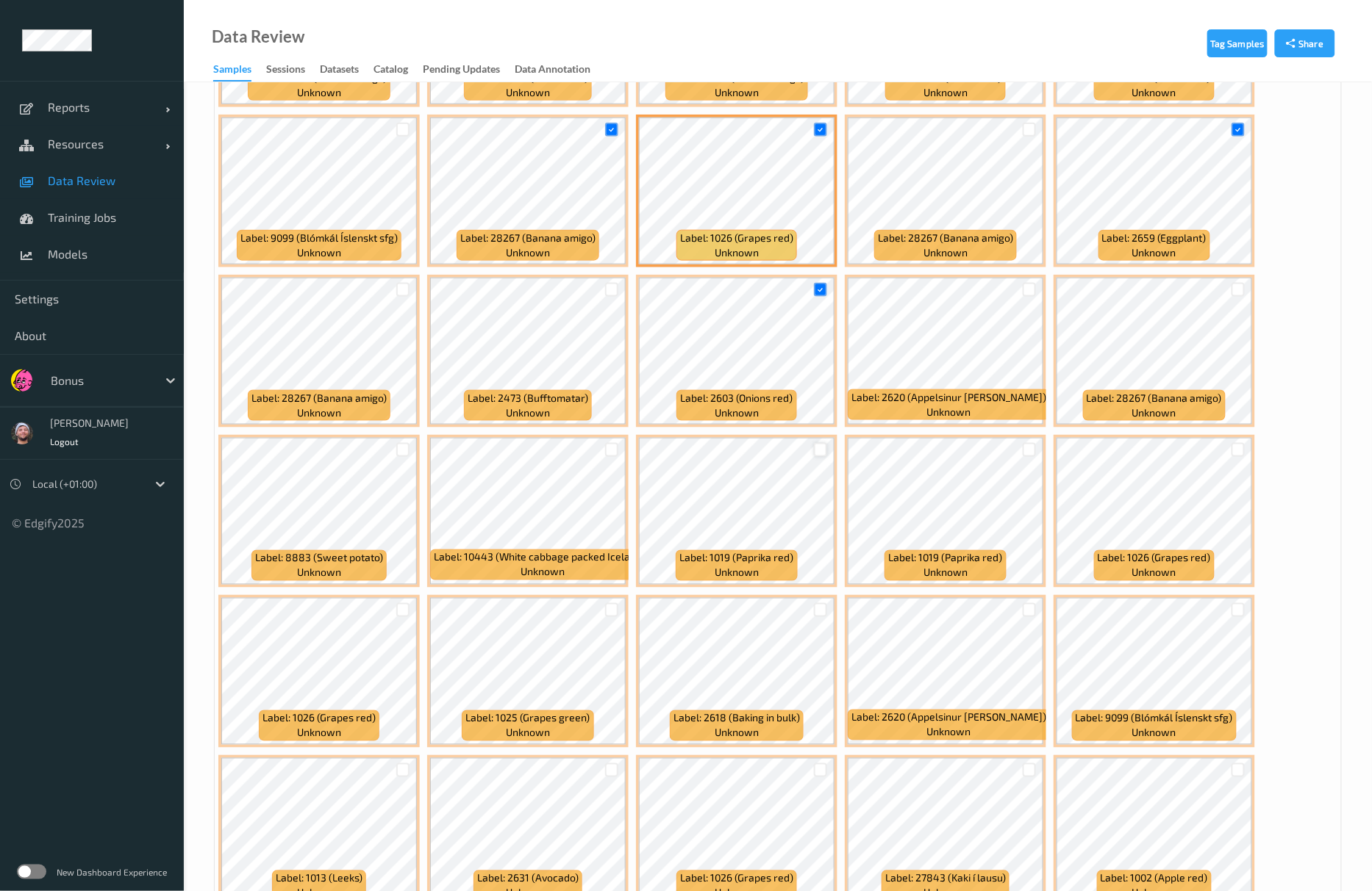
click at [814, 455] on div at bounding box center [821, 450] width 14 height 14
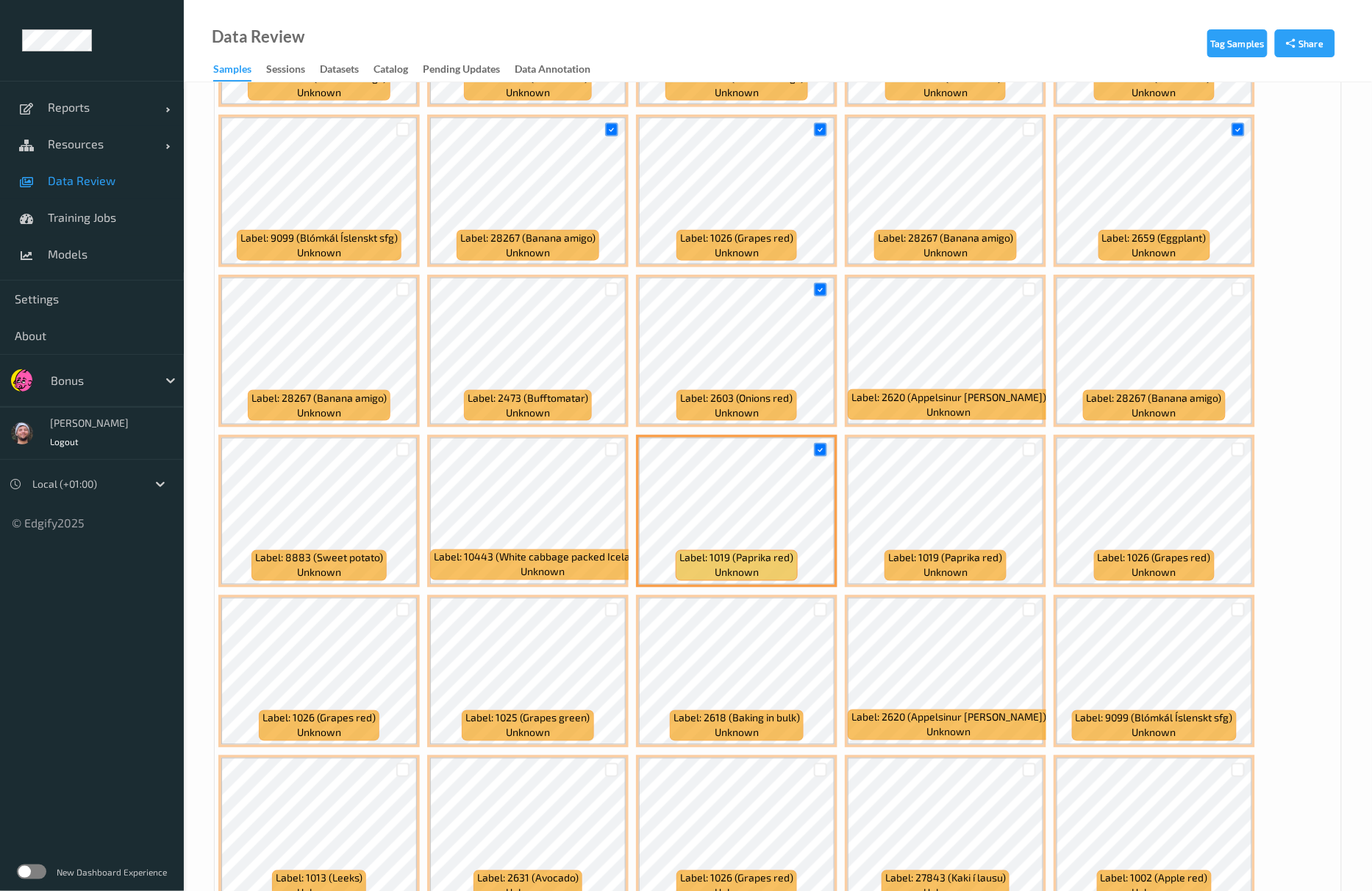
click at [1033, 601] on div at bounding box center [1029, 610] width 28 height 24
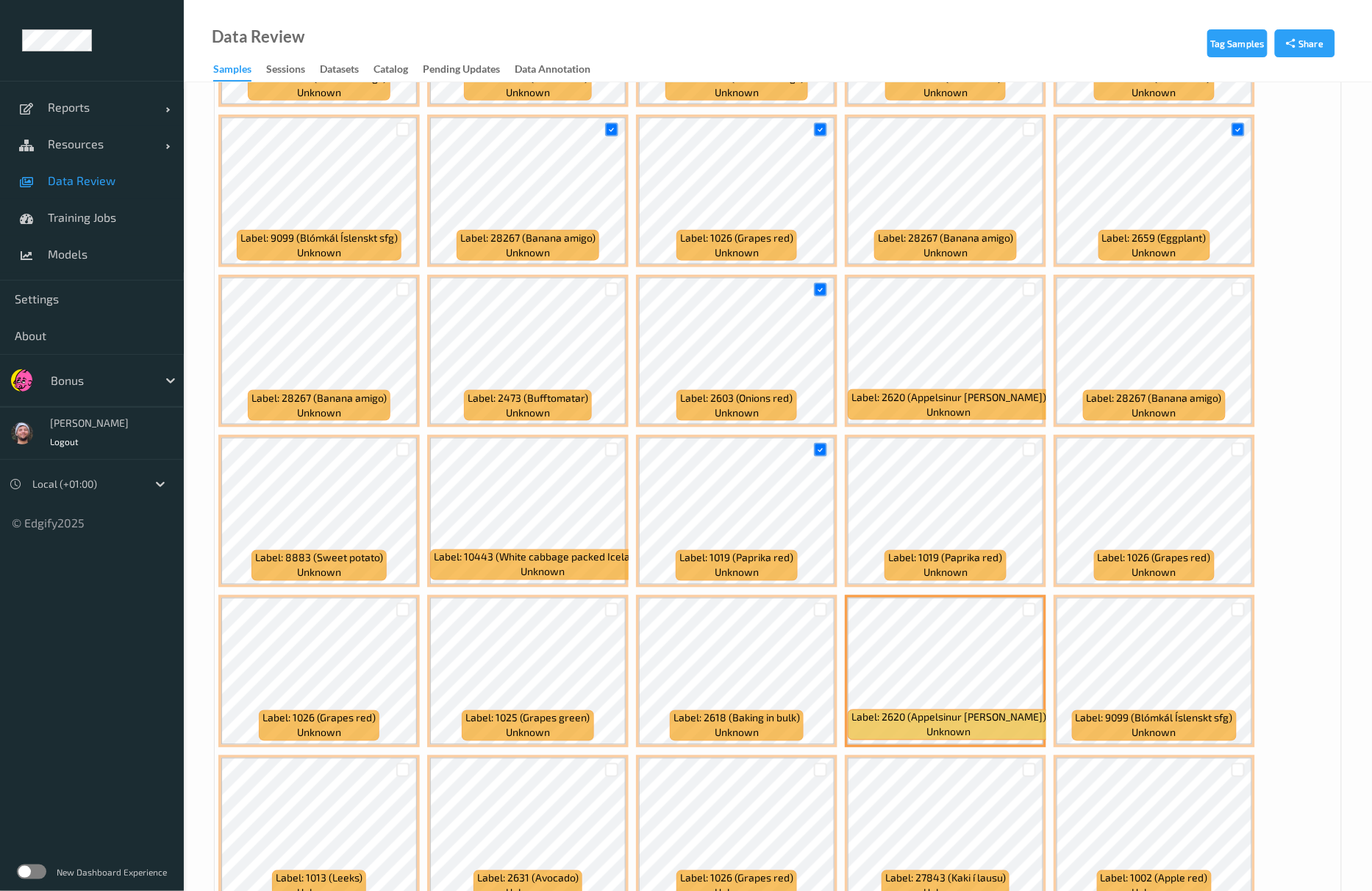
click at [1021, 613] on div at bounding box center [1029, 610] width 28 height 24
click at [1025, 615] on div at bounding box center [1030, 610] width 14 height 14
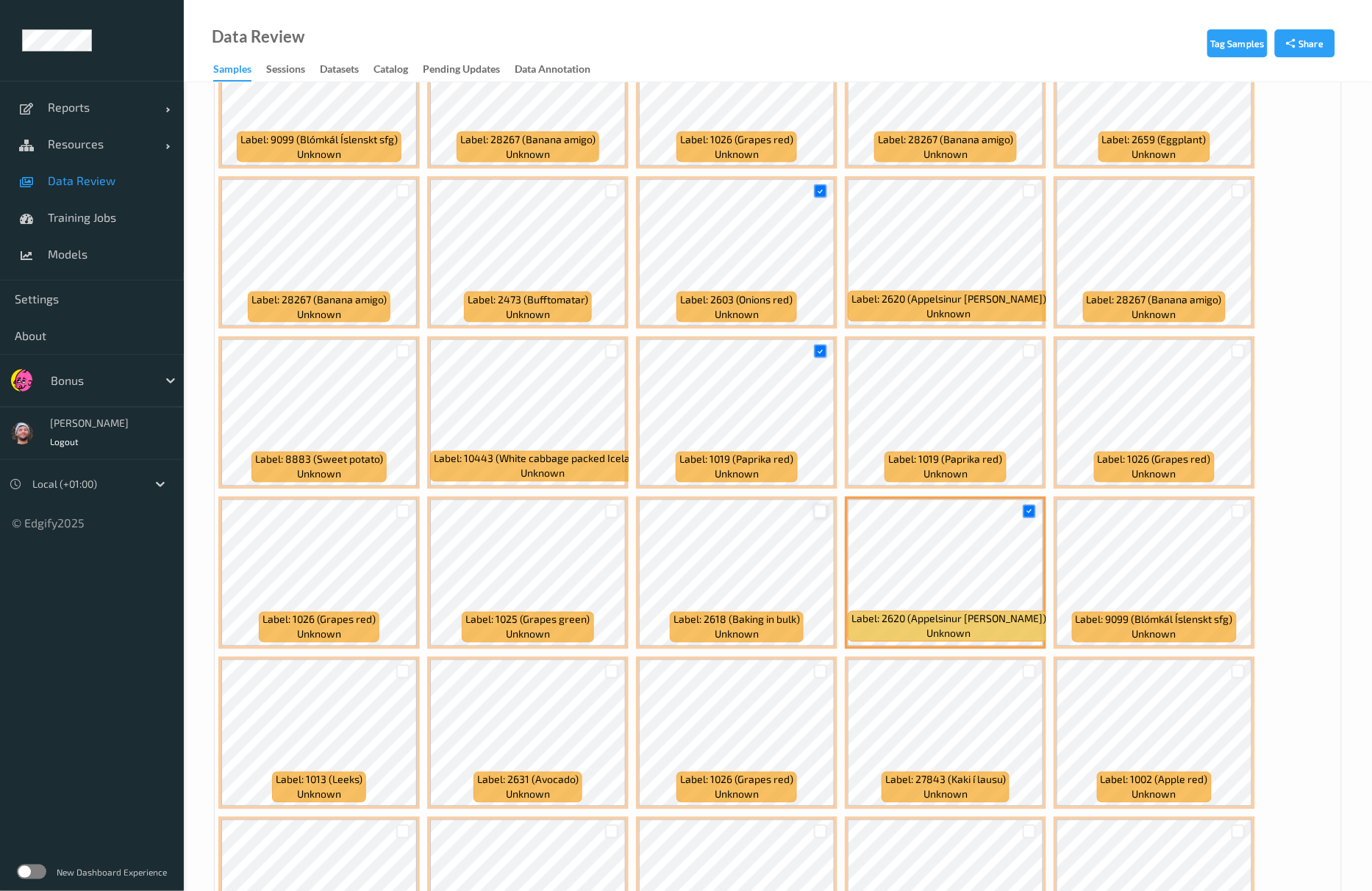
click at [819, 509] on div at bounding box center [821, 512] width 14 height 14
click at [610, 517] on div at bounding box center [612, 512] width 14 height 14
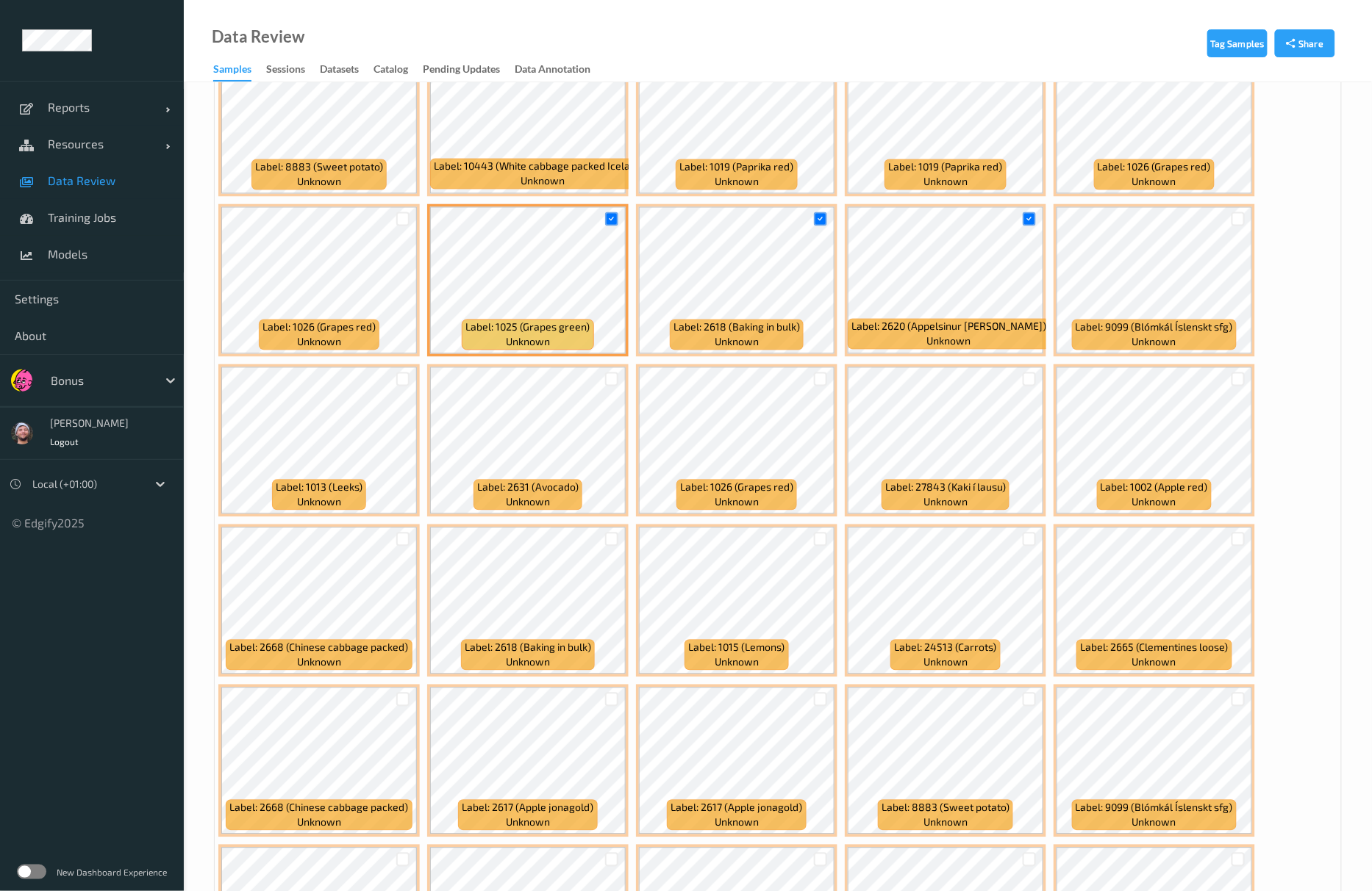
scroll to position [882, 0]
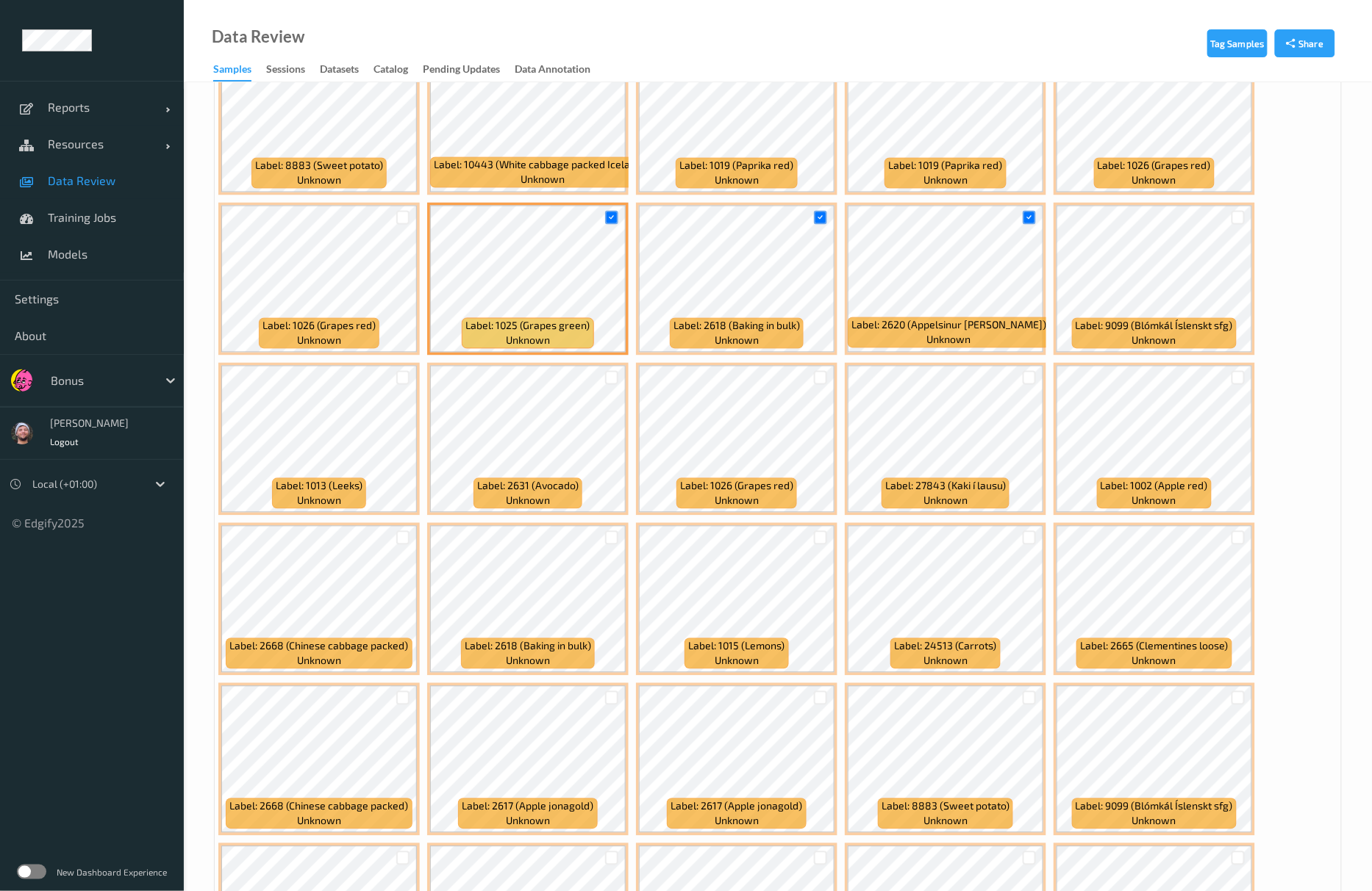
click at [399, 388] on div at bounding box center [402, 378] width 28 height 24
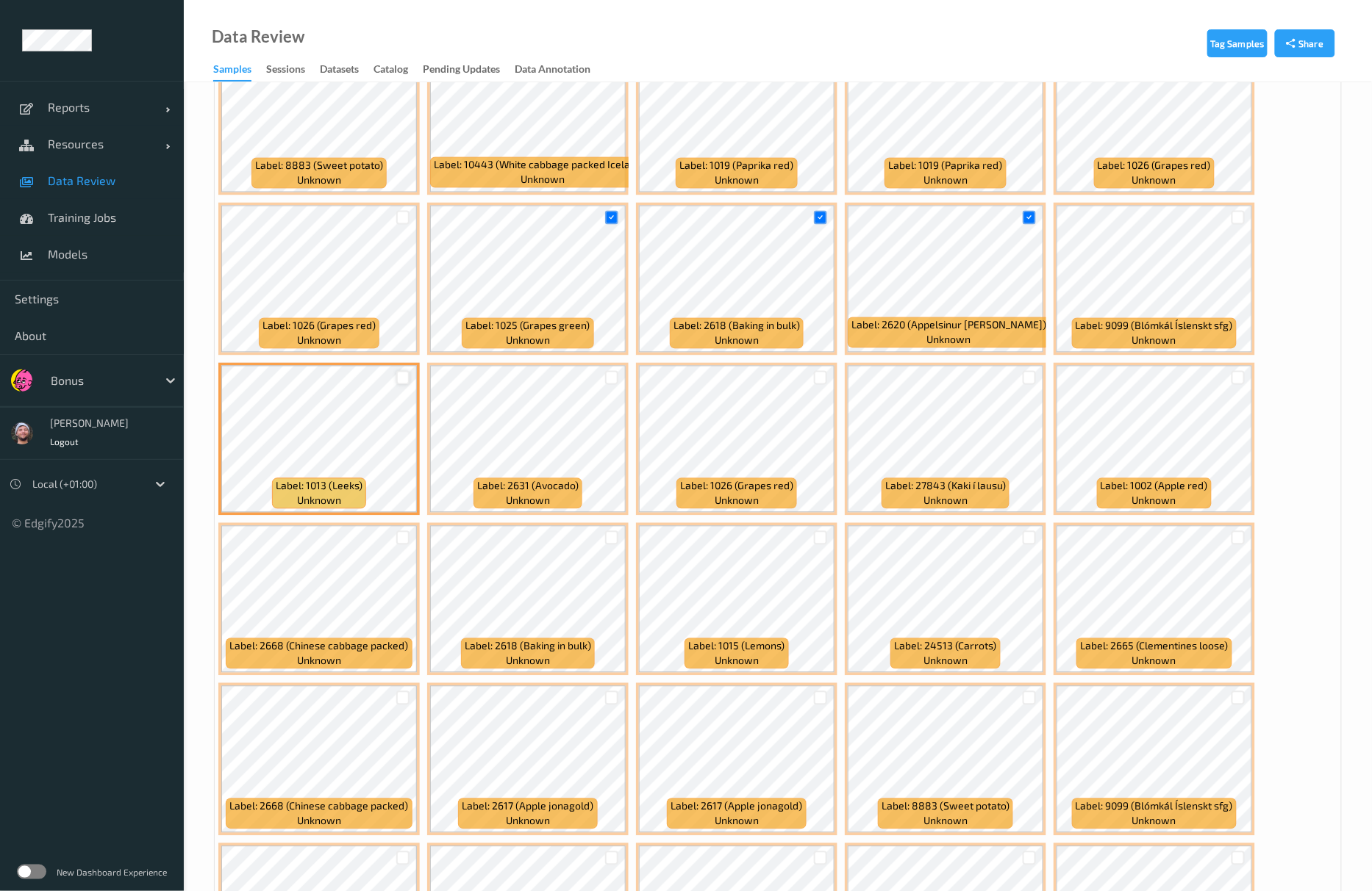
click at [407, 382] on div at bounding box center [403, 378] width 14 height 14
click at [1024, 375] on div at bounding box center [1030, 378] width 14 height 14
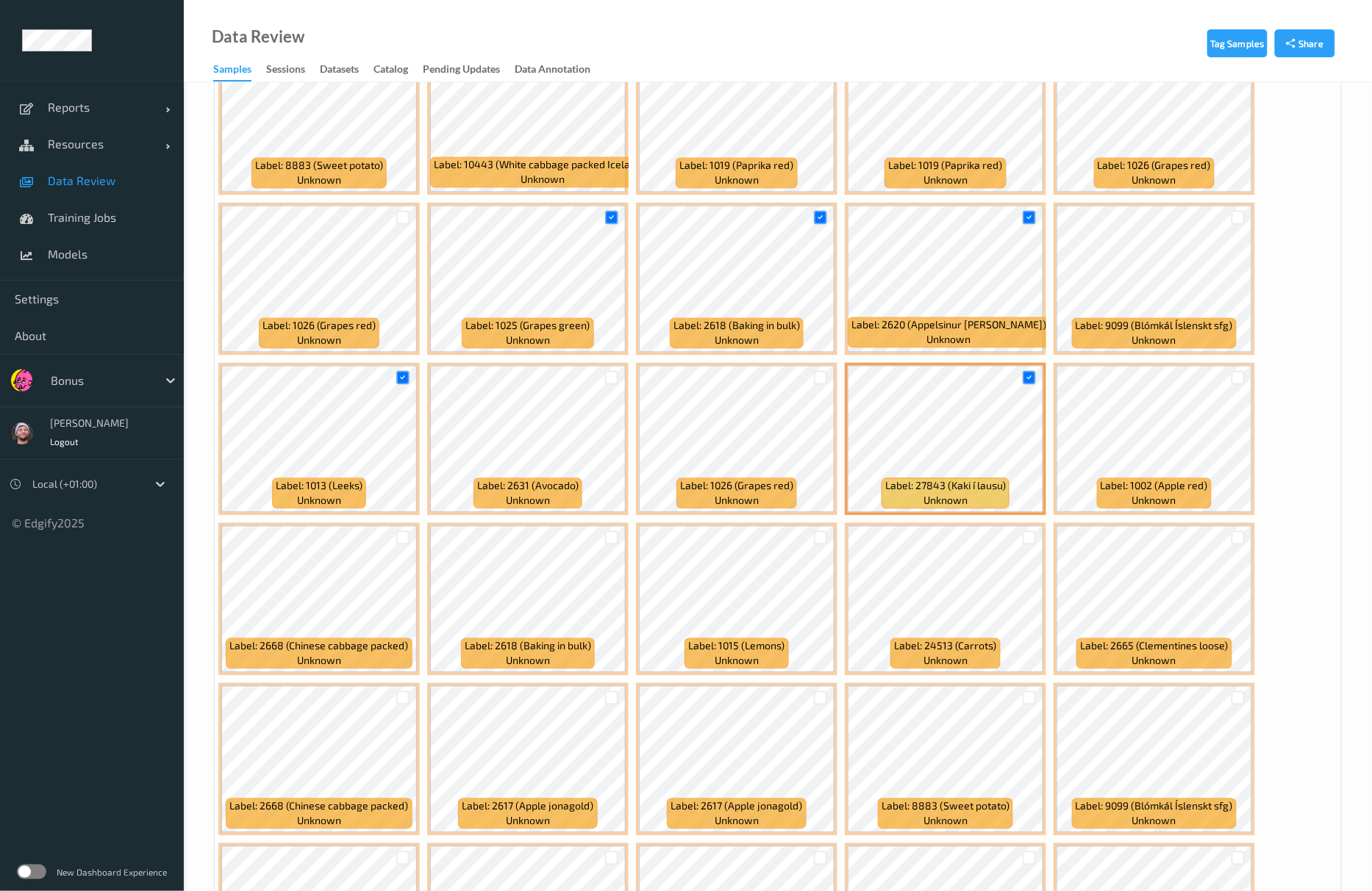
click at [1246, 380] on div at bounding box center [1238, 378] width 28 height 24
click at [1245, 386] on div at bounding box center [1238, 378] width 28 height 24
click at [1236, 379] on div at bounding box center [1238, 378] width 14 height 14
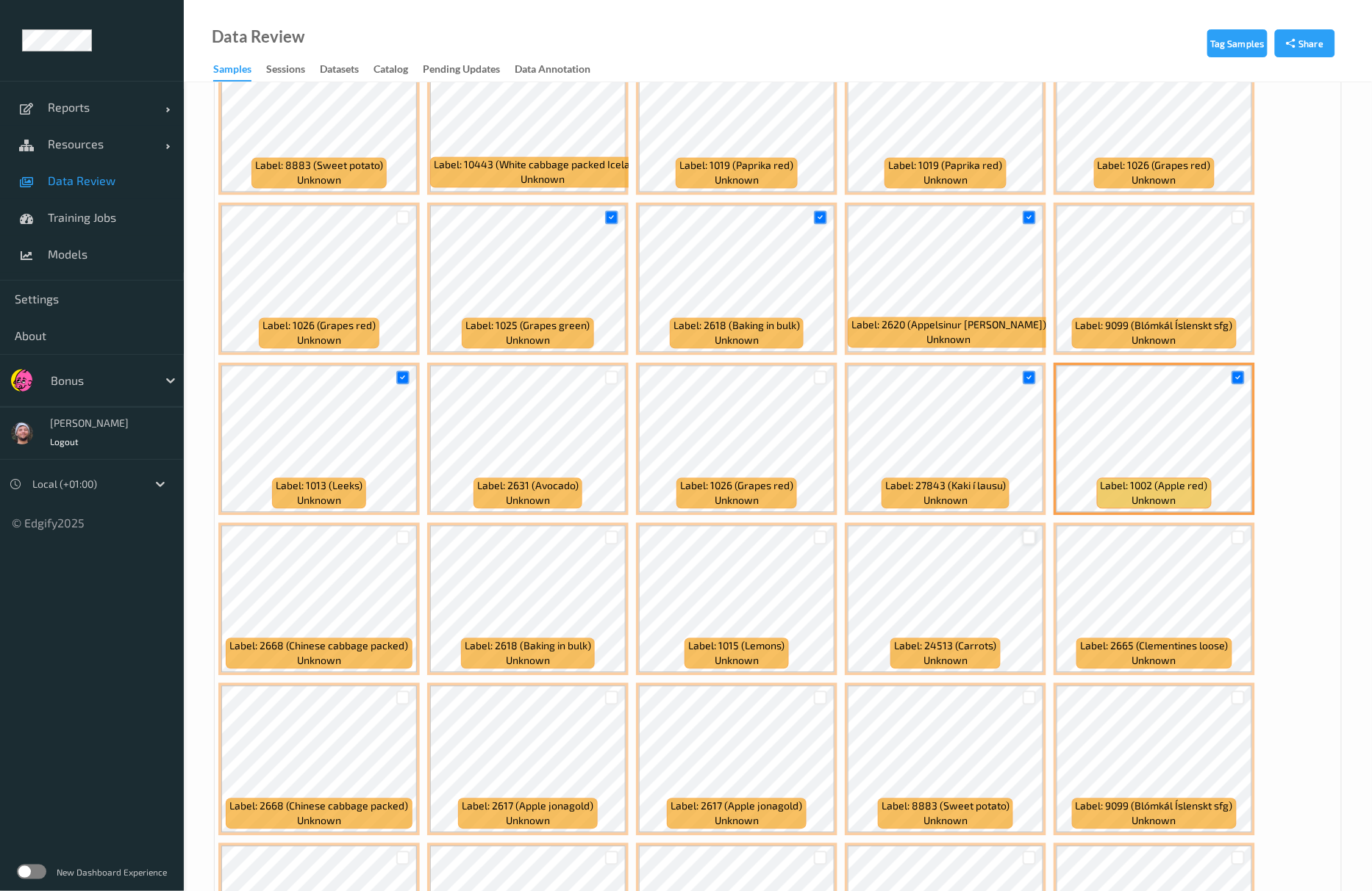
click at [1027, 544] on div at bounding box center [1030, 538] width 14 height 14
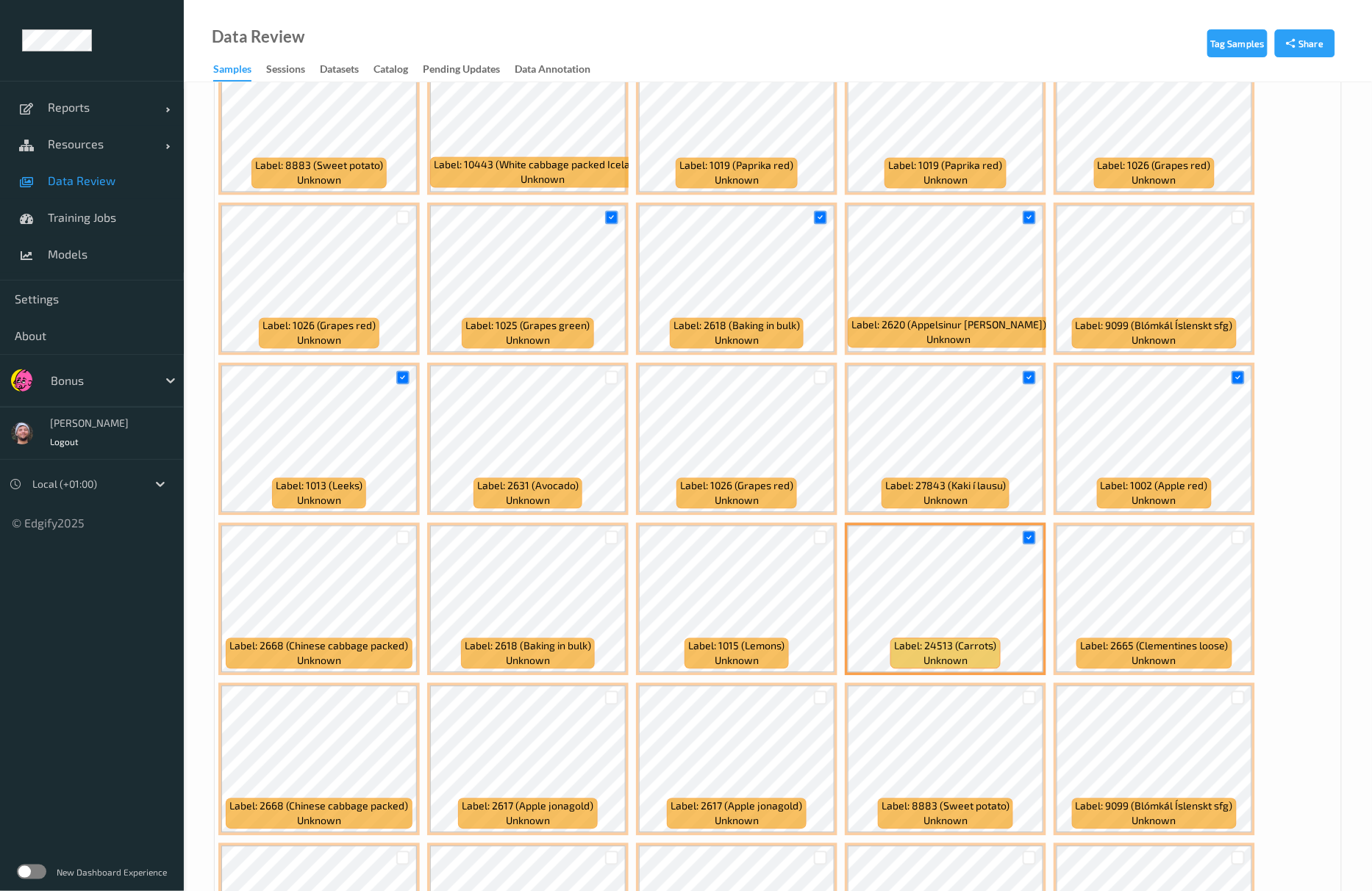
click at [1228, 538] on div at bounding box center [1238, 538] width 28 height 24
click at [1231, 538] on div at bounding box center [1238, 538] width 14 height 14
click at [819, 538] on div at bounding box center [821, 538] width 14 height 14
click at [612, 541] on div at bounding box center [612, 538] width 14 height 14
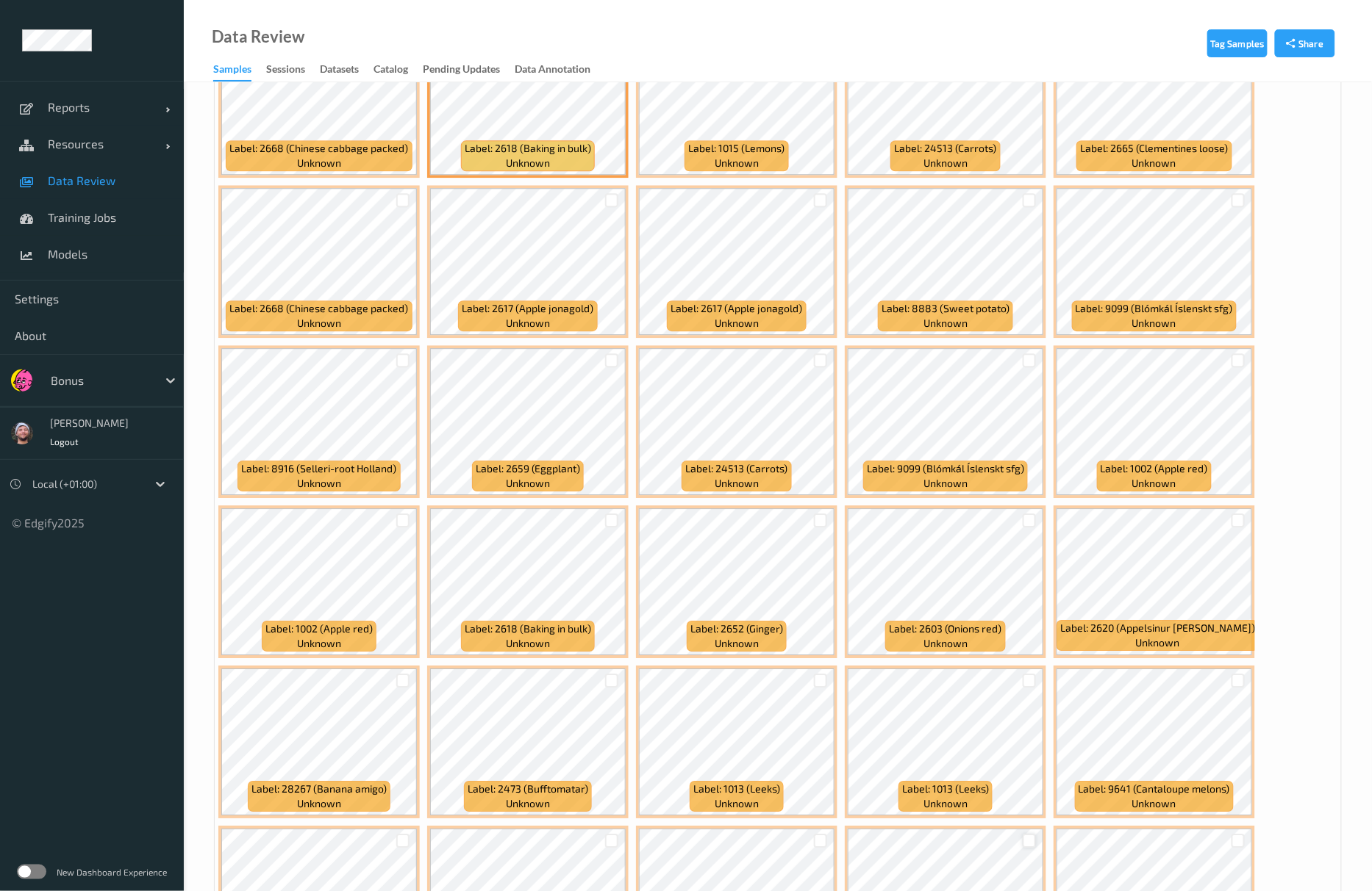
scroll to position [1273, 0]
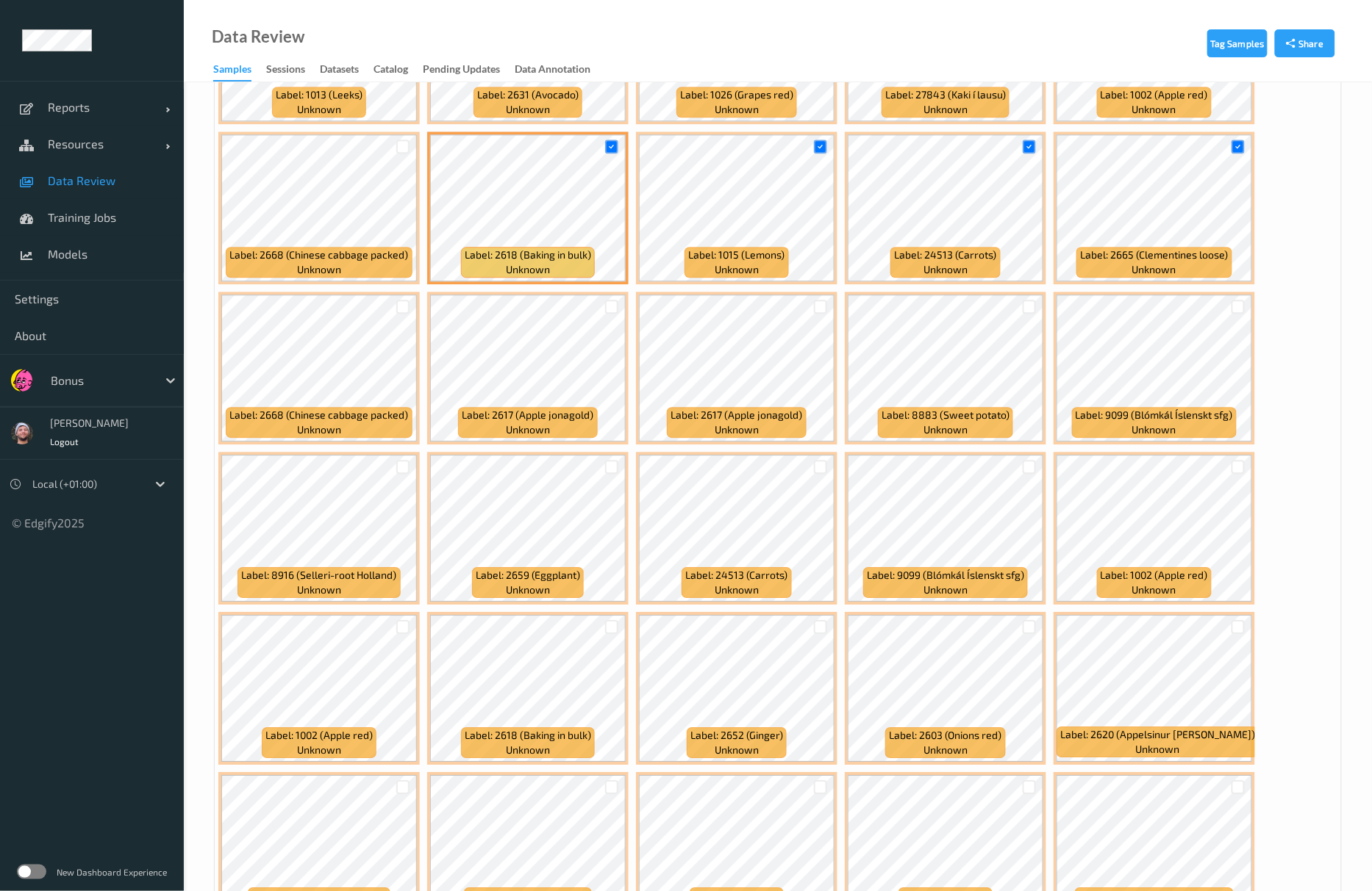
click at [1038, 310] on div at bounding box center [1029, 307] width 28 height 24
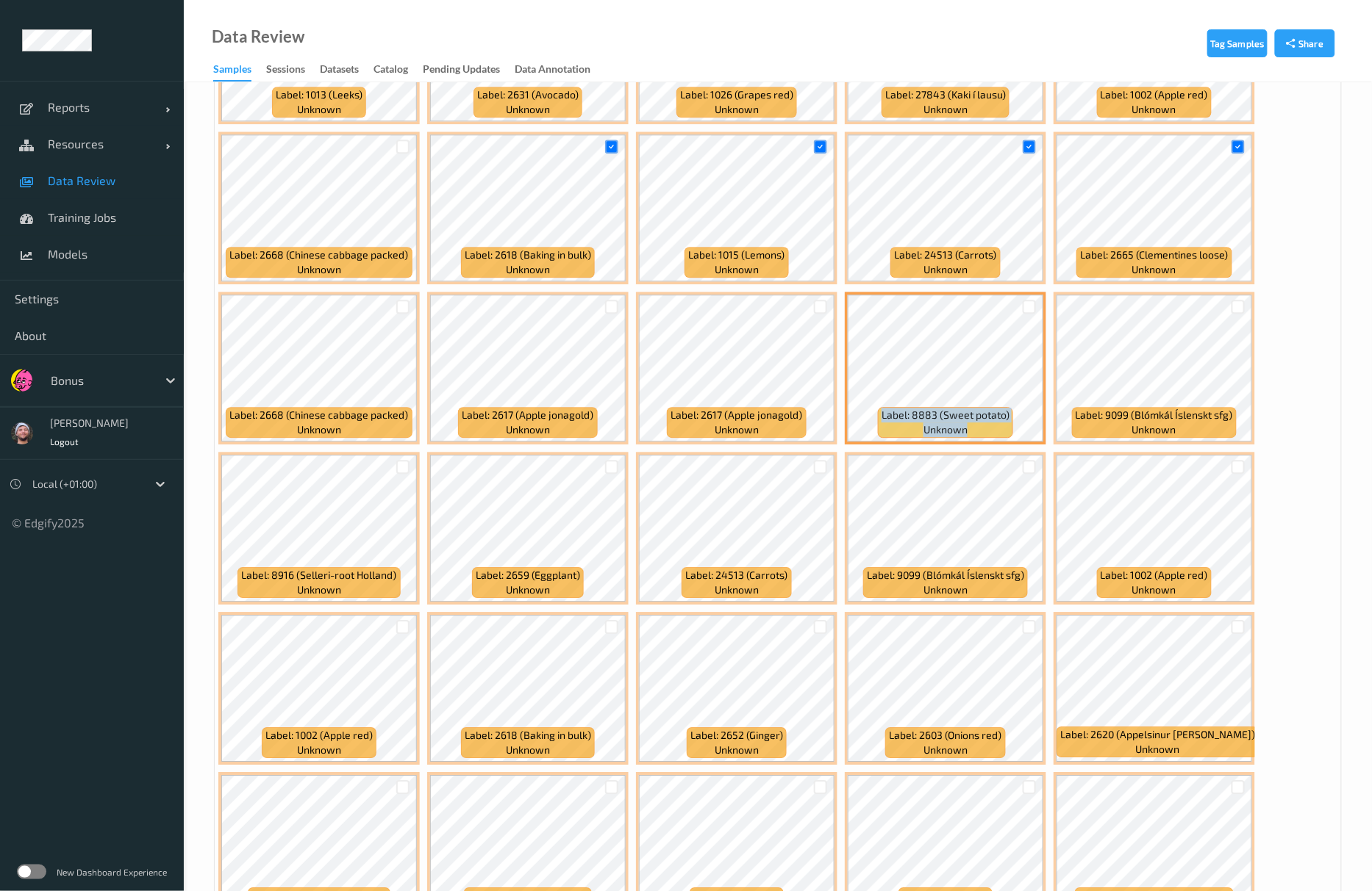
click at [1037, 308] on div at bounding box center [1029, 307] width 28 height 24
click at [1033, 308] on div at bounding box center [1030, 307] width 14 height 14
click at [606, 466] on div at bounding box center [612, 467] width 14 height 14
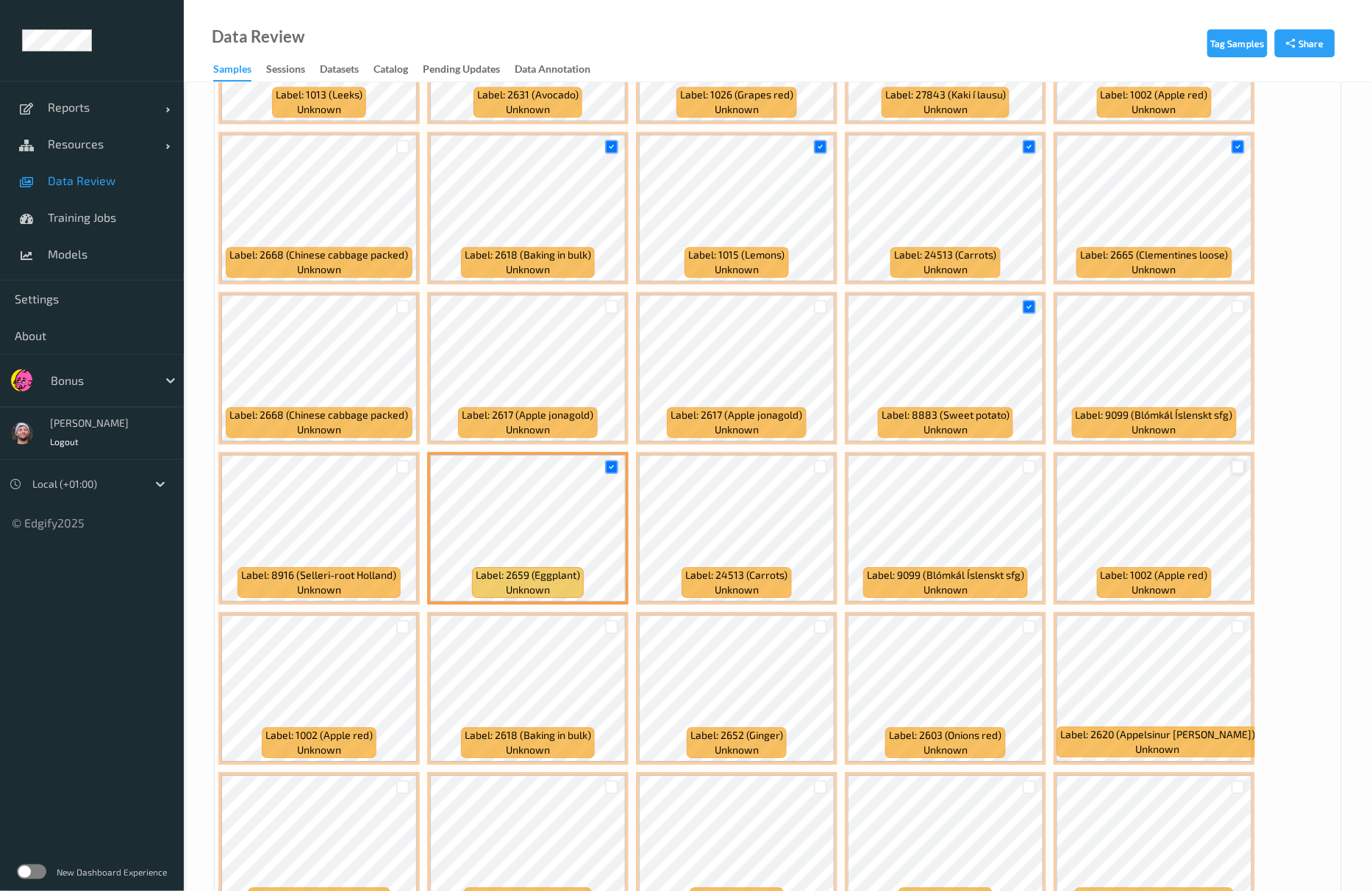
click at [1240, 470] on div at bounding box center [1238, 467] width 14 height 14
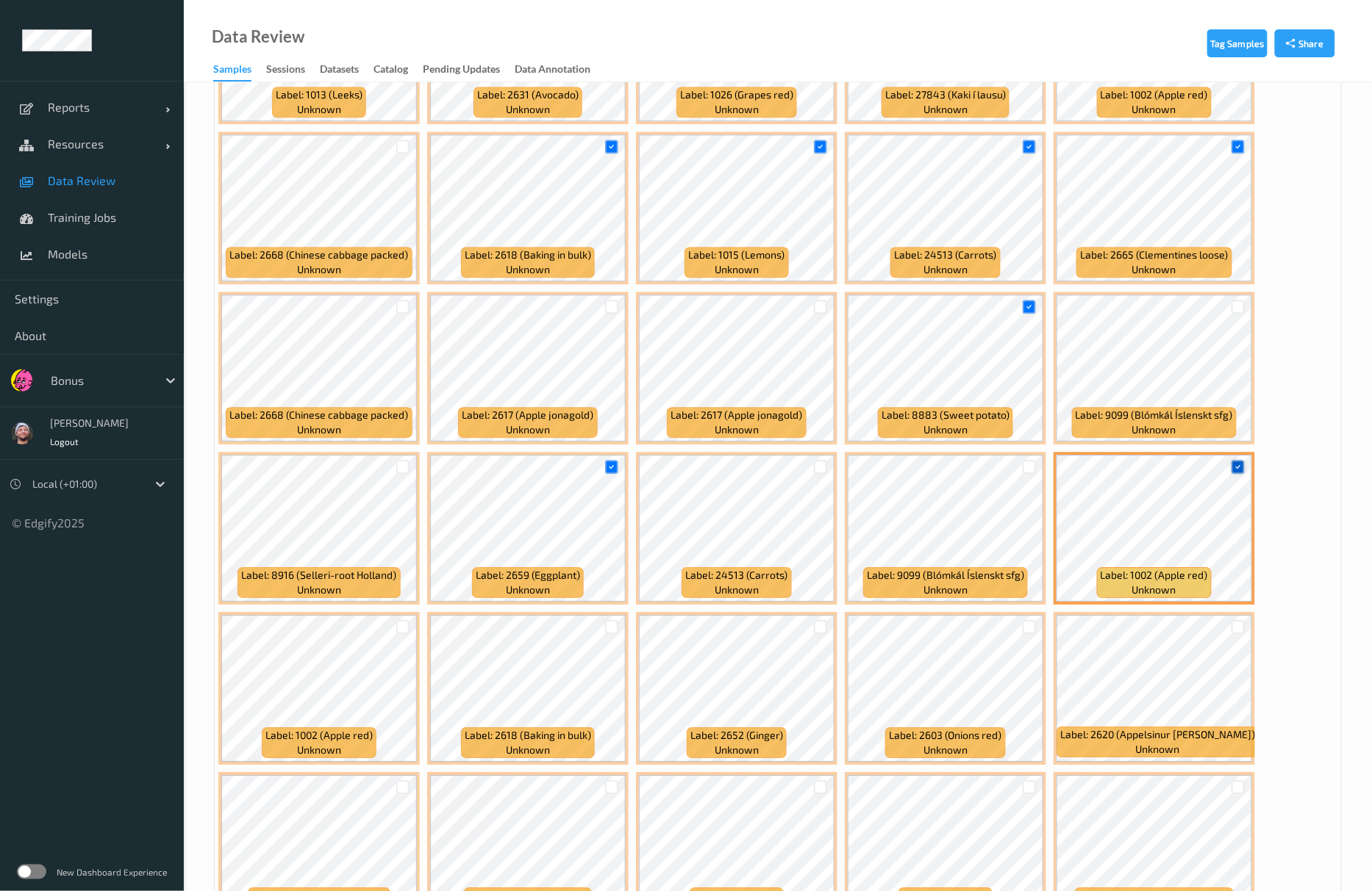
scroll to position [1469, 0]
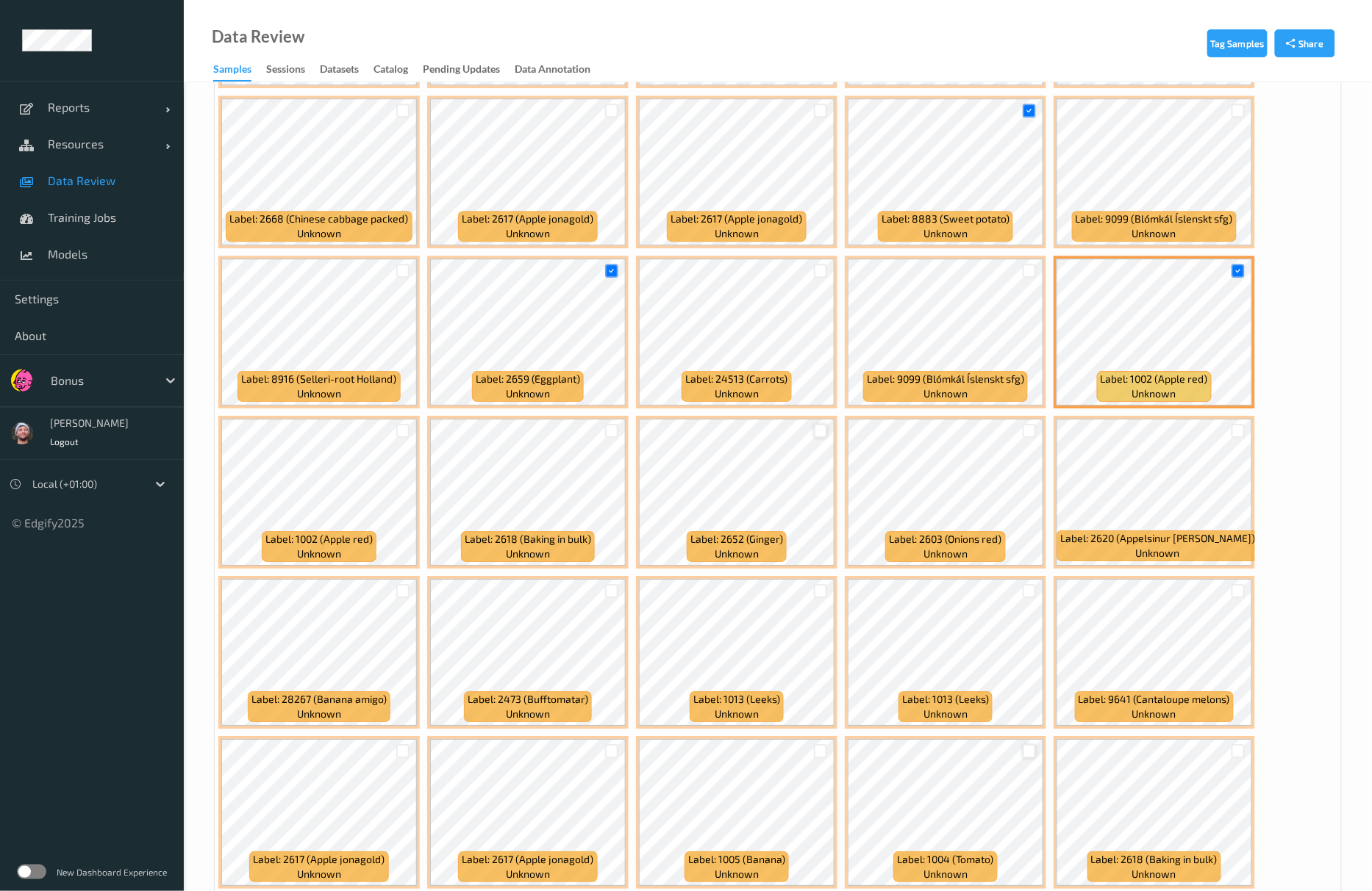
click at [822, 438] on div at bounding box center [821, 430] width 14 height 14
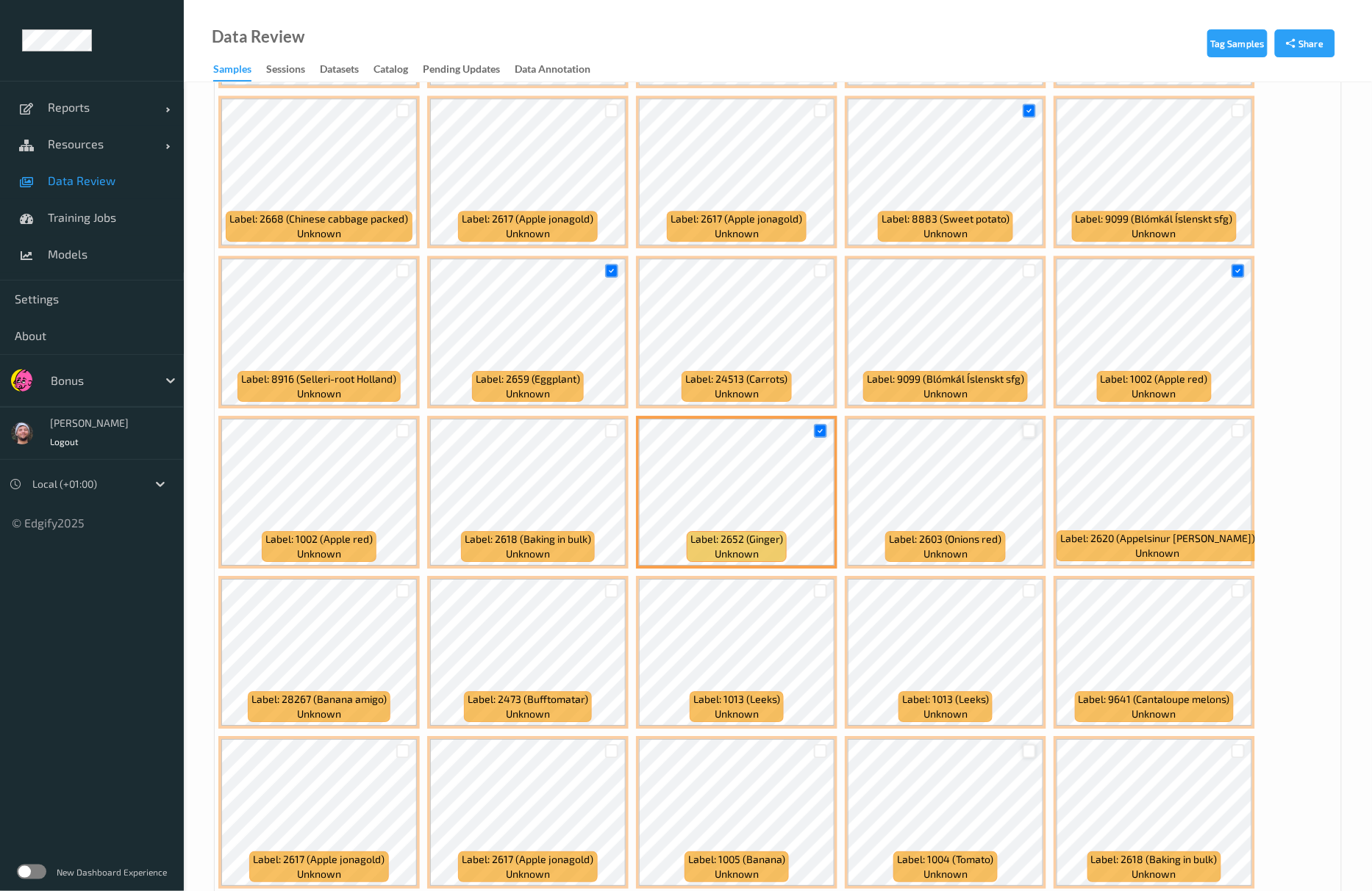
click at [1032, 438] on div at bounding box center [1030, 430] width 14 height 14
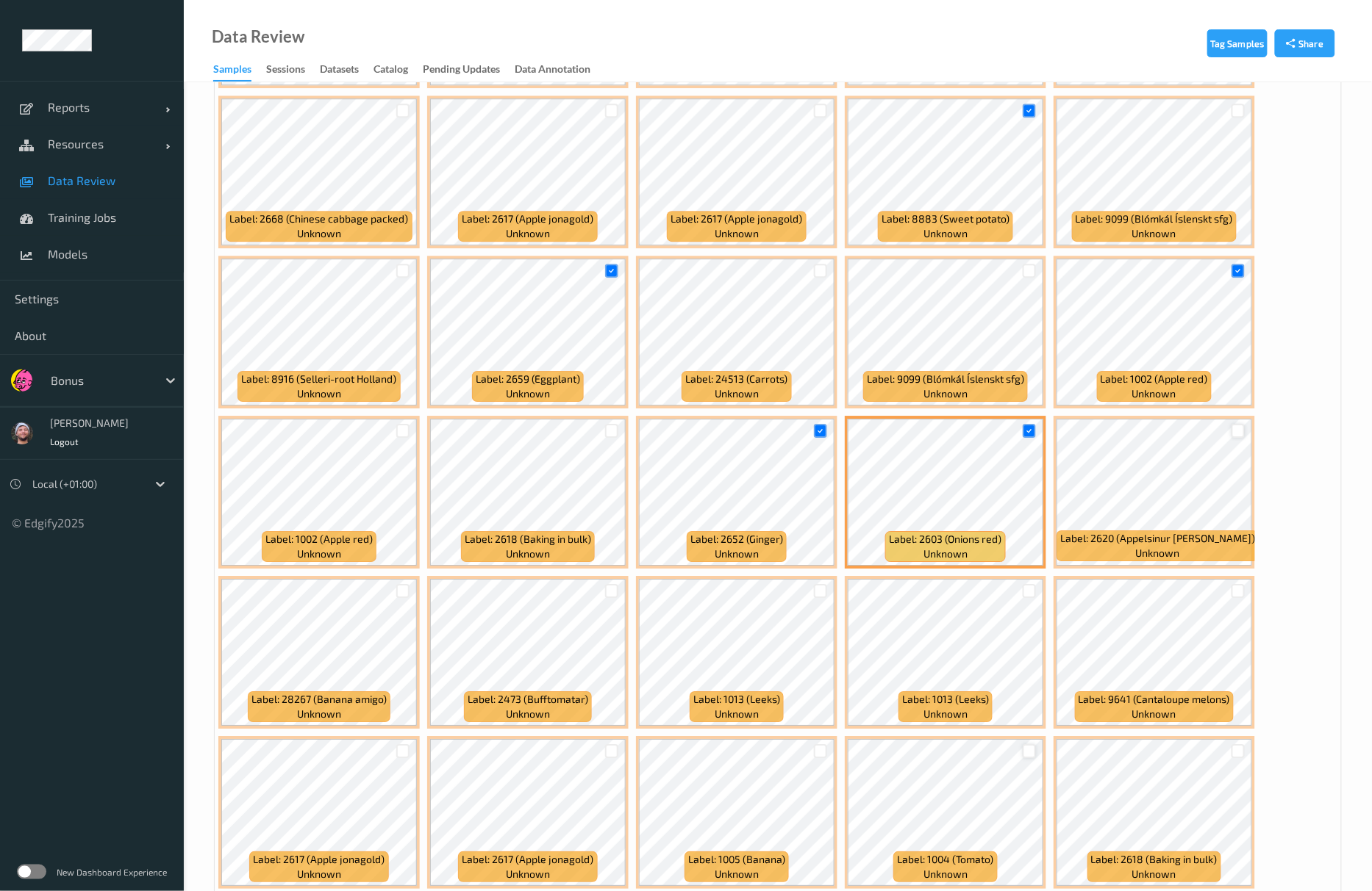
click at [1239, 430] on div at bounding box center [1238, 430] width 14 height 14
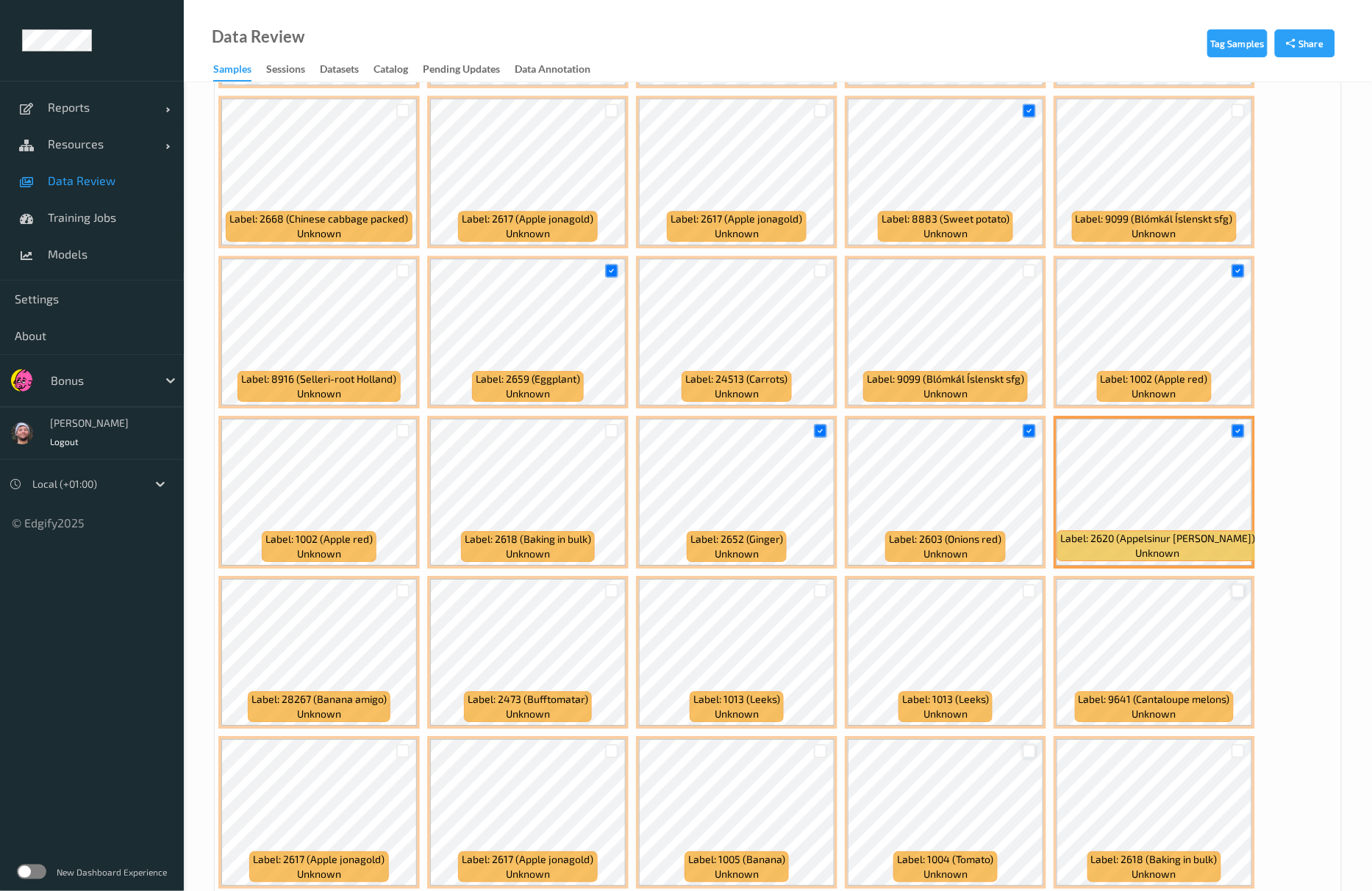
click at [1240, 594] on div at bounding box center [1238, 591] width 14 height 14
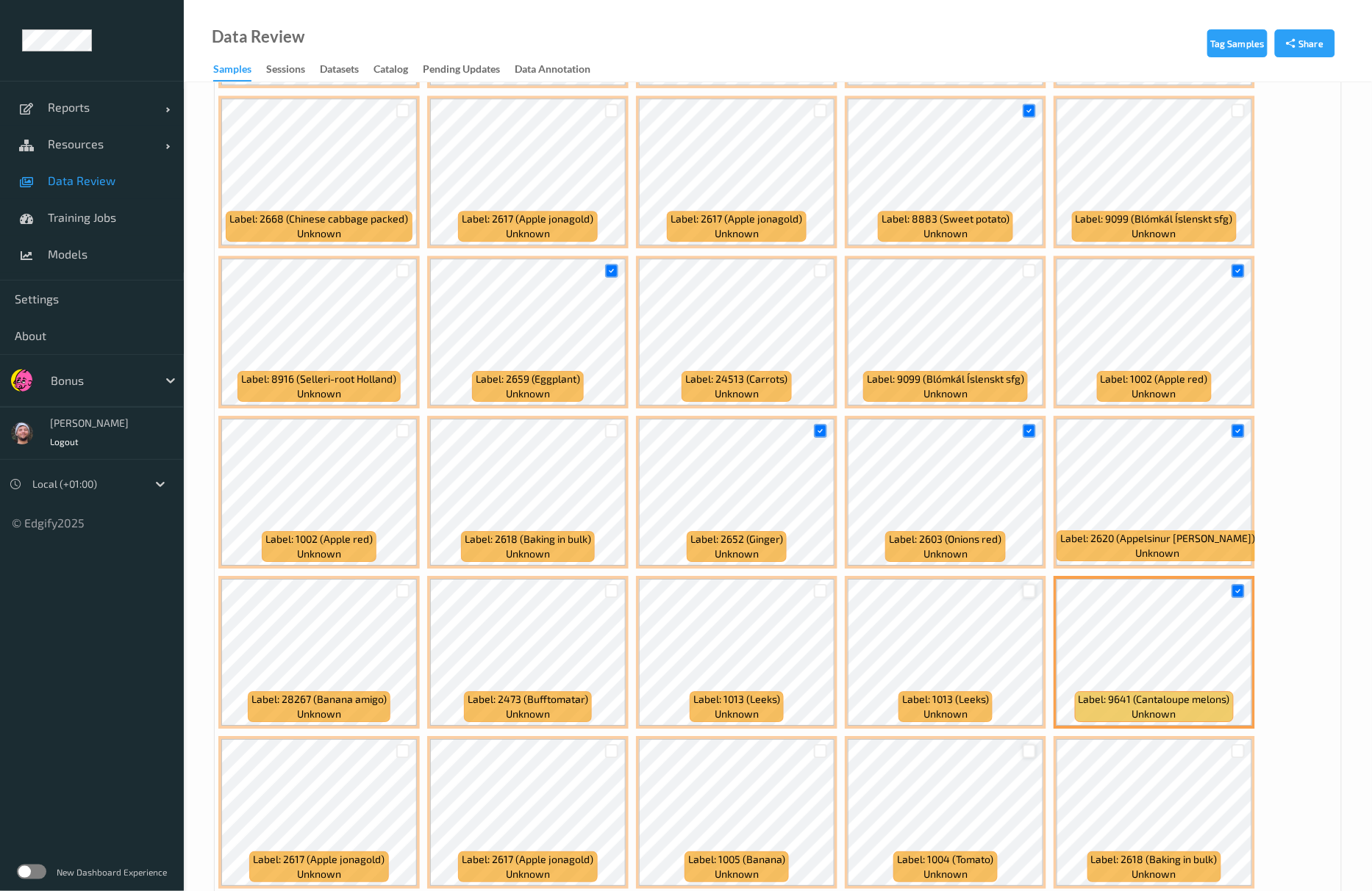
click at [1031, 596] on div at bounding box center [1030, 591] width 14 height 14
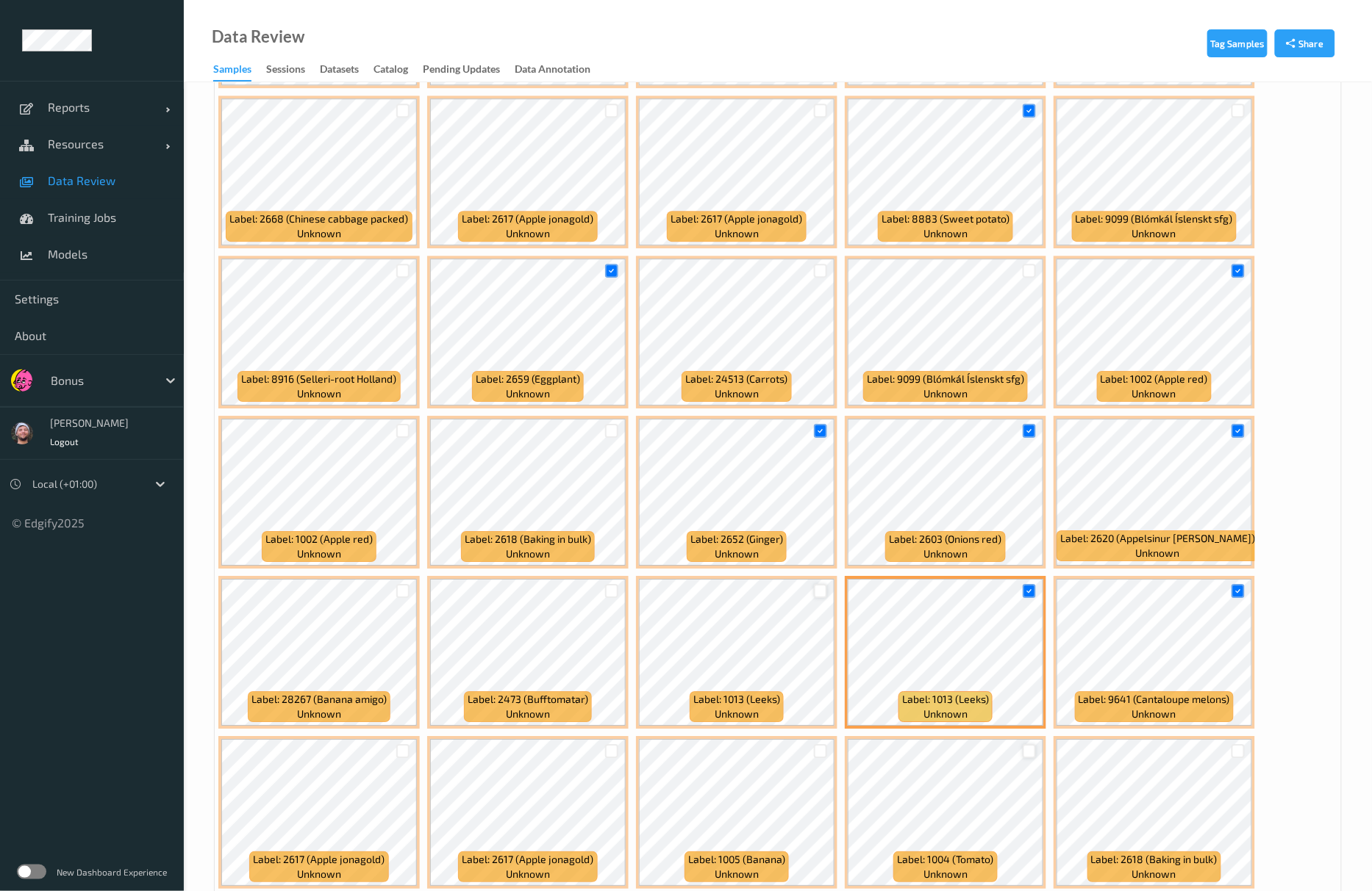
click at [820, 595] on div at bounding box center [821, 591] width 14 height 14
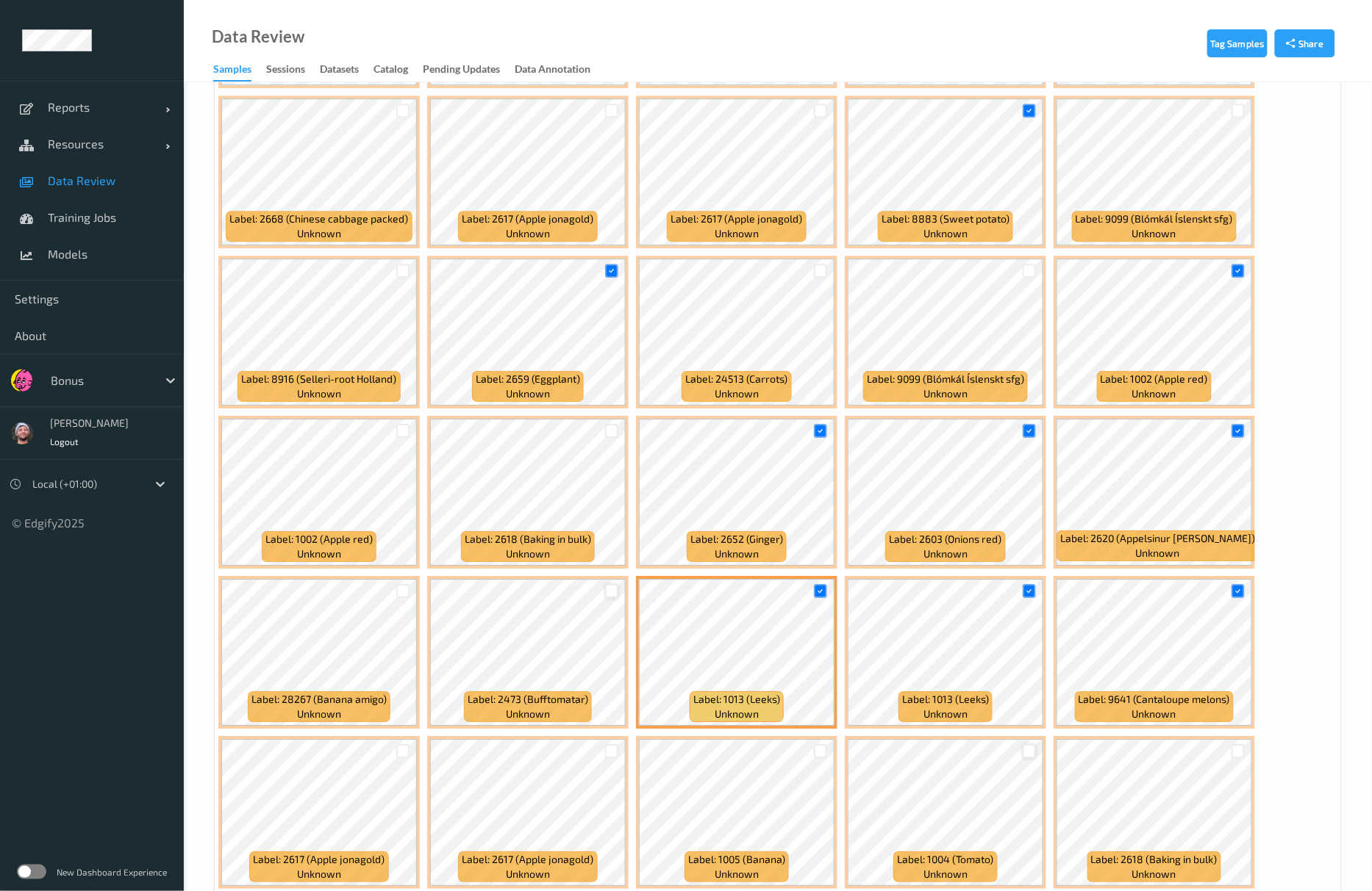
click at [615, 594] on div at bounding box center [612, 591] width 14 height 14
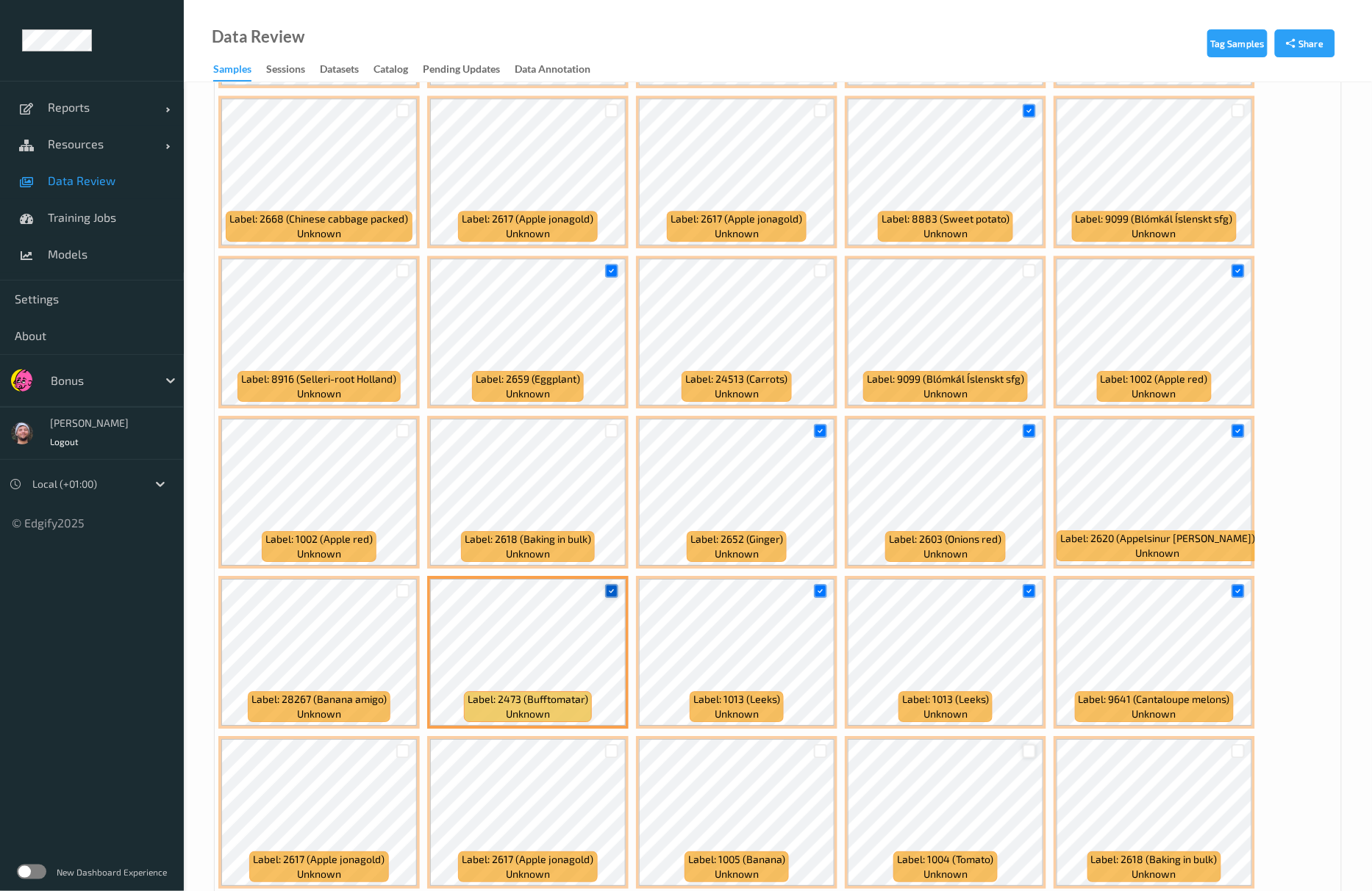
click at [616, 594] on div at bounding box center [612, 591] width 14 height 14
click at [619, 596] on div at bounding box center [611, 591] width 28 height 24
click at [612, 595] on div at bounding box center [612, 591] width 14 height 14
click at [398, 434] on div at bounding box center [403, 430] width 14 height 14
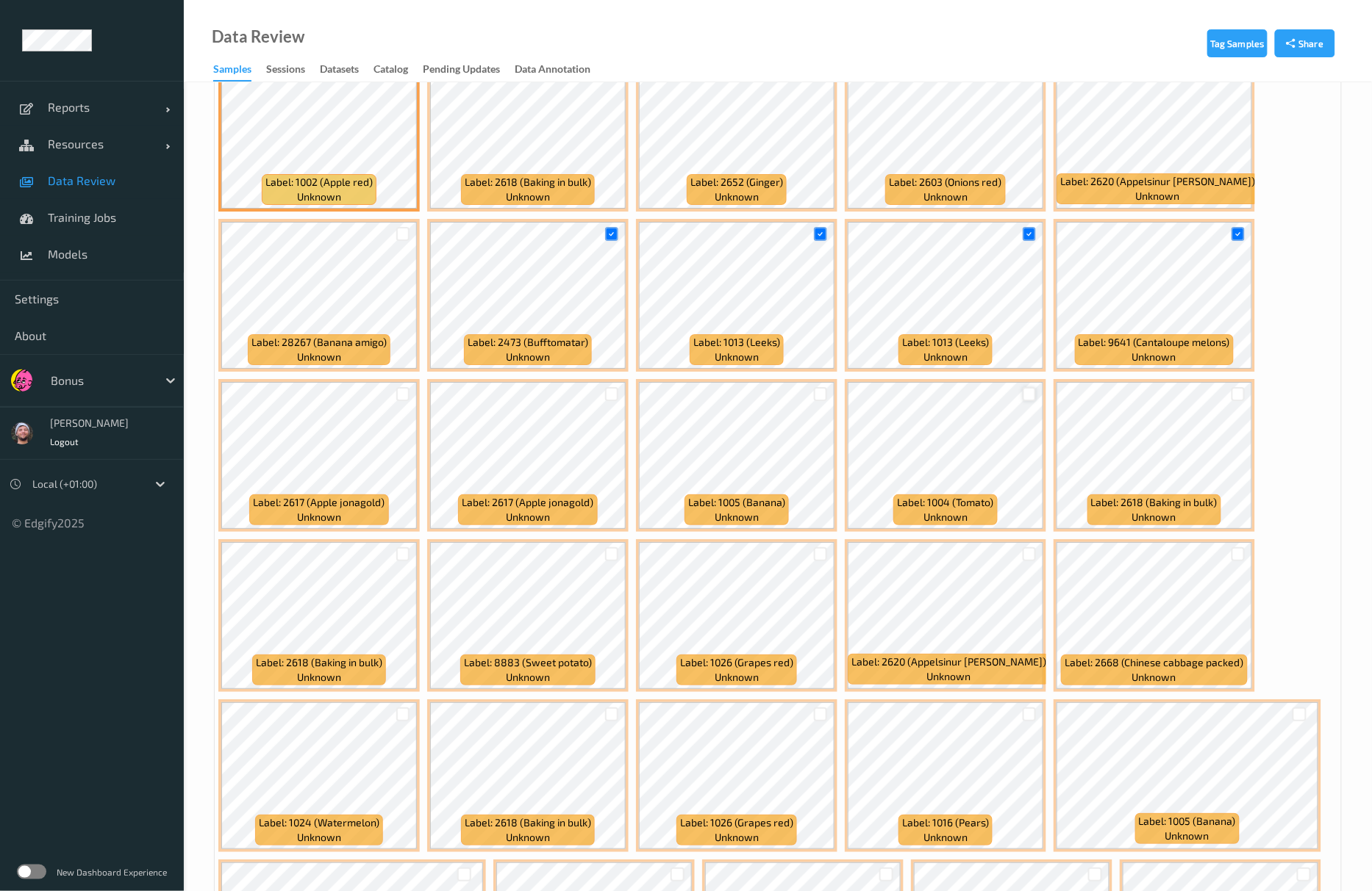
scroll to position [1861, 0]
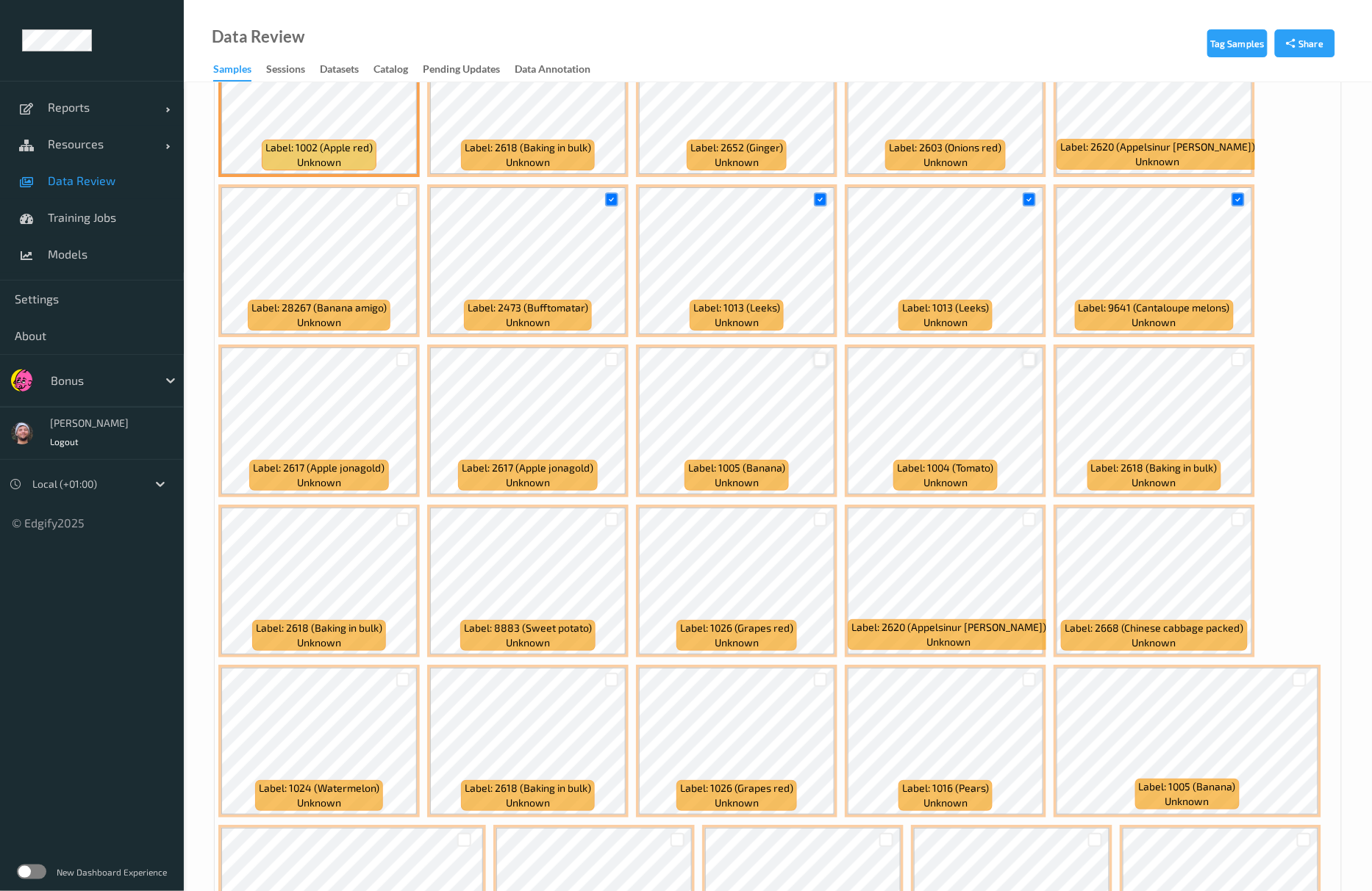
click at [824, 367] on div at bounding box center [821, 359] width 14 height 14
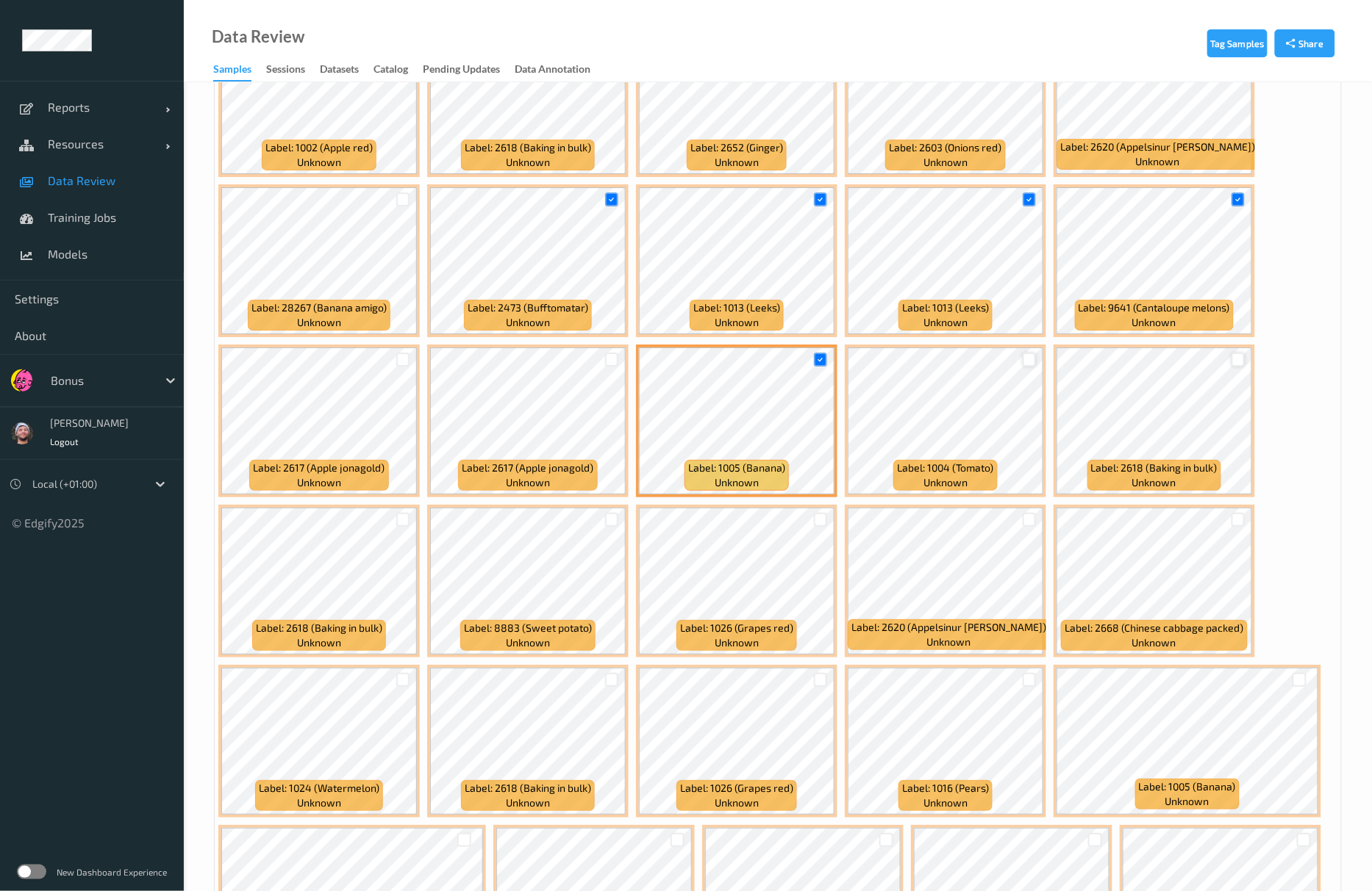
click at [1236, 358] on div at bounding box center [1238, 359] width 14 height 14
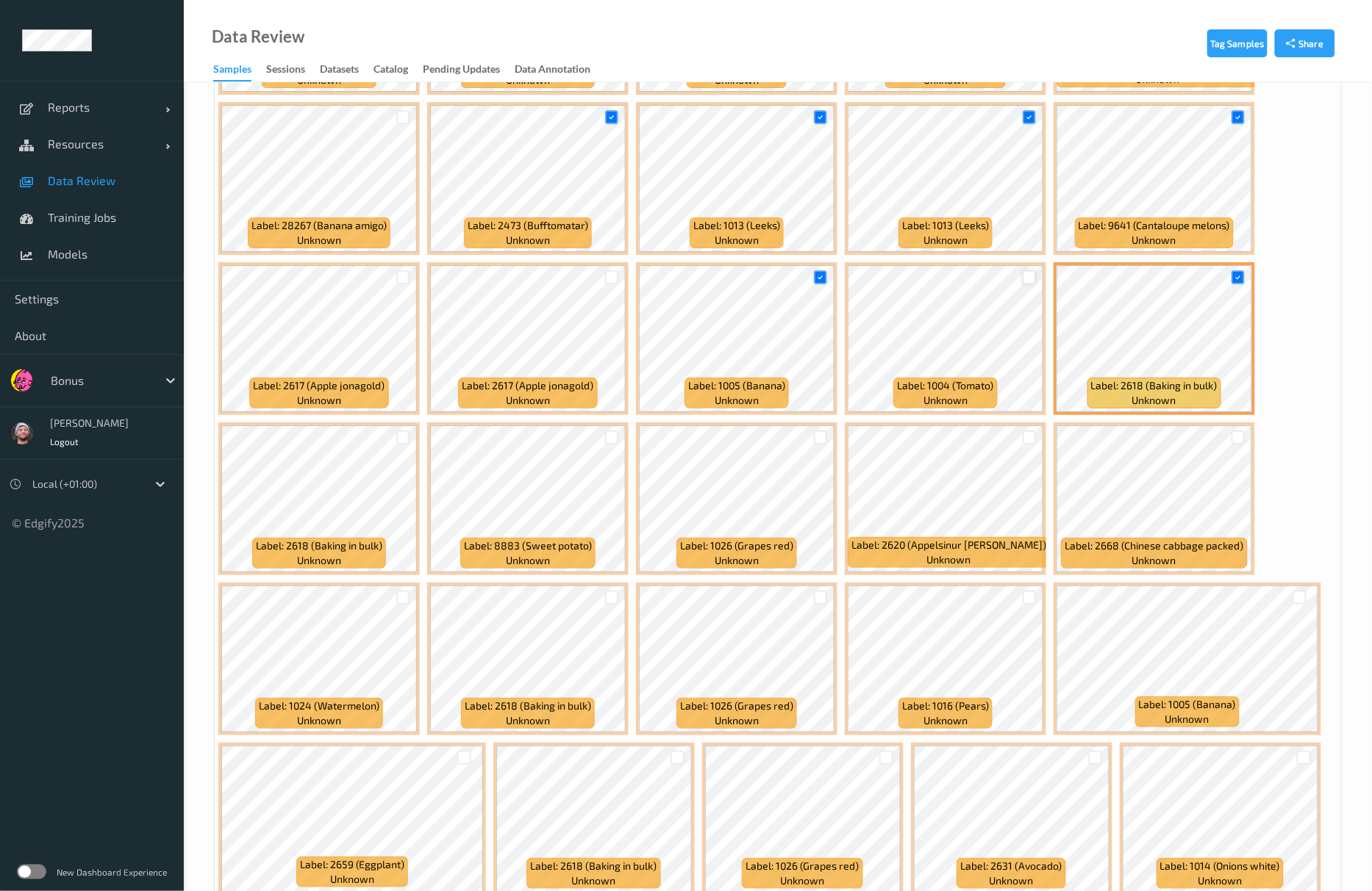
scroll to position [2058, 0]
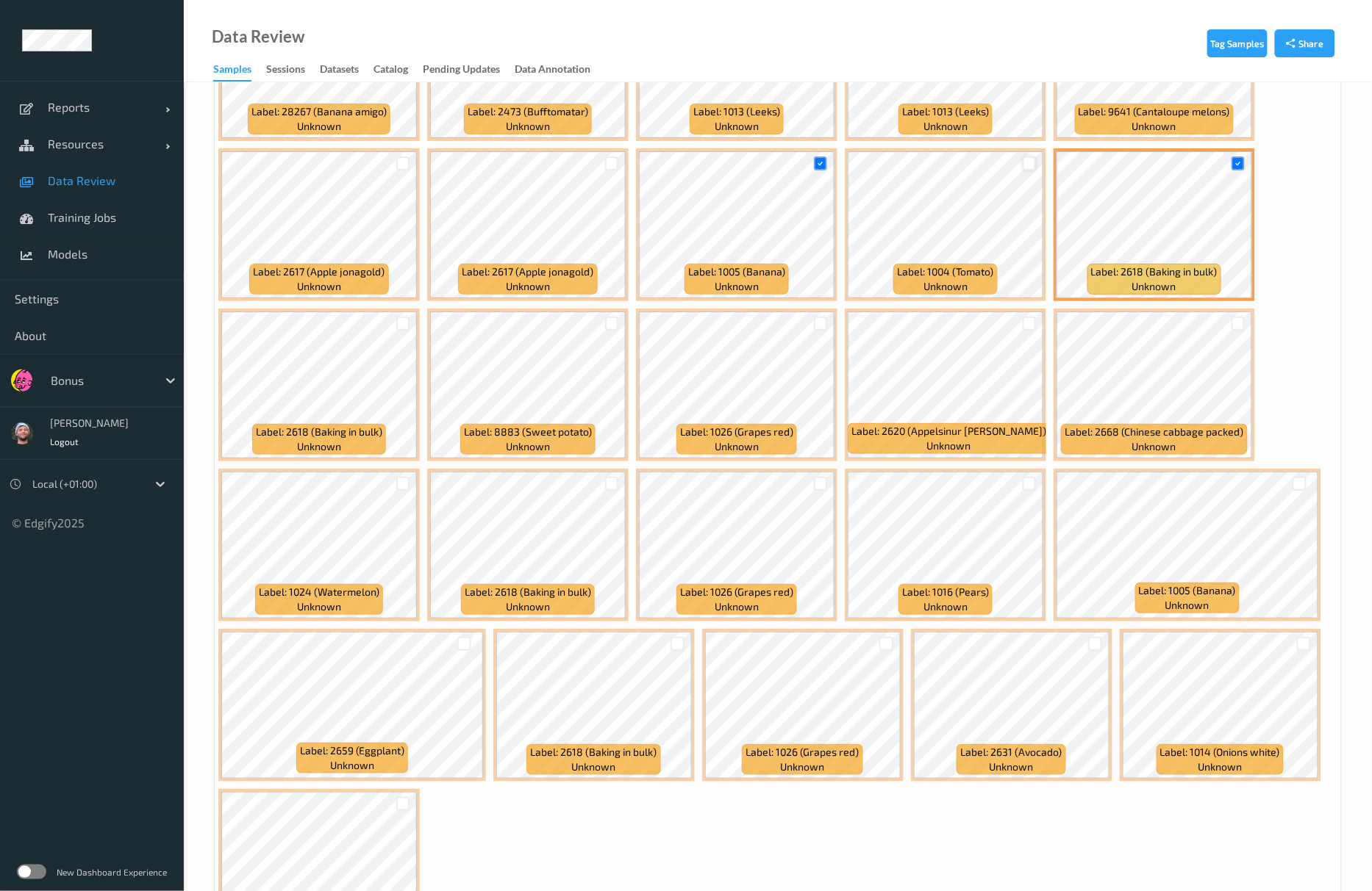
click at [410, 486] on div at bounding box center [402, 484] width 28 height 24
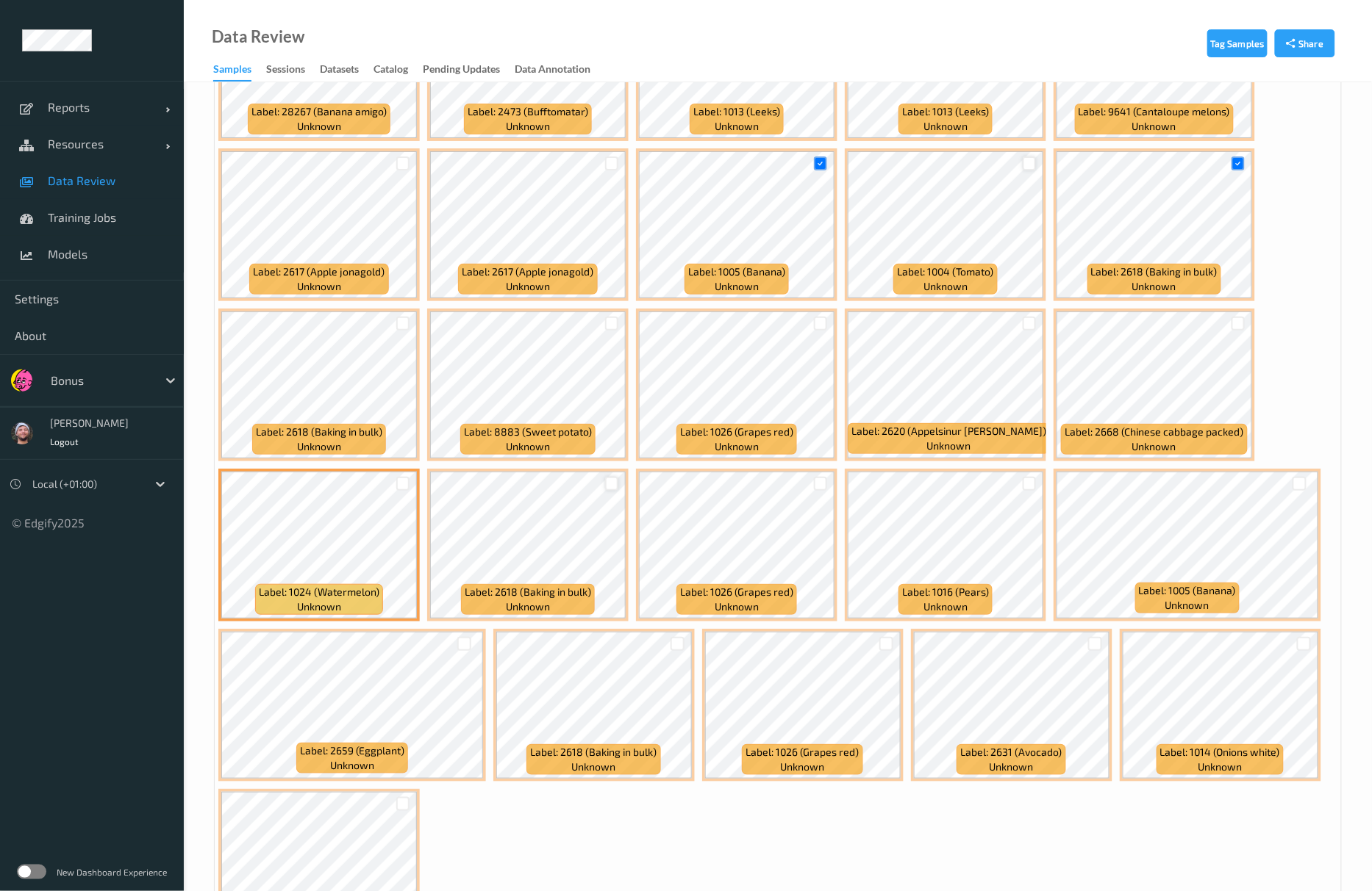
click at [612, 480] on div at bounding box center [612, 484] width 14 height 14
click at [403, 485] on div at bounding box center [403, 484] width 14 height 14
click at [824, 490] on div at bounding box center [821, 484] width 14 height 14
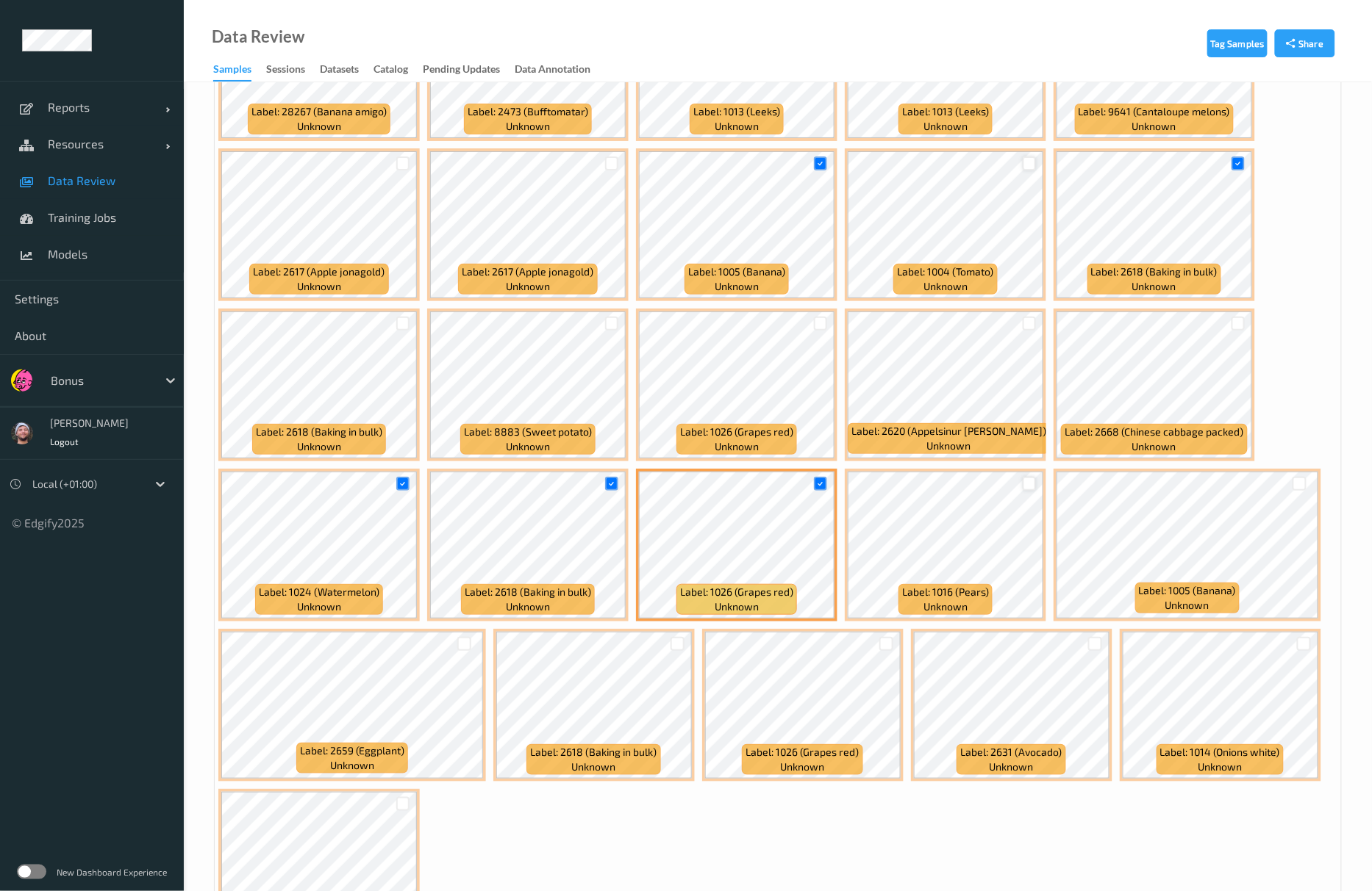
click at [1023, 486] on div at bounding box center [1030, 484] width 14 height 14
click at [1093, 650] on div at bounding box center [1095, 644] width 14 height 14
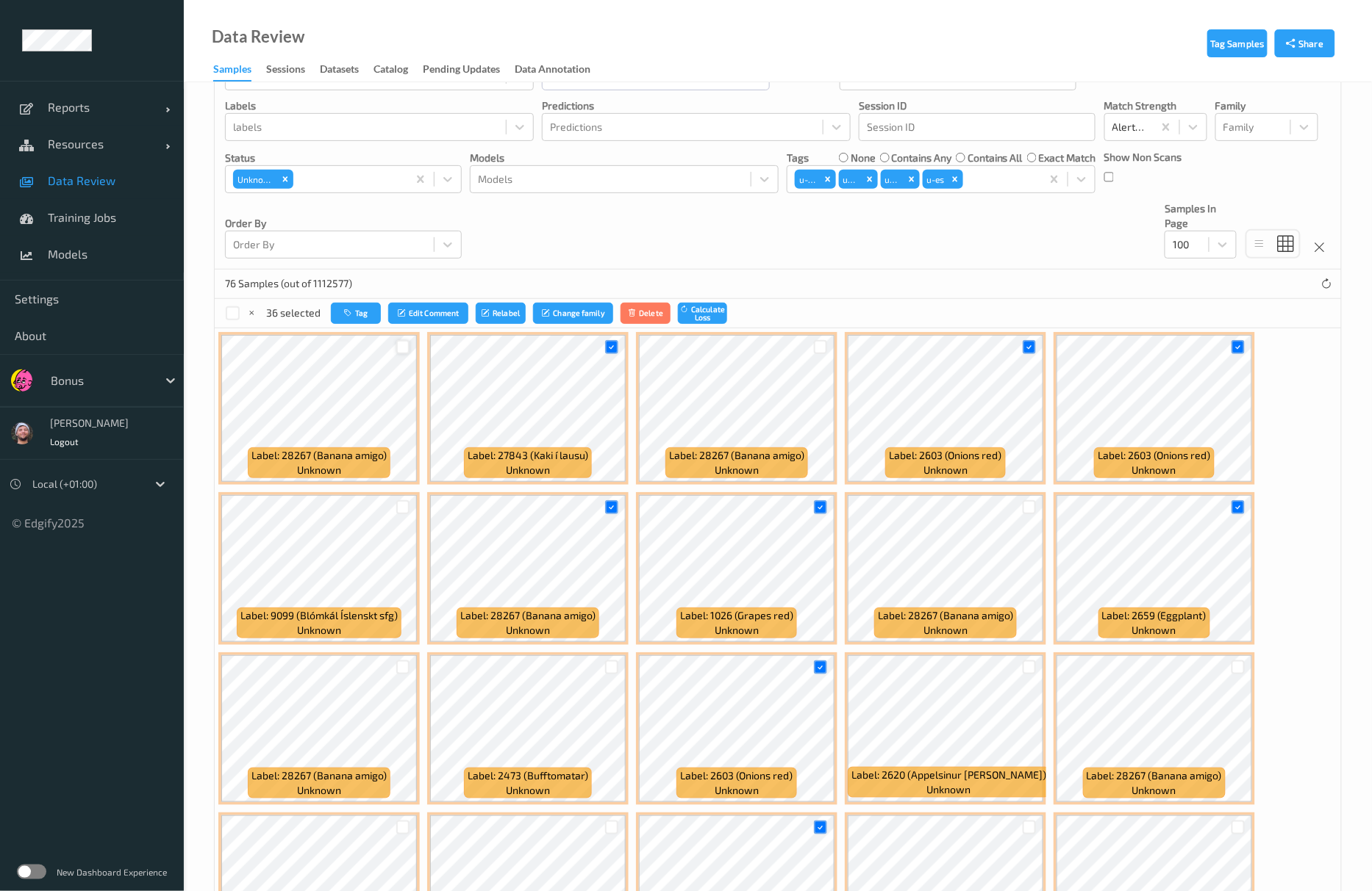
scroll to position [0, 0]
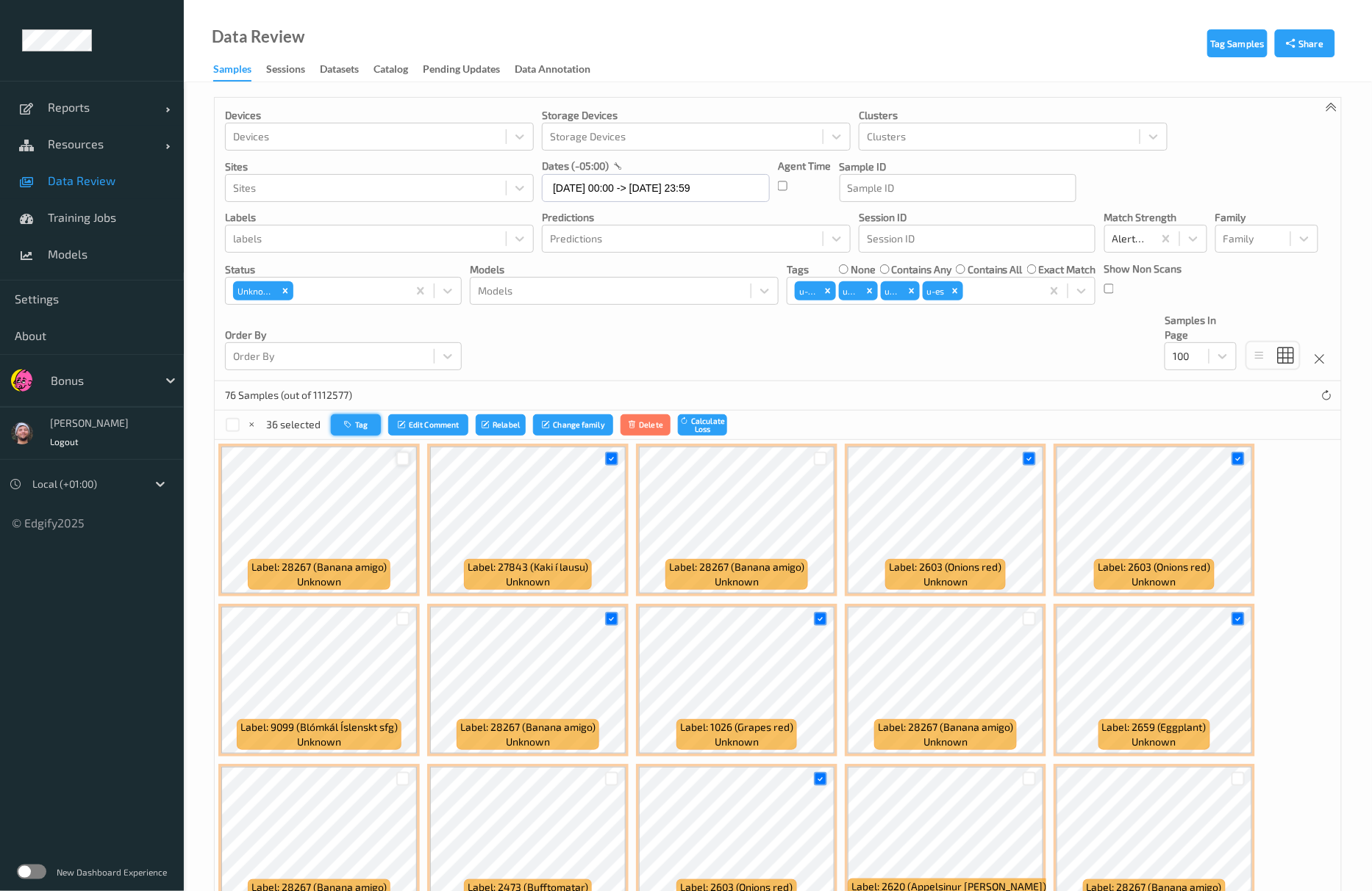
click at [341, 429] on button "Tag" at bounding box center [356, 424] width 50 height 21
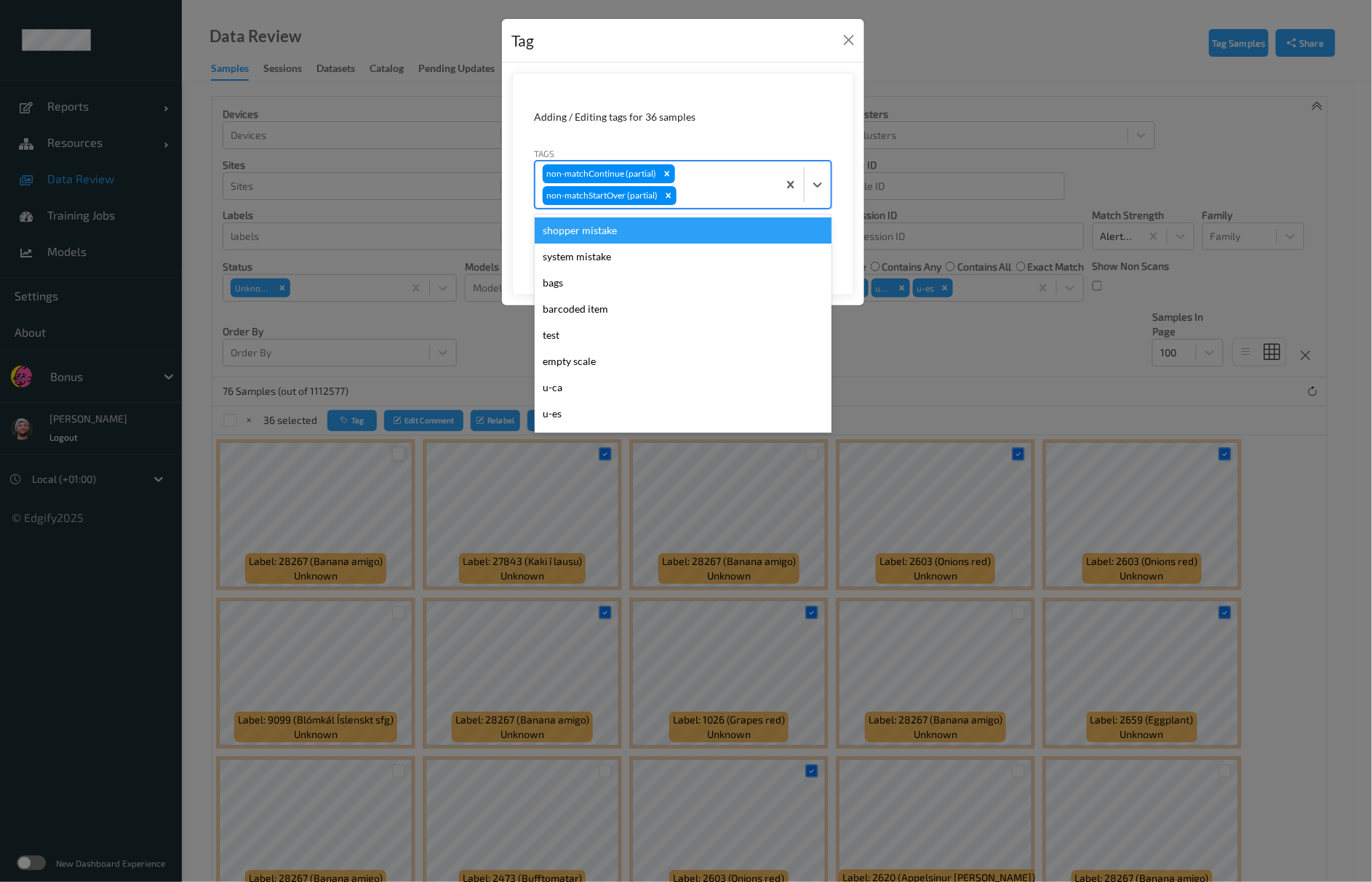
click at [697, 186] on div "non-matchContinue (partial) non-matchStartOver (partial)" at bounding box center [656, 185] width 242 height 47
type input "ca"
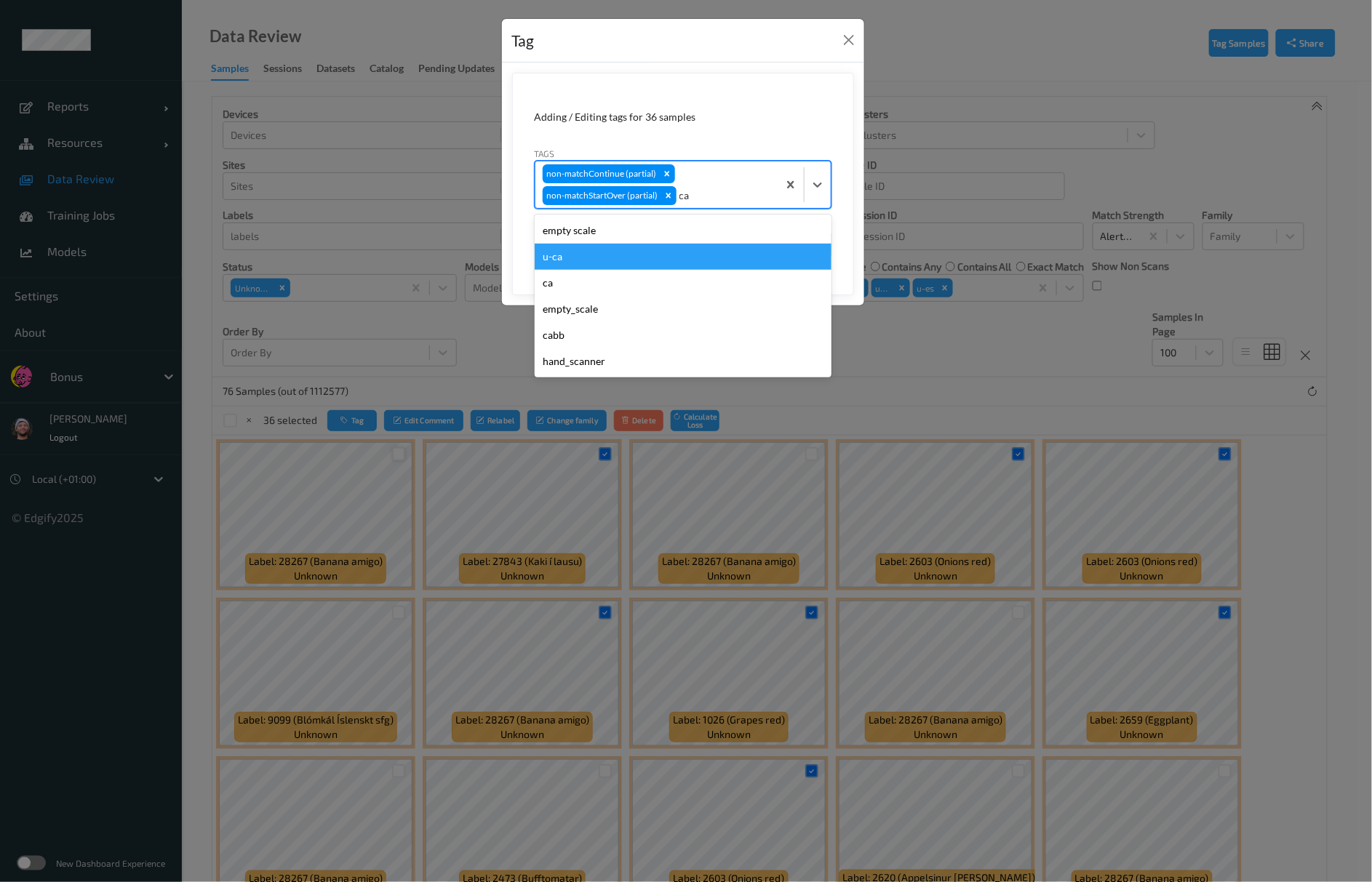
click at [560, 259] on div "u-ca" at bounding box center [683, 256] width 297 height 26
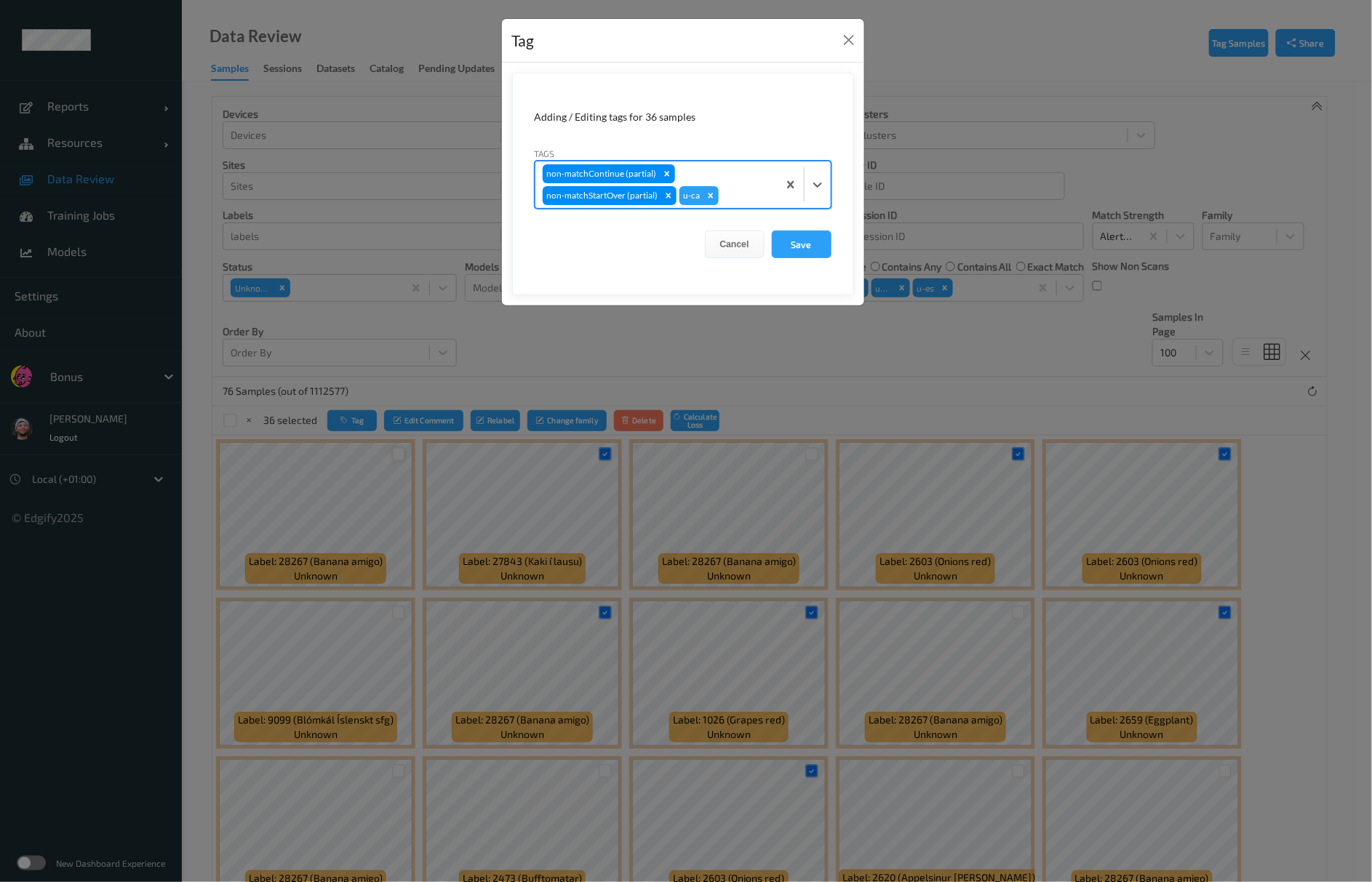
type input "s"
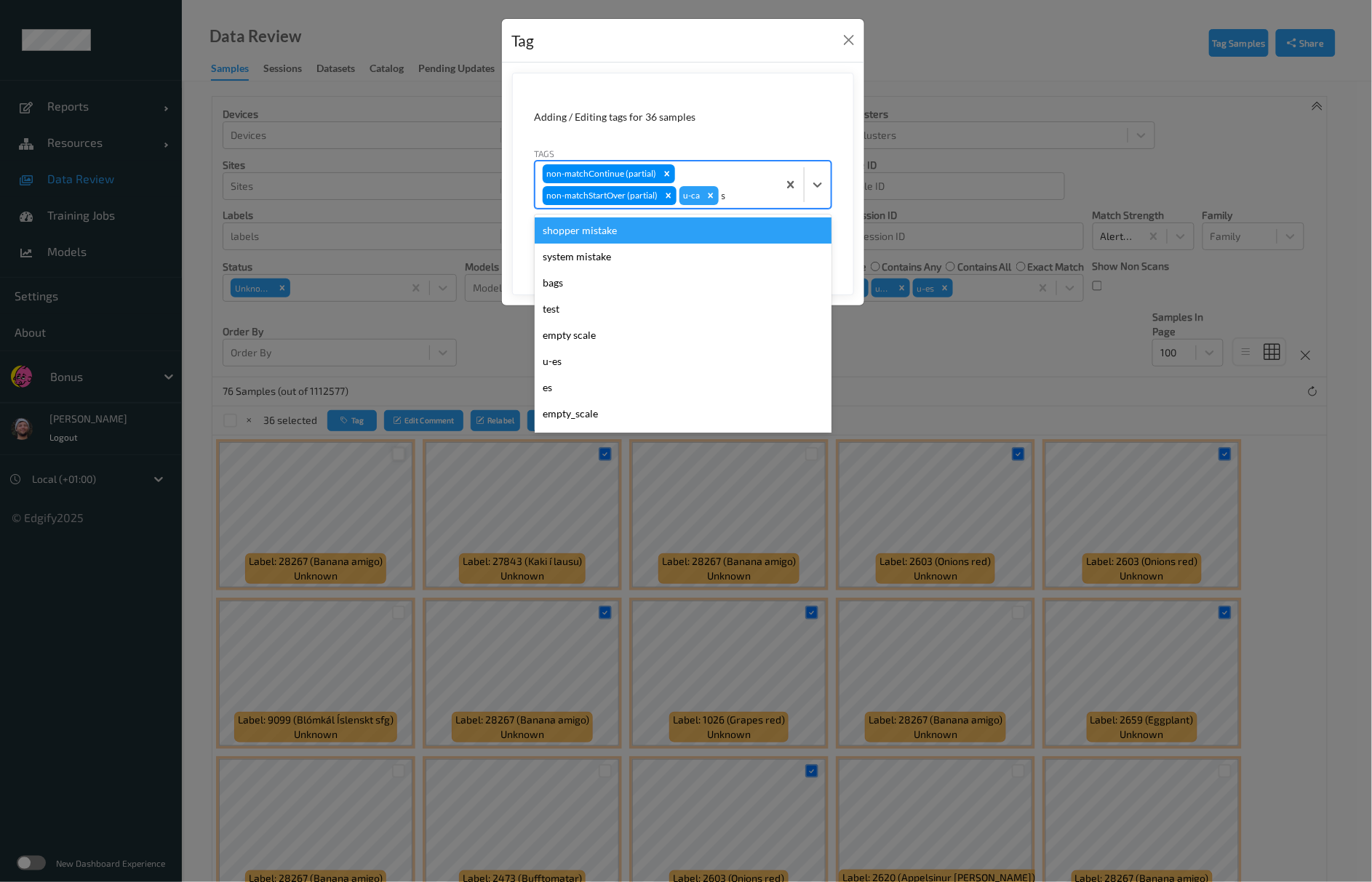
click at [652, 239] on div "shopper mistake" at bounding box center [683, 230] width 297 height 26
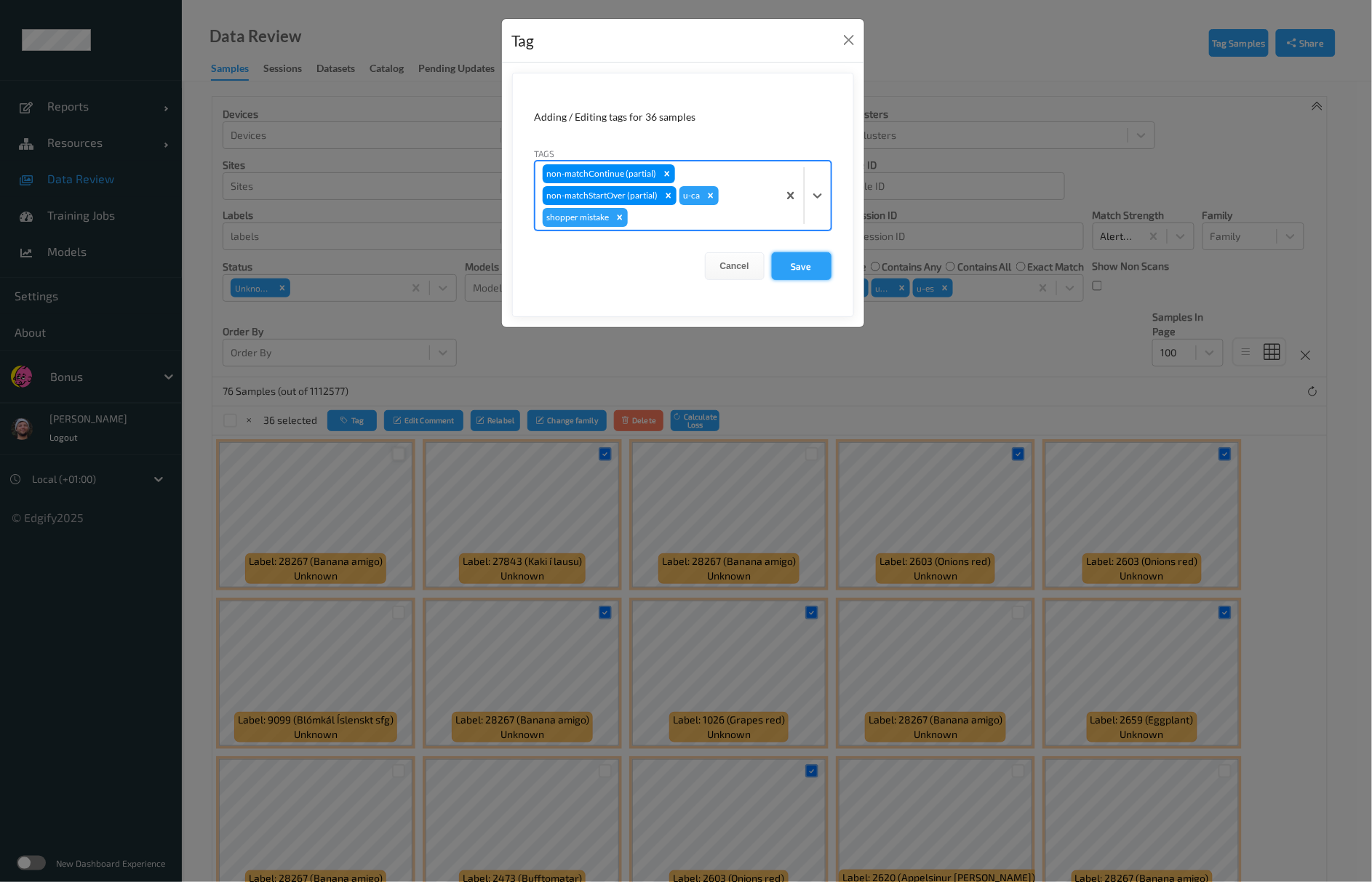
click at [805, 253] on button "Save" at bounding box center [801, 266] width 60 height 27
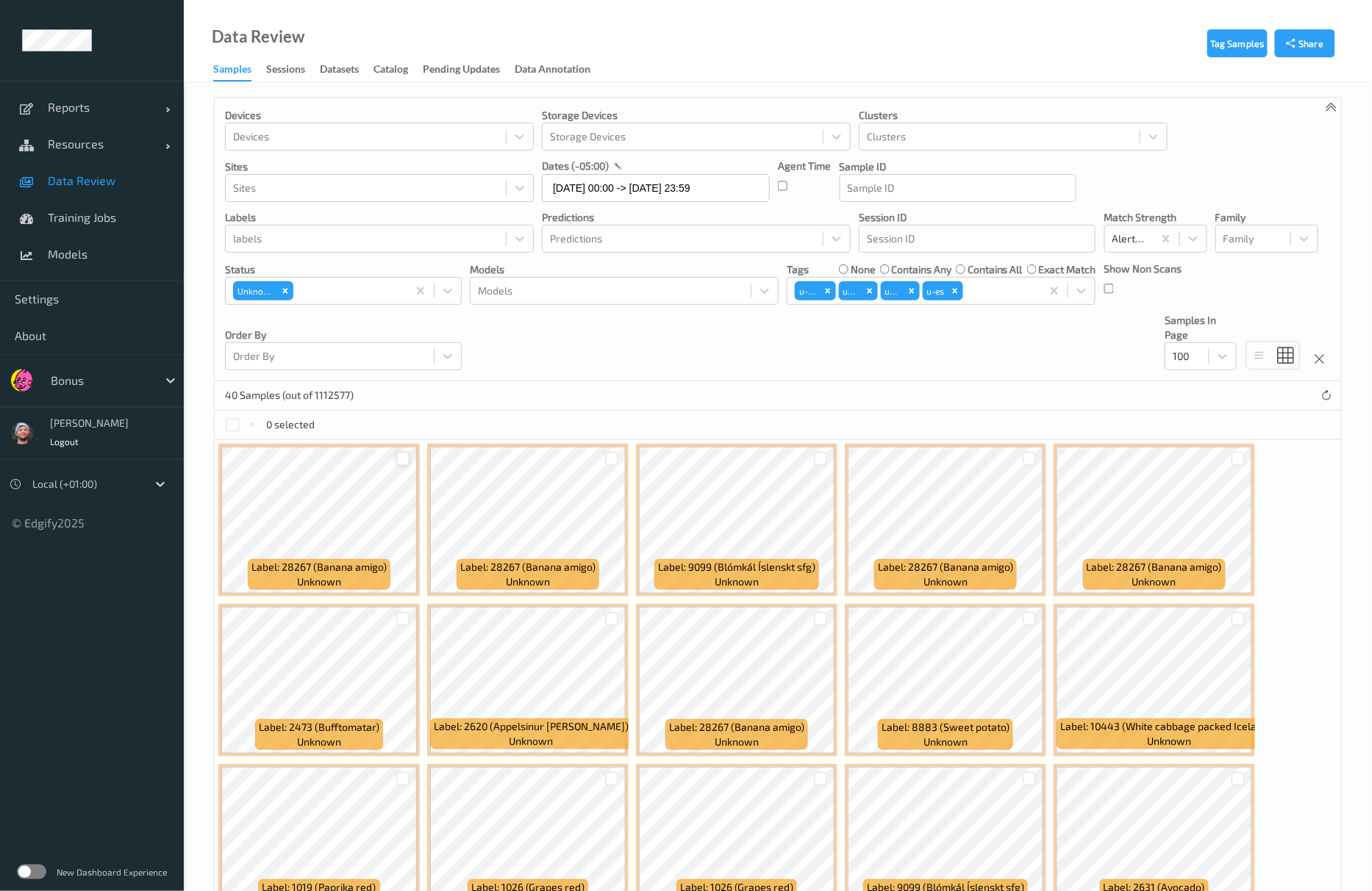
click at [551, 345] on div "Devices Devices Storage Devices Storage Devices Clusters Clusters Sites Sites d…" at bounding box center [778, 240] width 1126 height 284
drag, startPoint x: 130, startPoint y: 189, endPoint x: 137, endPoint y: 194, distance: 8.6
click at [130, 189] on link "Data Review" at bounding box center [92, 180] width 184 height 37
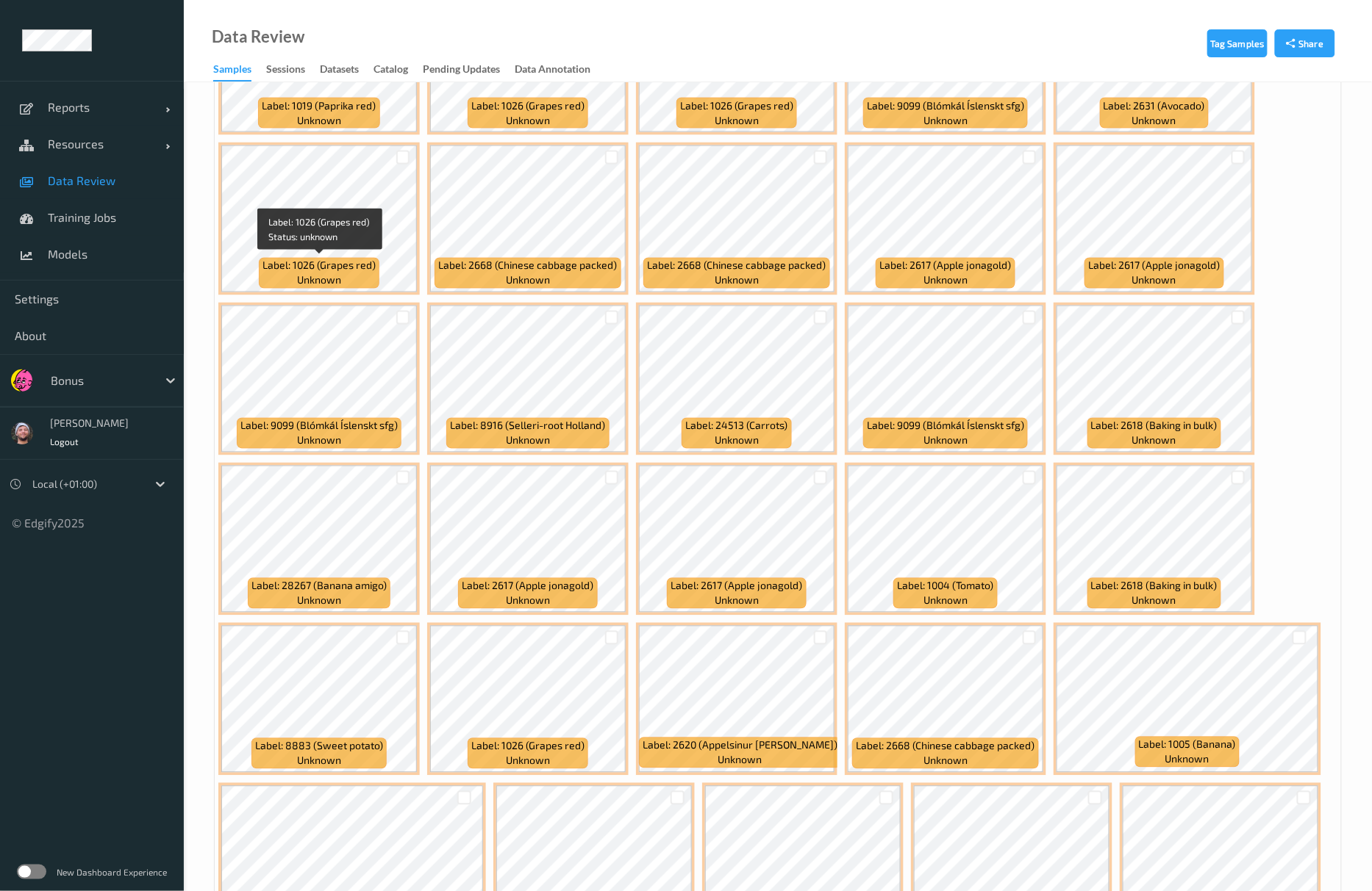
scroll to position [784, 0]
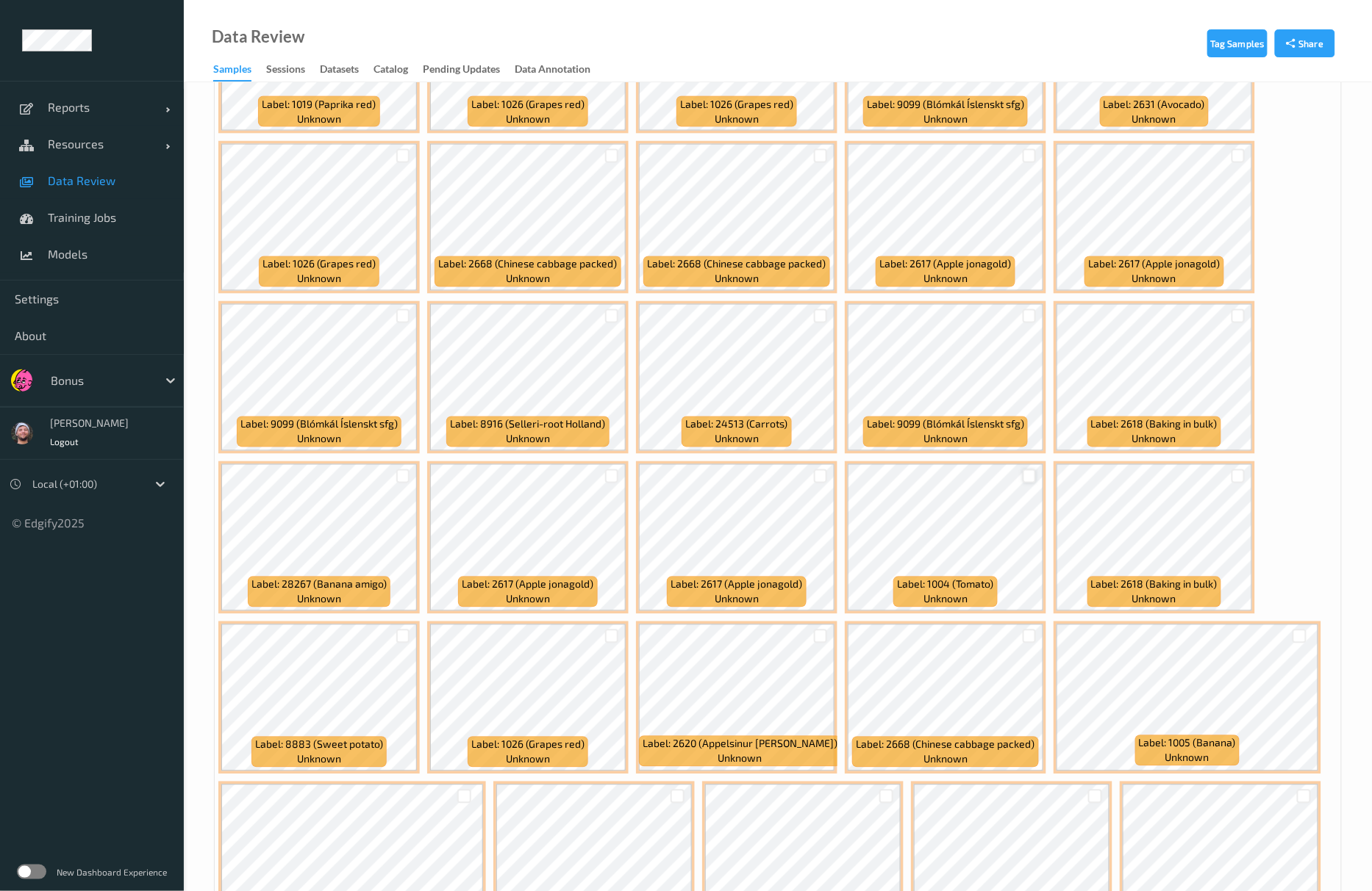
click at [1025, 480] on div at bounding box center [1030, 476] width 14 height 14
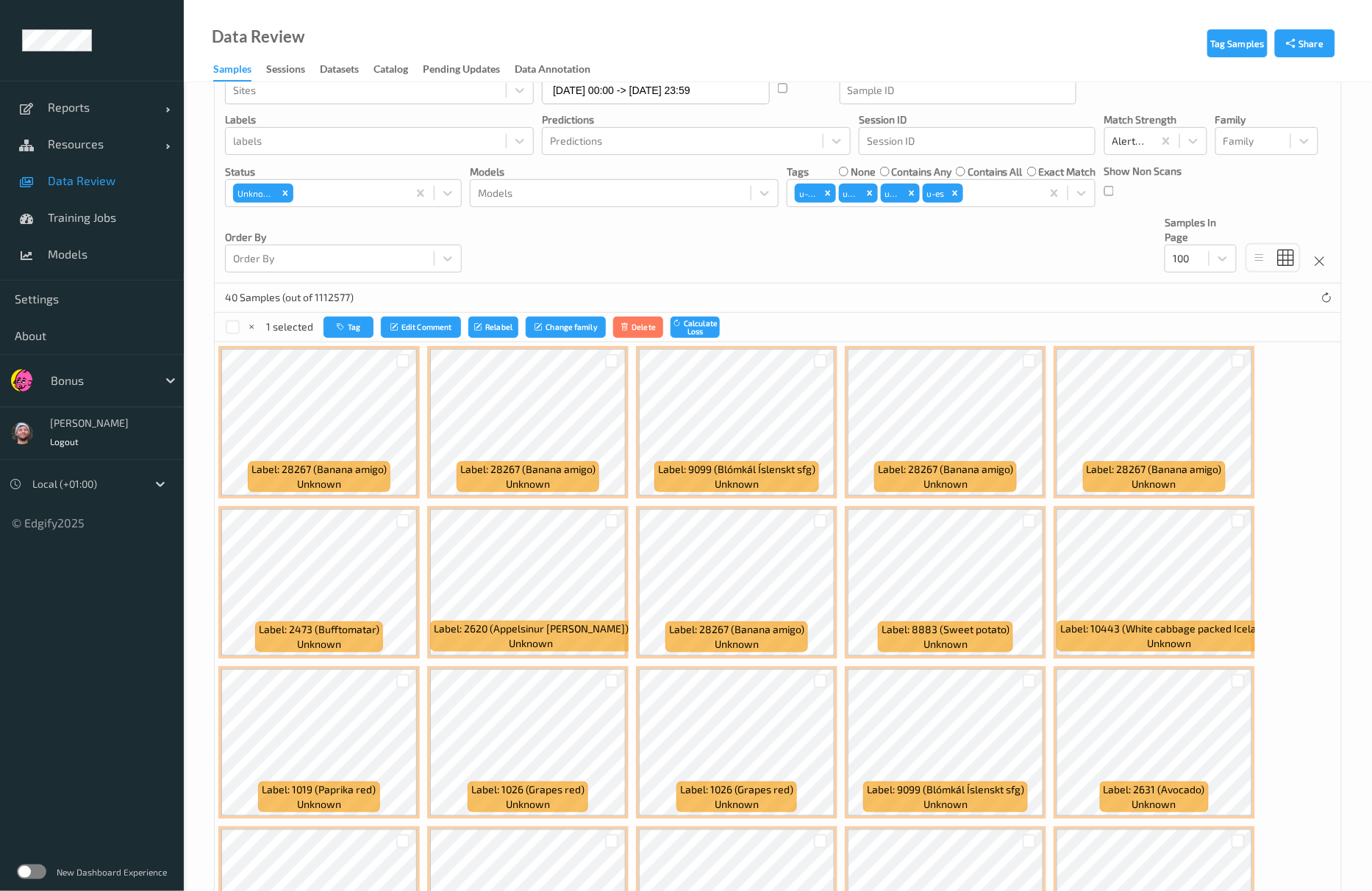
scroll to position [0, 0]
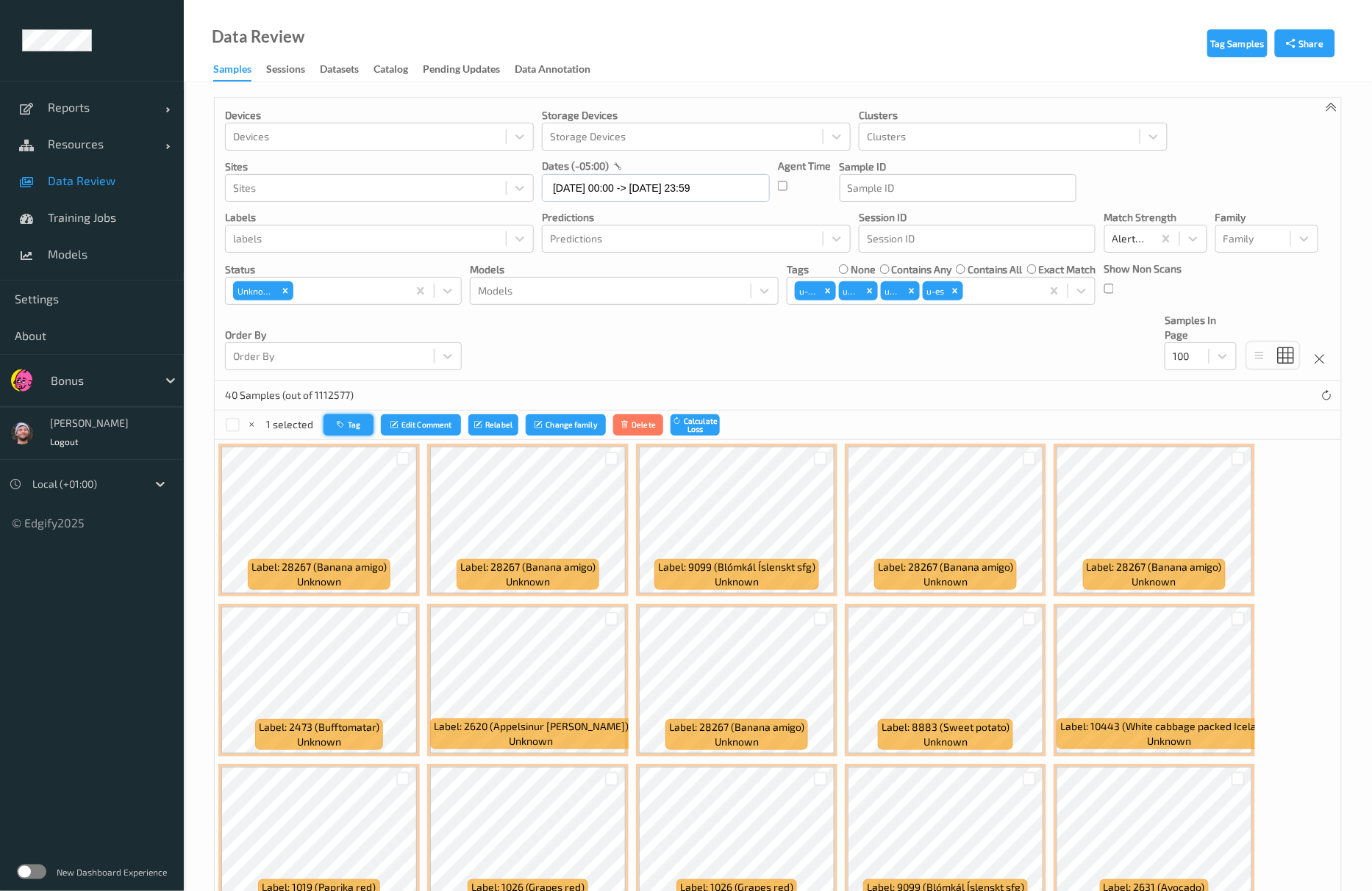
click at [348, 436] on button "Tag" at bounding box center [348, 424] width 50 height 21
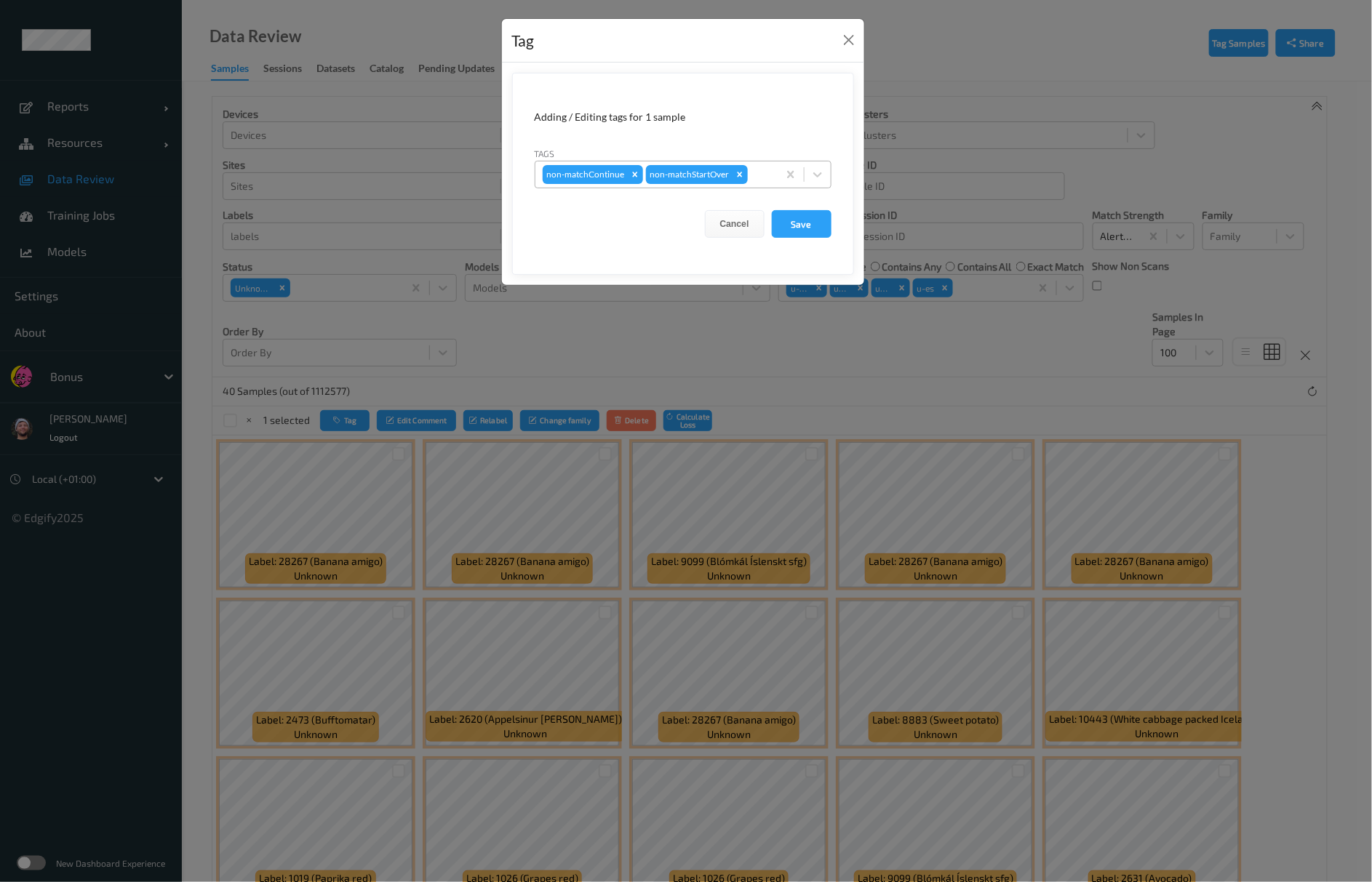
click at [757, 173] on div at bounding box center [760, 174] width 20 height 18
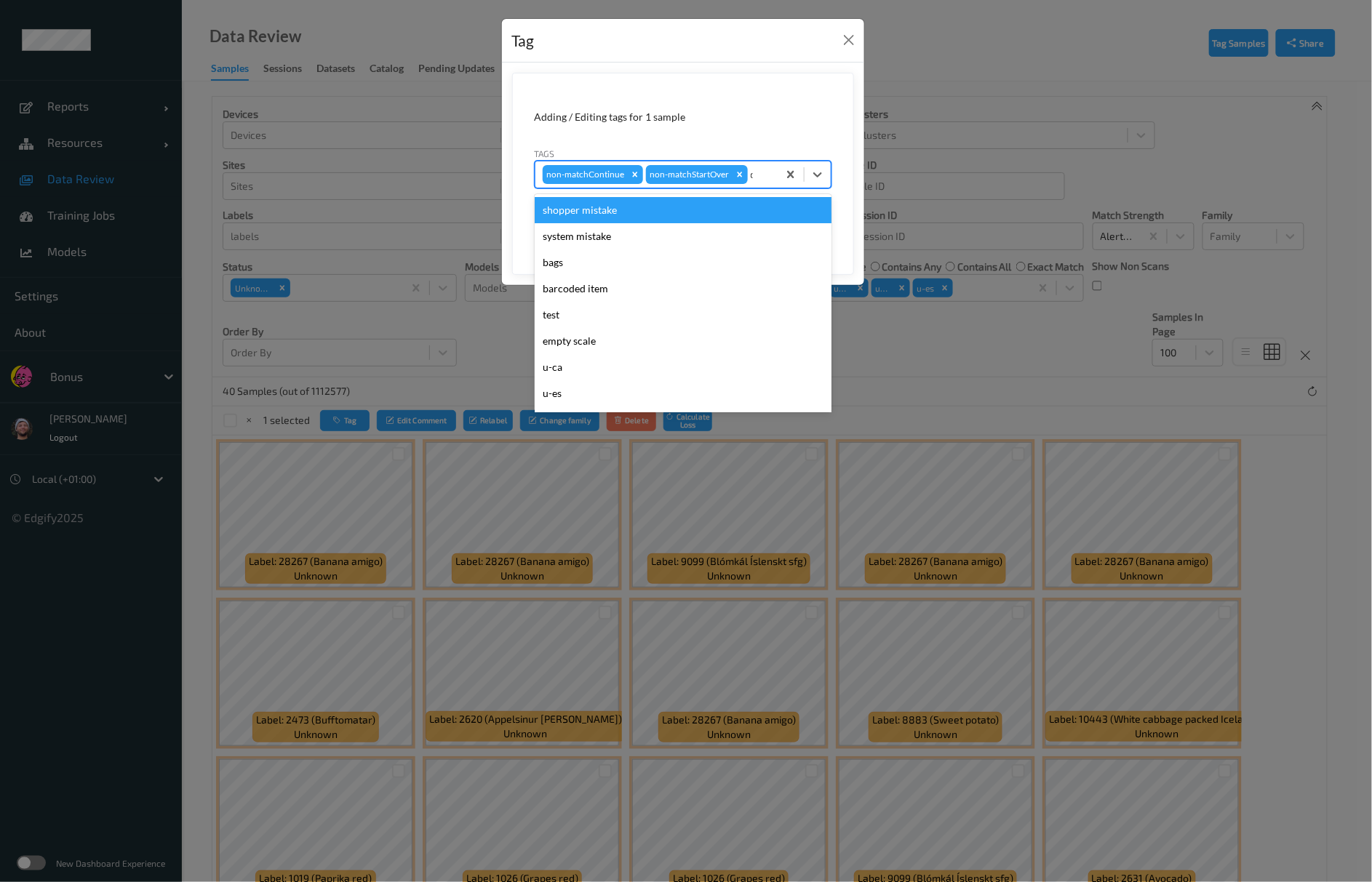
type input "ca"
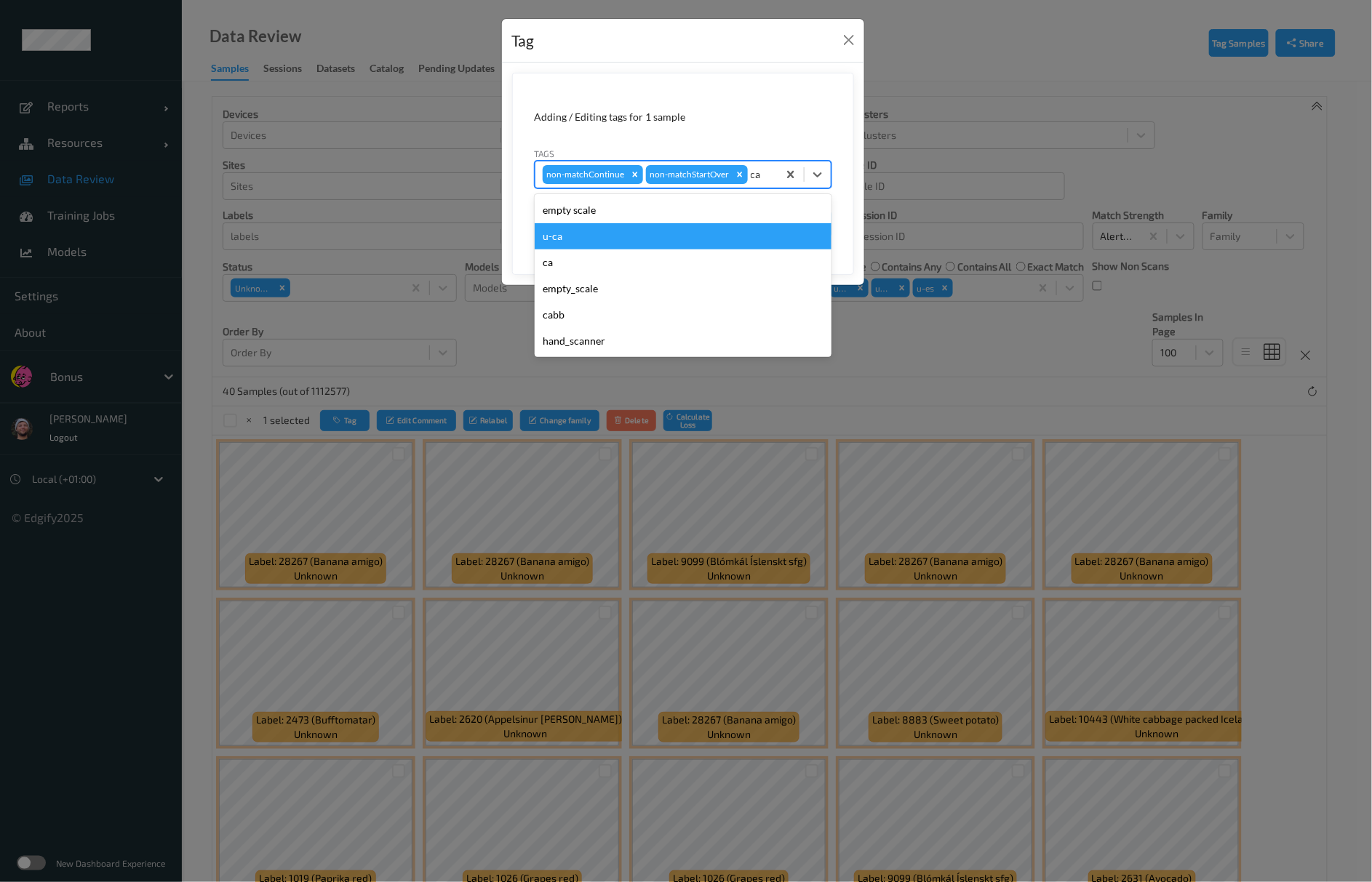
drag, startPoint x: 688, startPoint y: 250, endPoint x: 686, endPoint y: 236, distance: 14.1
click at [686, 236] on div "empty scale u-ca ca empty_scale cabb hand_scanner" at bounding box center [683, 276] width 297 height 163
click at [686, 236] on div "u-ca" at bounding box center [683, 236] width 297 height 26
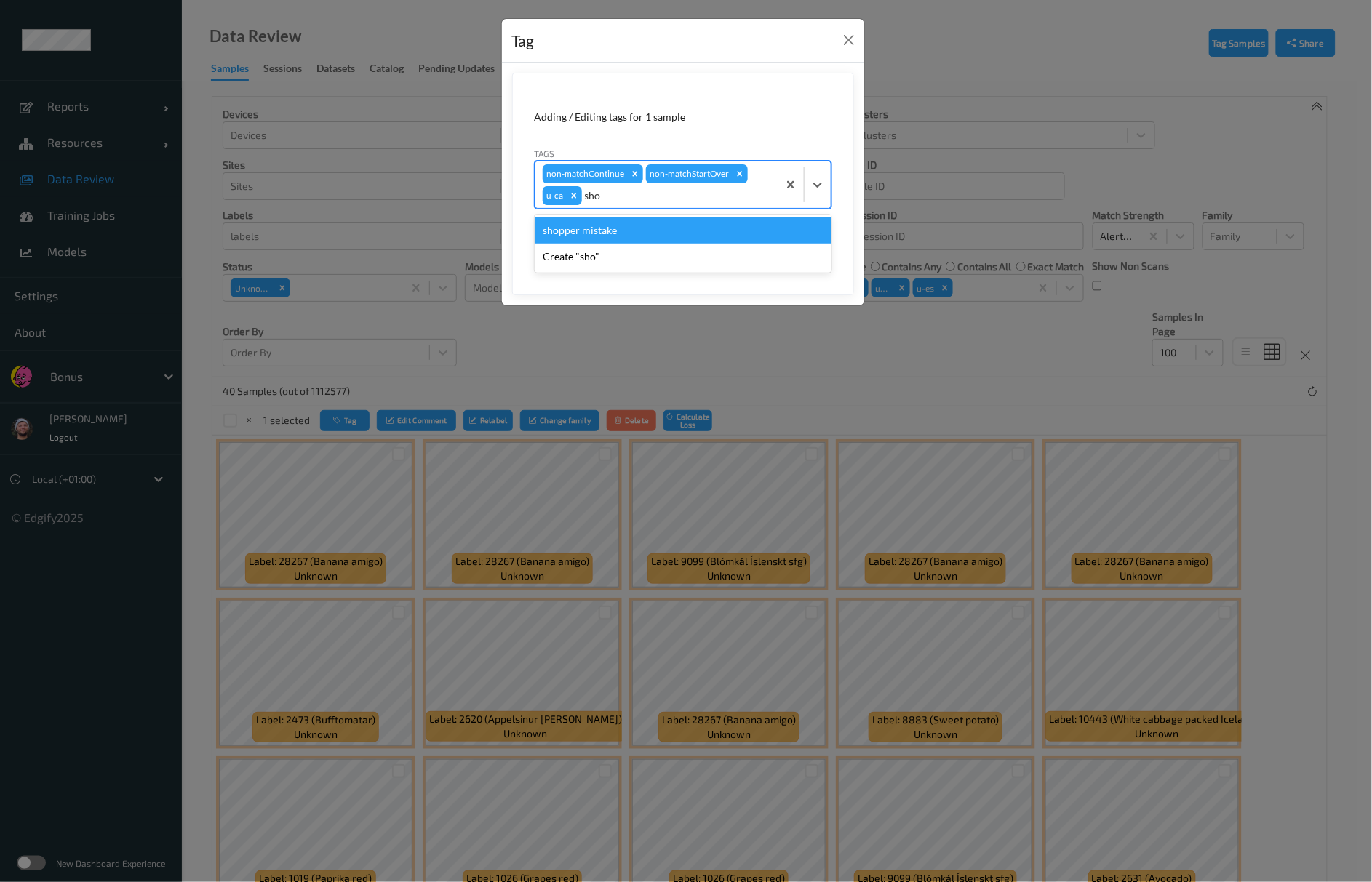
type input "shop"
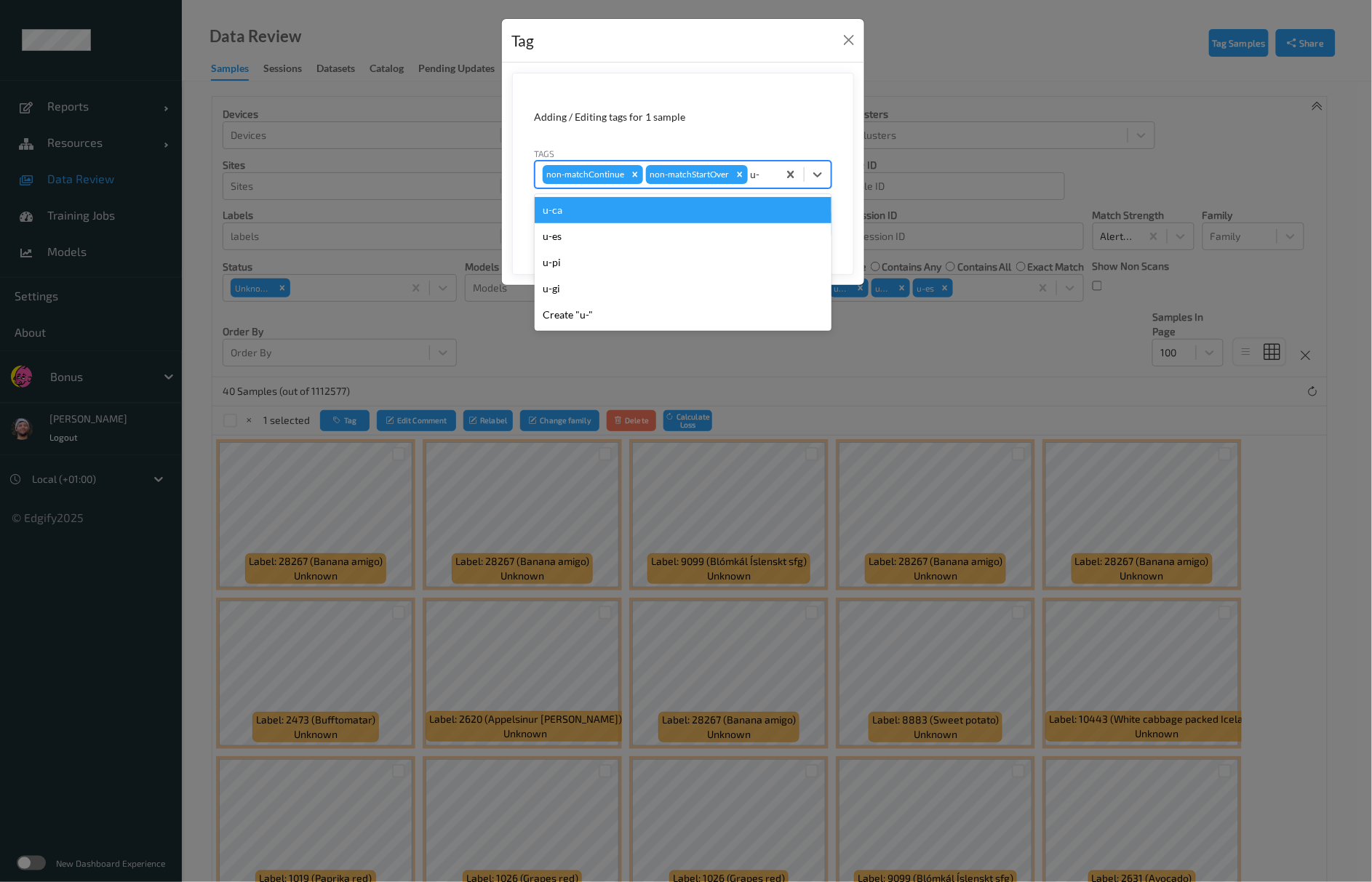
type input "u-e"
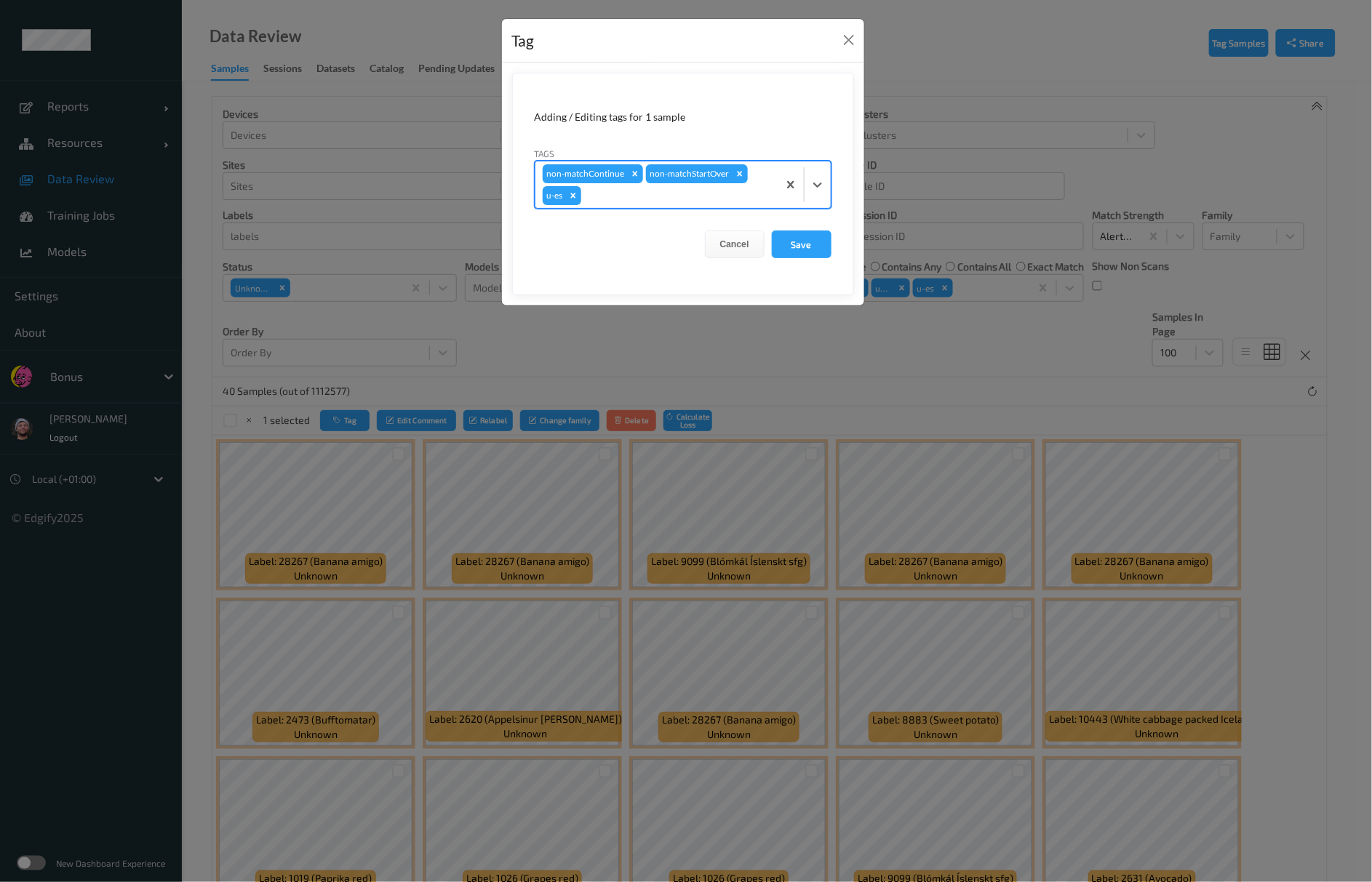
click at [771, 230] on button "Save" at bounding box center [801, 244] width 60 height 27
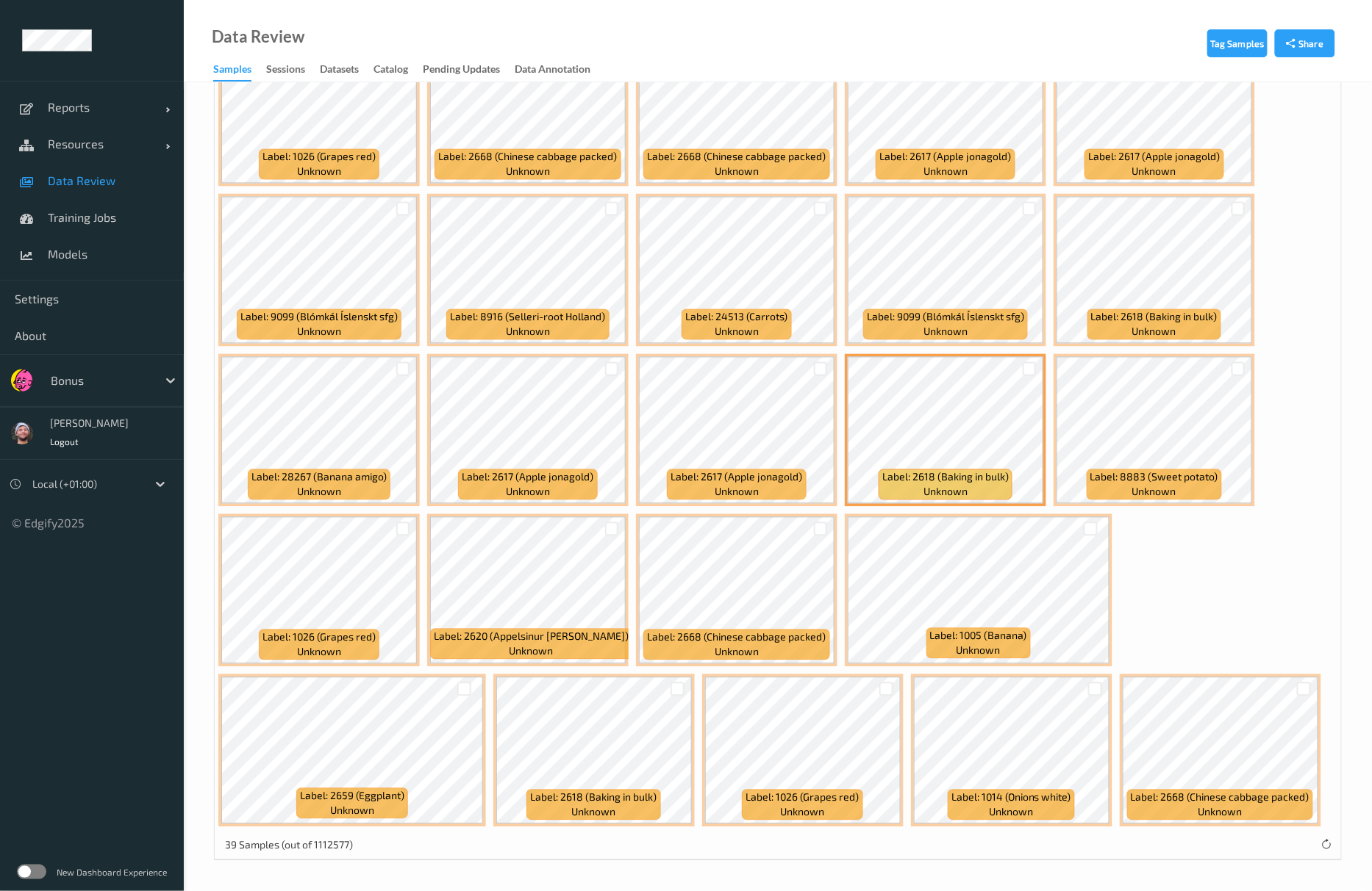
scroll to position [894, 0]
click at [888, 687] on div at bounding box center [886, 689] width 14 height 14
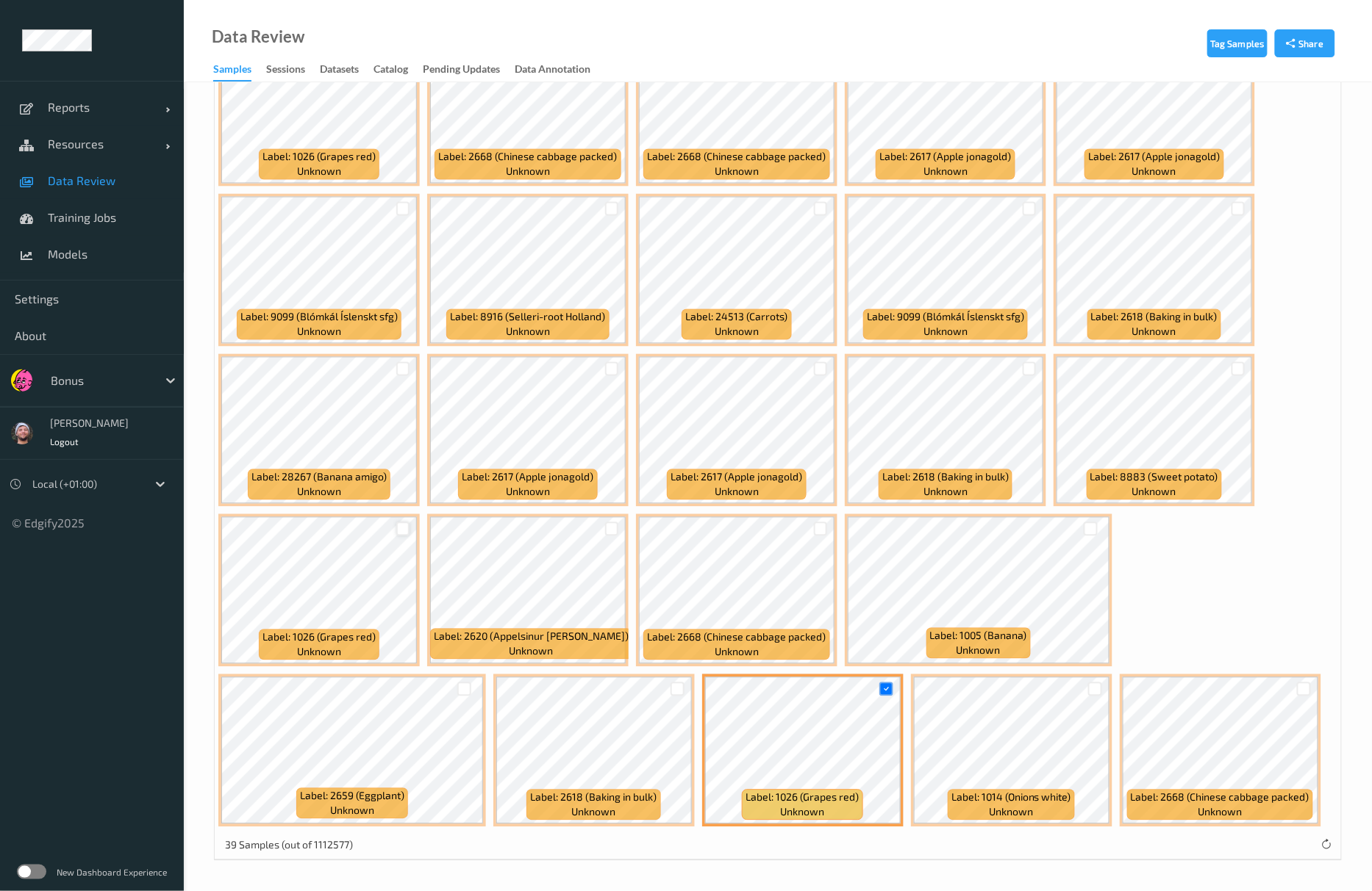
click at [404, 527] on div at bounding box center [403, 529] width 14 height 14
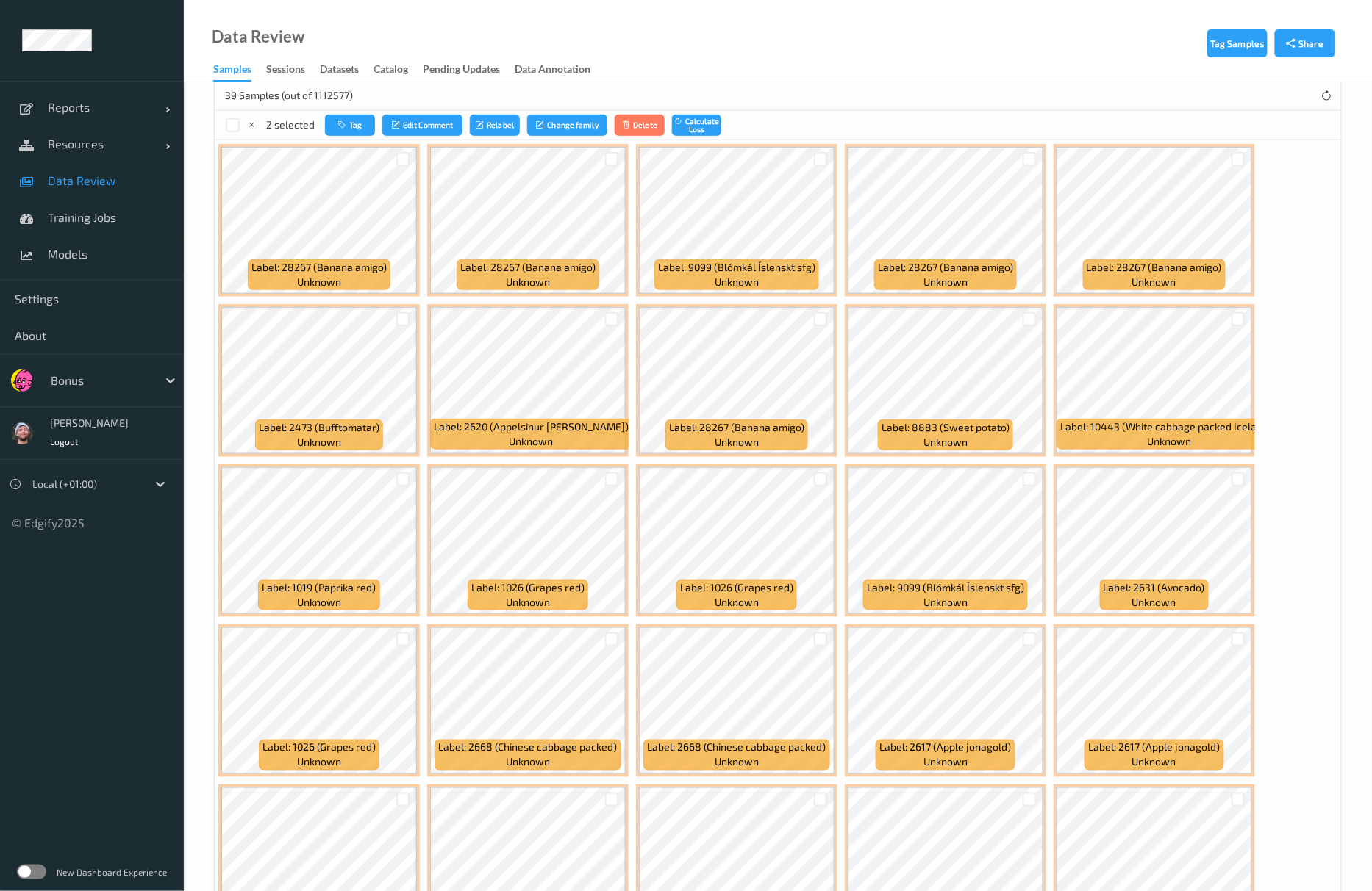
scroll to position [306, 0]
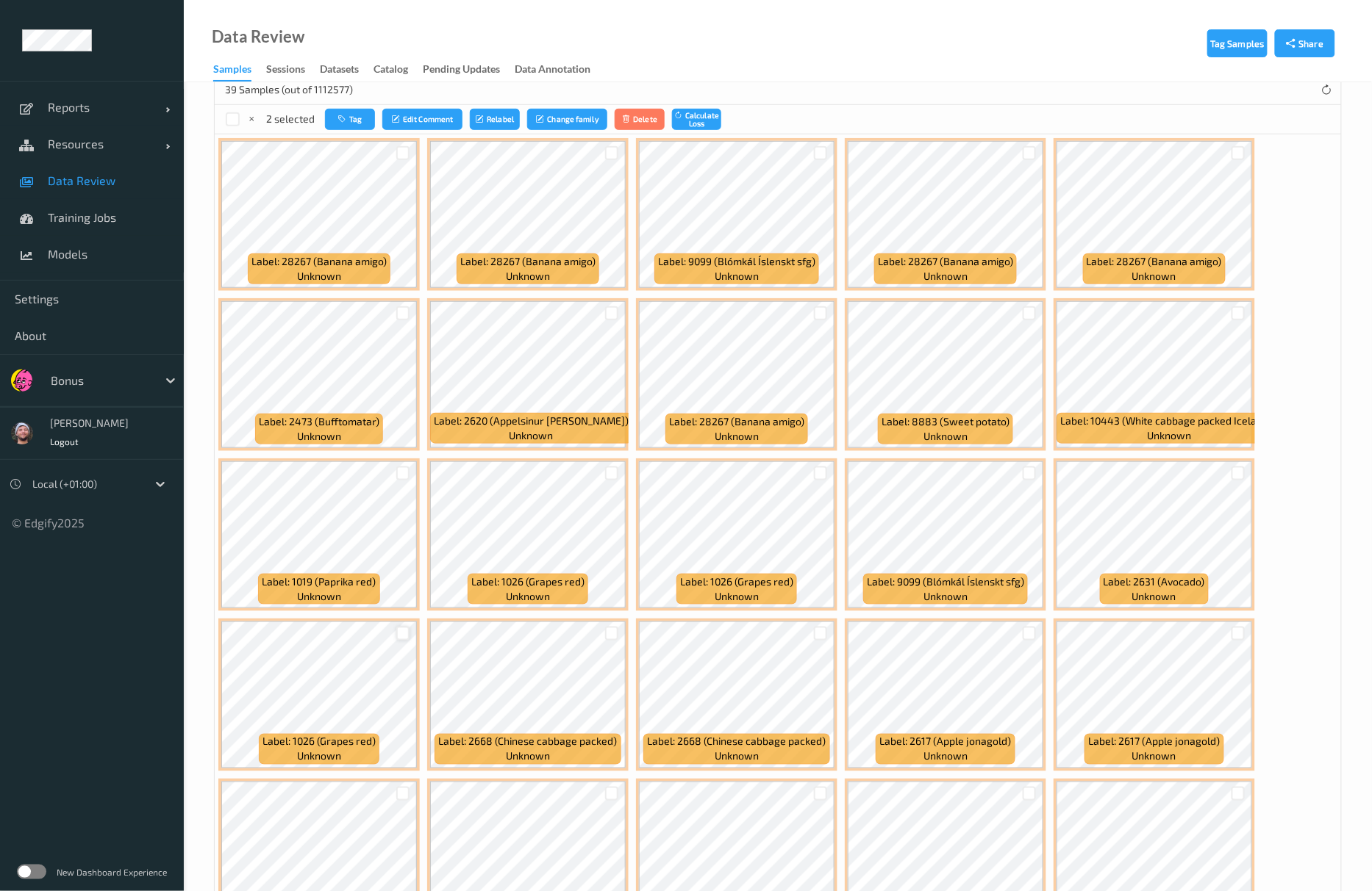
click at [396, 632] on div at bounding box center [403, 633] width 14 height 14
click at [366, 127] on button "Tag" at bounding box center [350, 119] width 50 height 21
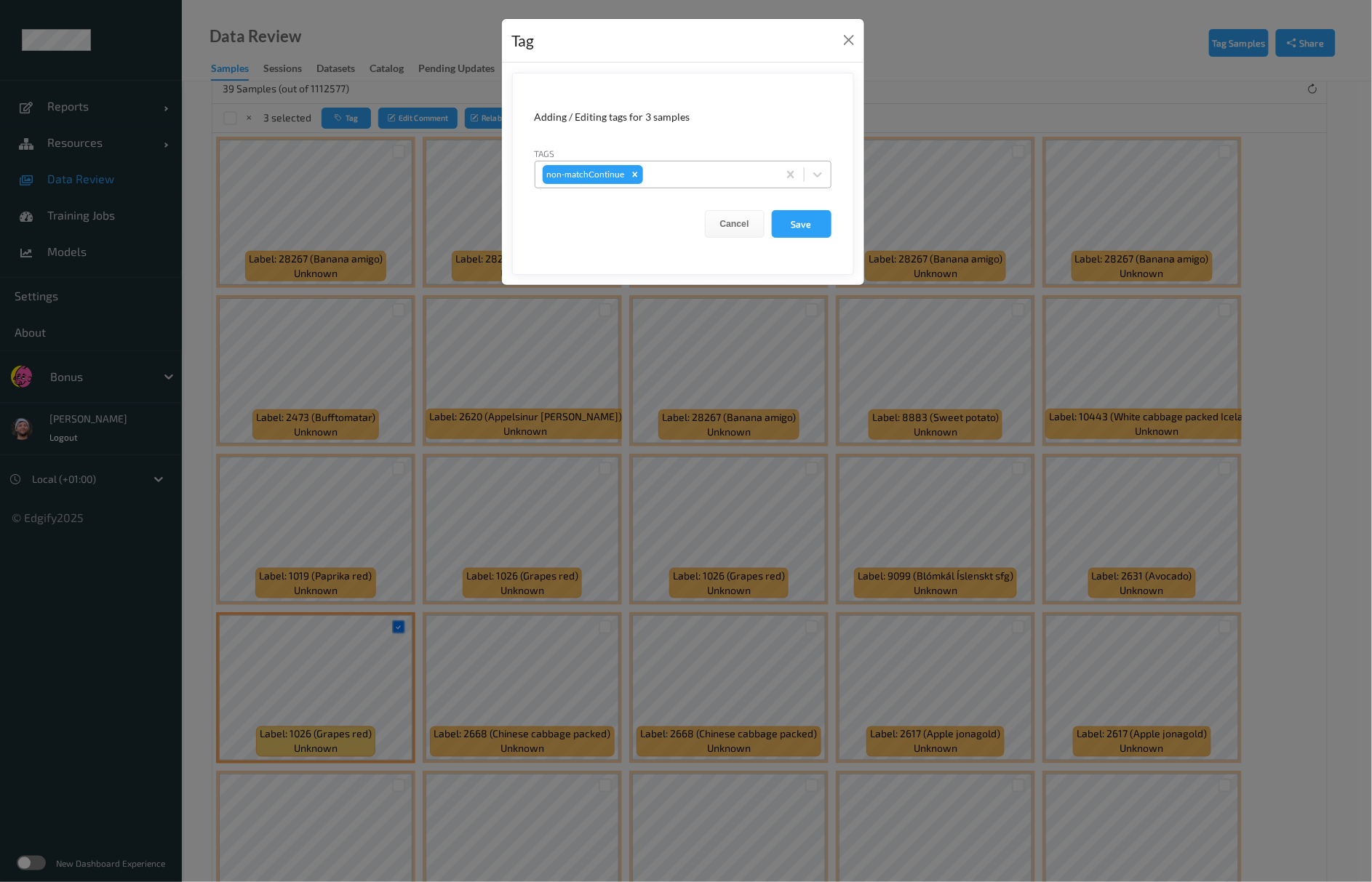
click at [680, 174] on div at bounding box center [708, 174] width 124 height 18
type input "gi"
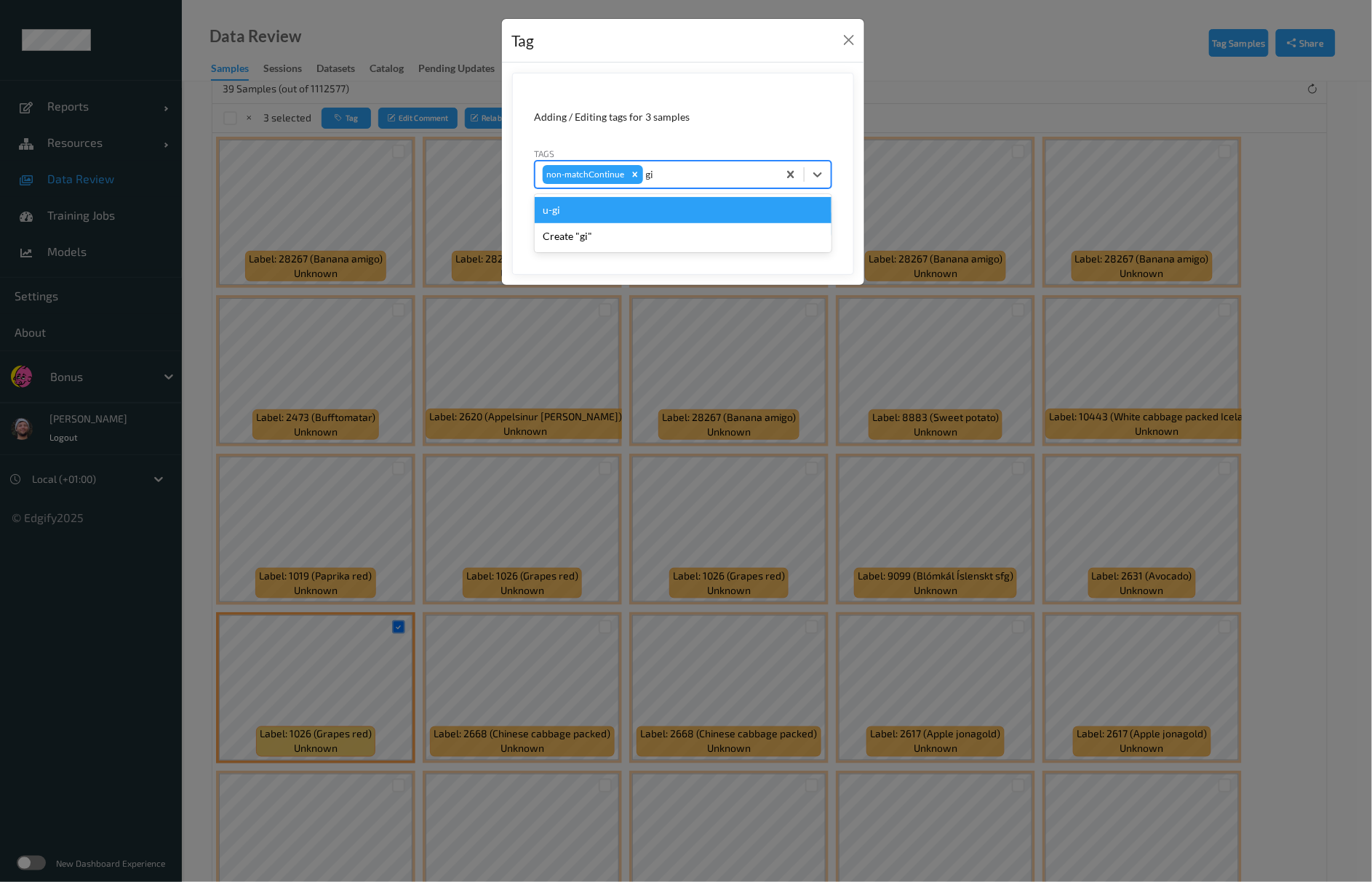
click at [601, 211] on div "u-gi" at bounding box center [683, 210] width 297 height 26
click at [801, 228] on button "Save" at bounding box center [801, 224] width 60 height 27
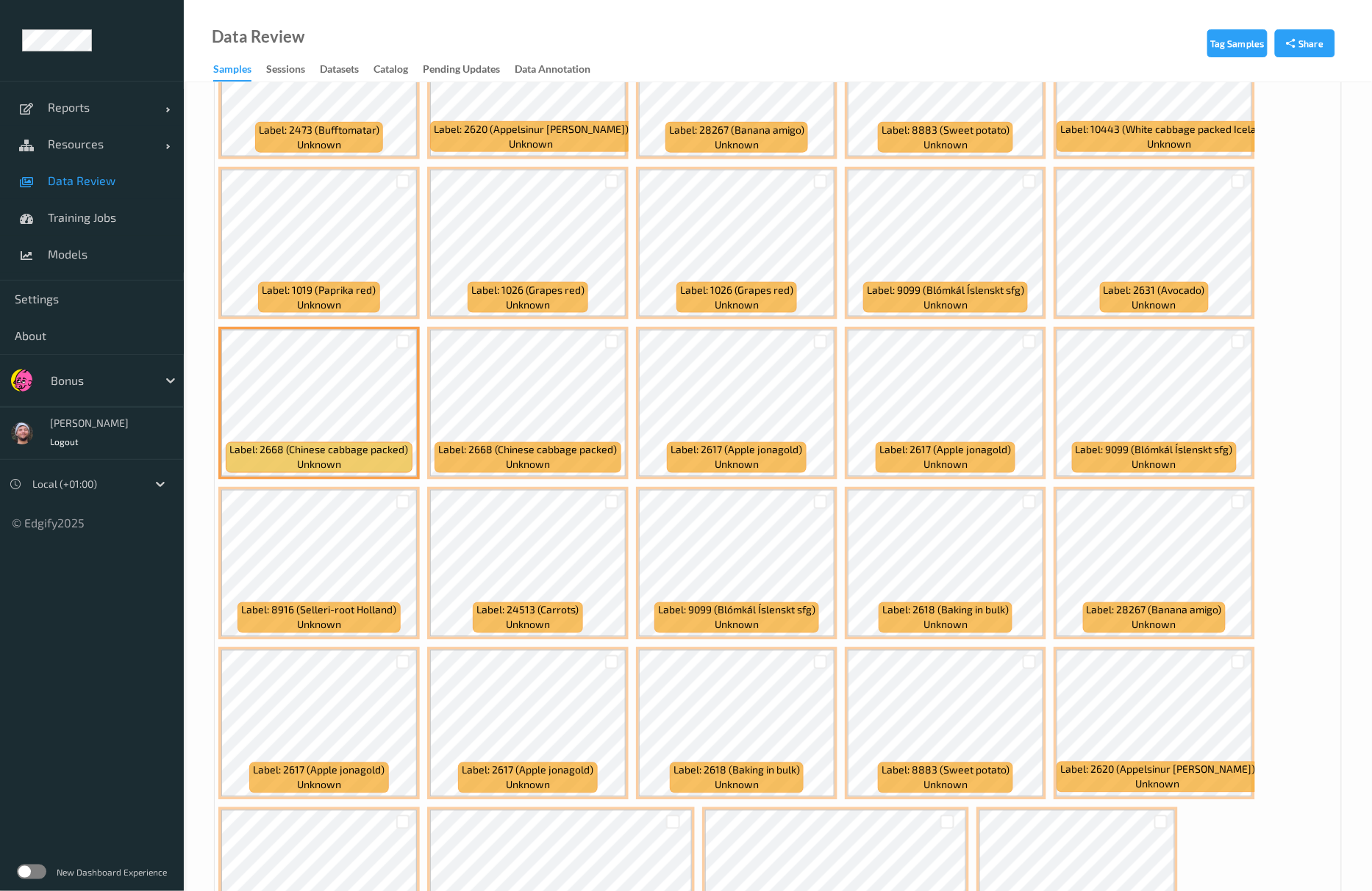
scroll to position [600, 0]
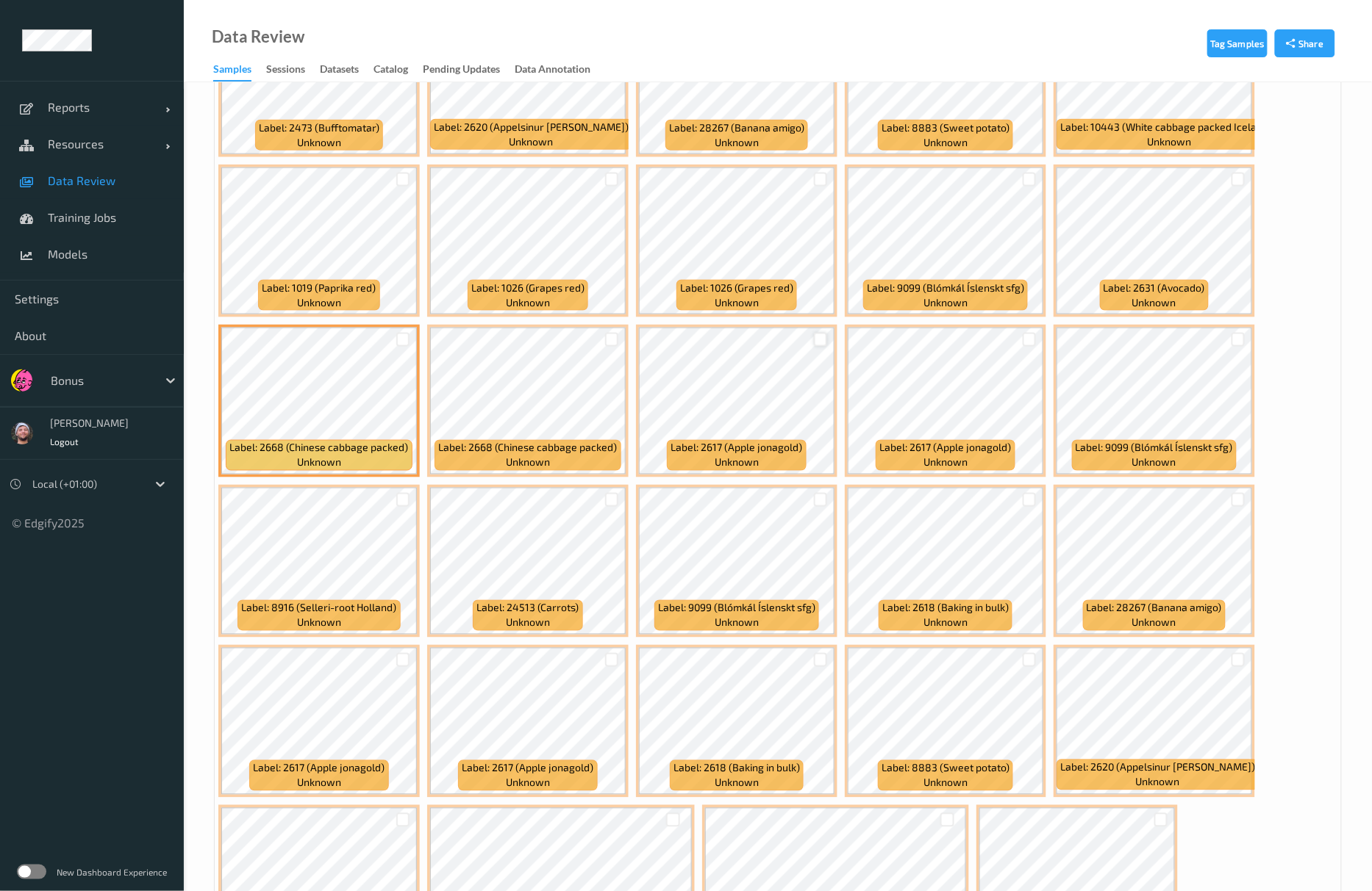
click at [820, 343] on div at bounding box center [821, 339] width 14 height 14
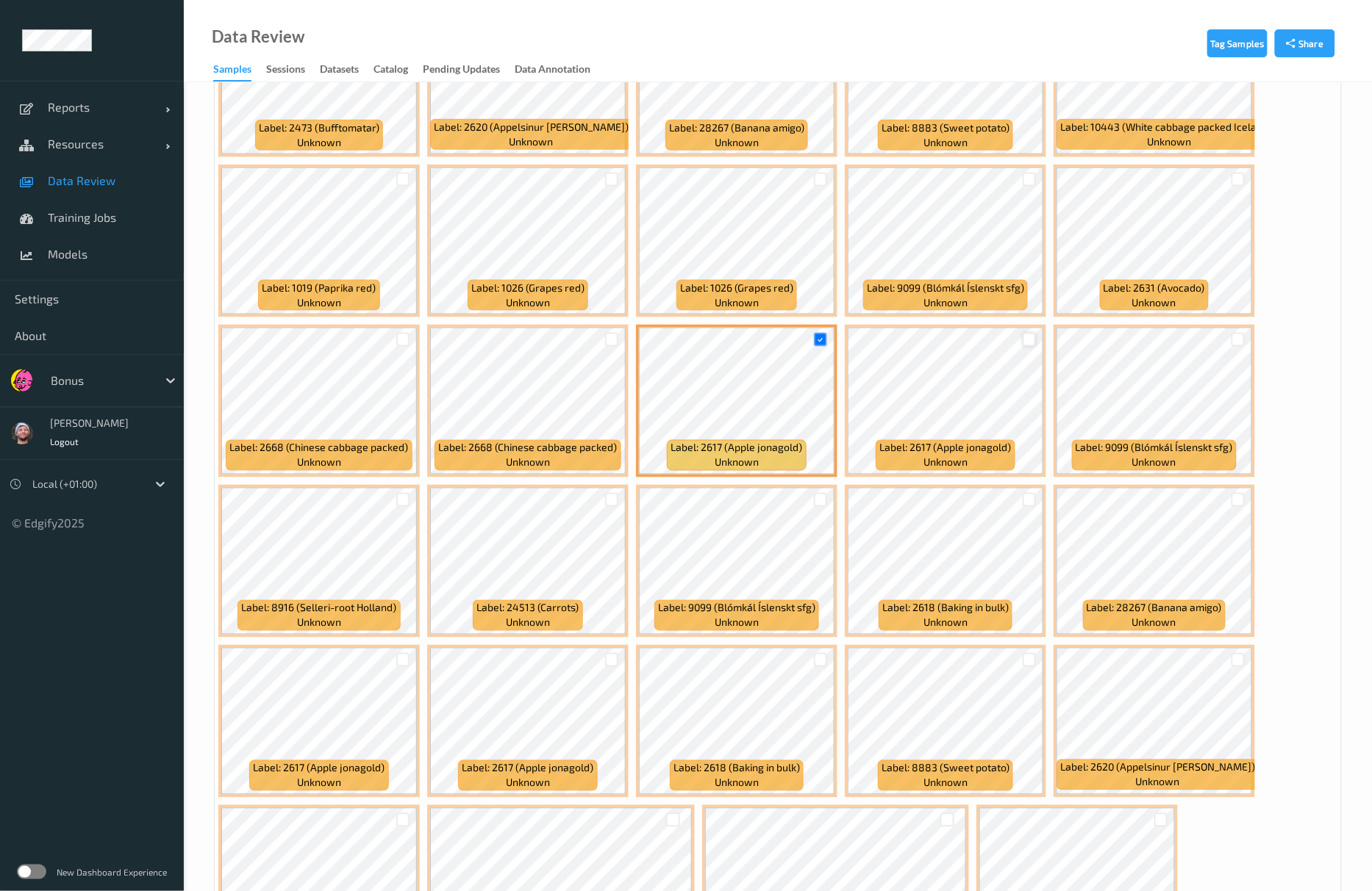
click at [1029, 342] on div at bounding box center [1030, 339] width 14 height 14
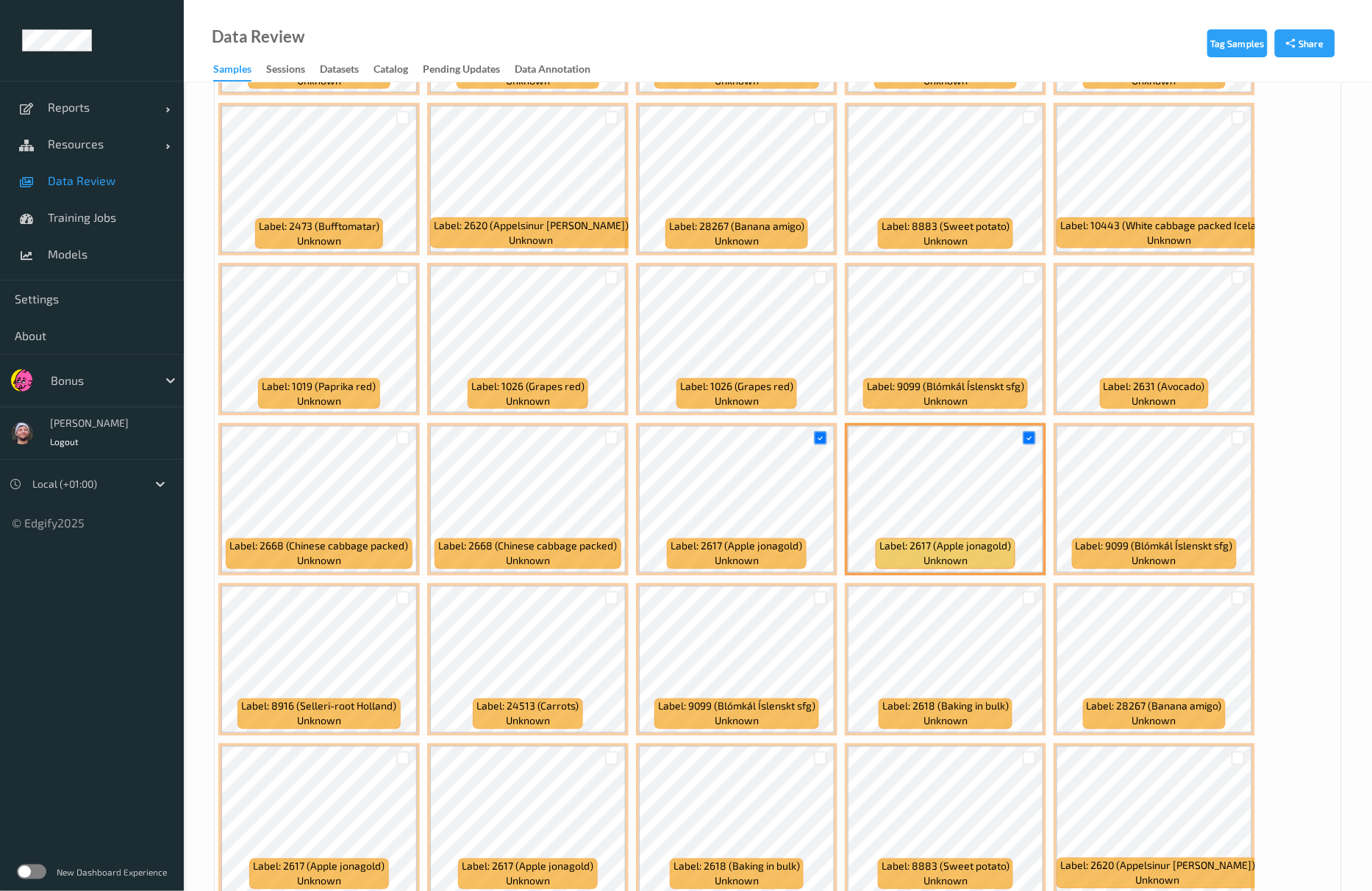
scroll to position [109, 0]
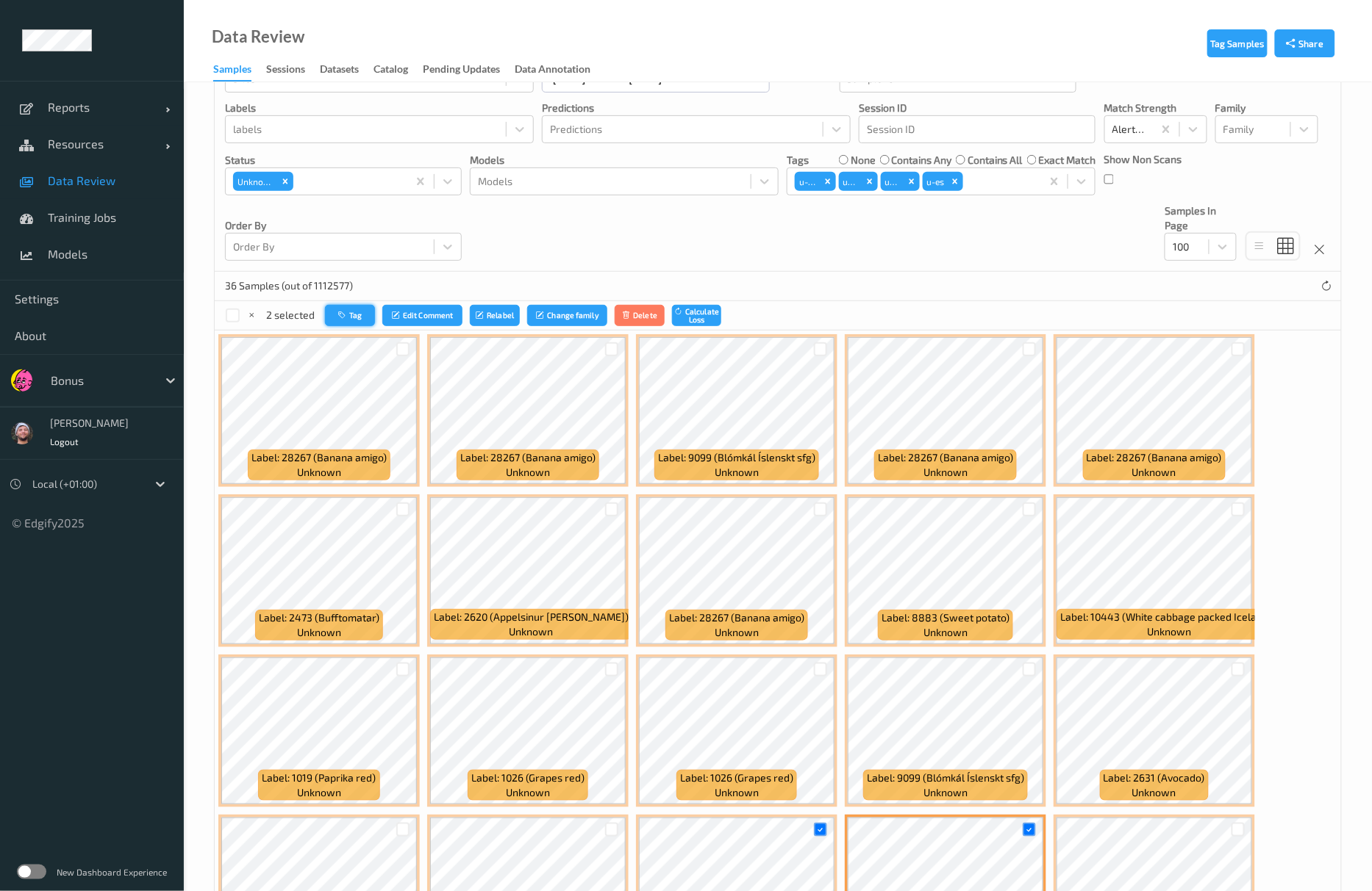
click at [347, 314] on icon "button" at bounding box center [343, 315] width 11 height 9
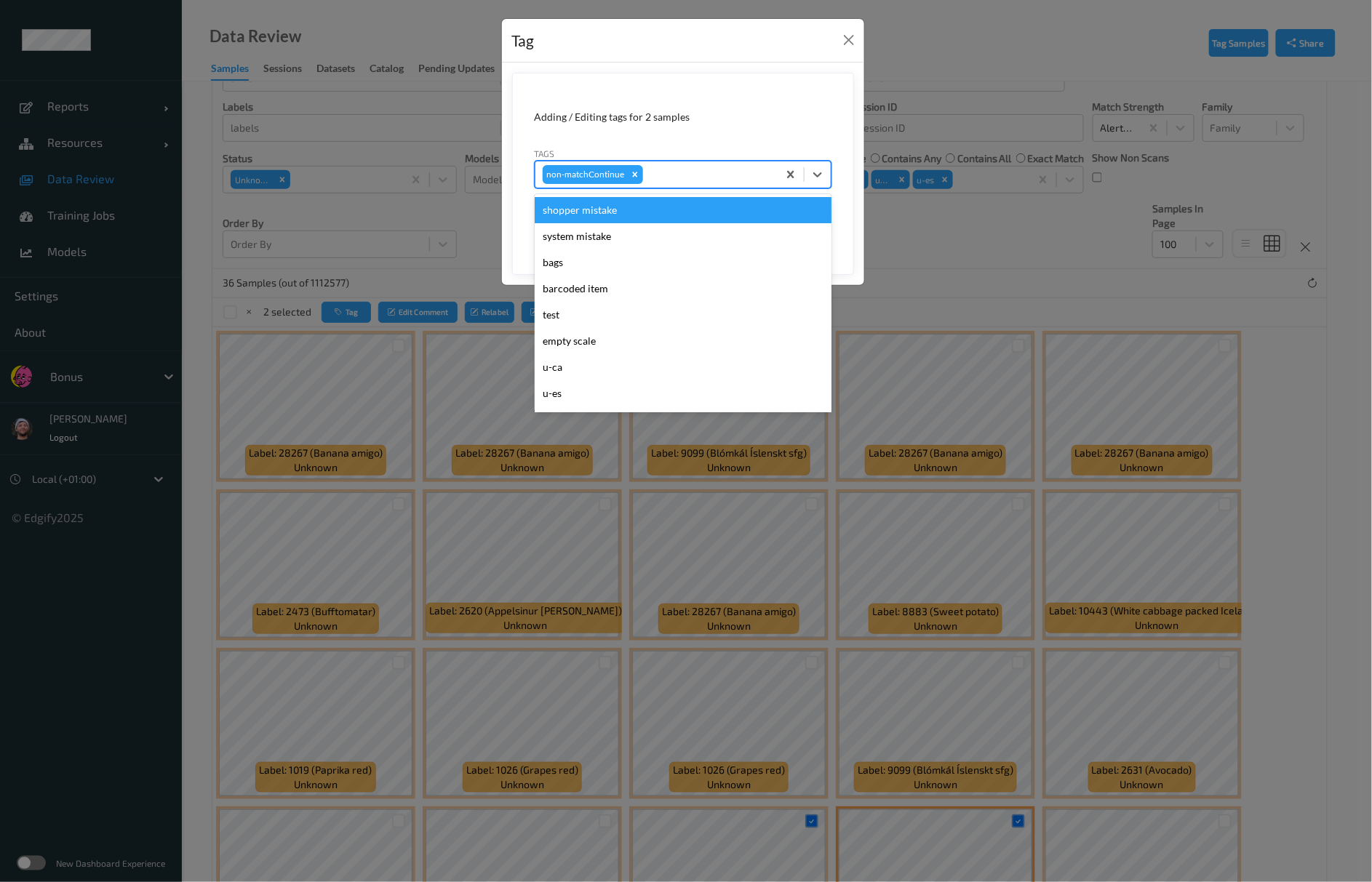
click at [757, 174] on div at bounding box center [708, 174] width 124 height 18
type input "ca"
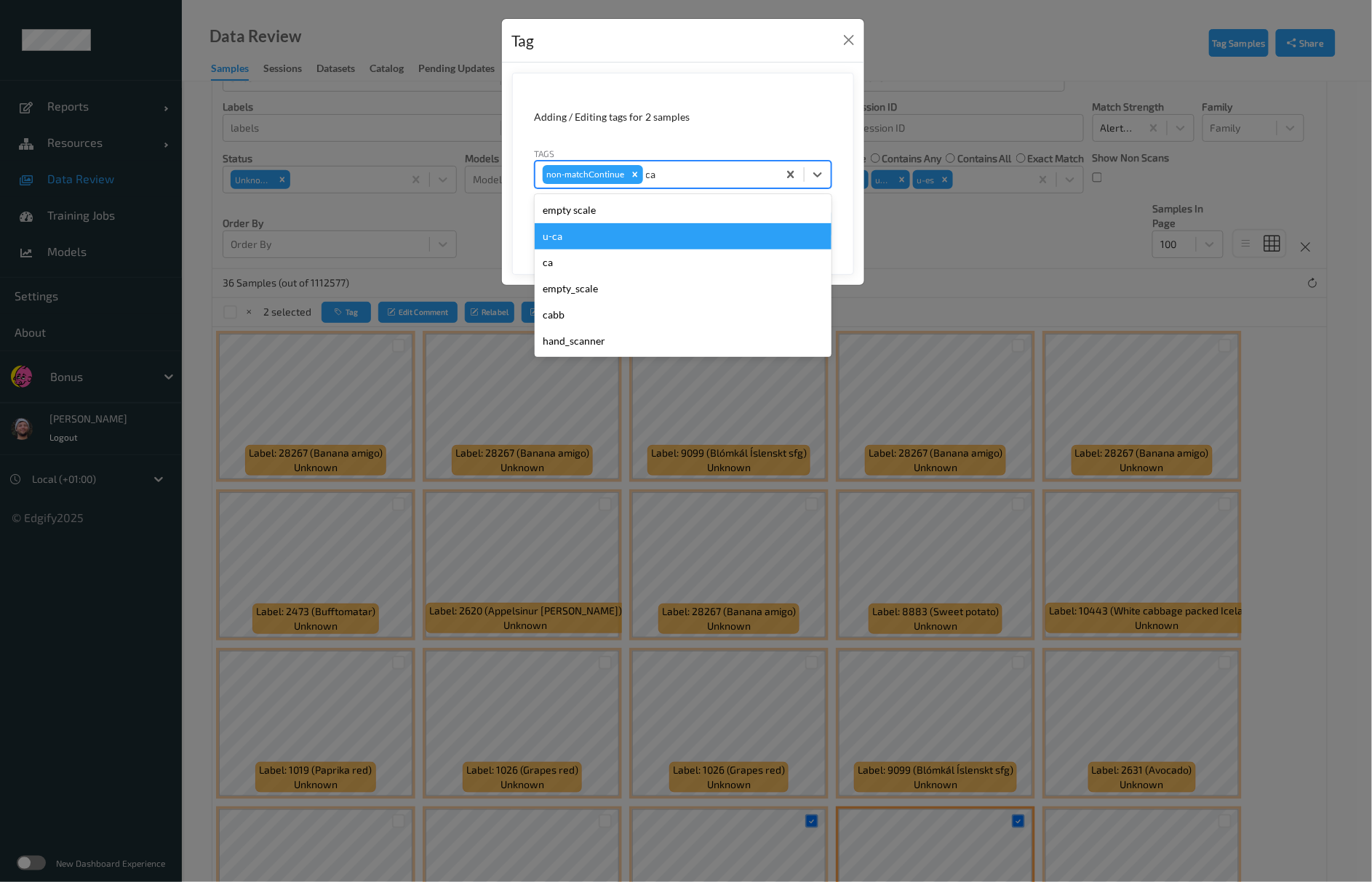
click at [598, 239] on div "u-ca" at bounding box center [683, 236] width 297 height 26
type input "s"
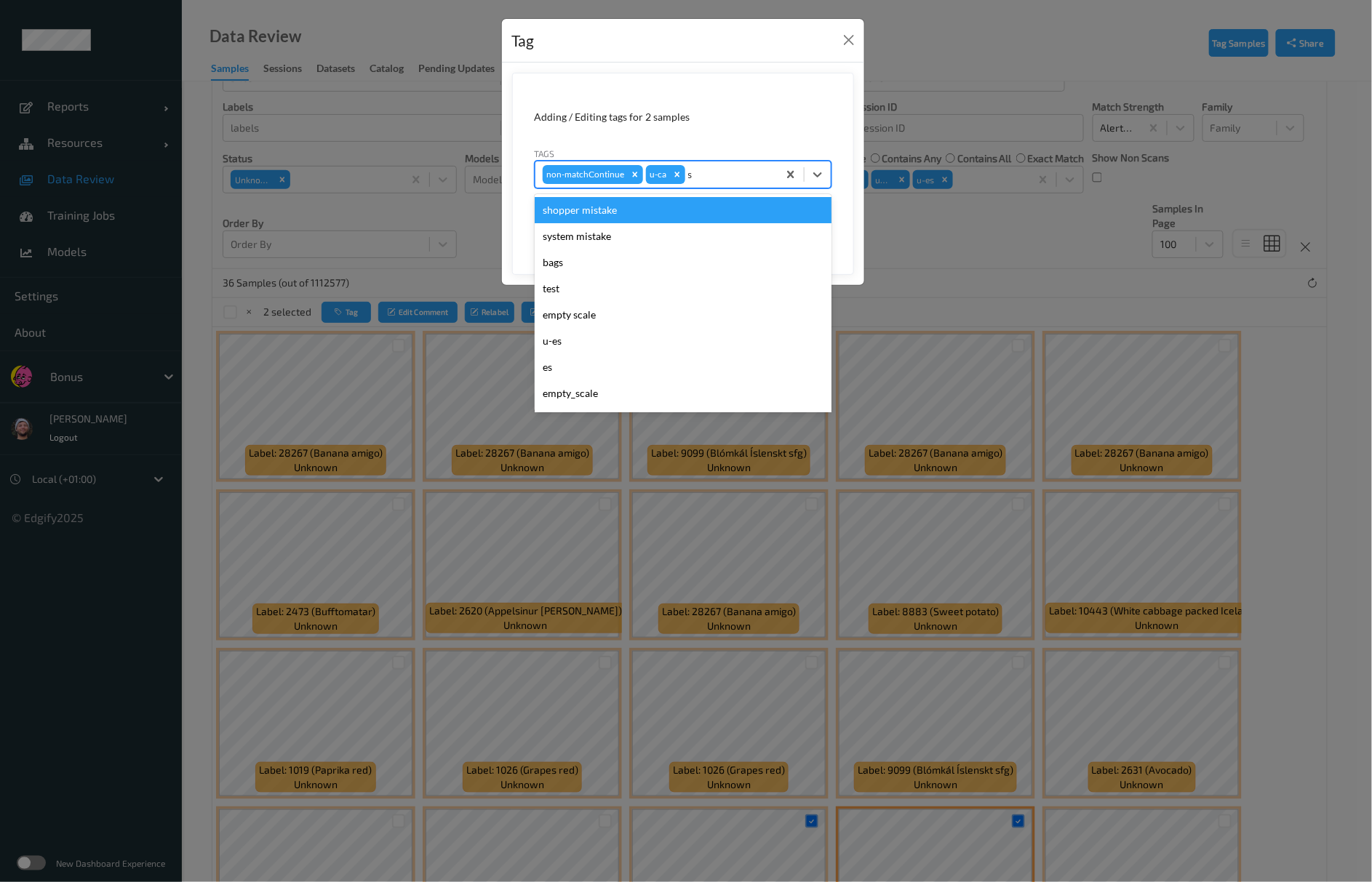
click at [640, 213] on div "shopper mistake" at bounding box center [683, 210] width 297 height 26
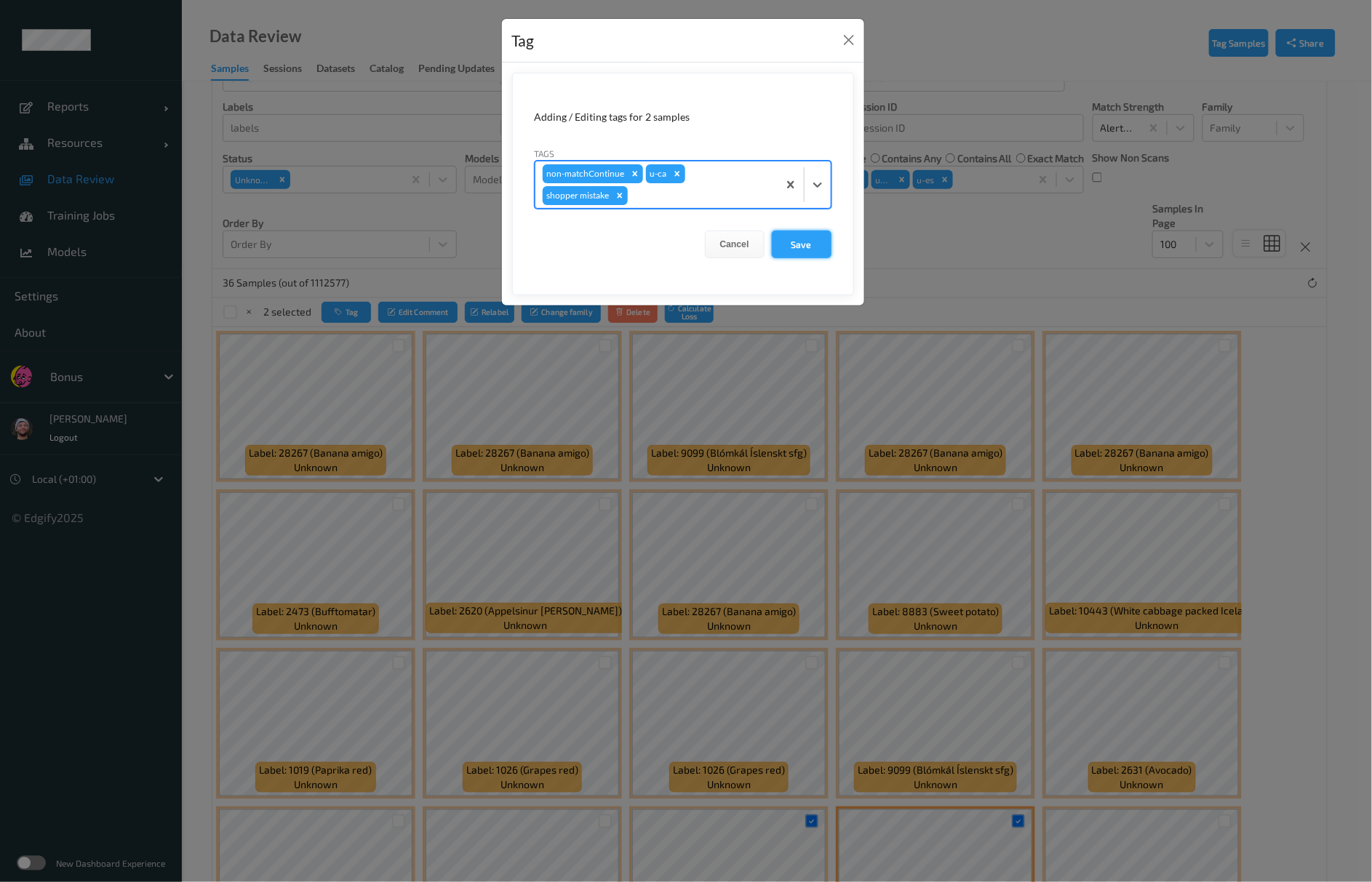
click at [824, 243] on button "Save" at bounding box center [801, 244] width 60 height 27
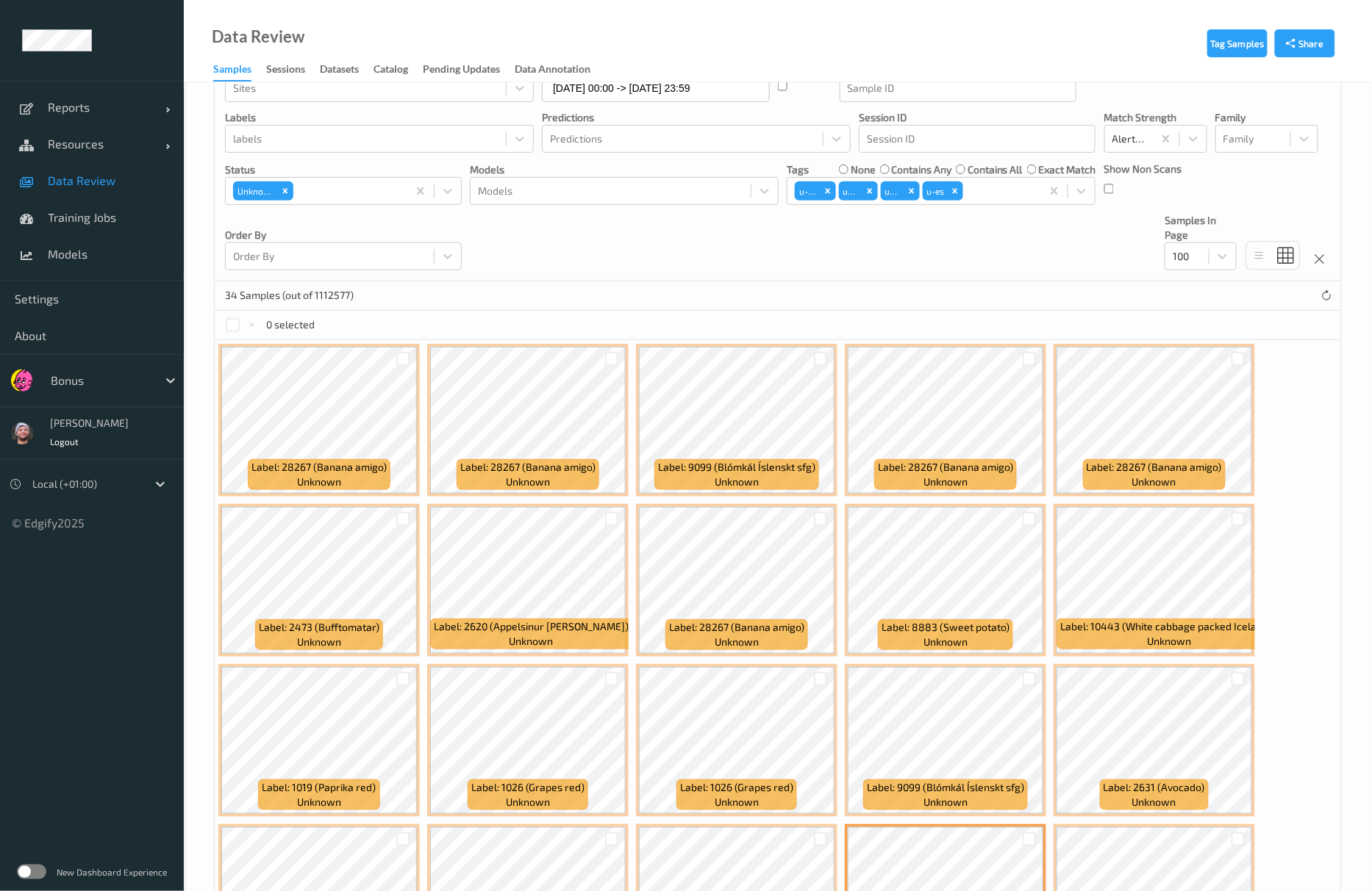
scroll to position [195, 0]
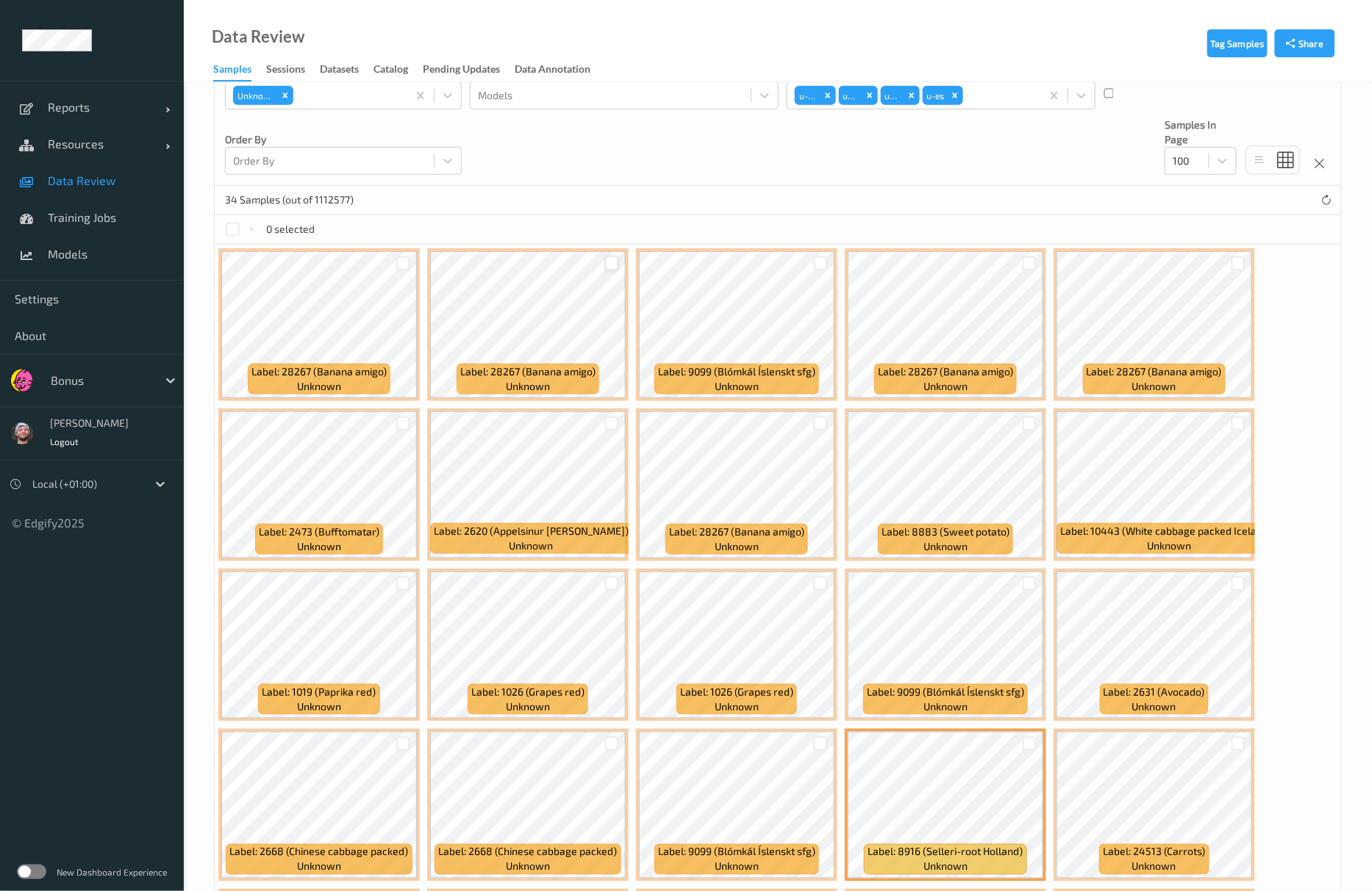
click at [613, 265] on div at bounding box center [612, 263] width 14 height 14
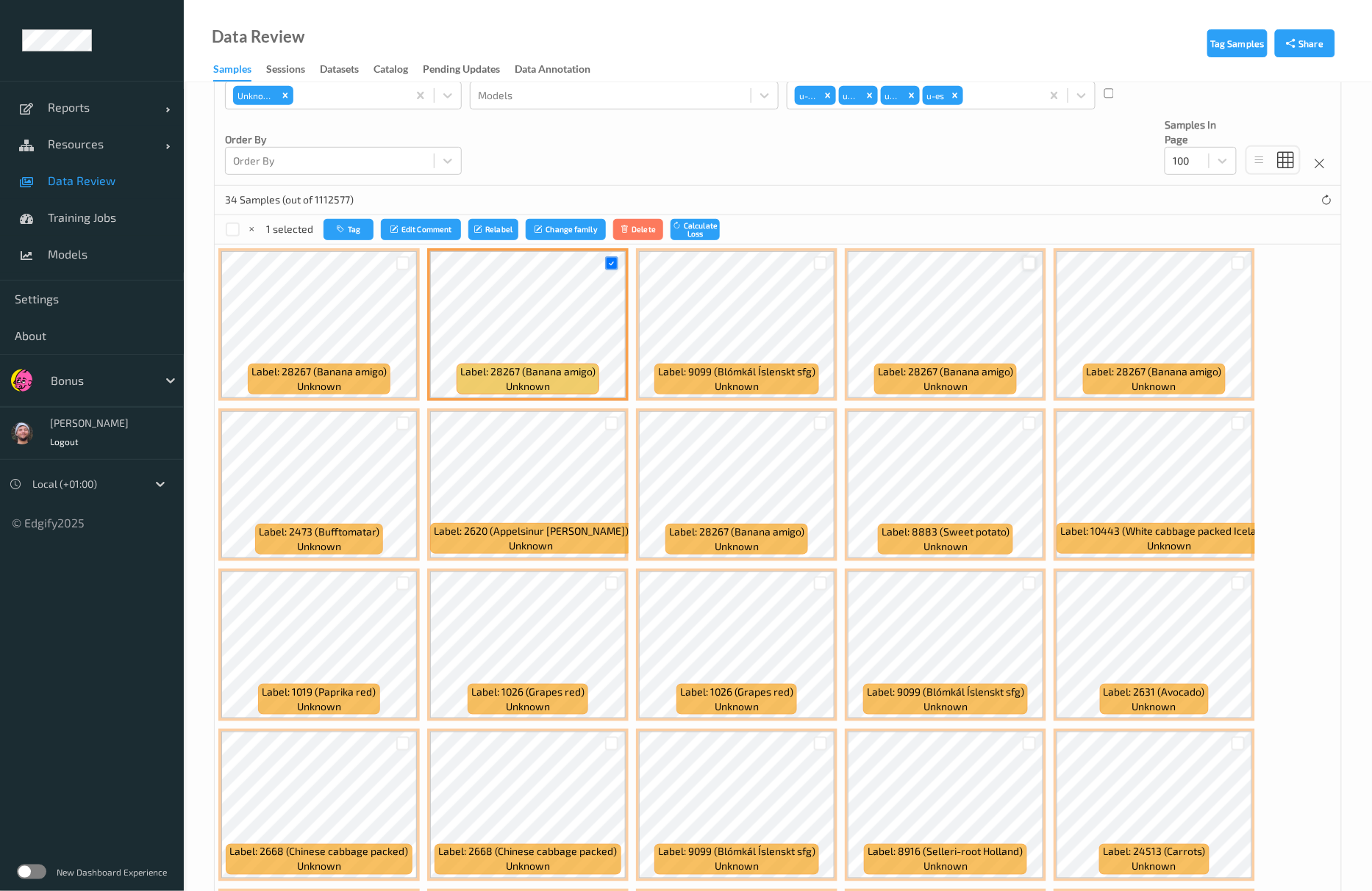
click at [1026, 265] on div at bounding box center [1030, 263] width 14 height 14
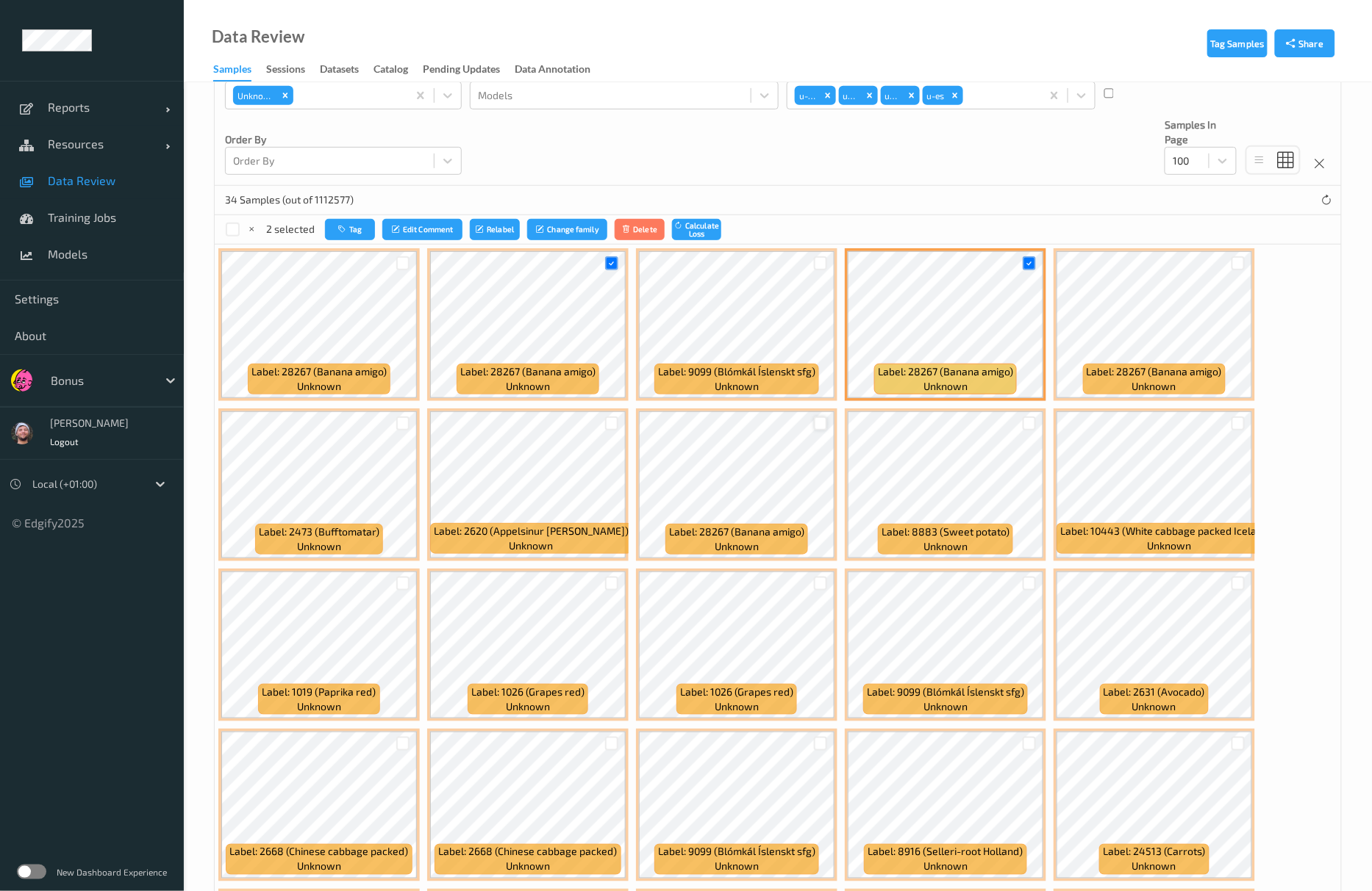
click at [820, 421] on div at bounding box center [821, 424] width 14 height 14
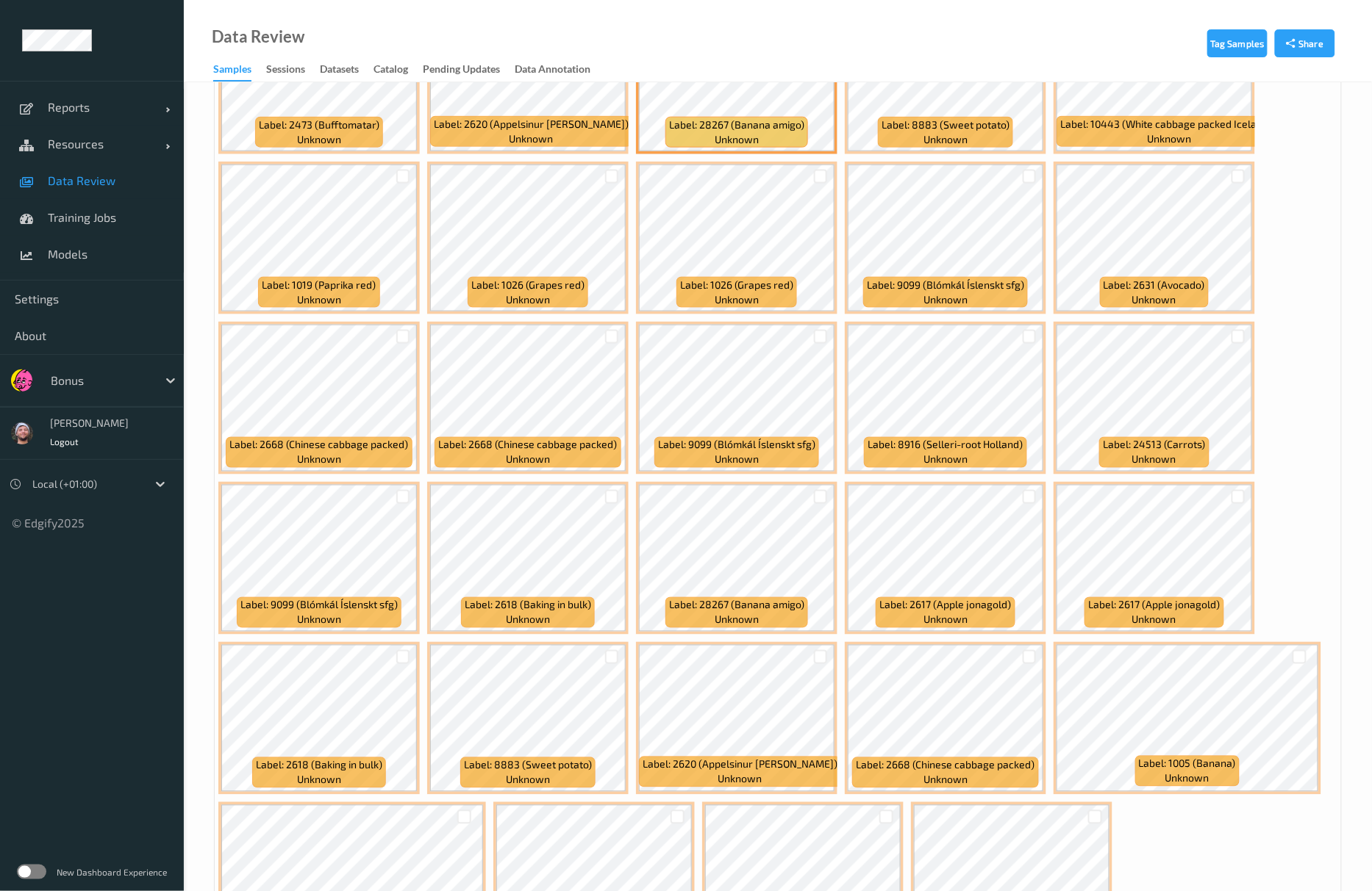
scroll to position [733, 0]
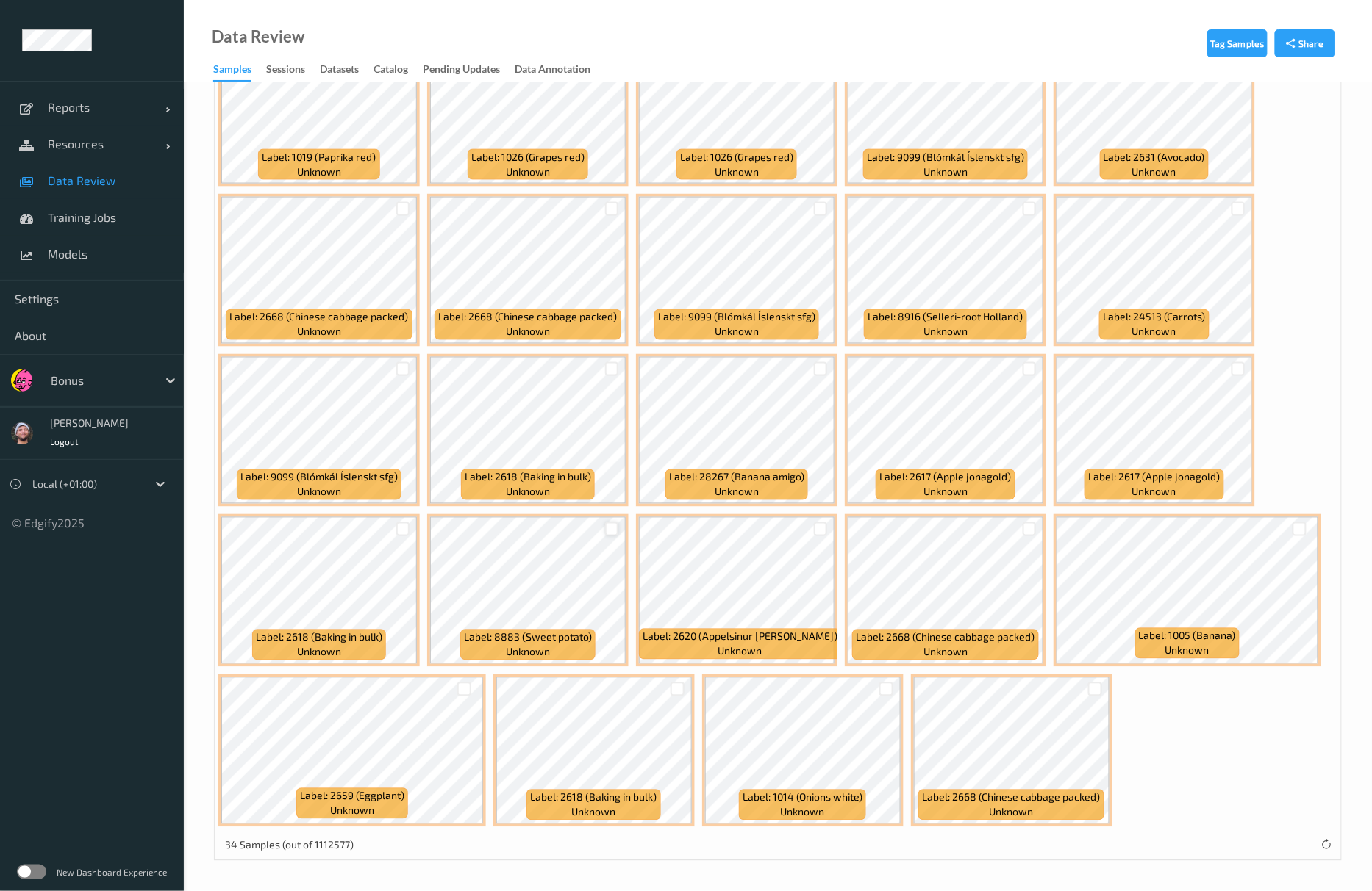
click at [613, 528] on div at bounding box center [612, 529] width 14 height 14
click at [1022, 521] on div at bounding box center [1029, 529] width 28 height 24
click at [1023, 525] on div at bounding box center [1030, 529] width 14 height 14
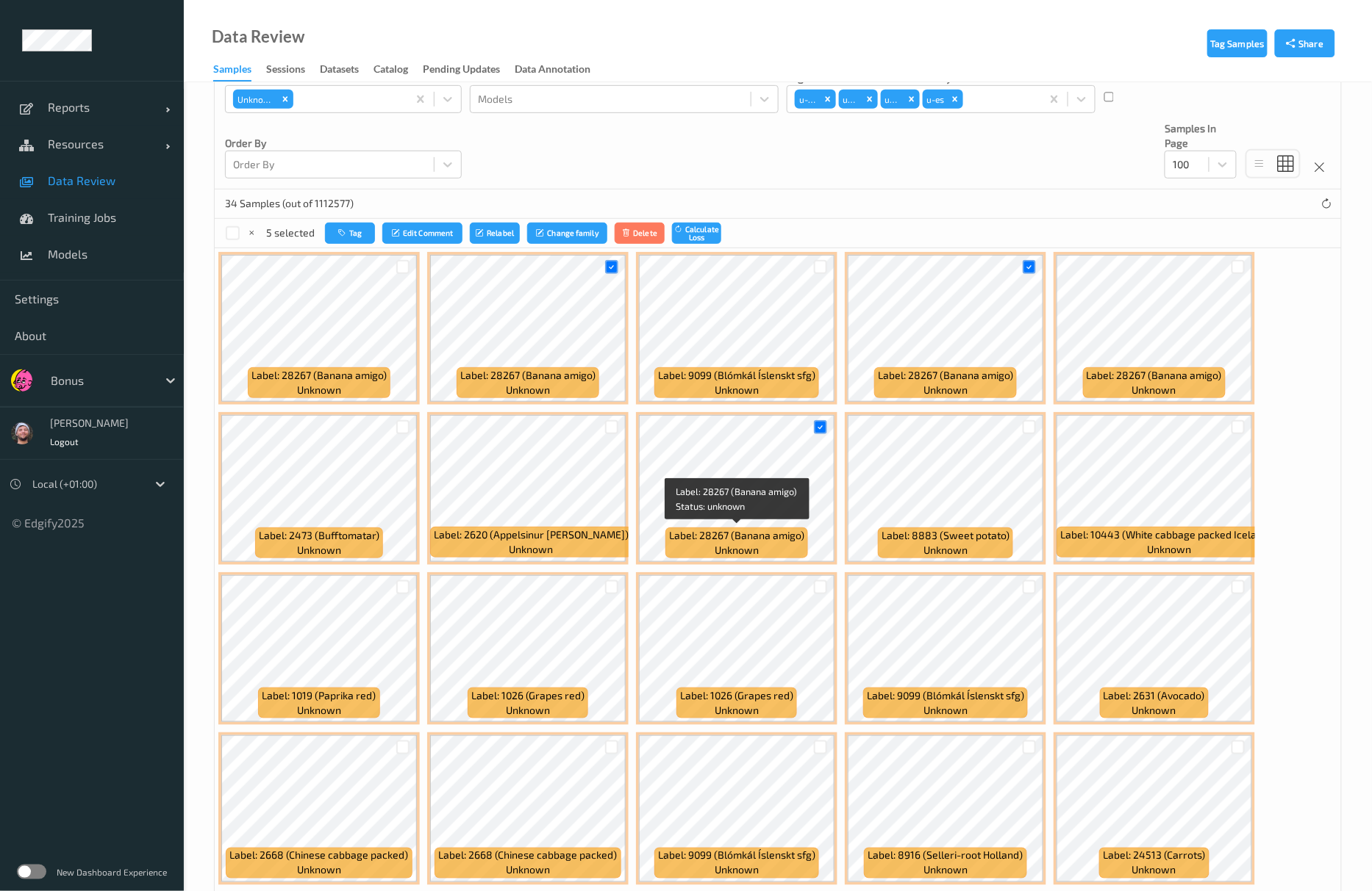
scroll to position [0, 0]
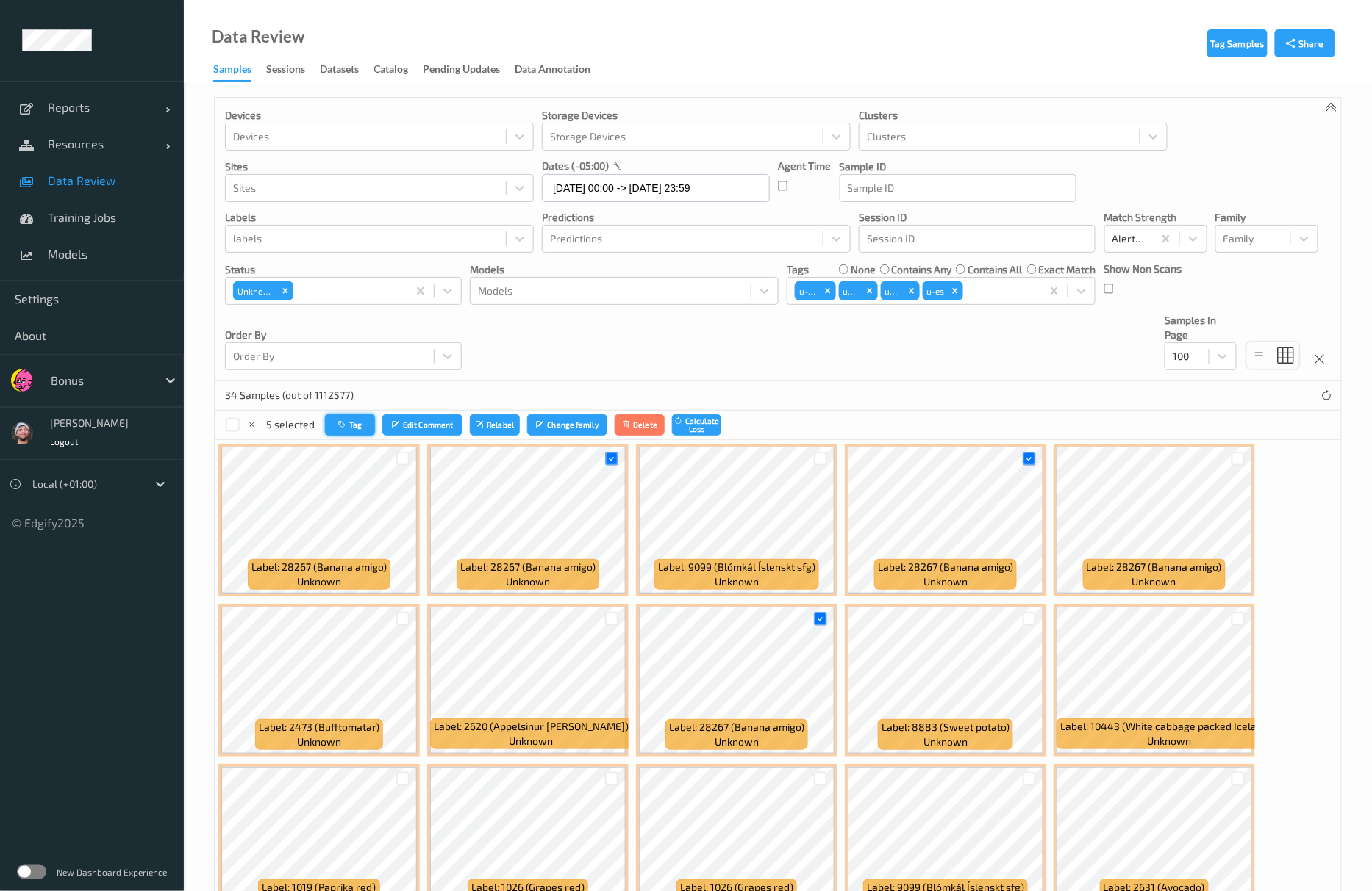
click at [358, 427] on button "Tag" at bounding box center [350, 424] width 50 height 21
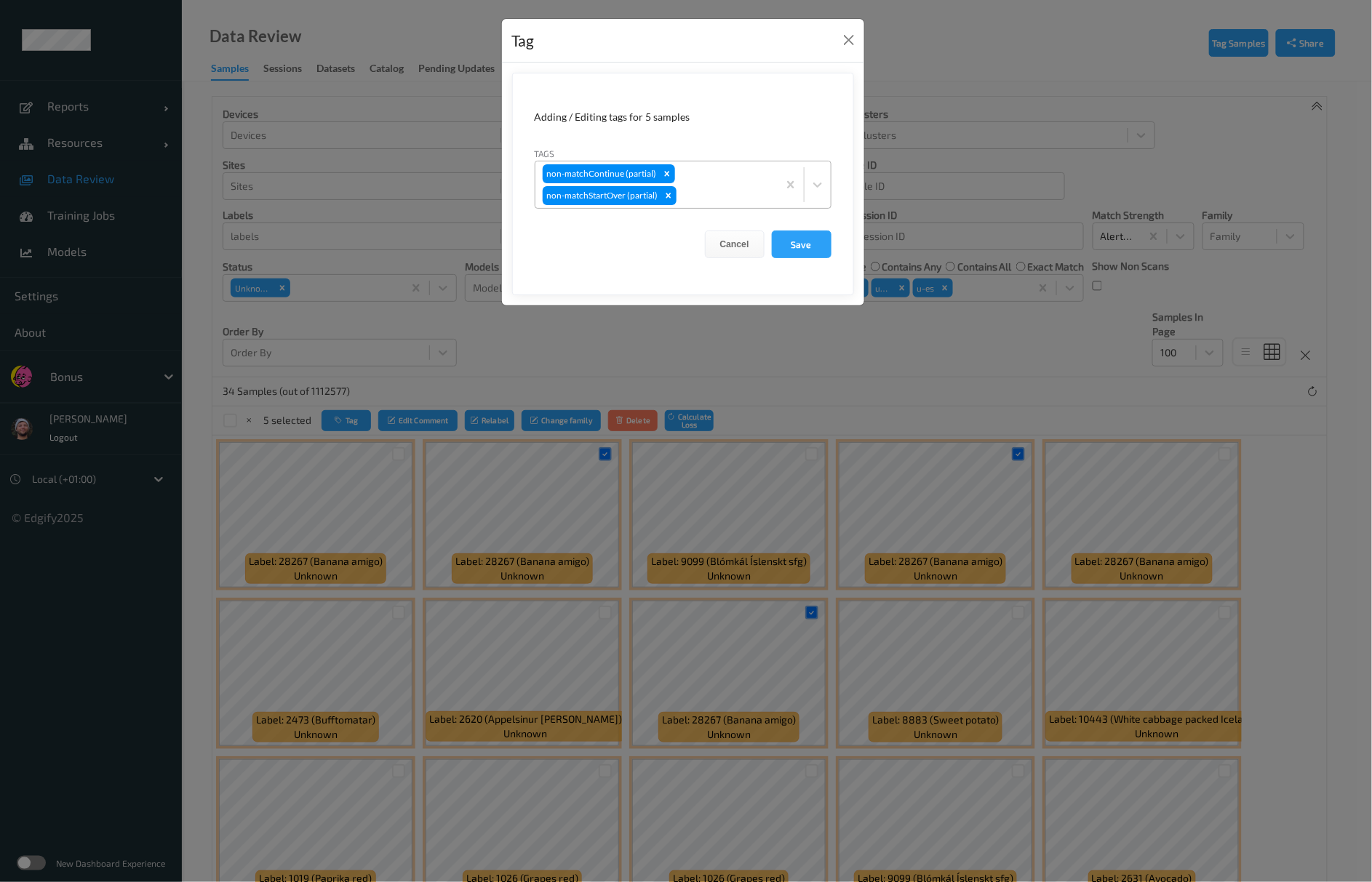
click at [737, 208] on div "non-matchContinue (partial) non-matchStartOver (partial)" at bounding box center [656, 185] width 242 height 47
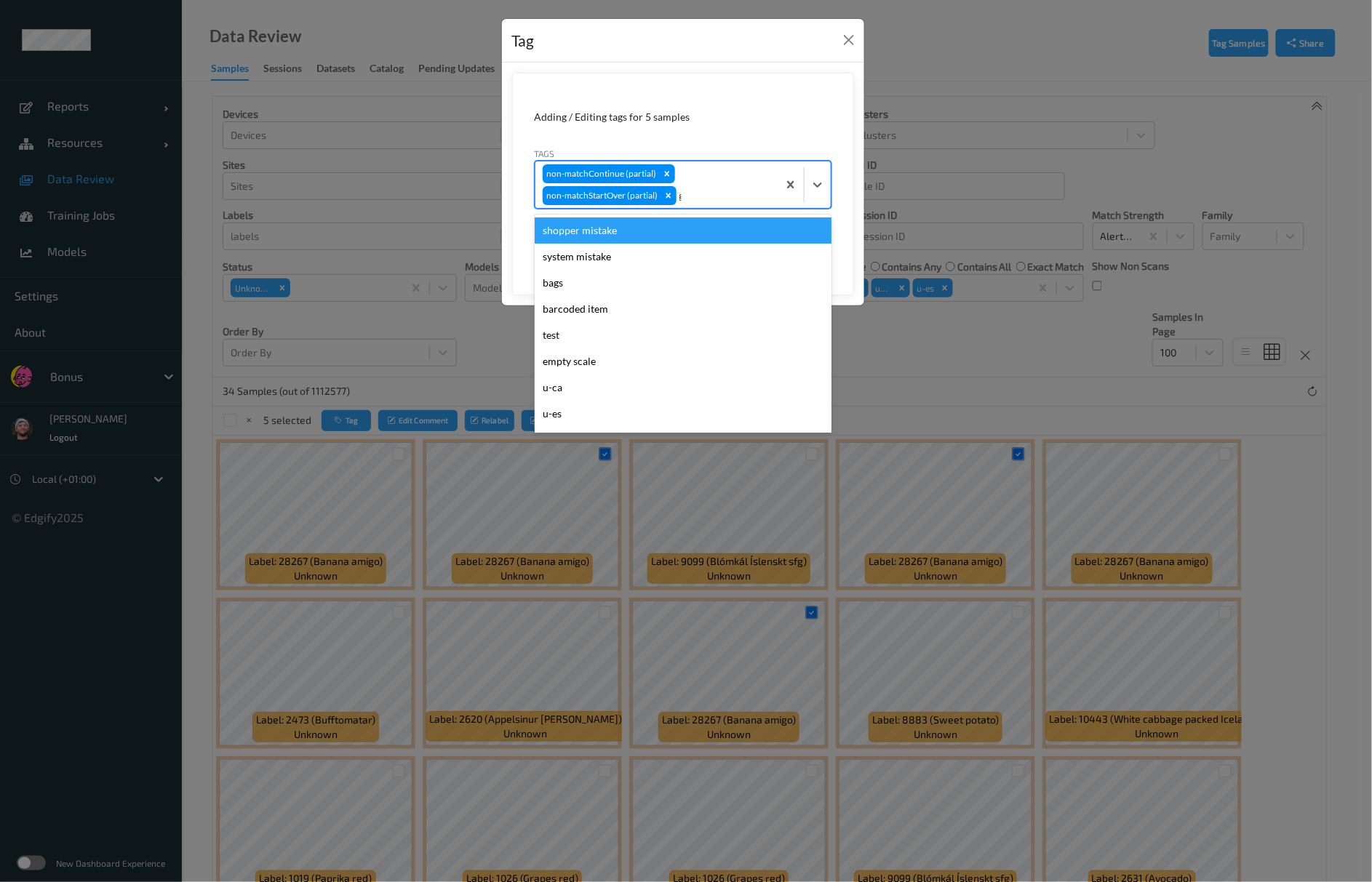
type input "gi"
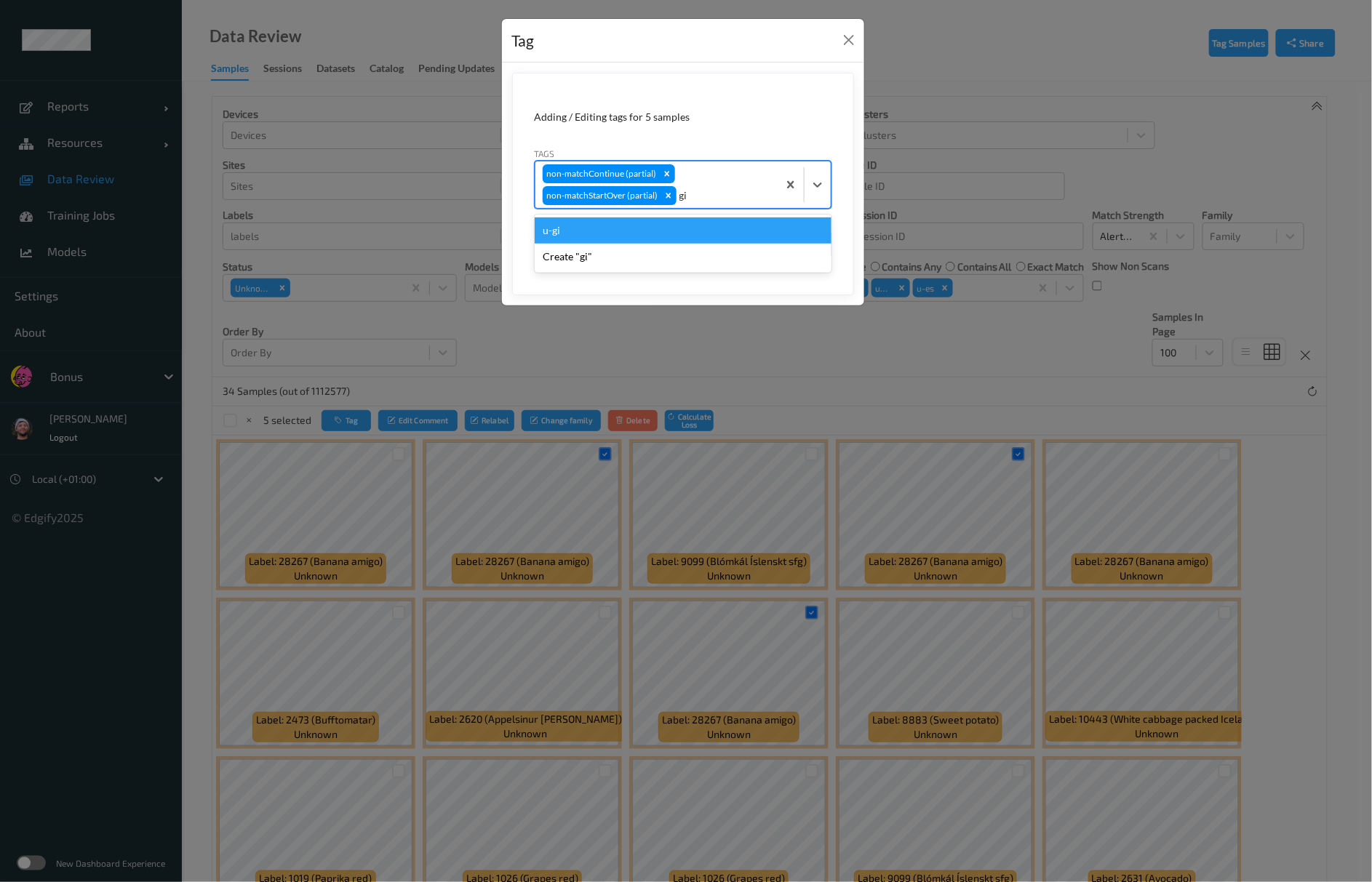
click at [629, 227] on div "u-gi" at bounding box center [683, 230] width 297 height 26
click at [800, 242] on button "Save" at bounding box center [801, 244] width 60 height 27
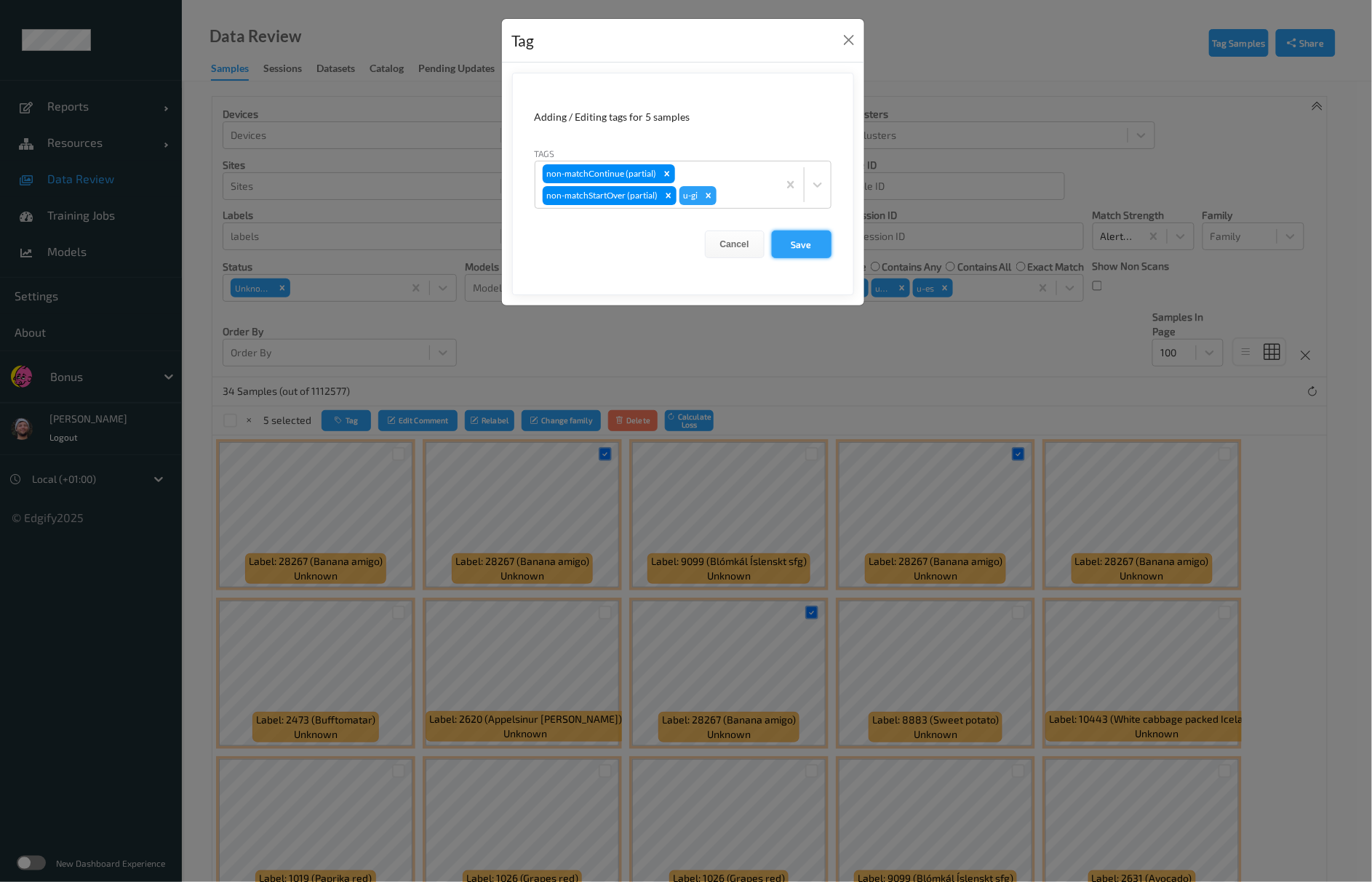
click at [805, 231] on button "Save" at bounding box center [801, 244] width 60 height 27
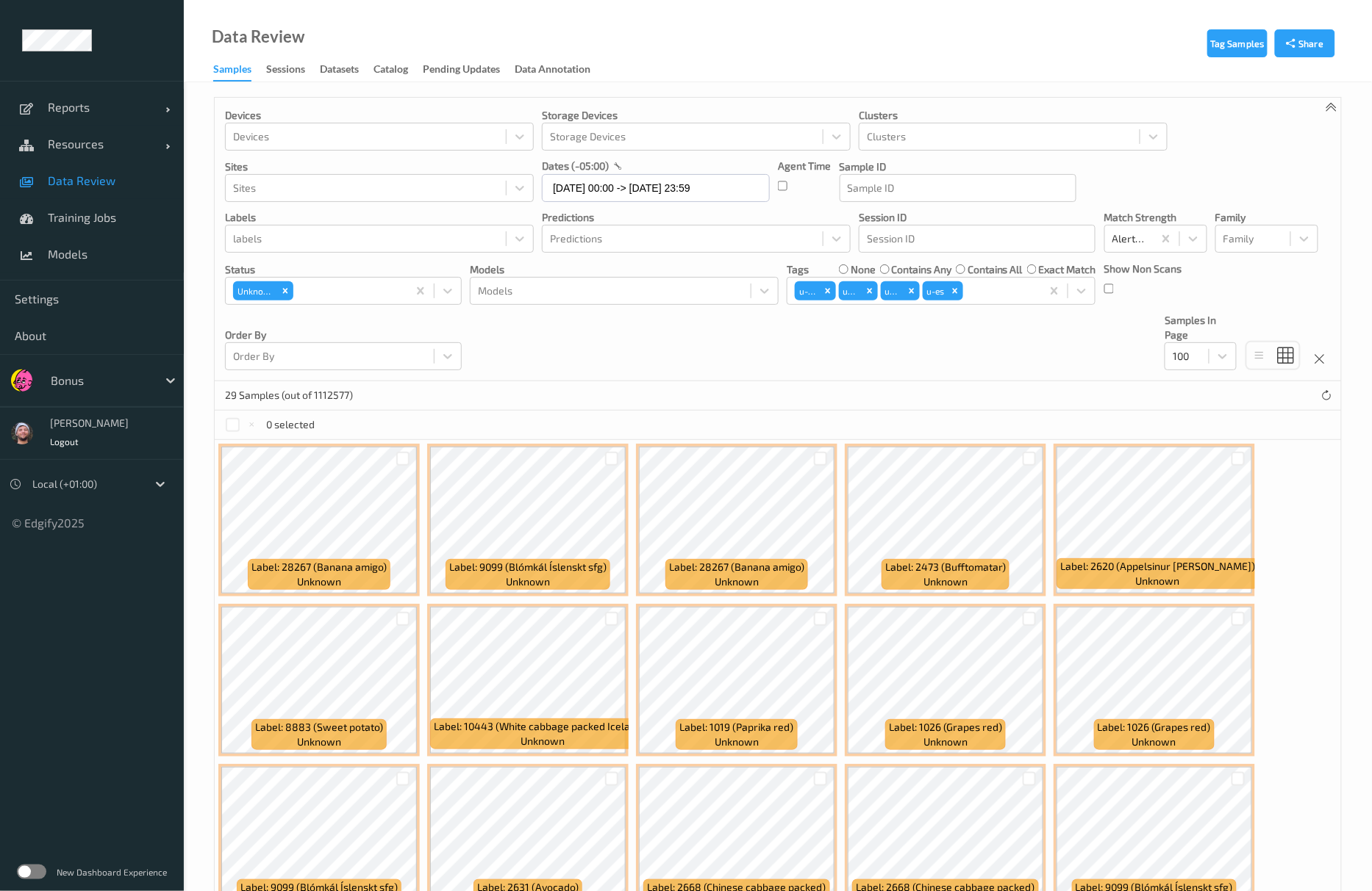
click at [760, 371] on div "Devices Devices Storage Devices Storage Devices Clusters Clusters Sites Sites d…" at bounding box center [778, 240] width 1126 height 284
click at [750, 351] on div "Devices Devices Storage Devices Storage Devices Clusters Clusters Sites Sites d…" at bounding box center [778, 240] width 1126 height 284
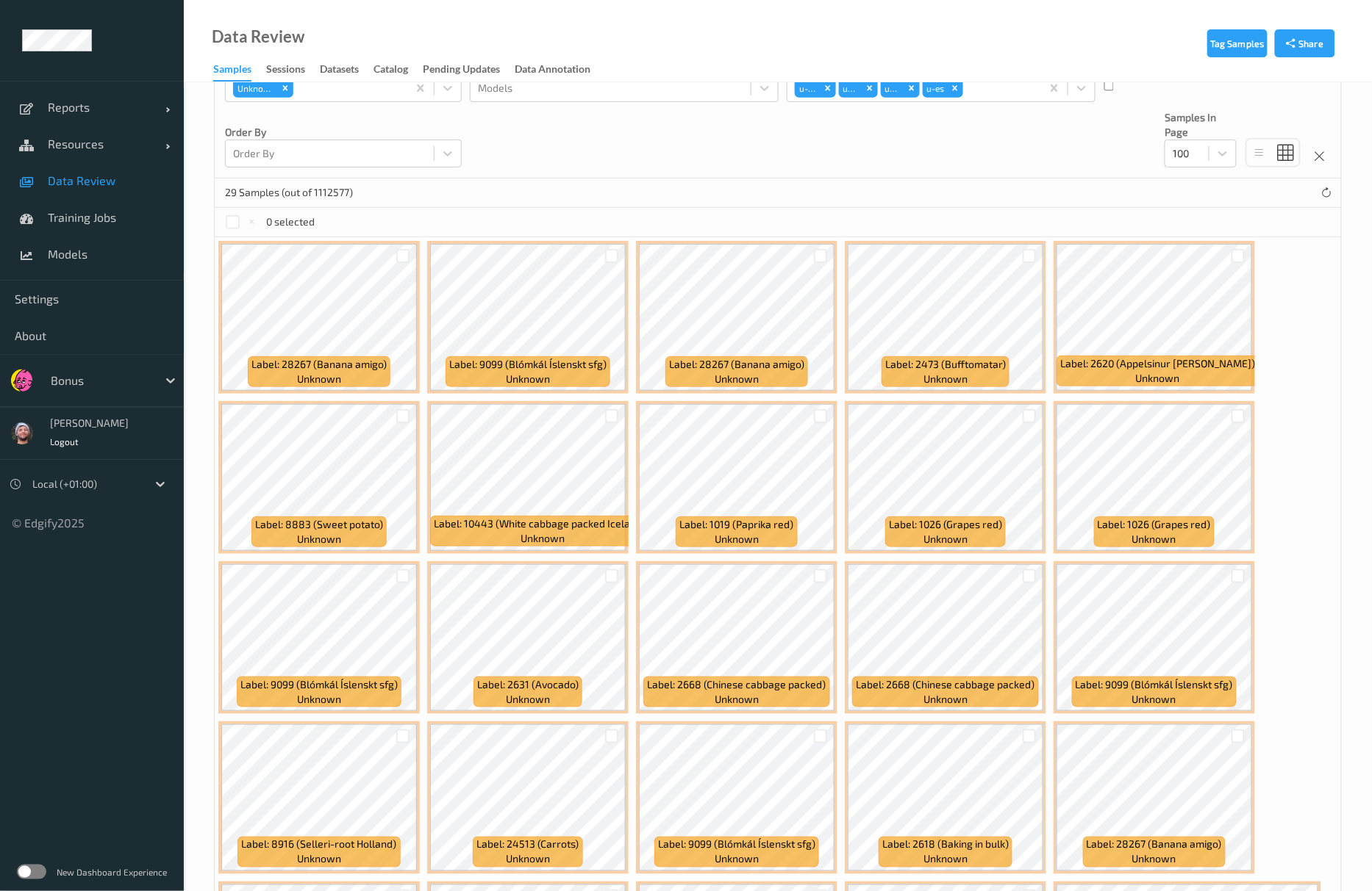
scroll to position [83, 0]
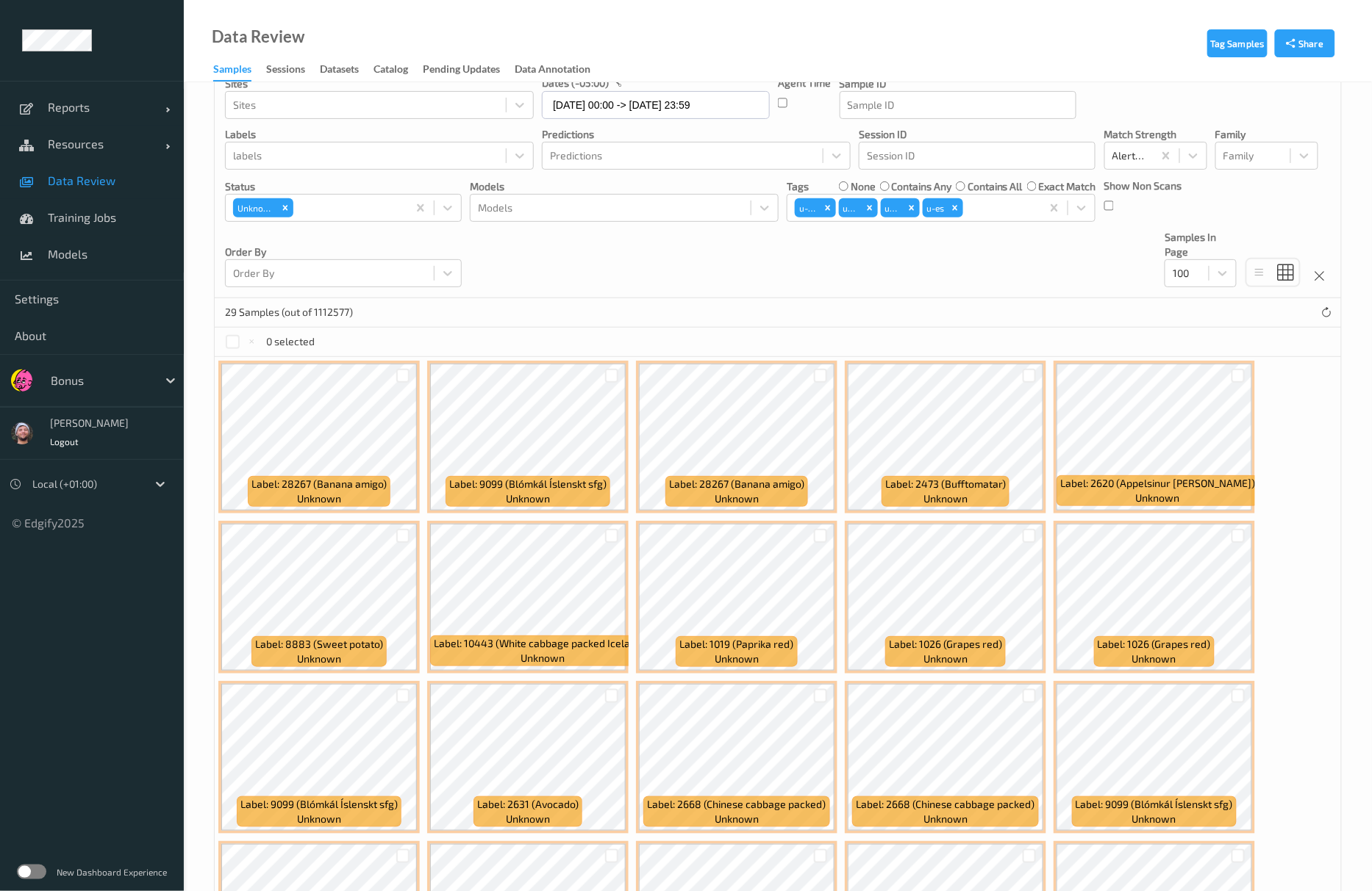
click at [766, 256] on div "Devices Devices Storage Devices Storage Devices Clusters Clusters Sites Sites d…" at bounding box center [778, 156] width 1126 height 284
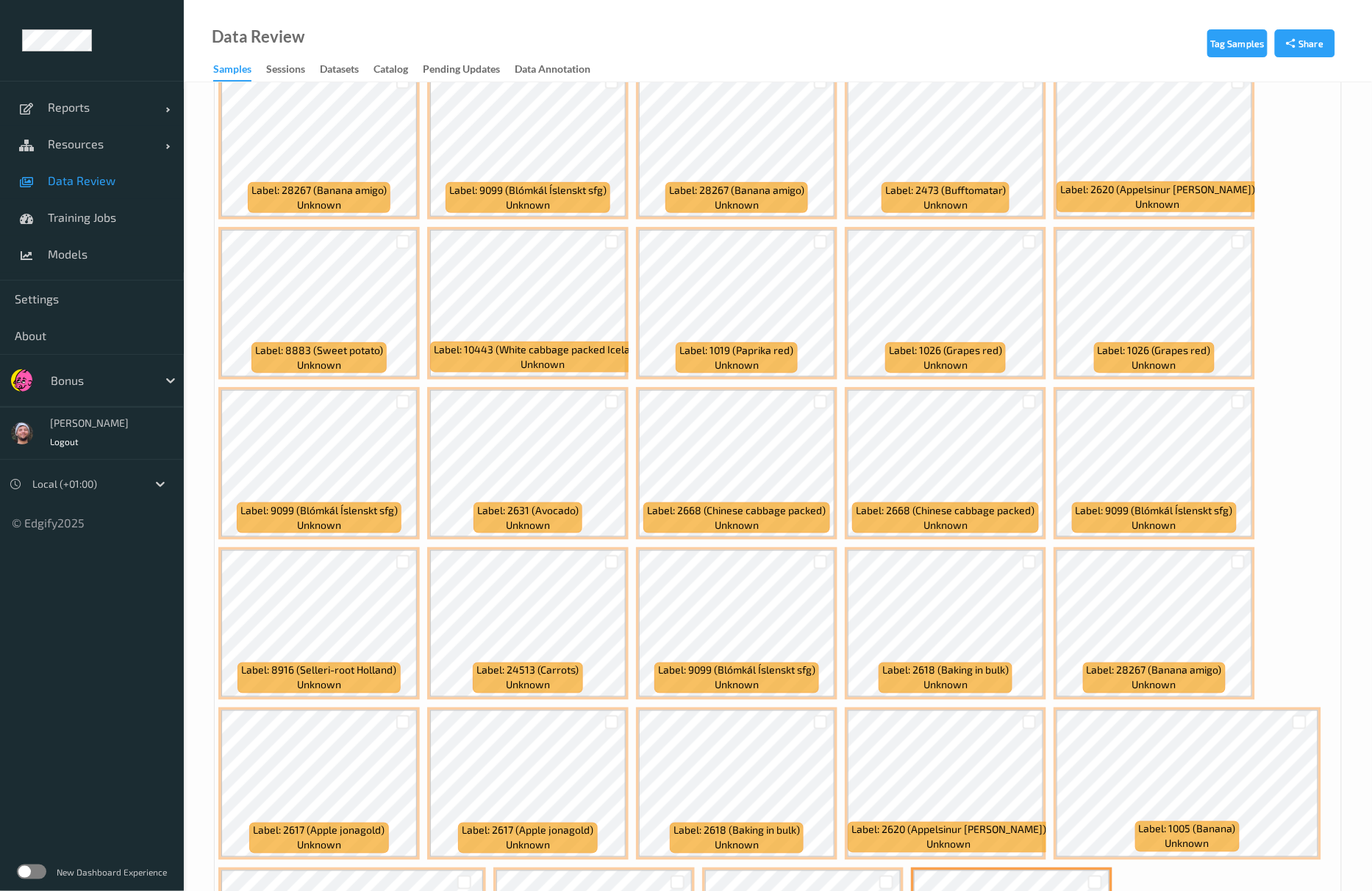
scroll to position [573, 0]
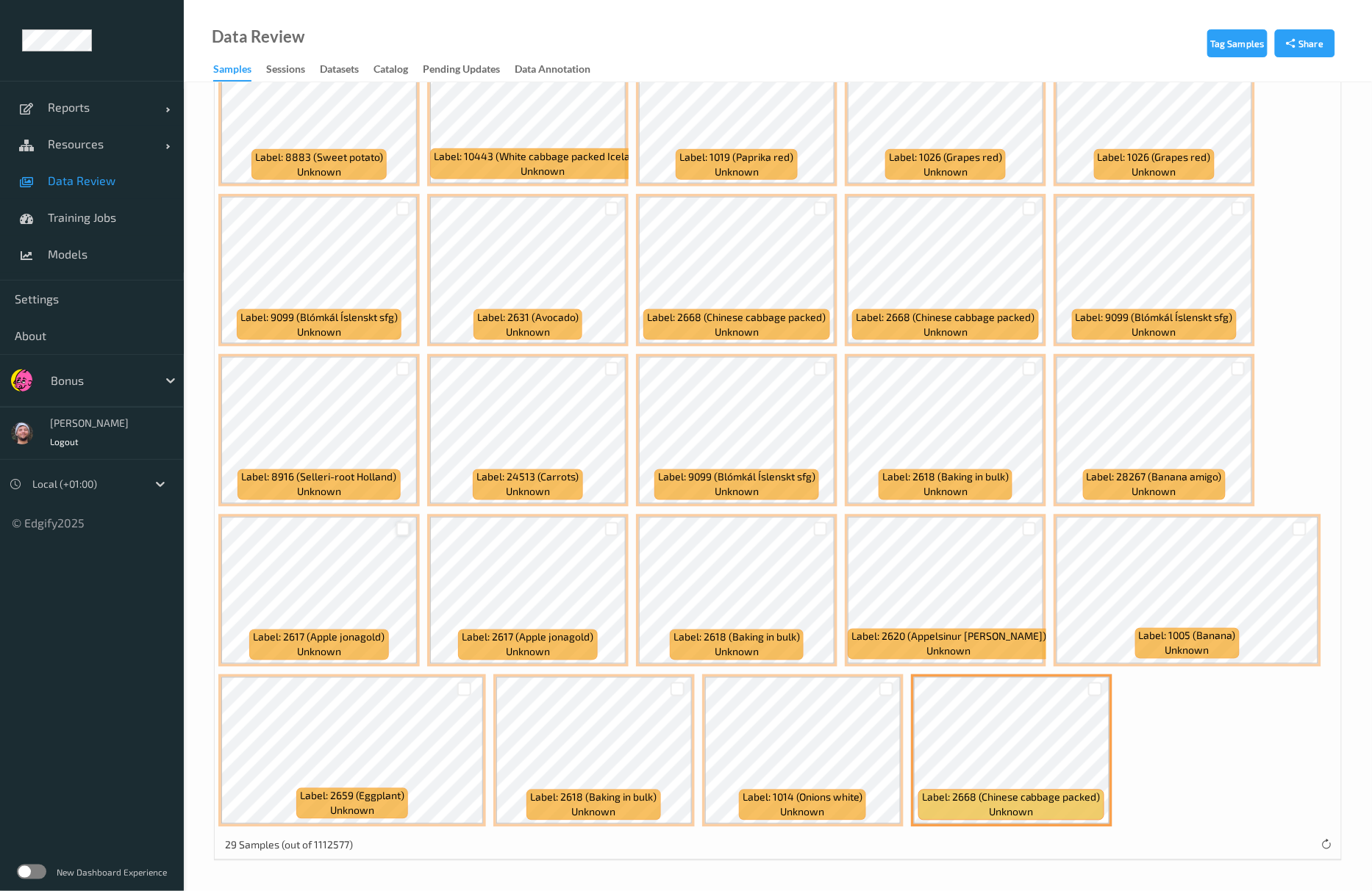
click at [401, 526] on div at bounding box center [403, 529] width 14 height 14
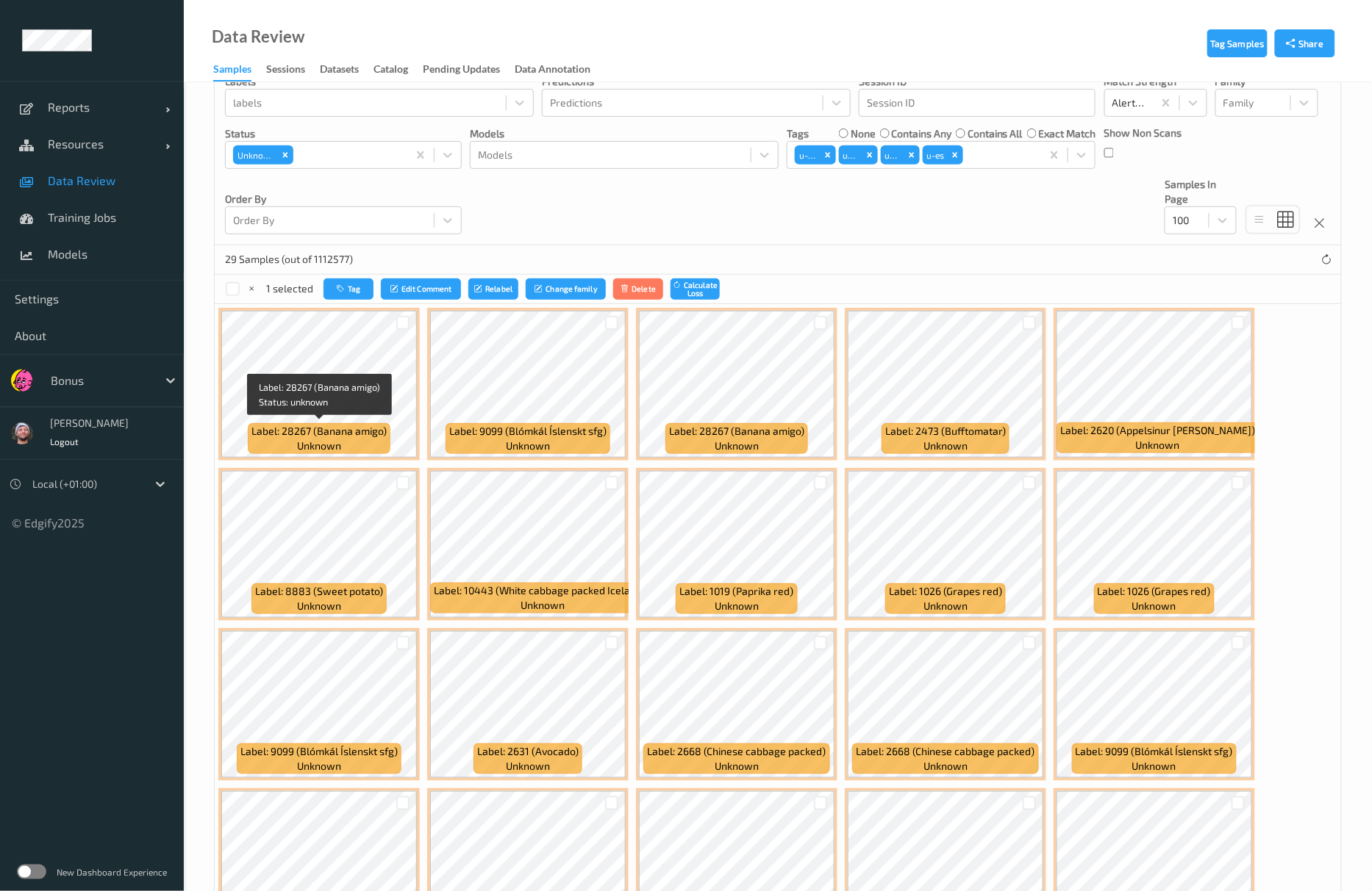
scroll to position [0, 0]
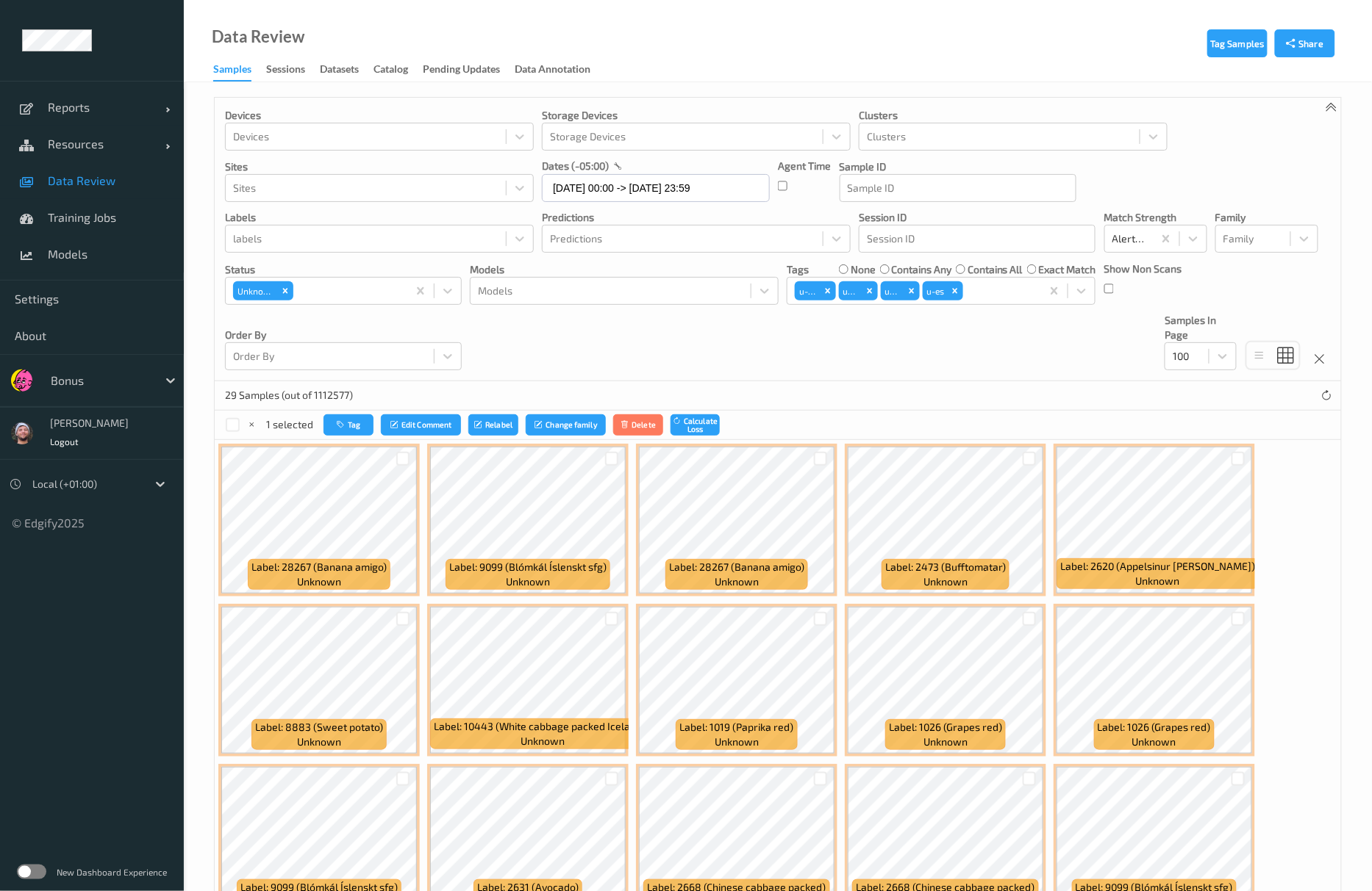
click at [339, 439] on div "1 selected Tag Edit Comment Relabel Change family Delete Calculate Loss" at bounding box center [778, 425] width 1126 height 29
click at [356, 418] on button "Tag" at bounding box center [348, 424] width 50 height 21
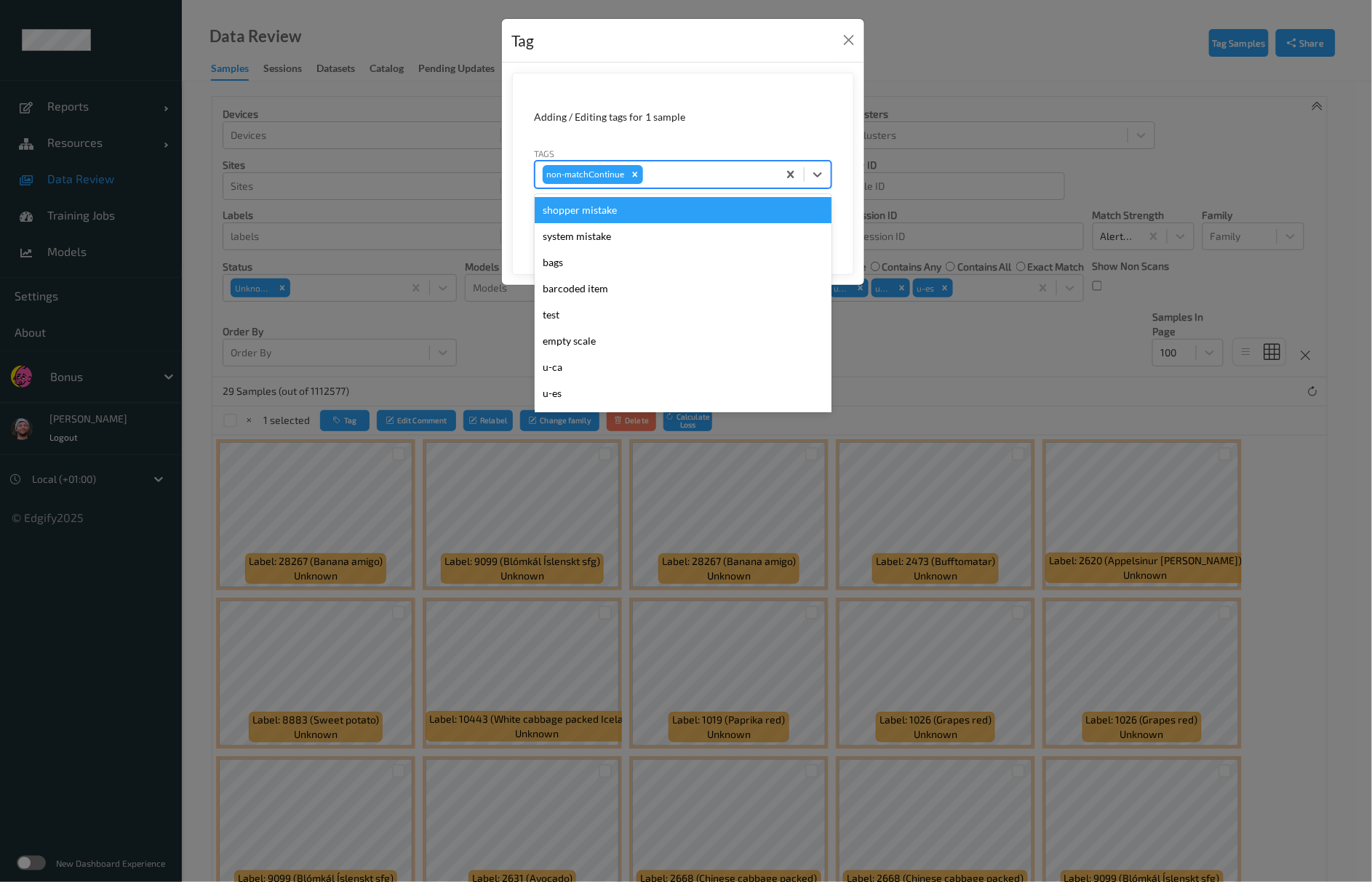
click at [688, 178] on div at bounding box center [708, 174] width 124 height 18
type input "ca"
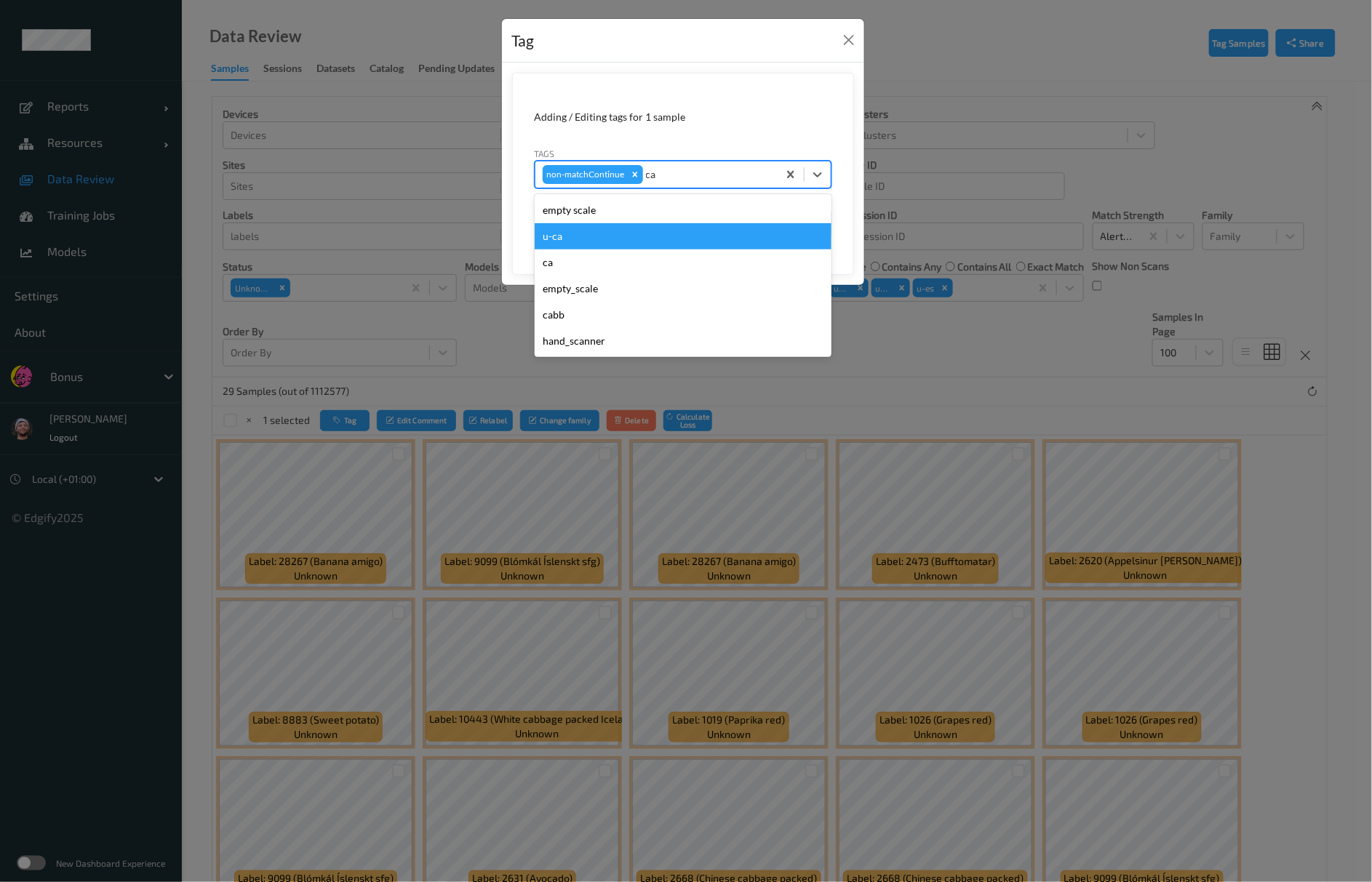
click at [627, 242] on div "u-ca" at bounding box center [683, 236] width 297 height 26
type input "s"
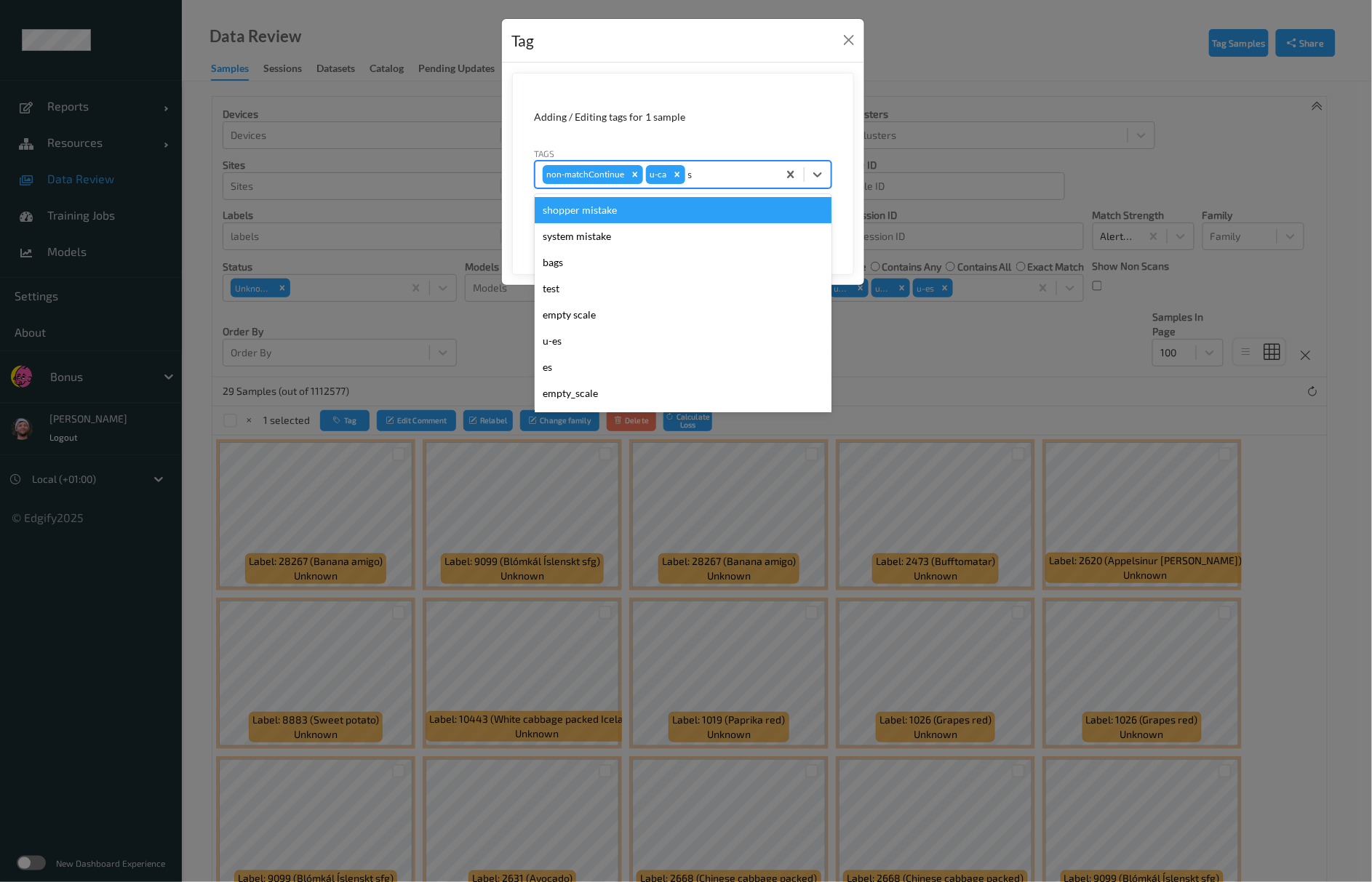
click at [635, 207] on div "shopper mistake" at bounding box center [683, 210] width 297 height 26
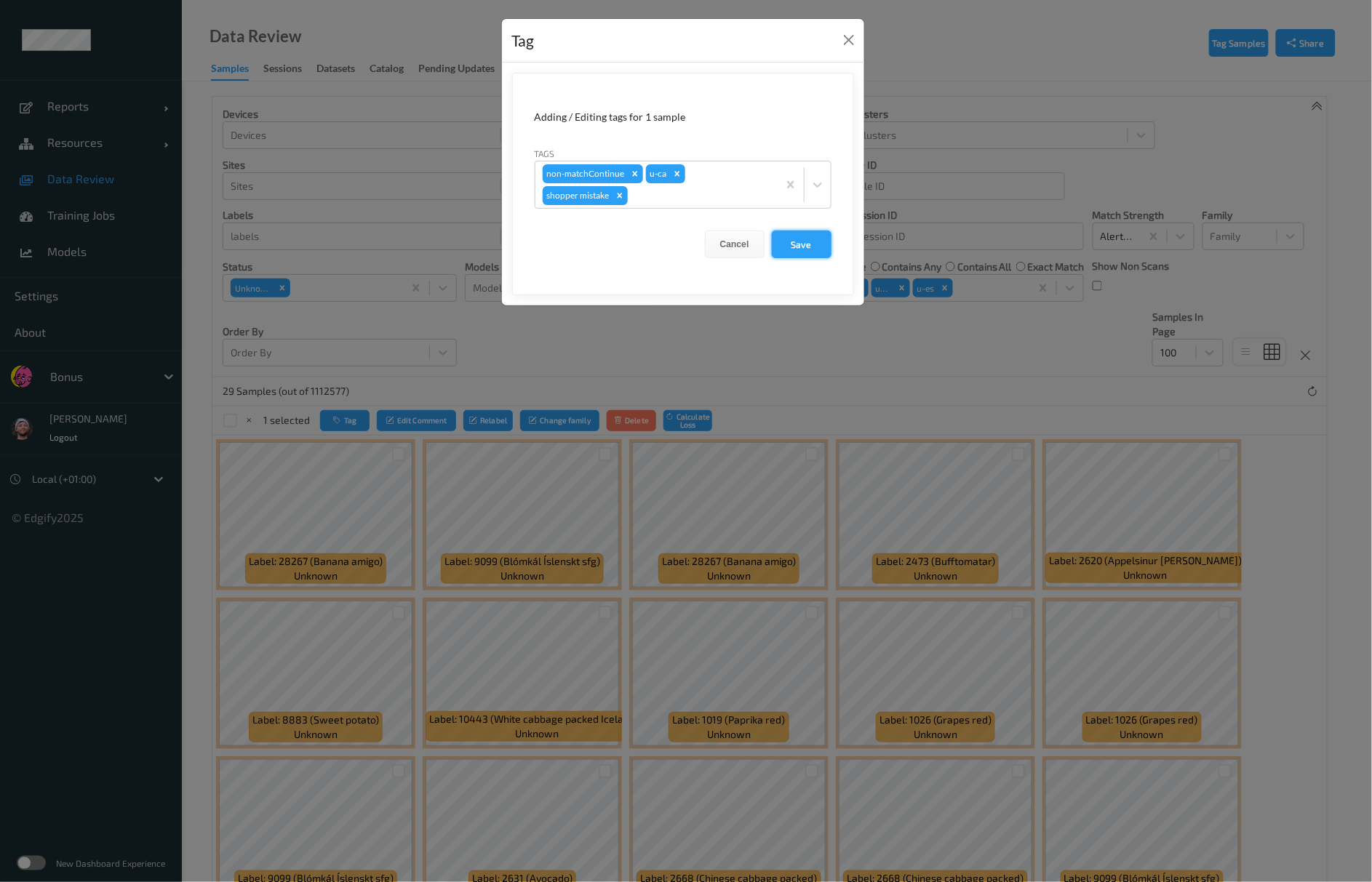
click at [798, 239] on button "Save" at bounding box center [801, 244] width 60 height 27
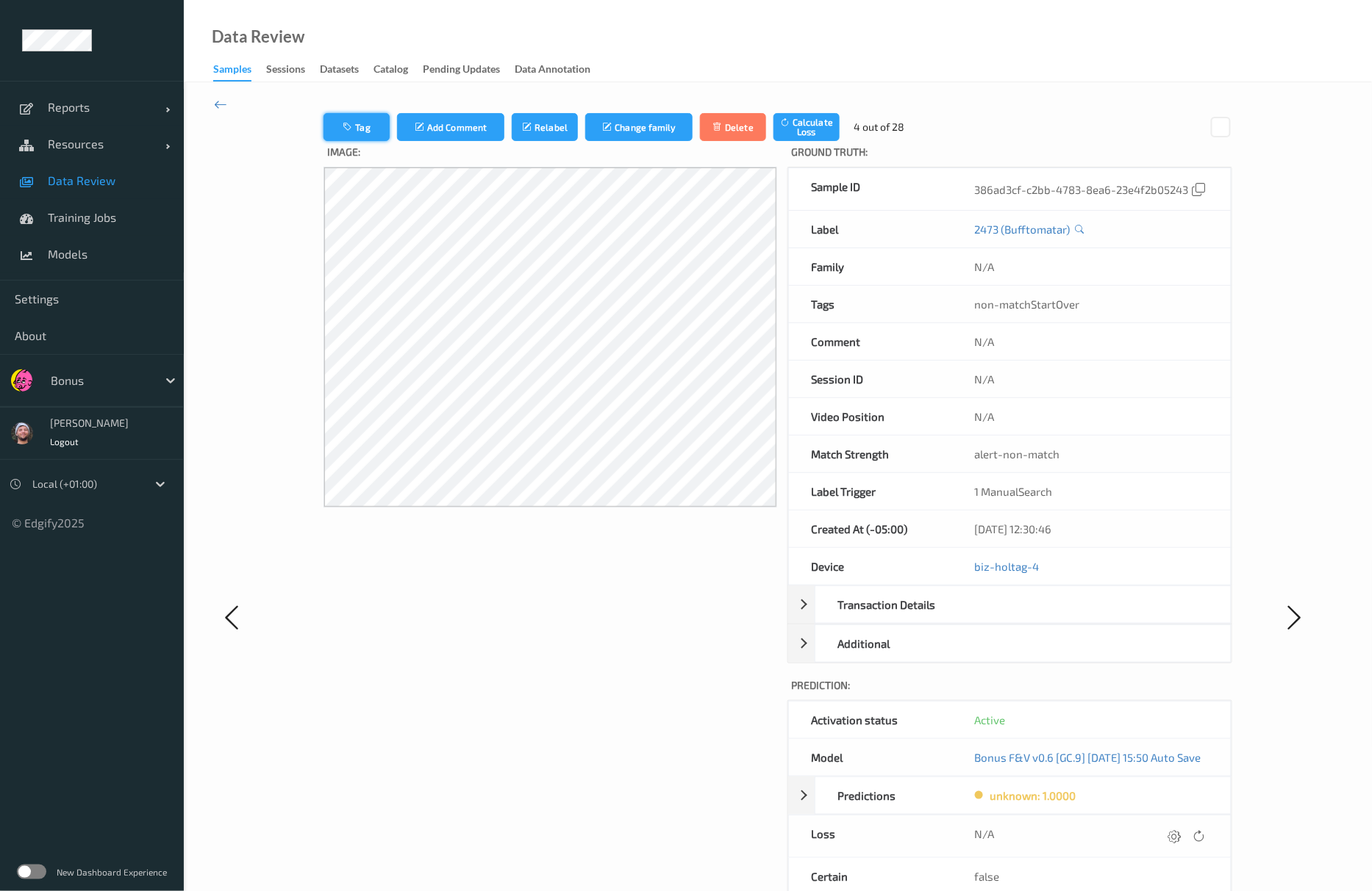
click at [371, 132] on button "Tag" at bounding box center [356, 127] width 66 height 27
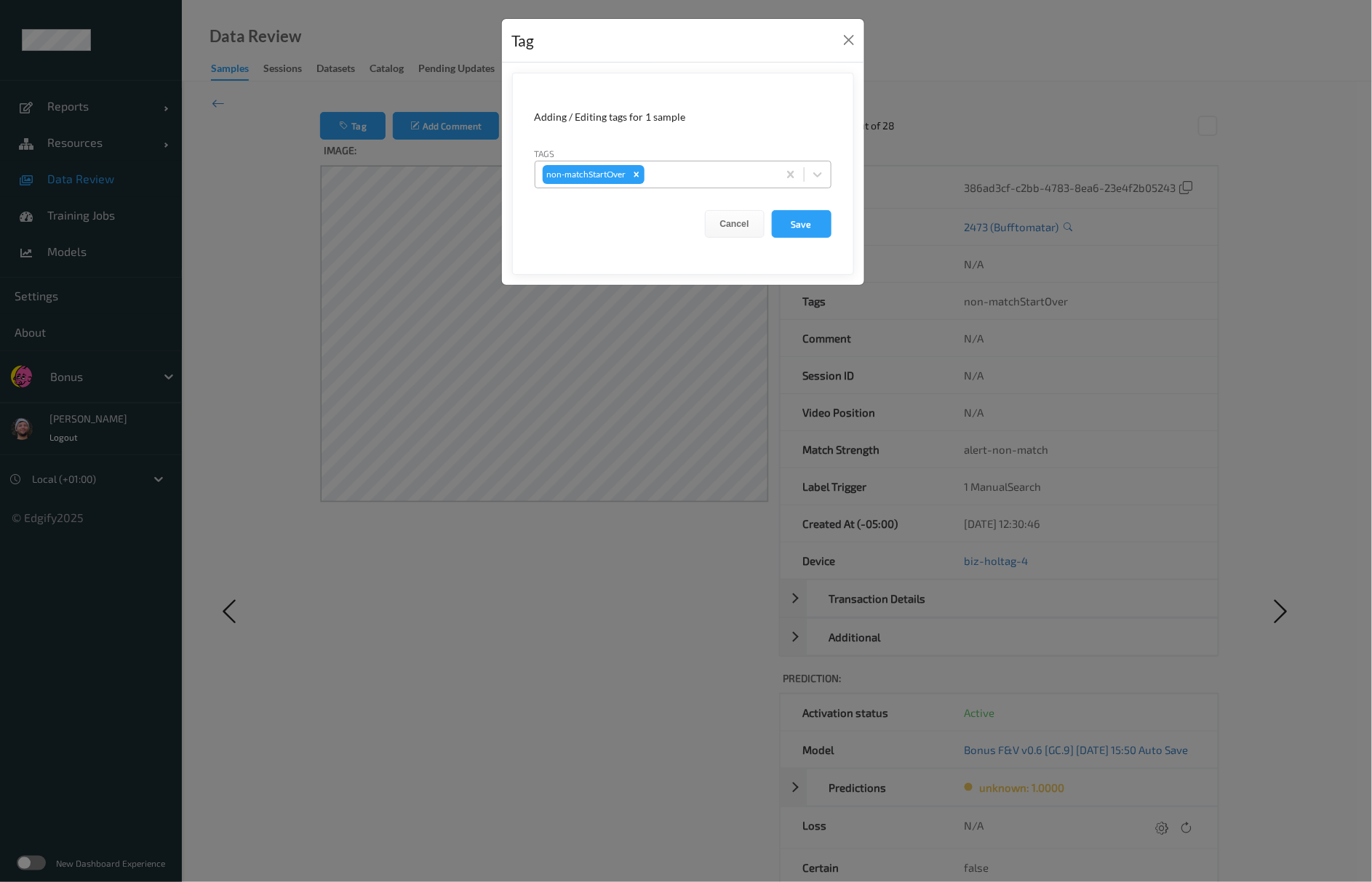
click at [678, 179] on div at bounding box center [709, 174] width 123 height 18
click at [716, 123] on div "Adding / Editing tags for 1 sample" at bounding box center [683, 117] width 297 height 14
click at [850, 47] on button "Close" at bounding box center [849, 40] width 20 height 20
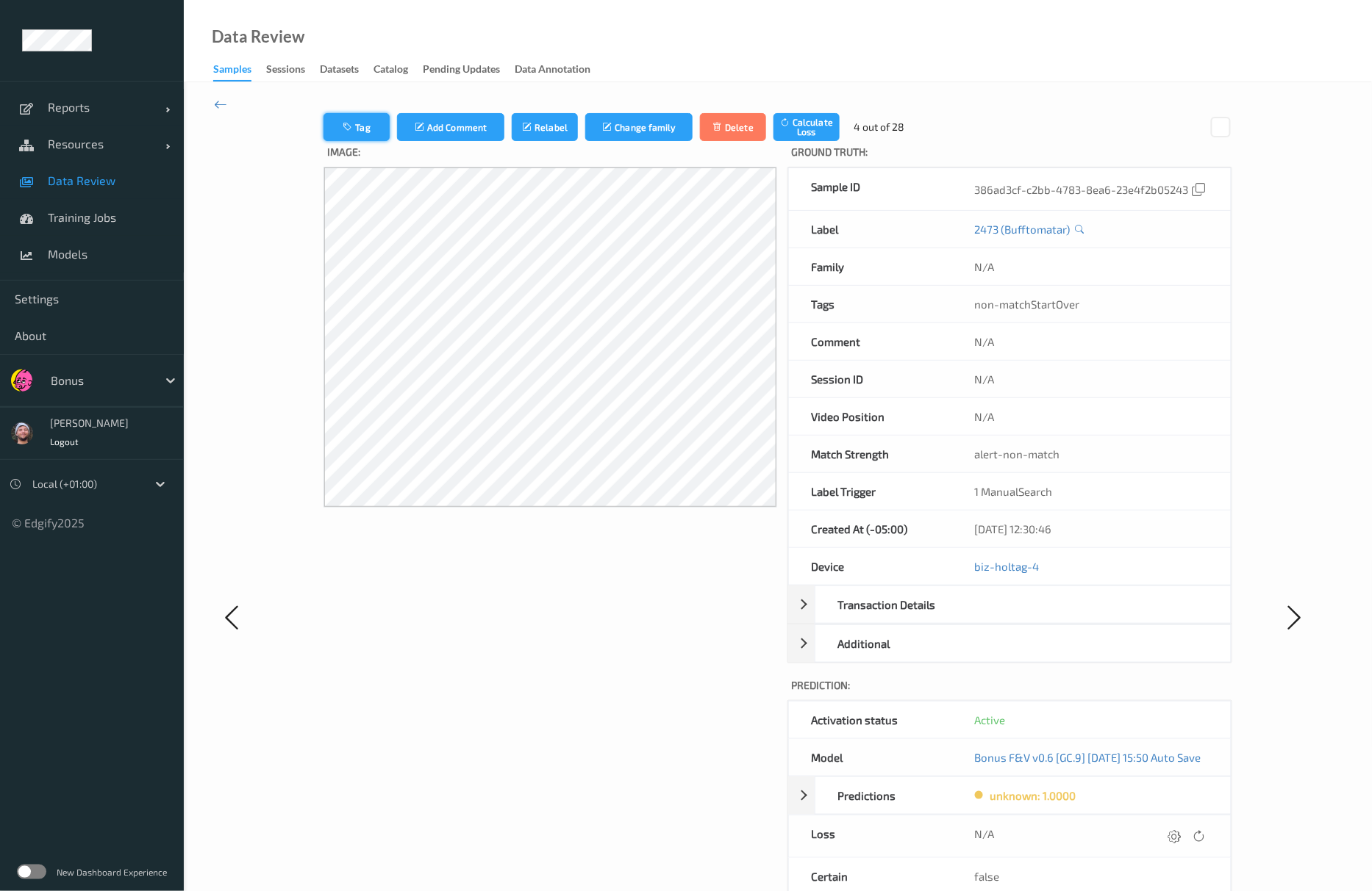
click at [357, 132] on button "Tag" at bounding box center [356, 127] width 66 height 27
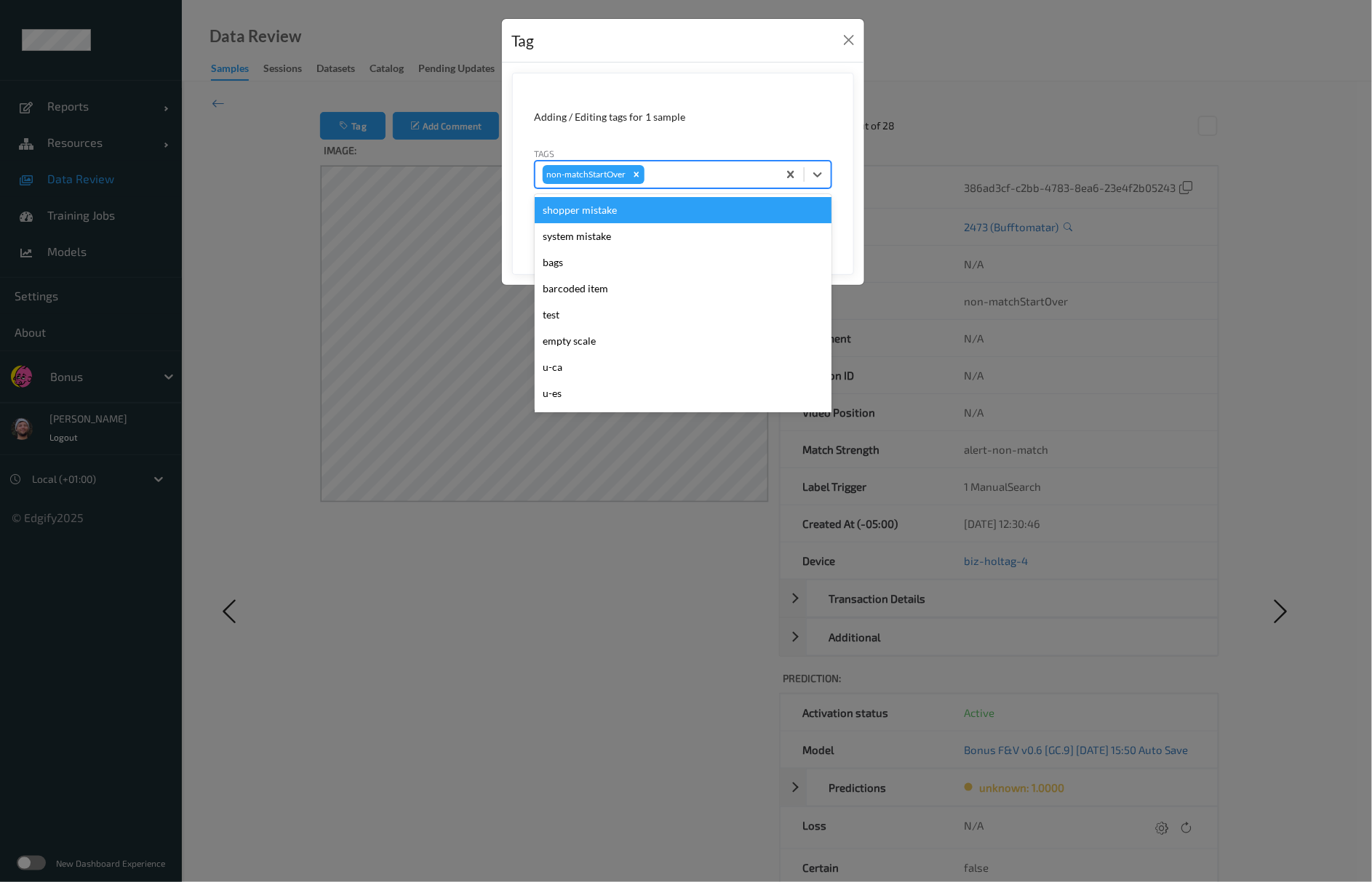
click at [717, 181] on div at bounding box center [709, 174] width 123 height 18
click at [704, 188] on div "non-matchStartOver" at bounding box center [683, 174] width 297 height 27
click at [699, 172] on div at bounding box center [709, 174] width 123 height 18
click at [709, 120] on div "Adding / Editing tags for 1 sample" at bounding box center [683, 117] width 297 height 14
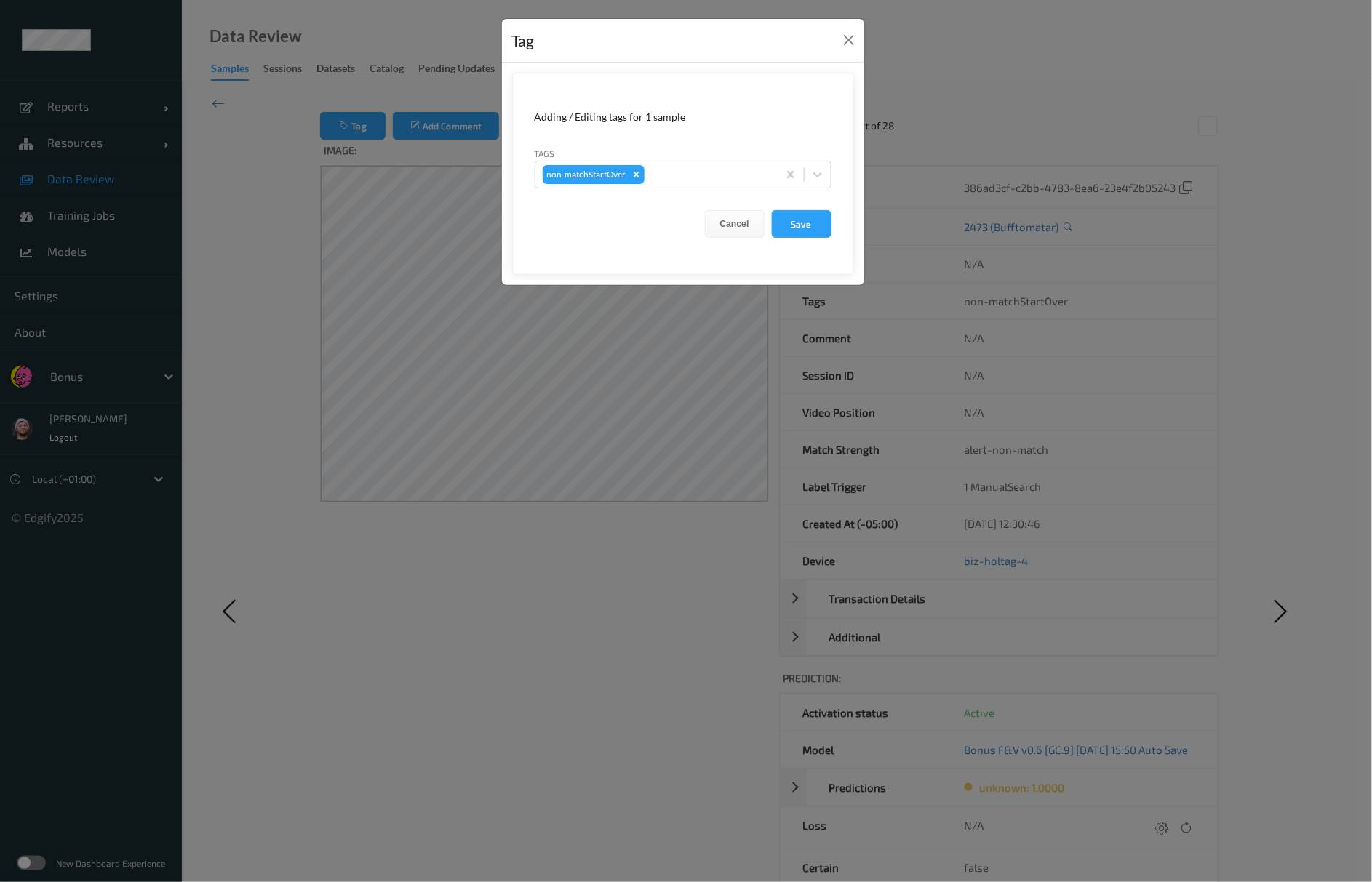
click at [967, 154] on div "Tag Adding / Editing tags for 1 sample Tags non-matchStartOver Cancel Save" at bounding box center [686, 441] width 1372 height 882
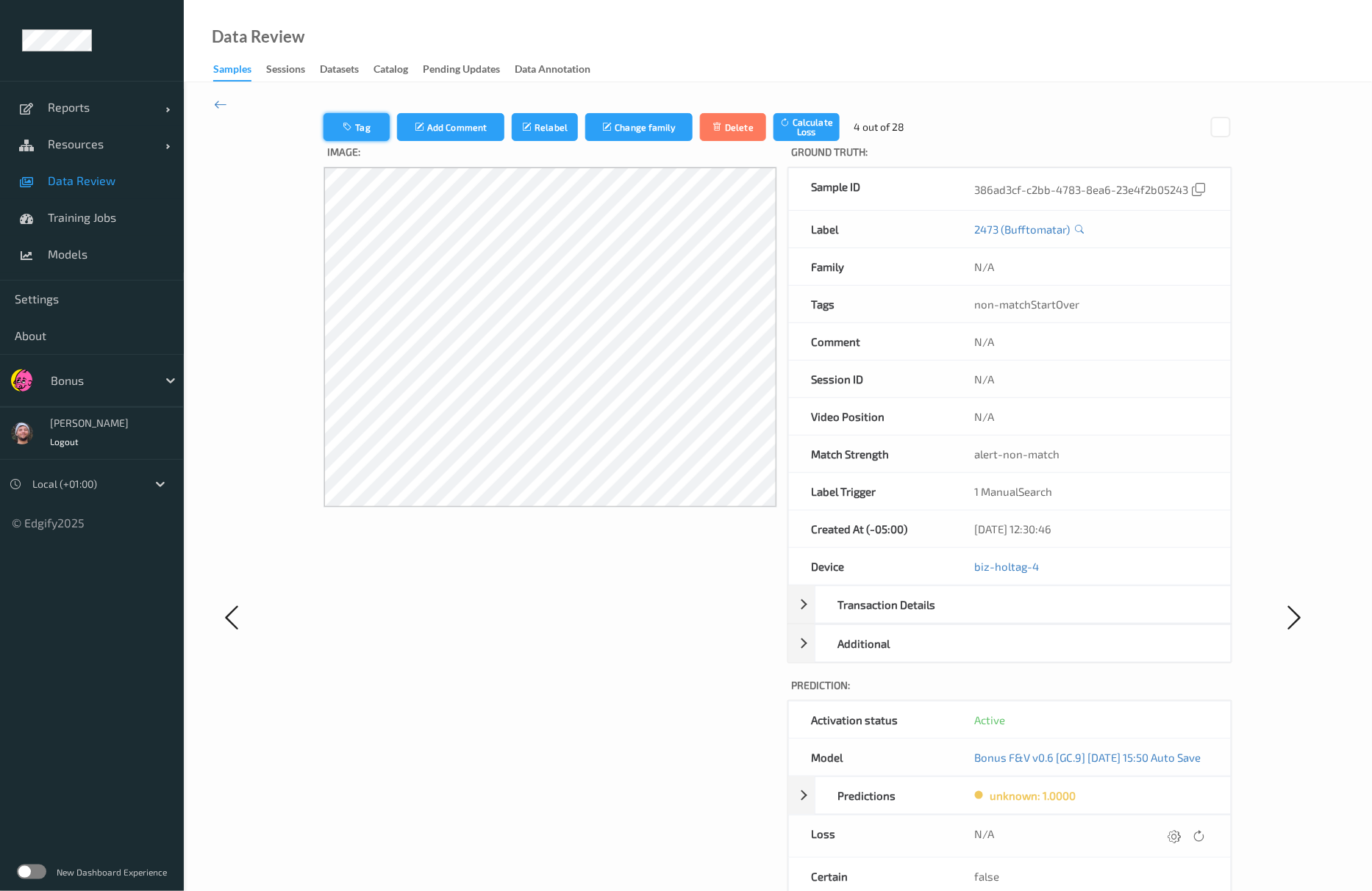
click at [343, 124] on icon "button" at bounding box center [349, 127] width 13 height 10
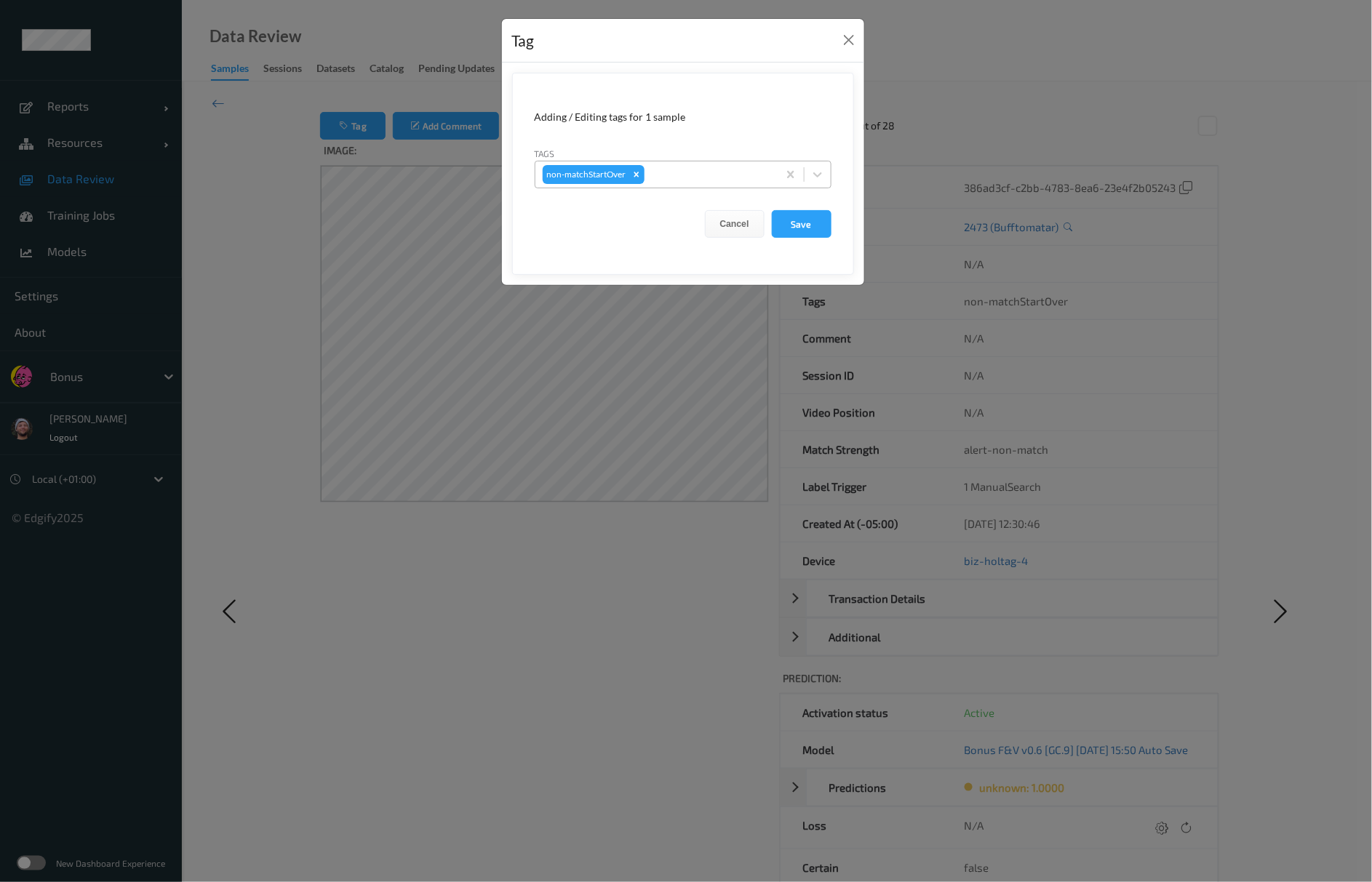
click at [700, 172] on div at bounding box center [709, 174] width 123 height 18
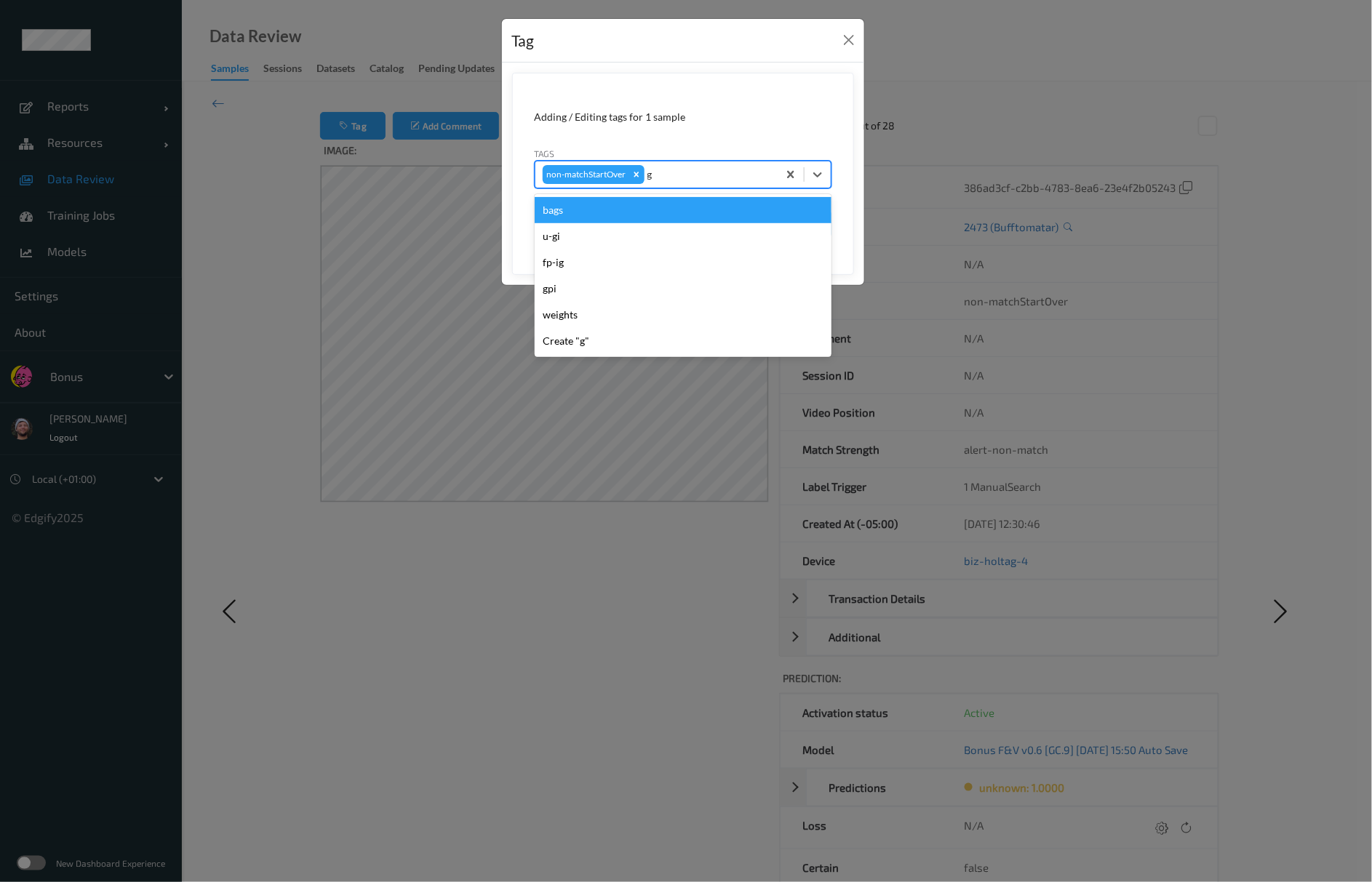
type input "gi"
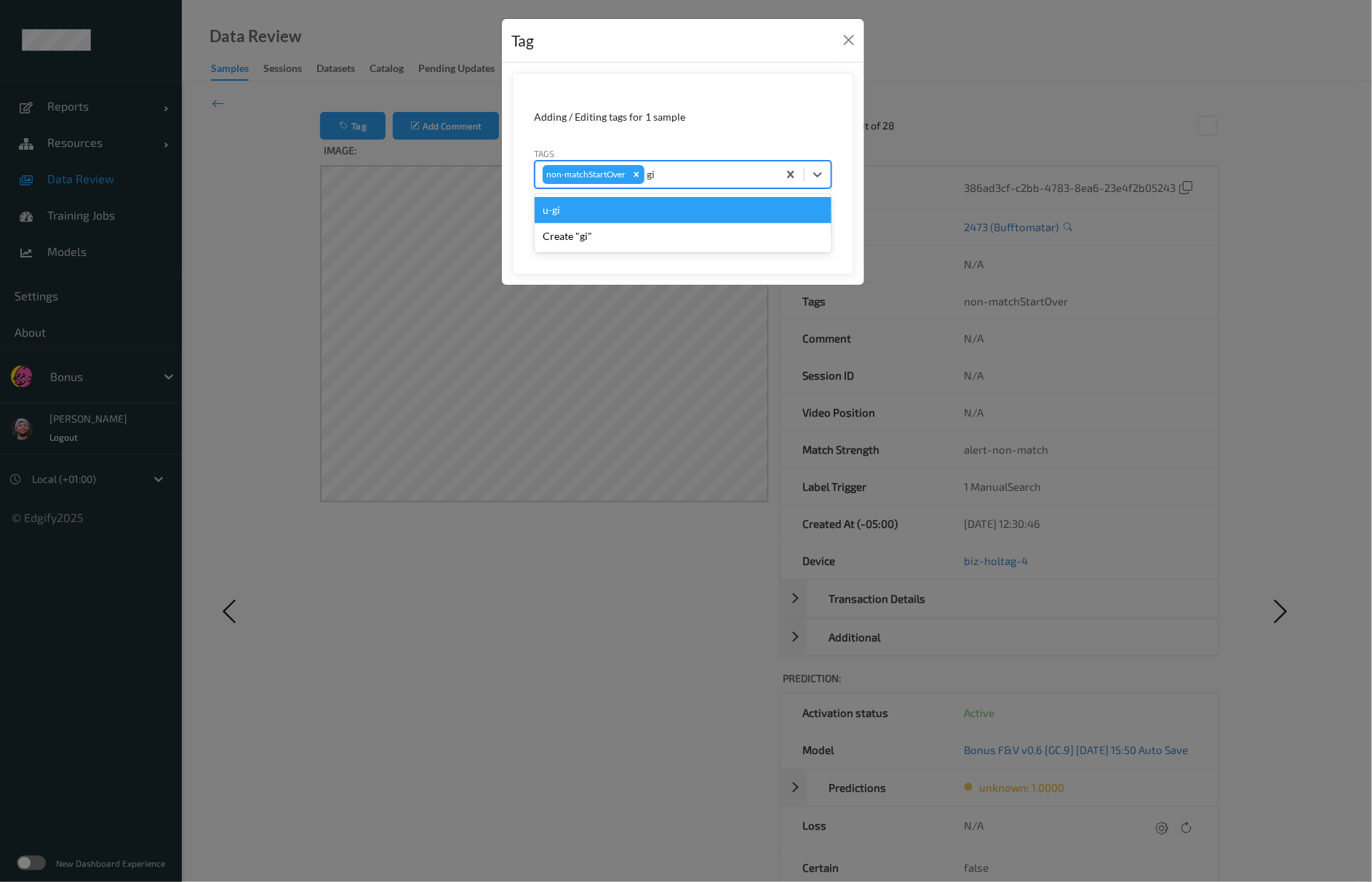
click at [669, 205] on div "u-gi" at bounding box center [683, 210] width 297 height 26
click at [743, 234] on button "Cancel" at bounding box center [735, 224] width 60 height 27
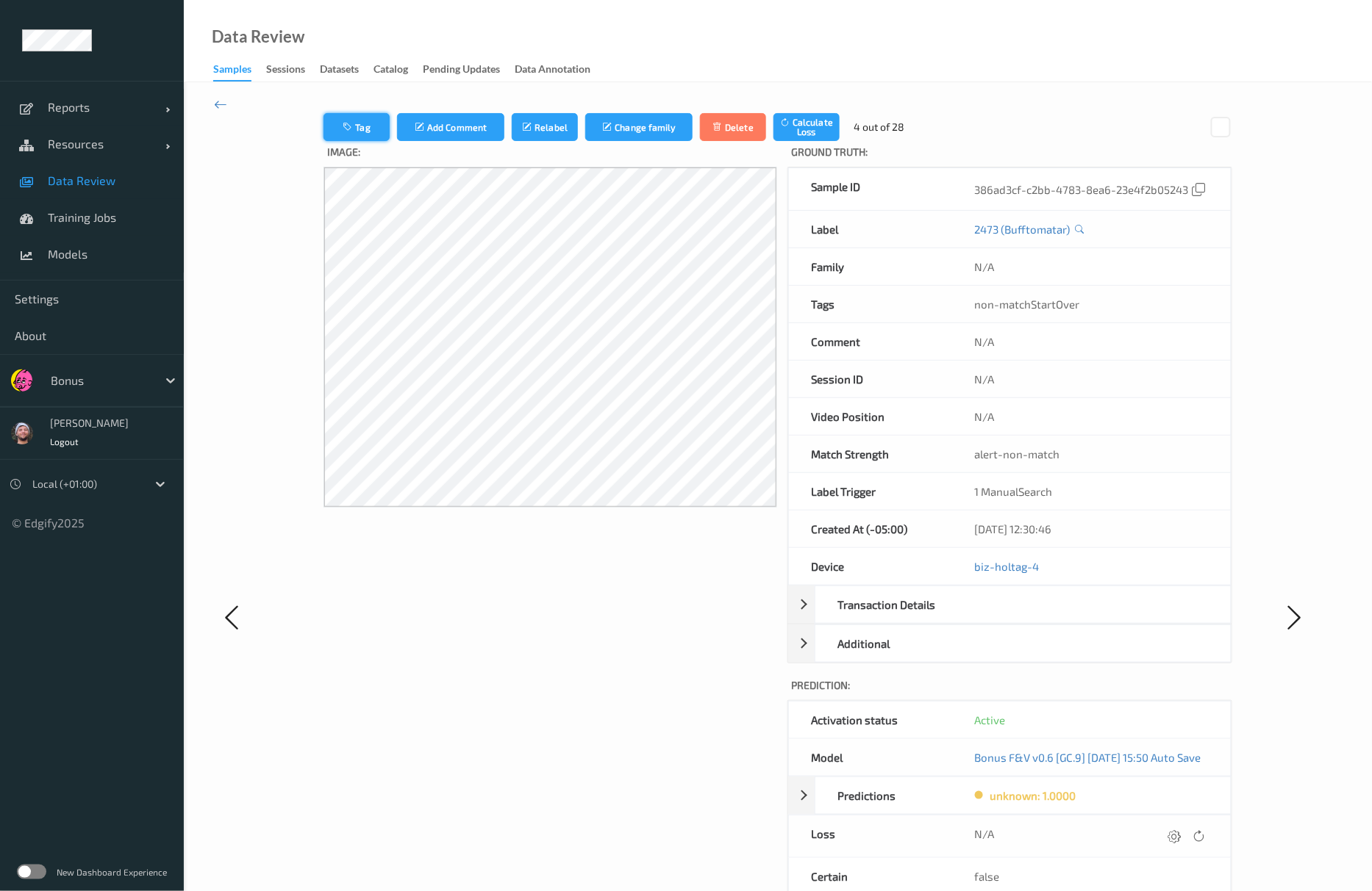
click at [347, 126] on button "Tag" at bounding box center [356, 127] width 66 height 27
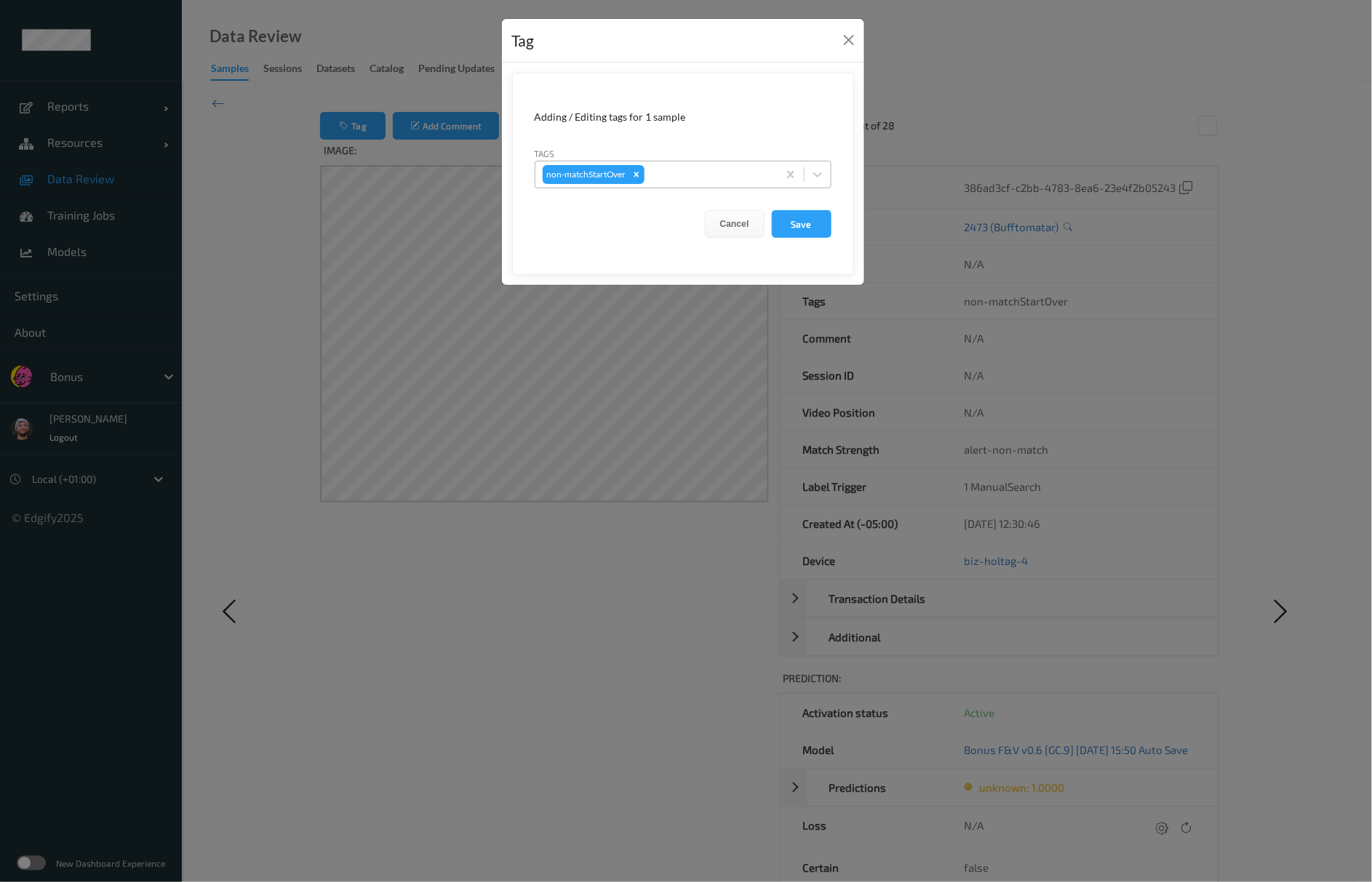
click at [701, 168] on div at bounding box center [709, 174] width 123 height 18
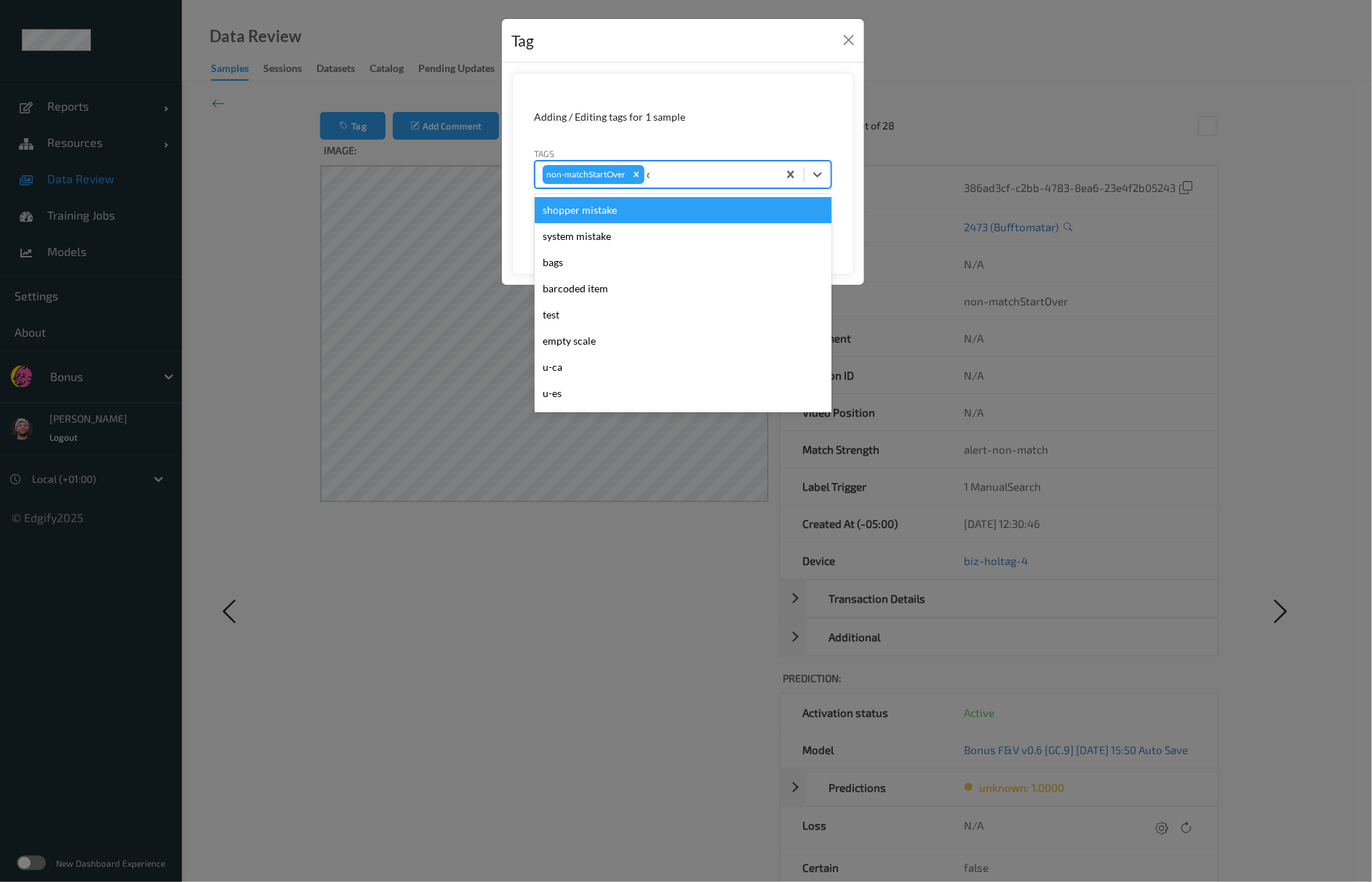
type input "ca"
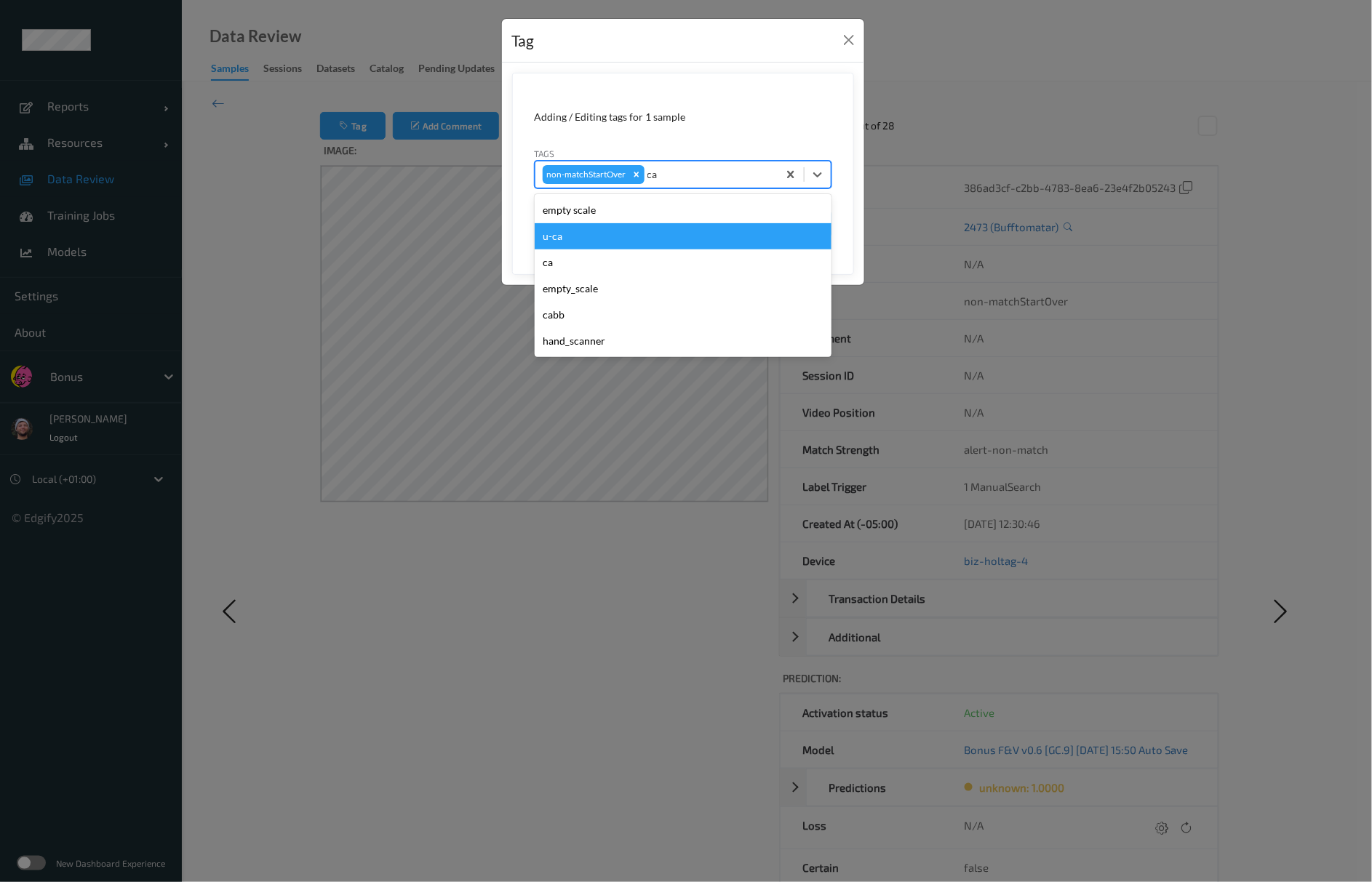
click at [635, 234] on div "u-ca" at bounding box center [683, 236] width 297 height 26
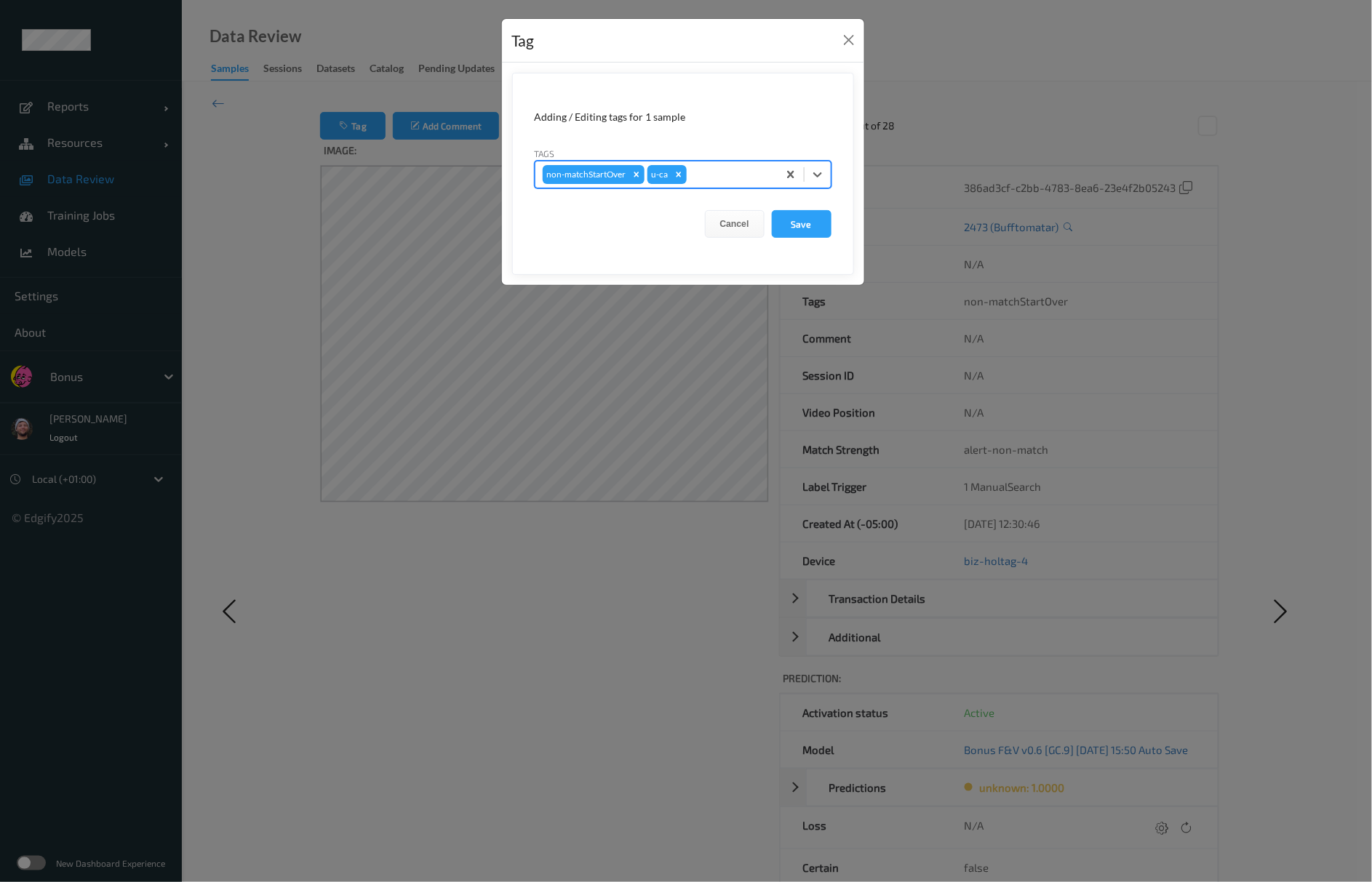
type input "s"
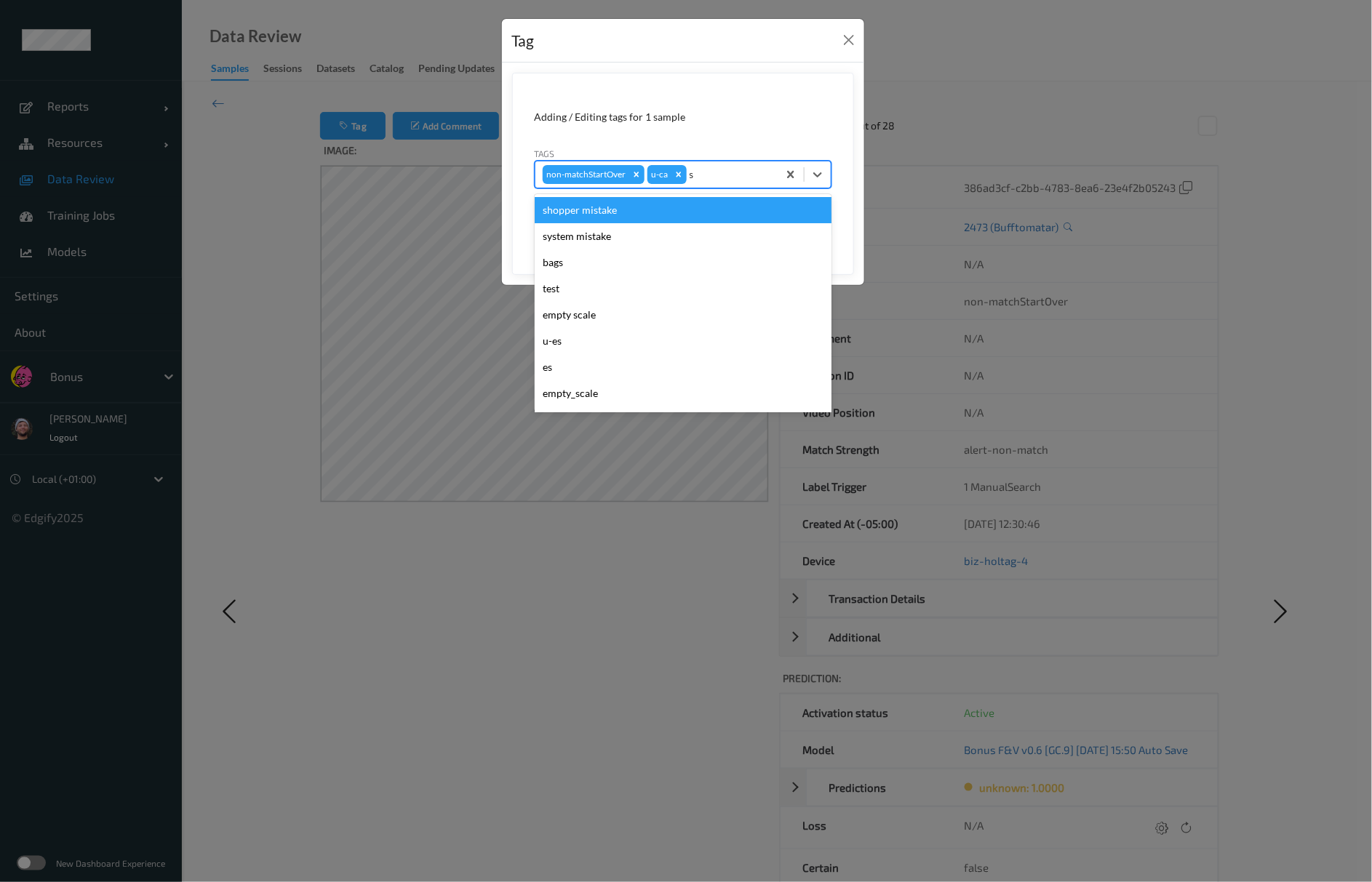
click at [650, 217] on div "shopper mistake" at bounding box center [683, 210] width 297 height 26
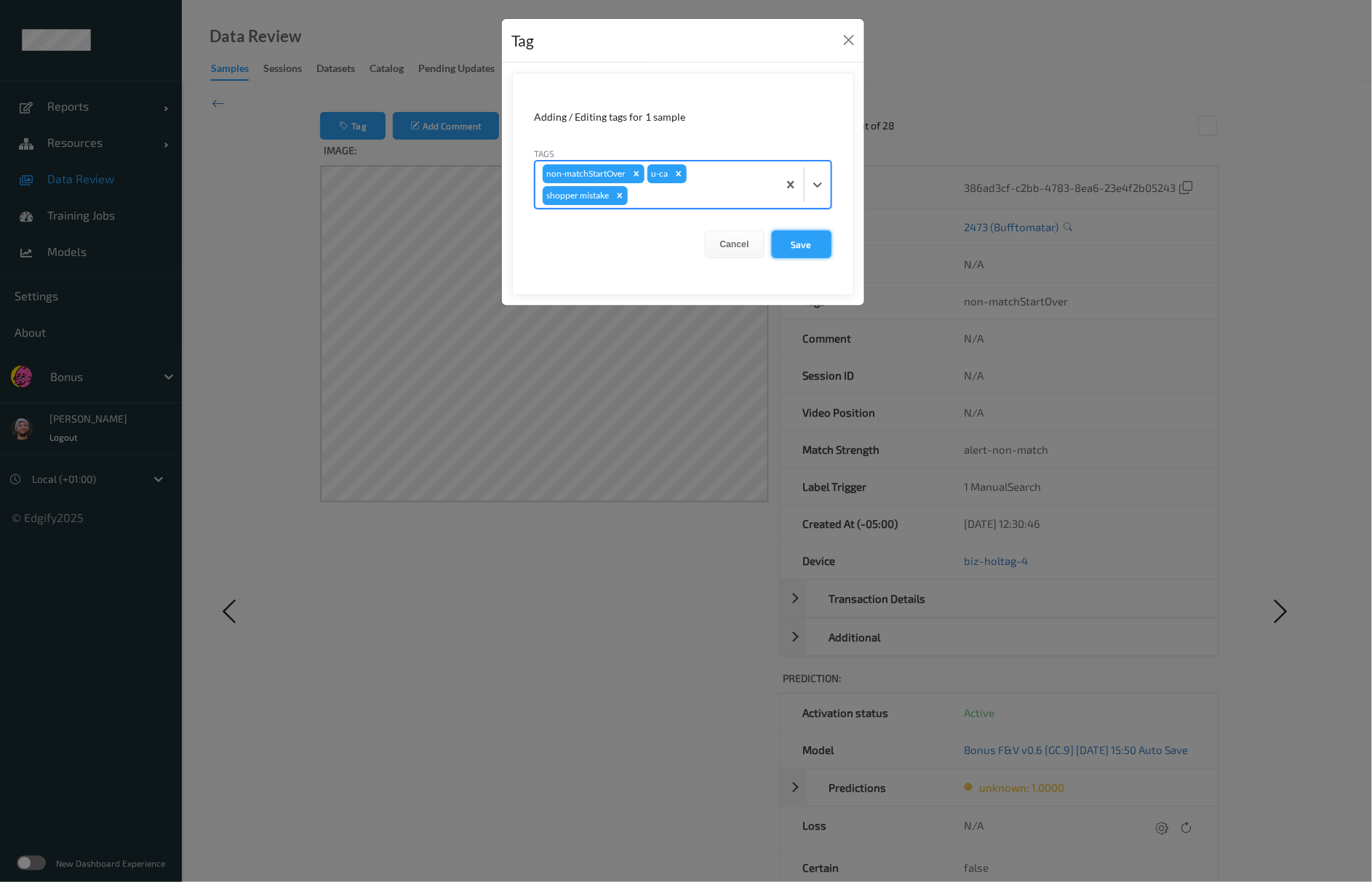
click at [798, 250] on button "Save" at bounding box center [801, 244] width 60 height 27
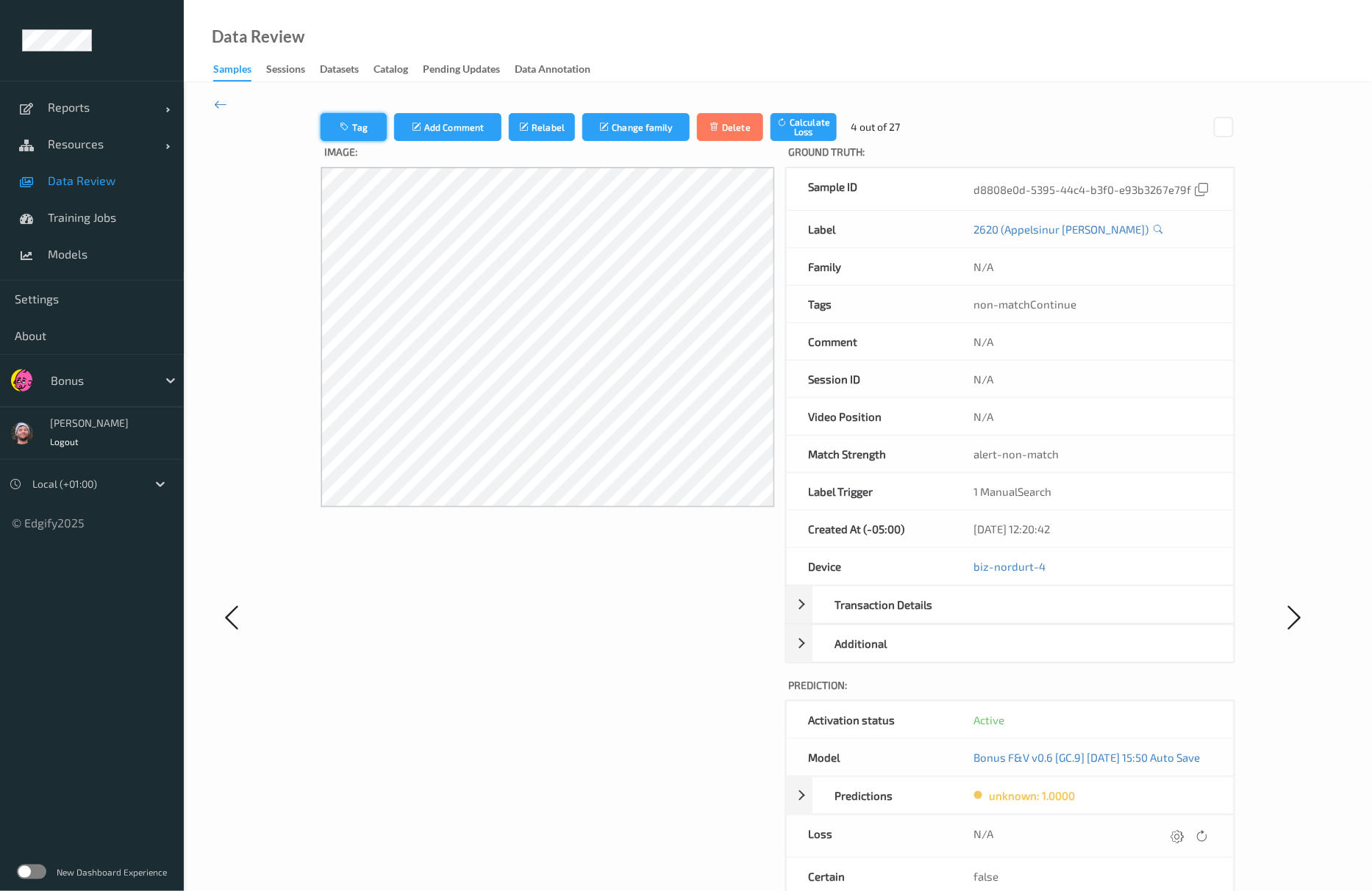
click at [358, 133] on button "Tag" at bounding box center [353, 127] width 66 height 27
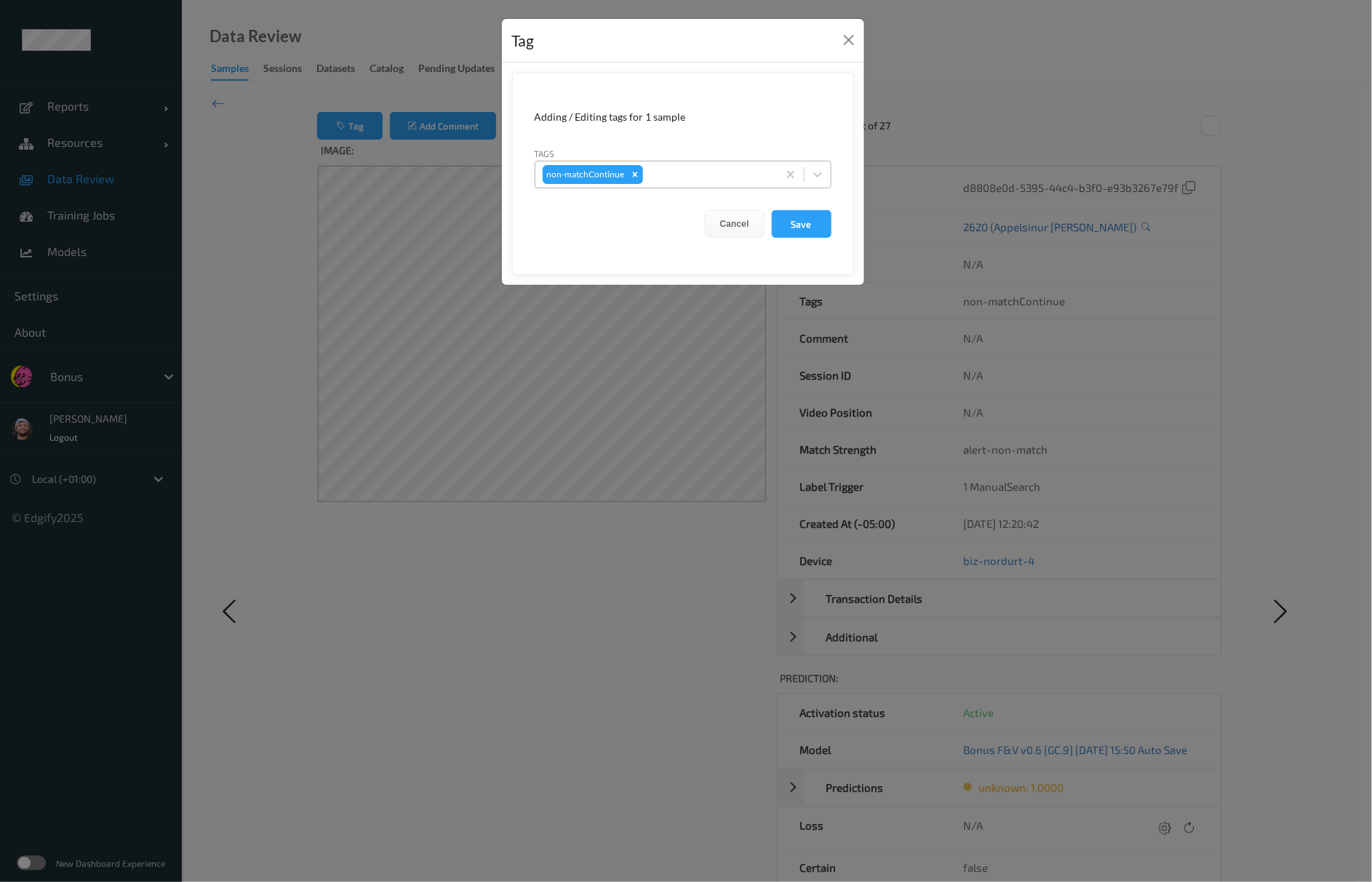
click at [760, 185] on div "non-matchContinue" at bounding box center [656, 174] width 242 height 25
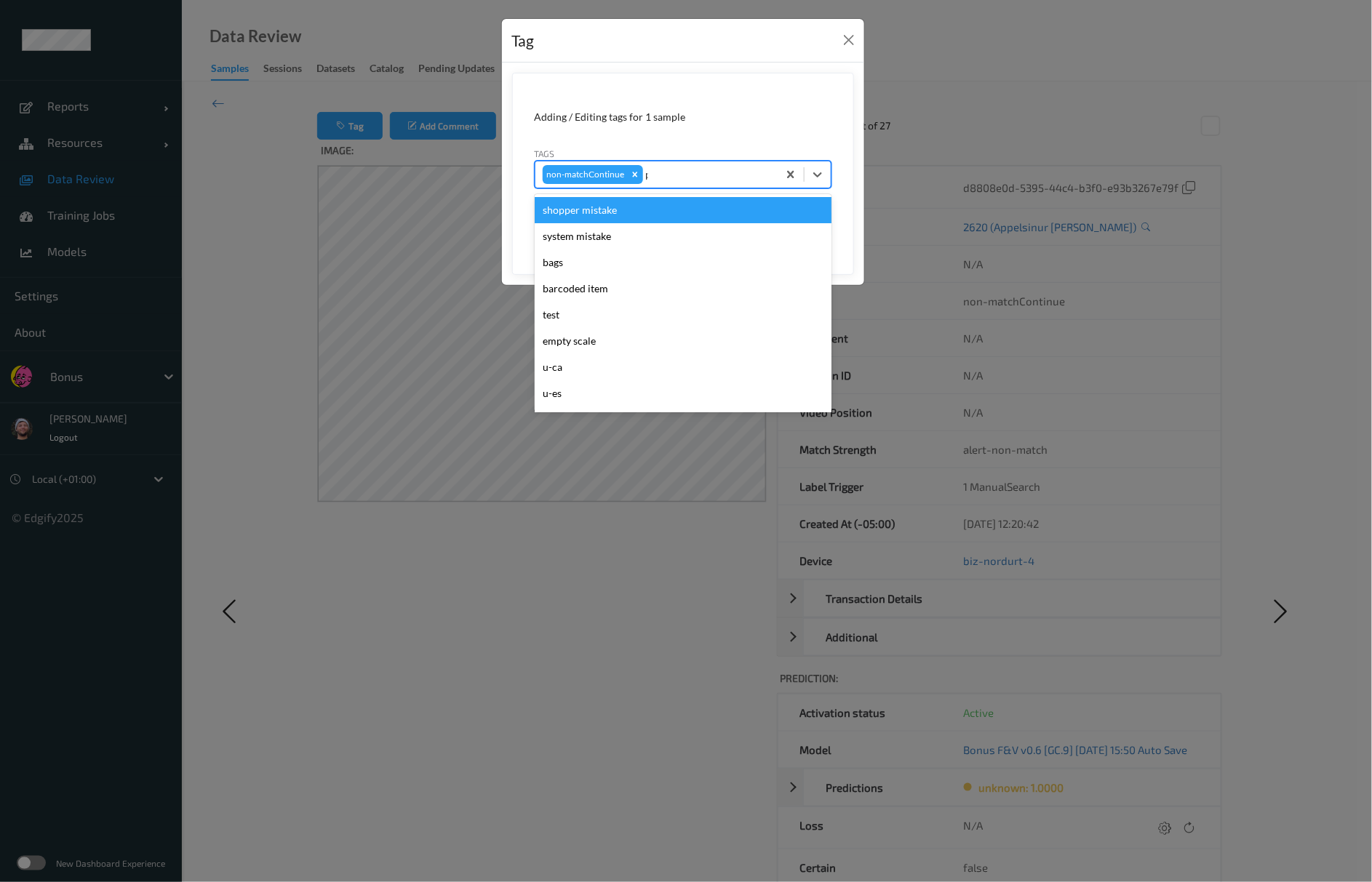
type input "pi"
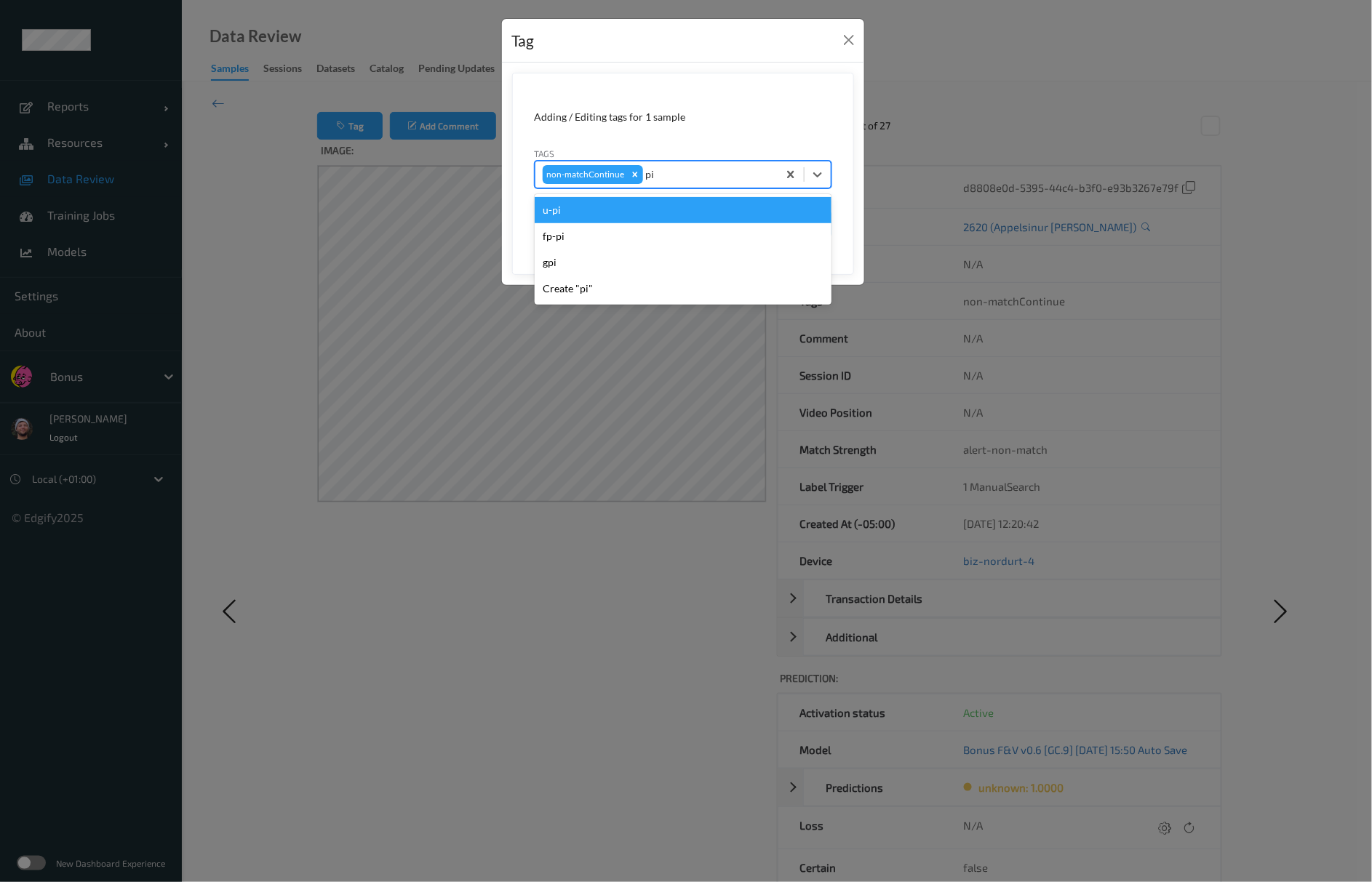
click at [725, 213] on div "u-pi" at bounding box center [683, 210] width 297 height 26
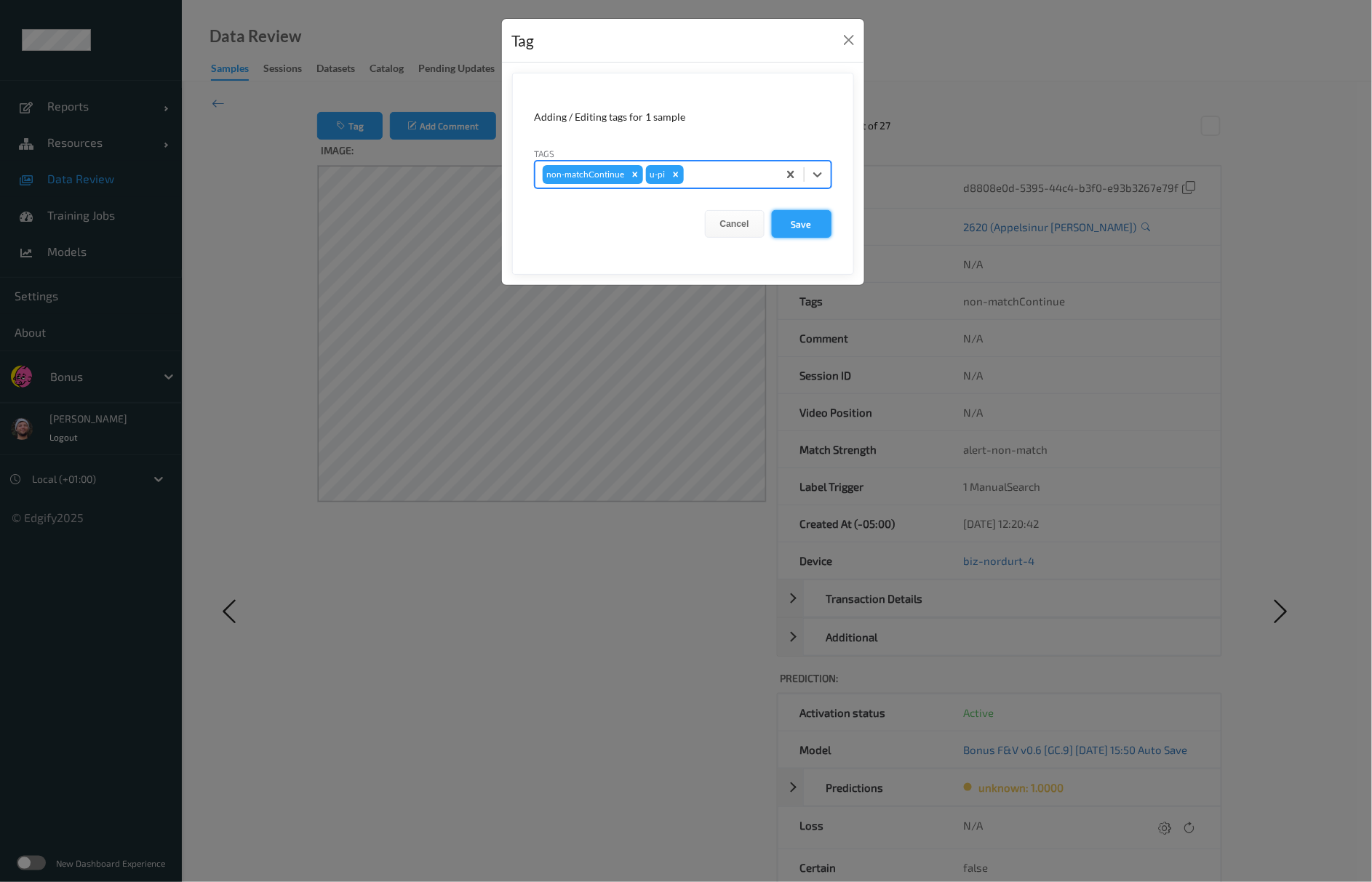
click at [823, 230] on button "Save" at bounding box center [801, 224] width 60 height 27
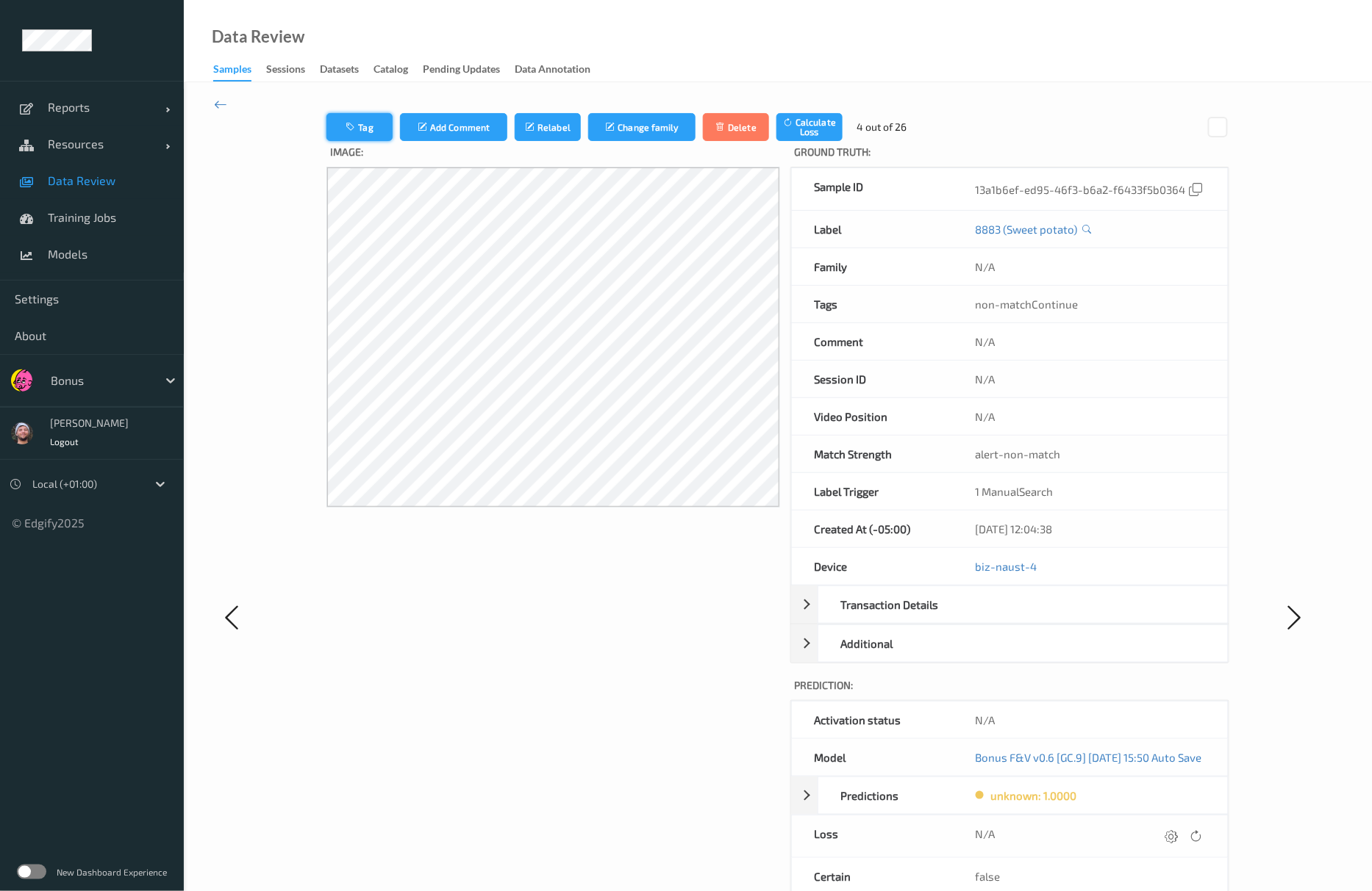
click at [327, 120] on button "Tag" at bounding box center [359, 127] width 66 height 27
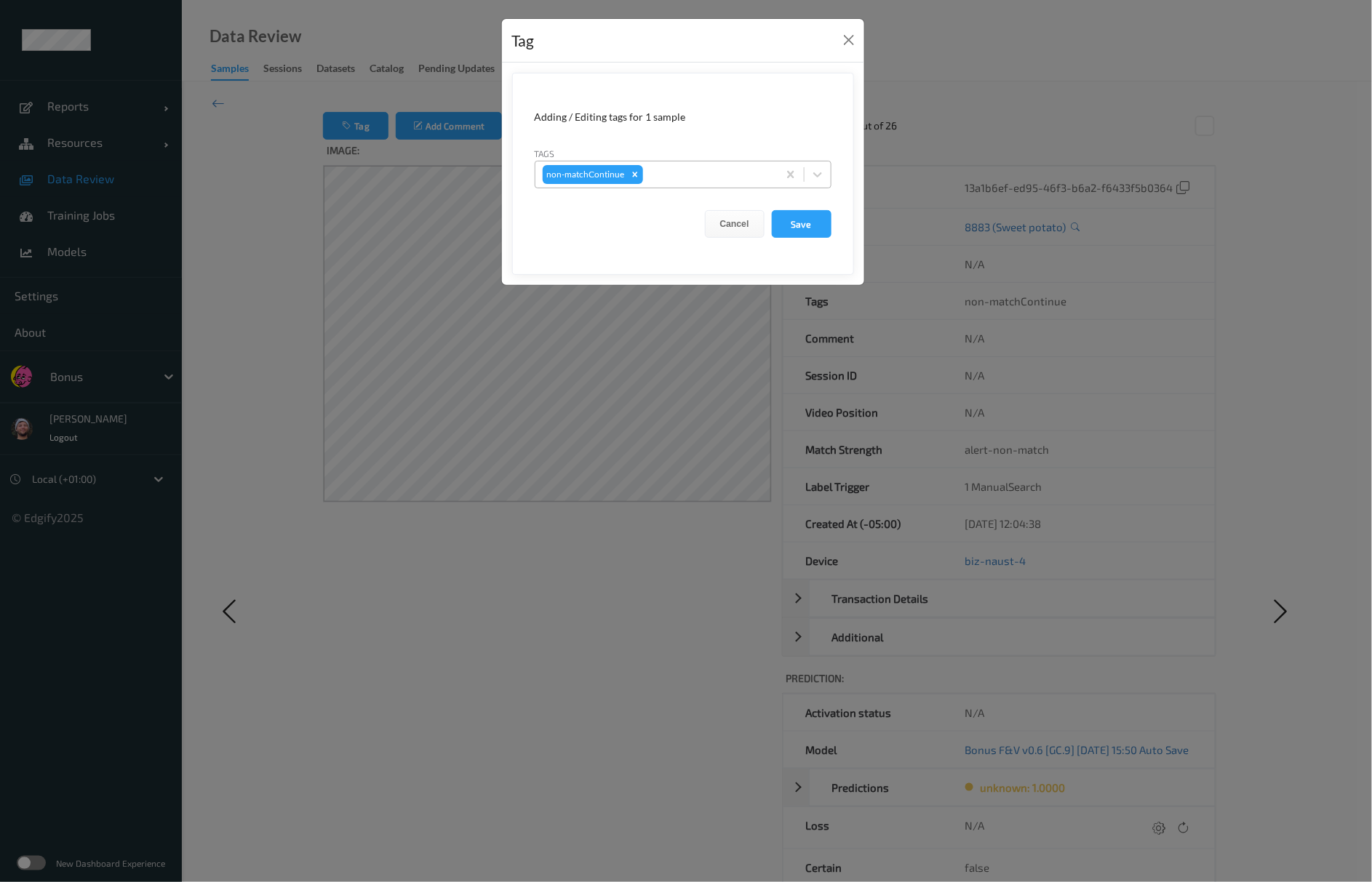
click at [679, 176] on div at bounding box center [708, 174] width 124 height 18
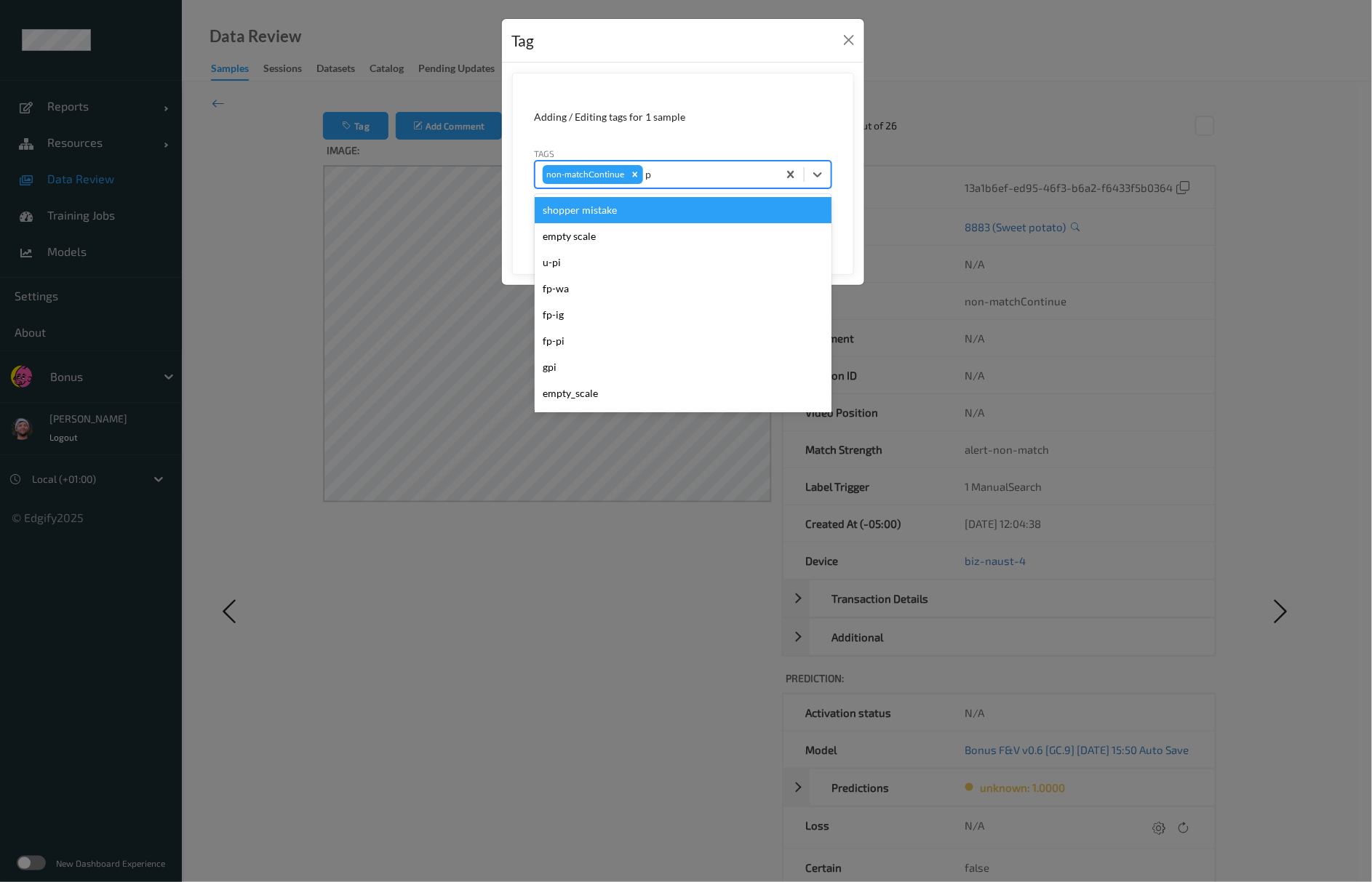
type input "pi"
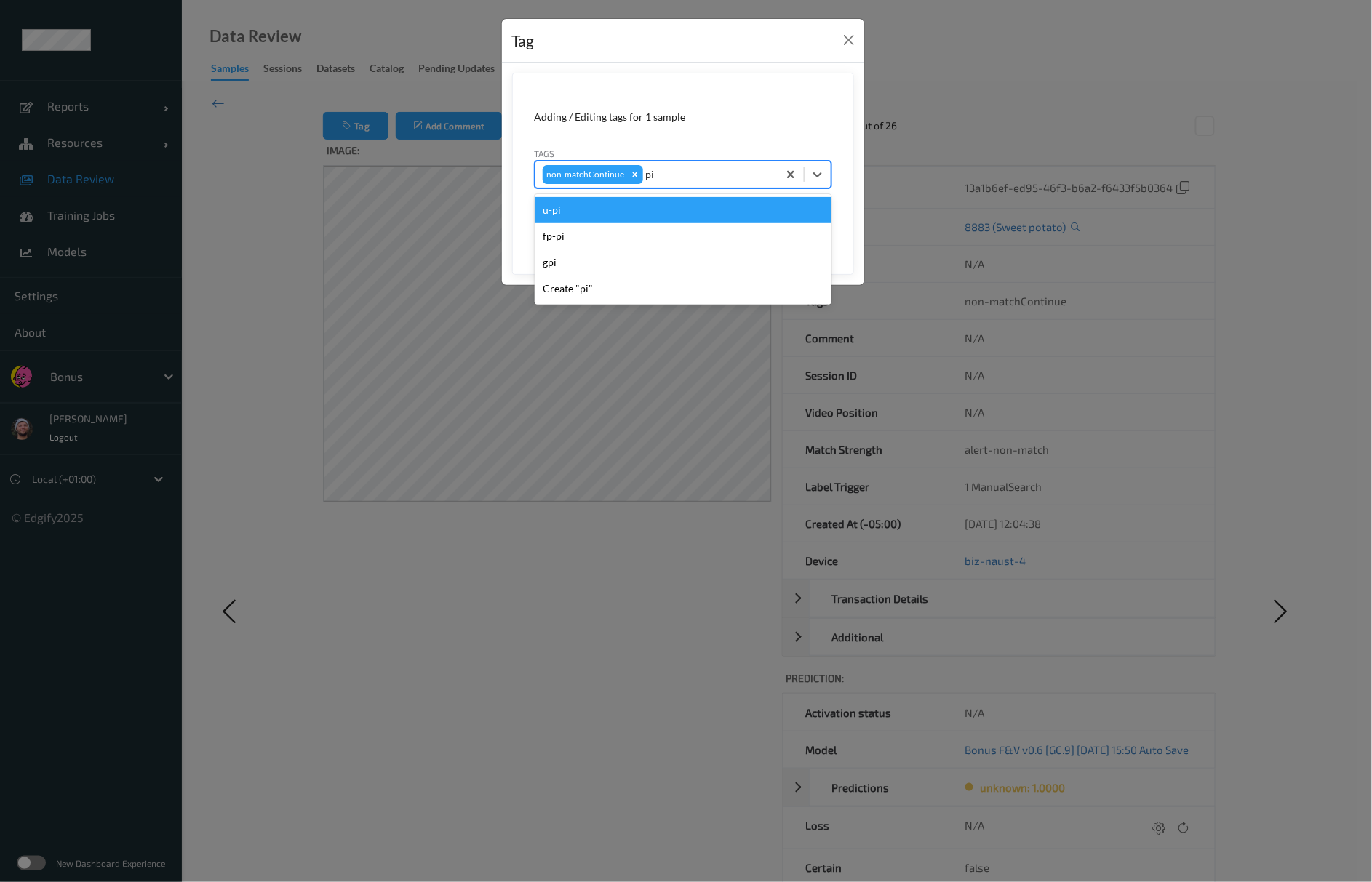
click at [594, 208] on div "u-pi" at bounding box center [683, 210] width 297 height 26
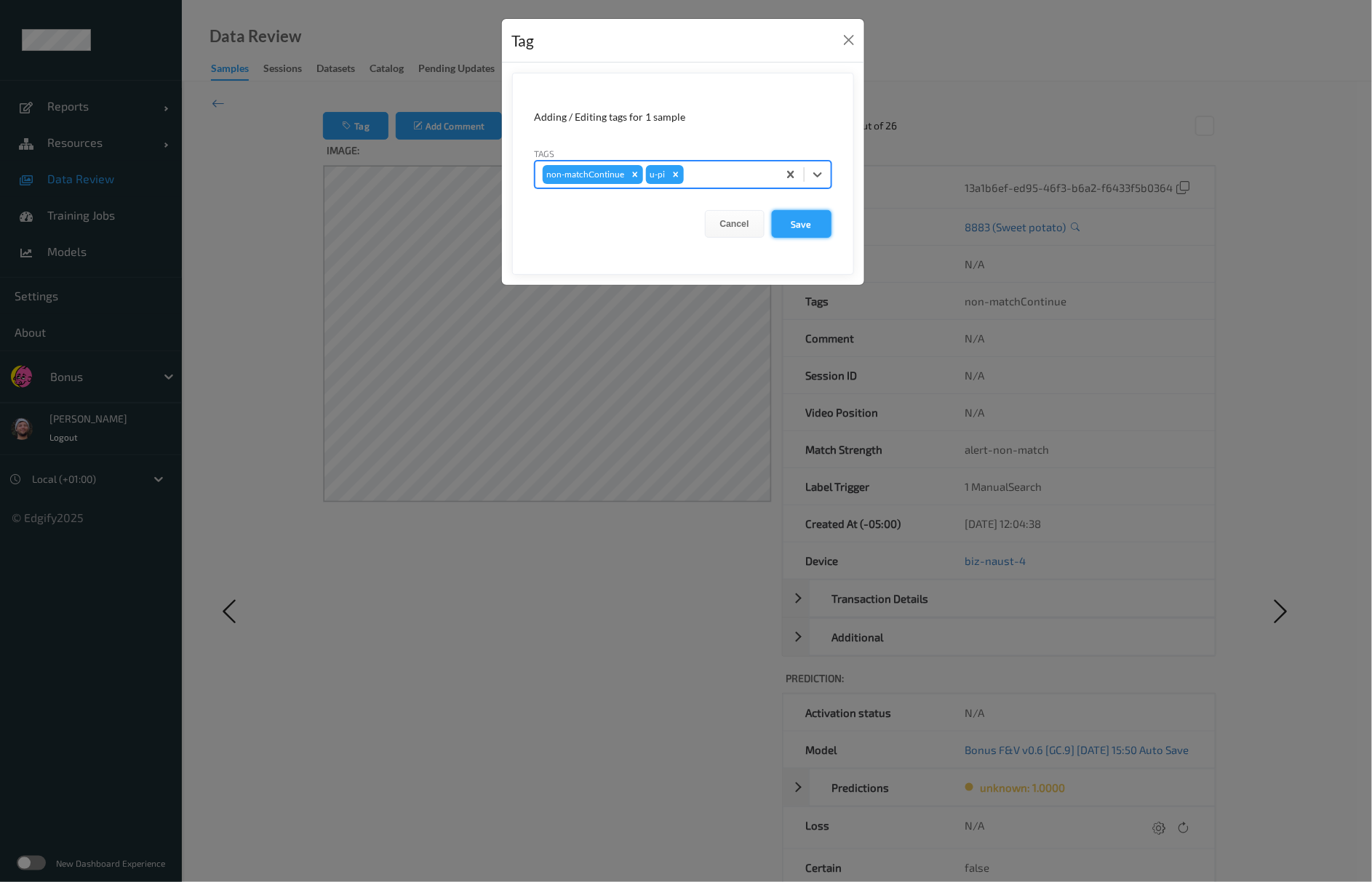
click at [811, 217] on button "Save" at bounding box center [801, 224] width 60 height 27
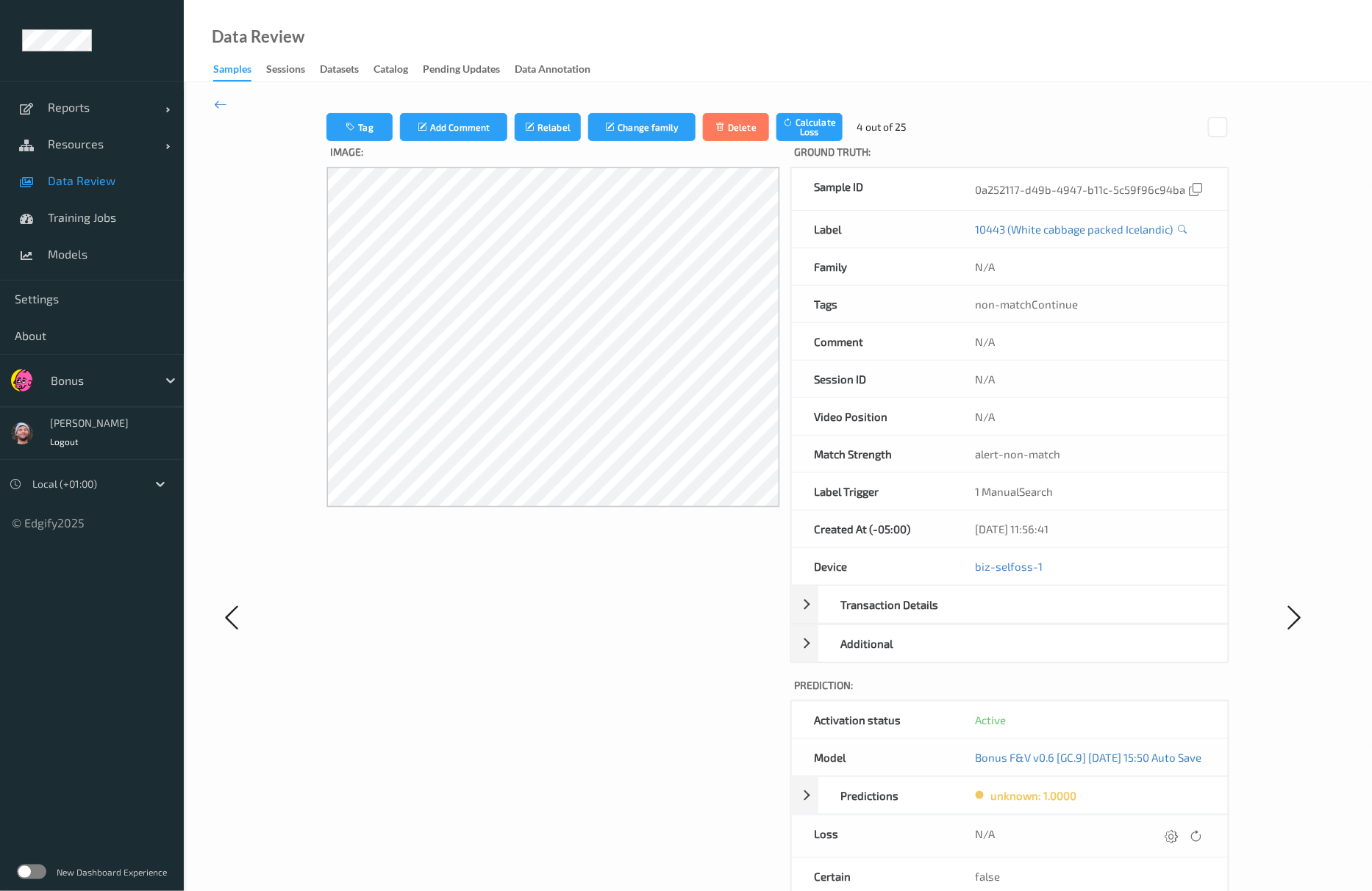
click at [351, 141] on label "Image:" at bounding box center [554, 154] width 454 height 26
click at [352, 132] on button "Tag" at bounding box center [359, 127] width 66 height 27
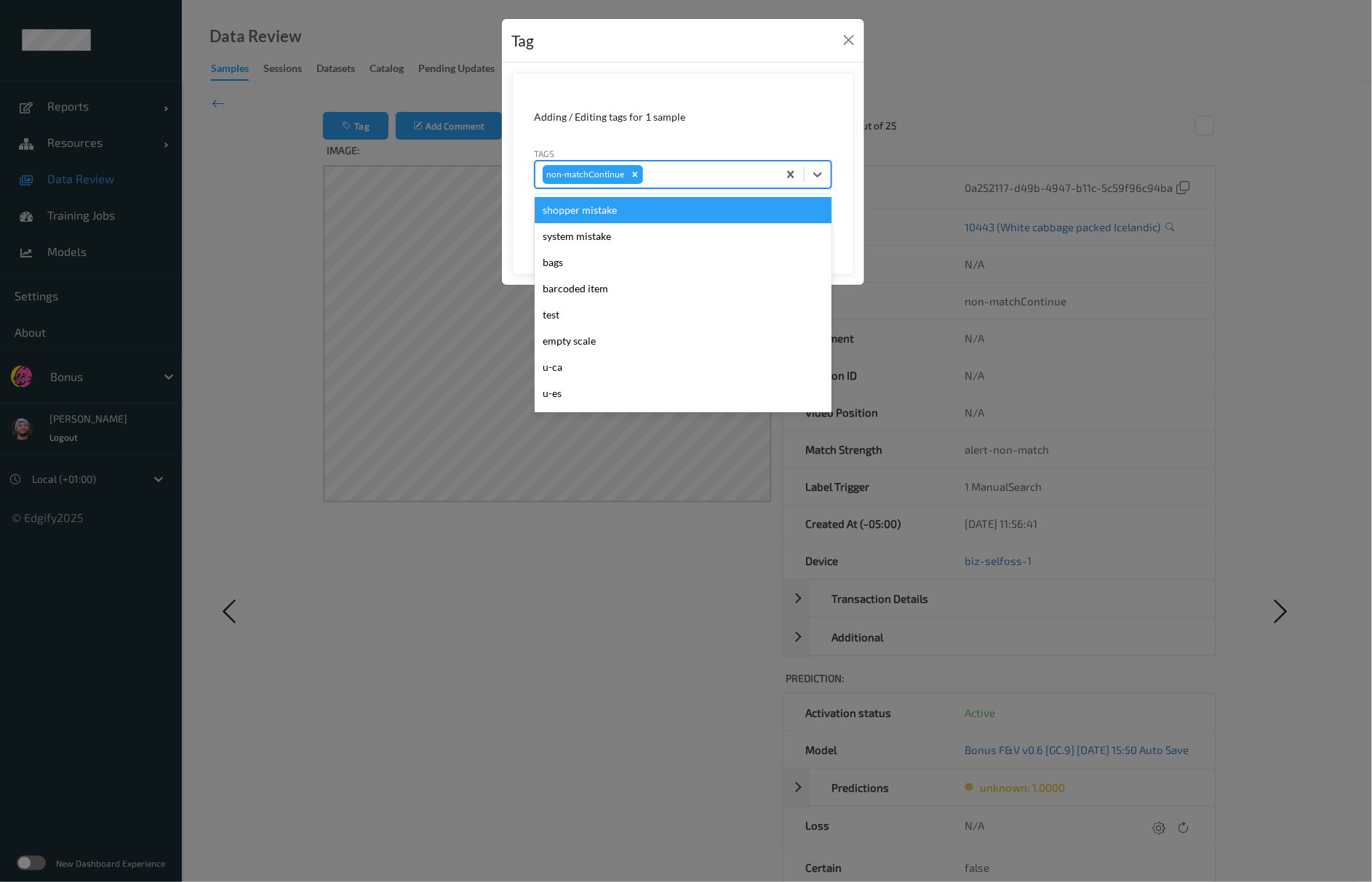
click at [650, 179] on div at bounding box center [708, 174] width 124 height 18
type input "gi"
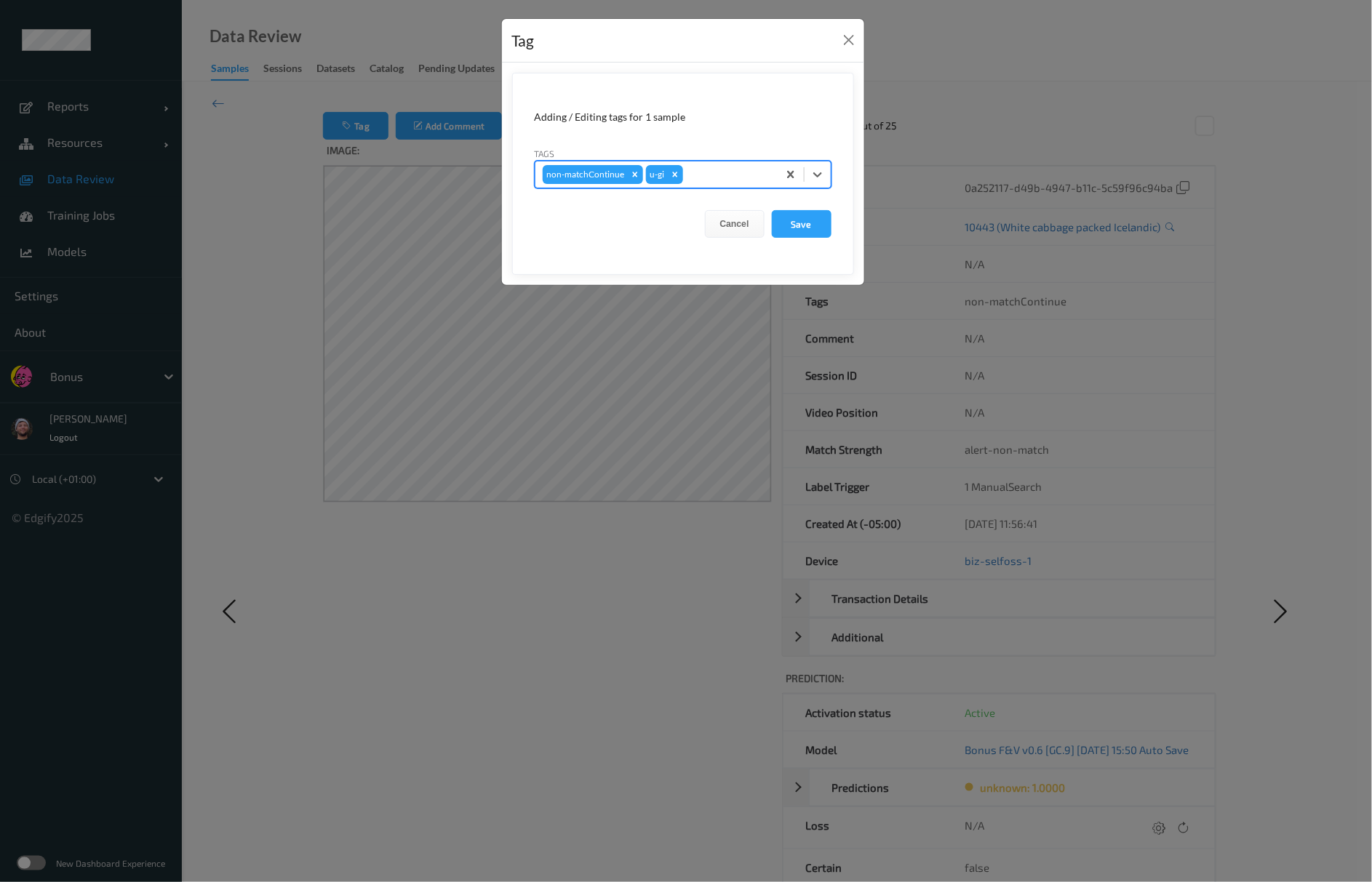
click at [771, 210] on button "Save" at bounding box center [801, 224] width 60 height 27
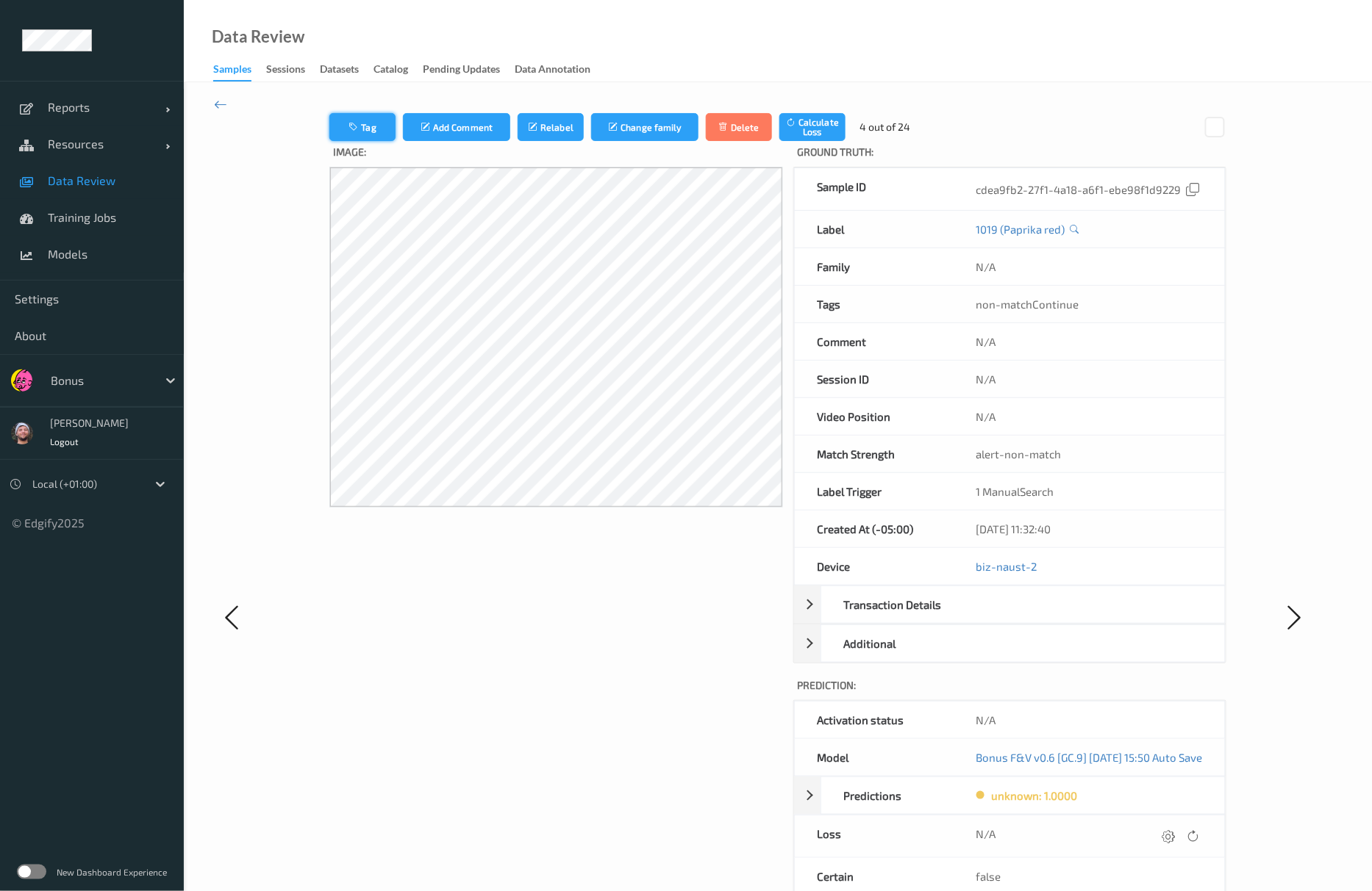
click at [342, 136] on button "Tag" at bounding box center [362, 127] width 66 height 27
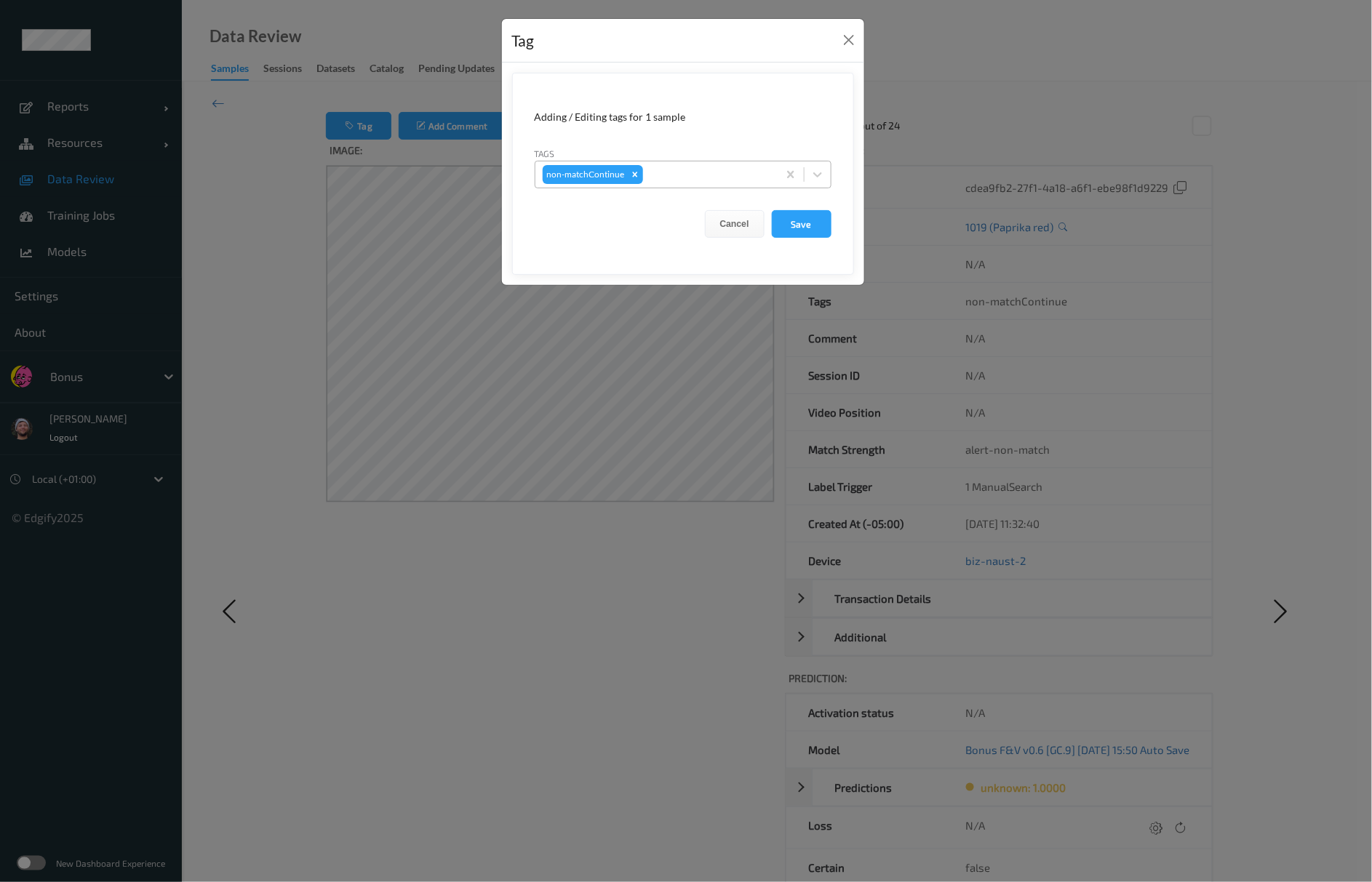
click at [697, 173] on div at bounding box center [708, 174] width 124 height 18
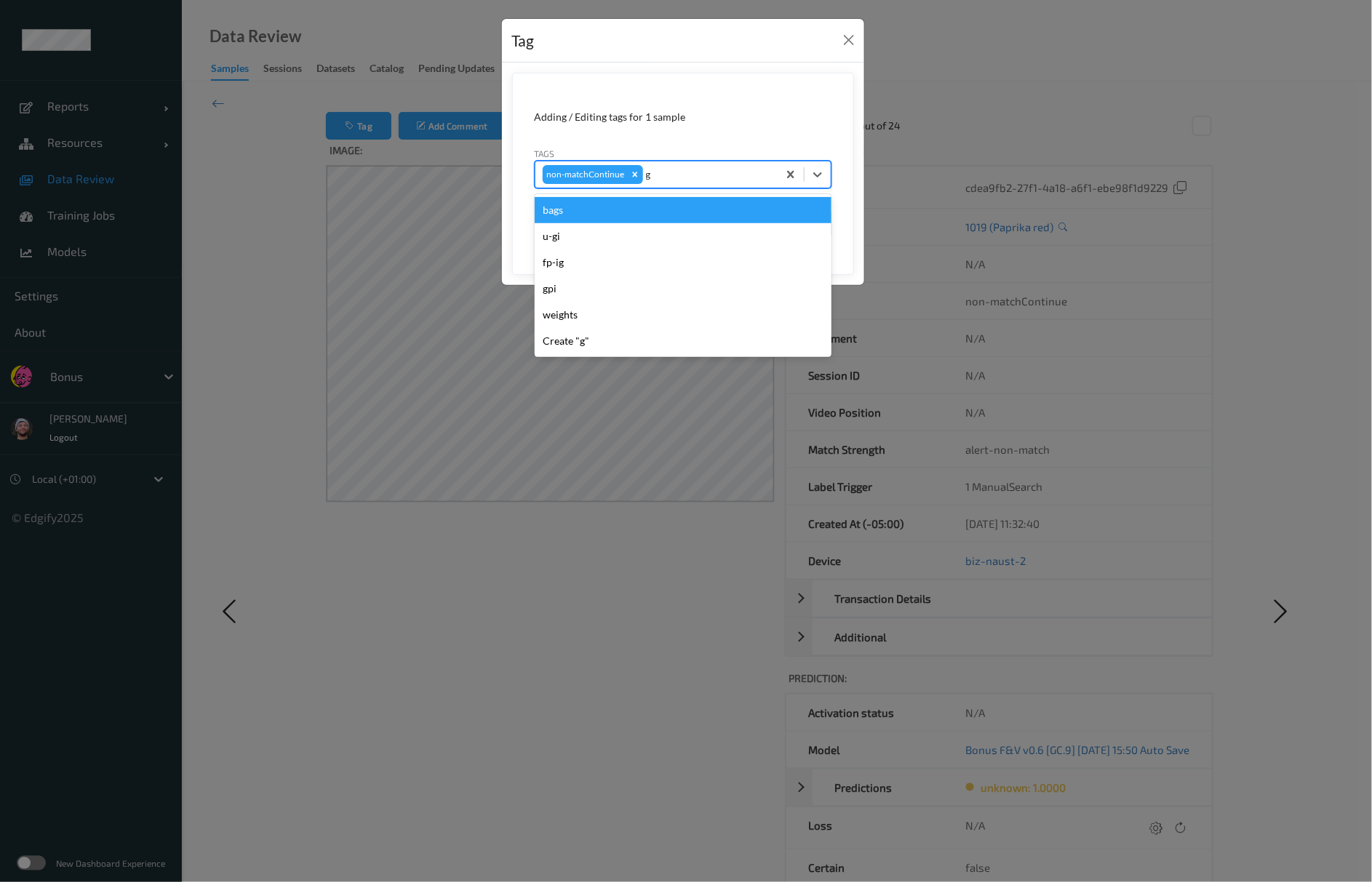
type input "gi"
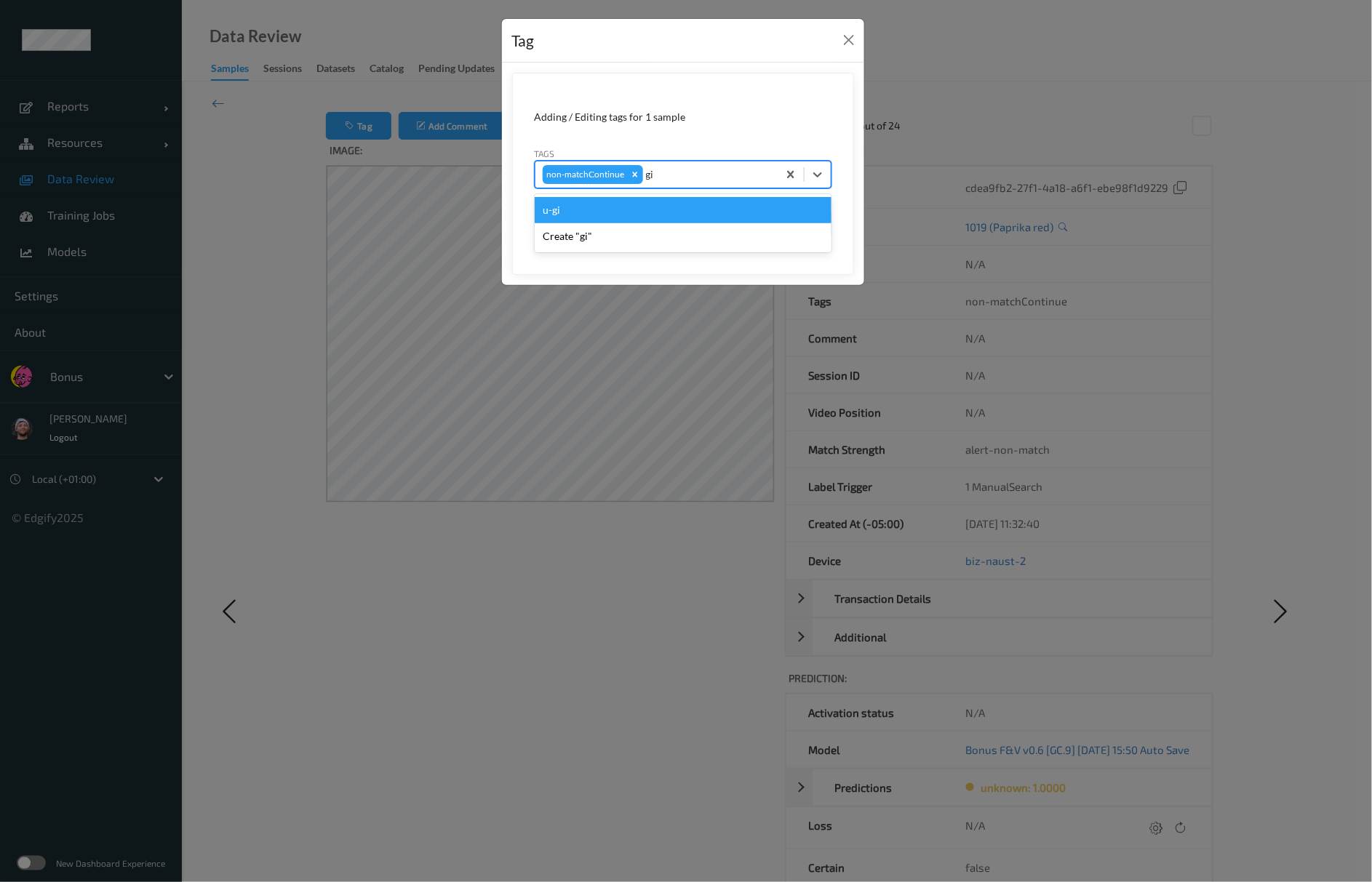
click at [688, 202] on div "u-gi" at bounding box center [683, 210] width 297 height 26
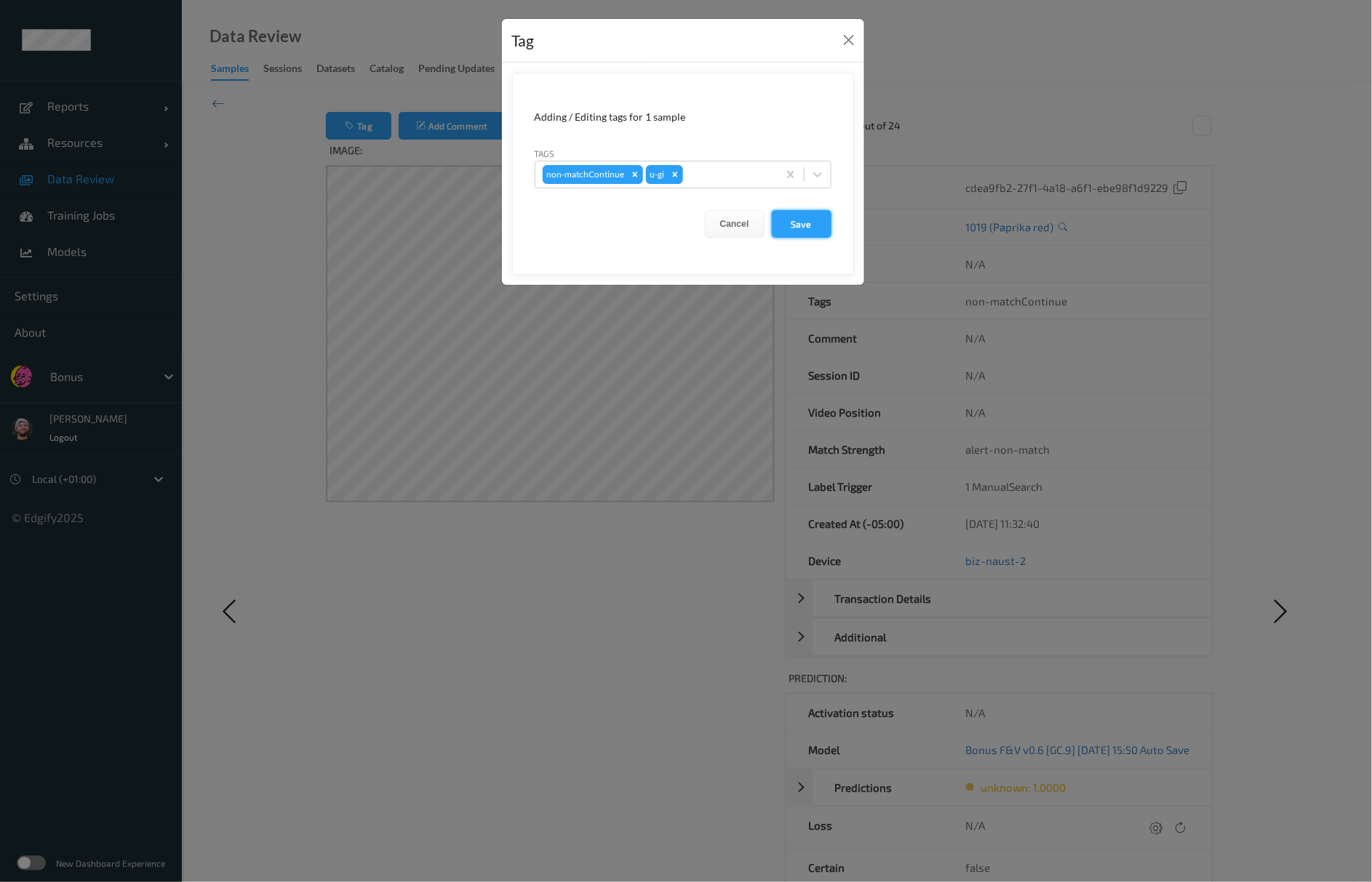
click at [812, 219] on button "Save" at bounding box center [801, 224] width 60 height 27
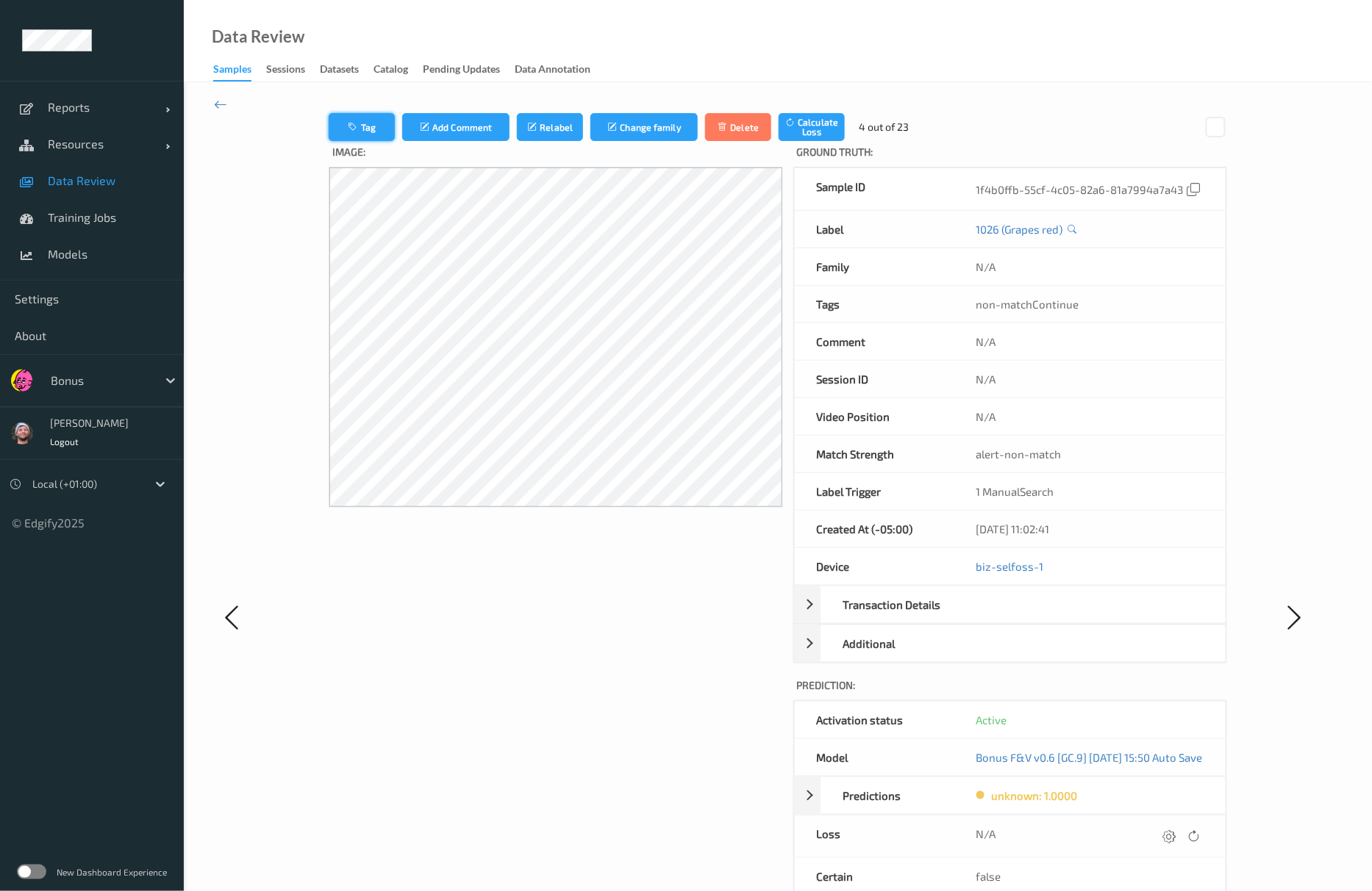
click at [350, 116] on button "Tag" at bounding box center [361, 127] width 66 height 27
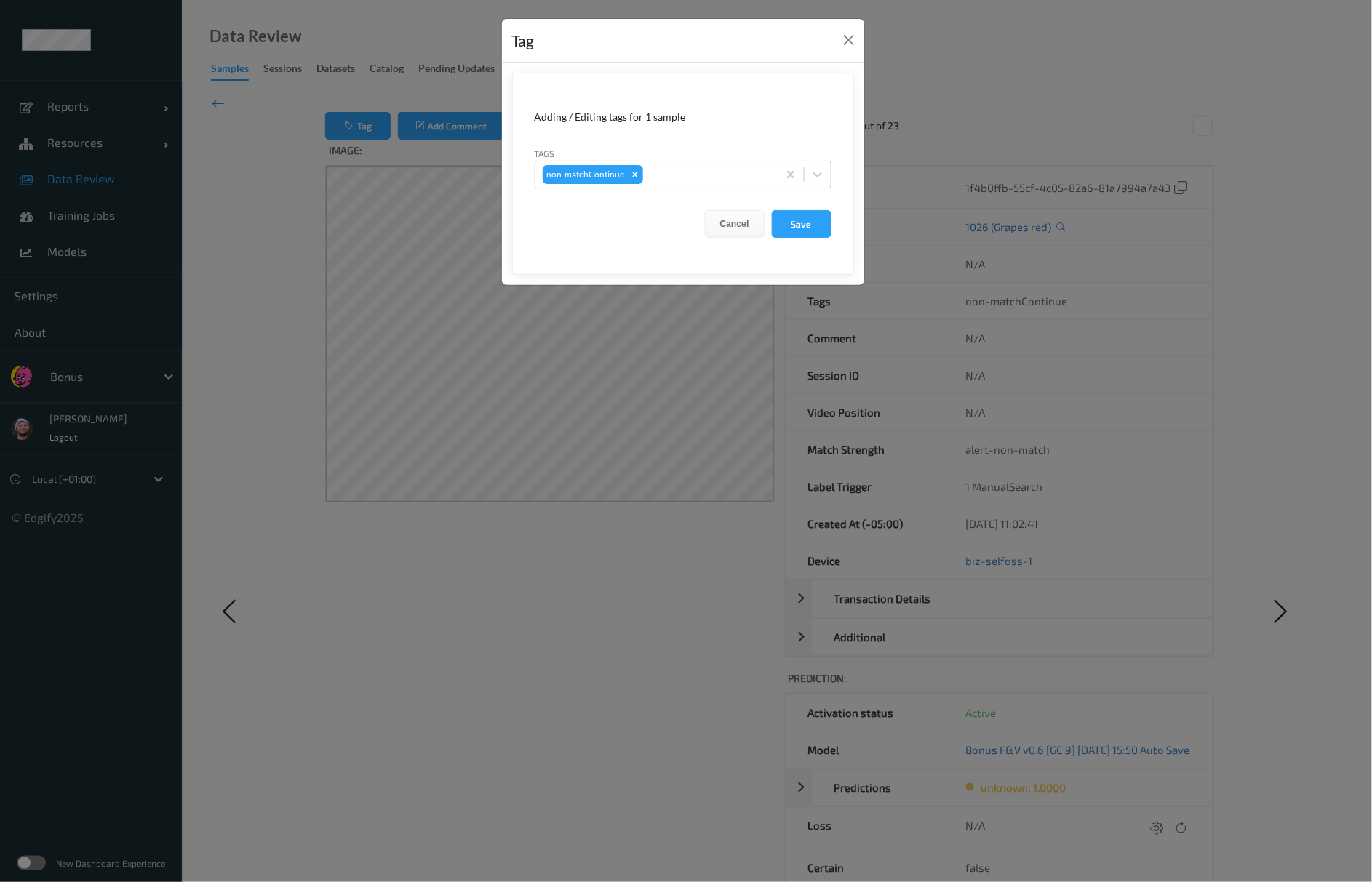
click at [752, 191] on form "Adding / Editing tags for 1 sample Tags non-matchContinue Cancel Save" at bounding box center [683, 174] width 342 height 202
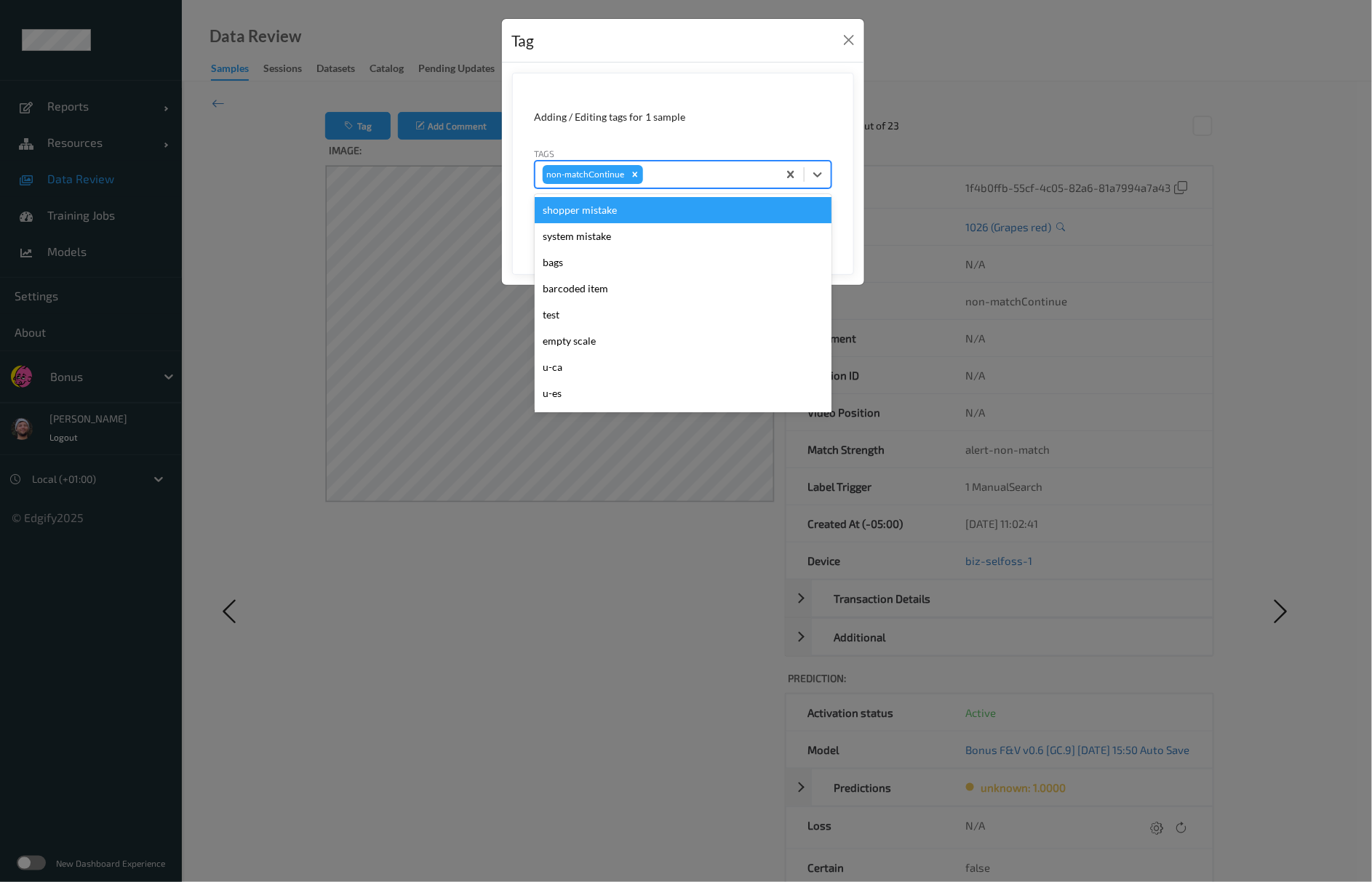
click at [741, 178] on div at bounding box center [708, 174] width 124 height 18
type input "pi"
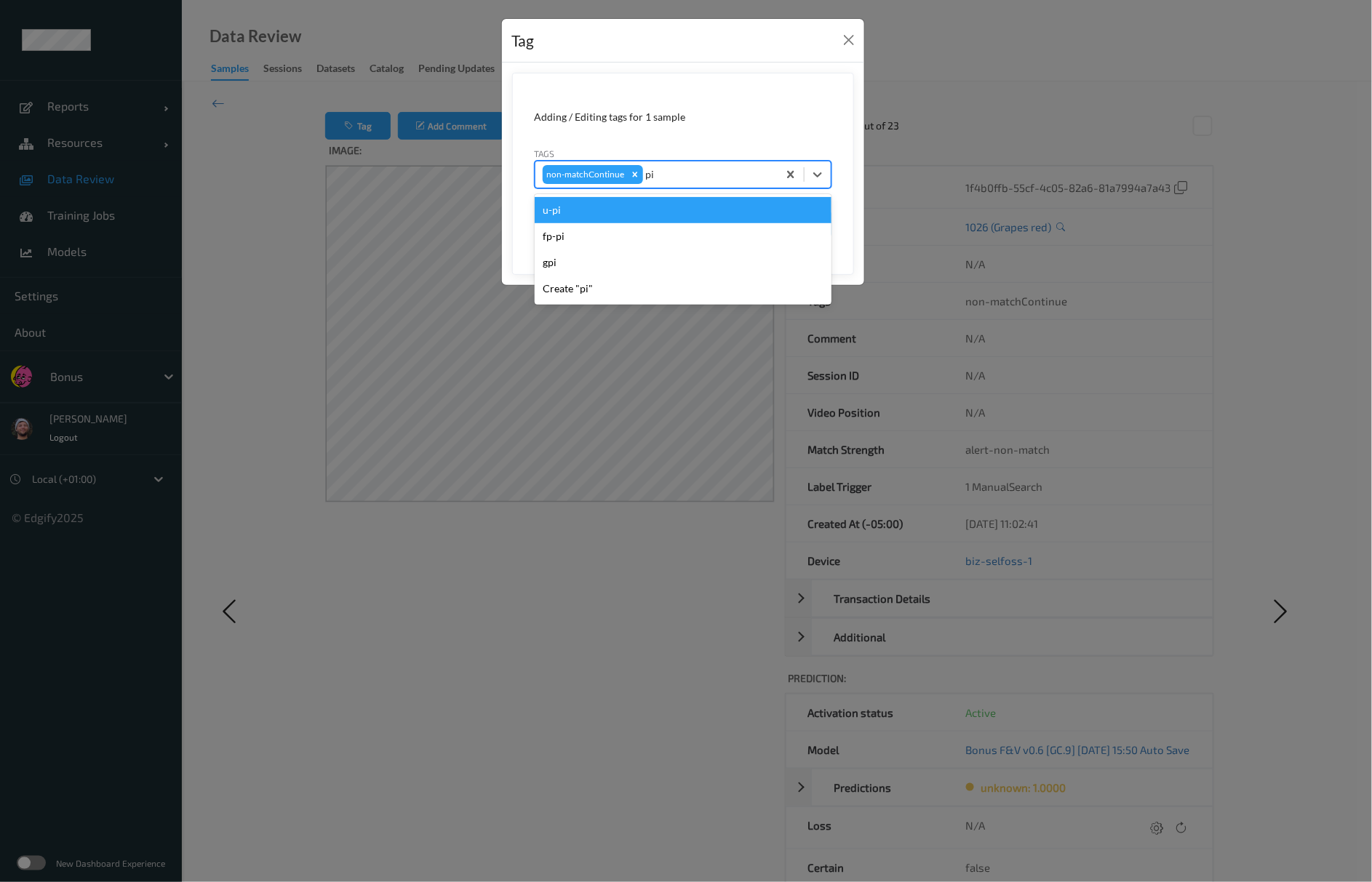
click at [709, 208] on div "u-pi" at bounding box center [683, 210] width 297 height 26
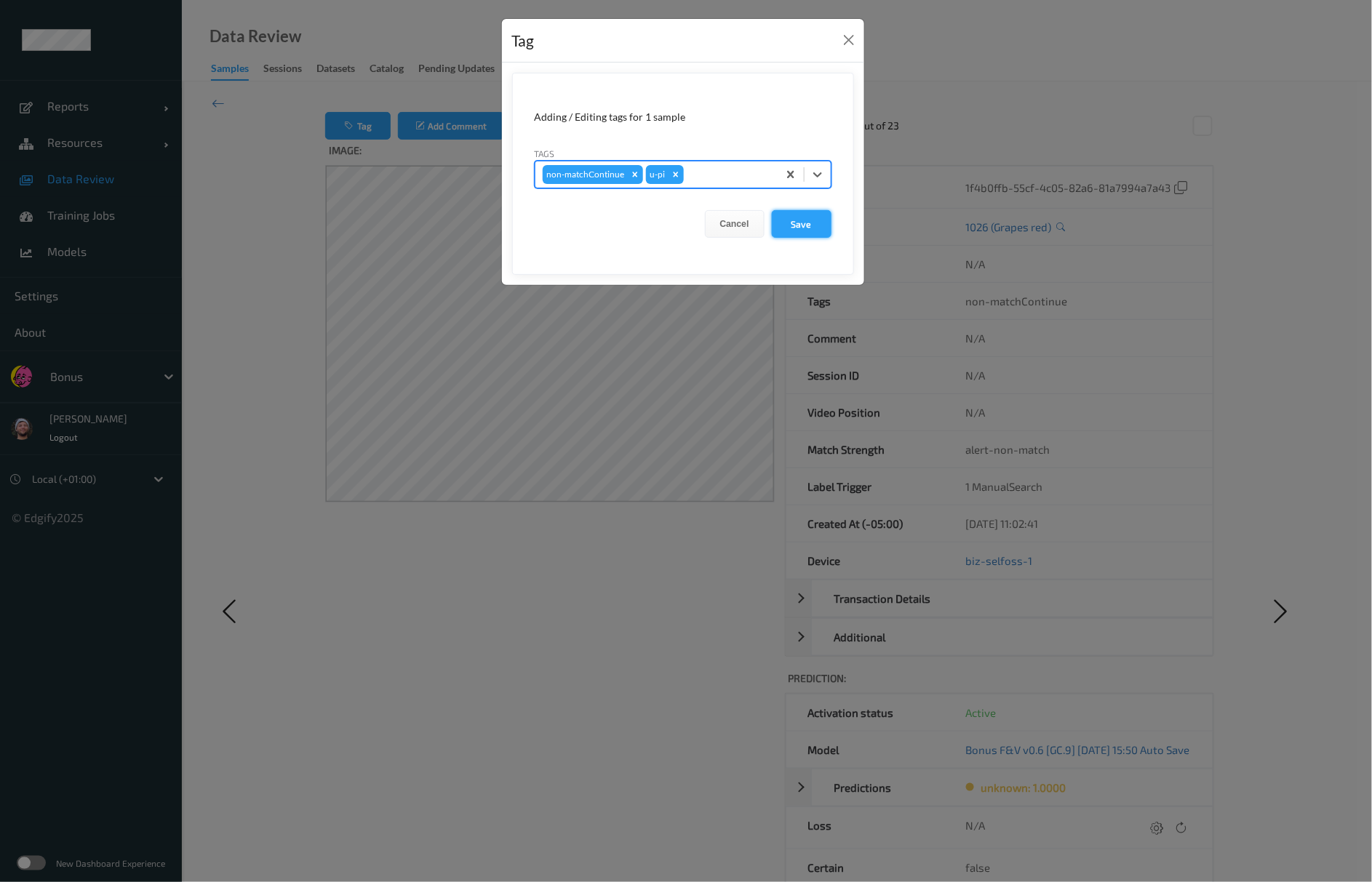
click at [798, 230] on button "Save" at bounding box center [801, 224] width 60 height 27
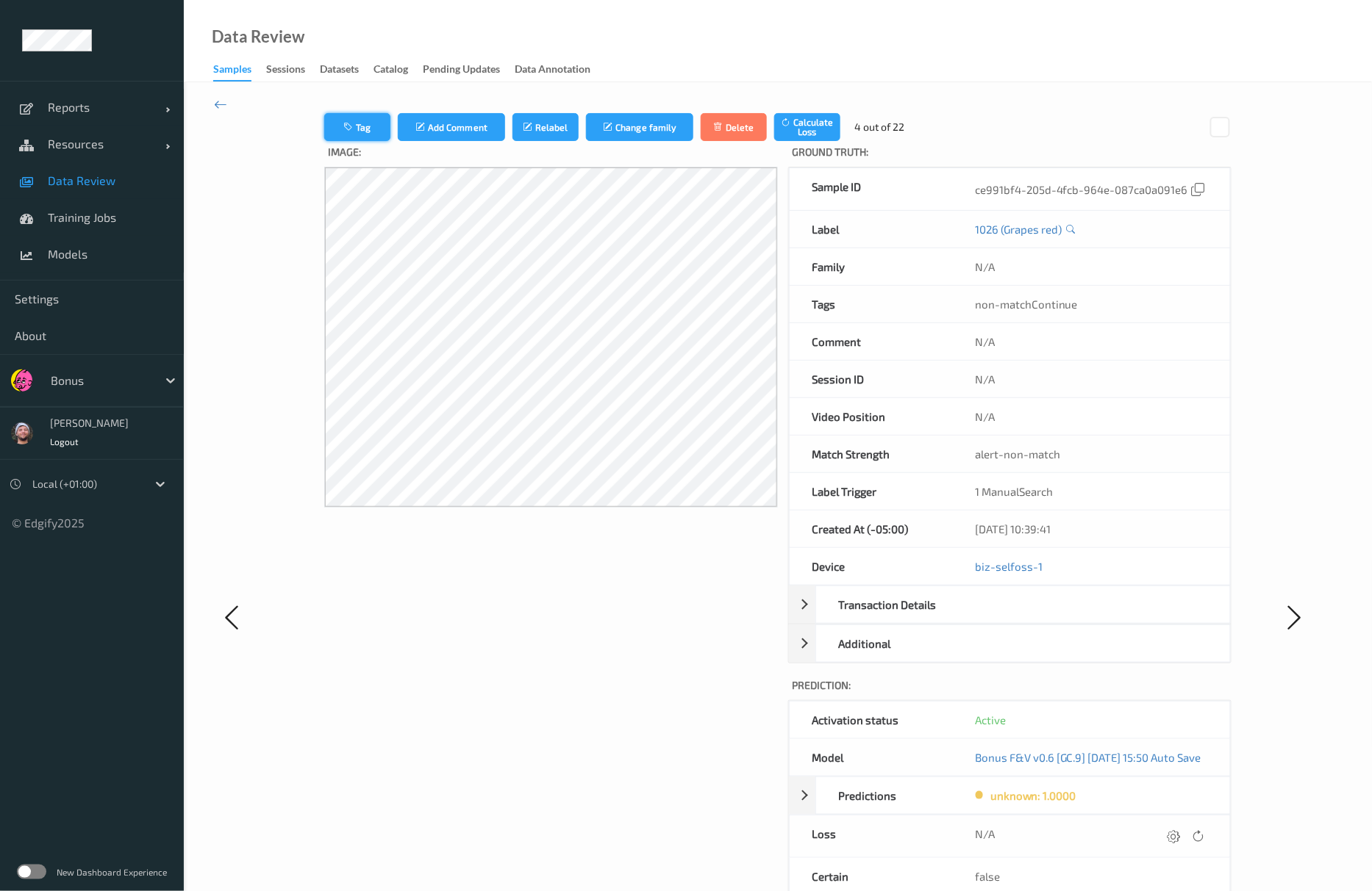
click at [350, 125] on button "Tag" at bounding box center [357, 127] width 66 height 27
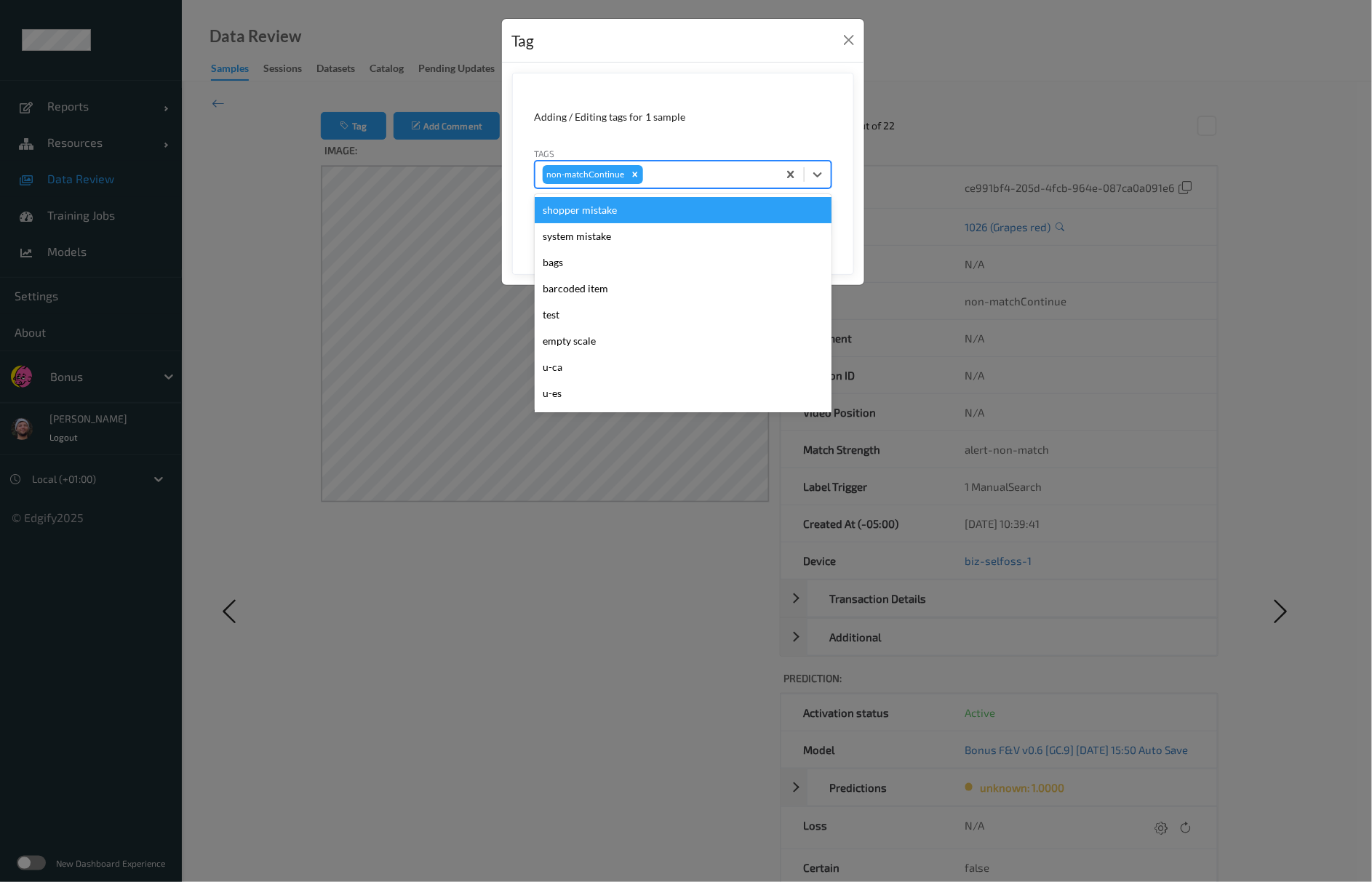
click at [678, 179] on div at bounding box center [708, 174] width 124 height 18
type input "pi"
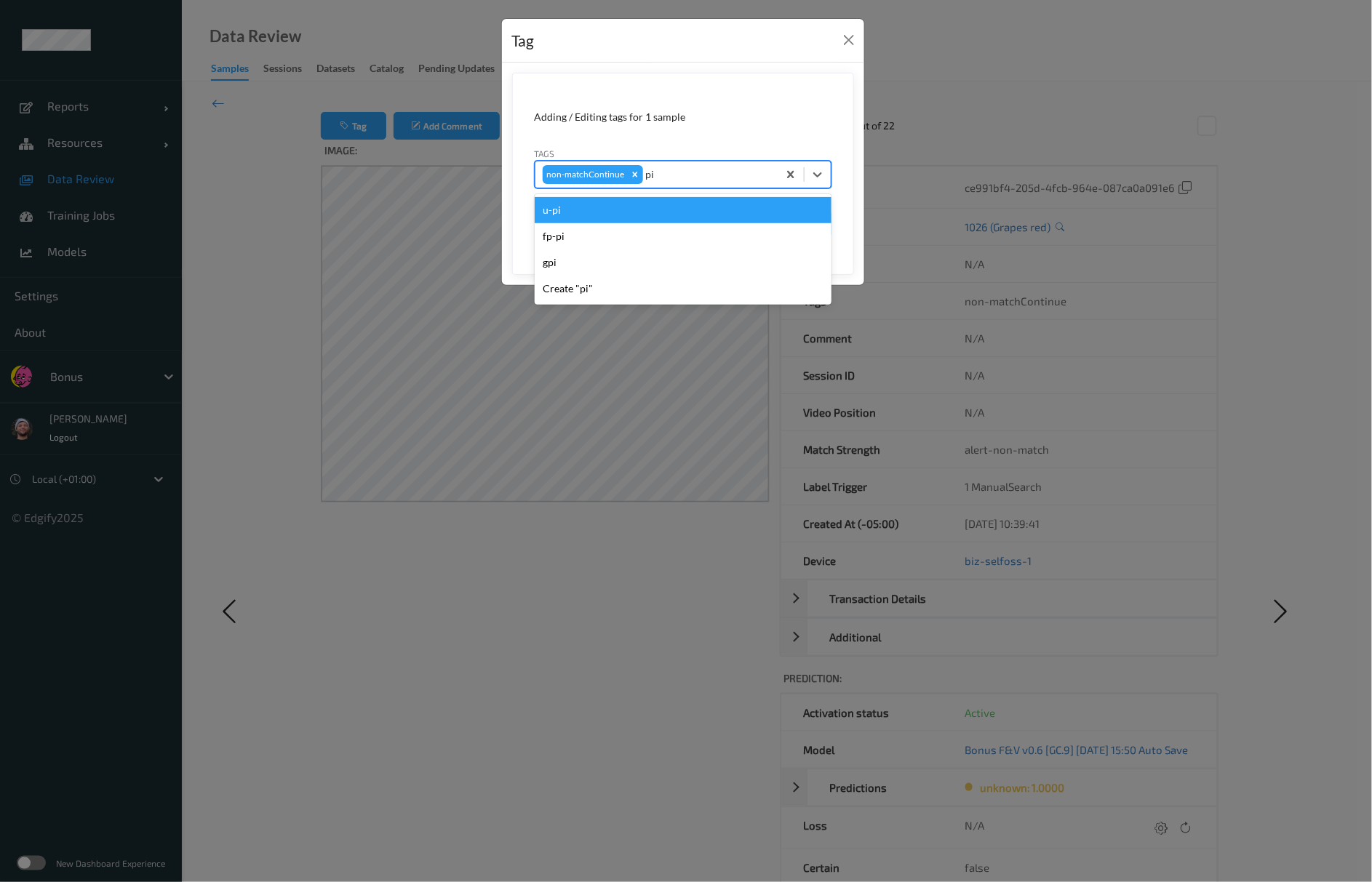
click at [651, 198] on div "u-pi" at bounding box center [683, 210] width 297 height 26
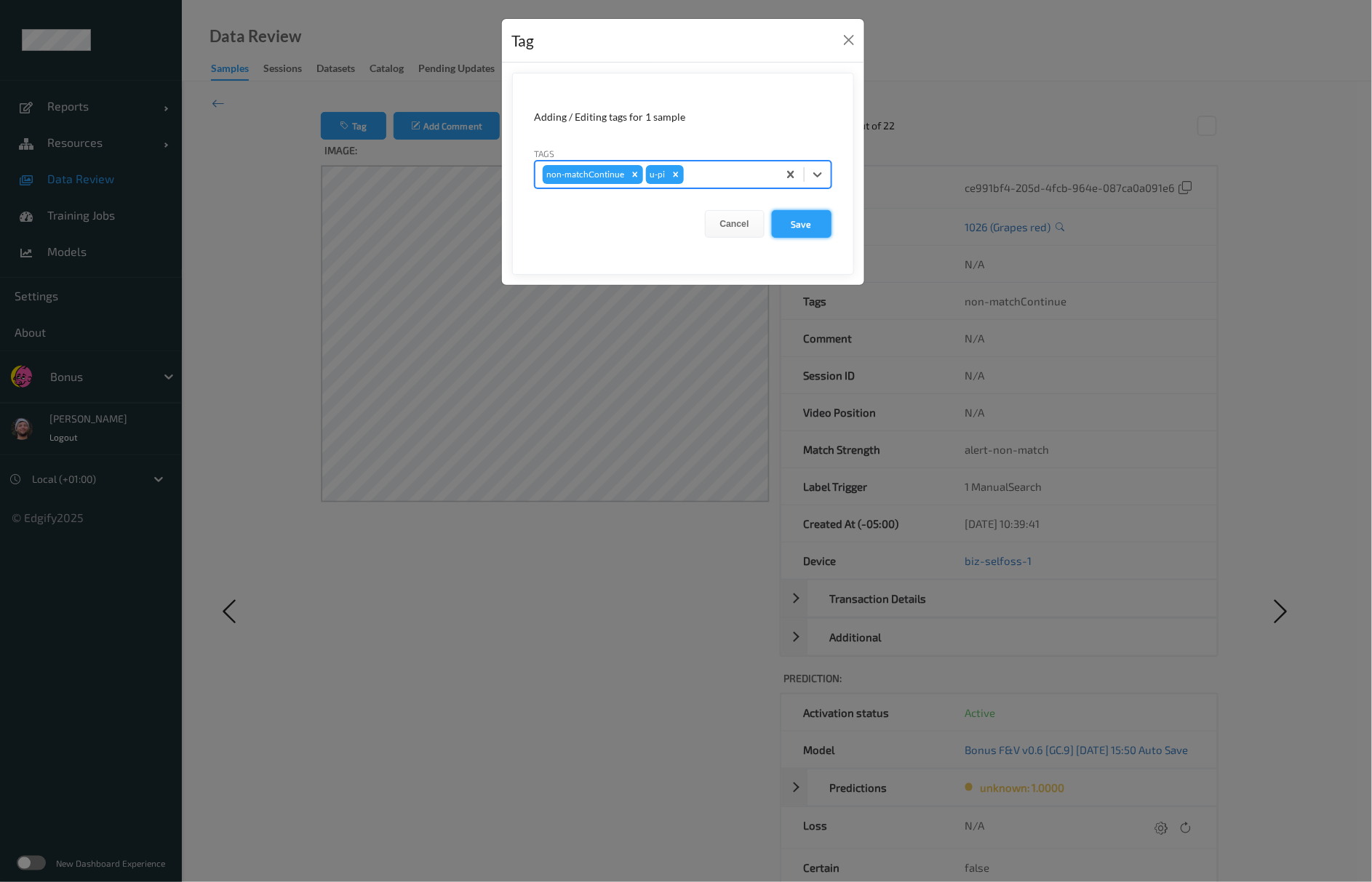
click at [798, 227] on button "Save" at bounding box center [801, 224] width 60 height 27
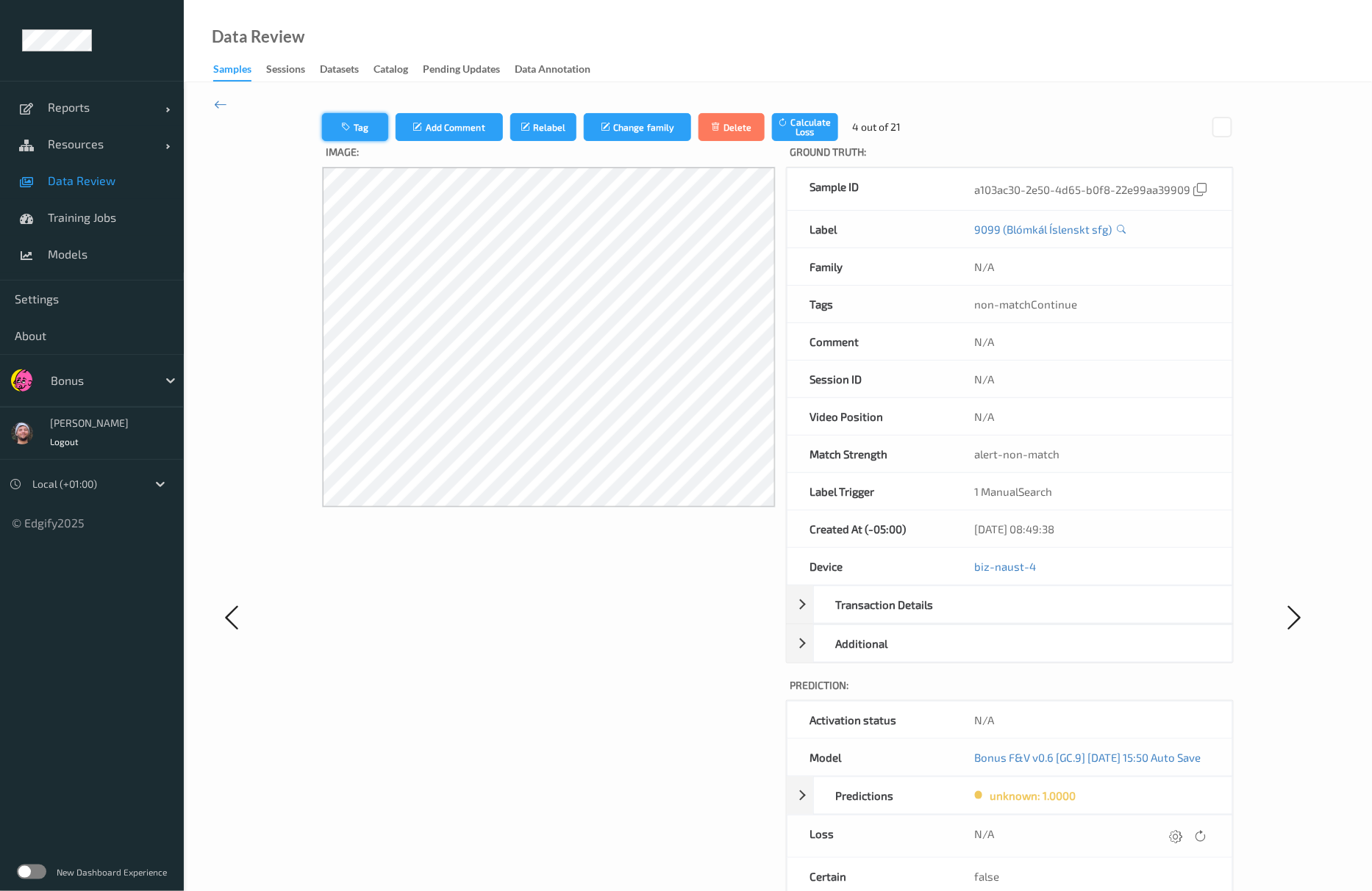
click at [341, 131] on icon "button" at bounding box center [347, 127] width 13 height 10
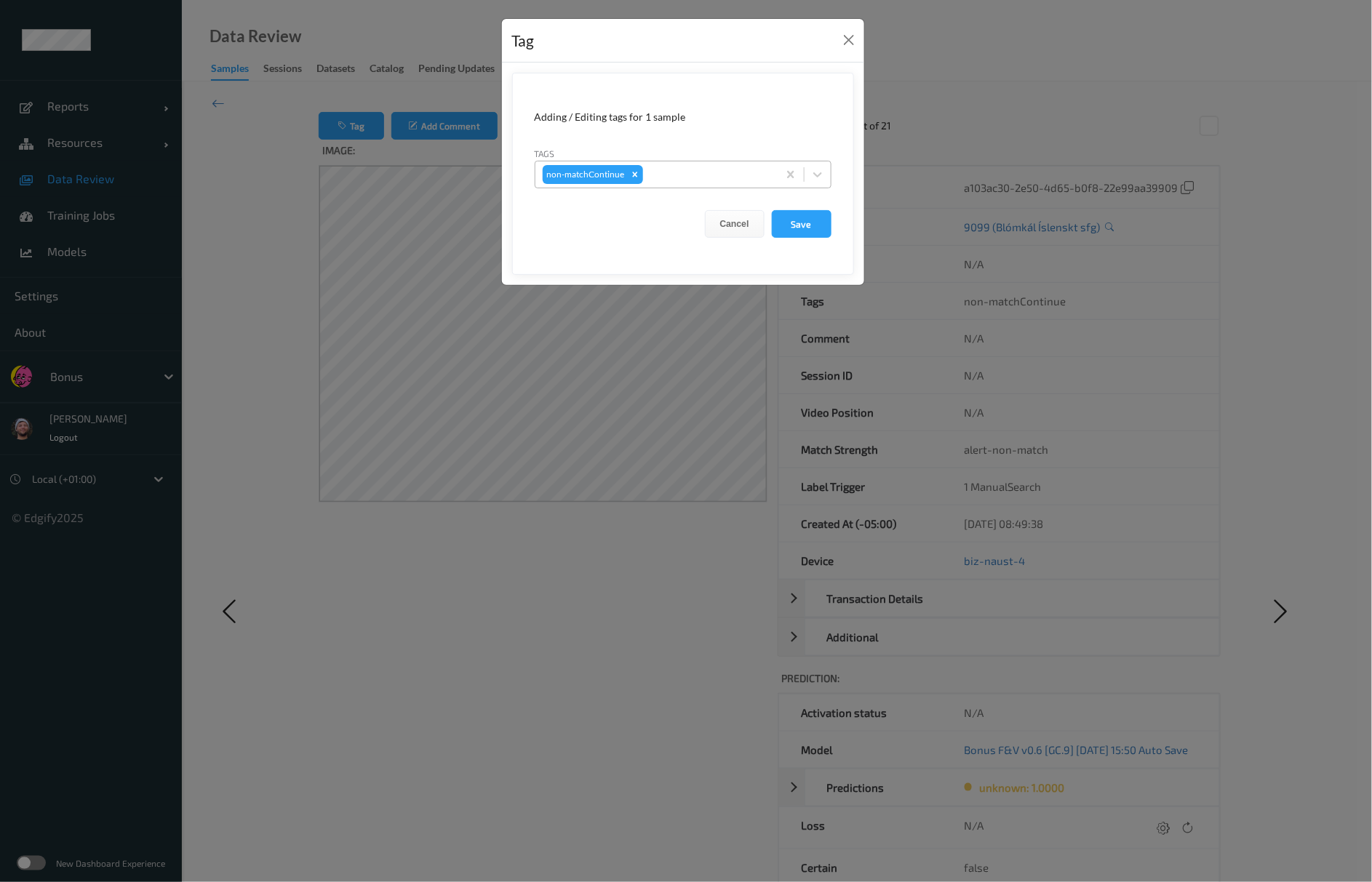
click at [665, 180] on div at bounding box center [708, 174] width 124 height 18
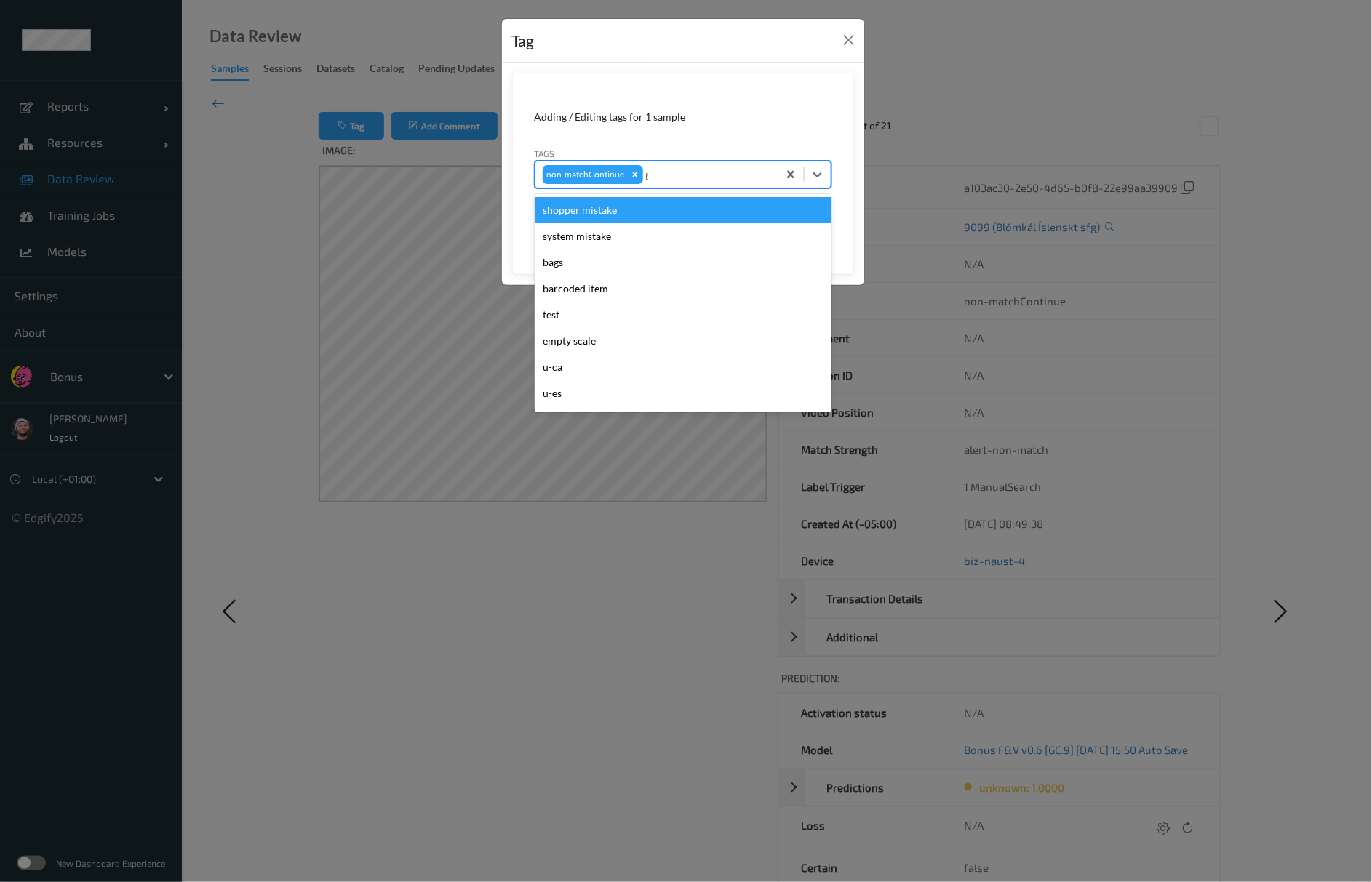
type input "gi"
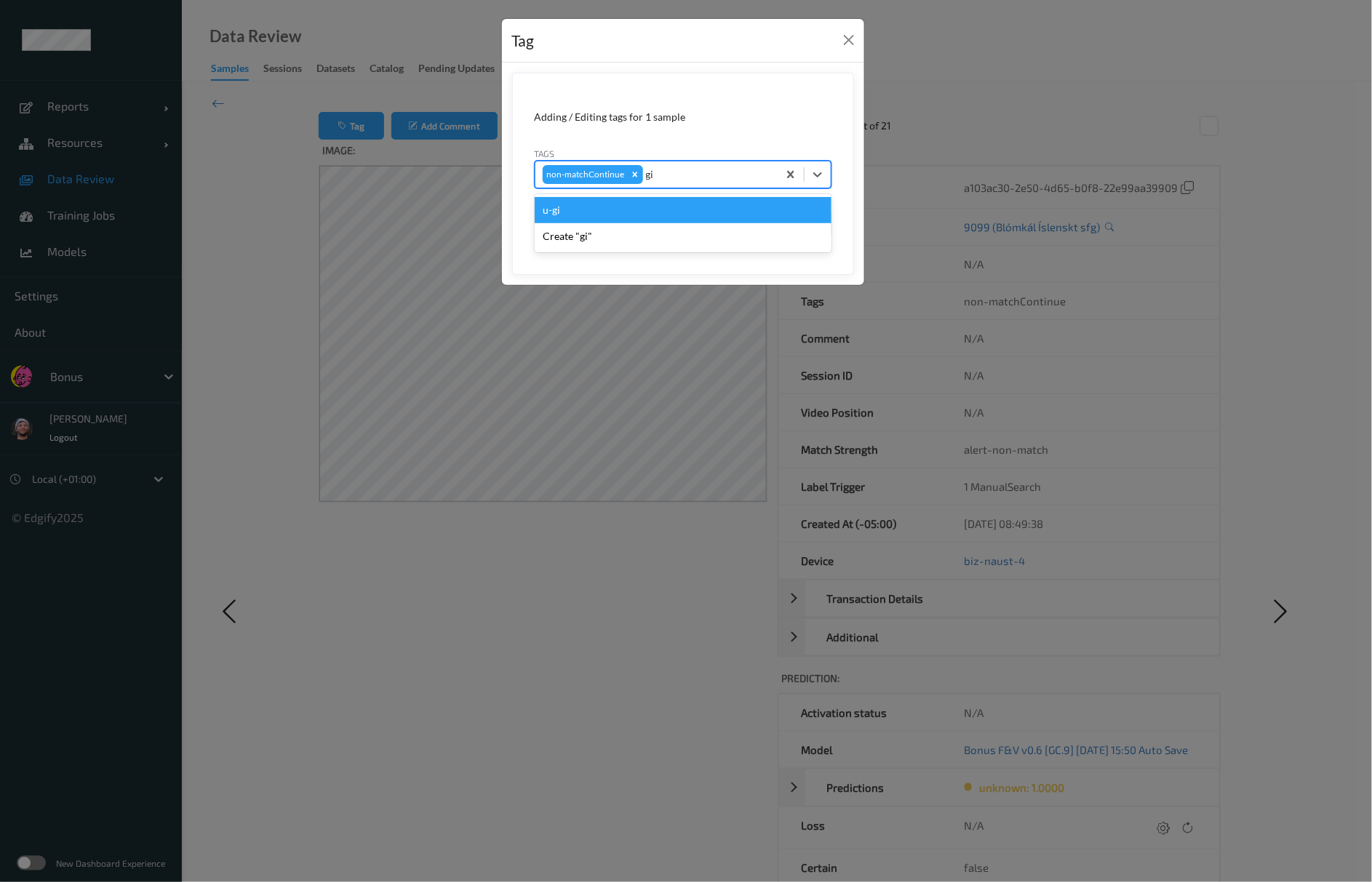
click at [649, 208] on div "u-gi" at bounding box center [683, 210] width 297 height 26
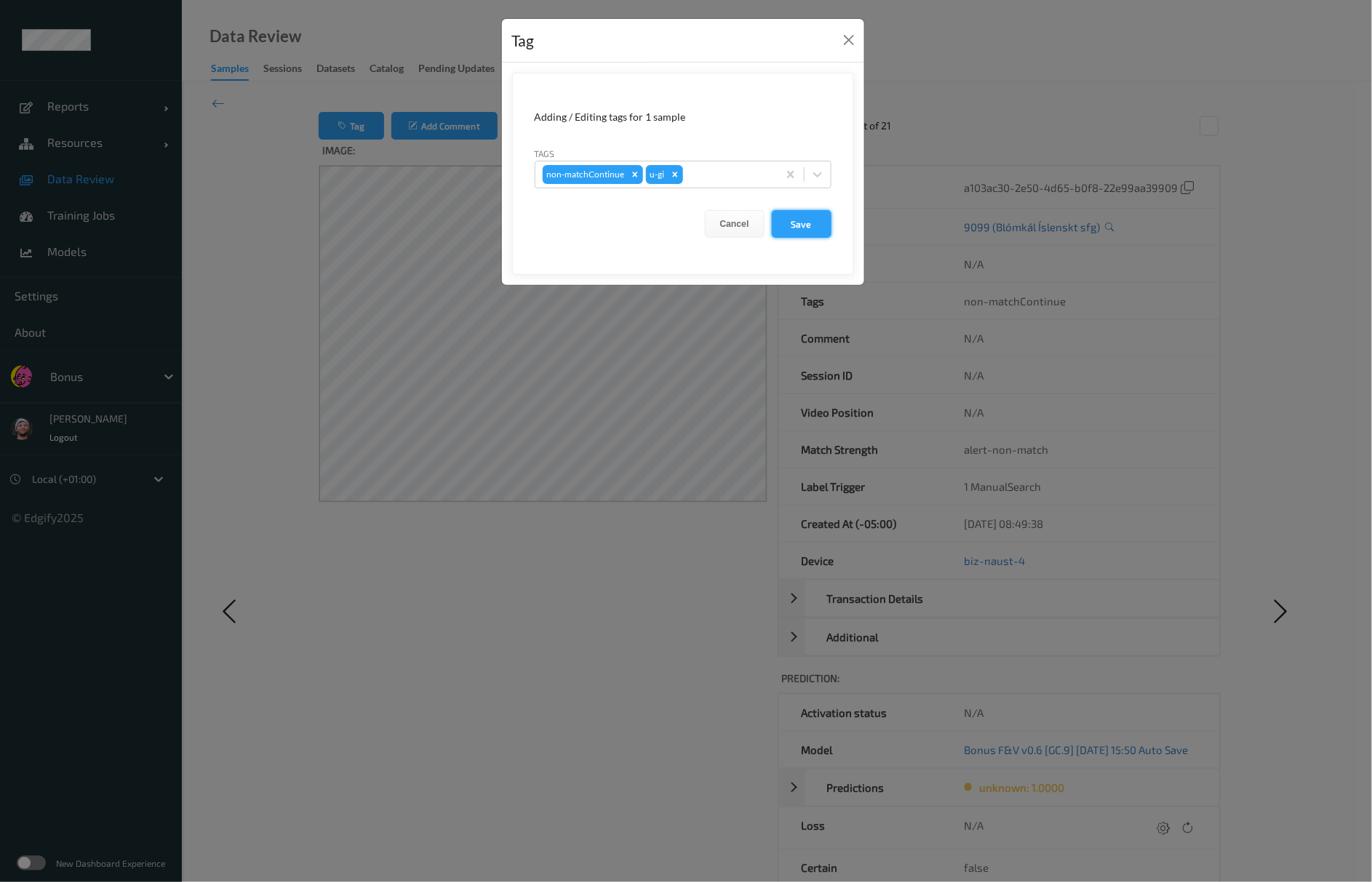
click at [818, 230] on button "Save" at bounding box center [801, 224] width 60 height 27
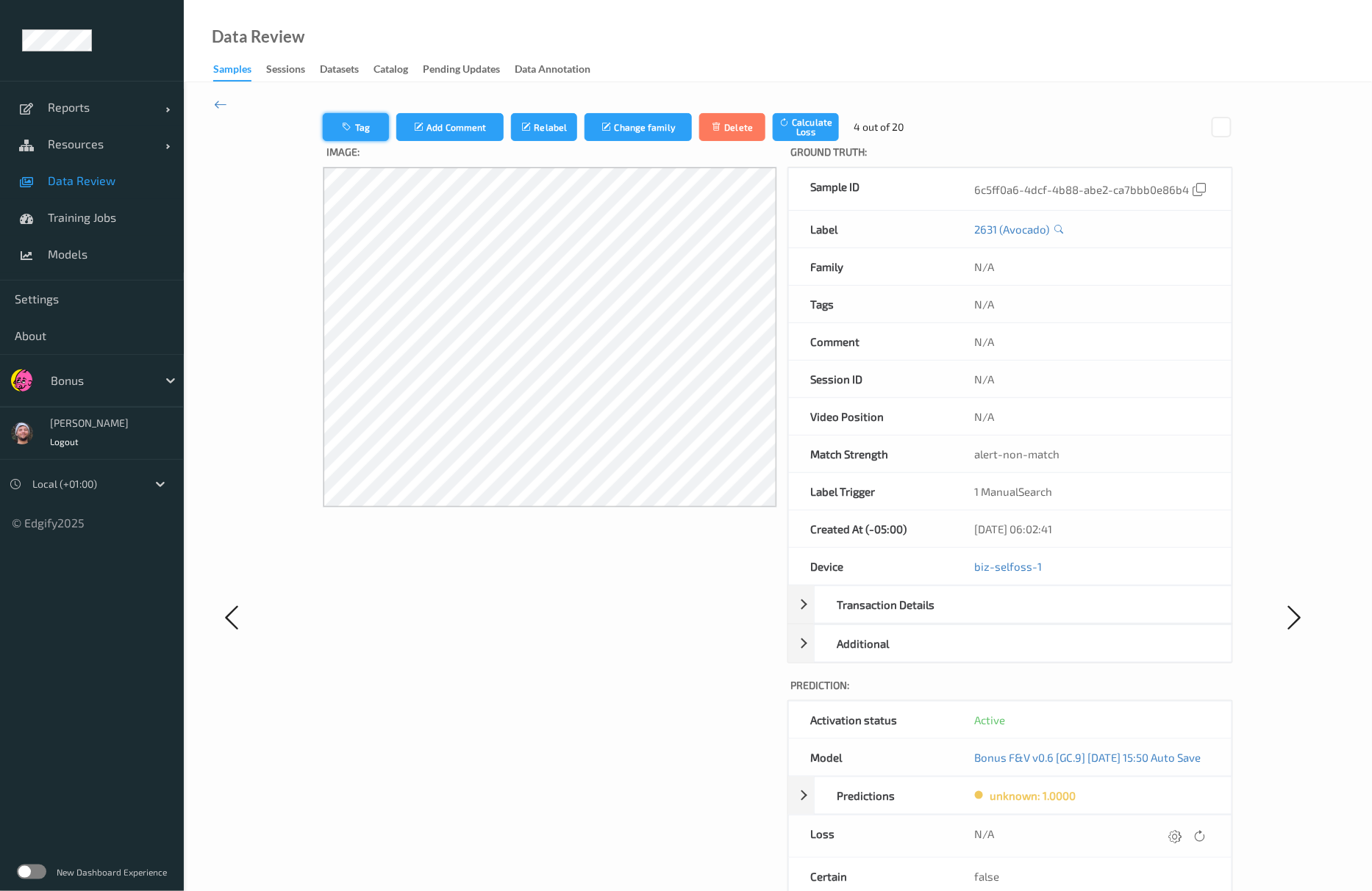
click at [322, 130] on button "Tag" at bounding box center [355, 127] width 66 height 27
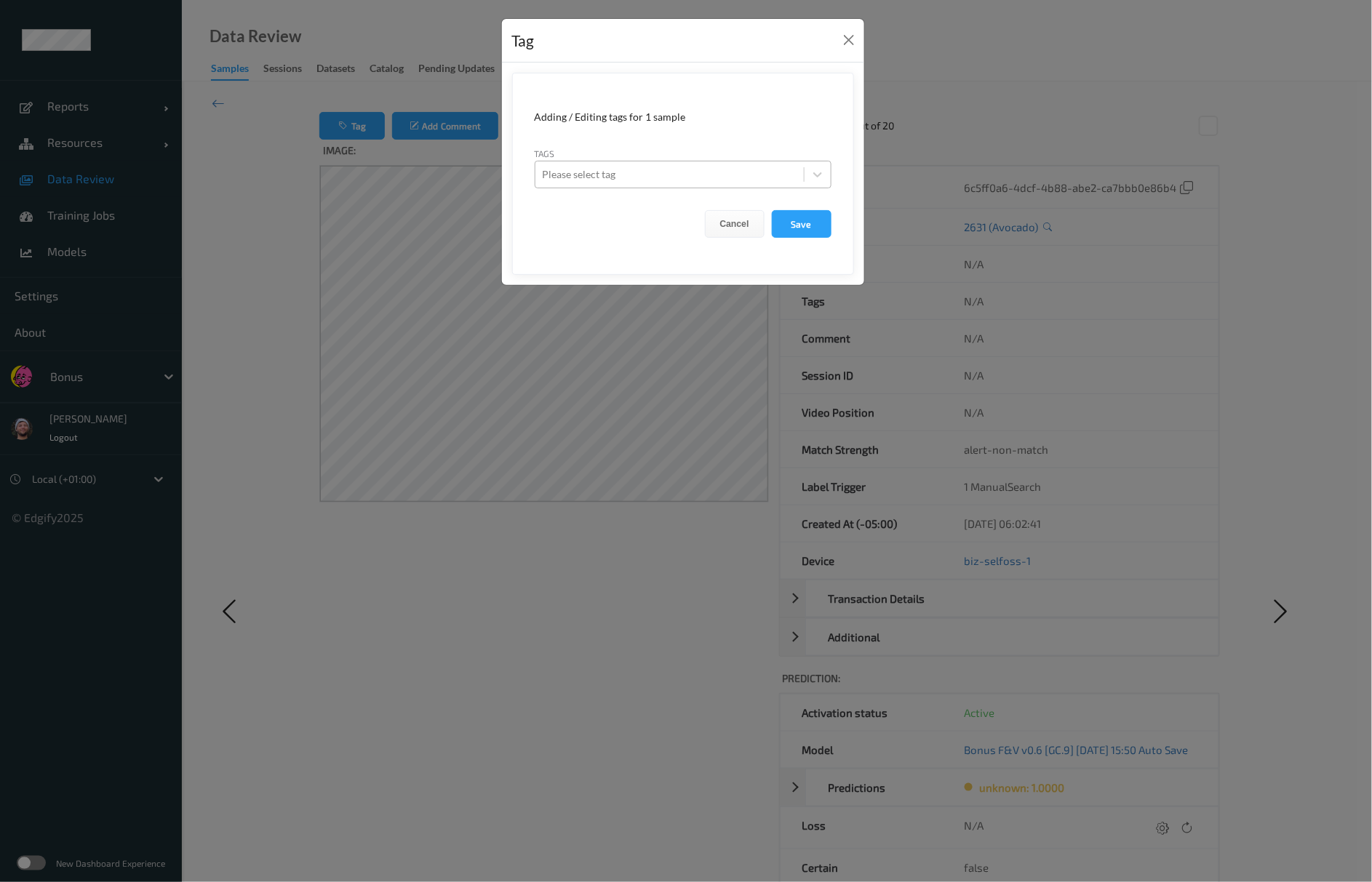
click at [601, 168] on div at bounding box center [669, 174] width 253 height 18
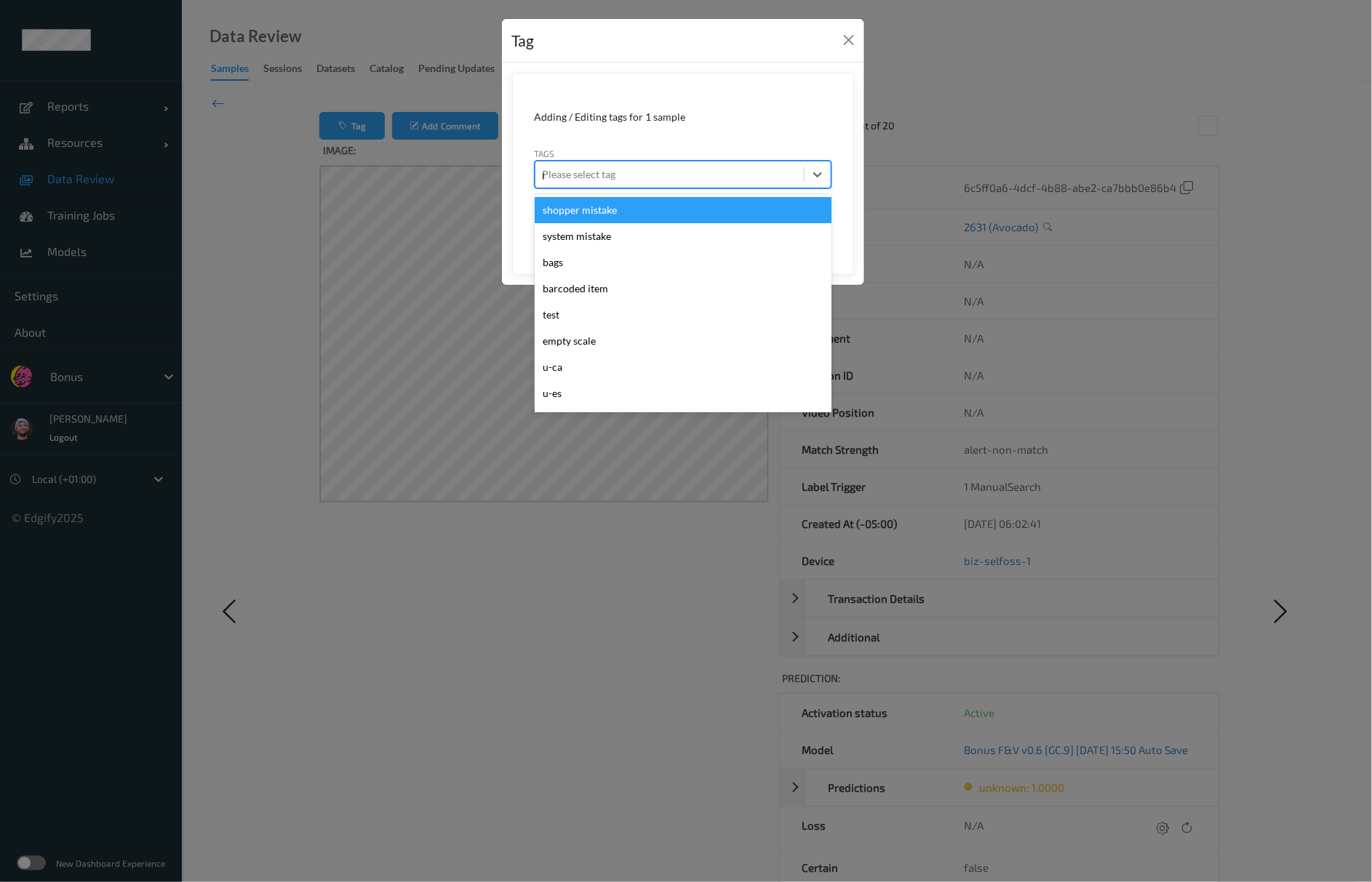
type input "pi"
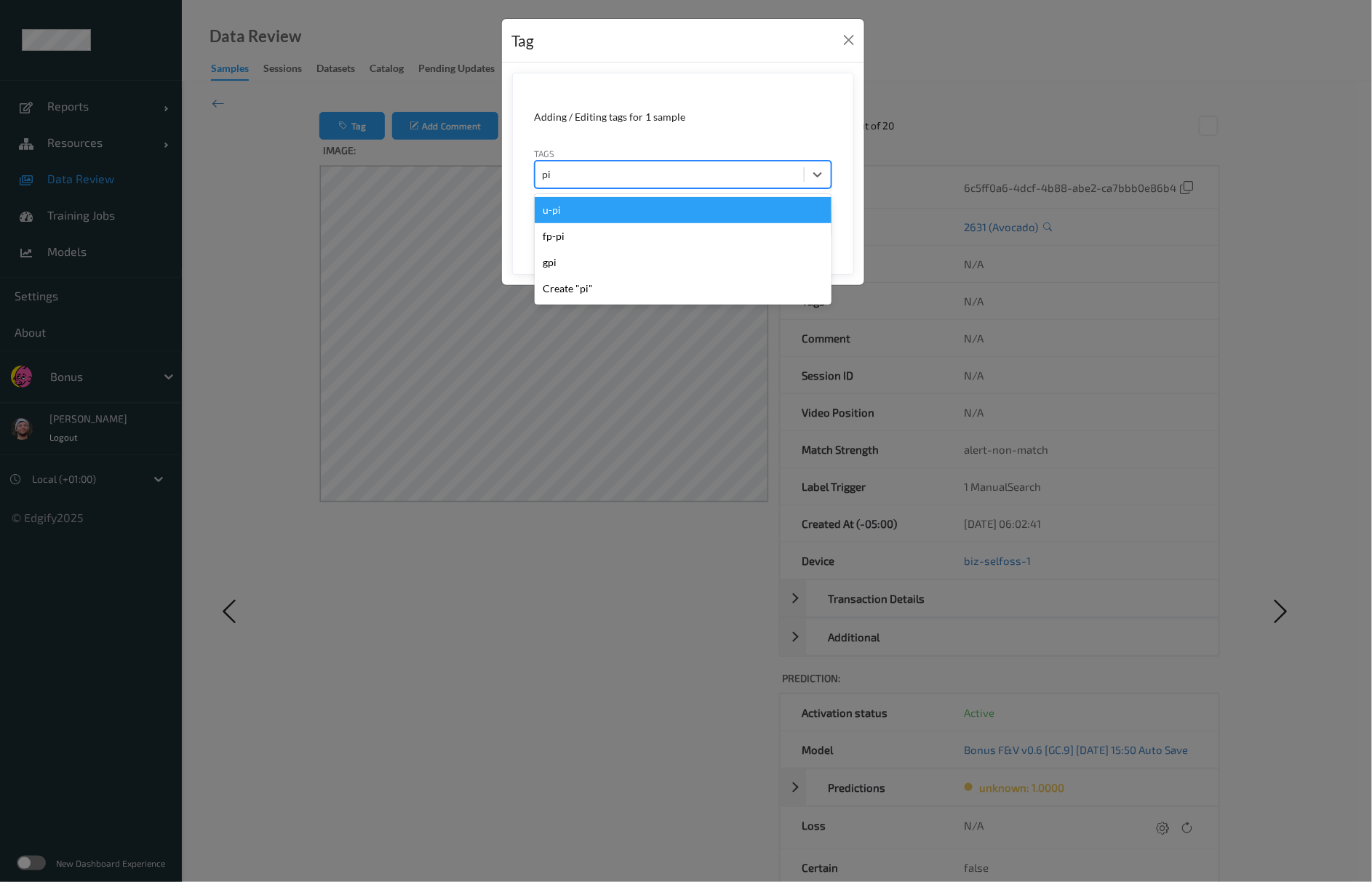
click at [583, 205] on div "u-pi" at bounding box center [683, 210] width 297 height 26
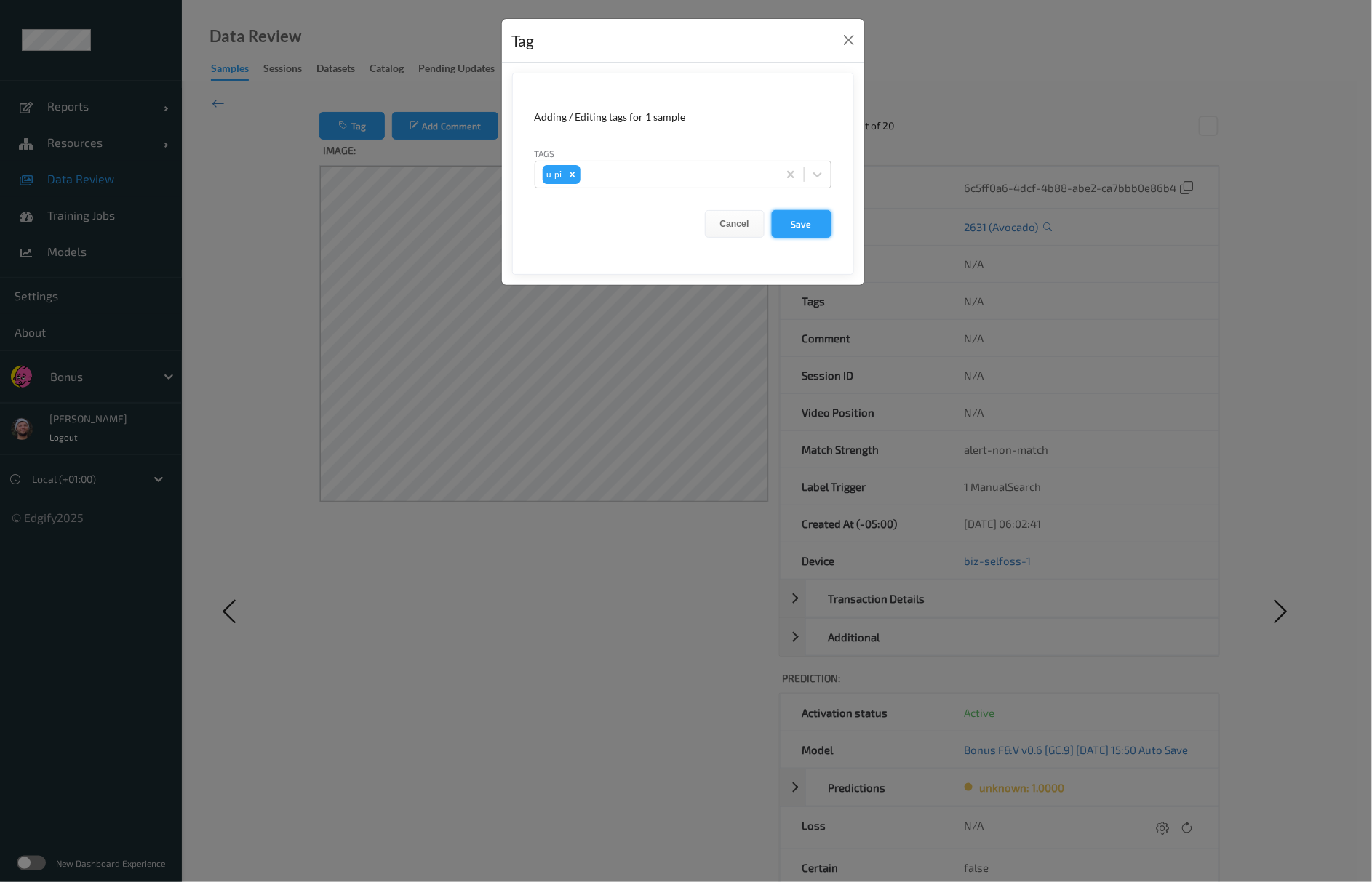
click at [797, 219] on button "Save" at bounding box center [801, 224] width 60 height 27
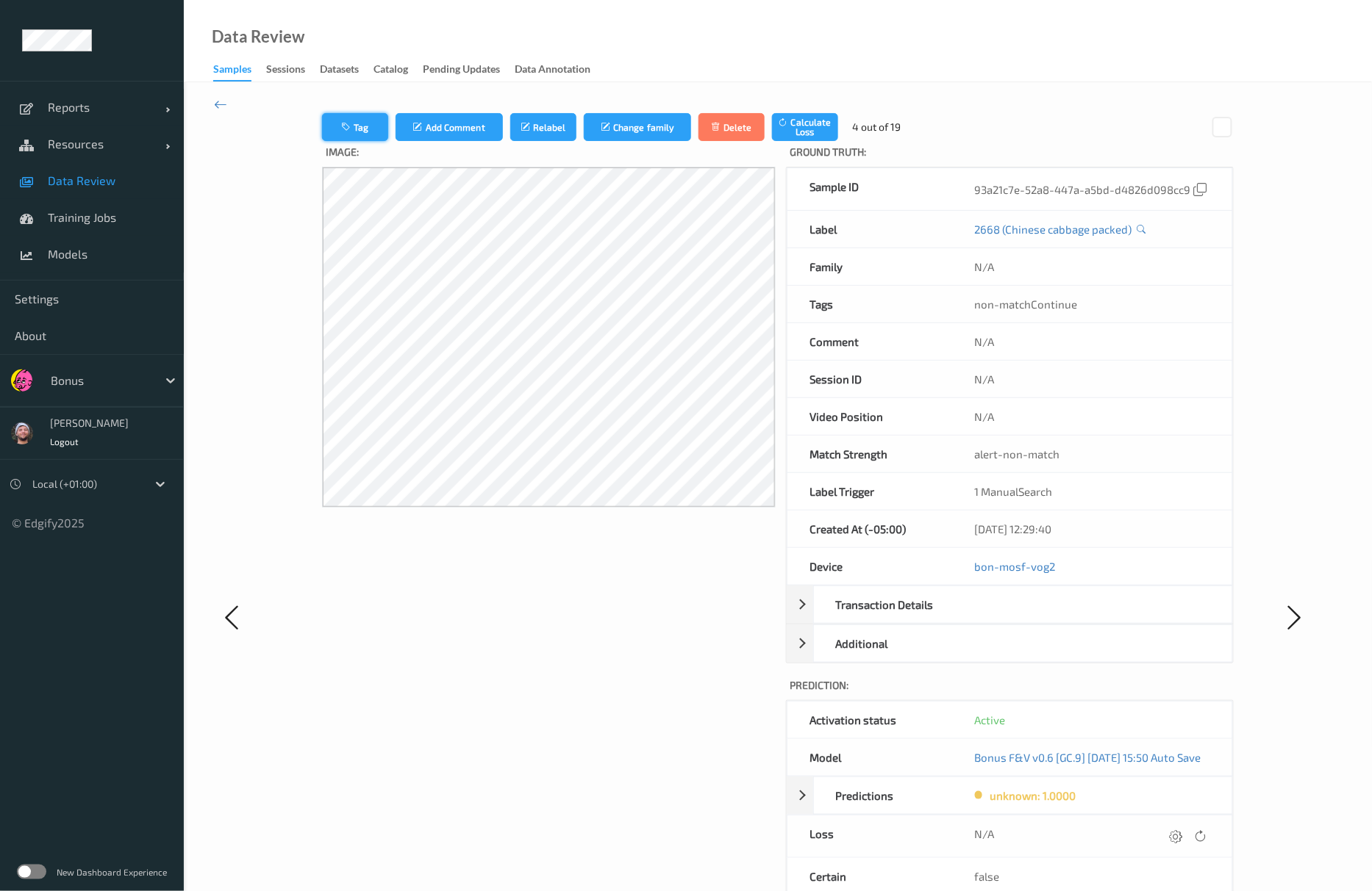
click at [368, 120] on button "Tag" at bounding box center [355, 127] width 66 height 27
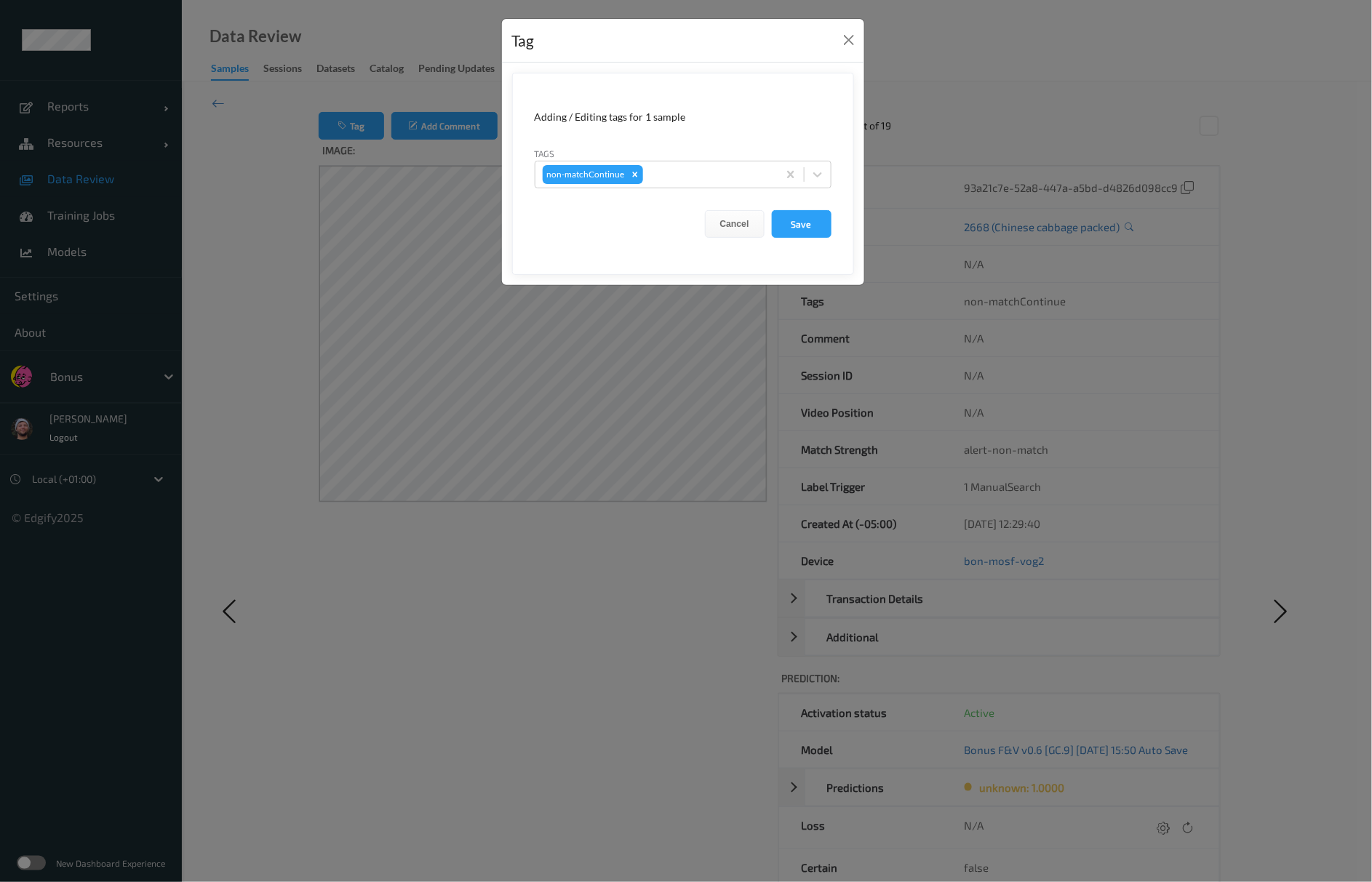
click at [696, 298] on div "Tag Adding / Editing tags for 1 sample Tags non-matchContinue Cancel Save" at bounding box center [686, 441] width 1372 height 882
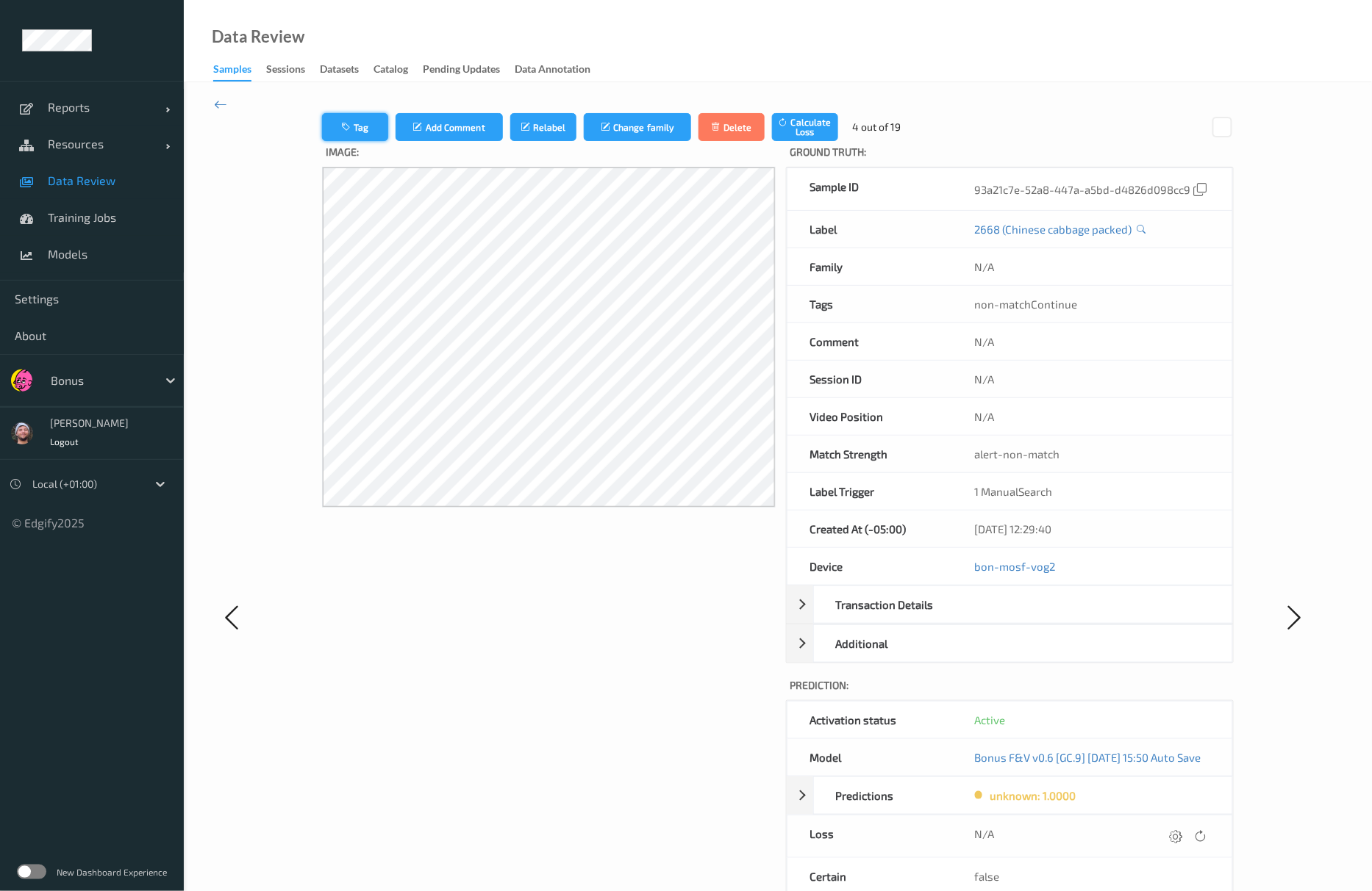
click at [352, 130] on button "Tag" at bounding box center [355, 127] width 66 height 27
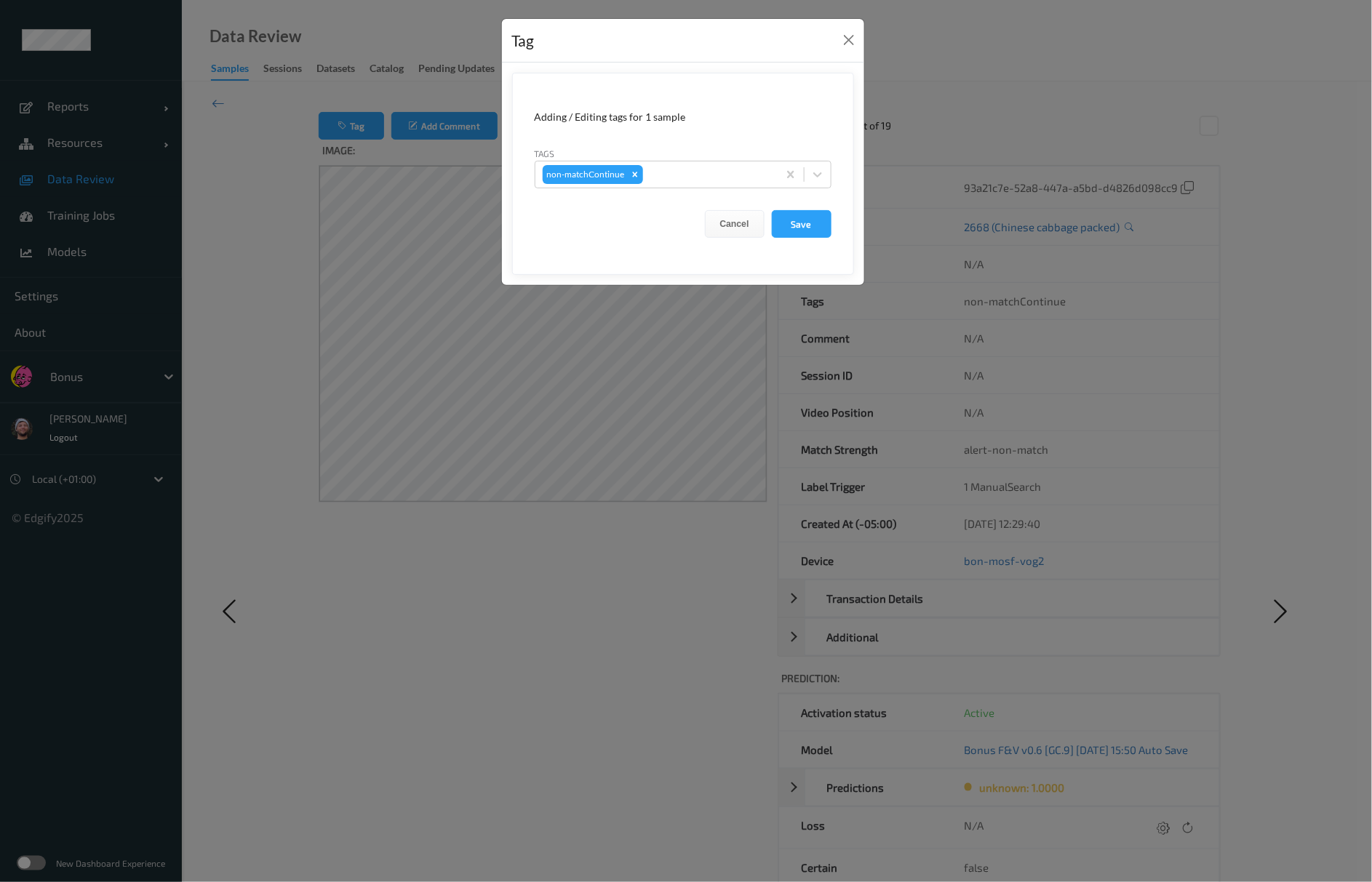
click at [470, 334] on div "Tag Adding / Editing tags for 1 sample Tags non-matchContinue Cancel Save" at bounding box center [686, 441] width 1372 height 882
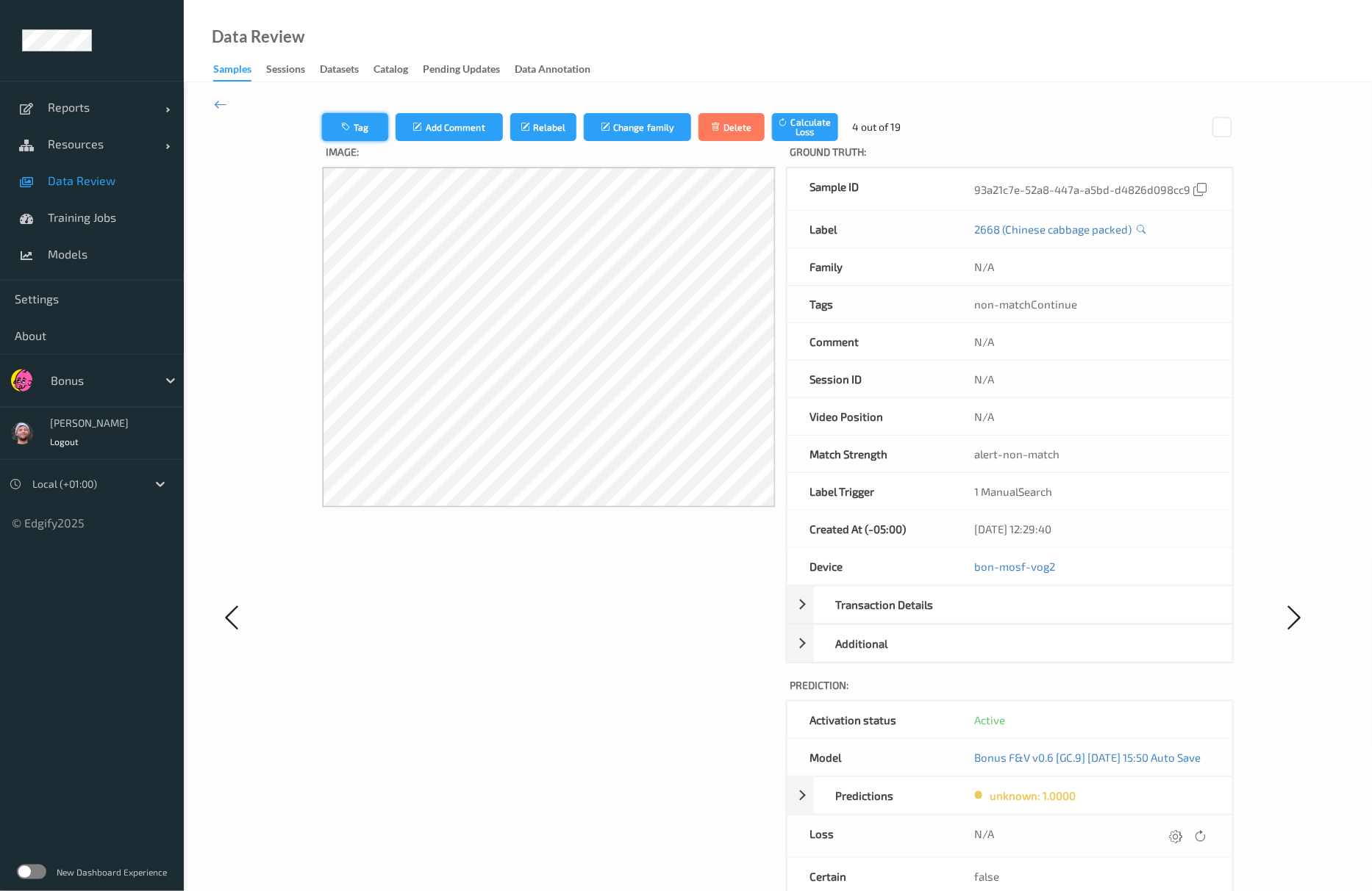
click at [322, 122] on button "Tag" at bounding box center [355, 127] width 66 height 27
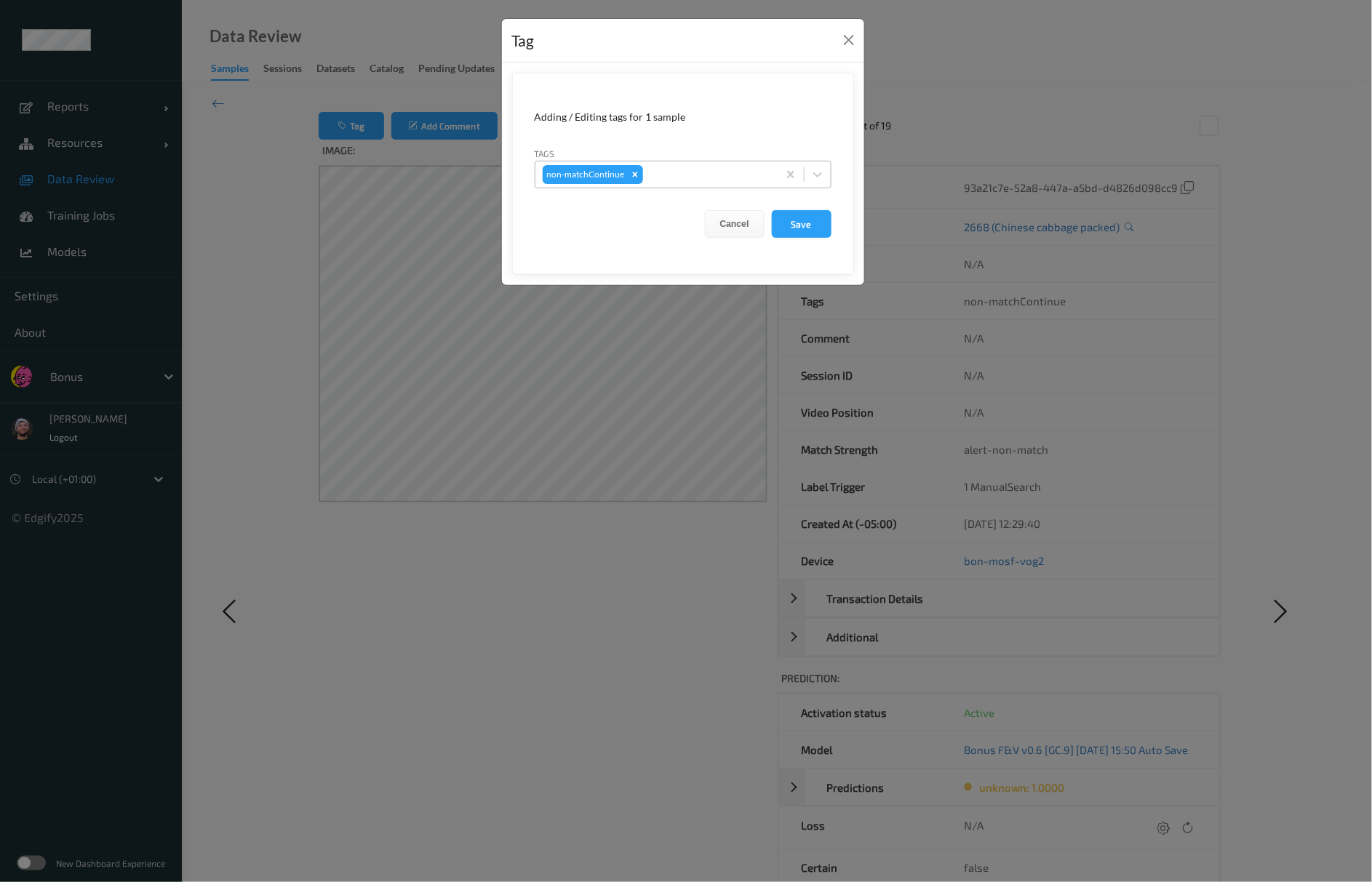
click at [656, 173] on div at bounding box center [708, 174] width 124 height 18
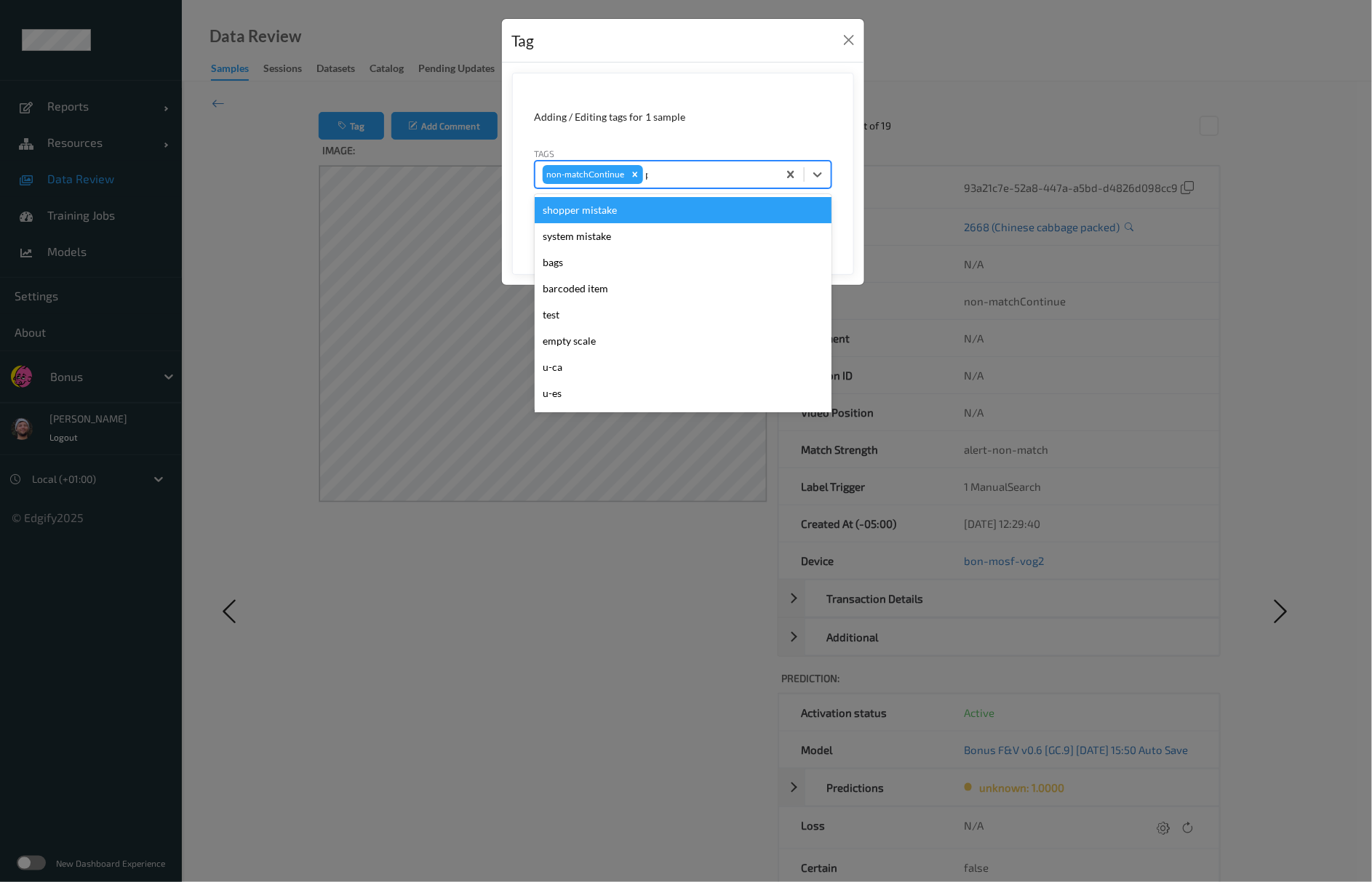
type input "pi"
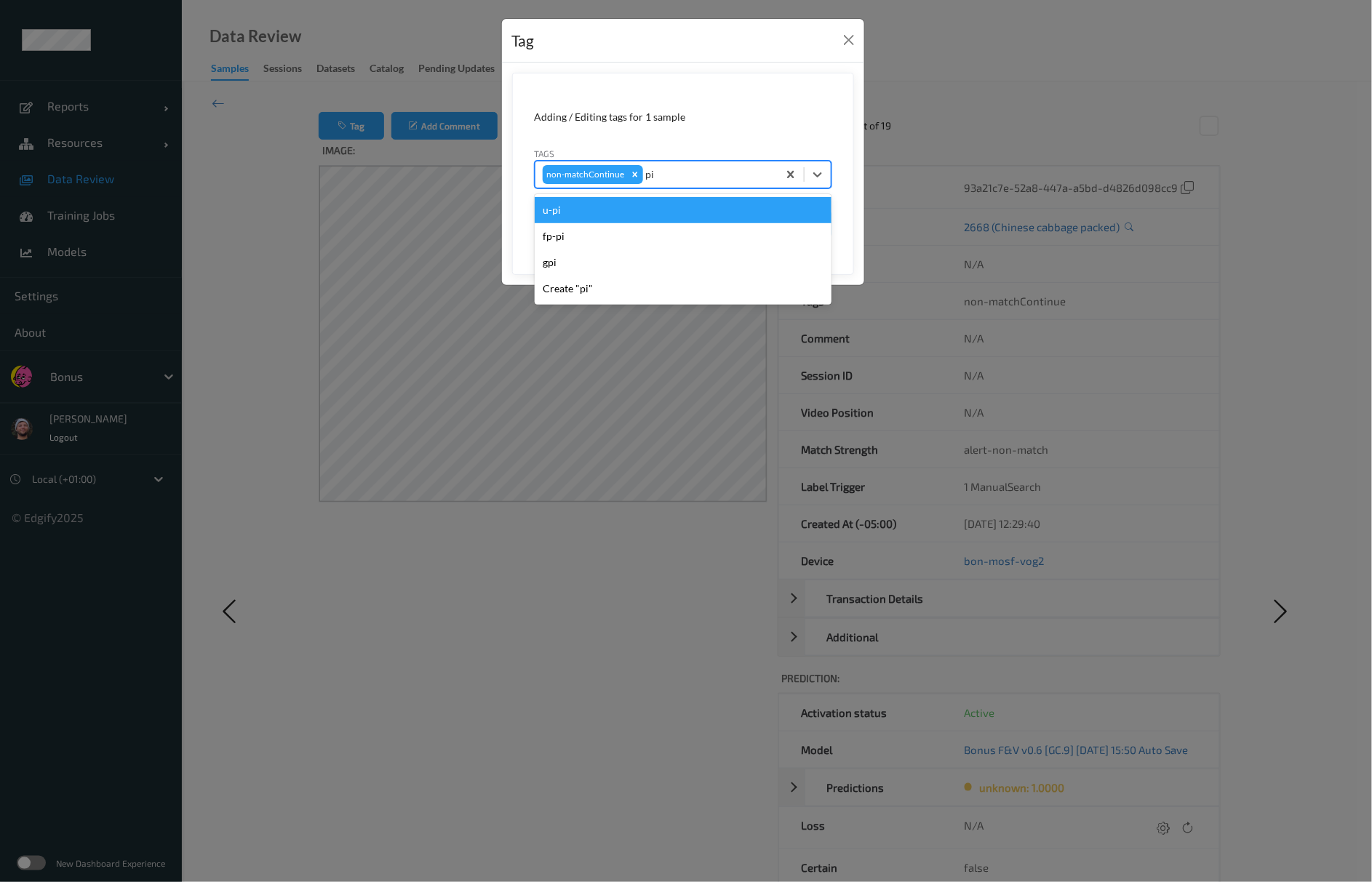
click at [659, 211] on div "u-pi" at bounding box center [683, 210] width 297 height 26
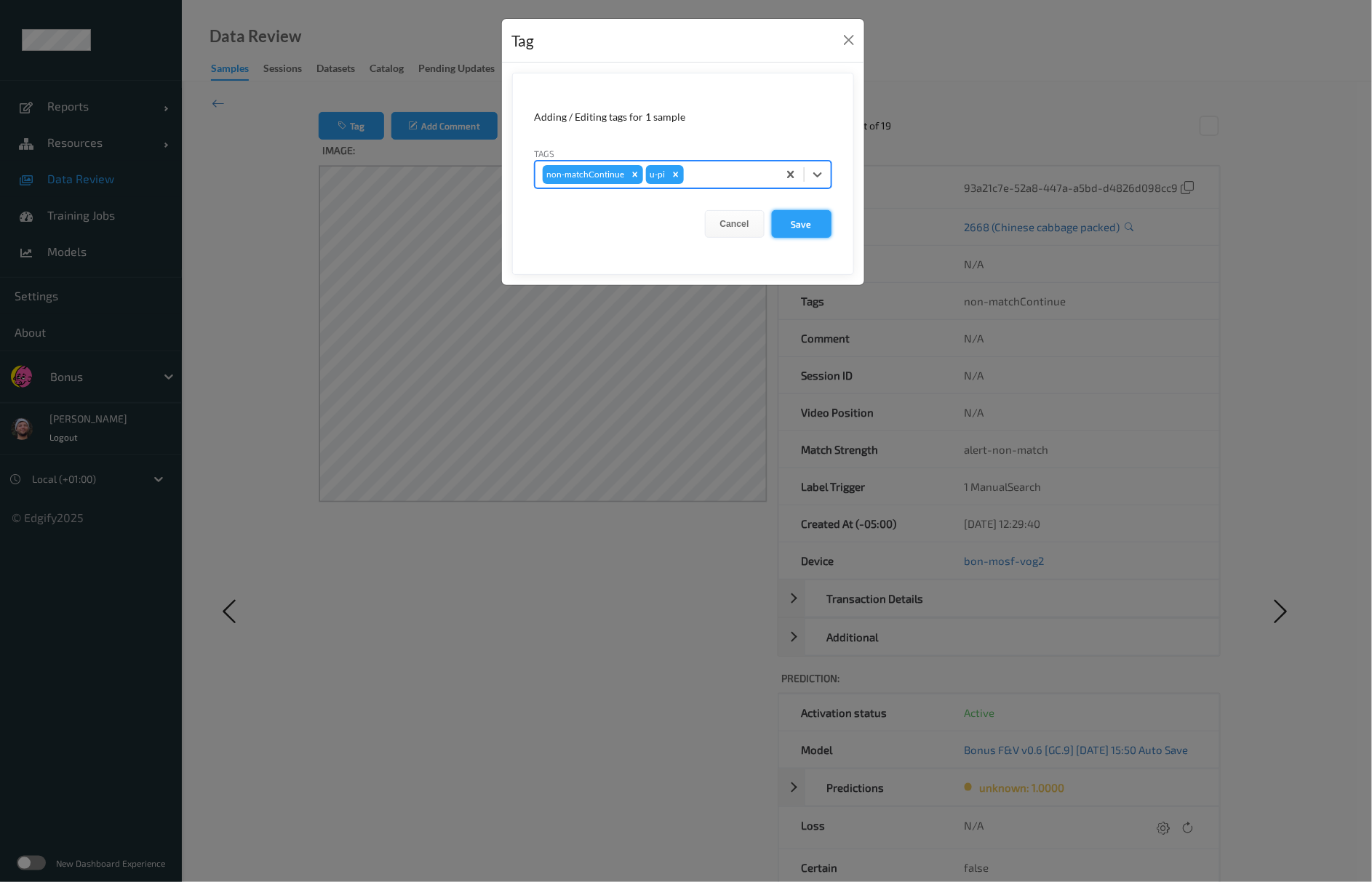
click at [792, 228] on button "Save" at bounding box center [801, 224] width 60 height 27
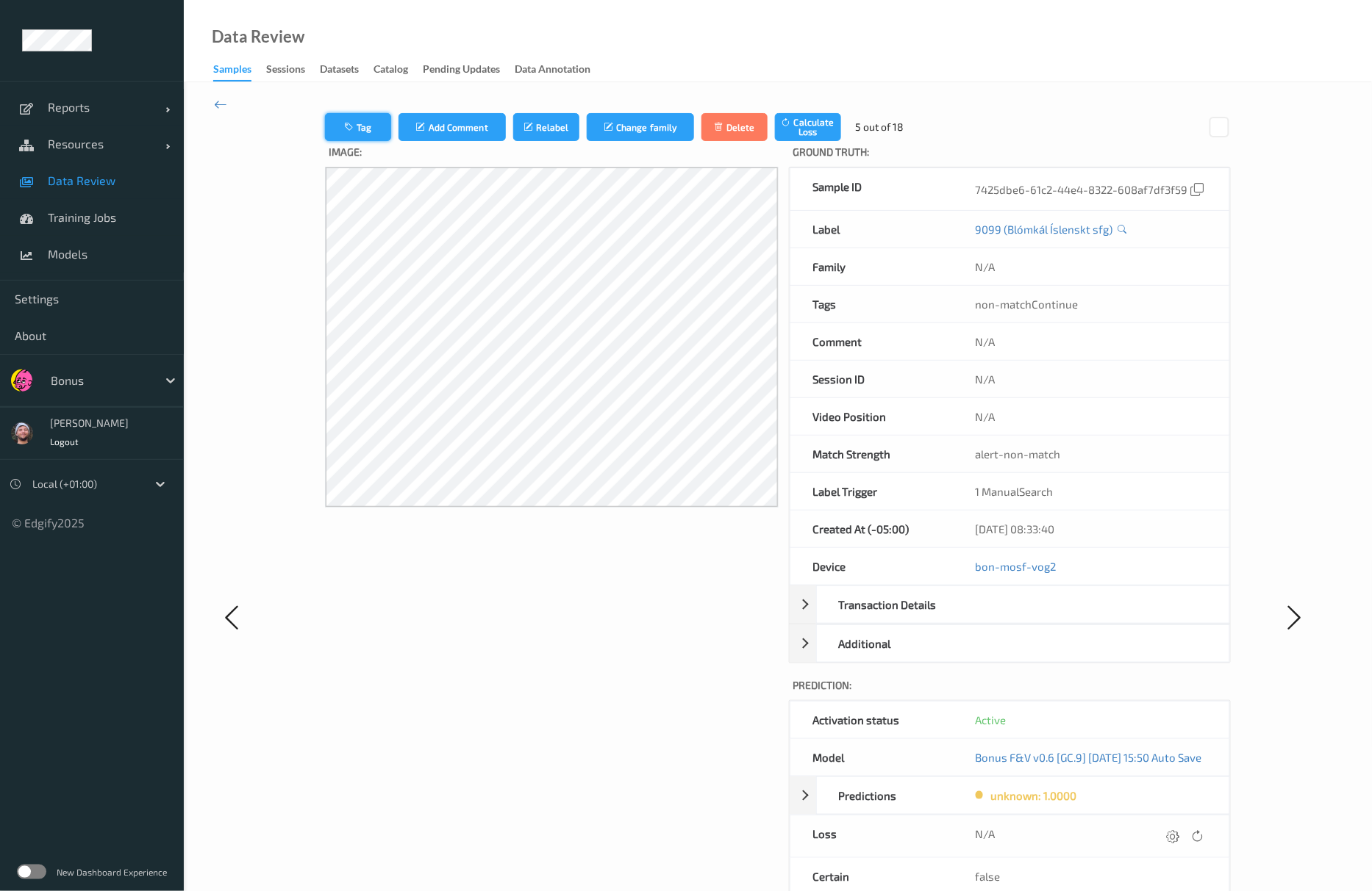
click at [334, 135] on button "Tag" at bounding box center [358, 127] width 66 height 27
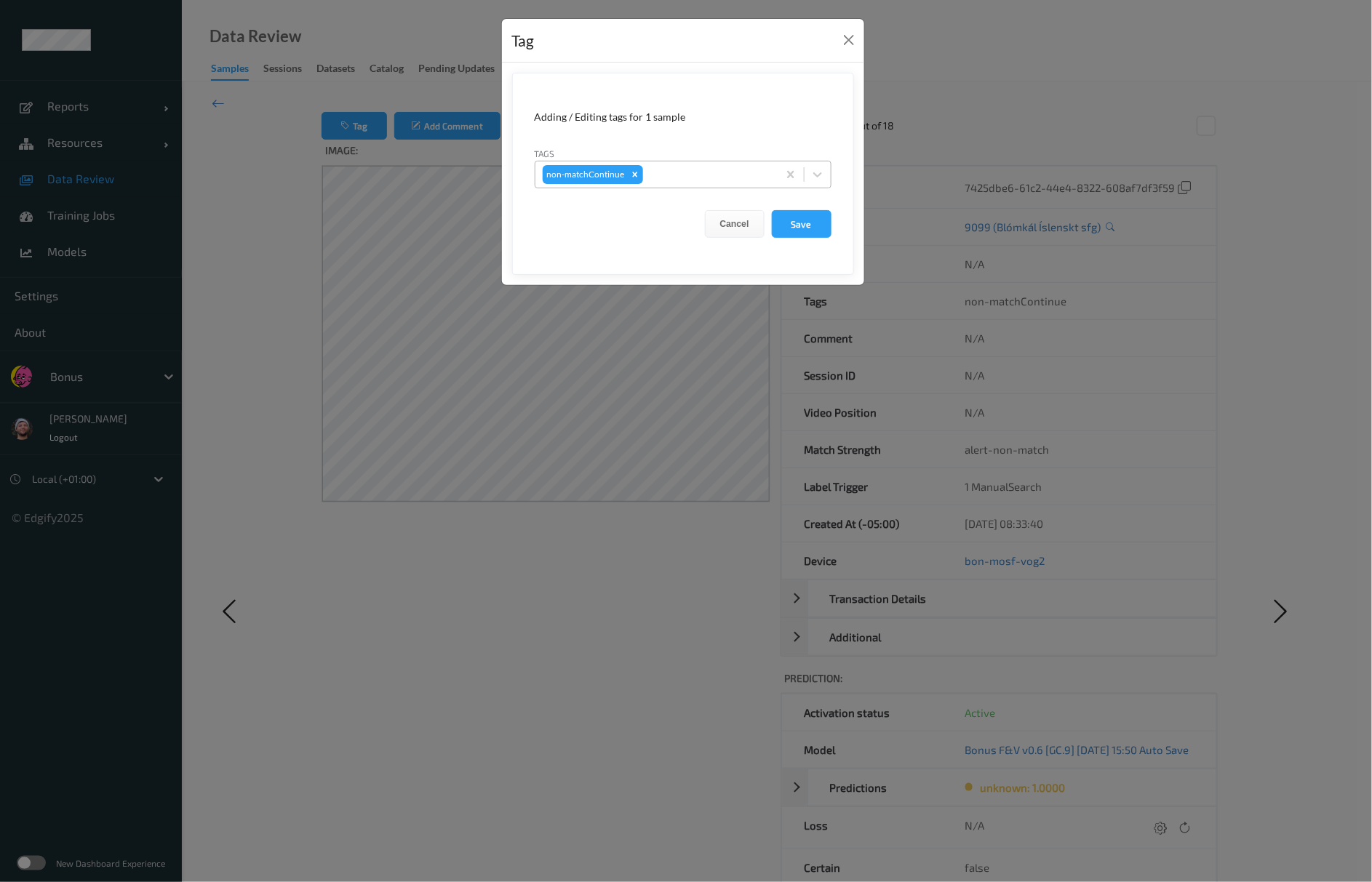
click at [679, 170] on div at bounding box center [708, 174] width 124 height 18
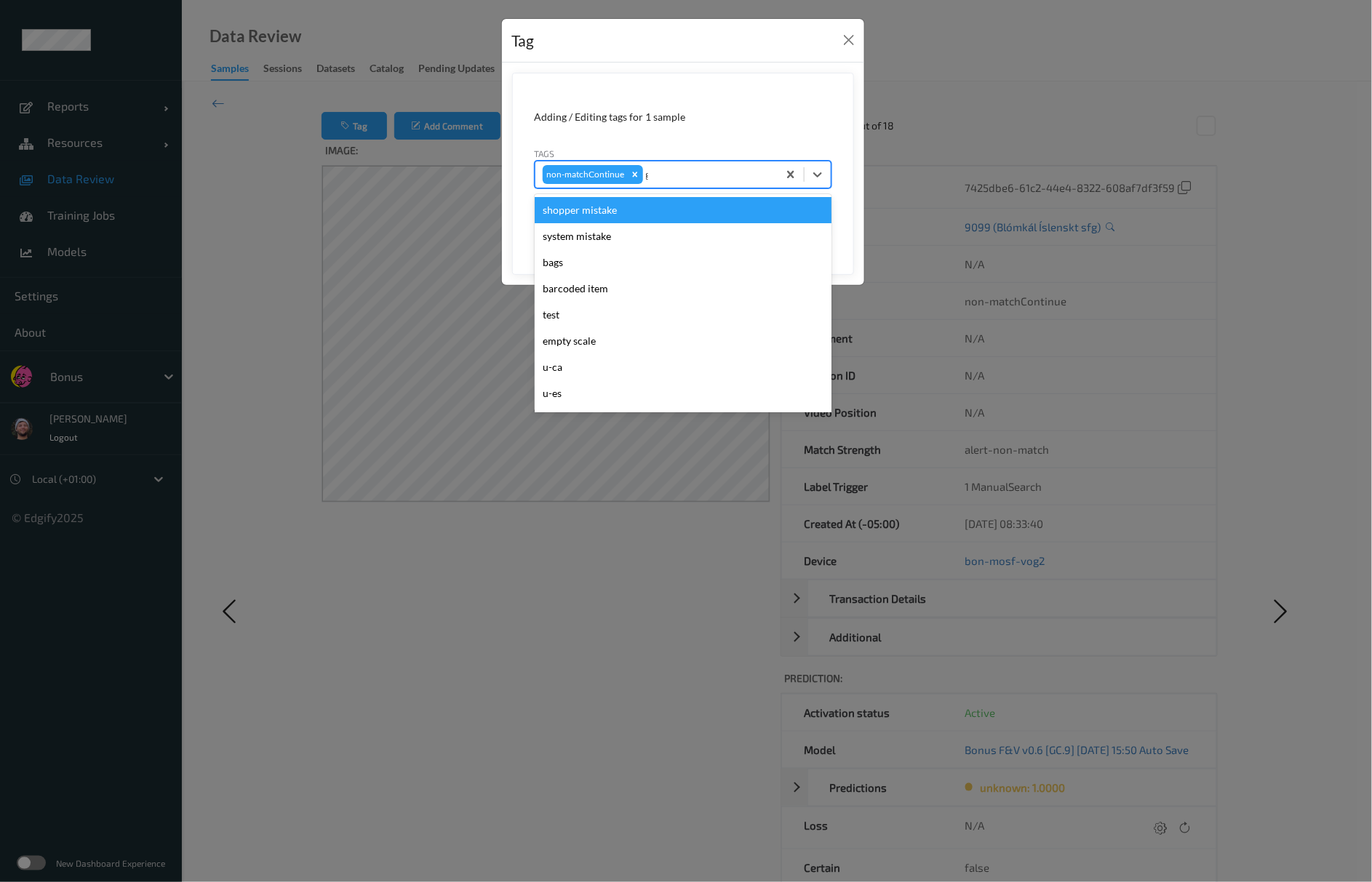
type input "gi"
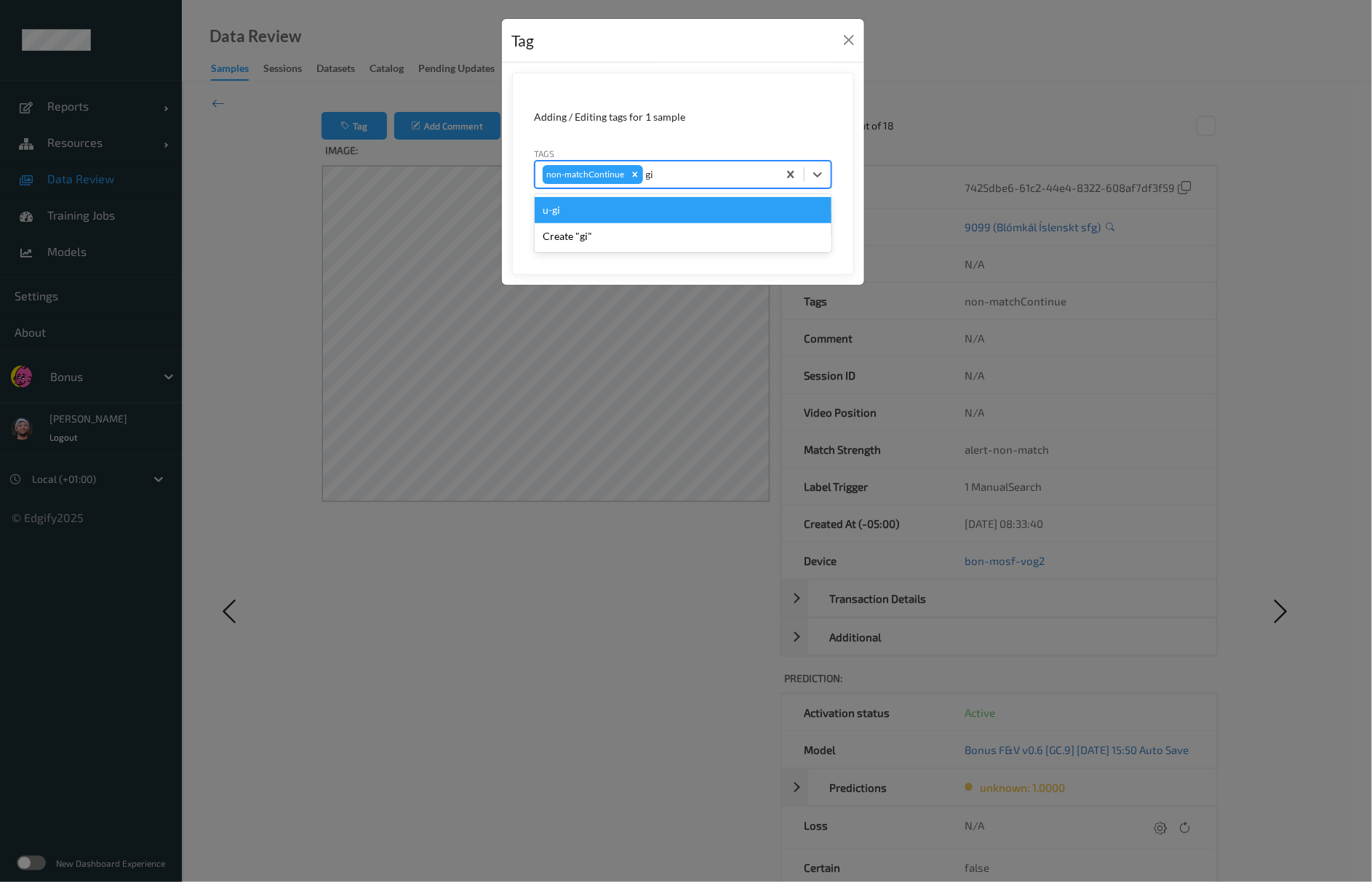
click at [729, 209] on div "u-gi" at bounding box center [683, 210] width 297 height 26
click at [816, 234] on button "Save" at bounding box center [801, 224] width 60 height 27
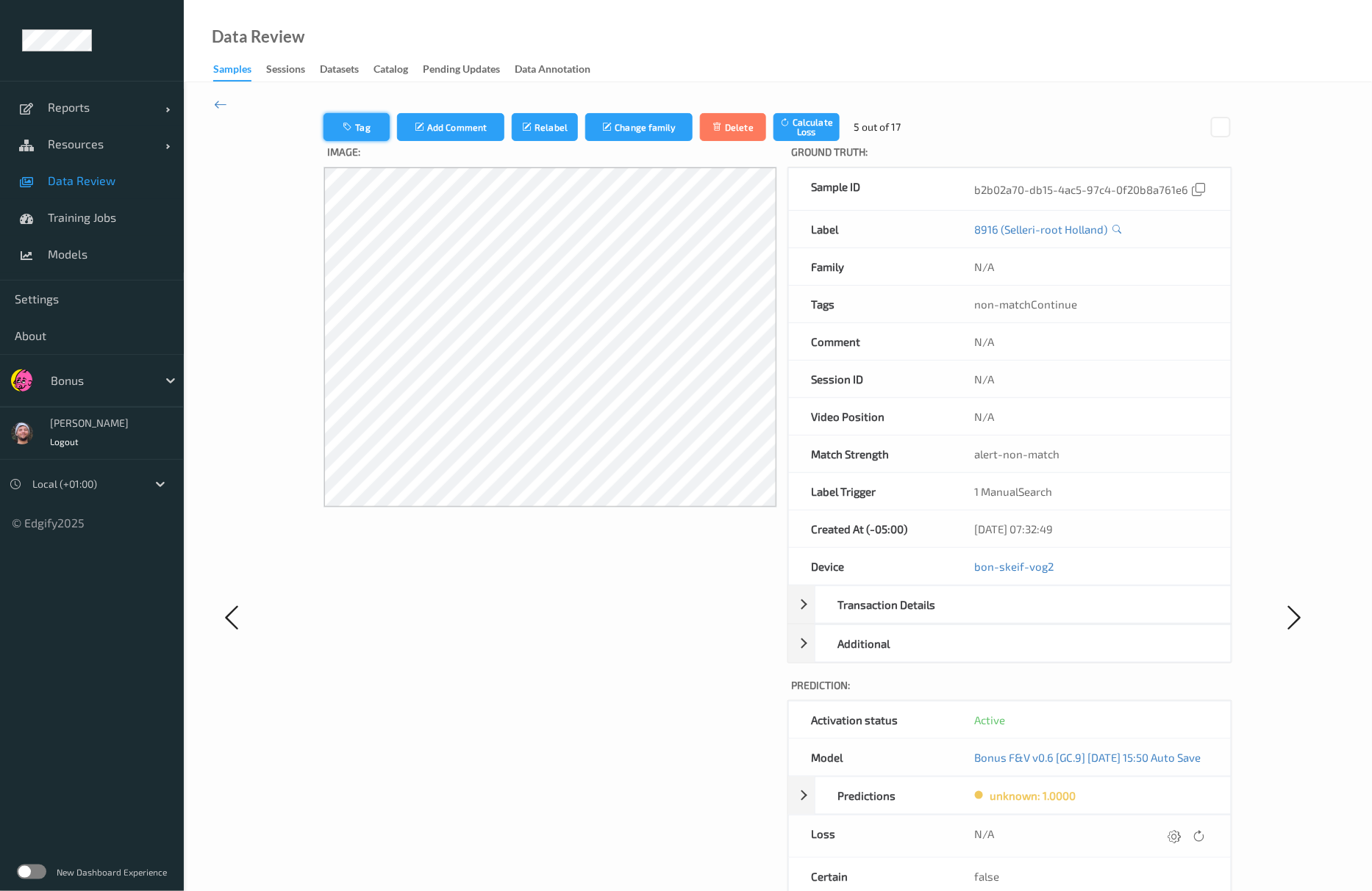
click at [343, 125] on icon "button" at bounding box center [349, 127] width 13 height 10
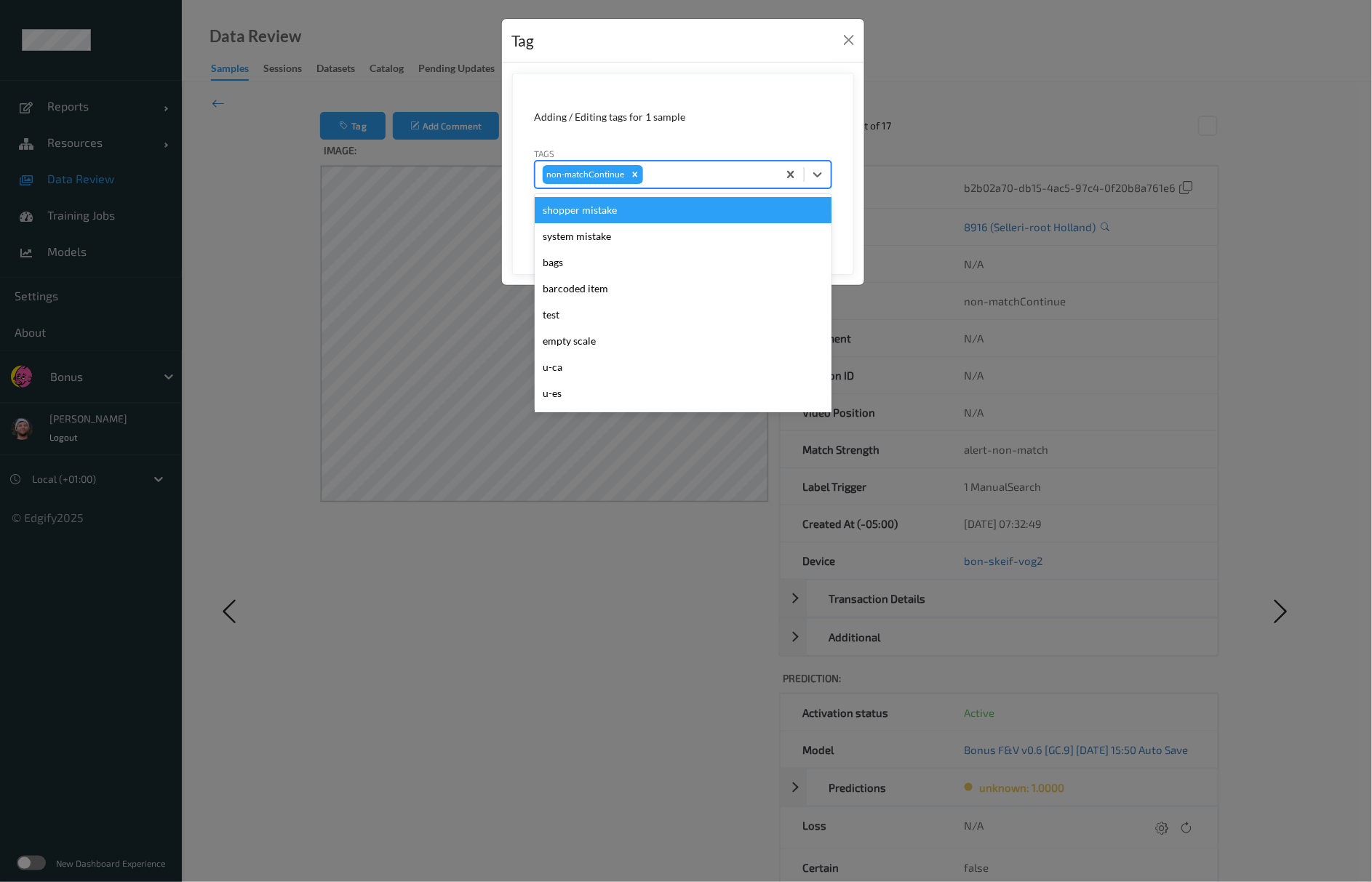
click at [746, 184] on div at bounding box center [708, 174] width 124 height 18
type input "gi"
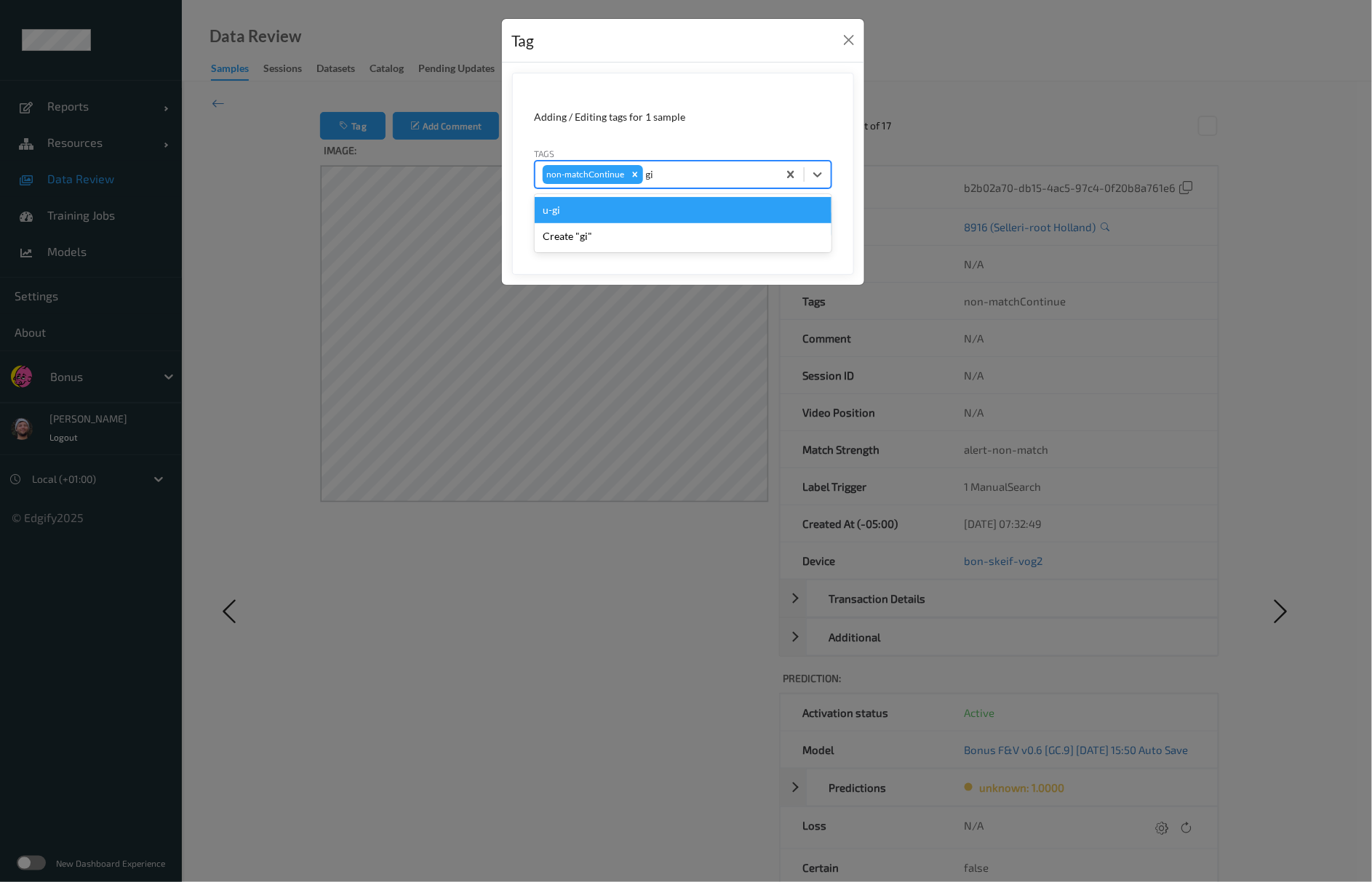
click at [633, 208] on div "u-gi" at bounding box center [683, 210] width 297 height 26
click at [770, 231] on div "Cancel Save" at bounding box center [683, 224] width 297 height 27
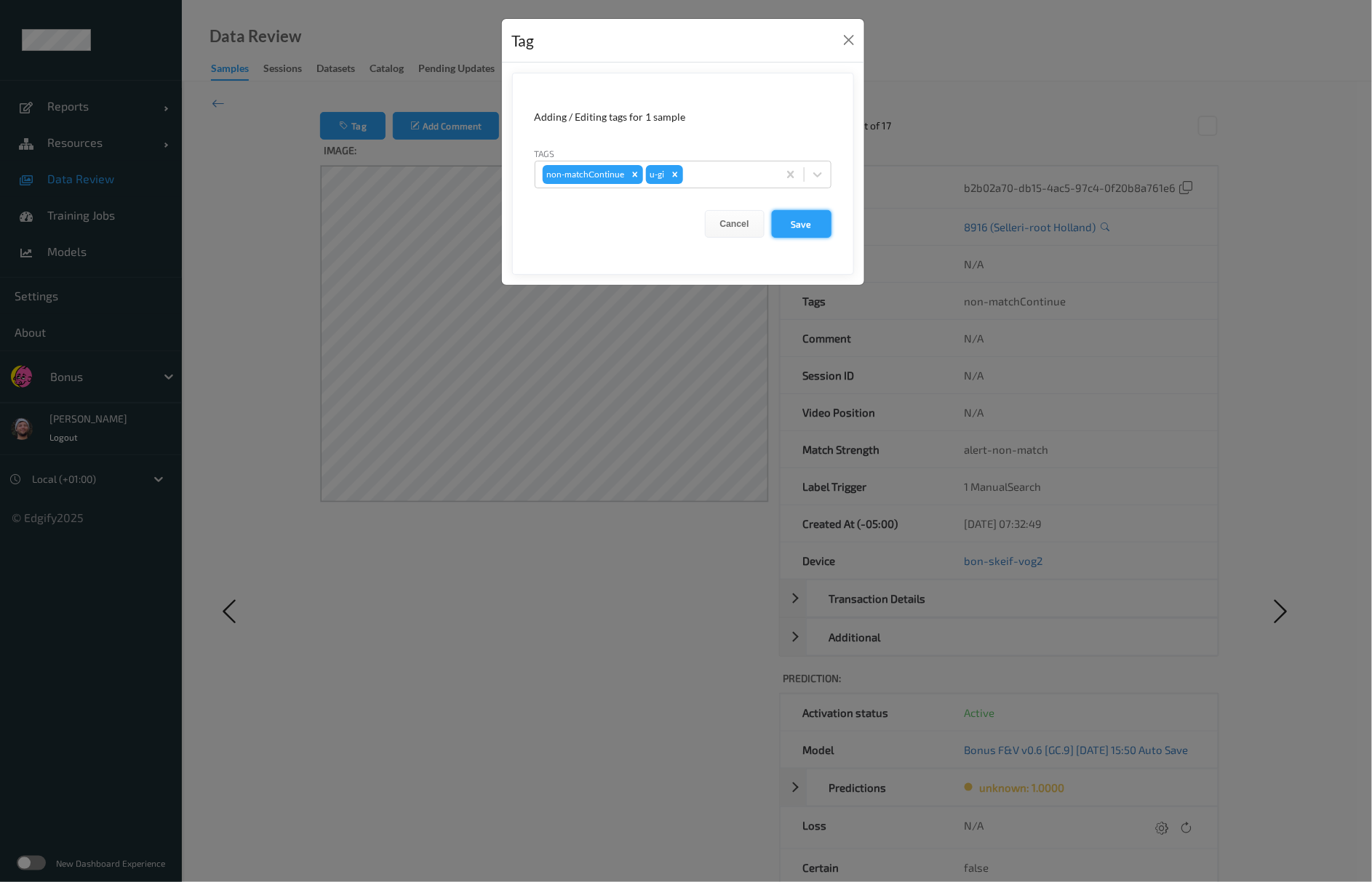
click at [786, 231] on button "Save" at bounding box center [801, 224] width 60 height 27
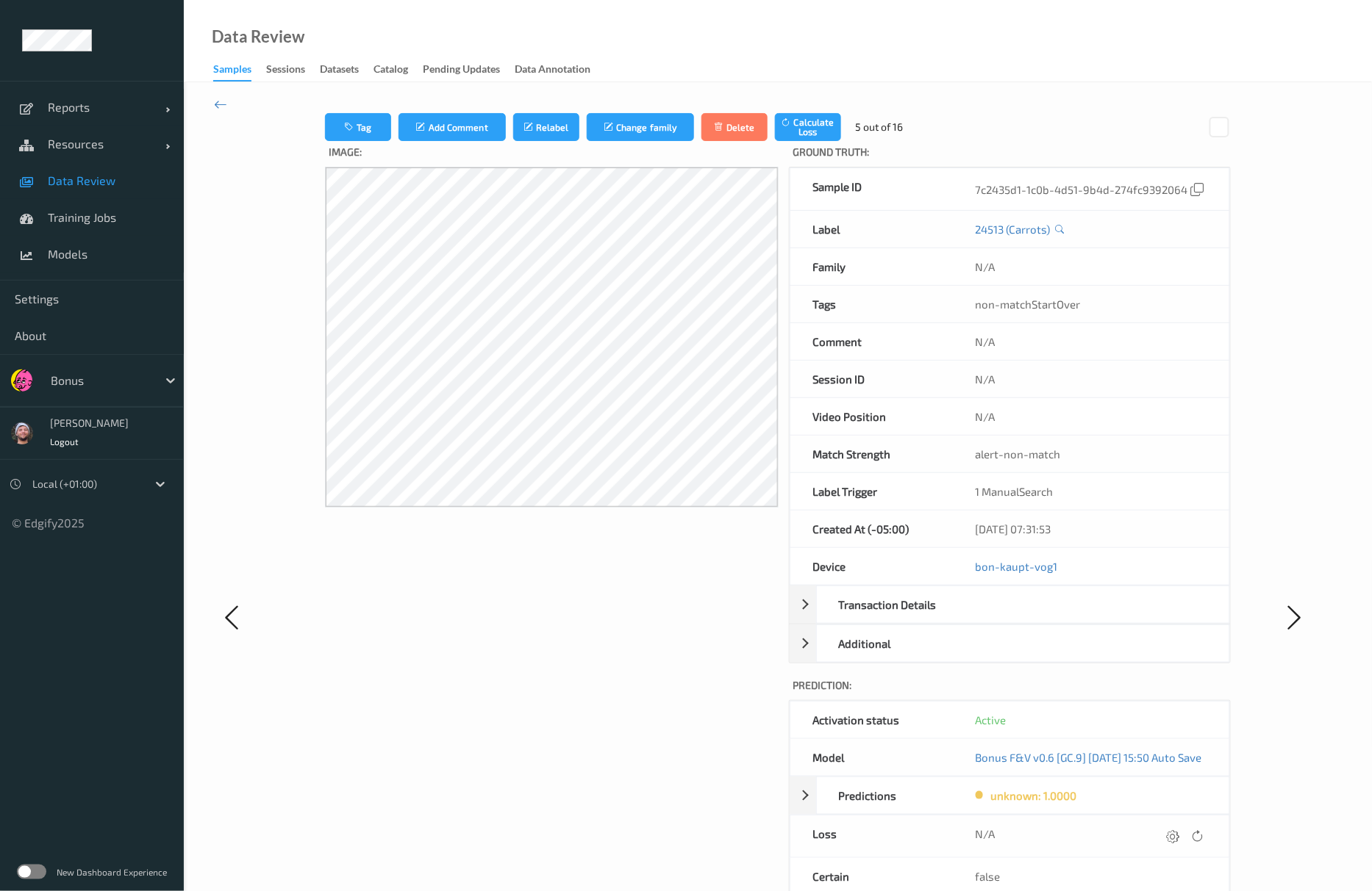
click at [1020, 139] on div "Tag Add Comment Relabel Change family Delete Calculate Loss 5 out of 16" at bounding box center [778, 127] width 906 height 27
click at [344, 127] on icon "button" at bounding box center [350, 127] width 13 height 10
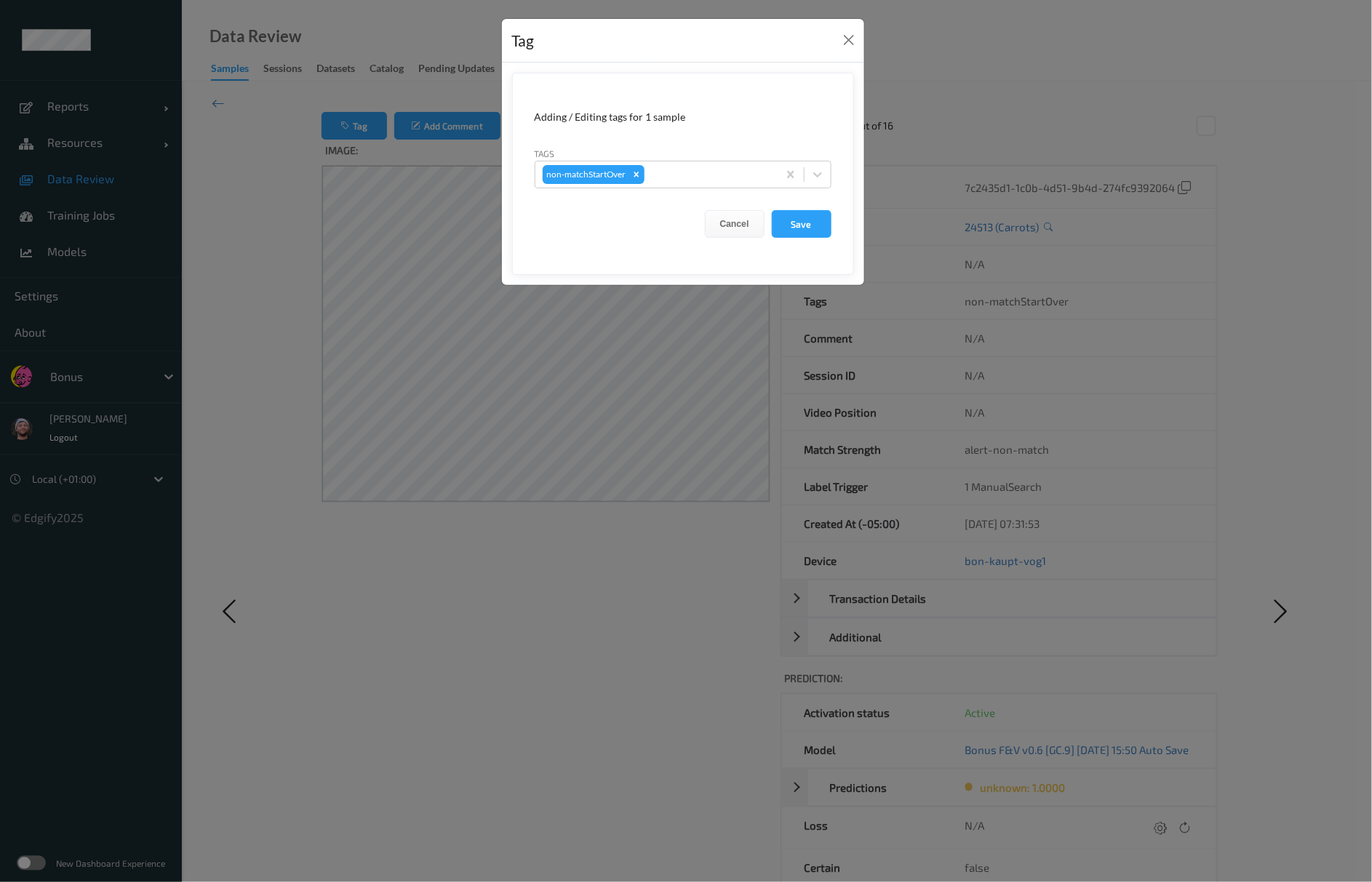
drag, startPoint x: 598, startPoint y: 339, endPoint x: 420, endPoint y: 196, distance: 228.3
click at [598, 336] on div "Tag Adding / Editing tags for 1 sample Tags non-matchStartOver Cancel Save" at bounding box center [686, 441] width 1372 height 882
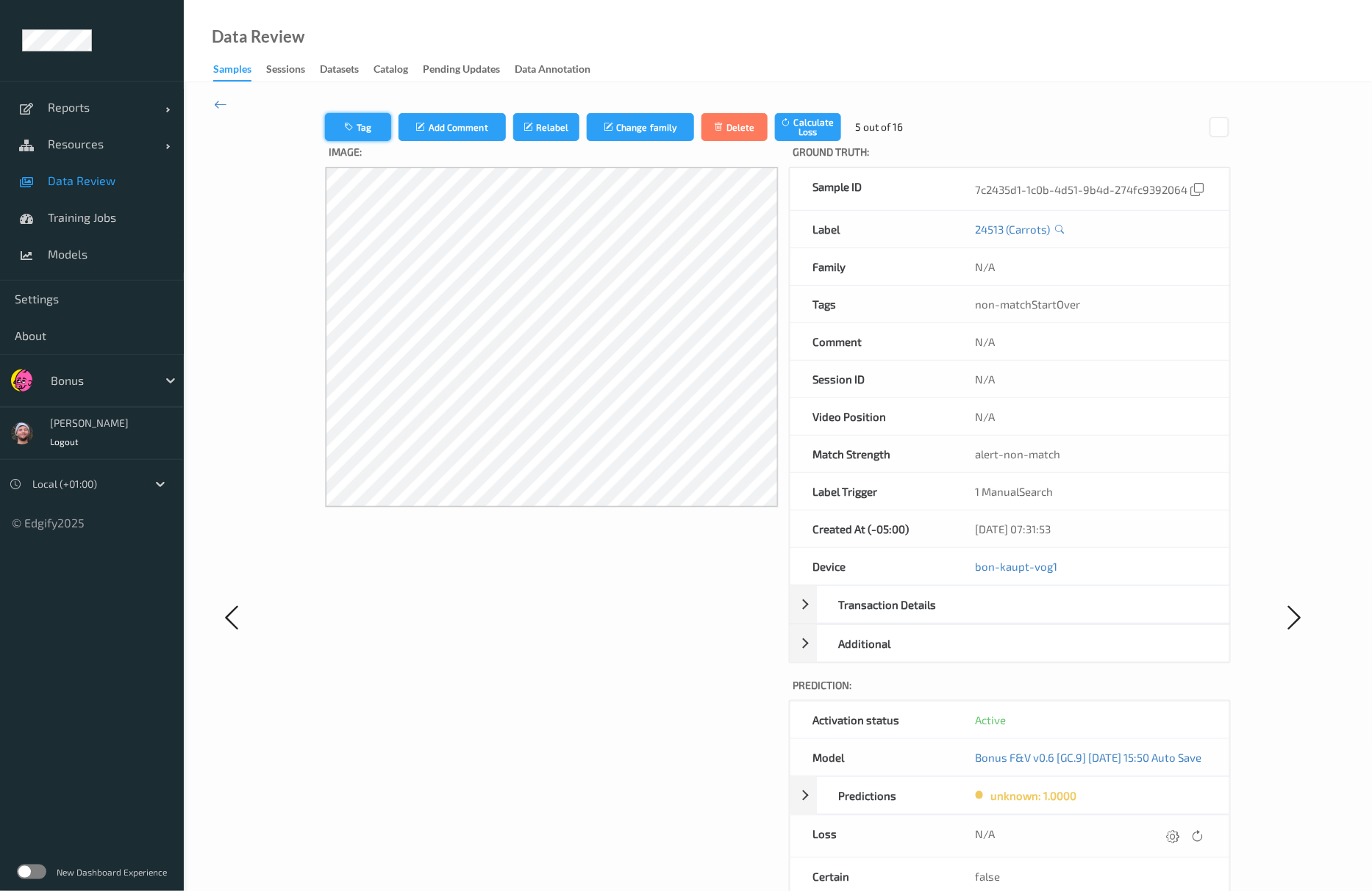
click at [357, 128] on button "Tag" at bounding box center [358, 127] width 66 height 27
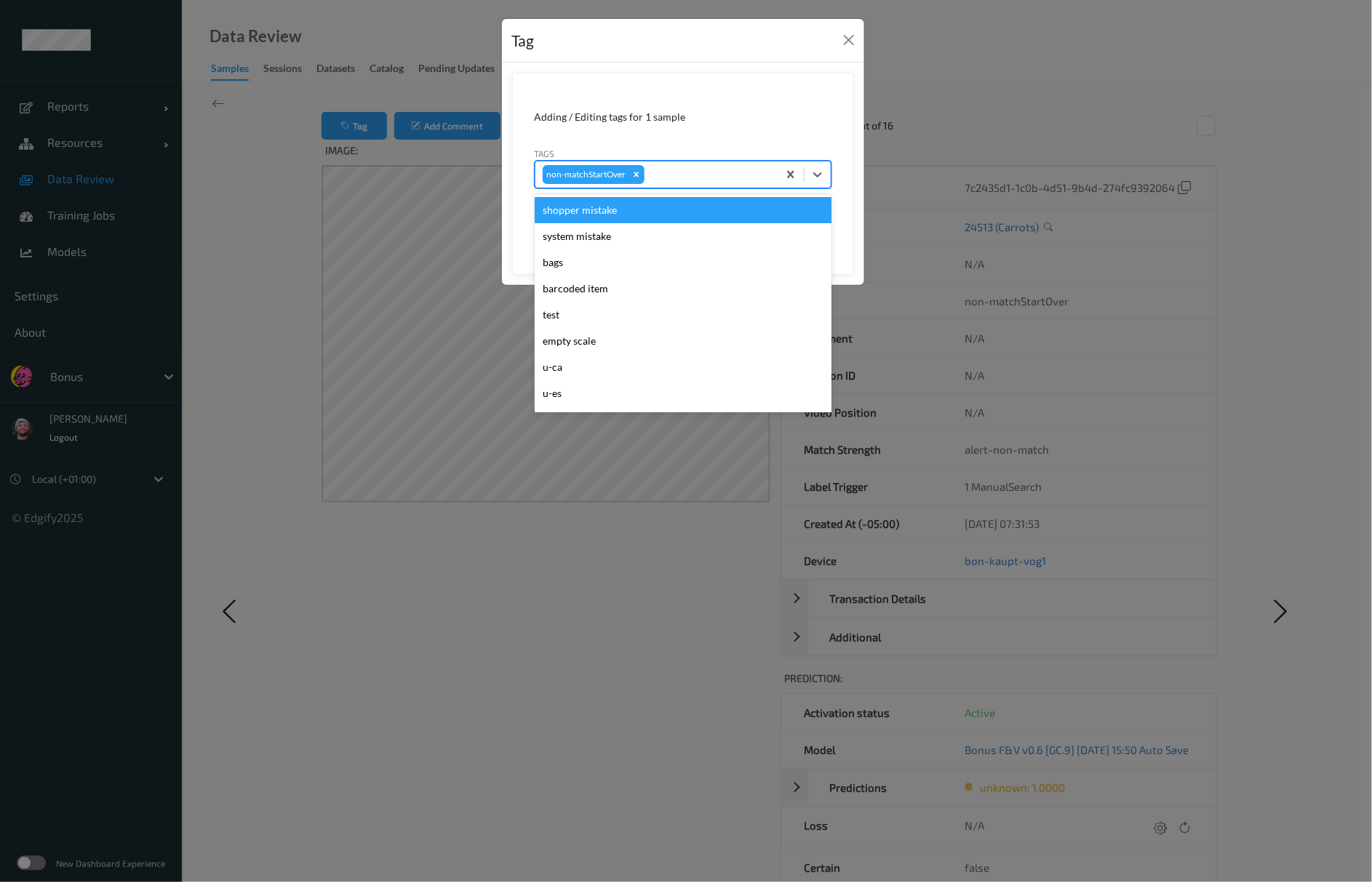
click at [696, 173] on div at bounding box center [709, 174] width 123 height 18
type input "pi"
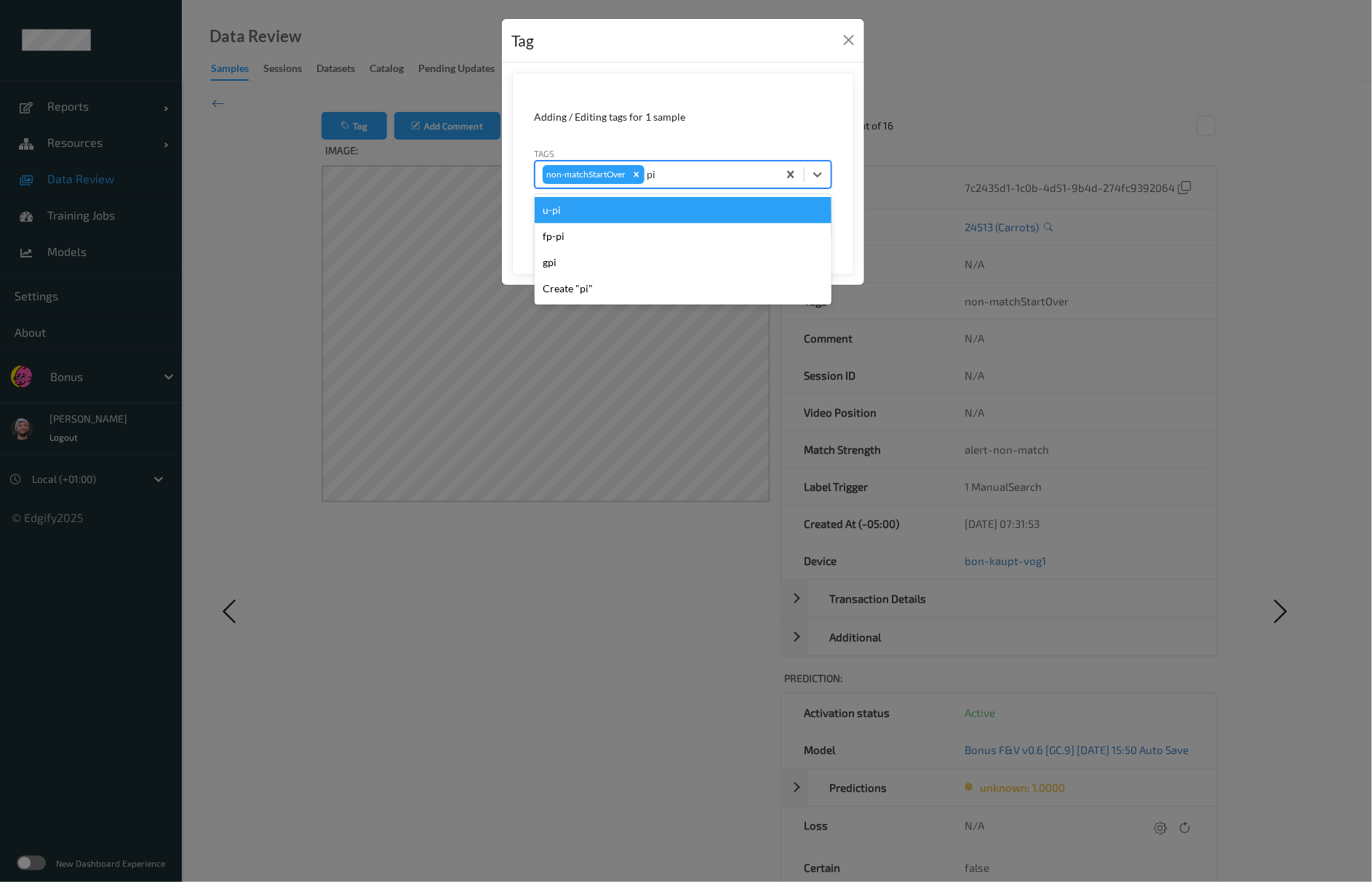
click at [639, 213] on div "u-pi" at bounding box center [683, 210] width 297 height 26
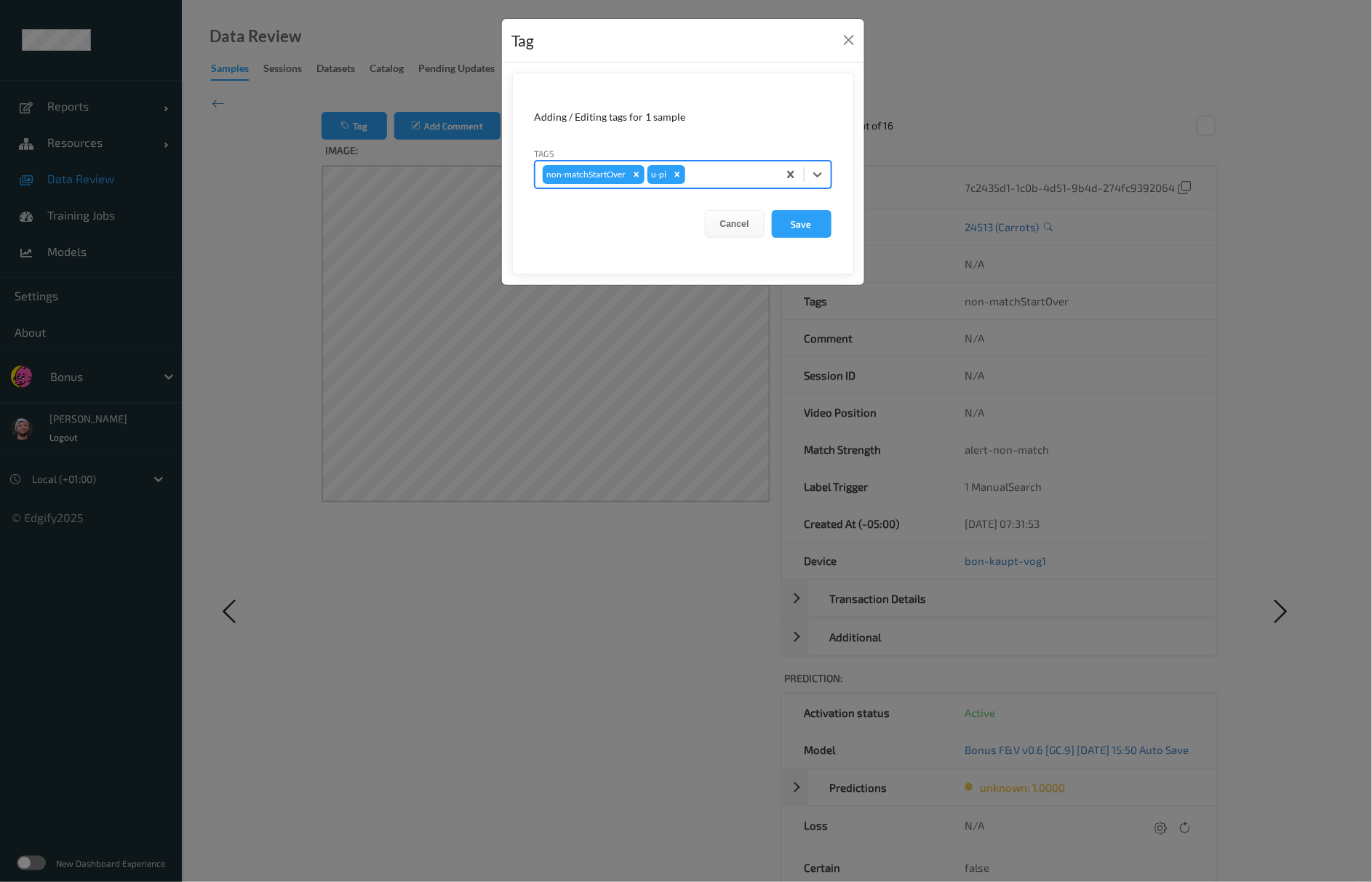
click at [811, 210] on form "Adding / Editing tags for 1 sample Tags option u-pi, selected. Select is focuse…" at bounding box center [683, 174] width 342 height 202
click at [807, 222] on button "Save" at bounding box center [801, 224] width 60 height 27
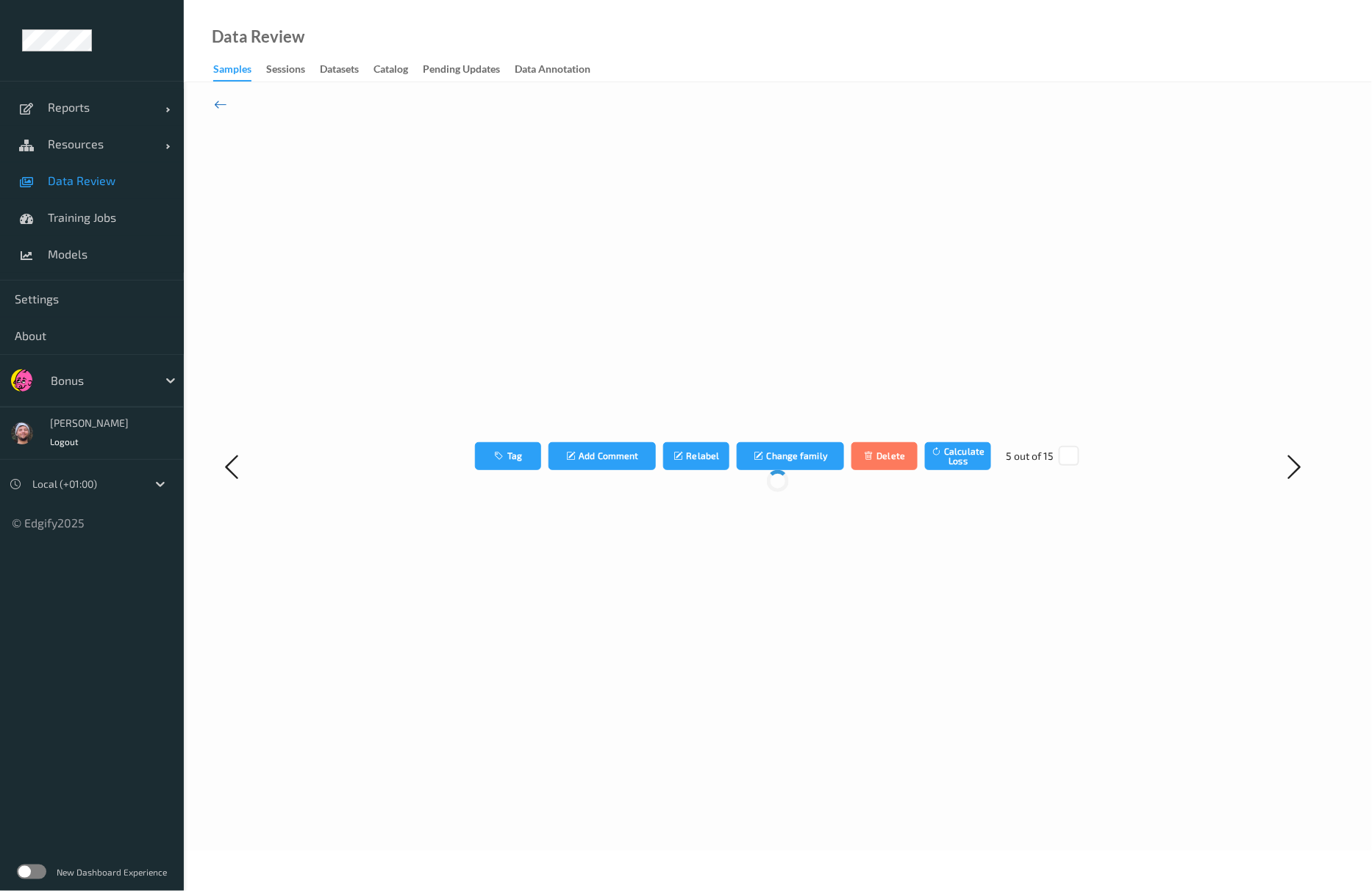
click at [216, 99] on icon at bounding box center [220, 104] width 13 height 16
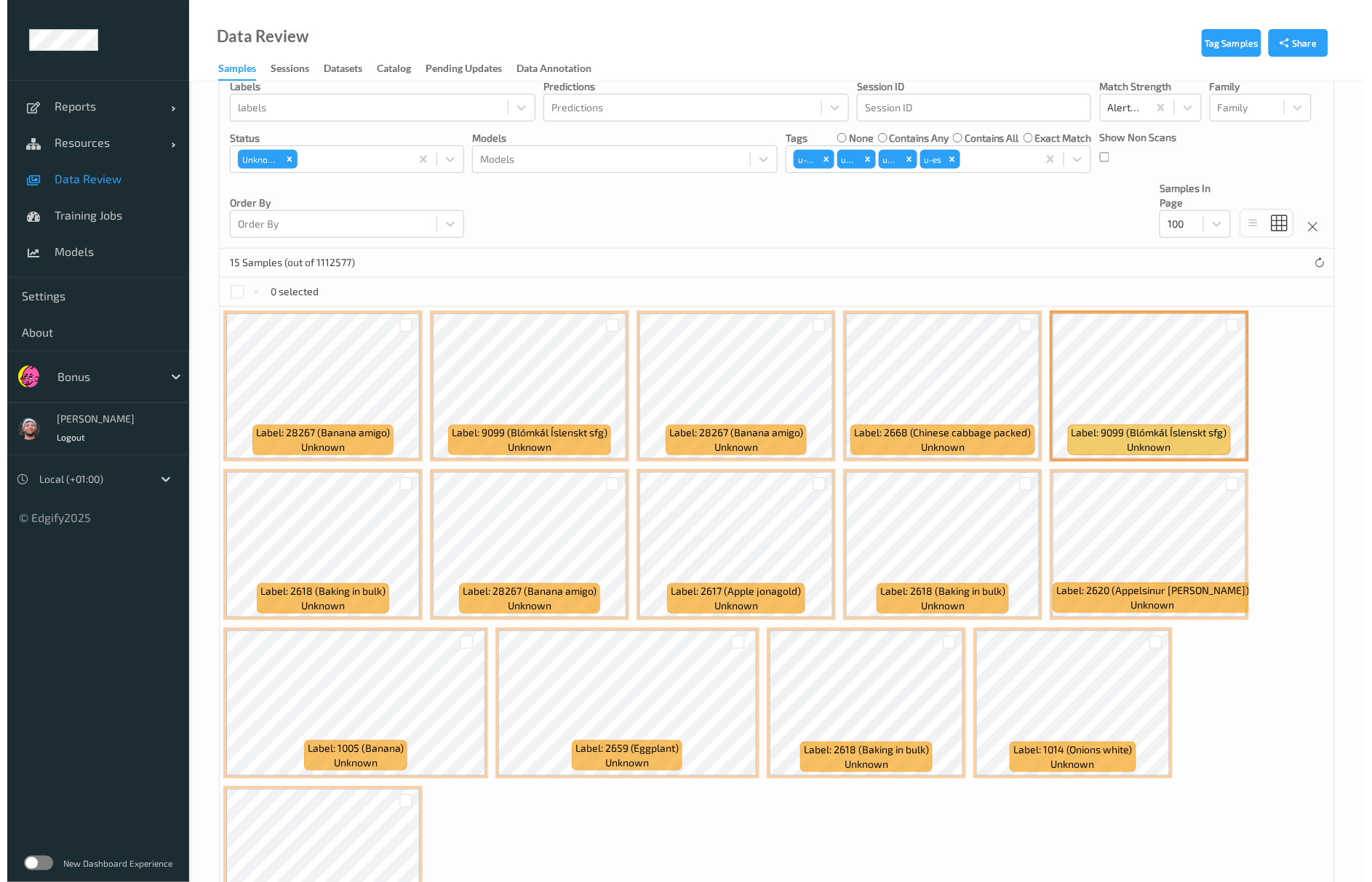
scroll to position [250, 0]
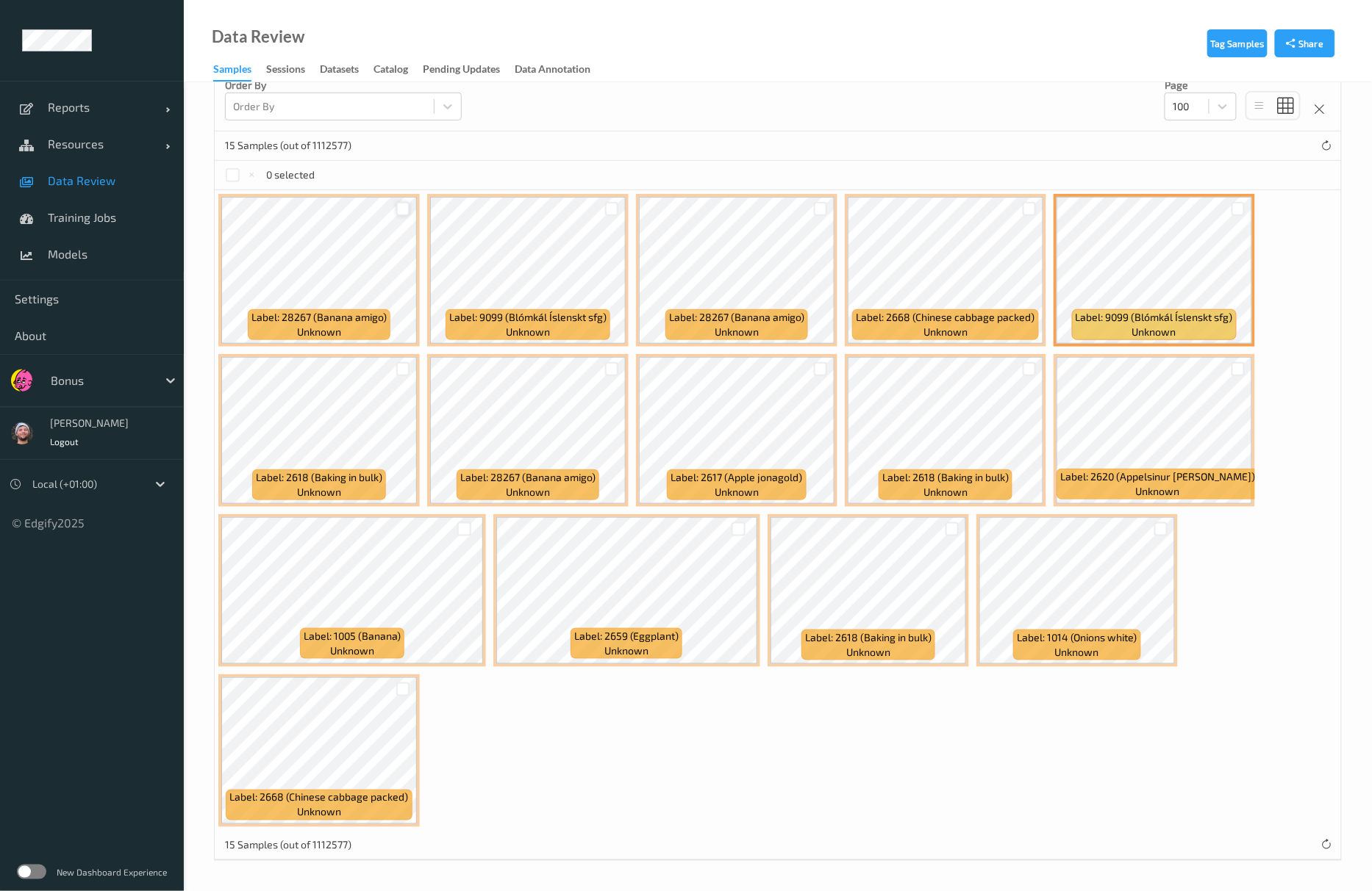
click at [401, 207] on div at bounding box center [403, 209] width 14 height 14
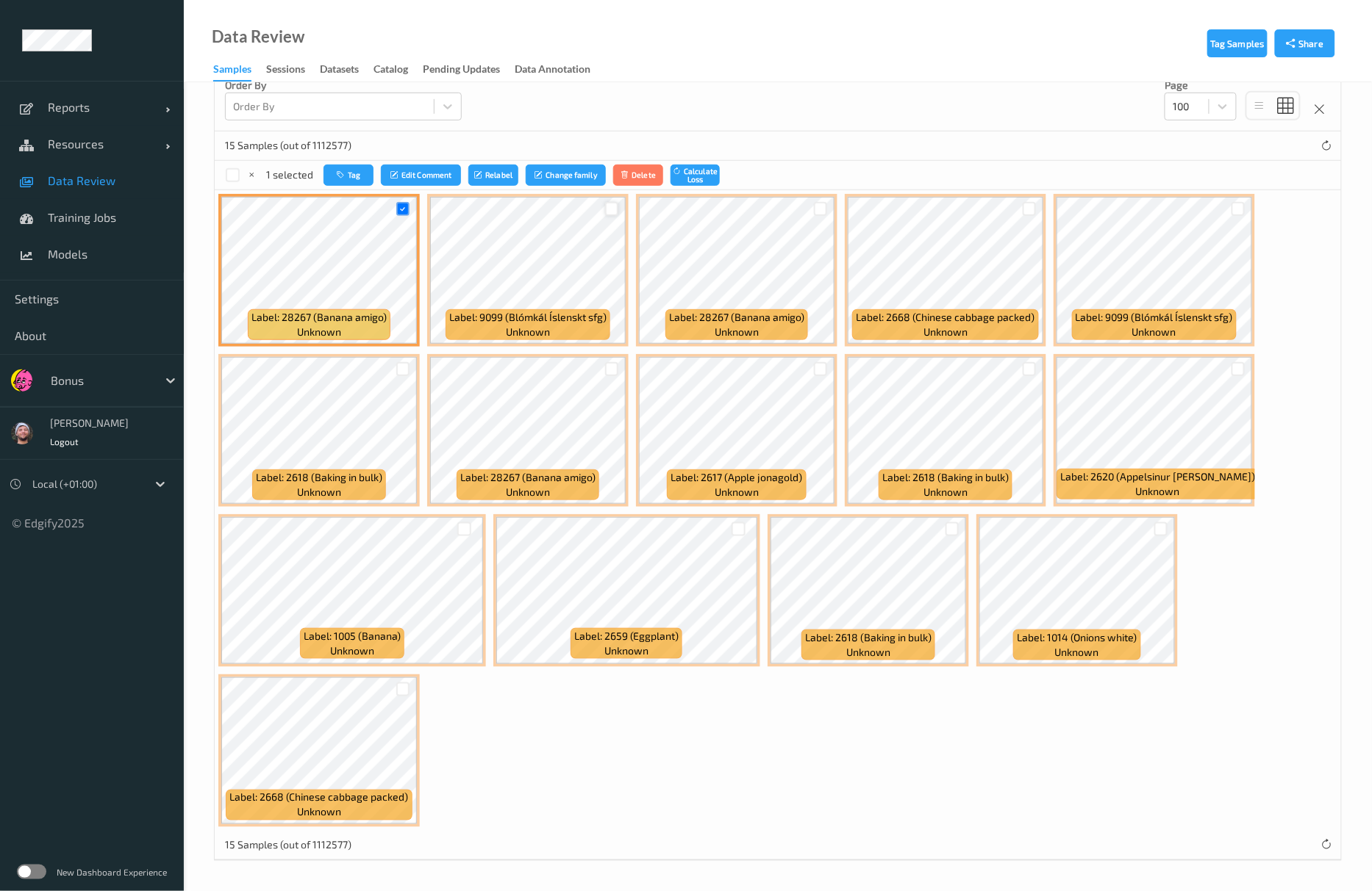
click at [613, 205] on div at bounding box center [612, 209] width 14 height 14
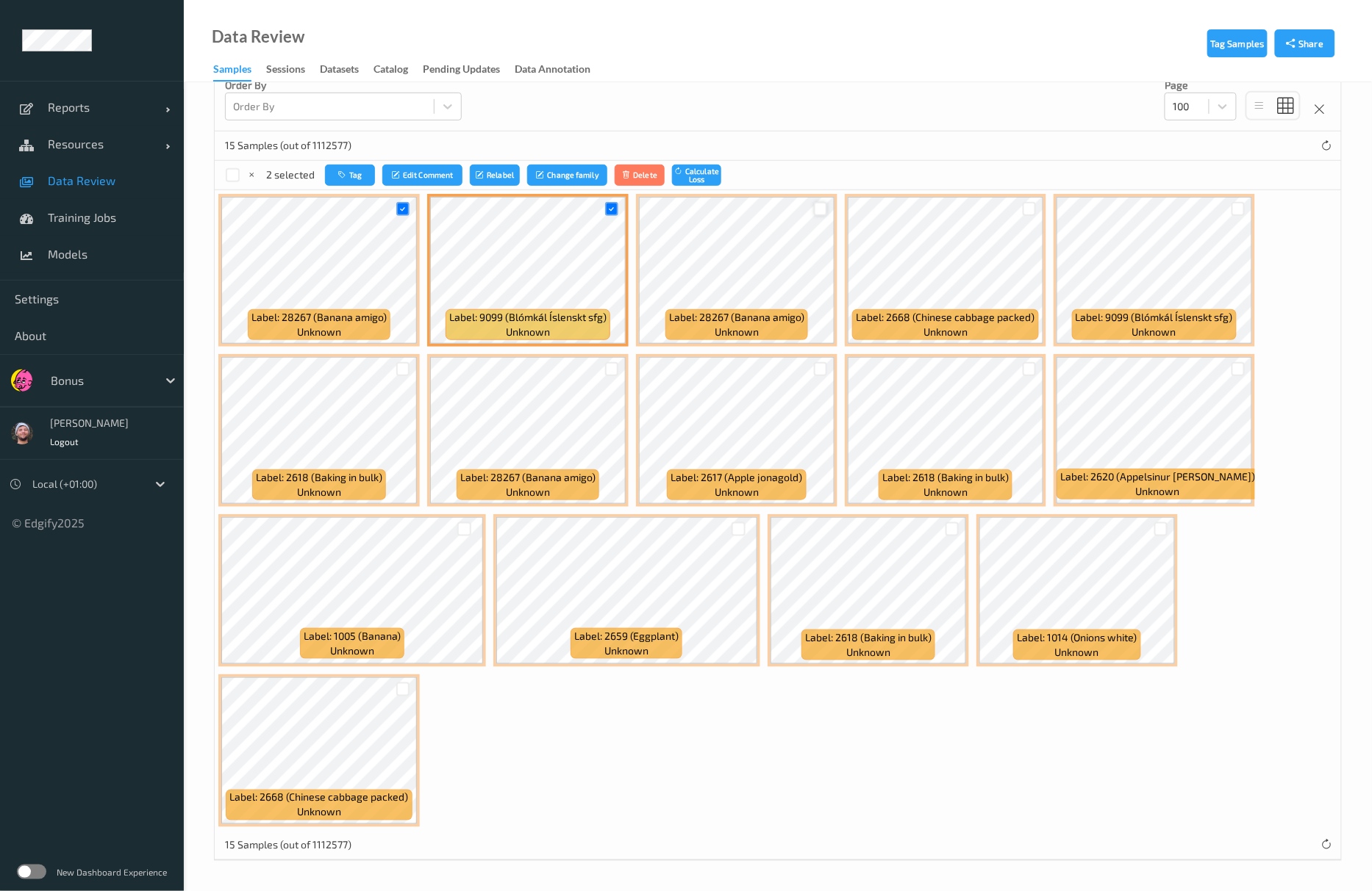
click at [822, 211] on div at bounding box center [821, 209] width 14 height 14
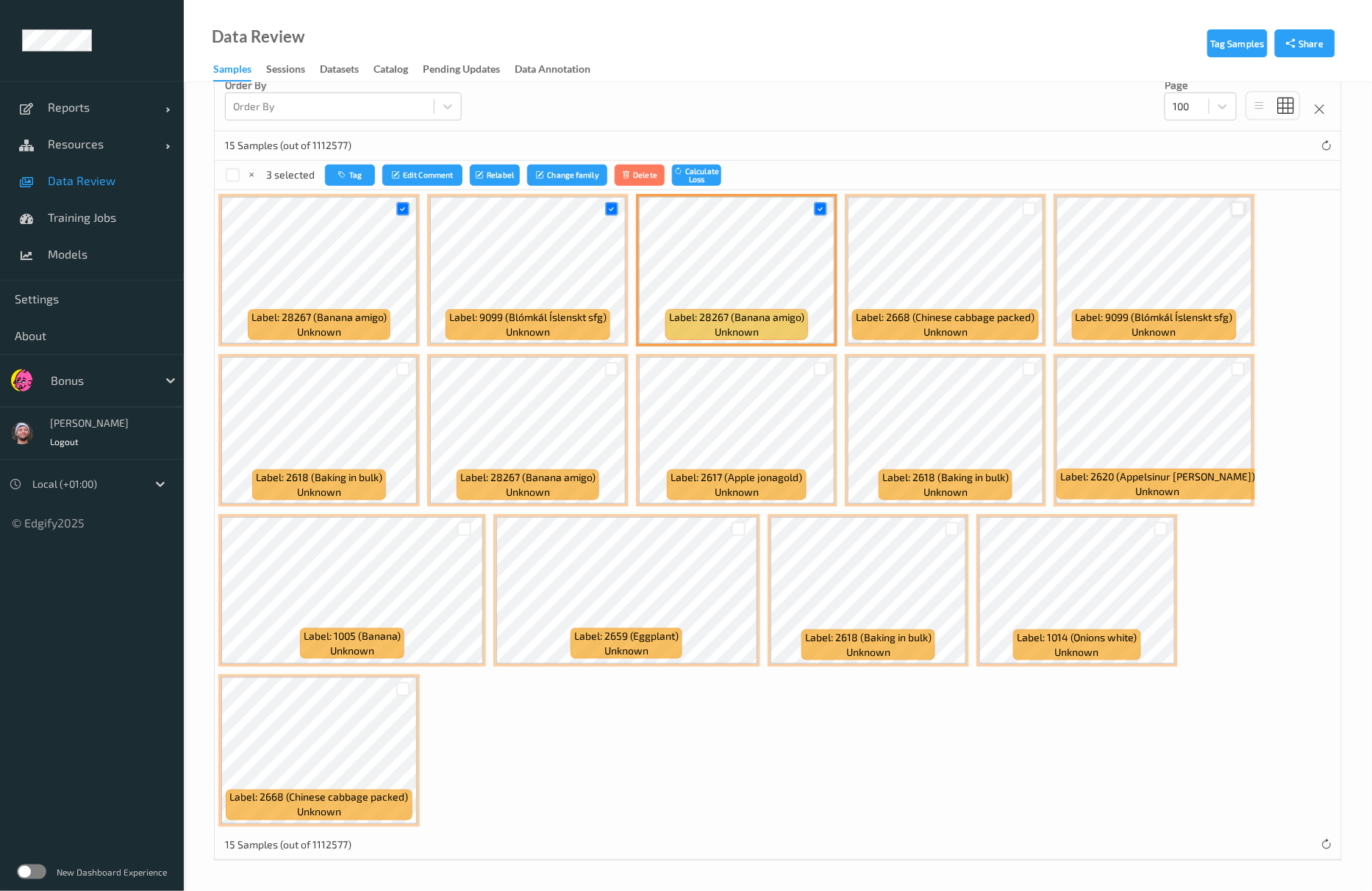
click at [1241, 211] on div at bounding box center [1238, 209] width 14 height 14
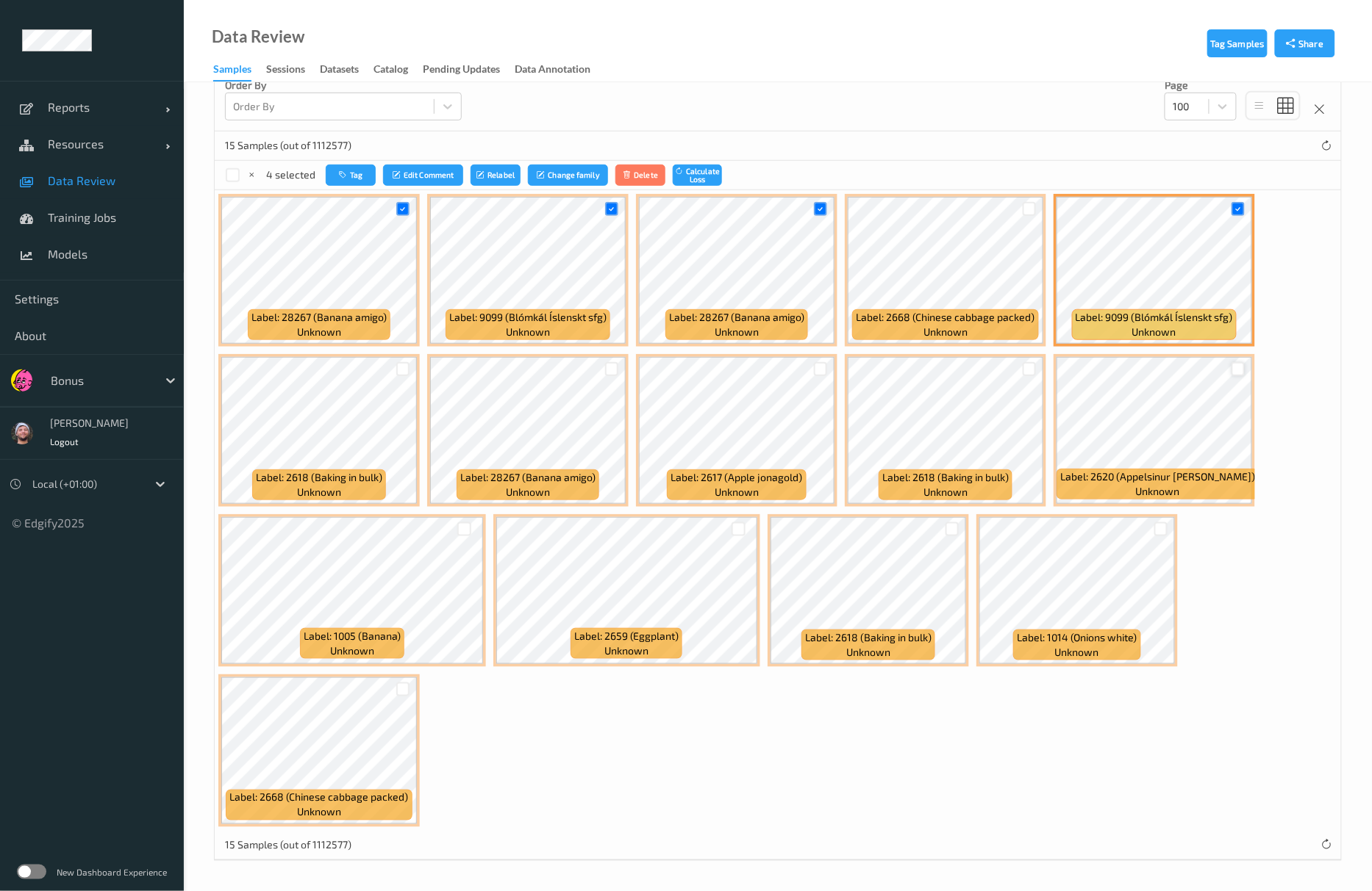
click at [1239, 374] on div at bounding box center [1238, 369] width 14 height 14
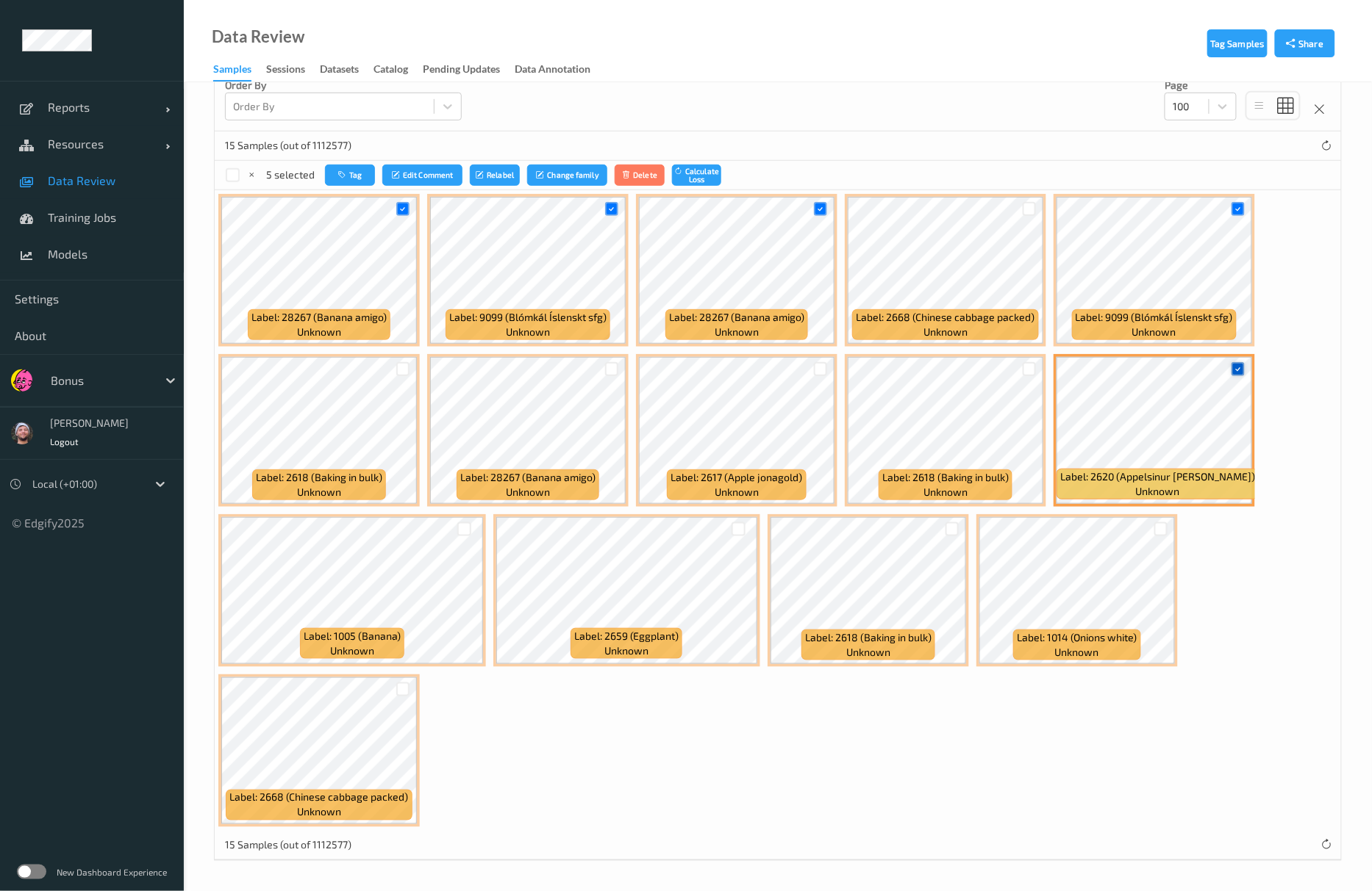
click at [1241, 371] on icon at bounding box center [1237, 369] width 9 height 9
click at [820, 374] on div at bounding box center [821, 369] width 14 height 14
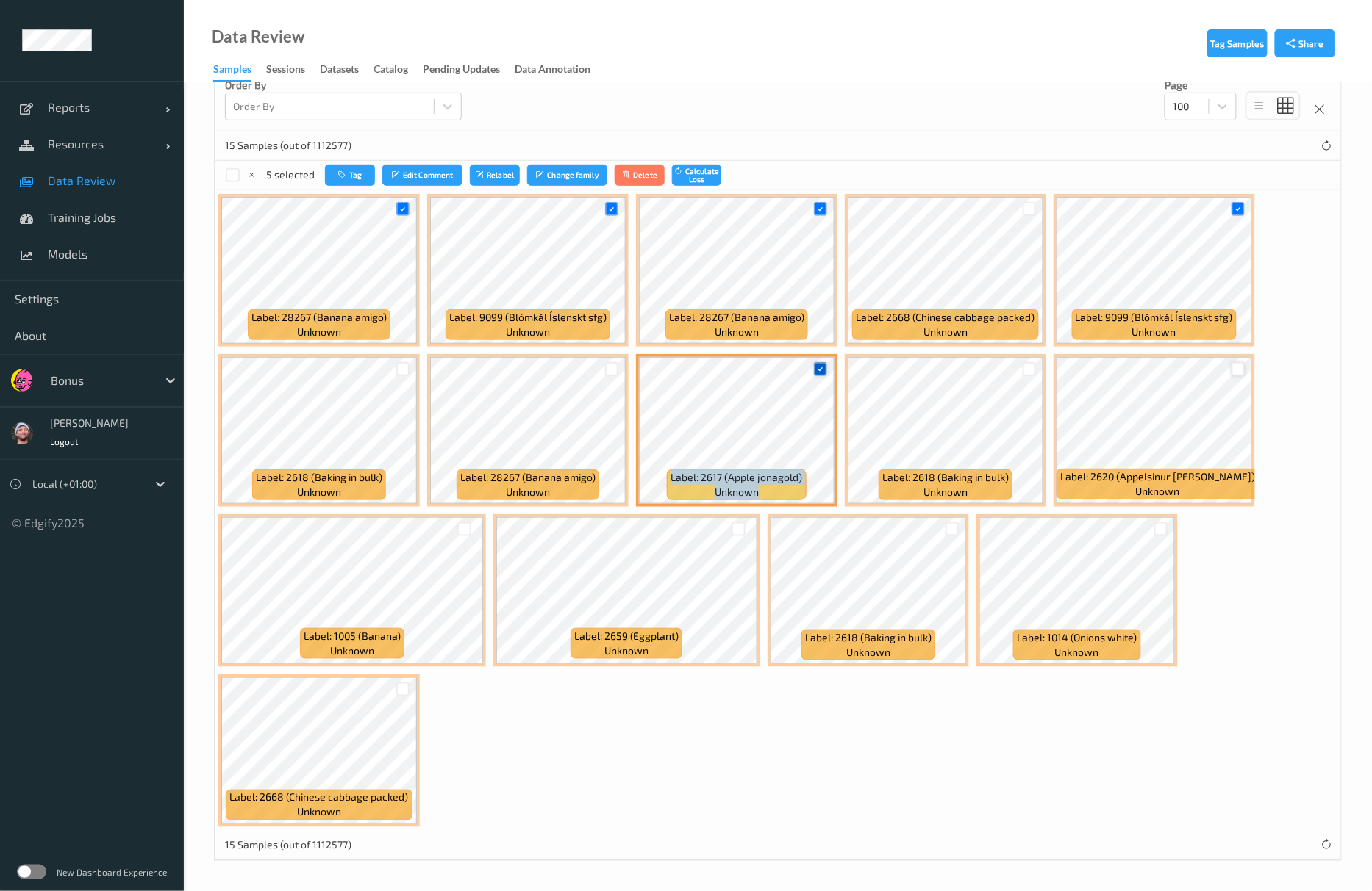
click at [820, 374] on div at bounding box center [821, 369] width 14 height 14
click at [362, 183] on button "Tag" at bounding box center [351, 175] width 50 height 21
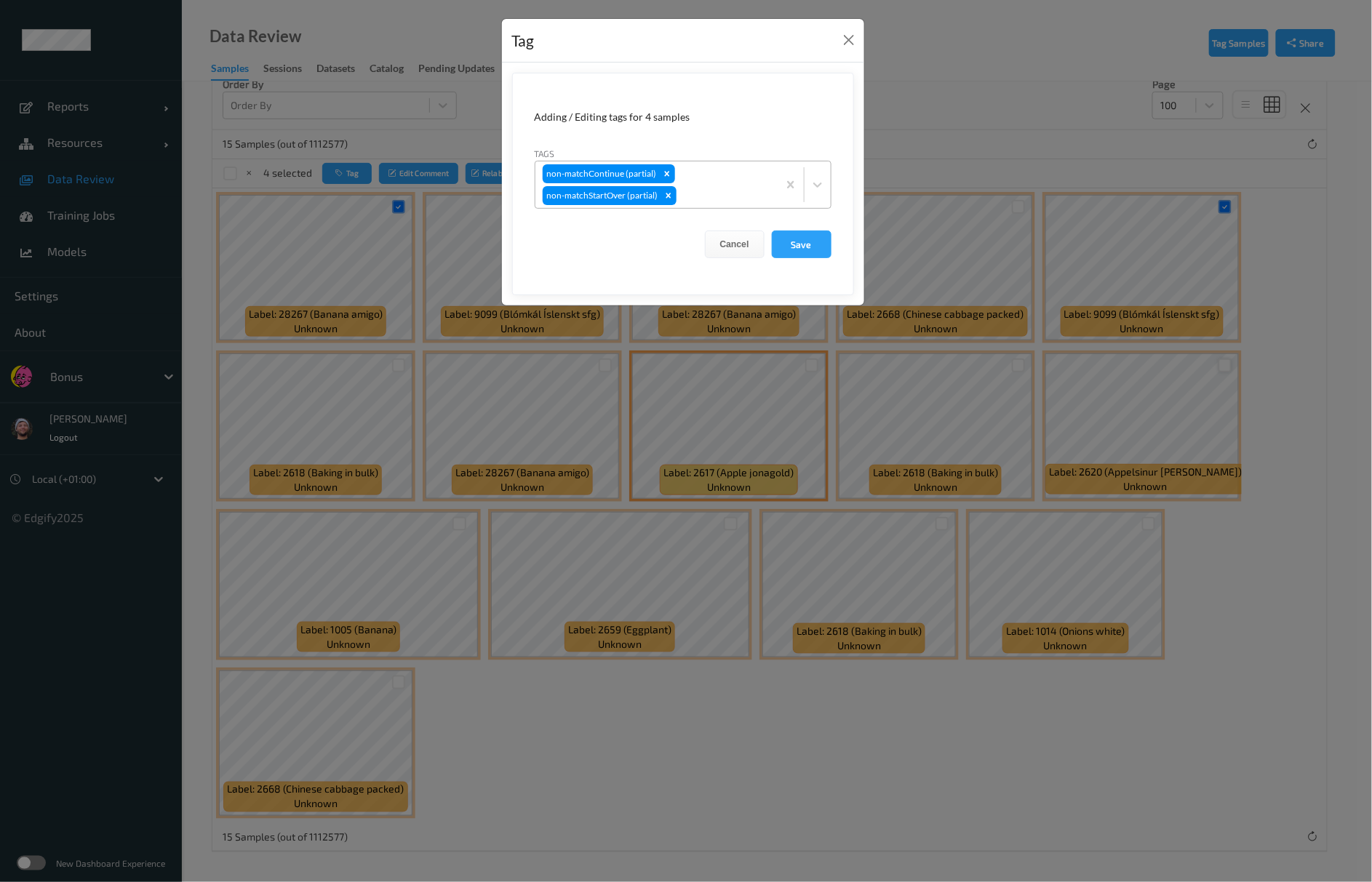
click at [711, 166] on div "non-matchContinue (partial) non-matchStartOver (partial)" at bounding box center [656, 185] width 242 height 47
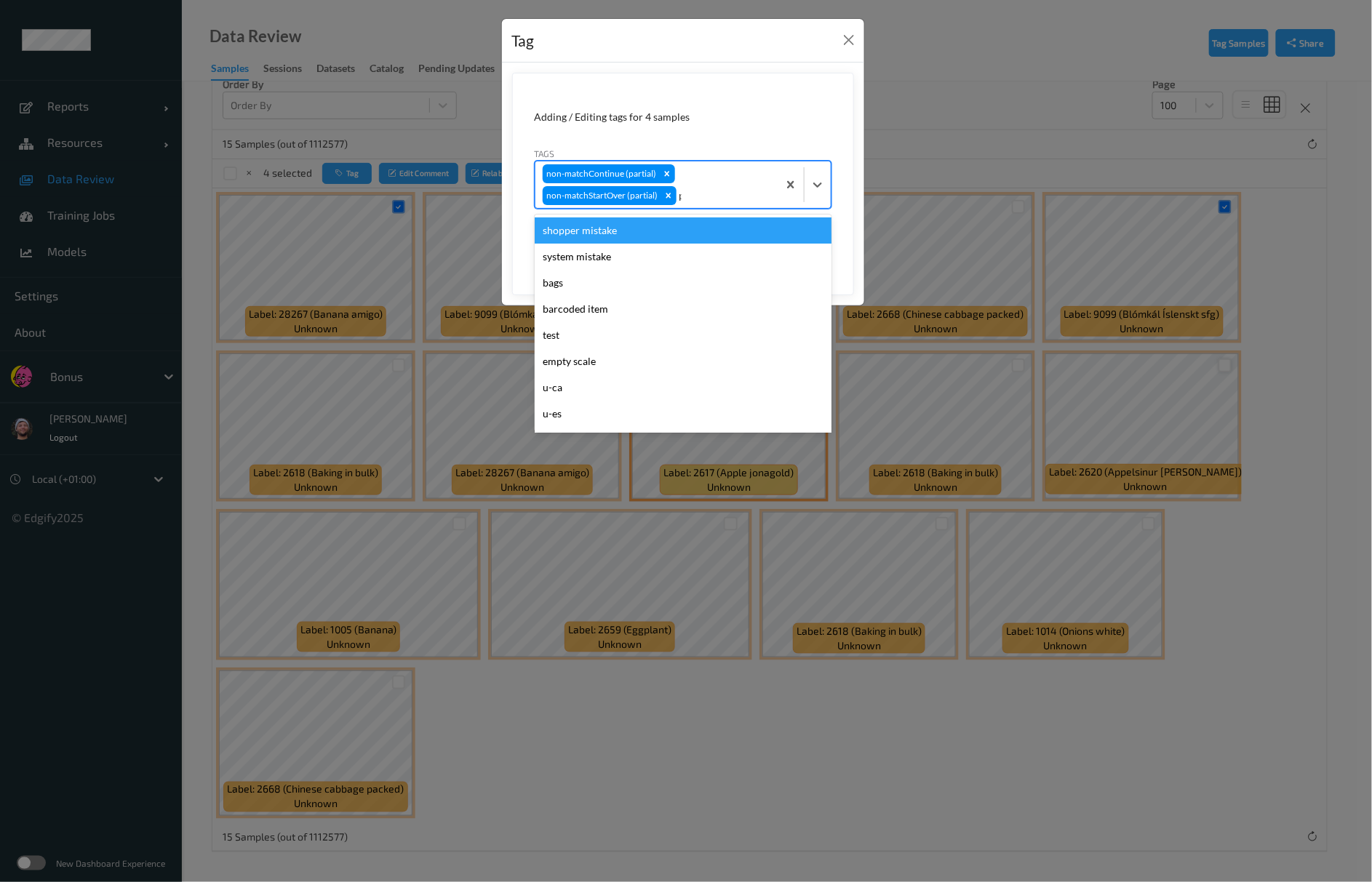
type input "pi"
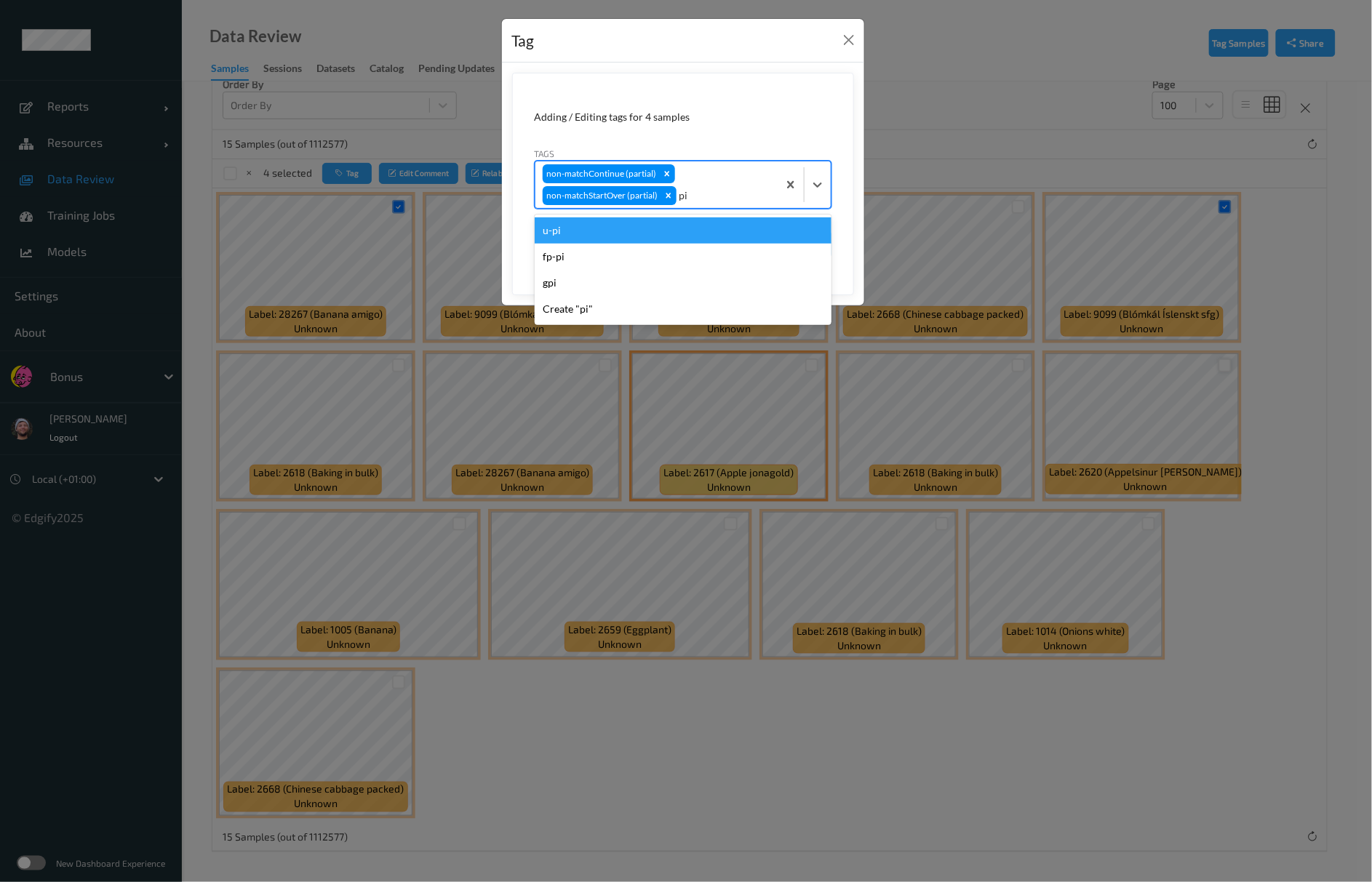
click at [720, 234] on div "u-pi" at bounding box center [683, 230] width 297 height 26
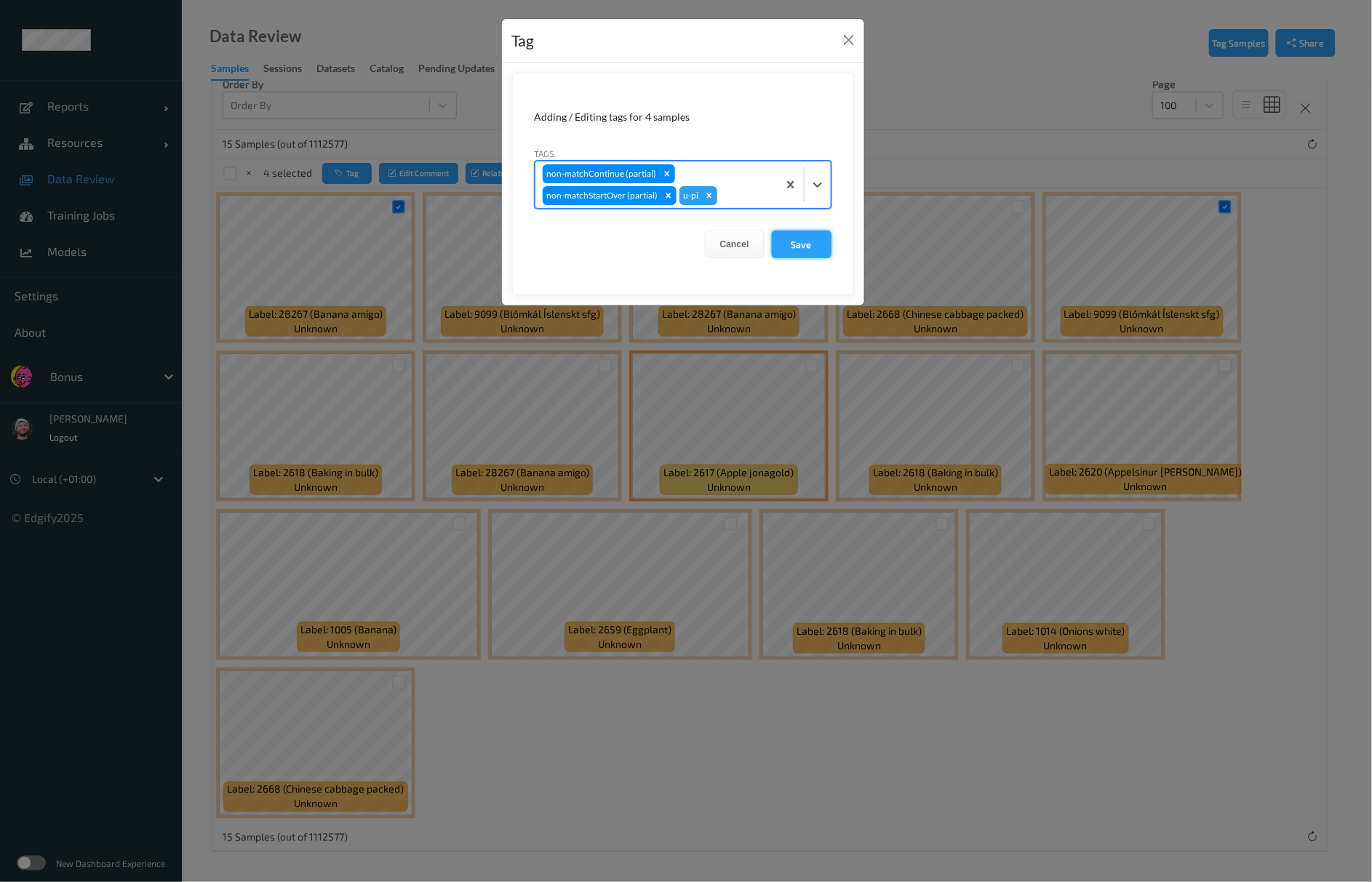
click at [800, 242] on button "Save" at bounding box center [801, 244] width 60 height 27
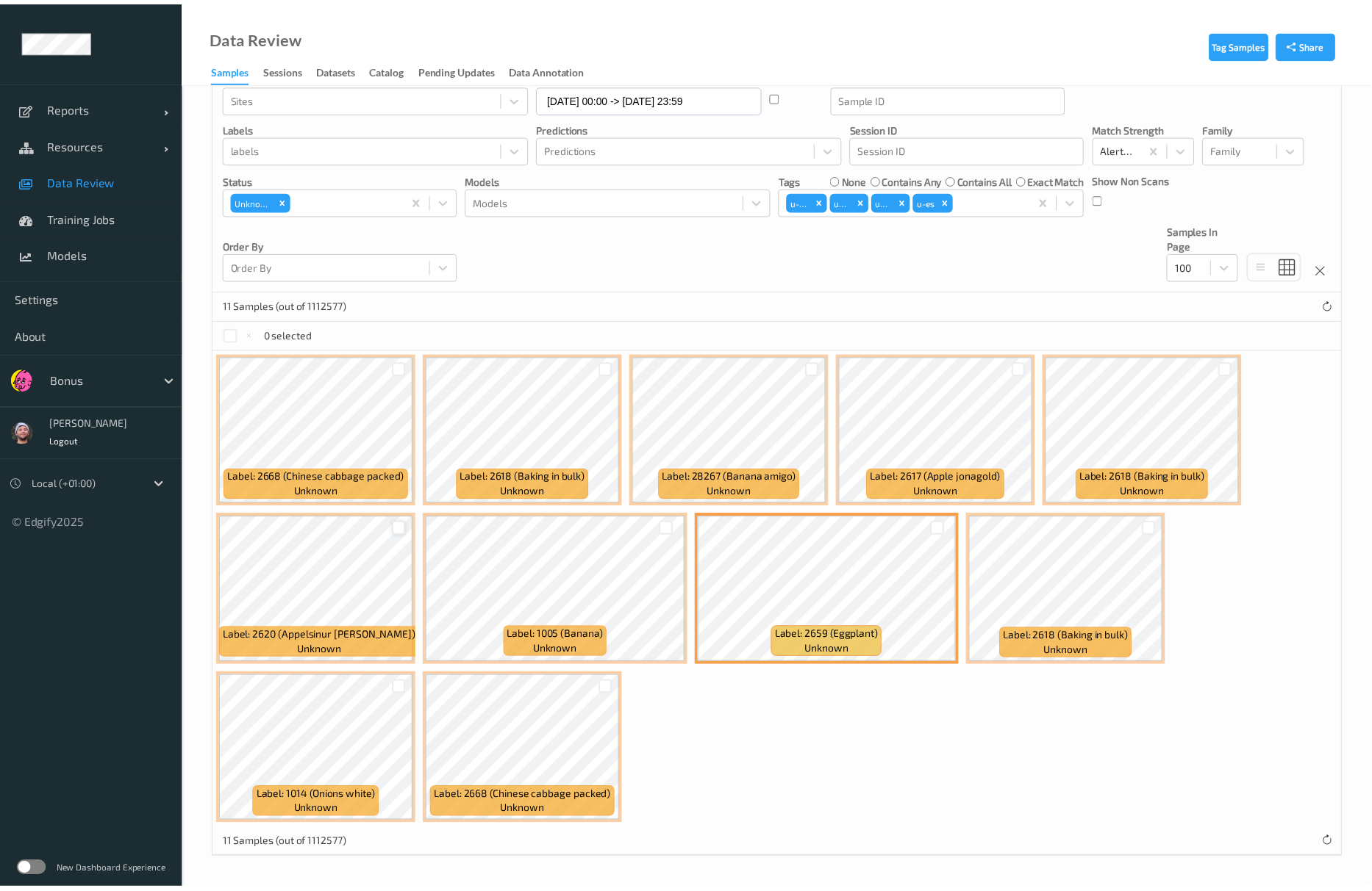
scroll to position [93, 0]
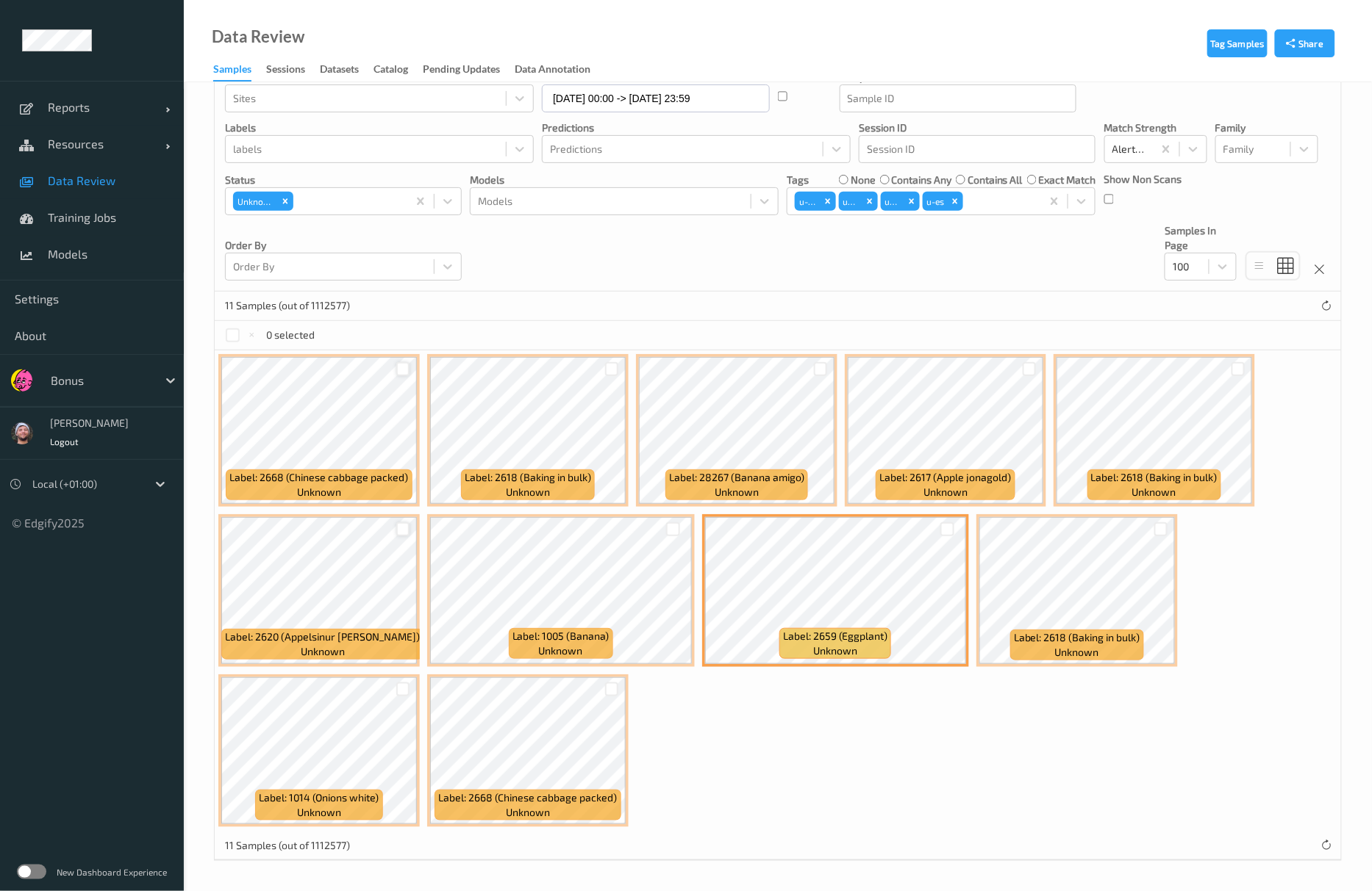
click at [407, 374] on div at bounding box center [403, 369] width 14 height 14
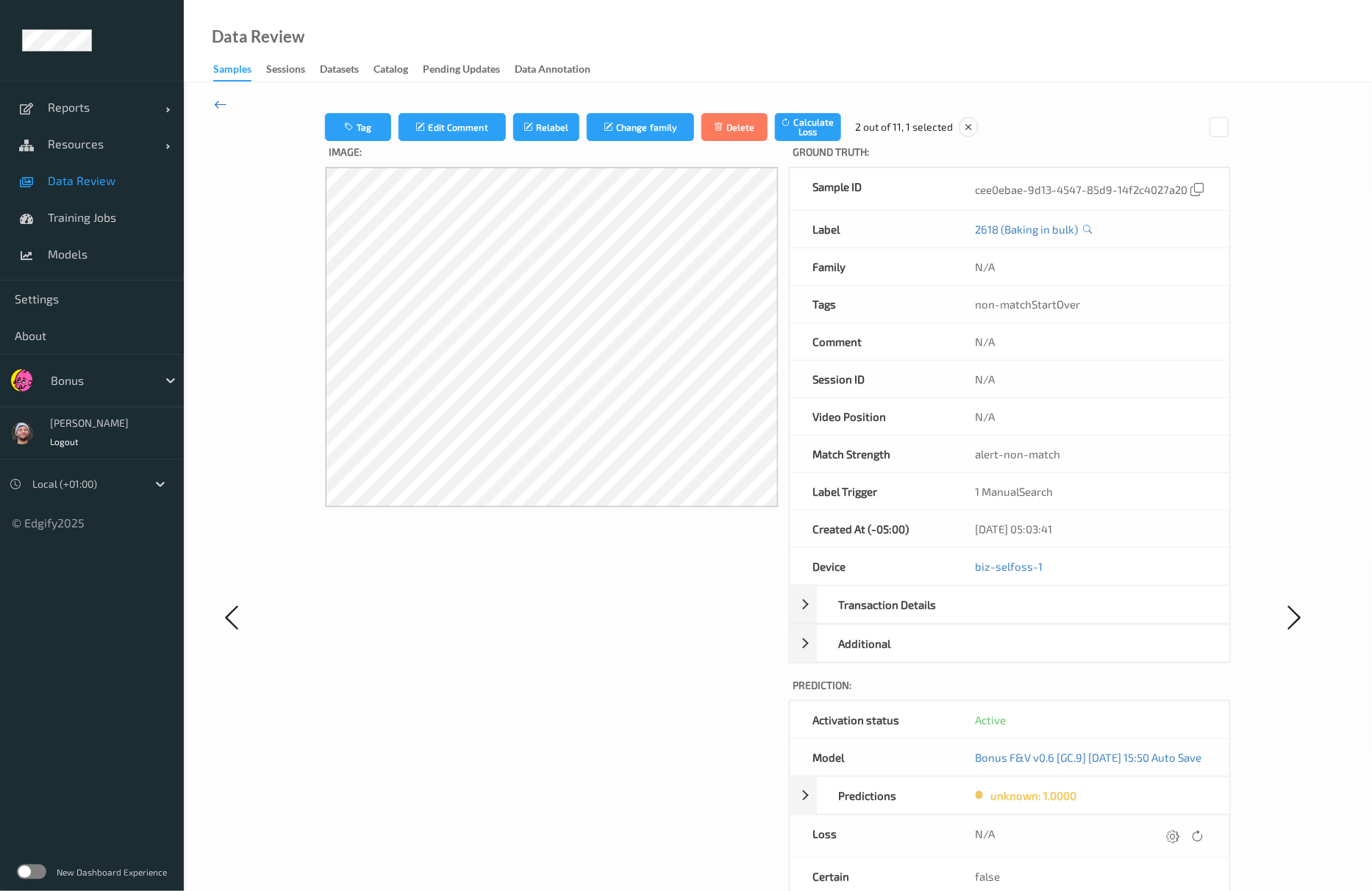
click at [221, 103] on icon at bounding box center [220, 104] width 13 height 16
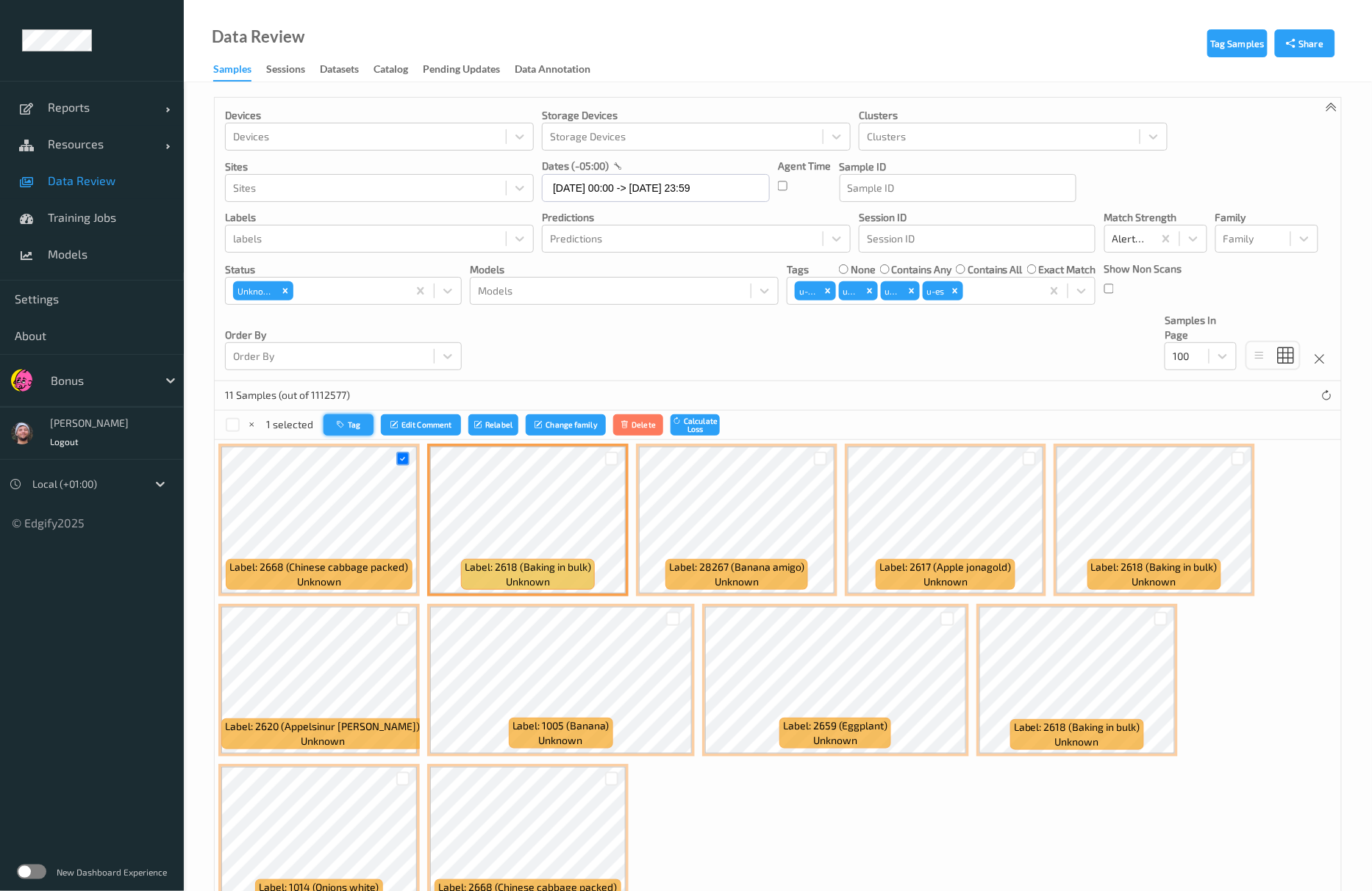
click at [358, 422] on button "Tag" at bounding box center [348, 424] width 50 height 21
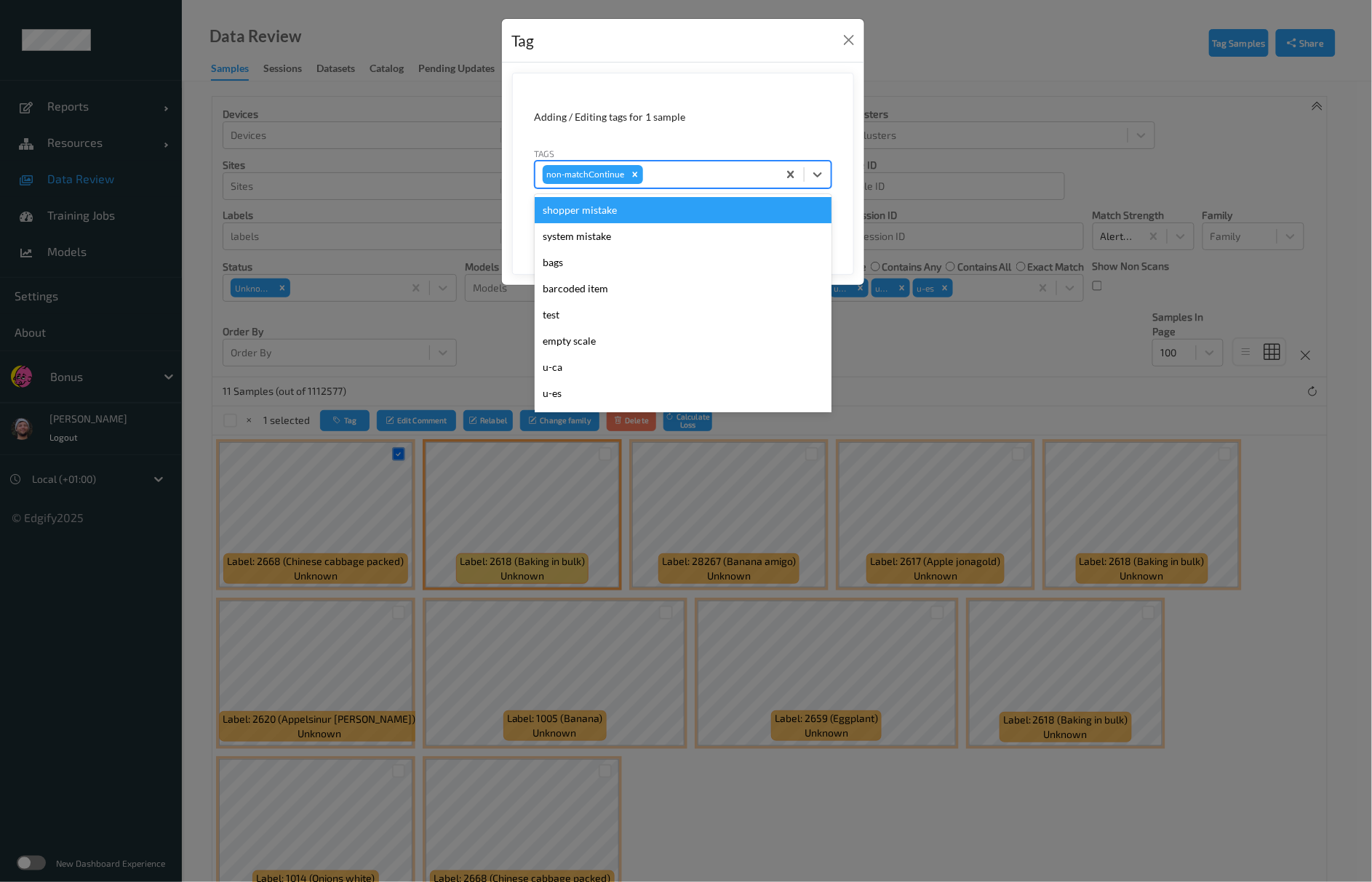
click at [666, 170] on div at bounding box center [708, 174] width 124 height 18
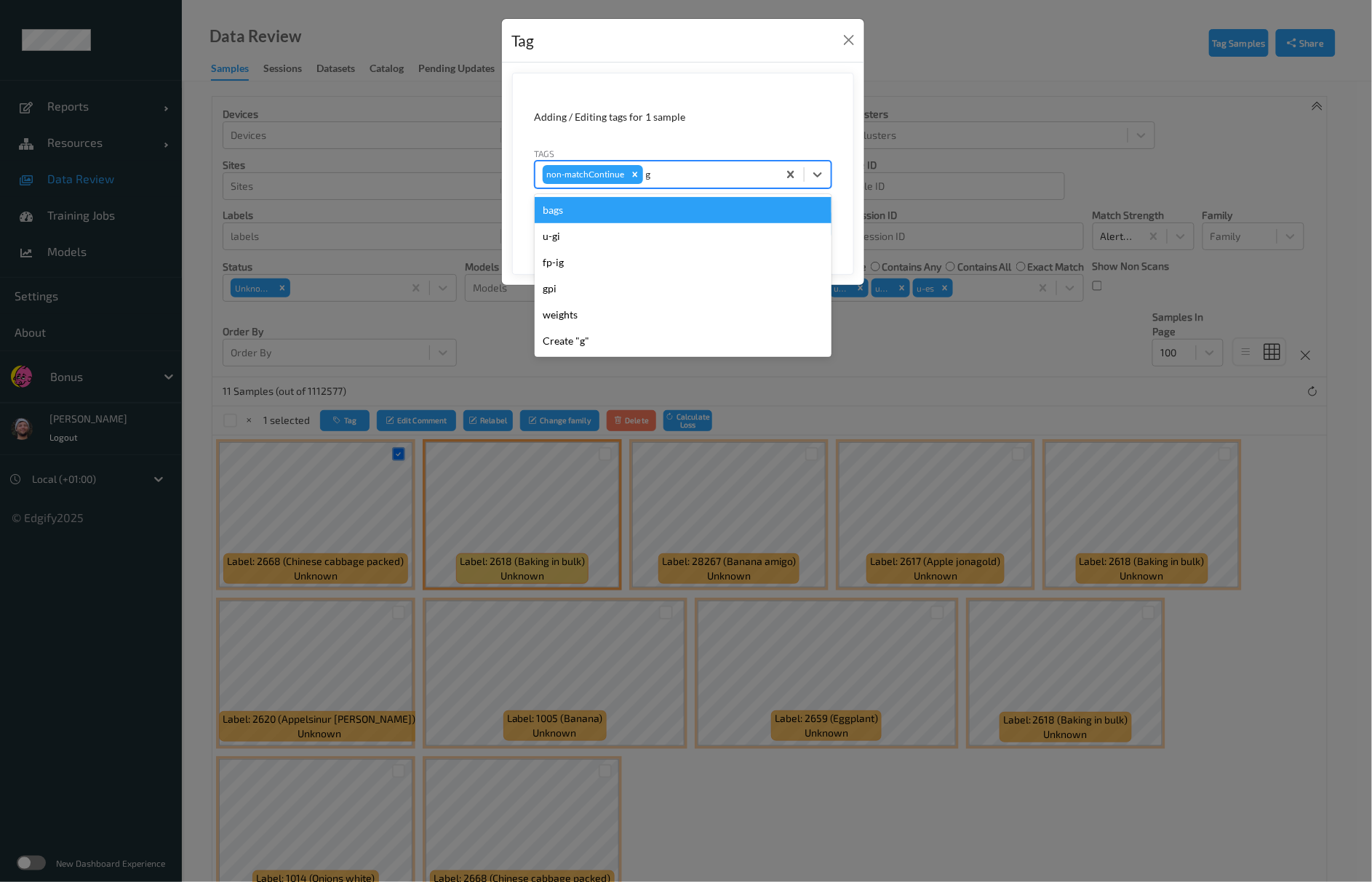
type input "gi"
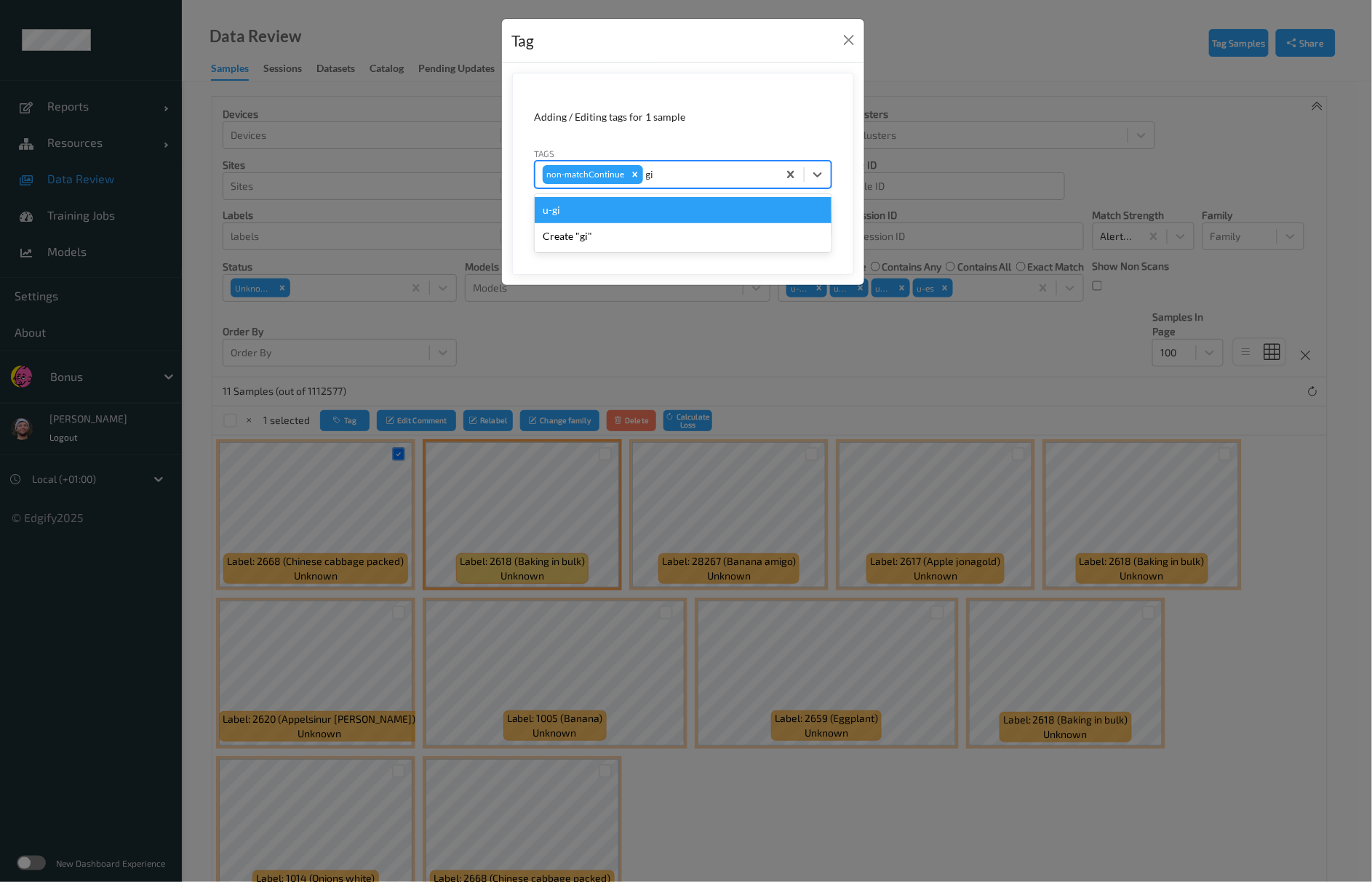
click at [686, 213] on div "u-gi" at bounding box center [683, 210] width 297 height 26
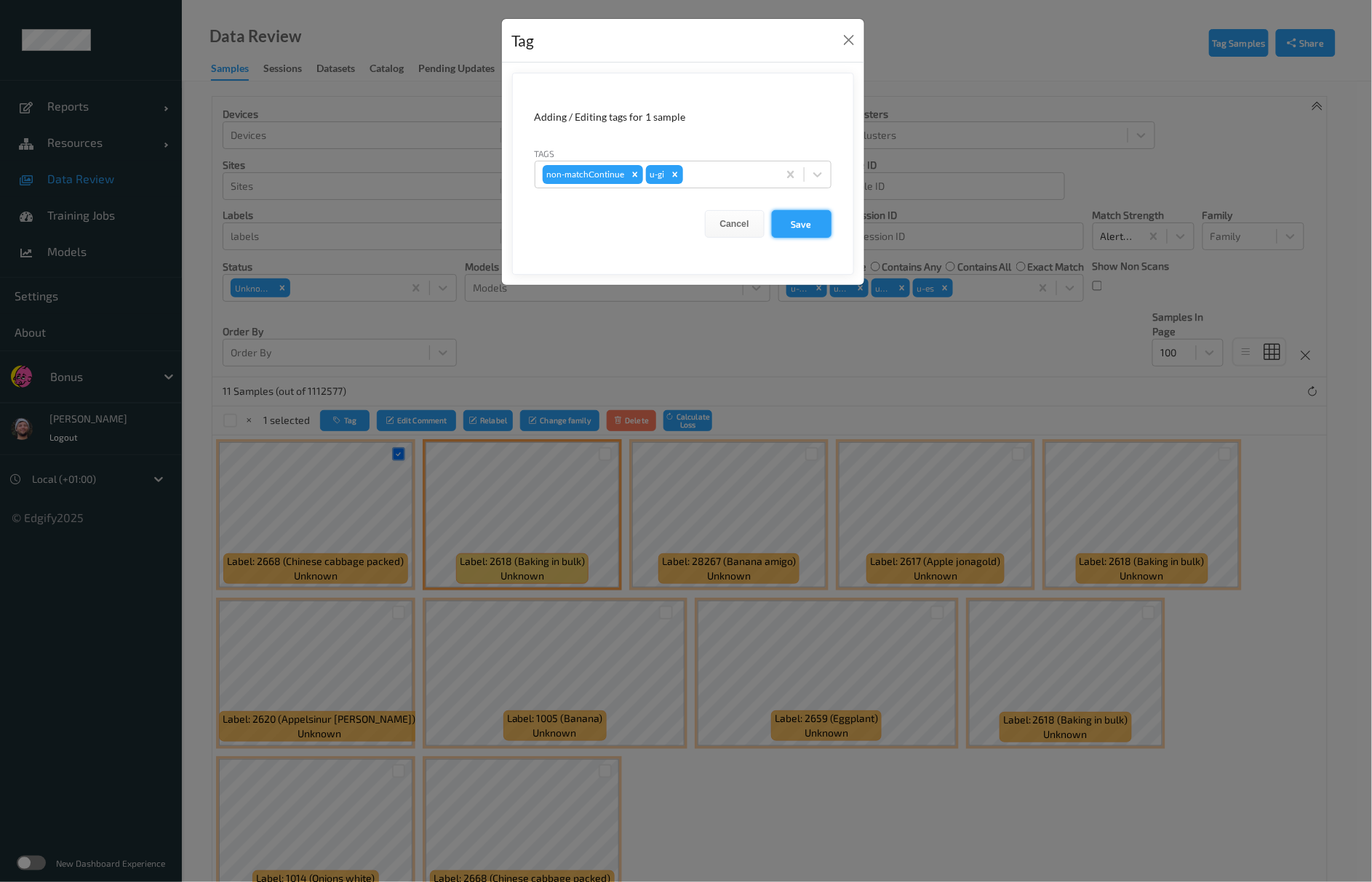
click at [818, 219] on button "Save" at bounding box center [801, 224] width 60 height 27
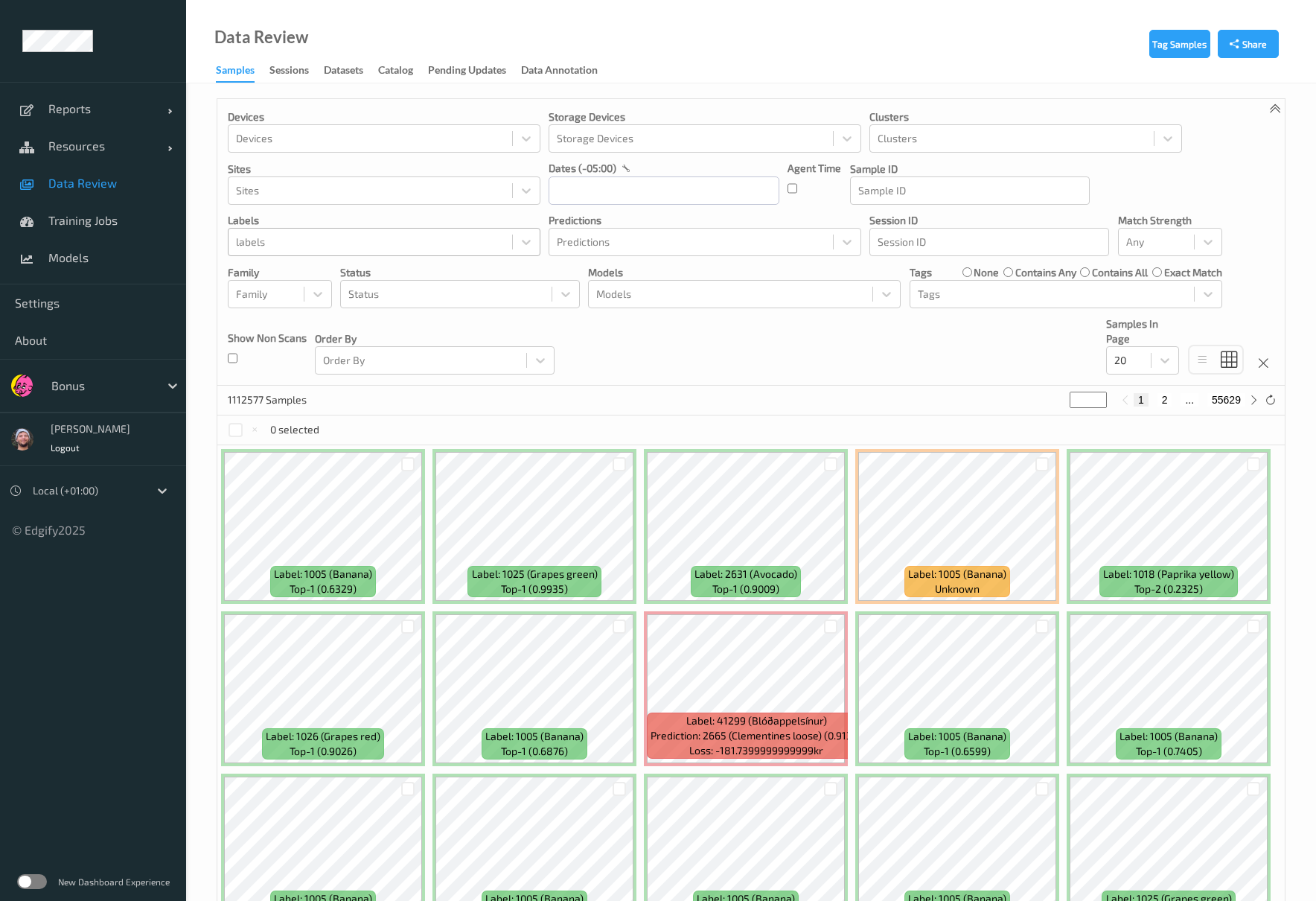
click at [384, 247] on div at bounding box center [370, 242] width 269 height 18
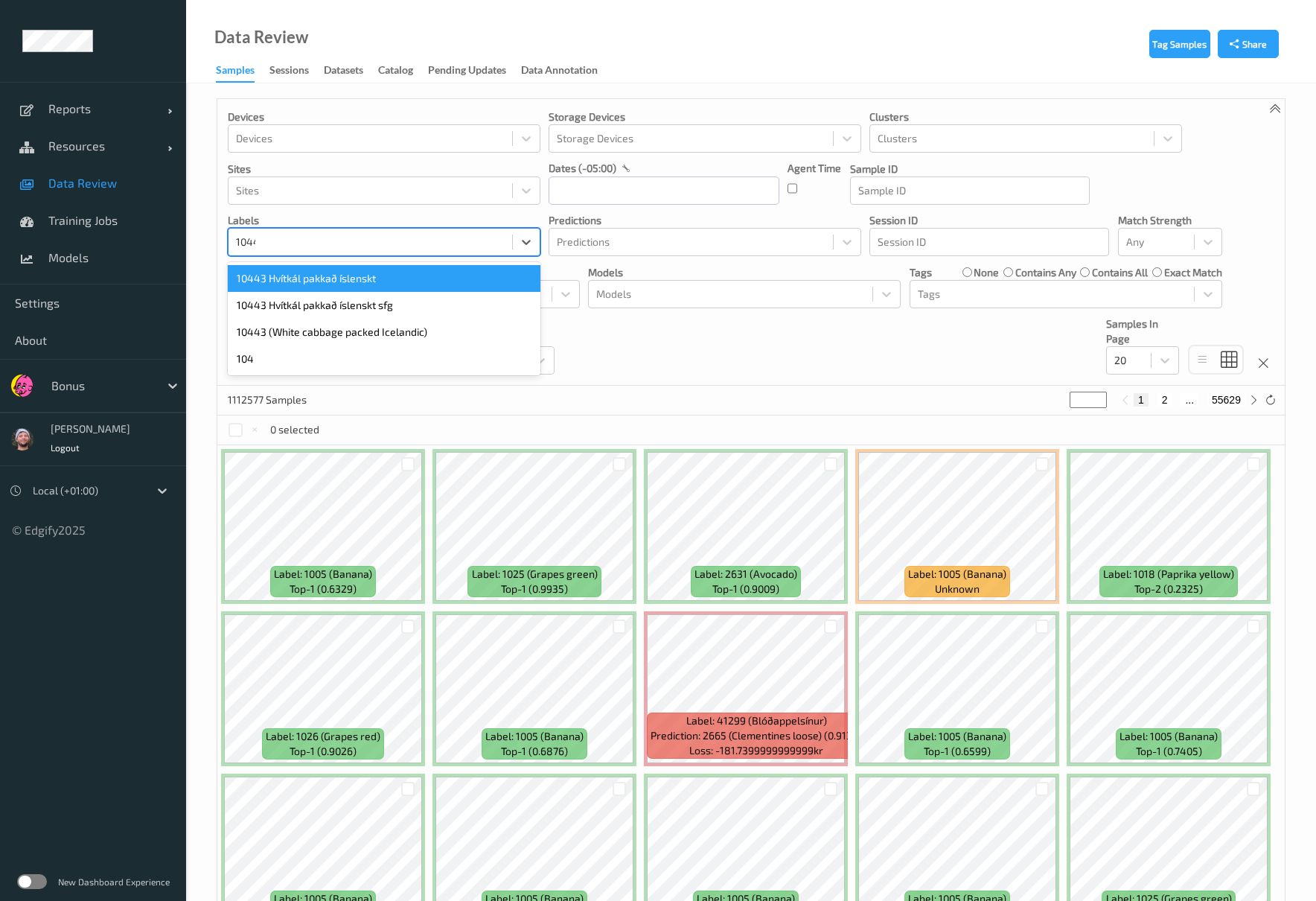
type input "10443"
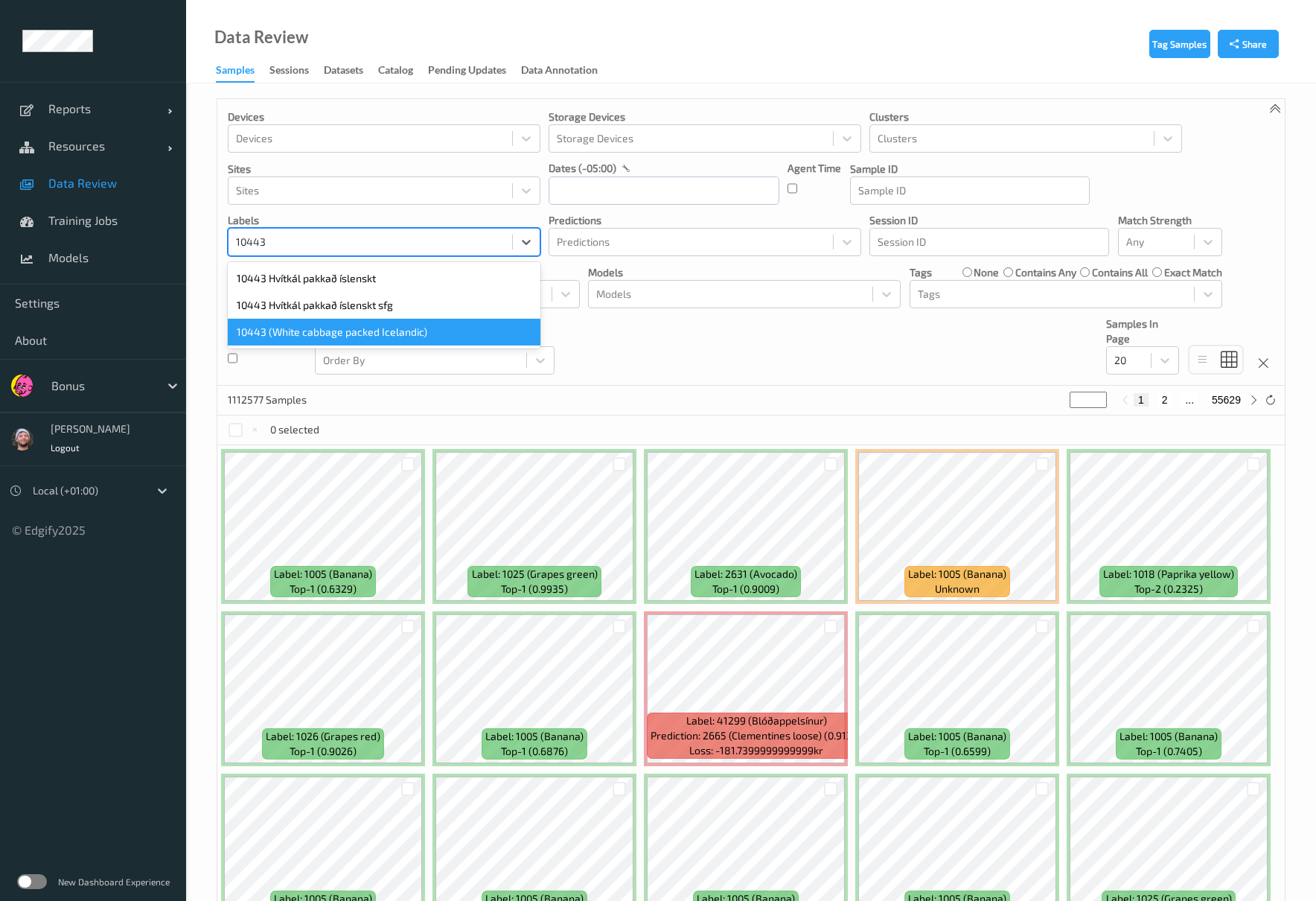
click at [307, 326] on div "10443 (White cabbage packed Icelandic)" at bounding box center [384, 332] width 312 height 27
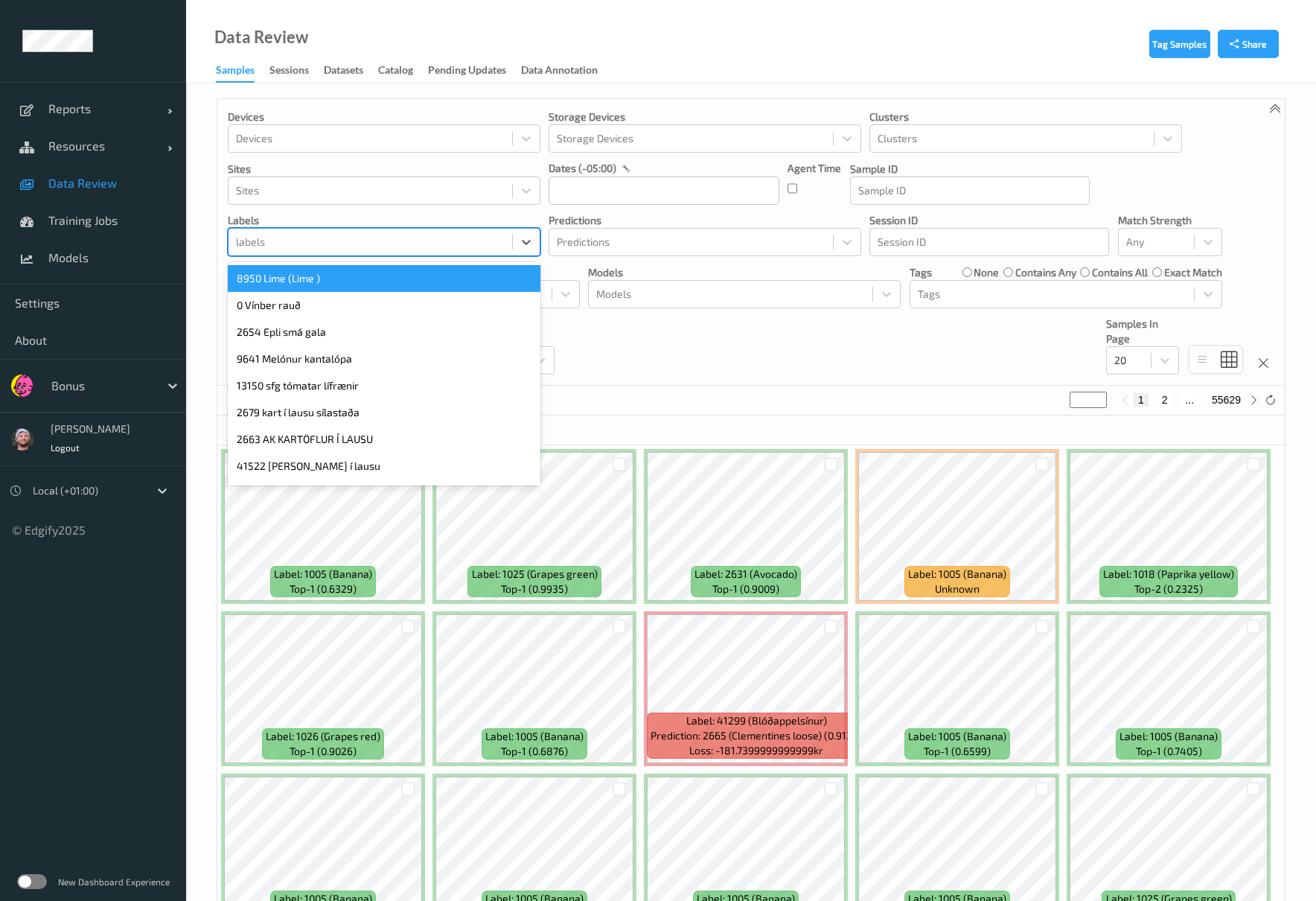
click at [362, 251] on div at bounding box center [370, 242] width 269 height 18
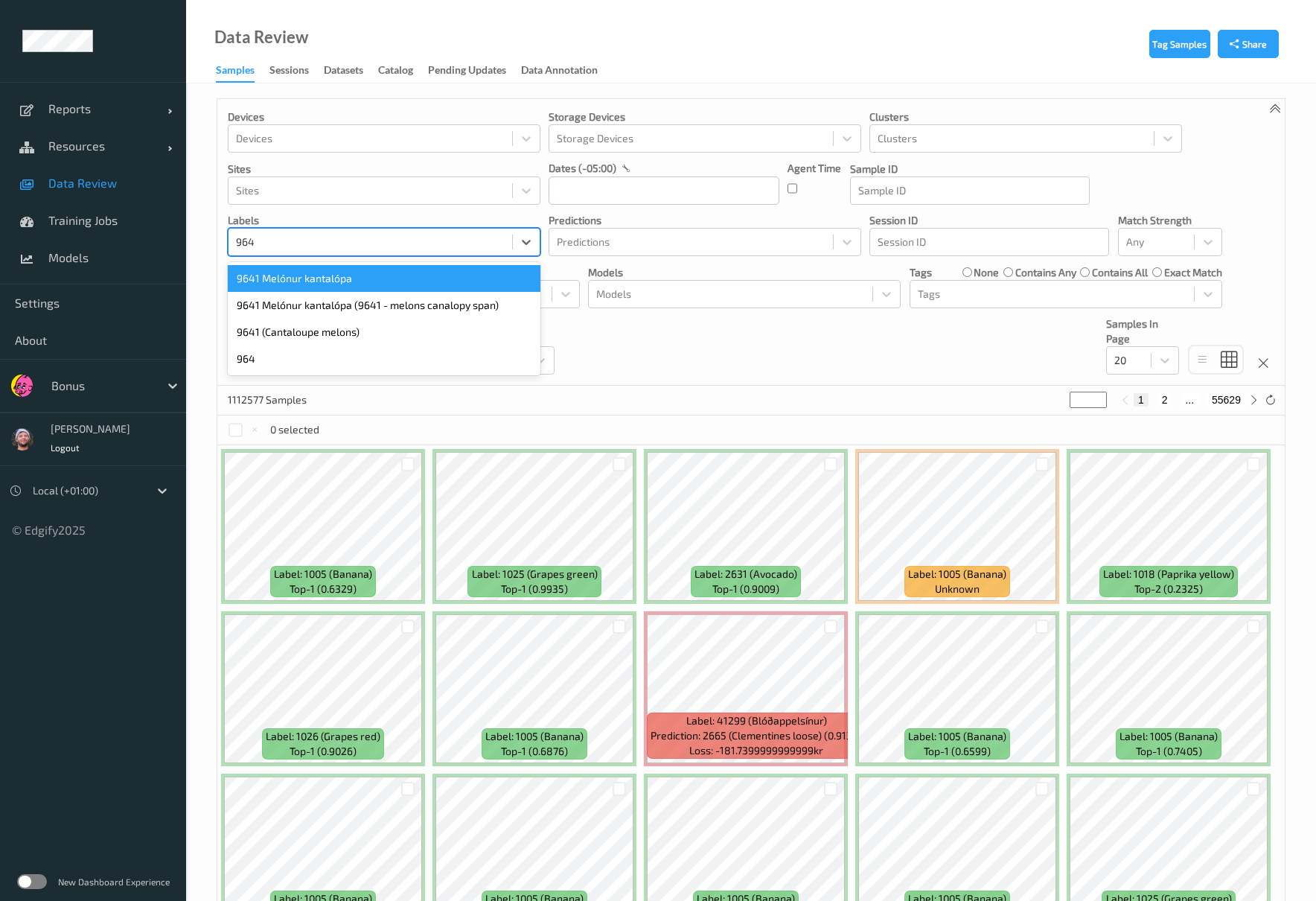
type input "9641"
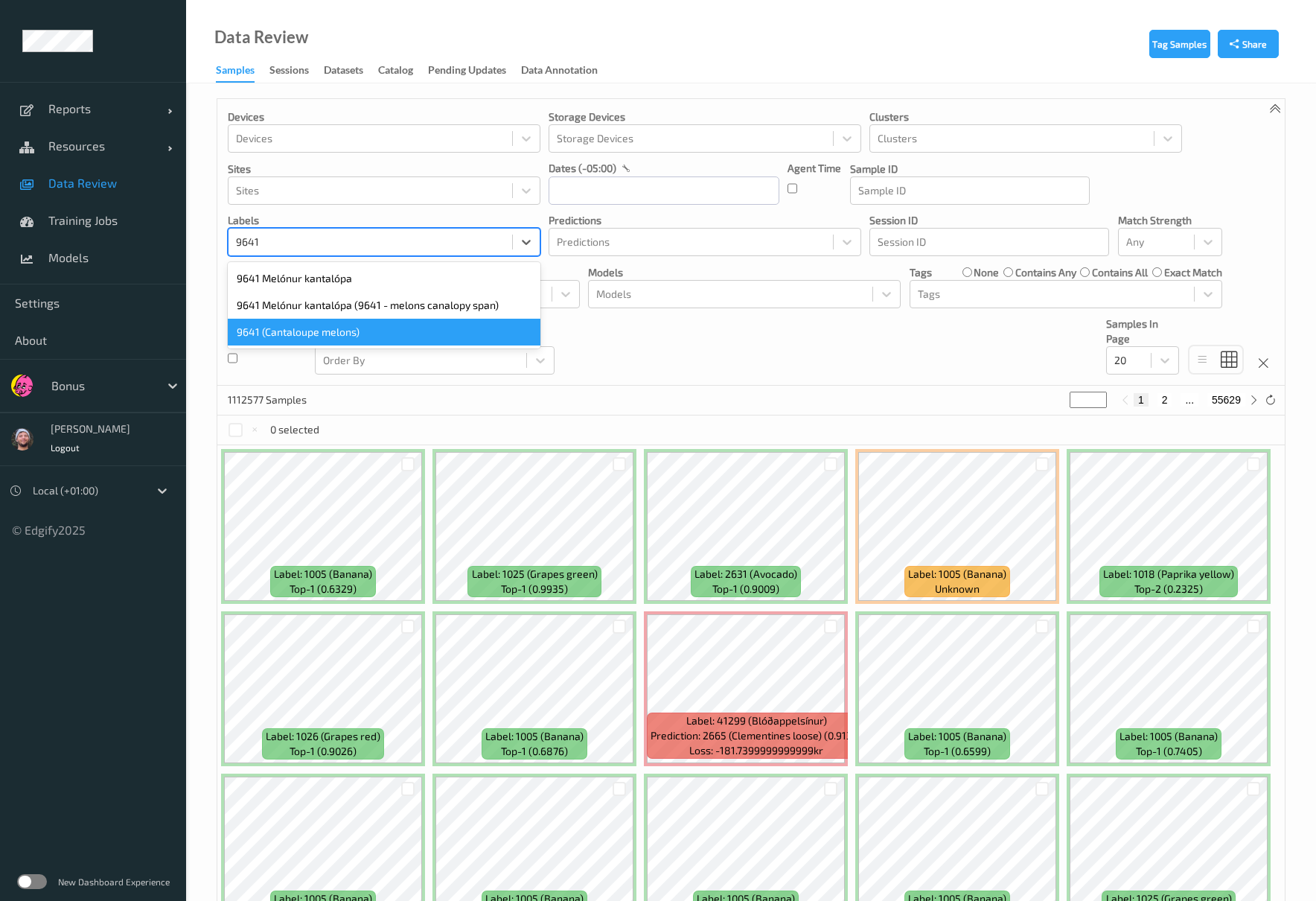
click at [337, 337] on div "9641 (Cantaloupe melons)" at bounding box center [384, 332] width 312 height 27
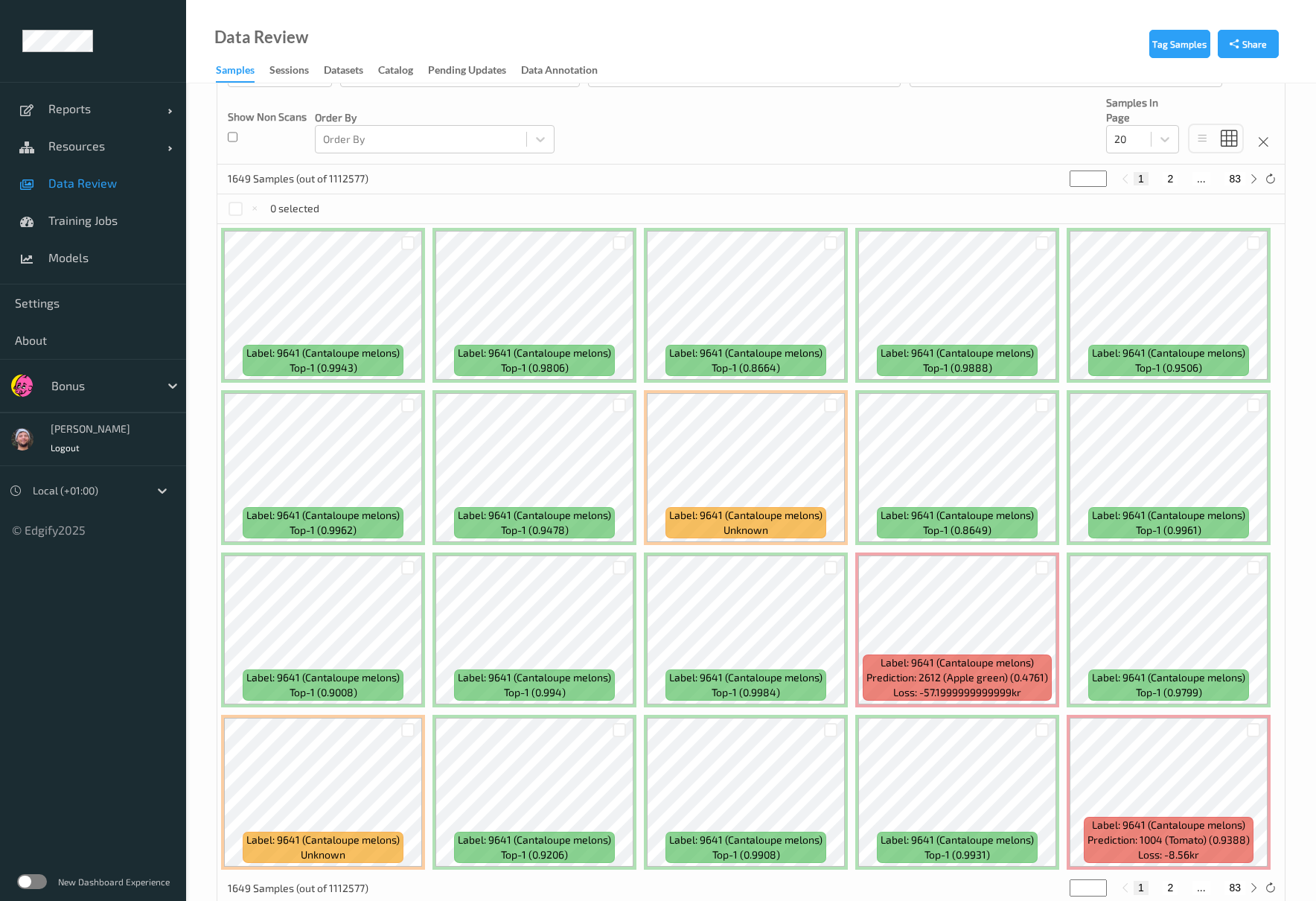
scroll to position [258, 0]
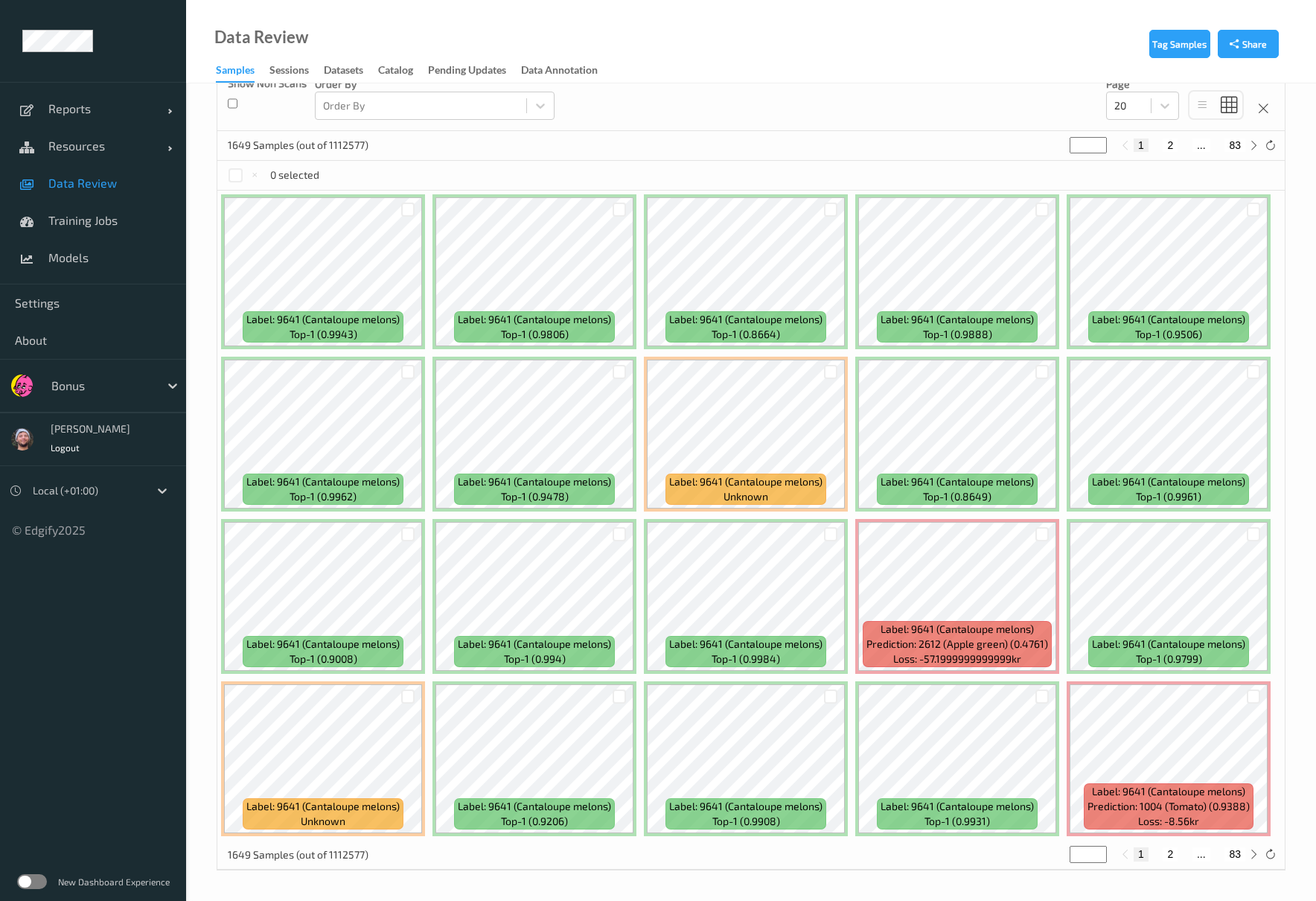
drag, startPoint x: 78, startPoint y: 186, endPoint x: 129, endPoint y: 185, distance: 51.0
click at [78, 186] on span "Data Review" at bounding box center [110, 183] width 123 height 15
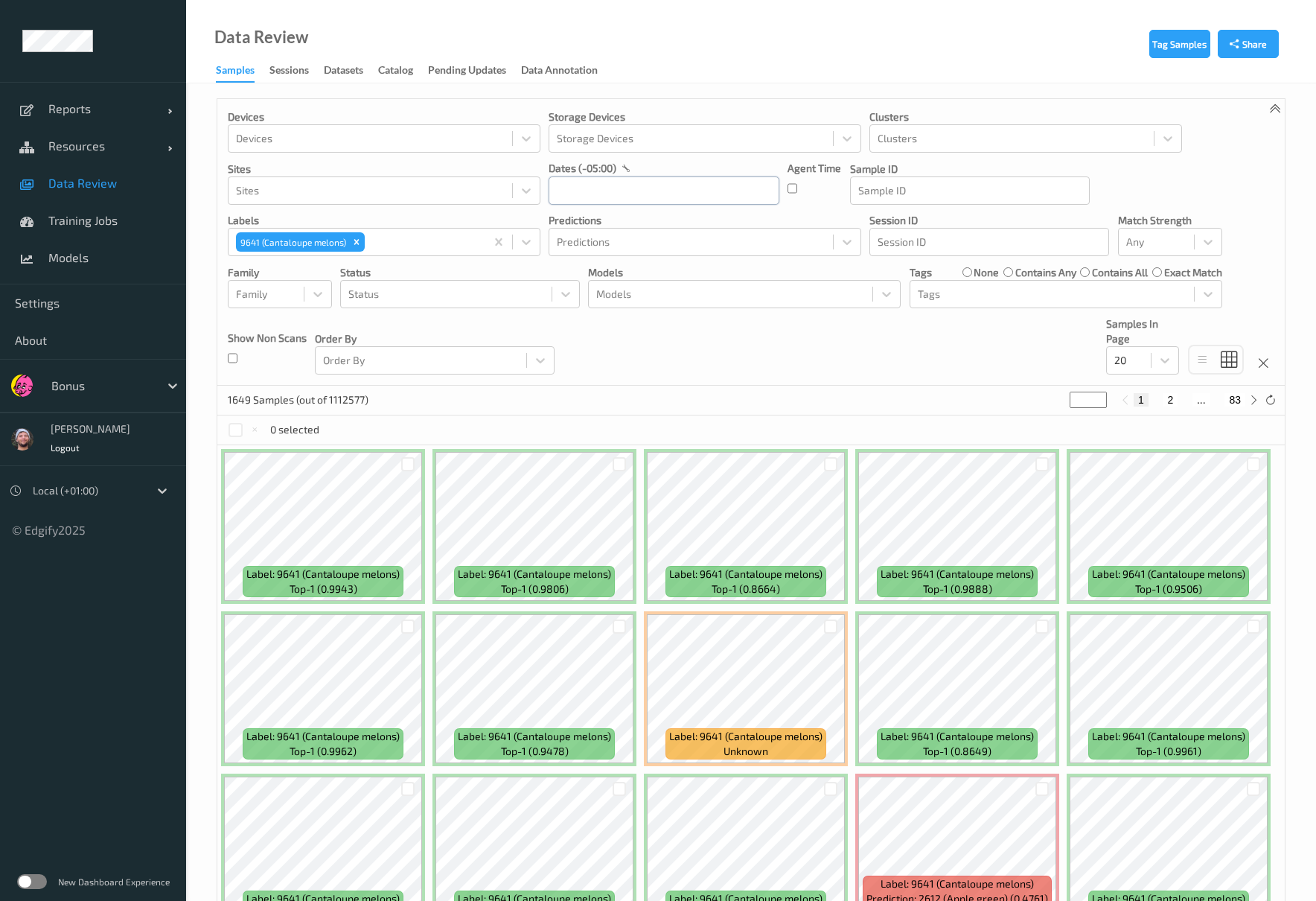
click at [689, 199] on input "text" at bounding box center [663, 191] width 231 height 28
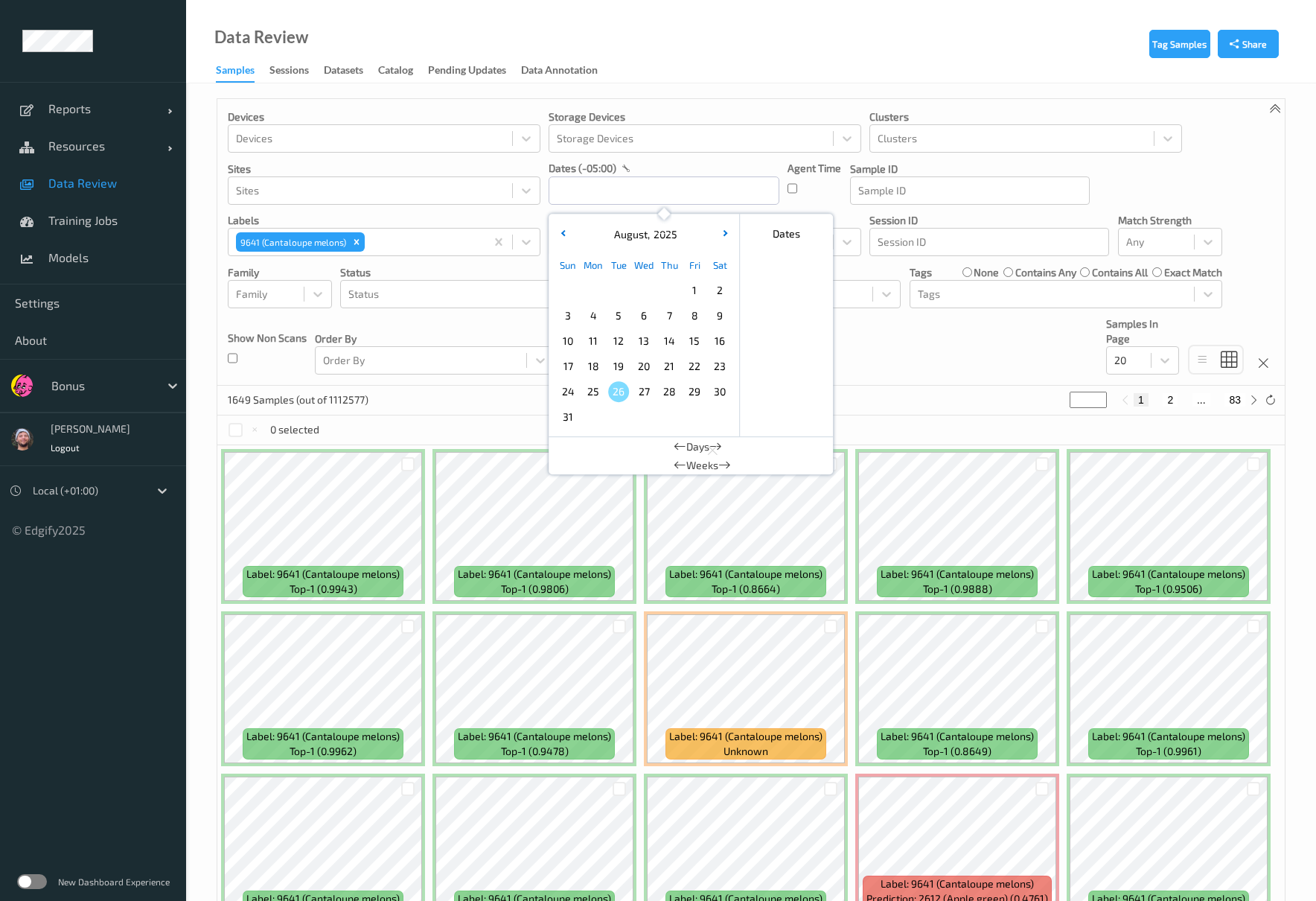
click at [712, 364] on span "23" at bounding box center [720, 366] width 21 height 21
click at [596, 391] on span "25" at bounding box center [594, 392] width 21 height 21
type input "23/08/2025 00:00 -> 25/08/2025 23:59"
click at [951, 367] on div "Devices Devices Storage Devices Storage Devices Clusters Clusters Sites Sites d…" at bounding box center [751, 242] width 1067 height 286
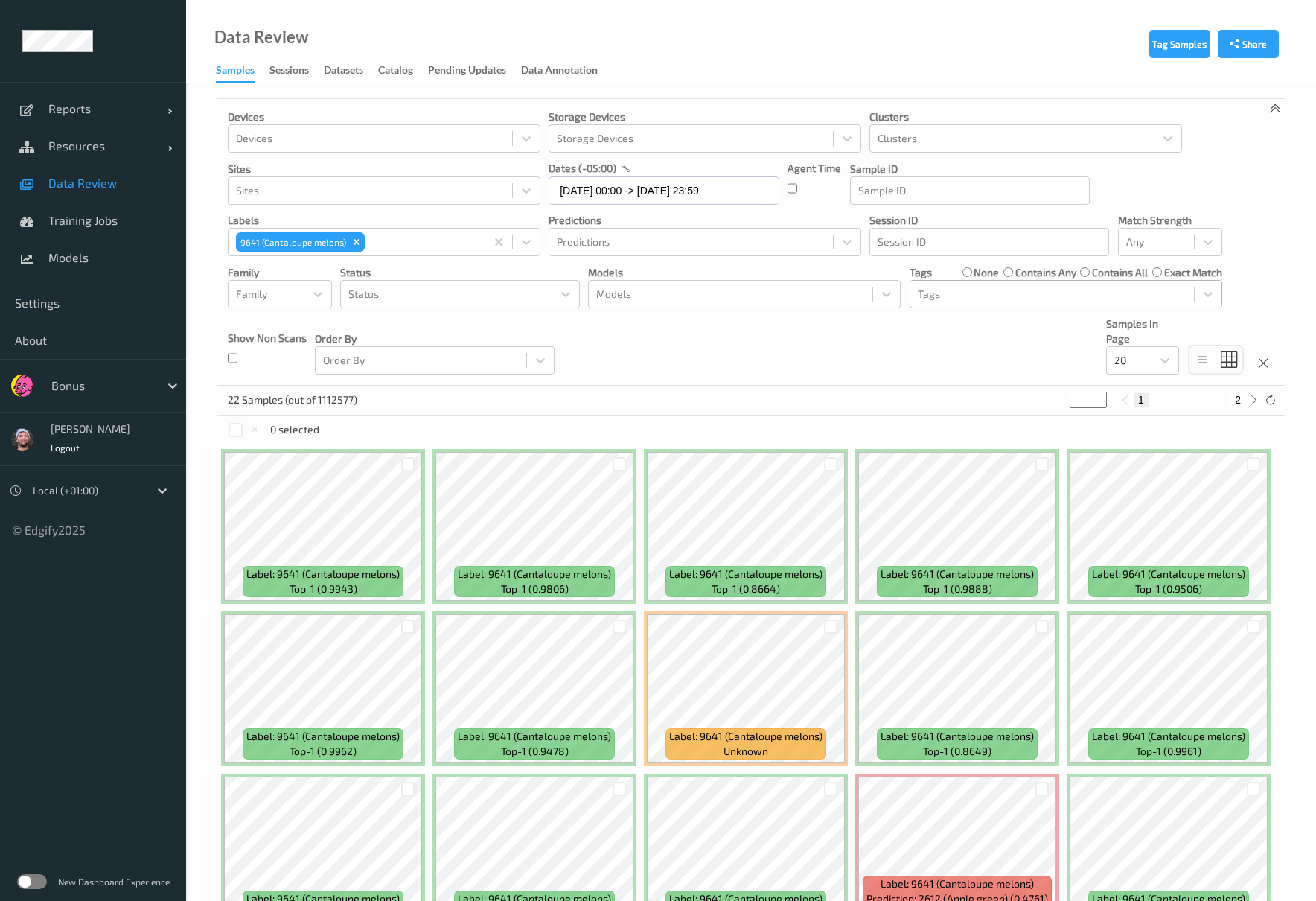
click at [948, 296] on div at bounding box center [1051, 294] width 269 height 18
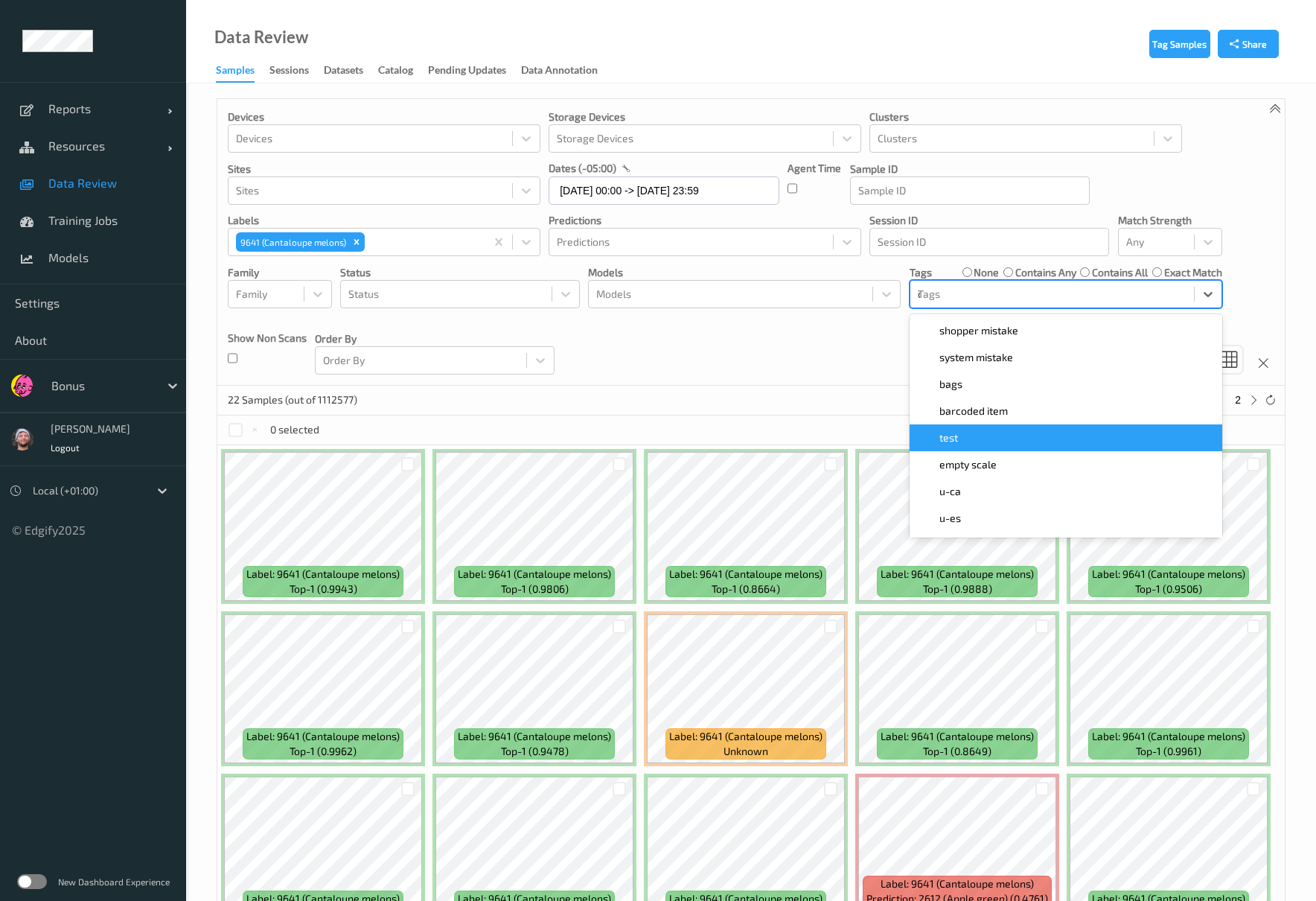
type input "ca"
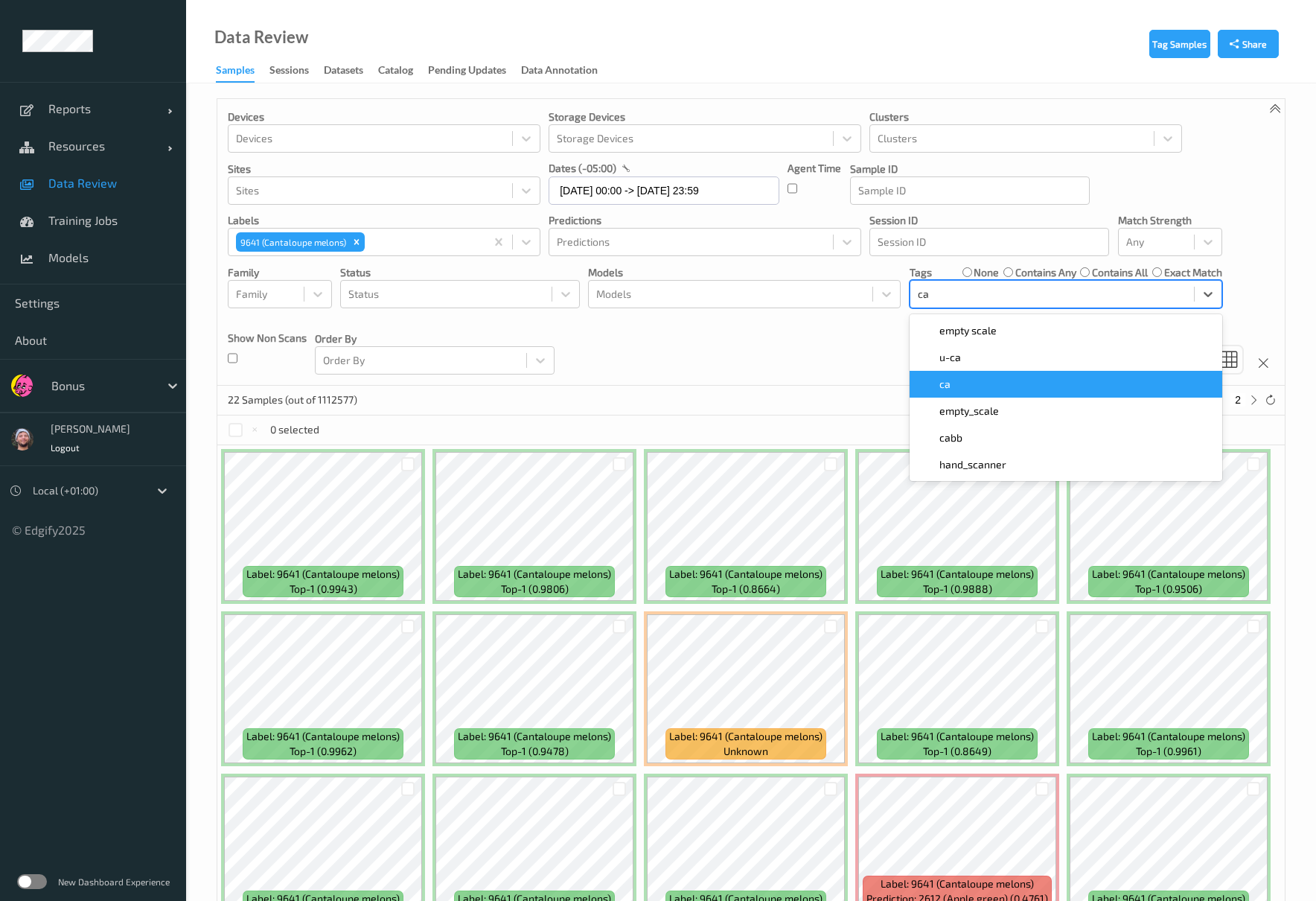
click at [978, 387] on div "ca" at bounding box center [1065, 384] width 295 height 15
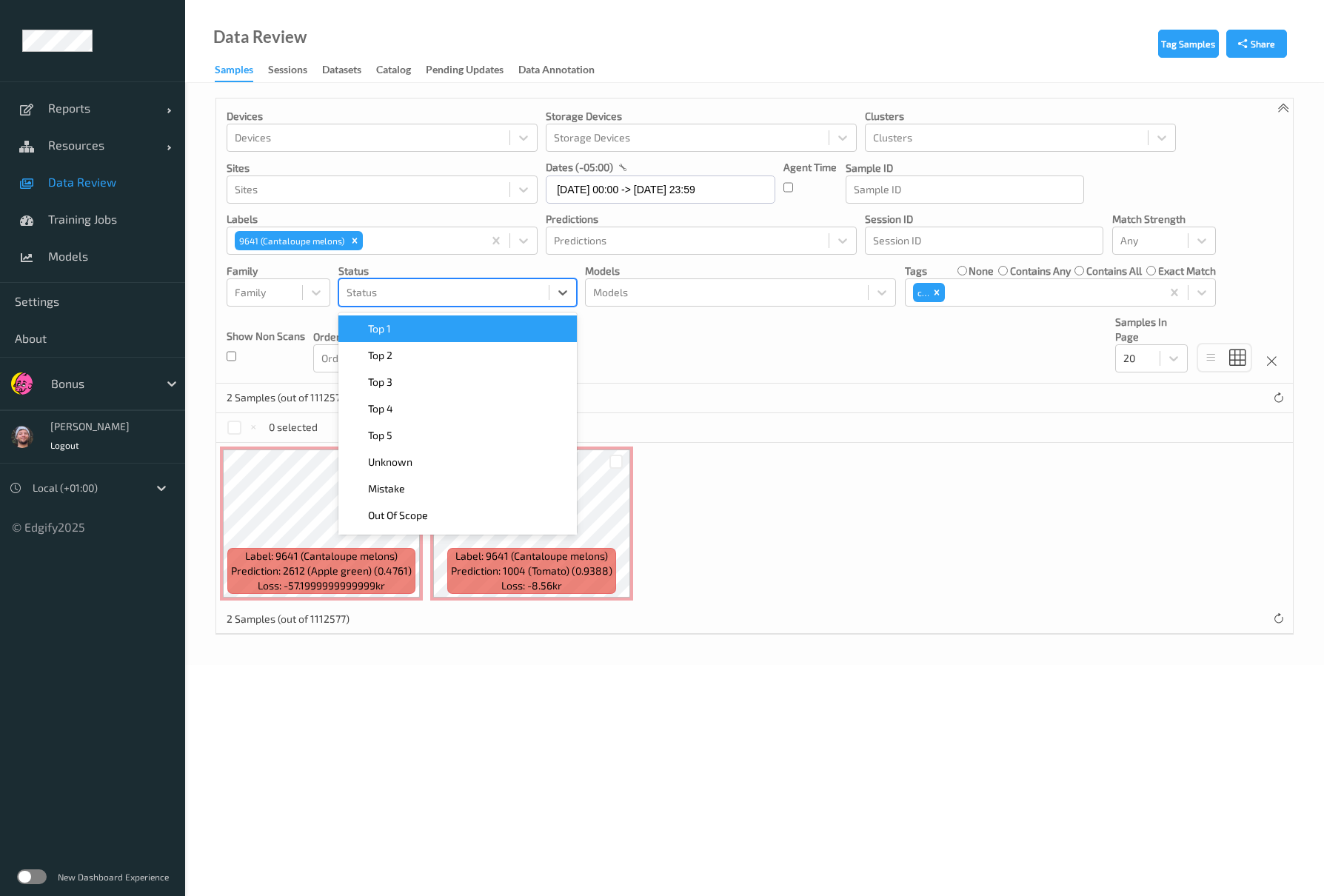
click at [386, 293] on div at bounding box center [443, 293] width 195 height 18
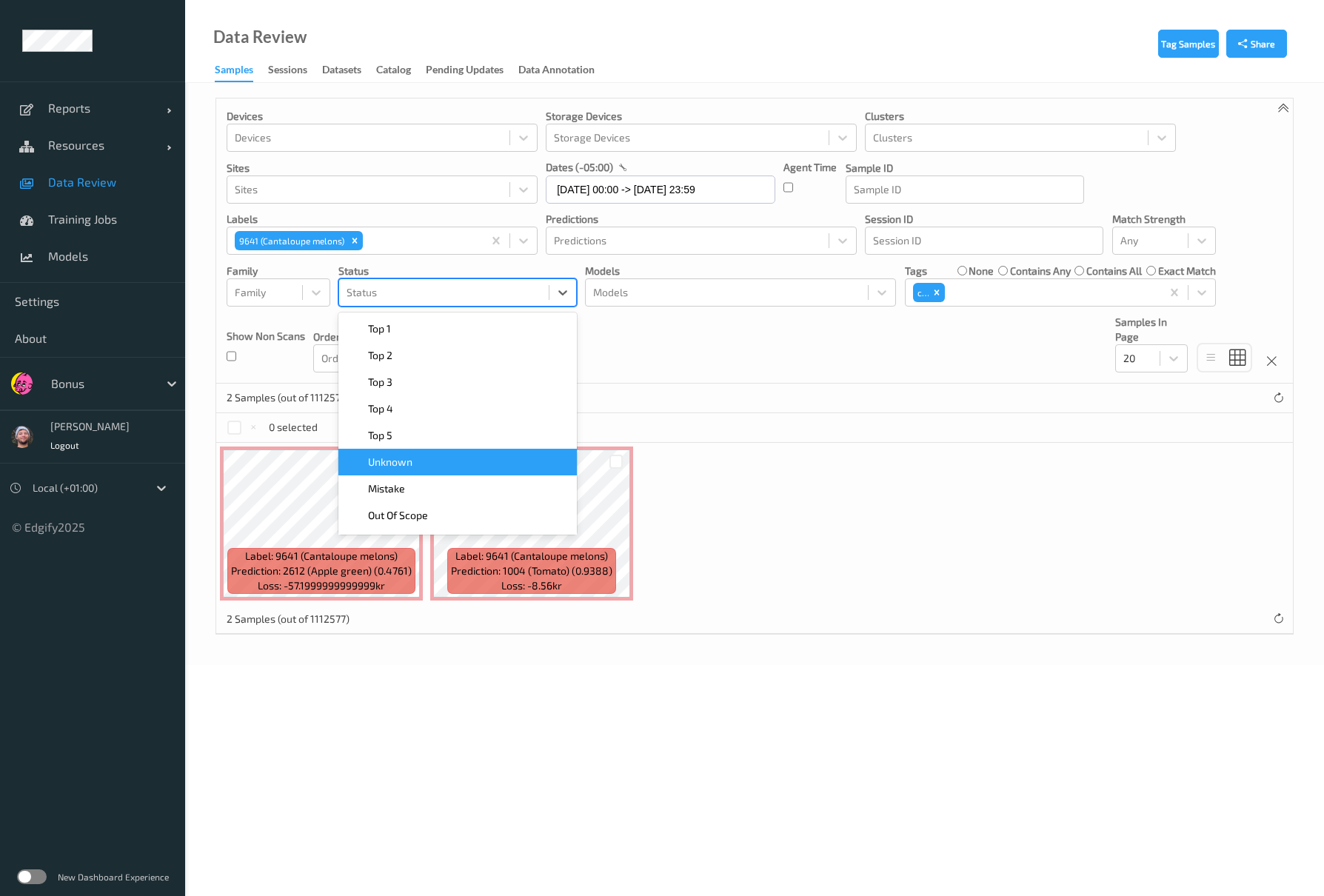
click at [434, 474] on div "Unknown" at bounding box center [457, 461] width 238 height 27
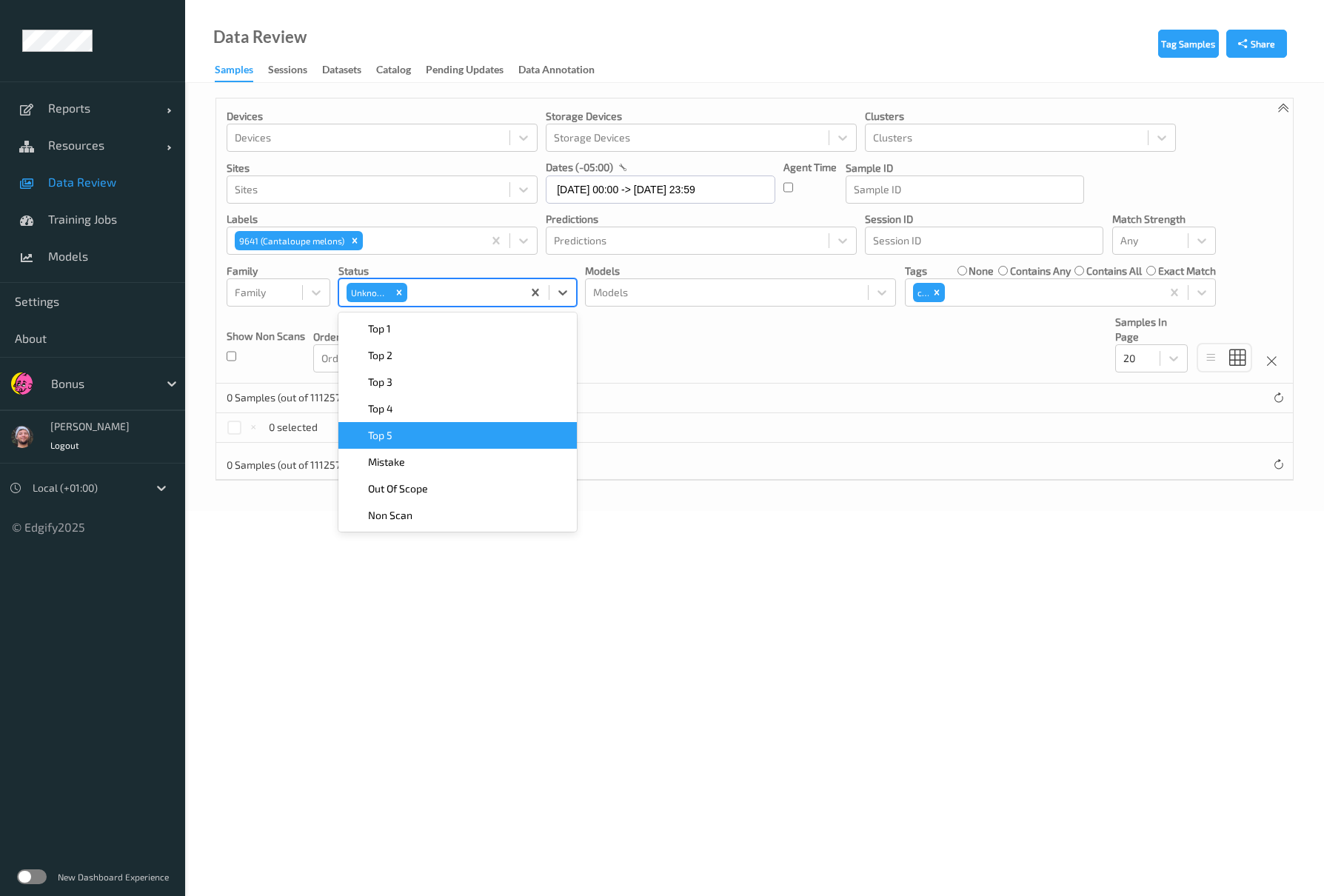
click at [1069, 418] on div "0 selected" at bounding box center [754, 428] width 1076 height 29
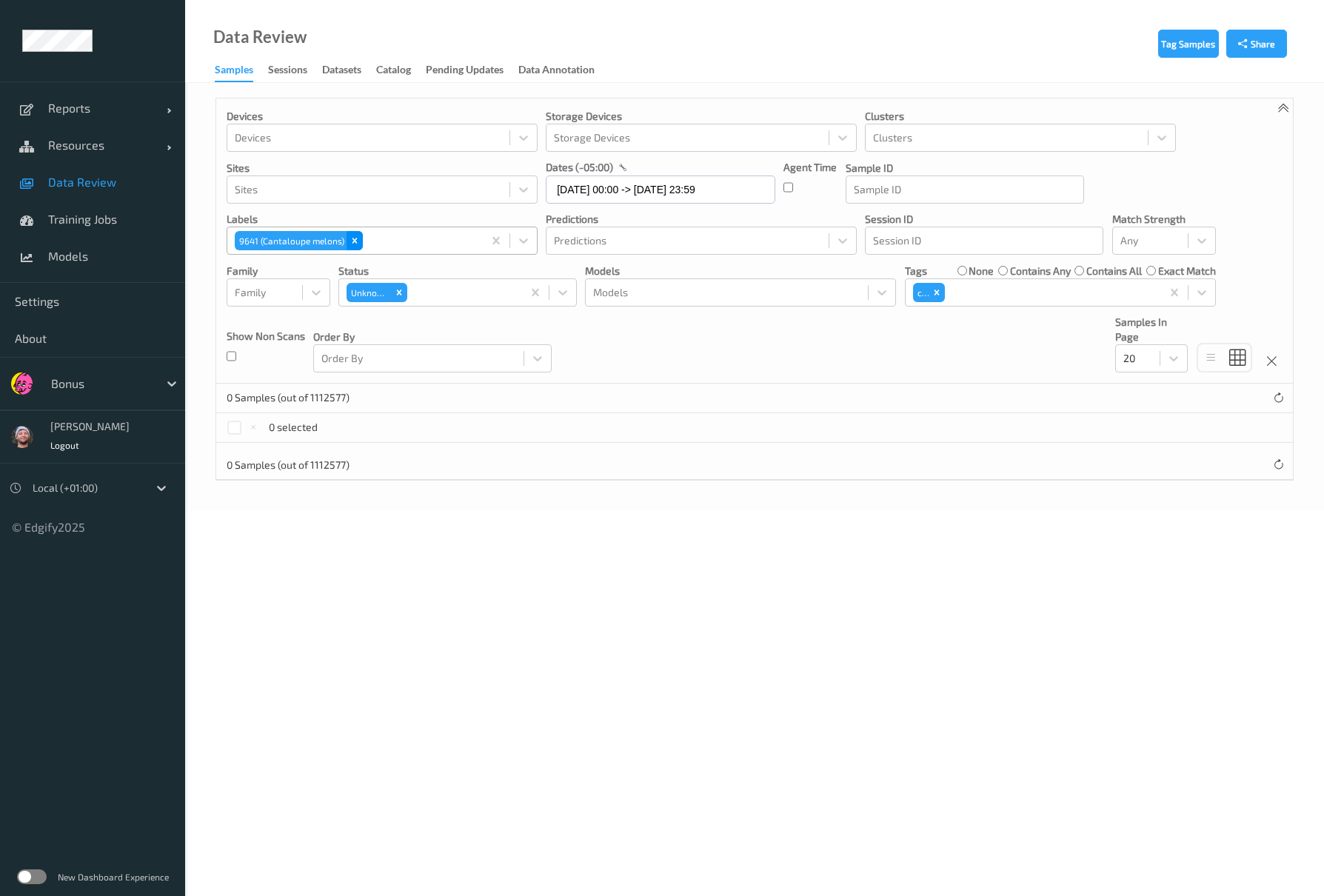
click at [351, 233] on div "Remove 9641 (Cantaloupe melons)" at bounding box center [354, 241] width 16 height 19
click at [995, 338] on div "Devices Devices Storage Devices Storage Devices Clusters Clusters Sites Sites d…" at bounding box center [754, 241] width 1076 height 285
click at [945, 299] on div "ca" at bounding box center [929, 293] width 35 height 23
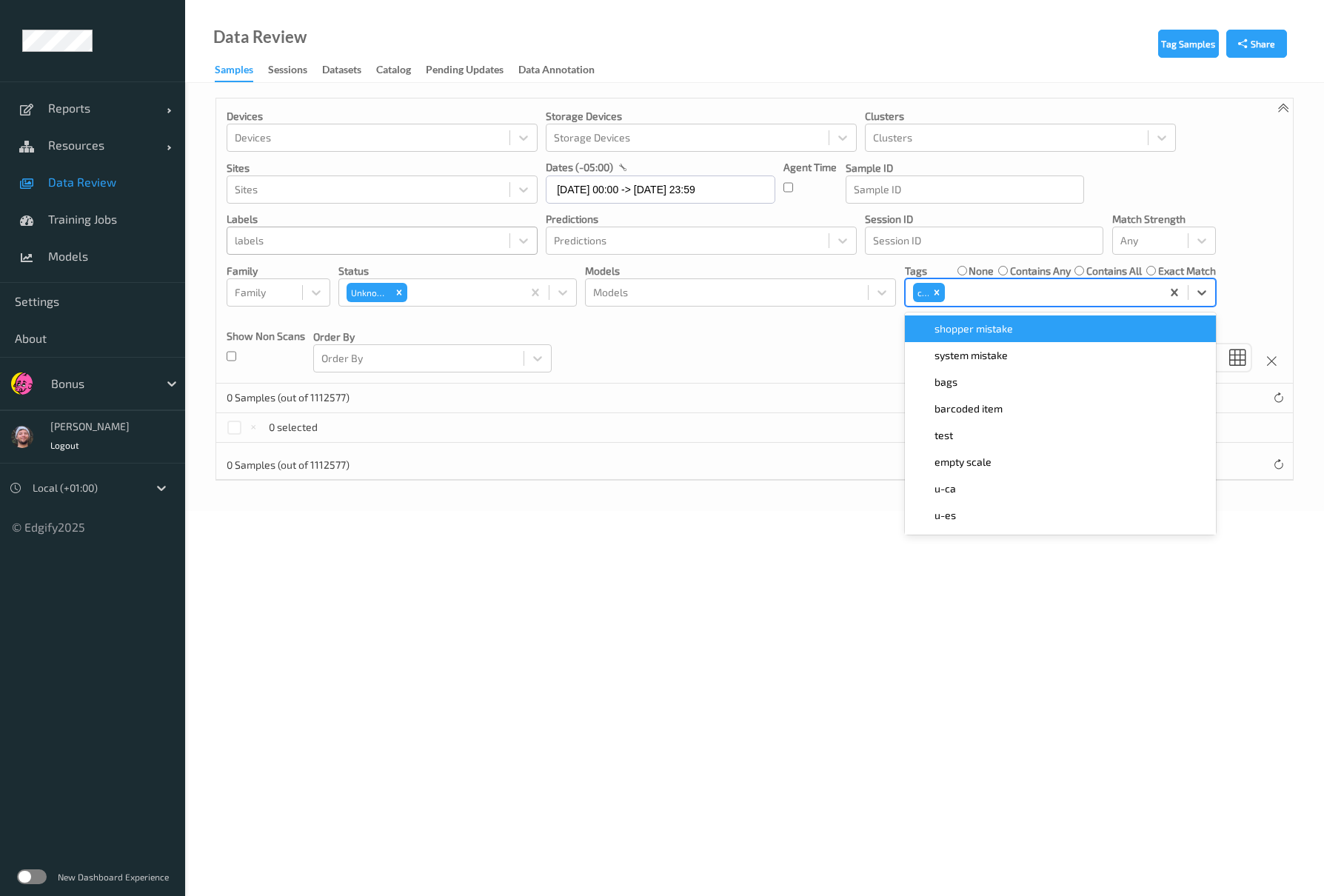
click at [945, 299] on div "ca" at bounding box center [929, 293] width 35 height 23
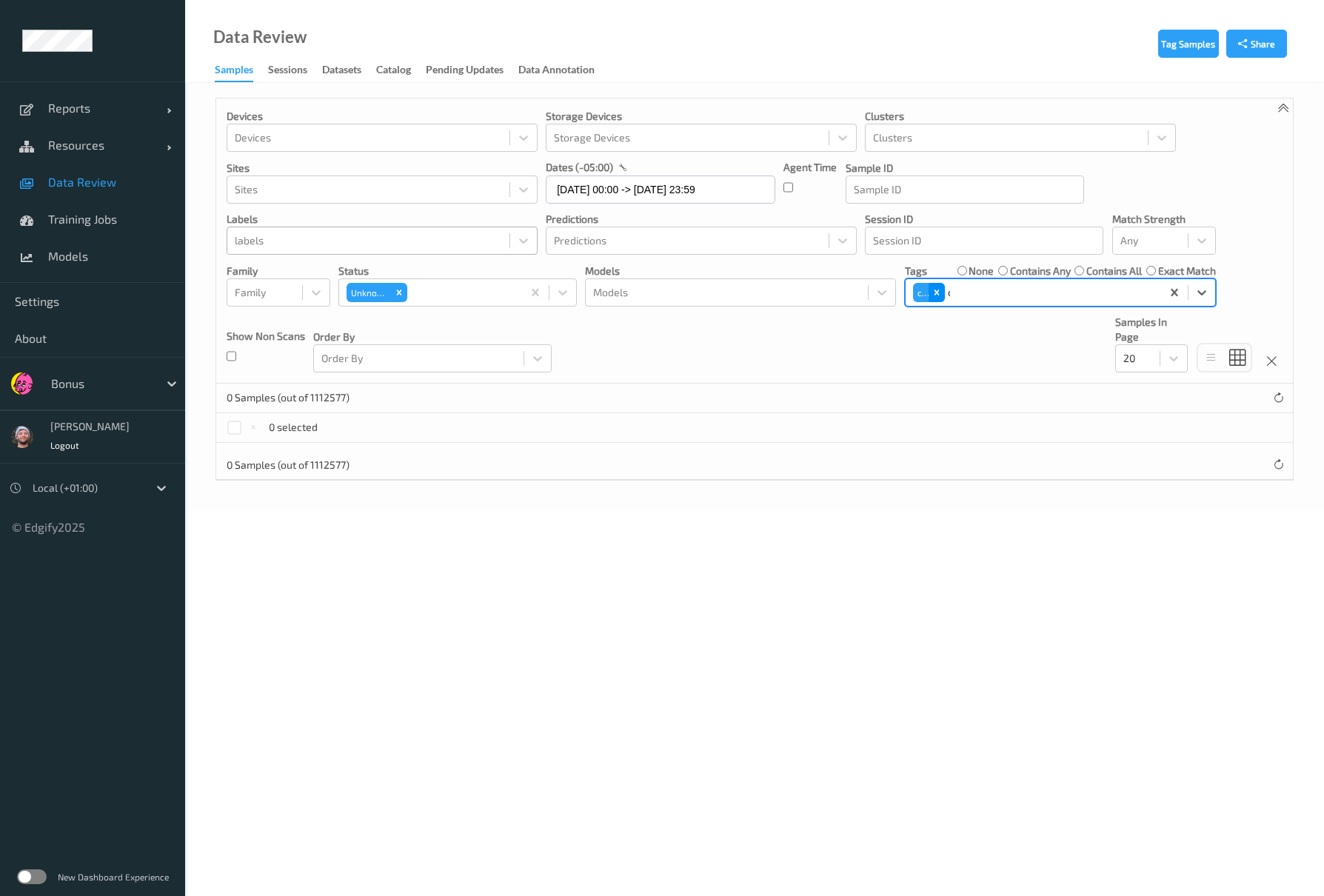
type input "ca"
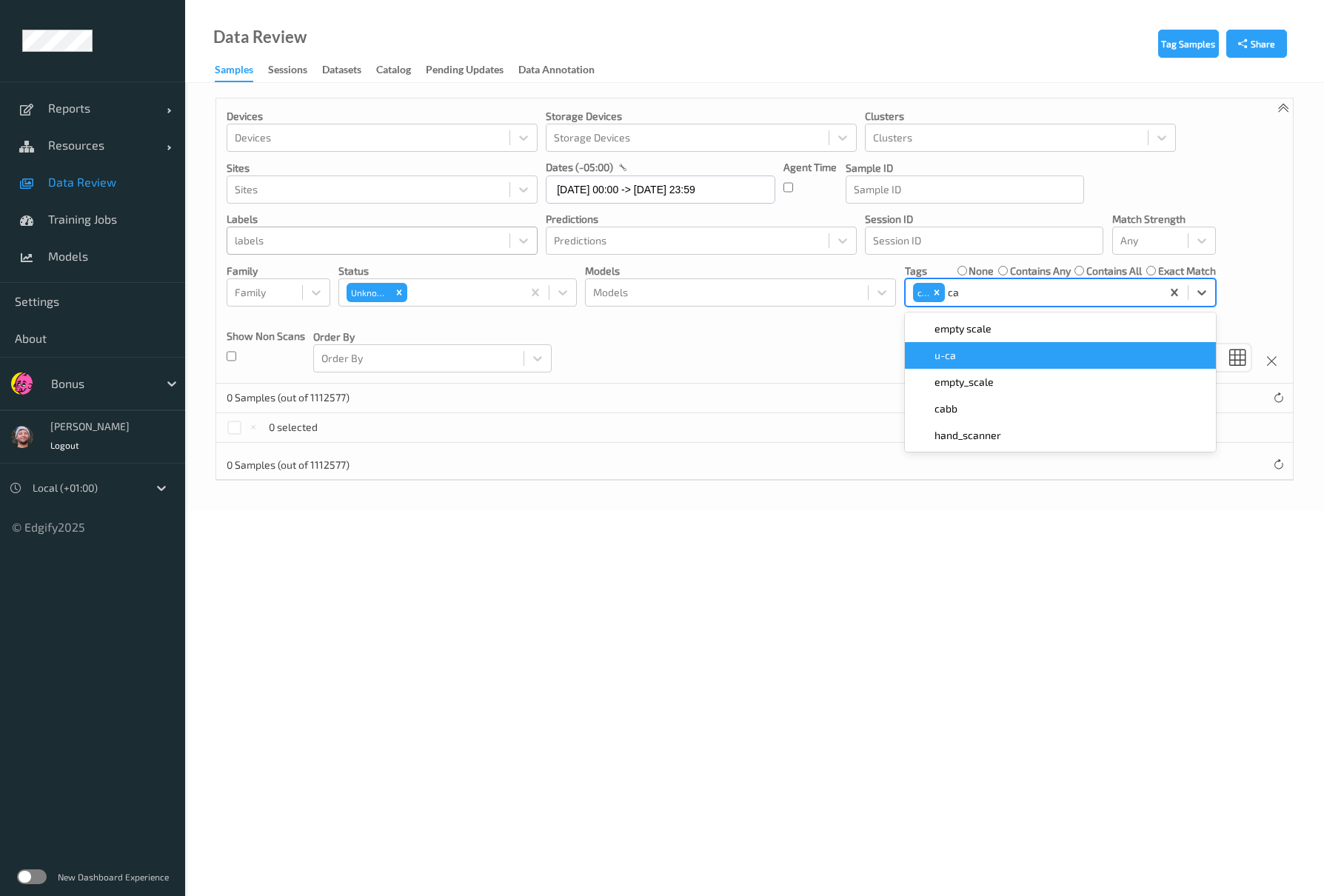
click at [969, 348] on div "u-ca" at bounding box center [1060, 355] width 311 height 27
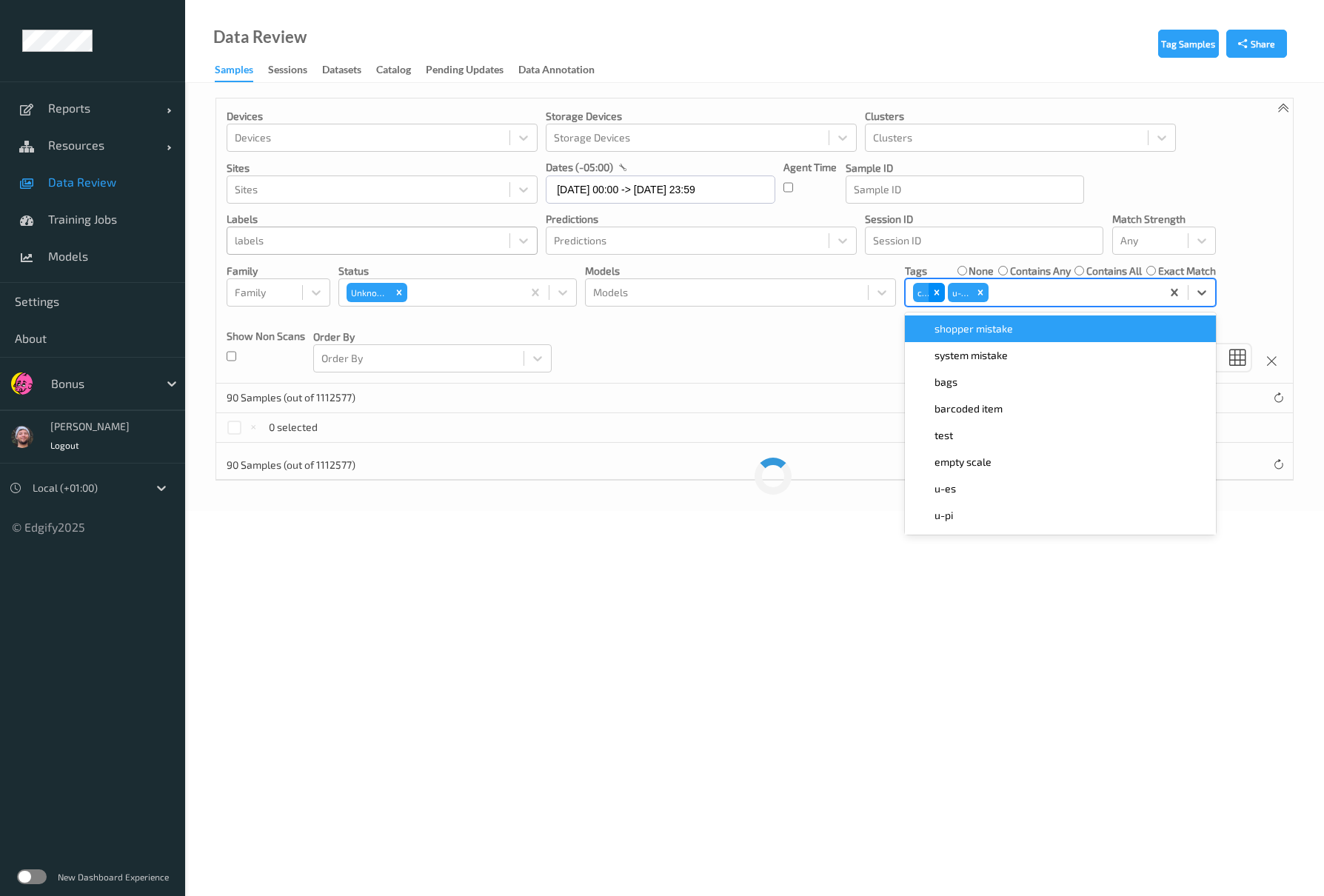
click at [932, 290] on icon "Remove ca" at bounding box center [937, 293] width 10 height 10
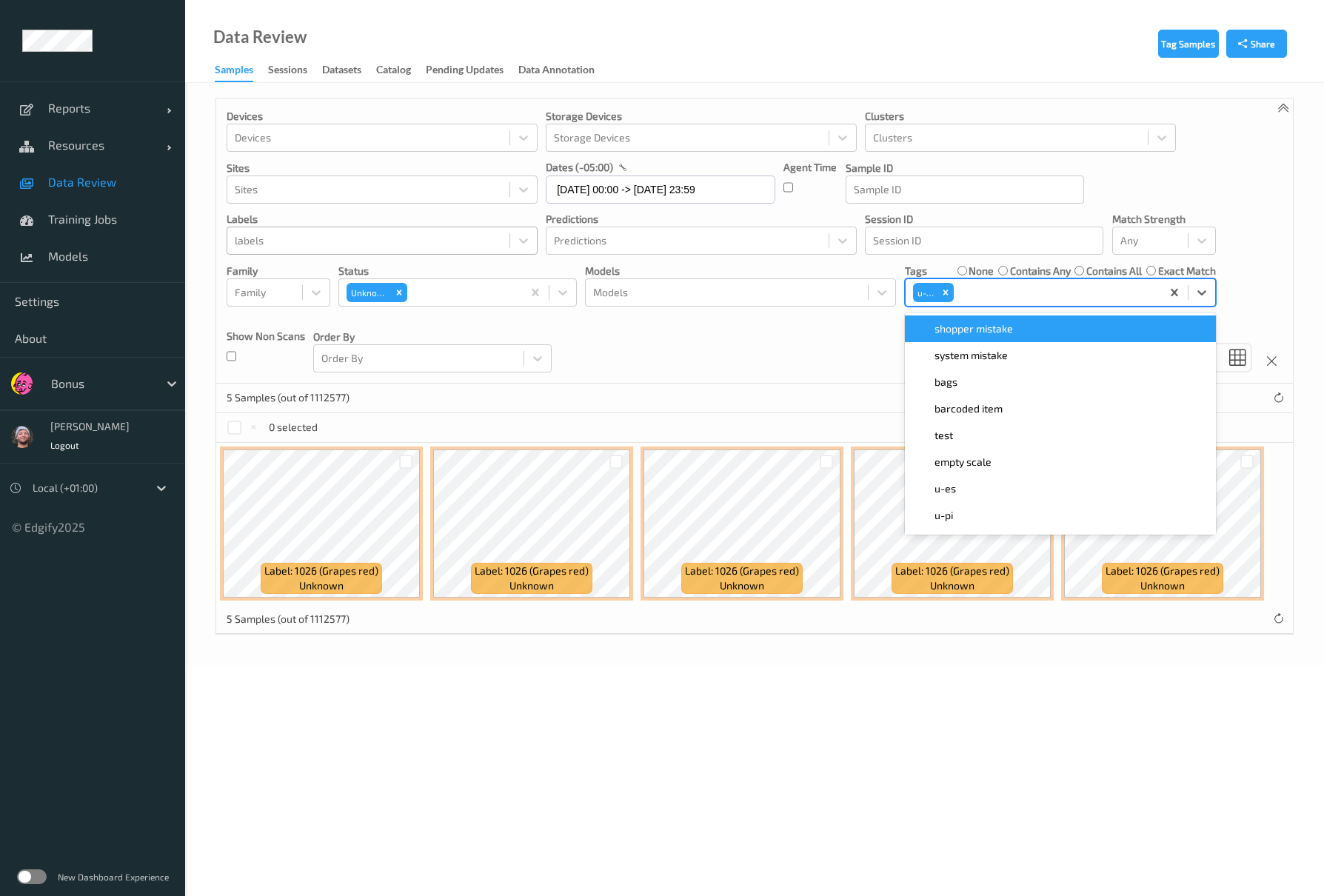
click at [746, 356] on div "Devices Devices Storage Devices Storage Devices Clusters Clusters Sites Sites d…" at bounding box center [754, 241] width 1076 height 285
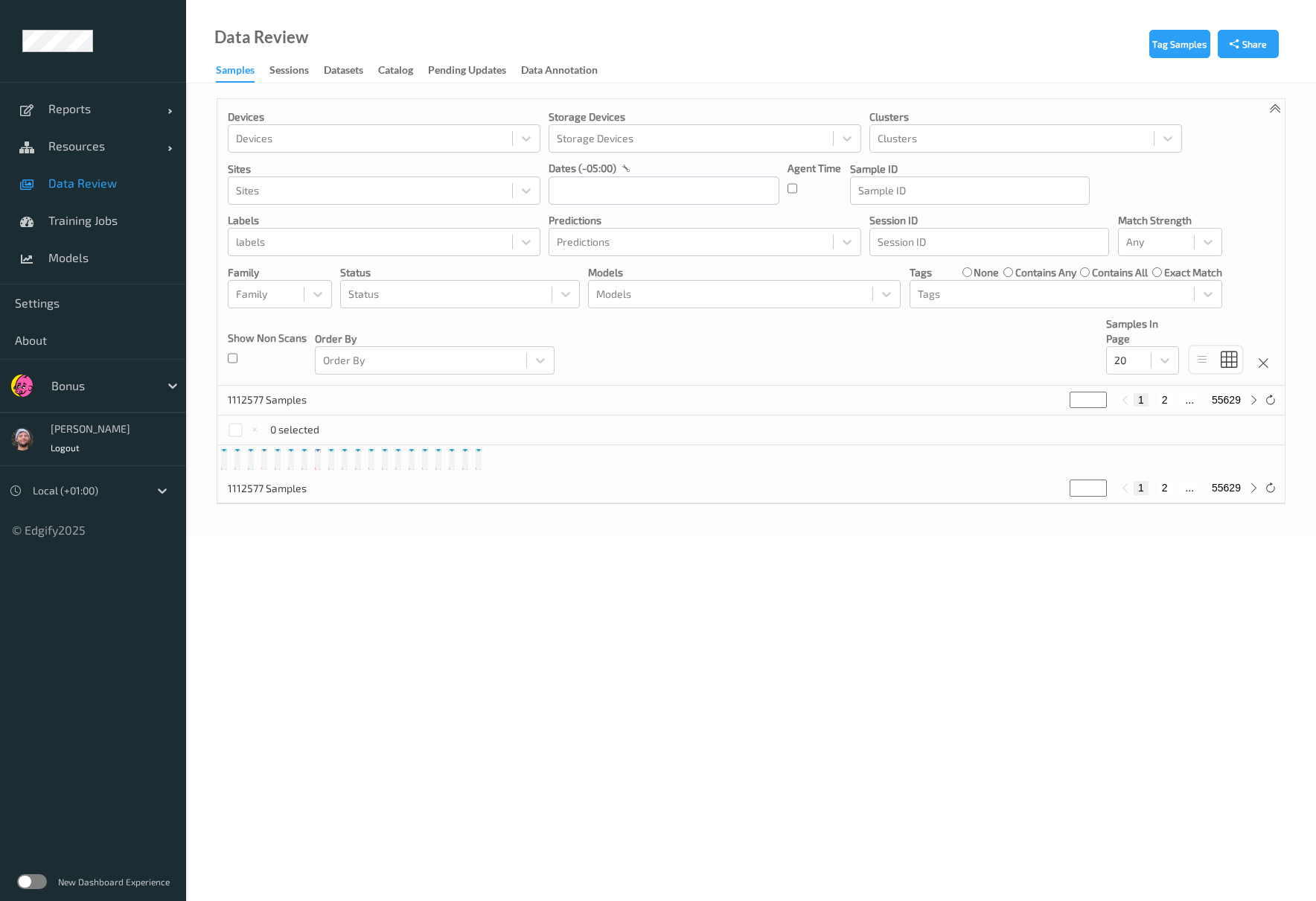
click at [120, 391] on div at bounding box center [101, 386] width 100 height 18
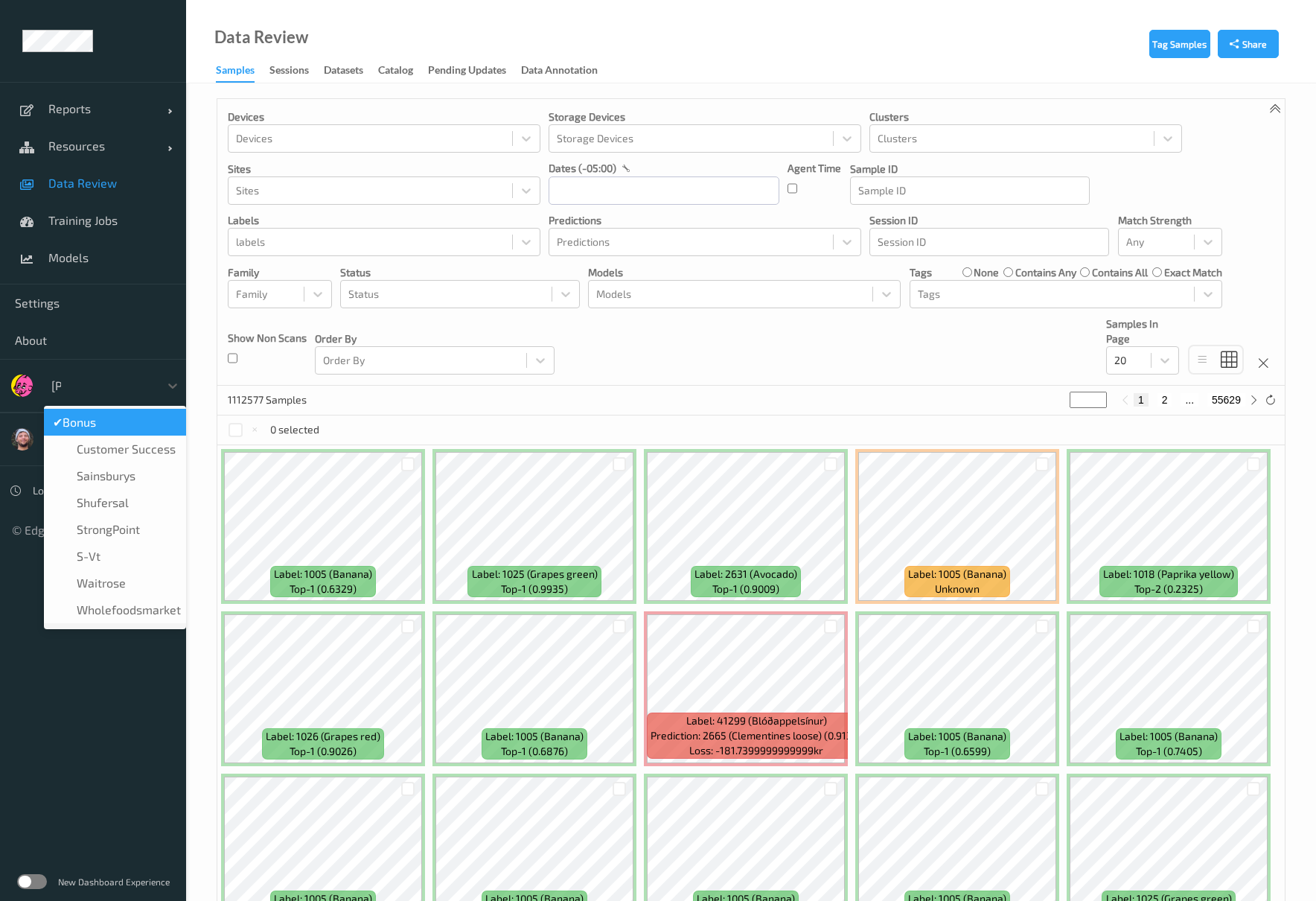
type input "sains"
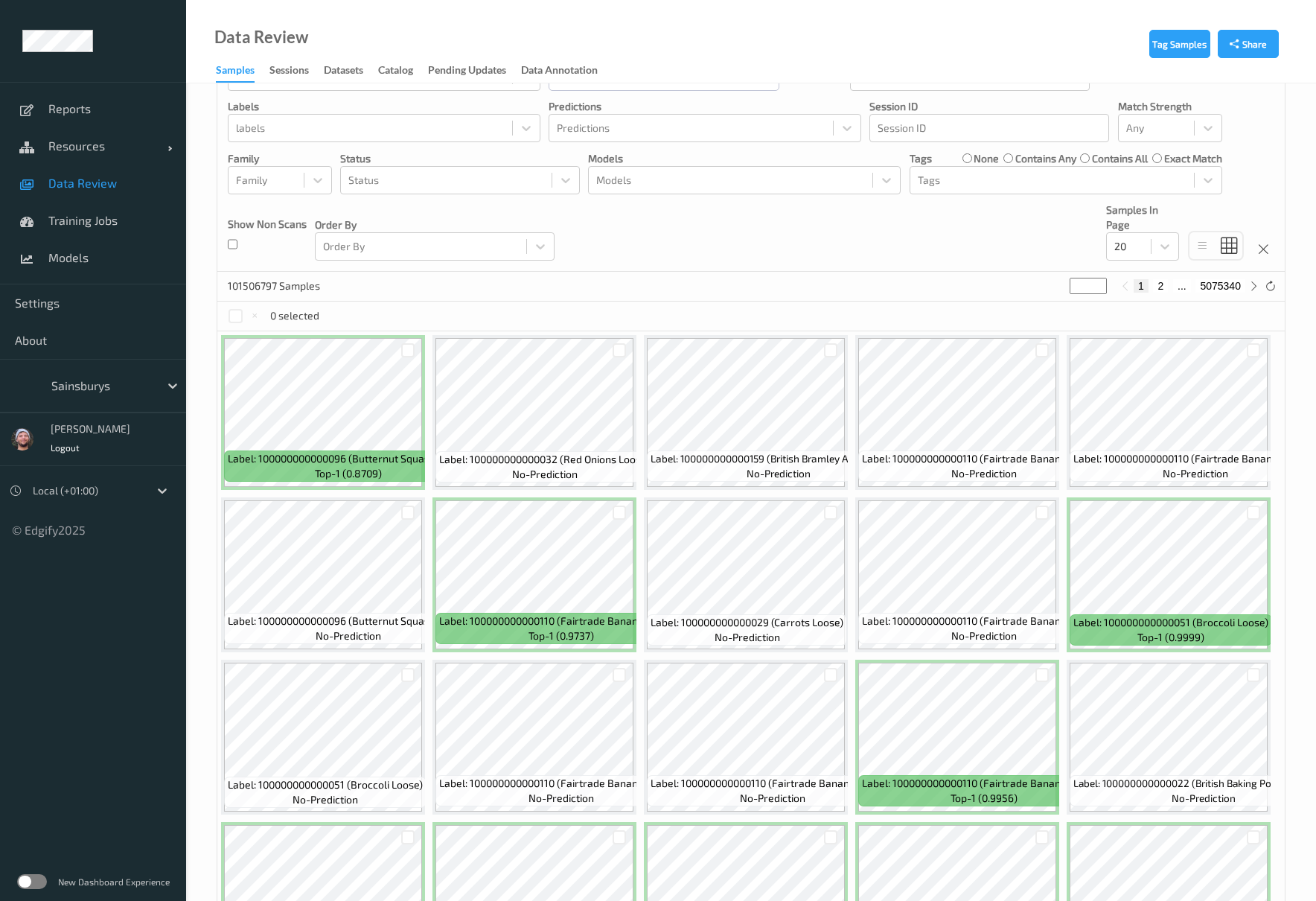
scroll to position [258, 0]
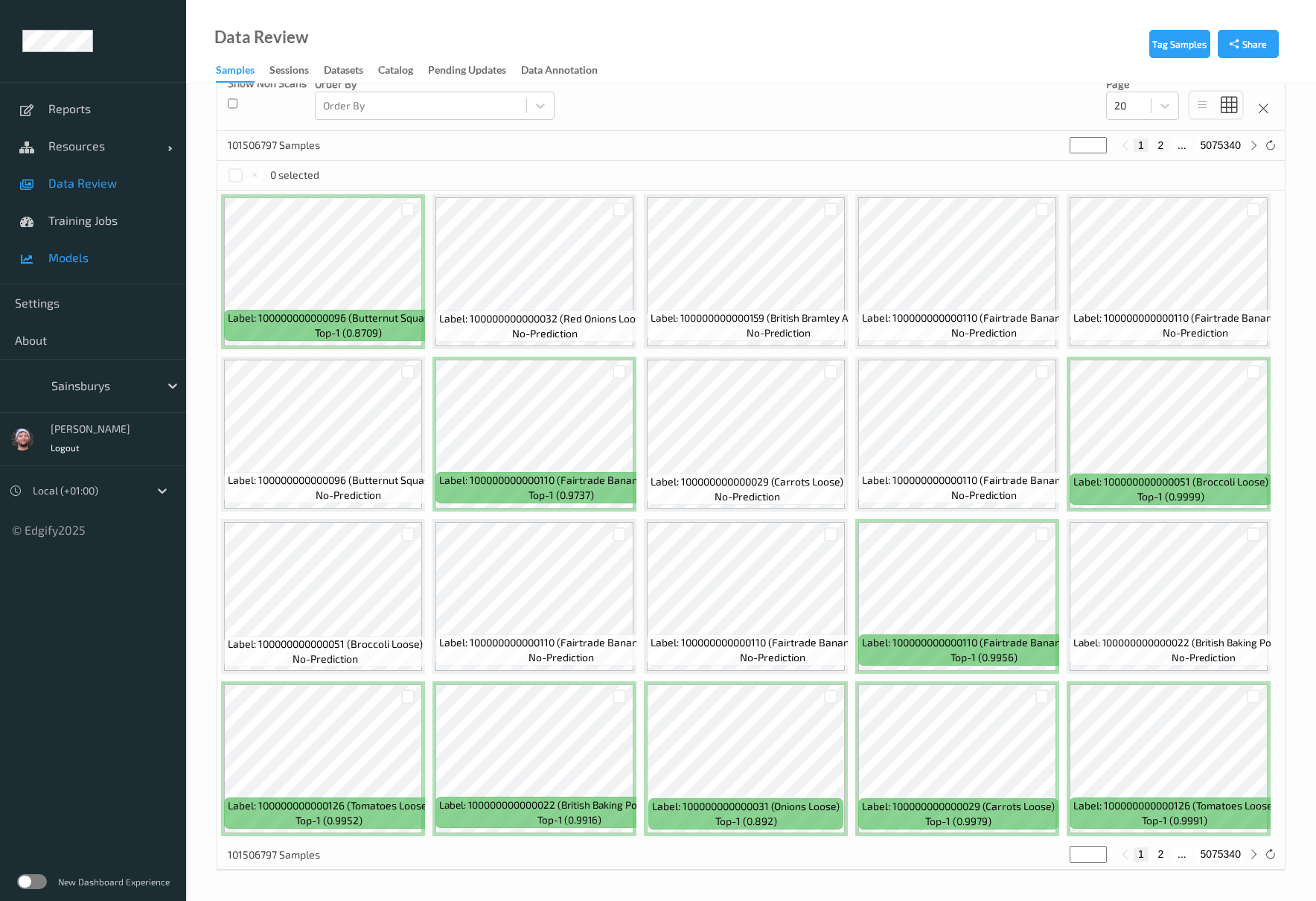
click at [45, 266] on link "Models" at bounding box center [93, 258] width 186 height 37
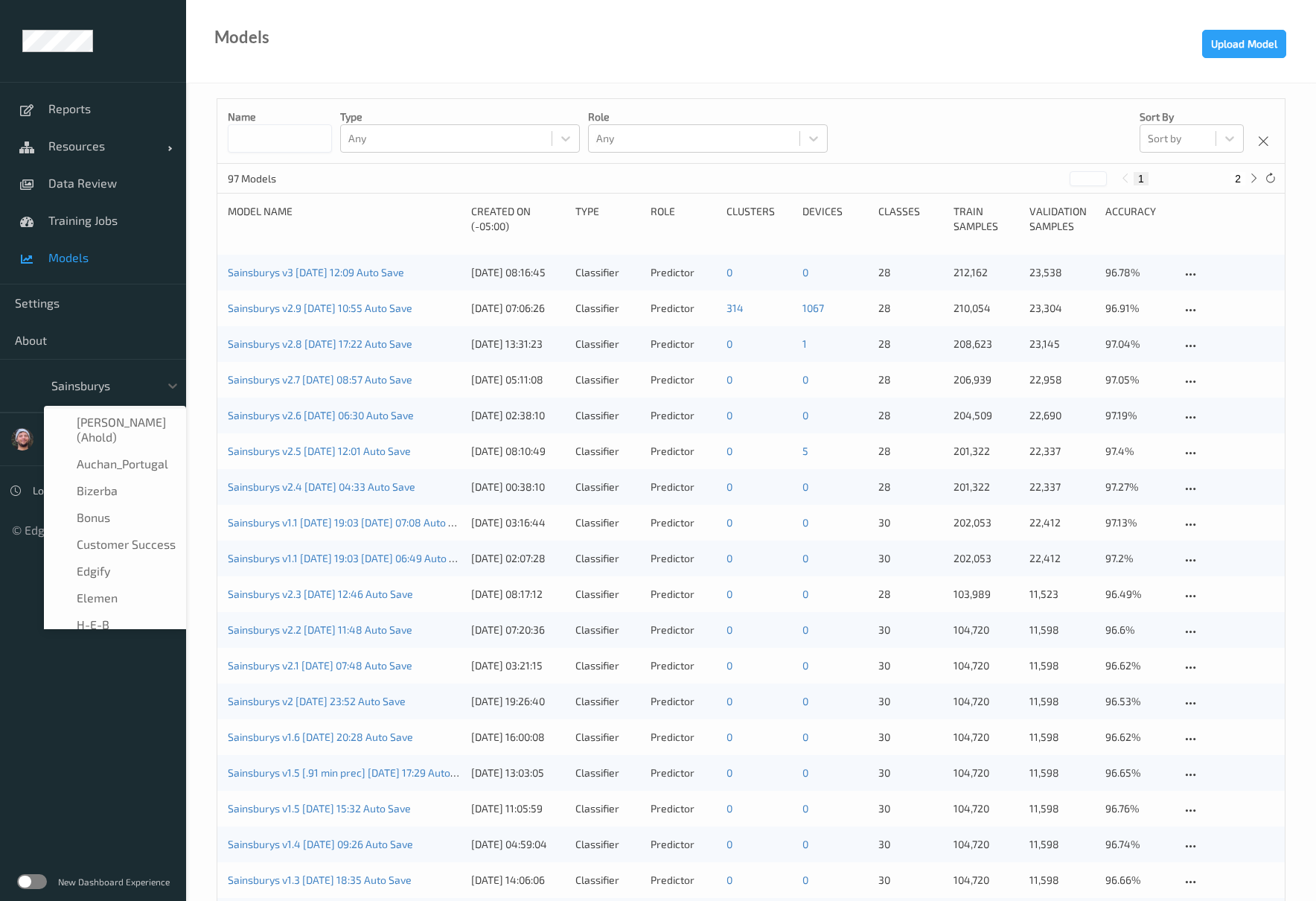
click at [95, 383] on div at bounding box center [101, 386] width 100 height 18
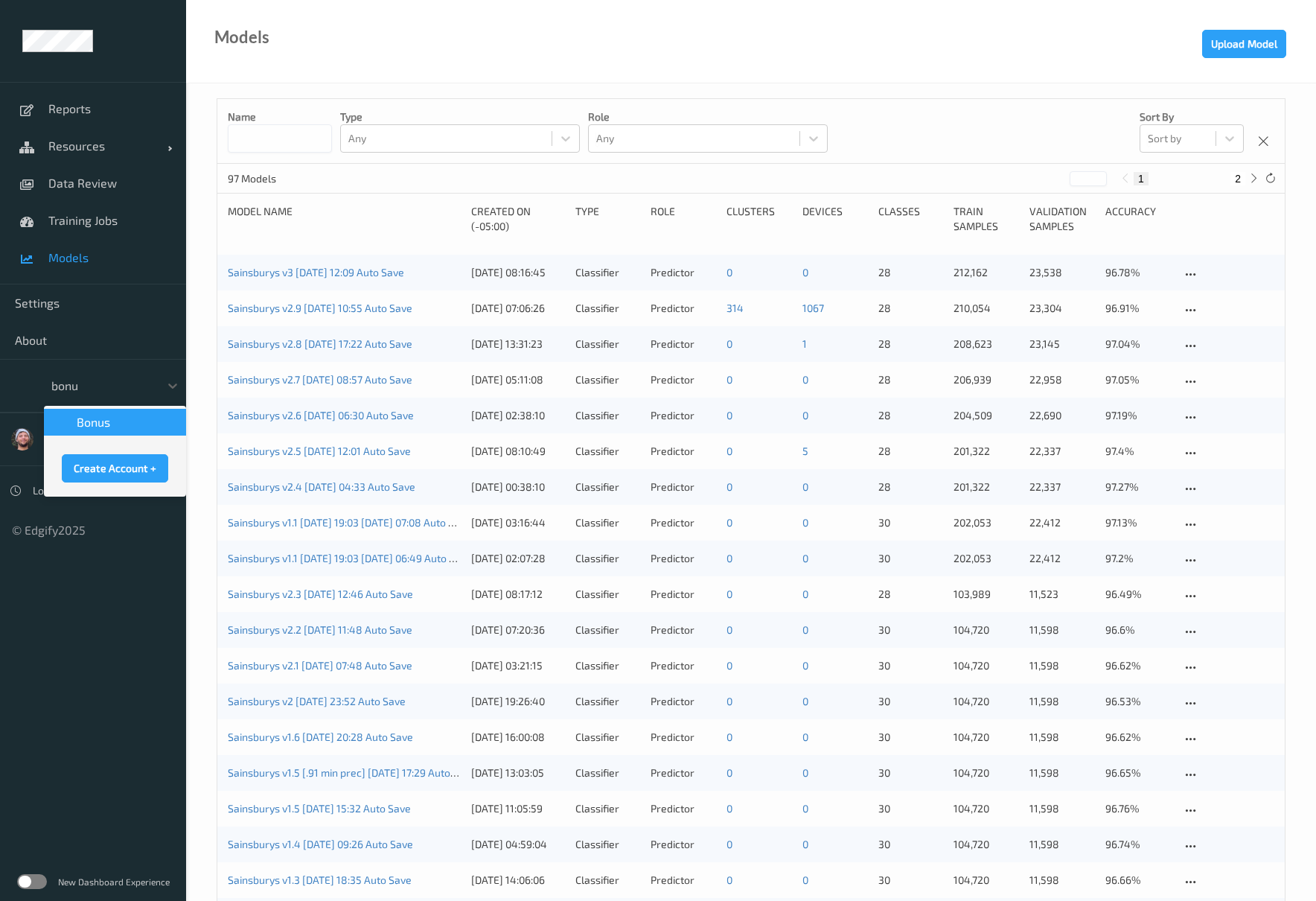
type input "bonus"
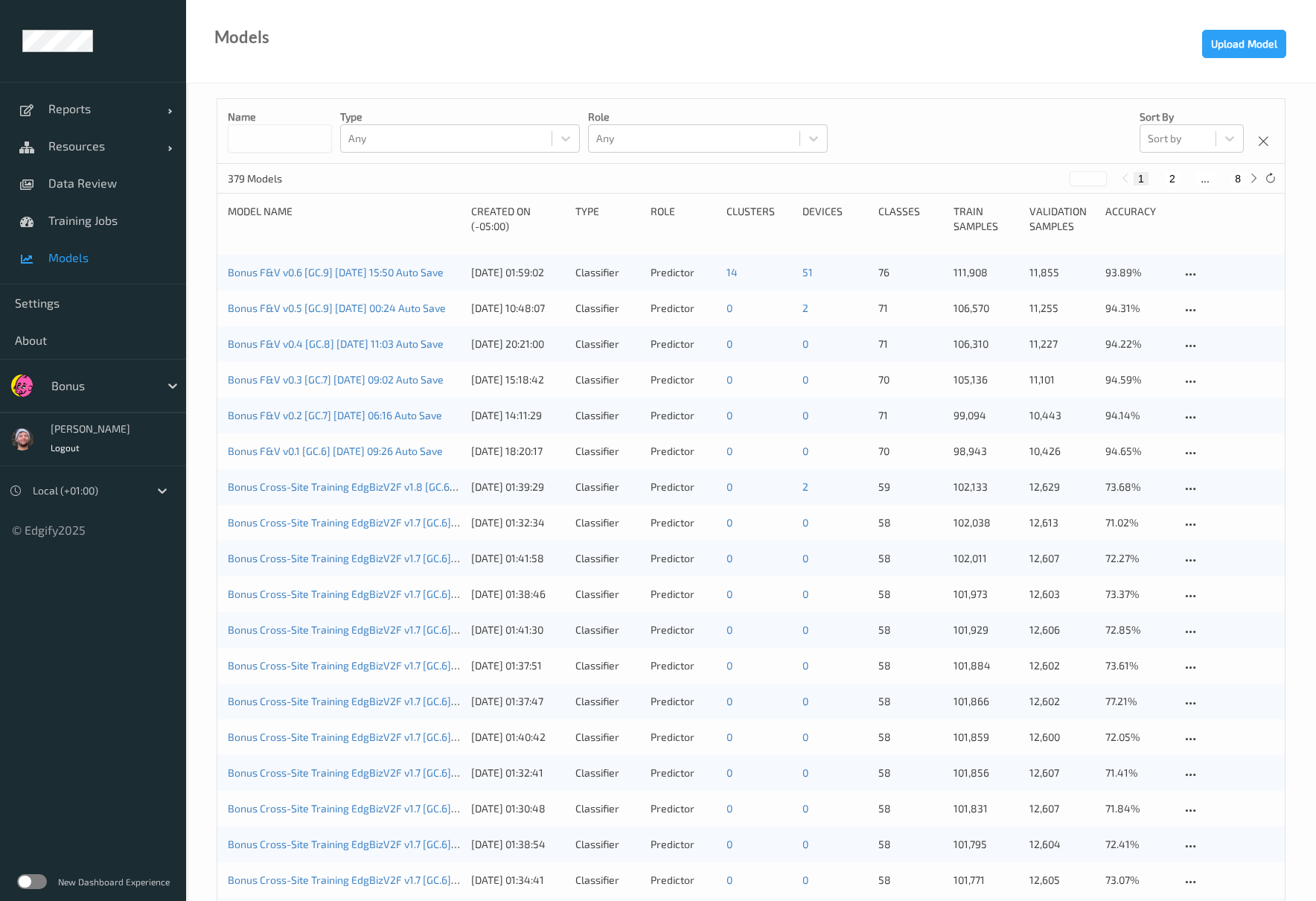
click at [853, 55] on div "Models Upload Model" at bounding box center [751, 42] width 1130 height 84
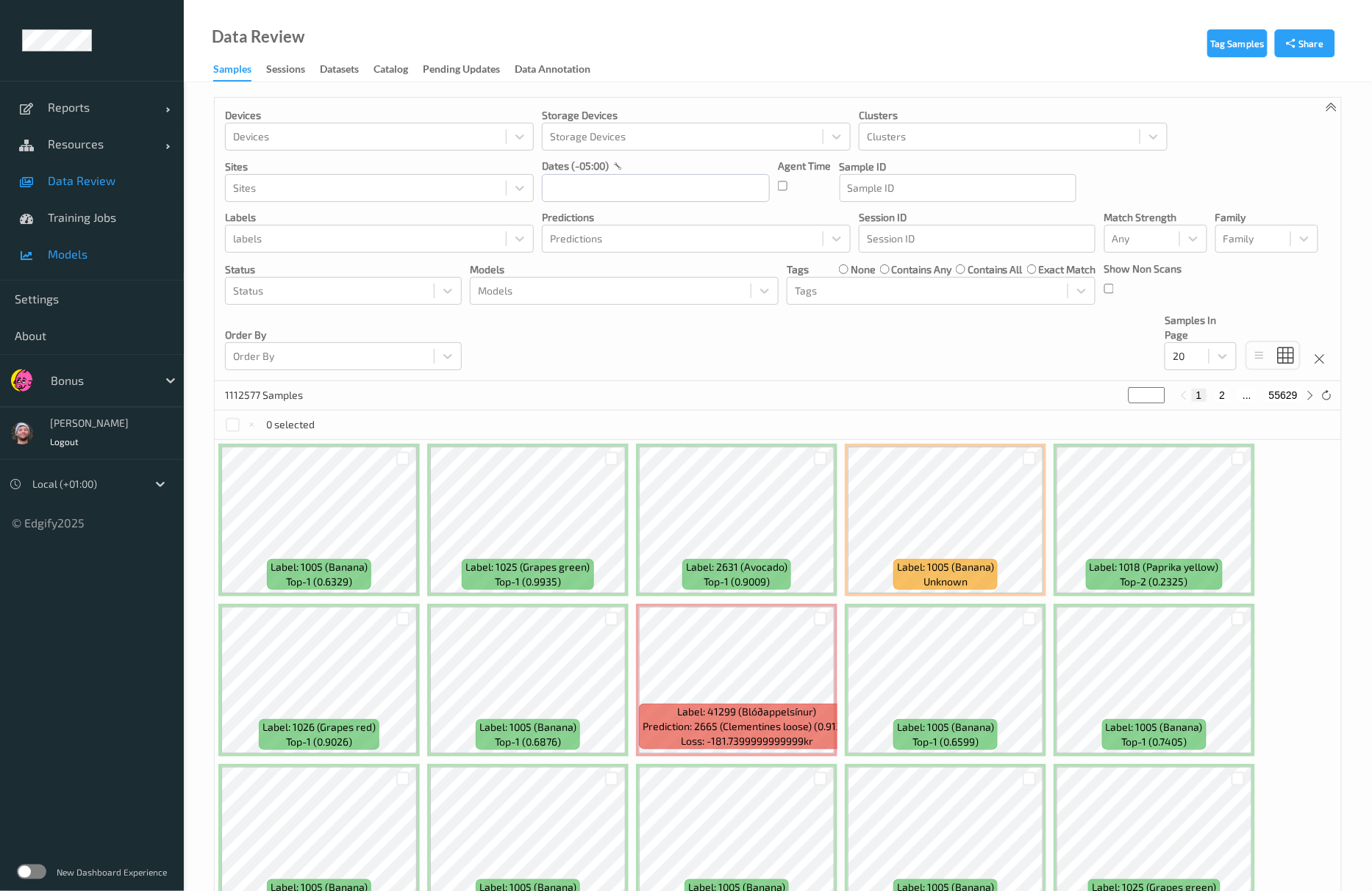
click at [80, 251] on span "Models" at bounding box center [108, 253] width 121 height 15
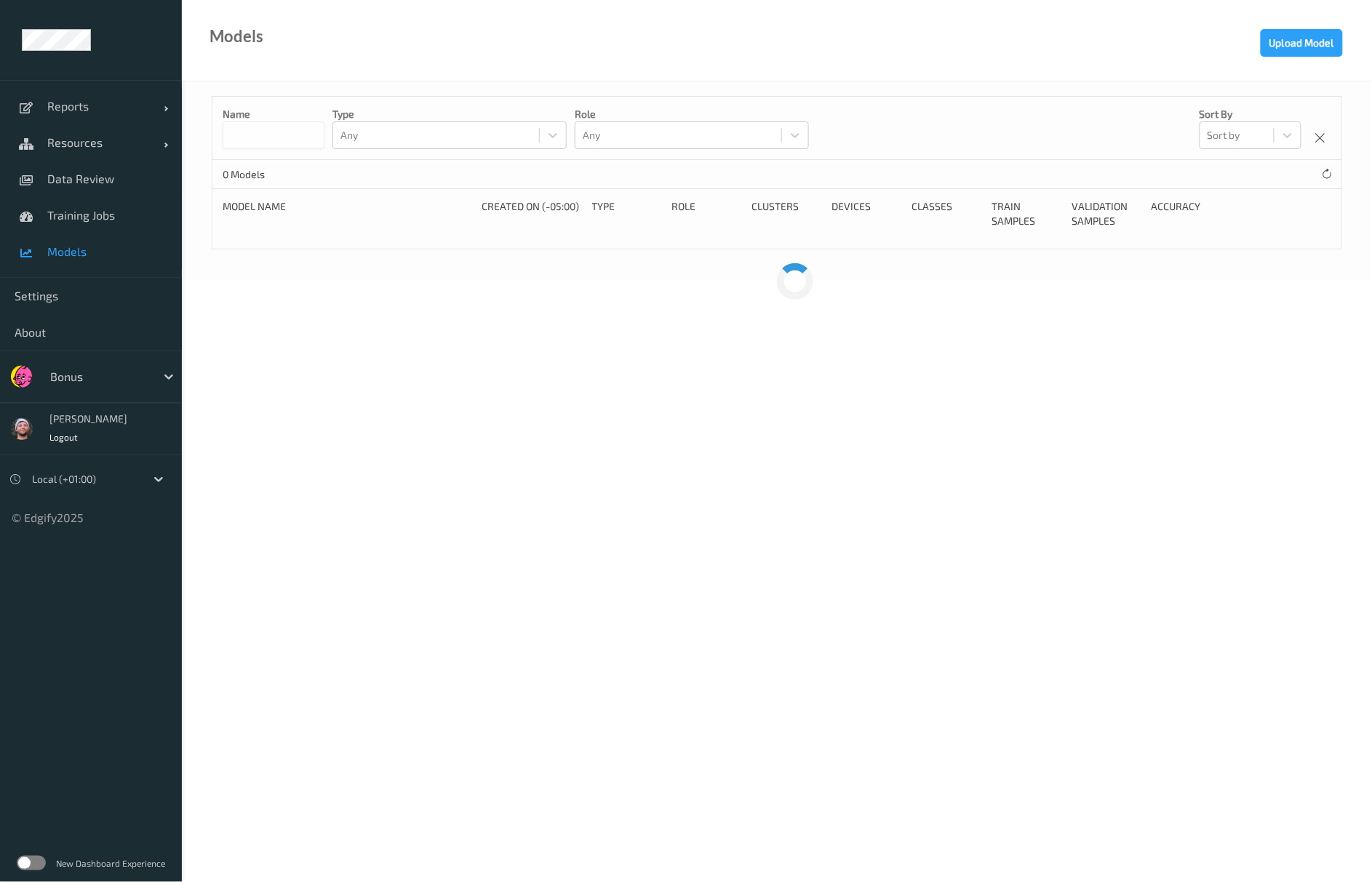
click at [62, 384] on div at bounding box center [99, 377] width 98 height 18
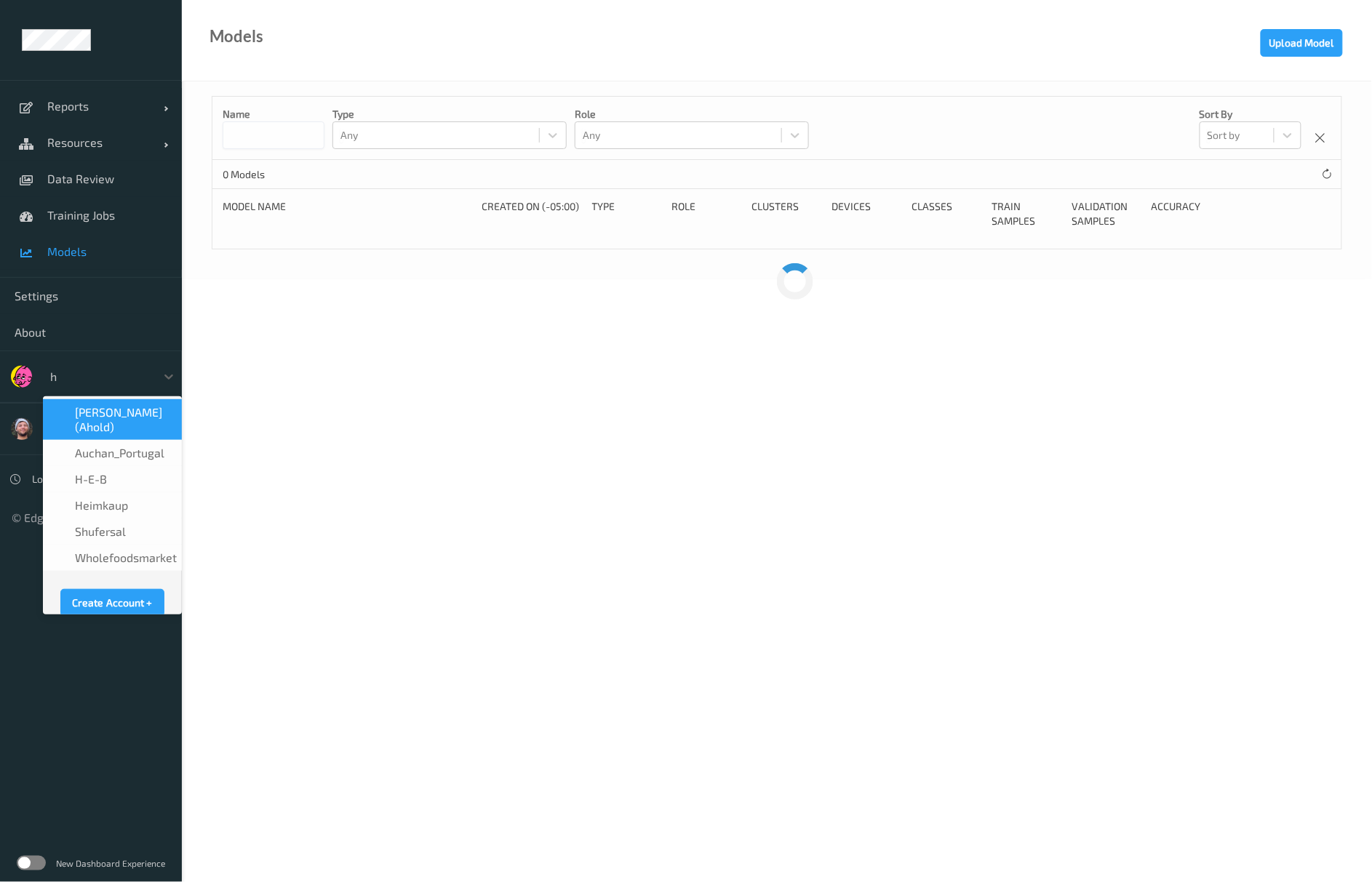
type input "h-"
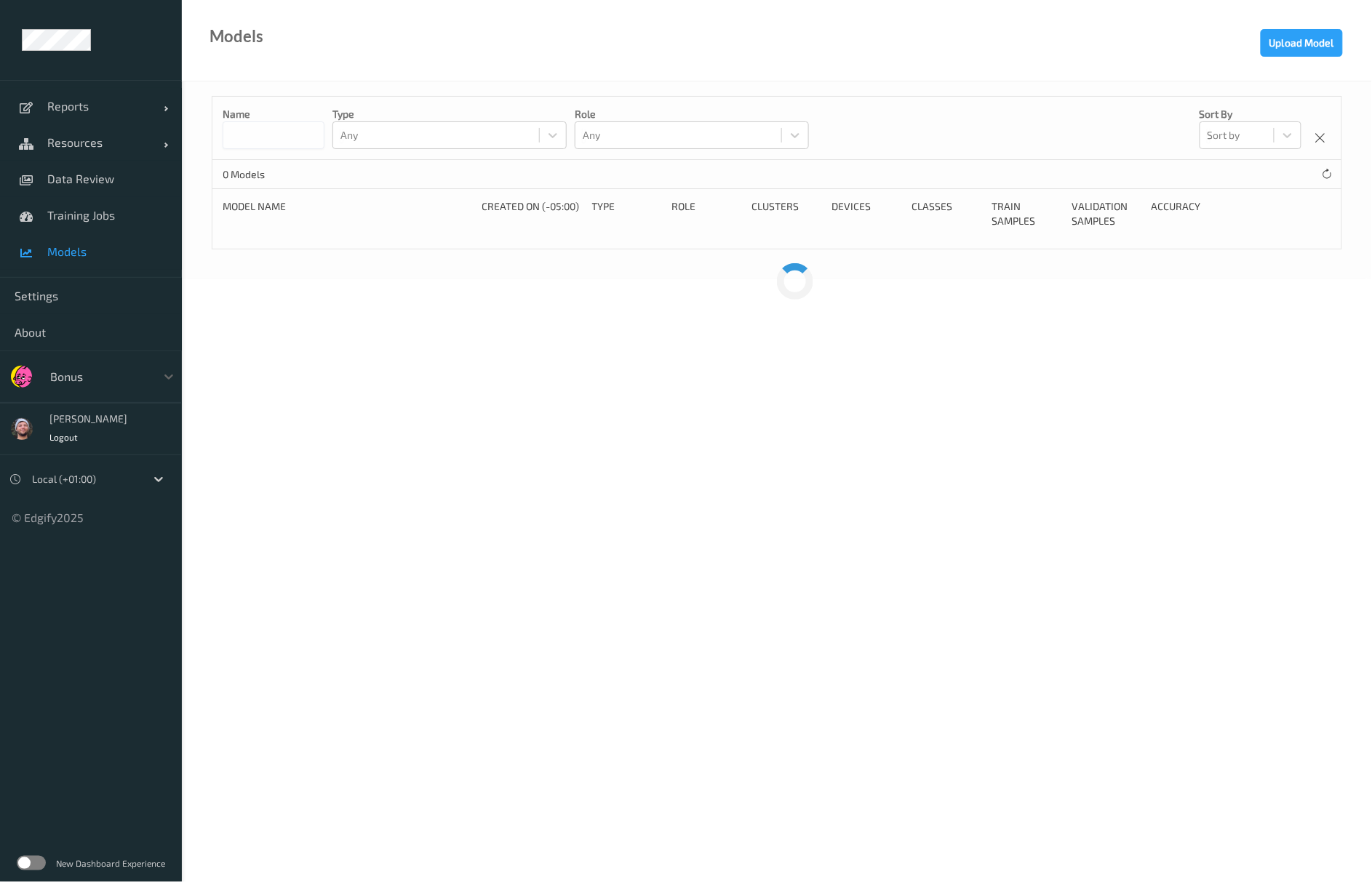
click at [77, 242] on link "Models" at bounding box center [91, 252] width 182 height 37
click at [88, 215] on span "Training Jobs" at bounding box center [107, 215] width 120 height 14
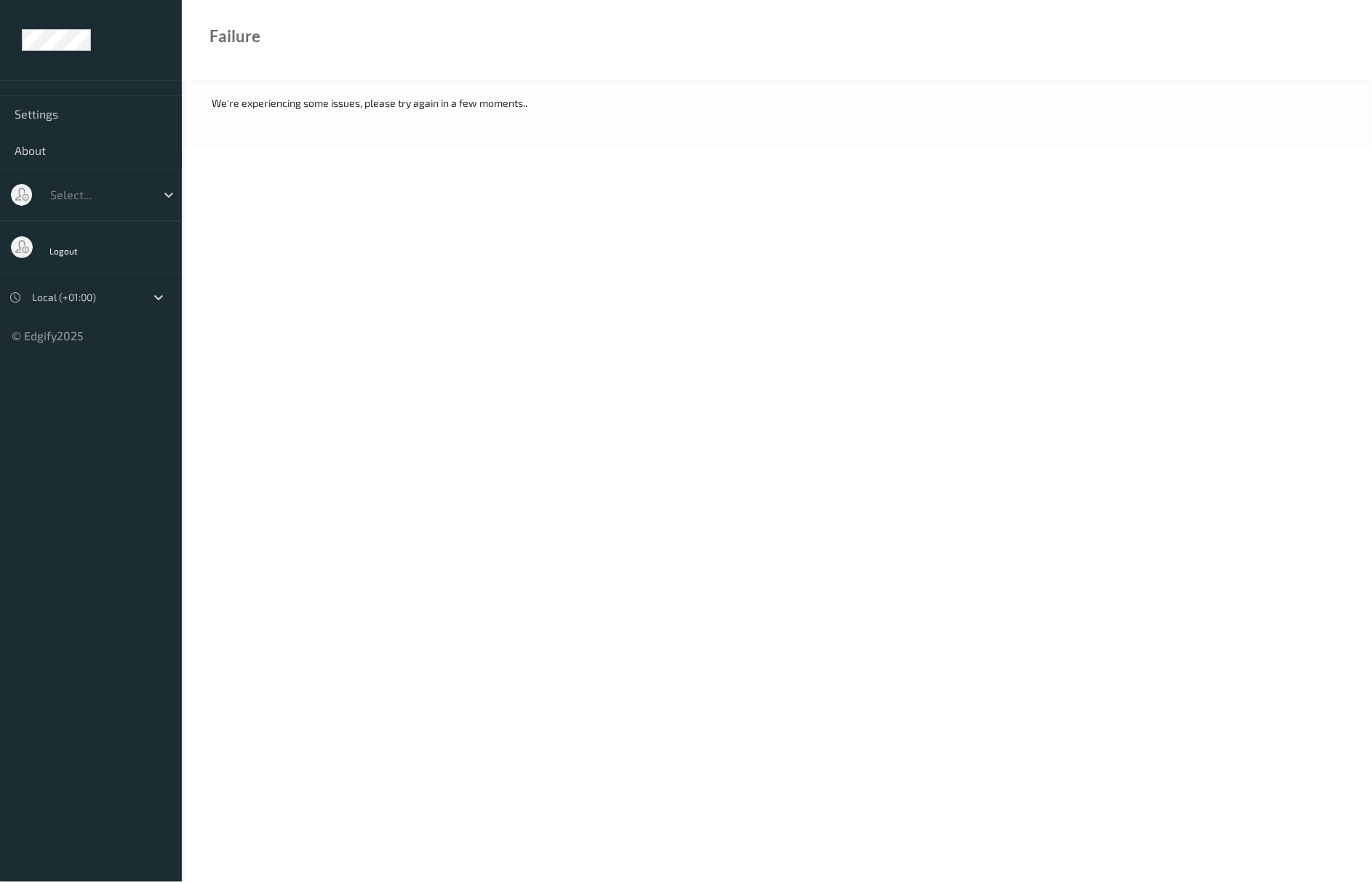
click at [354, 164] on body "Settings About Select... Logout Local (+01:00) © Edgify 2025 New Dashboard Expe…" at bounding box center [686, 441] width 1372 height 882
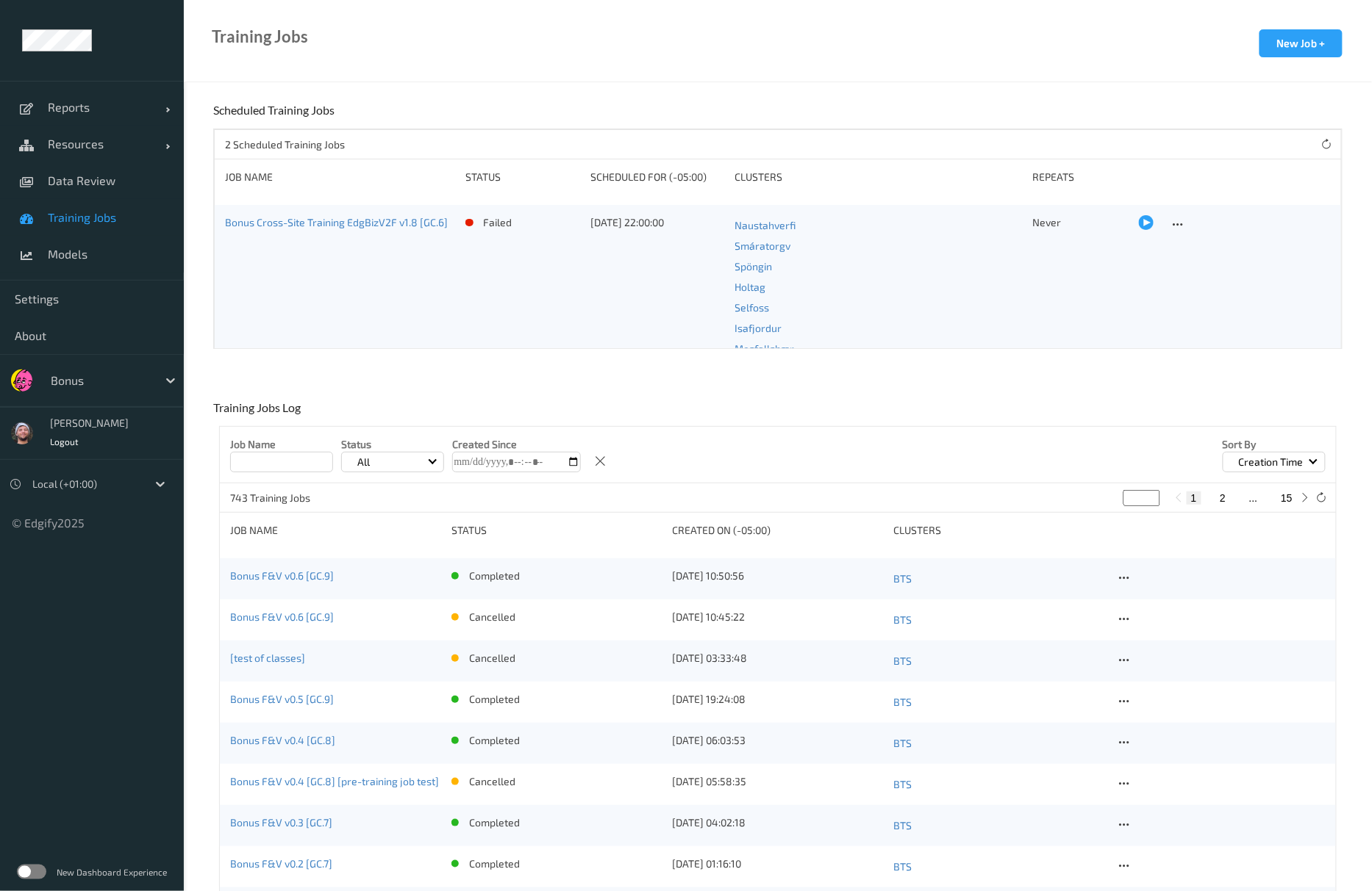
click at [302, 338] on div "Bonus Cross-Site Training EdgBizV2F v1.8 [GC.6]" at bounding box center [340, 339] width 230 height 247
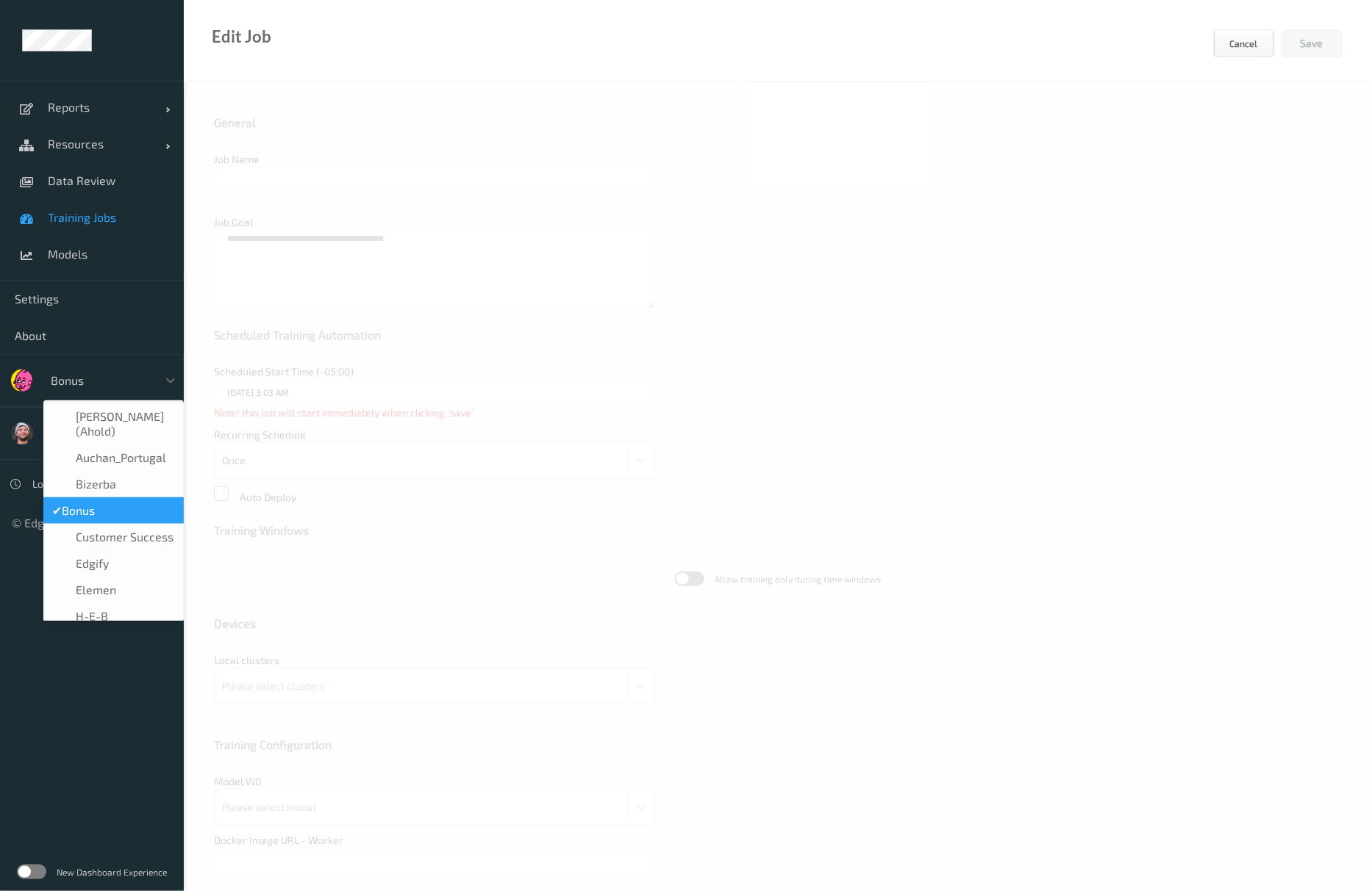
click at [89, 376] on div at bounding box center [100, 381] width 99 height 18
type input "Bonus Cross-Site Training EdgBizV2F v1.8 [GC.6]"
type textarea "**********"
type input "09/08/2025 10:00 PM"
type input "edgify/edgify-worker-cpu:2.5.20"
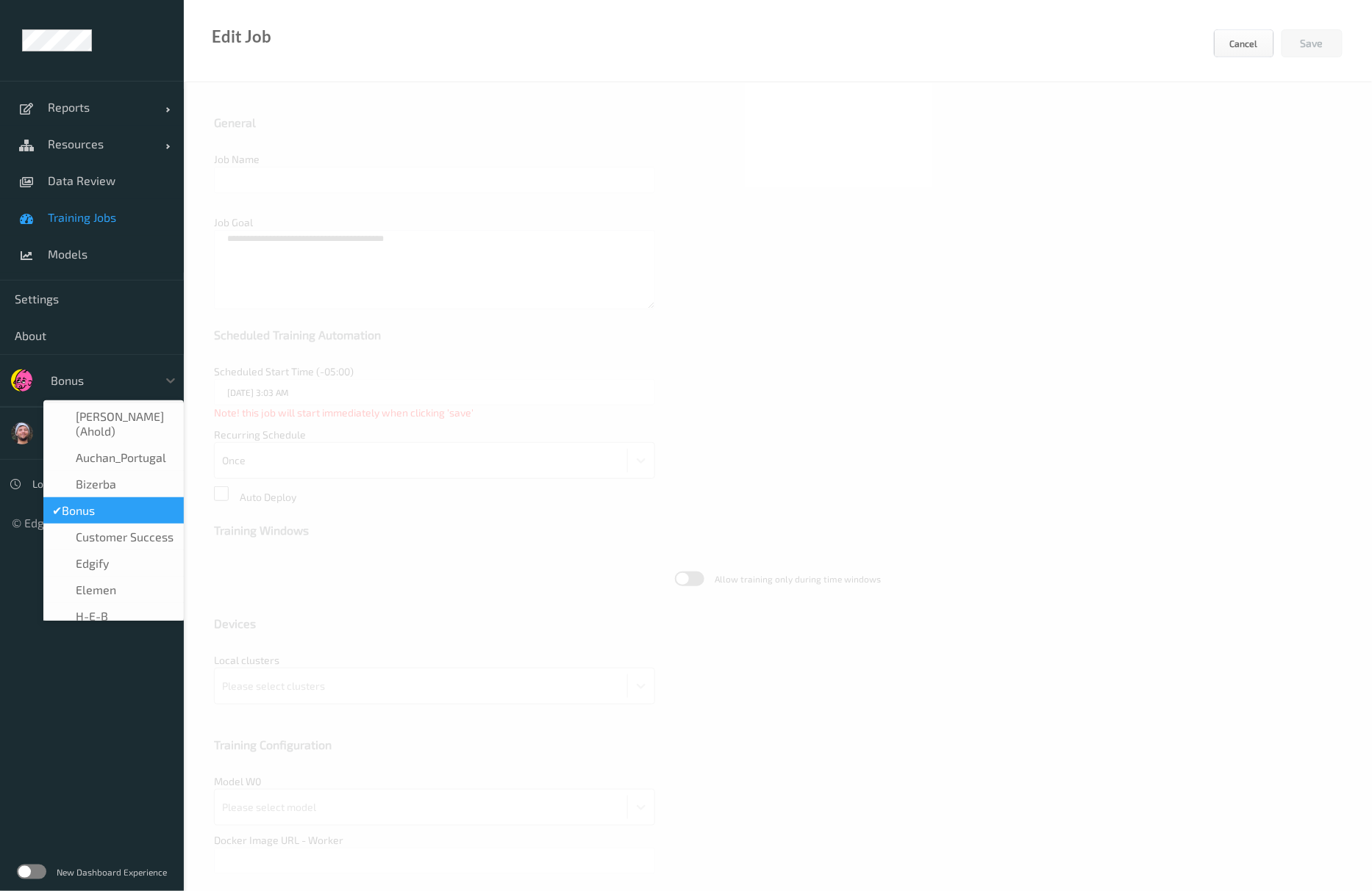
type input "edgify/edgify-worker-cpu:2.5.20"
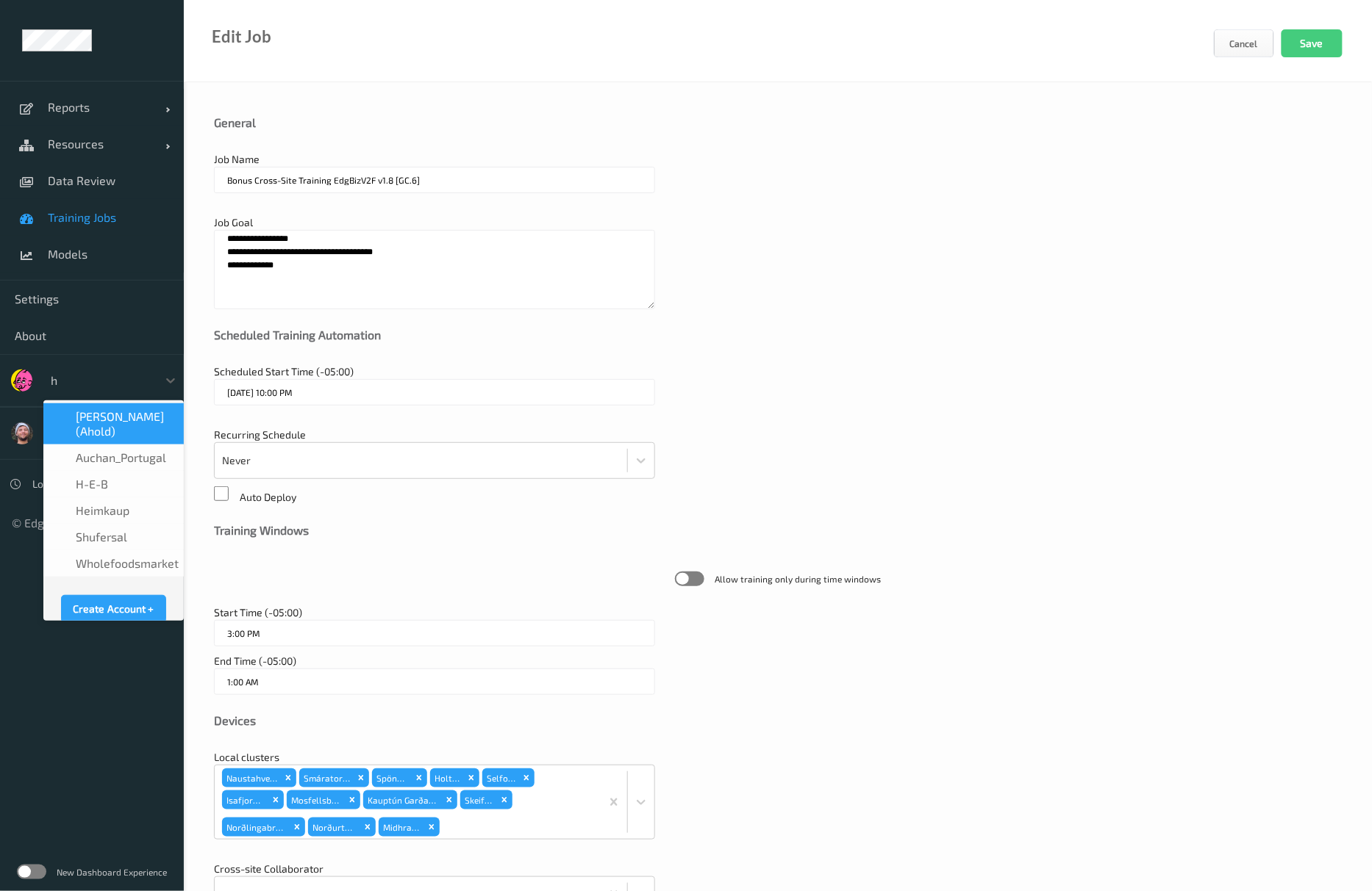
type input "h-"
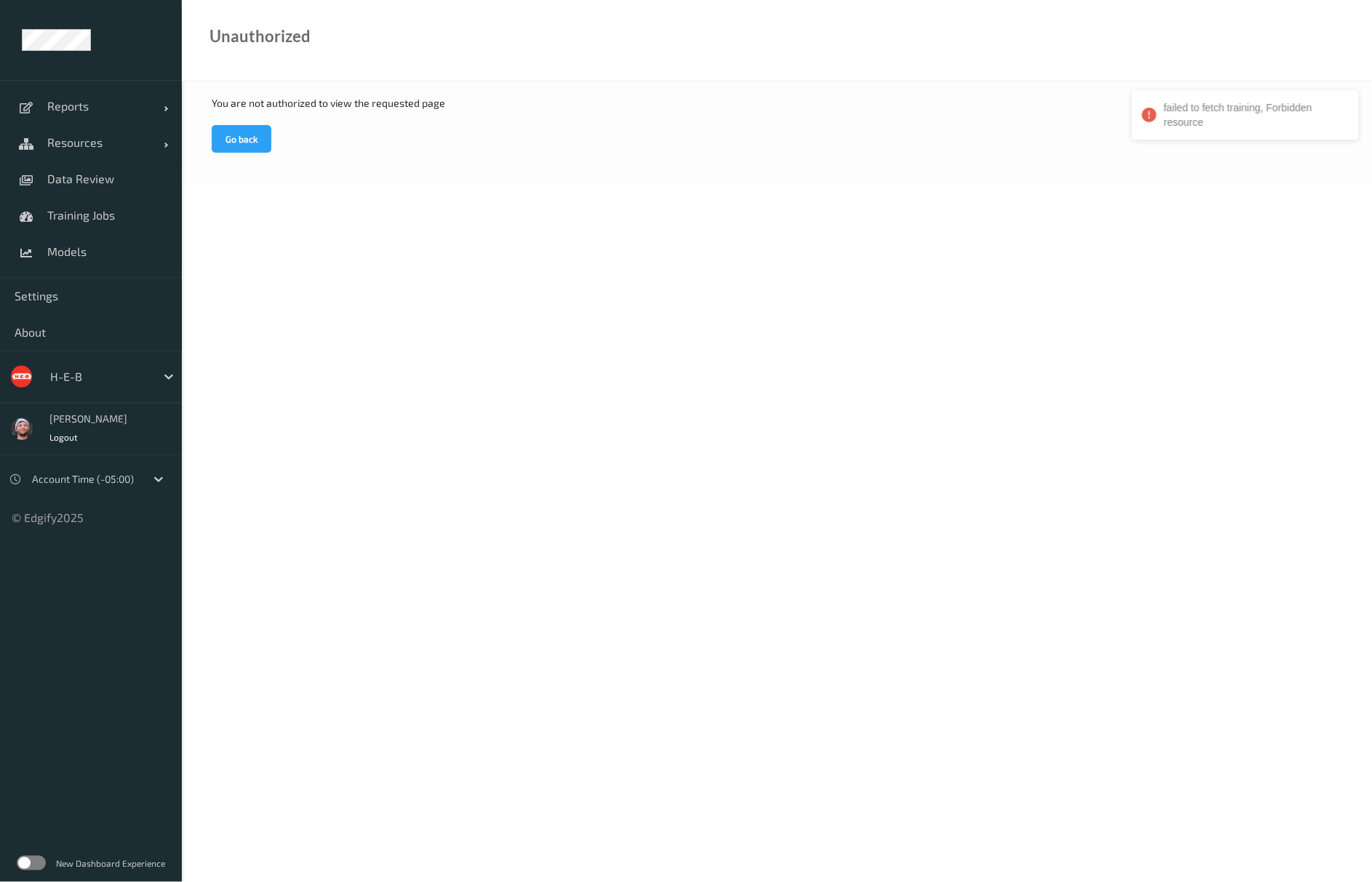
click at [256, 595] on body "failed to fetch training, Forbidden resource Reports Default Report Customized …" at bounding box center [686, 441] width 1372 height 882
click at [109, 179] on span "Data Review" at bounding box center [107, 179] width 120 height 14
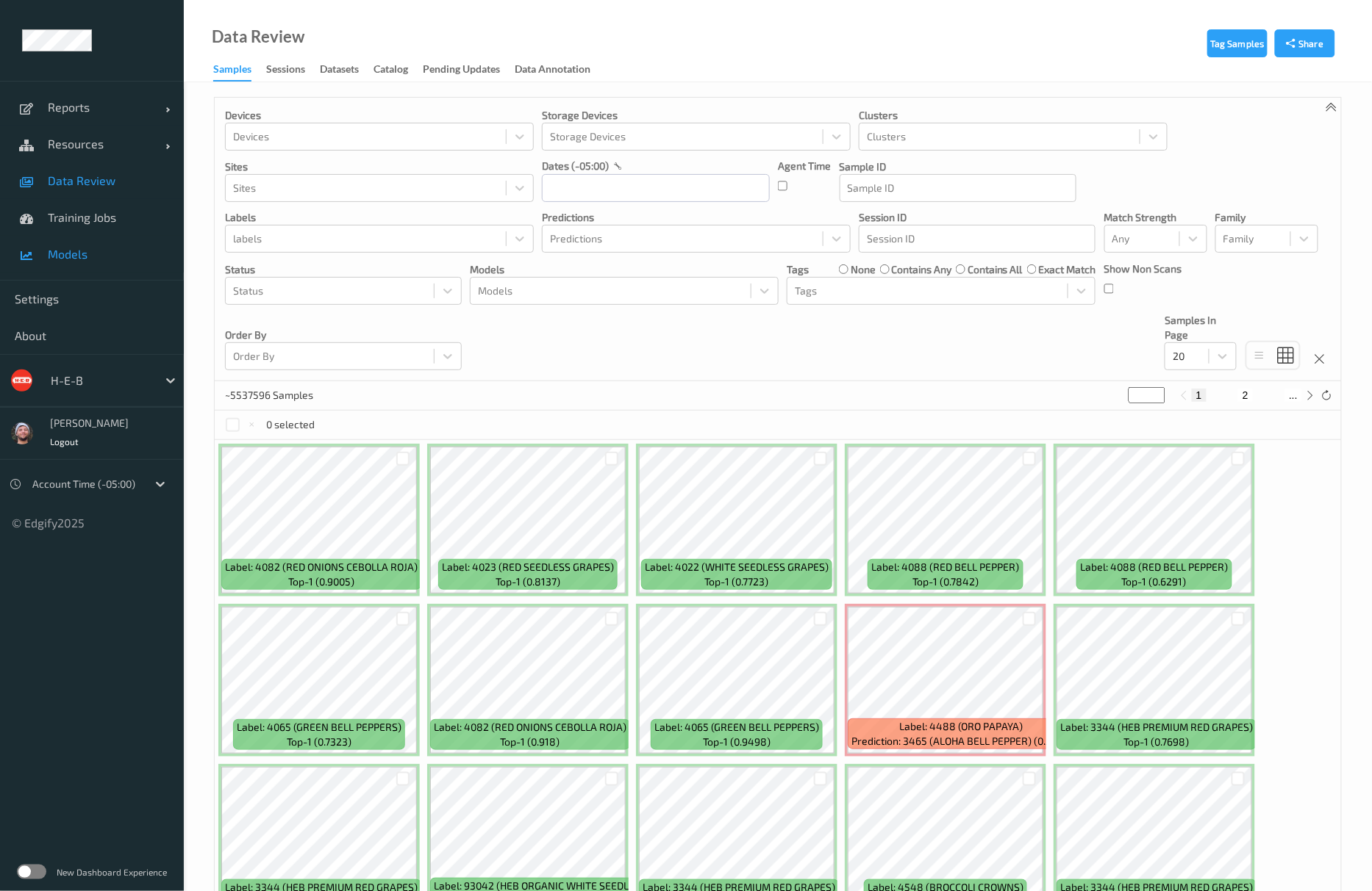
click at [118, 269] on link "Models" at bounding box center [92, 254] width 184 height 37
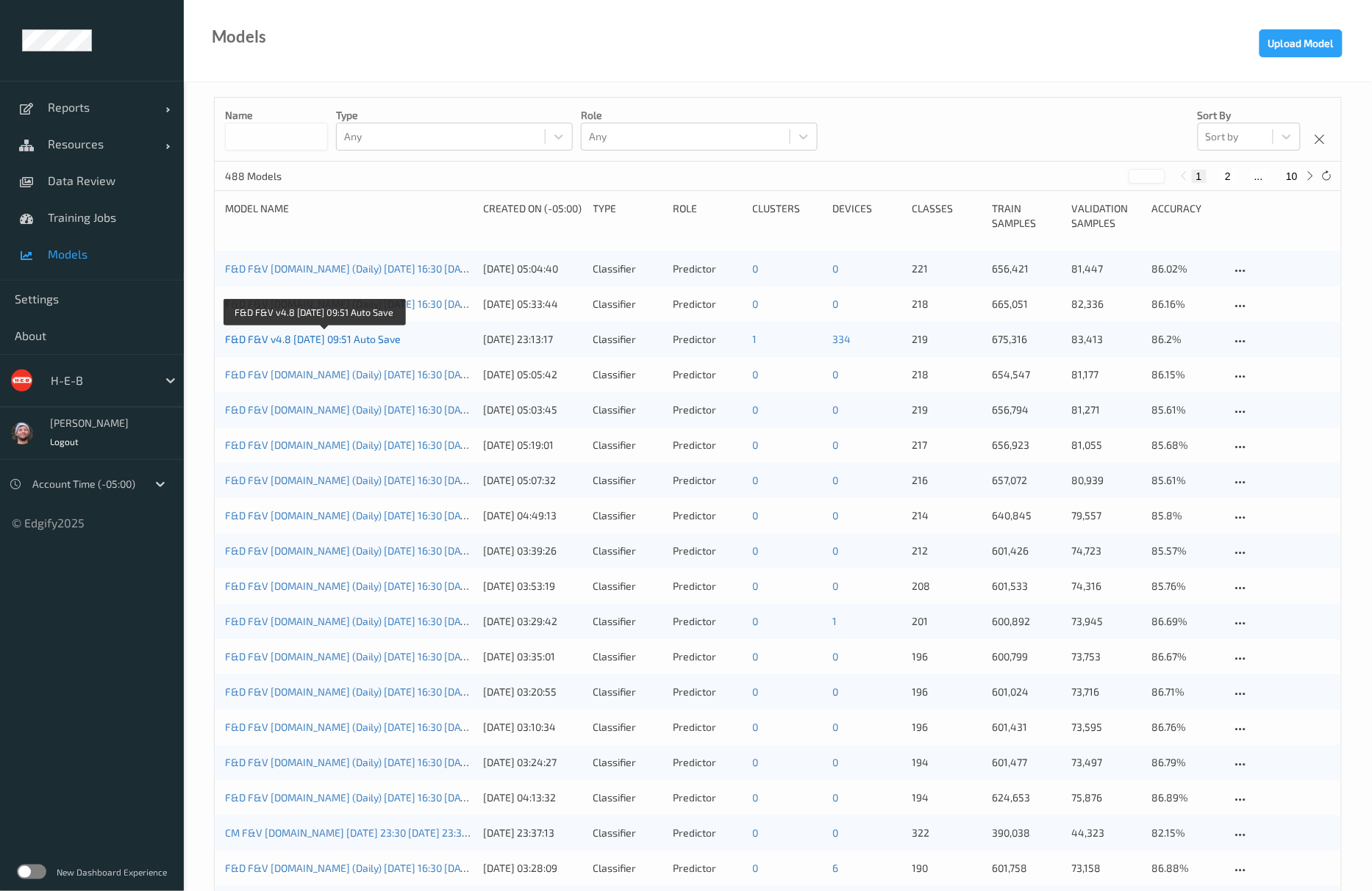
click at [366, 337] on link "F&D F&V v4.8 2025-08-20 09:51 Auto Save" at bounding box center [313, 339] width 175 height 13
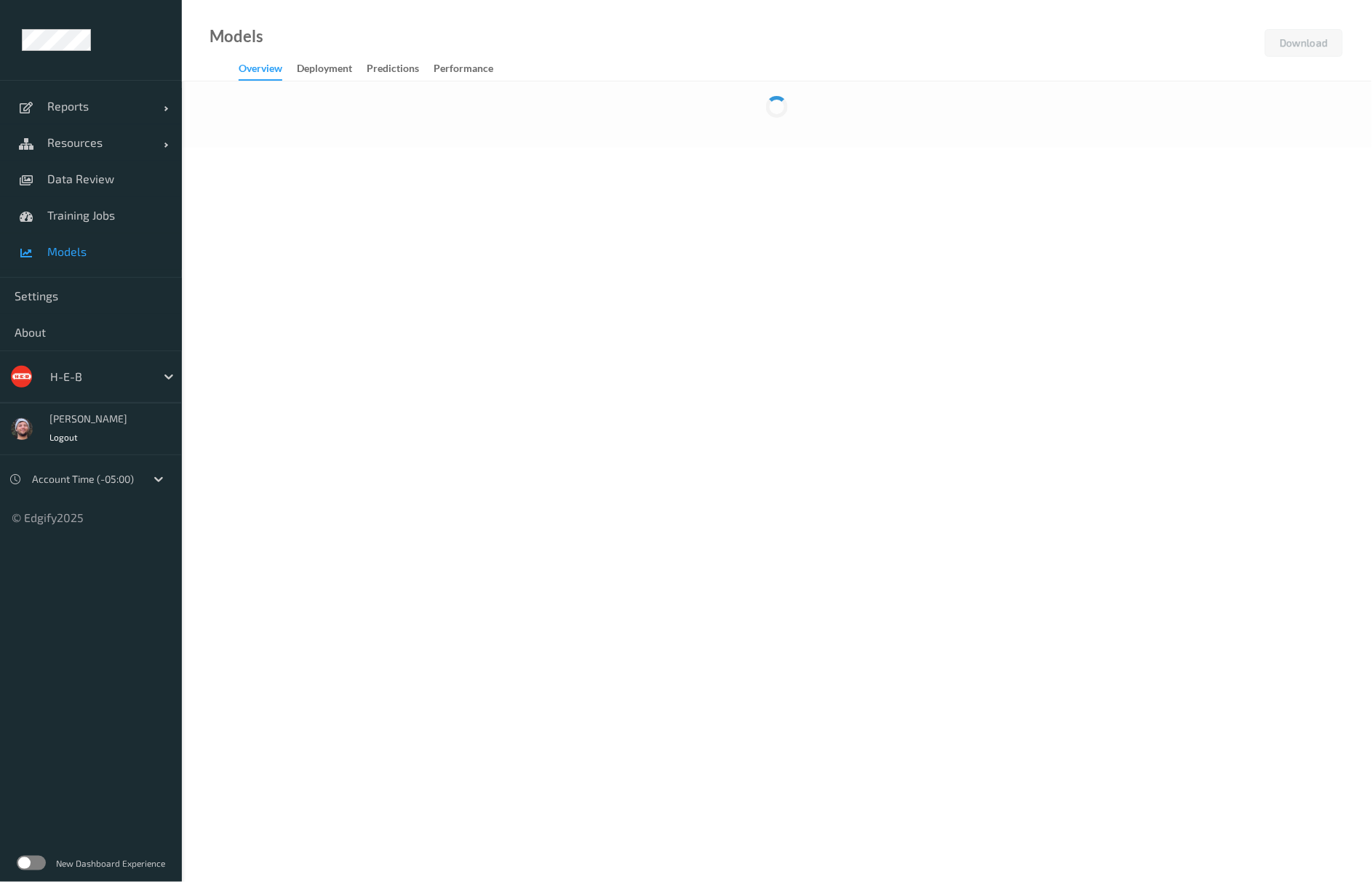
click at [74, 248] on span "Models" at bounding box center [107, 251] width 120 height 14
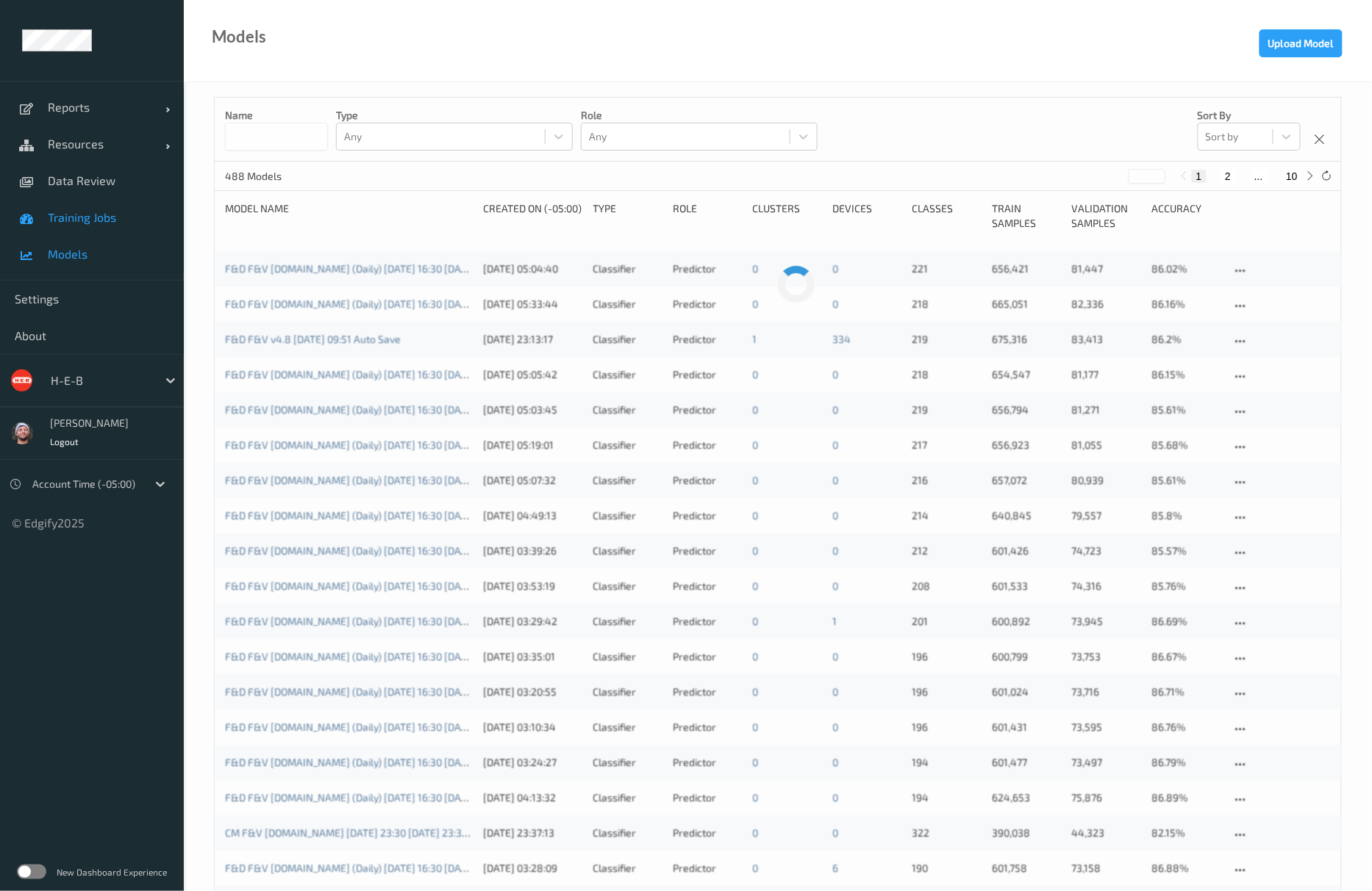
click at [83, 222] on span "Training Jobs" at bounding box center [108, 217] width 121 height 15
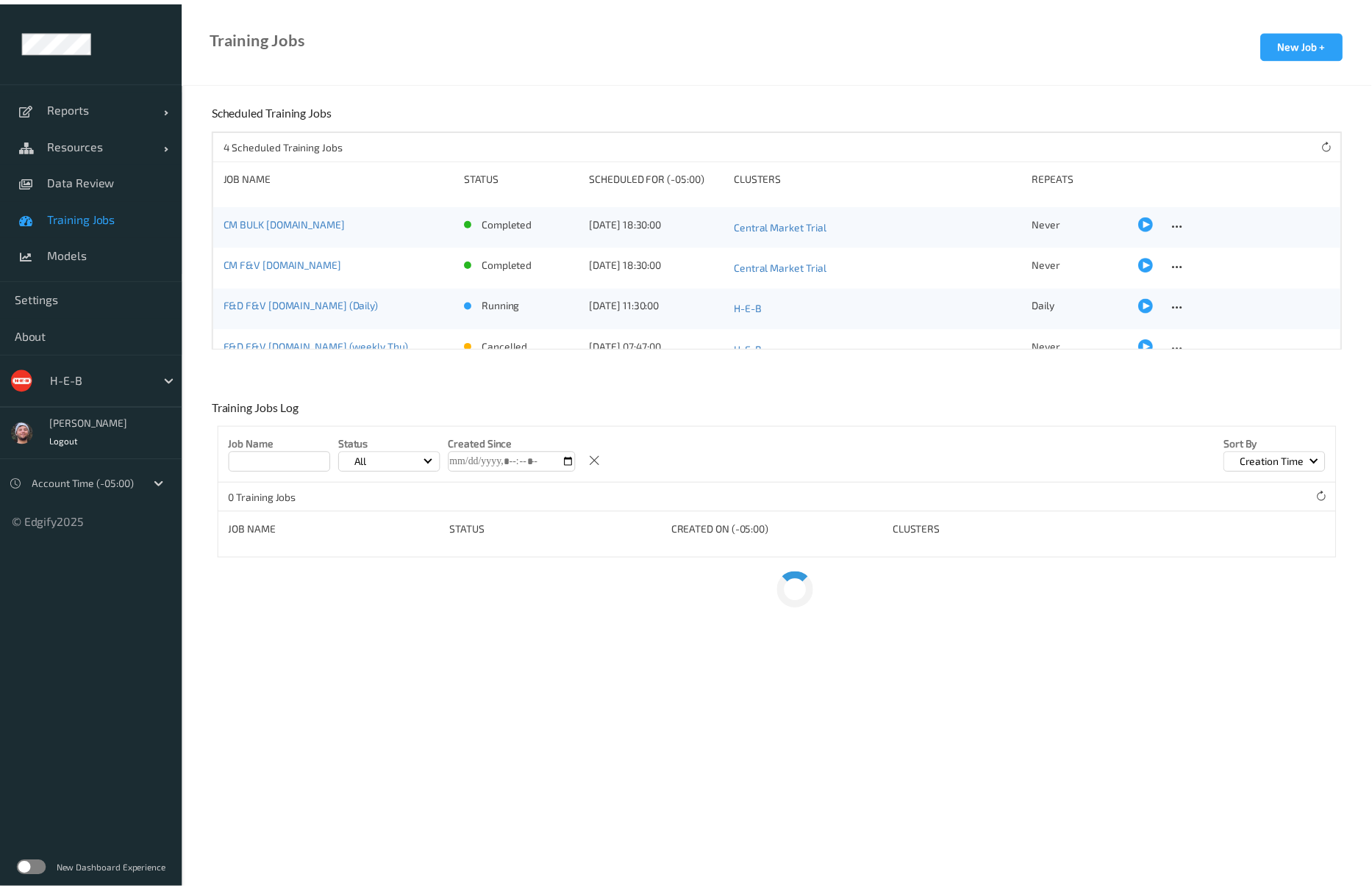
scroll to position [23, 0]
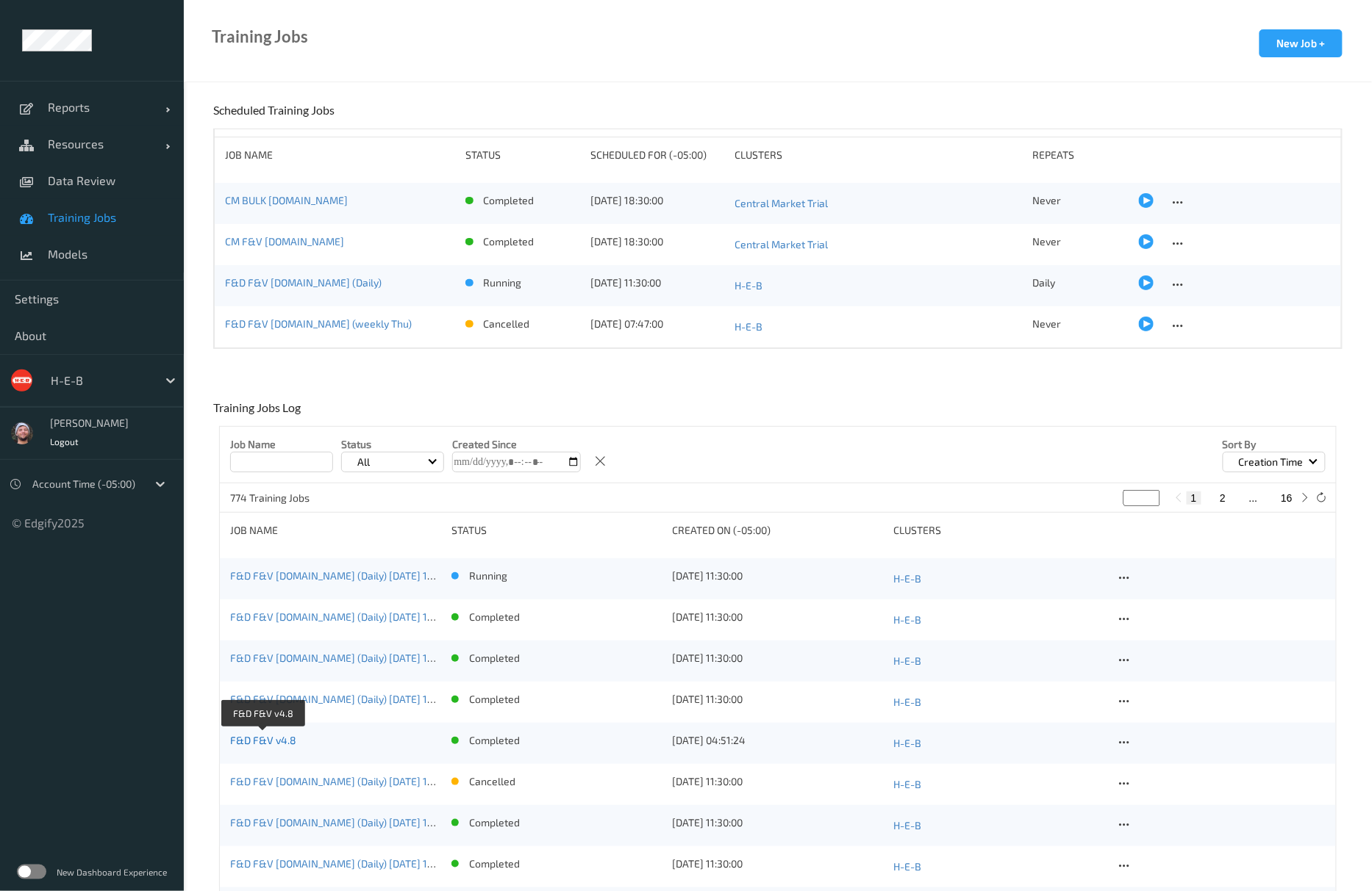
click at [287, 742] on link "F&D F&V v4.8" at bounding box center [263, 740] width 66 height 13
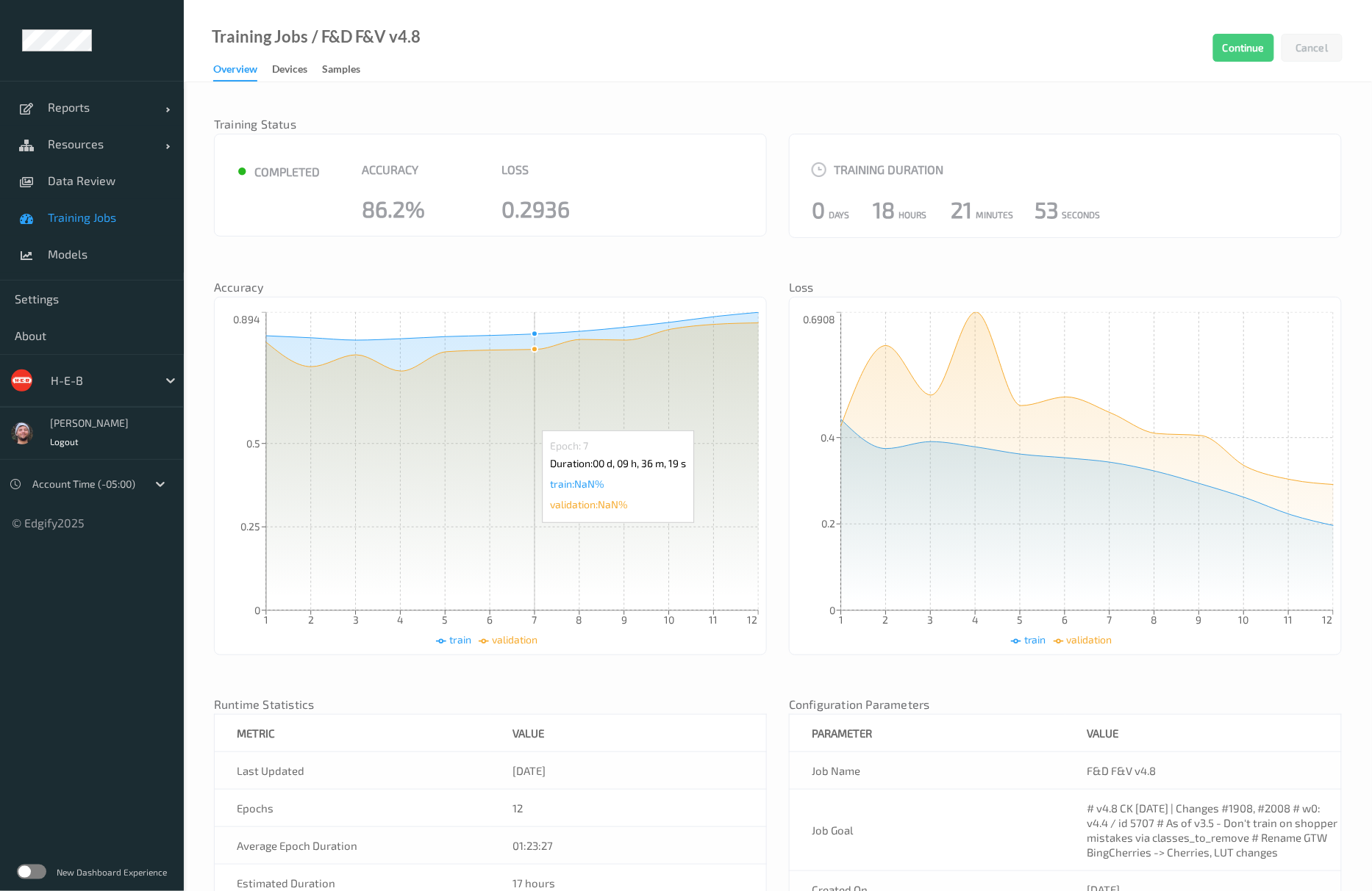
scroll to position [186, 0]
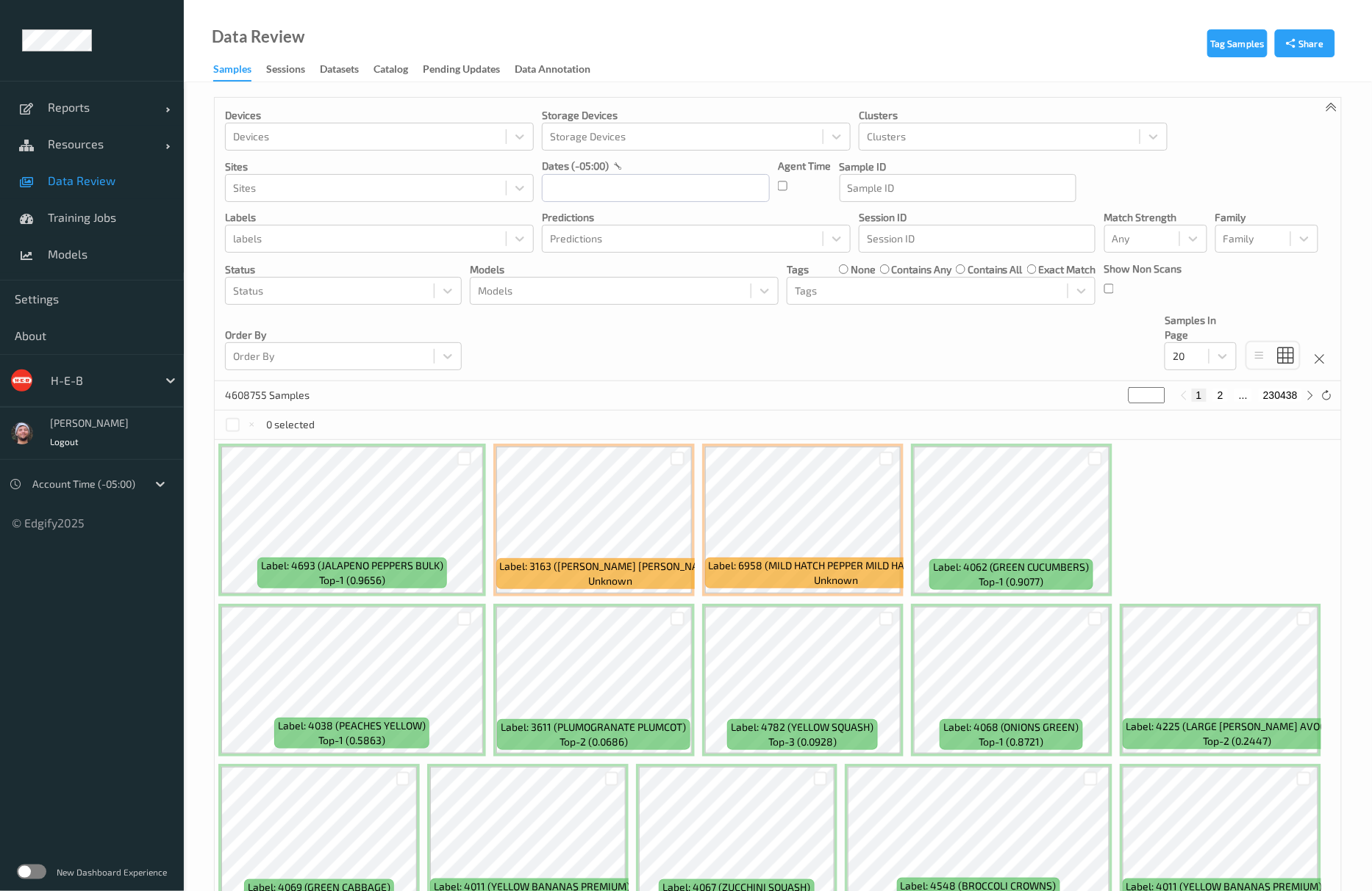
click at [81, 364] on div "H-E-B" at bounding box center [92, 381] width 184 height 53
click at [83, 382] on div at bounding box center [100, 381] width 99 height 18
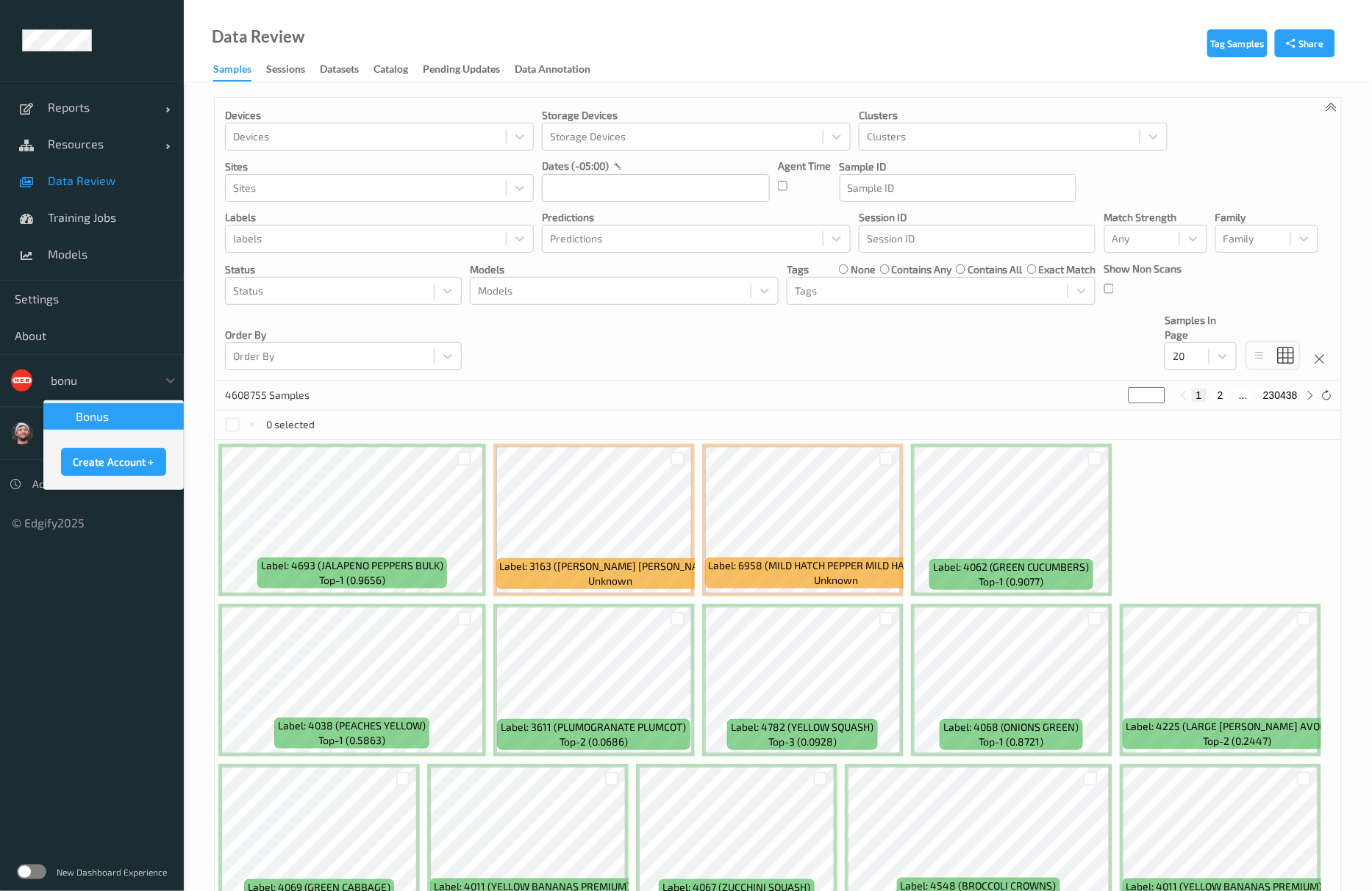
type input "bonus"
